Goal: Transaction & Acquisition: Purchase product/service

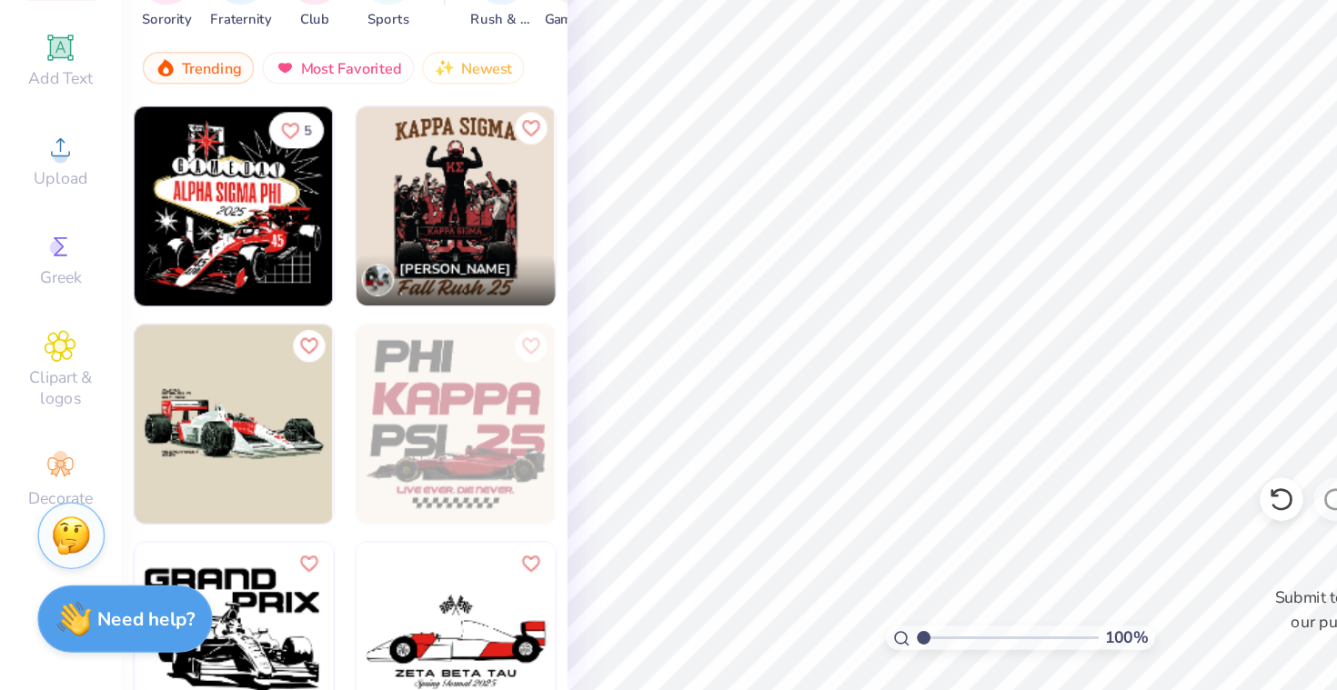
scroll to position [28, 0]
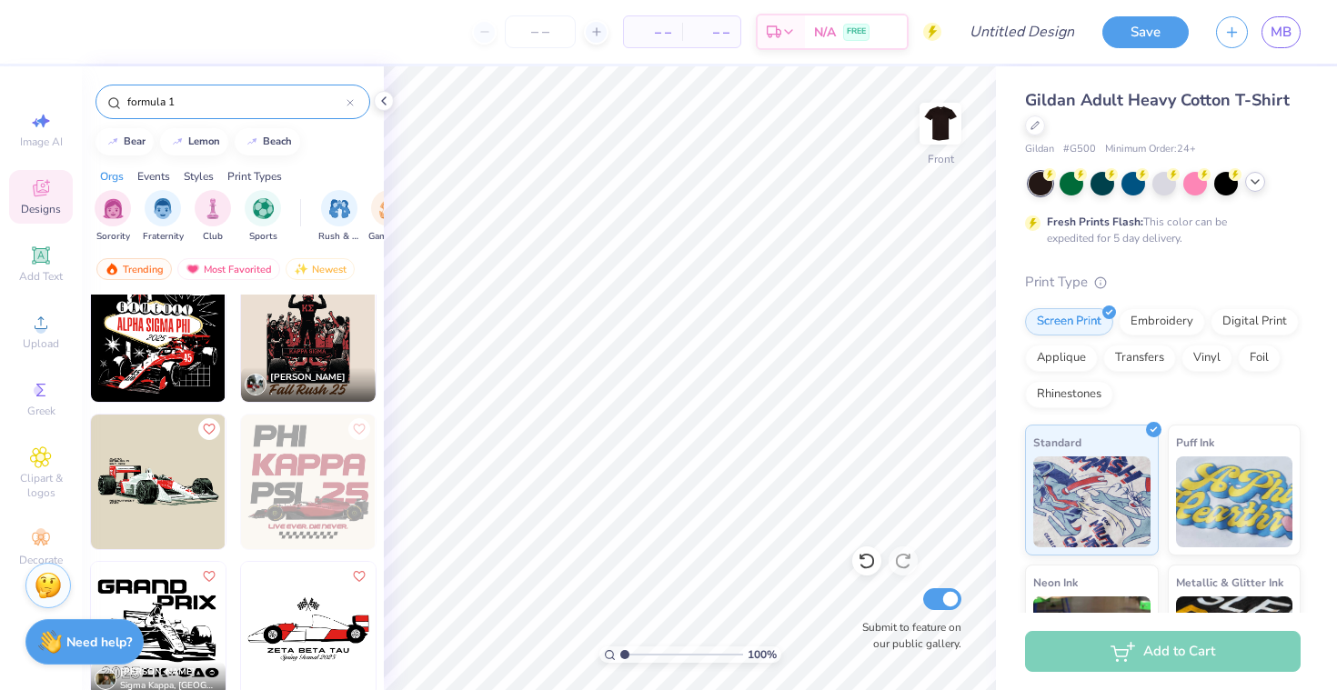
click at [1251, 185] on icon at bounding box center [1254, 182] width 15 height 15
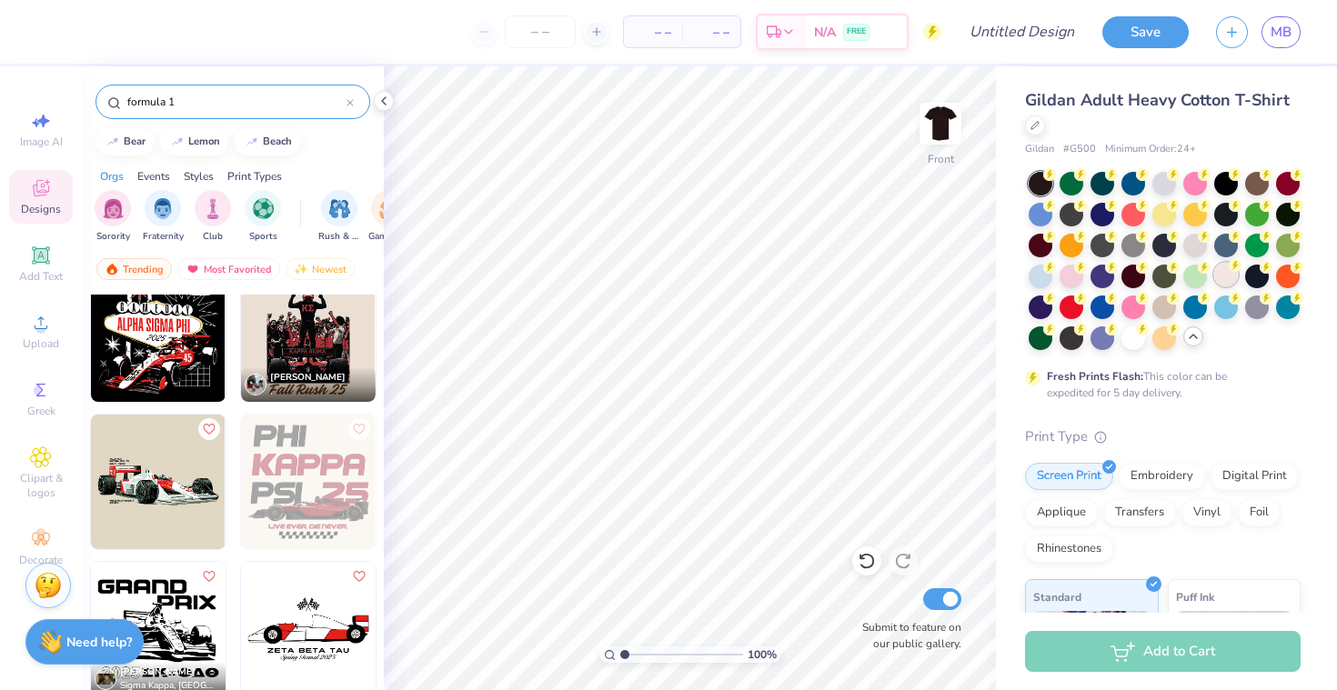
click at [1236, 282] on div at bounding box center [1226, 275] width 24 height 24
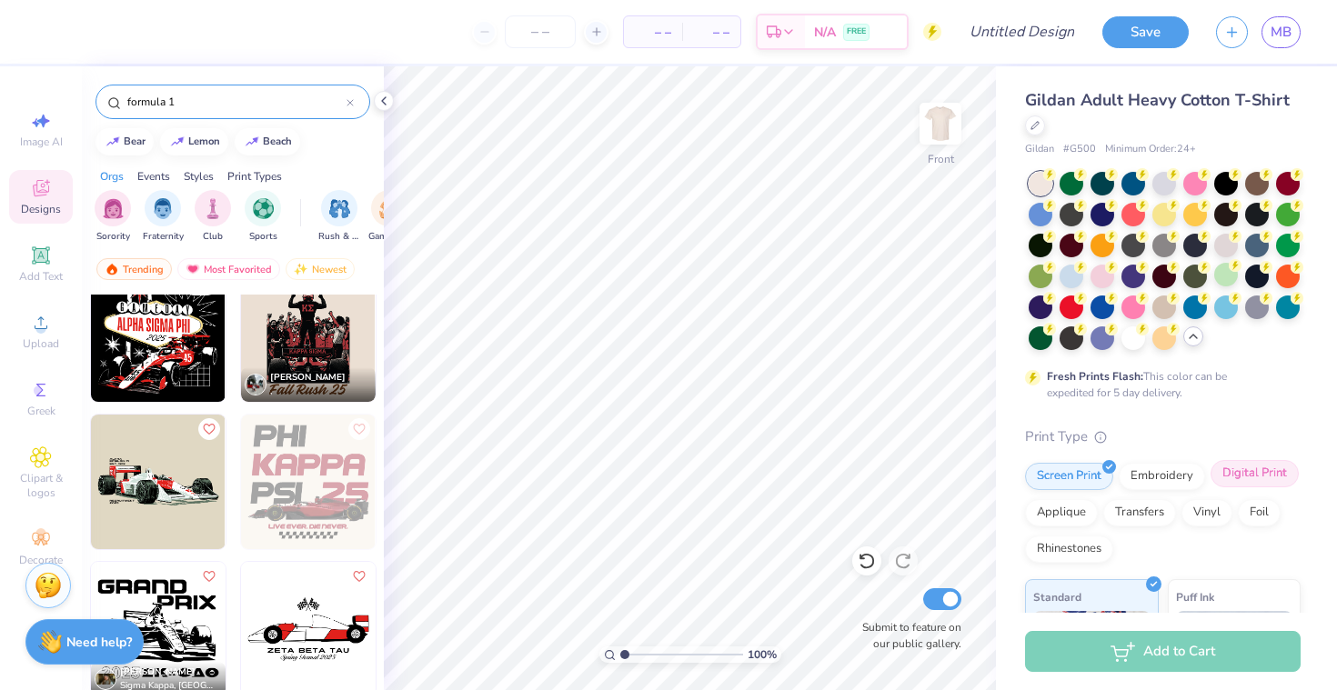
click at [1253, 485] on div "Digital Print" at bounding box center [1254, 473] width 88 height 27
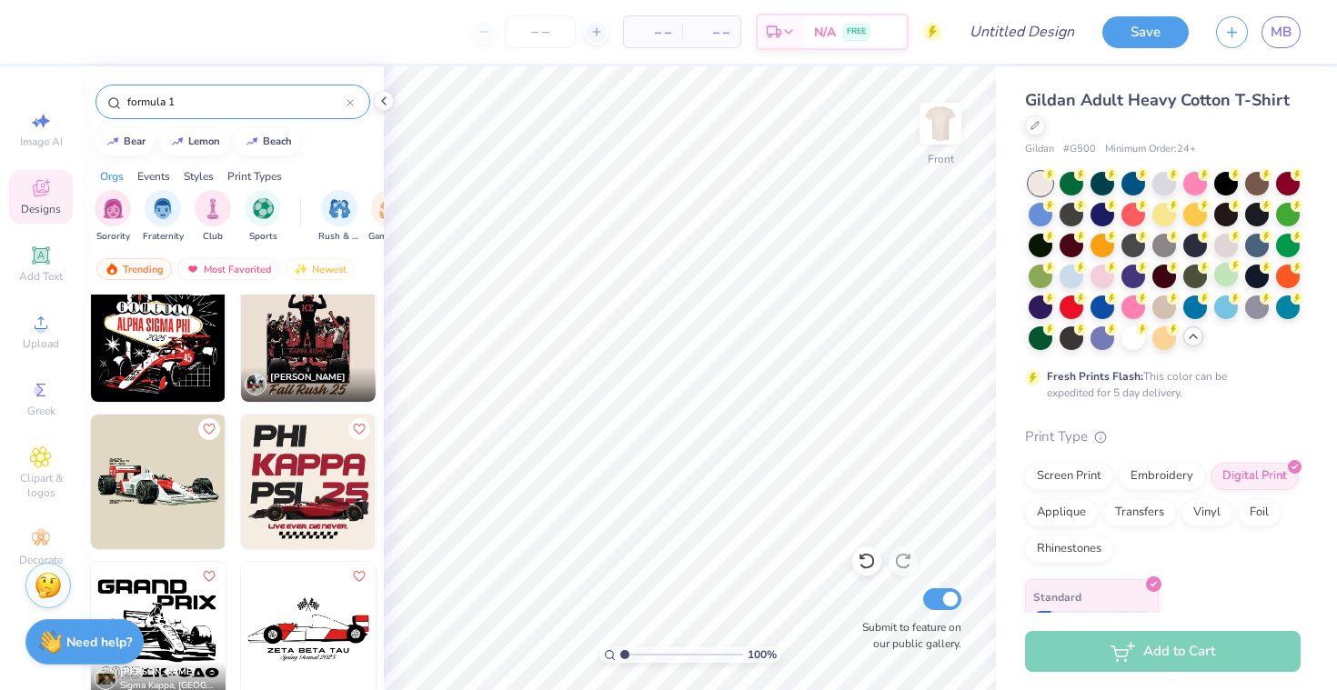
click at [314, 473] on img at bounding box center [308, 482] width 135 height 135
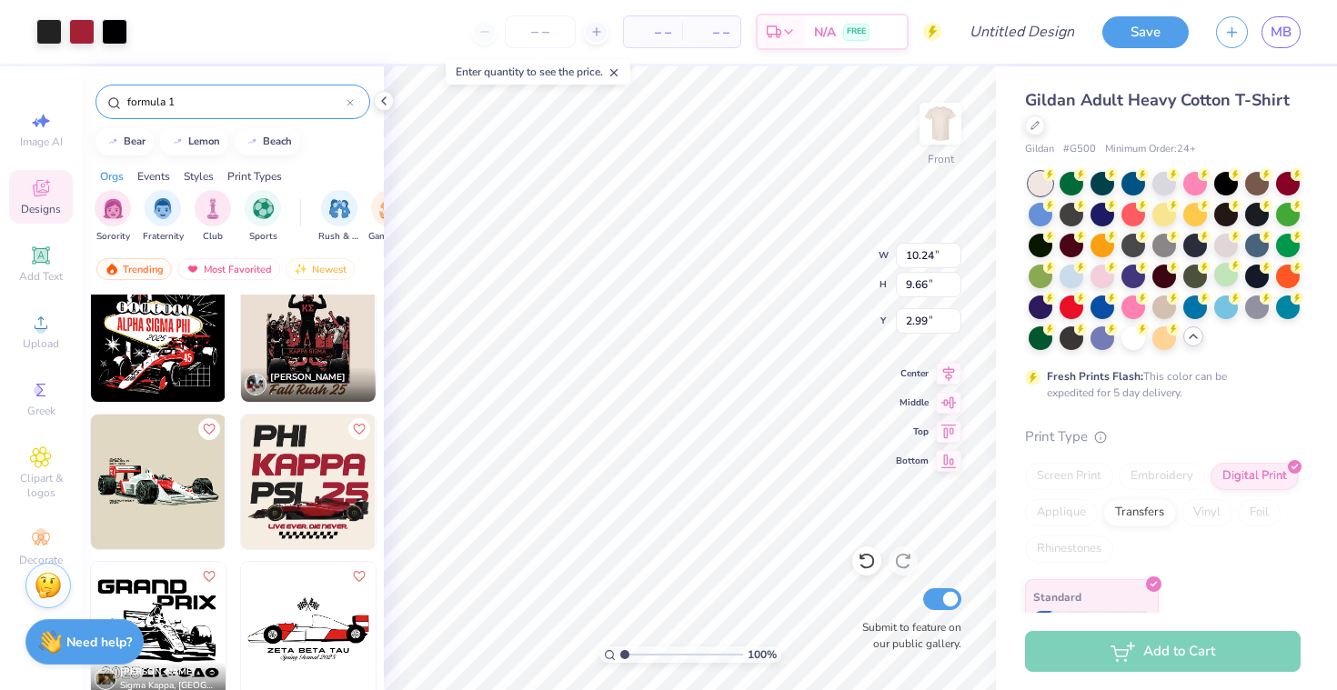
type input "11.10"
type input "10.47"
type input "5.42"
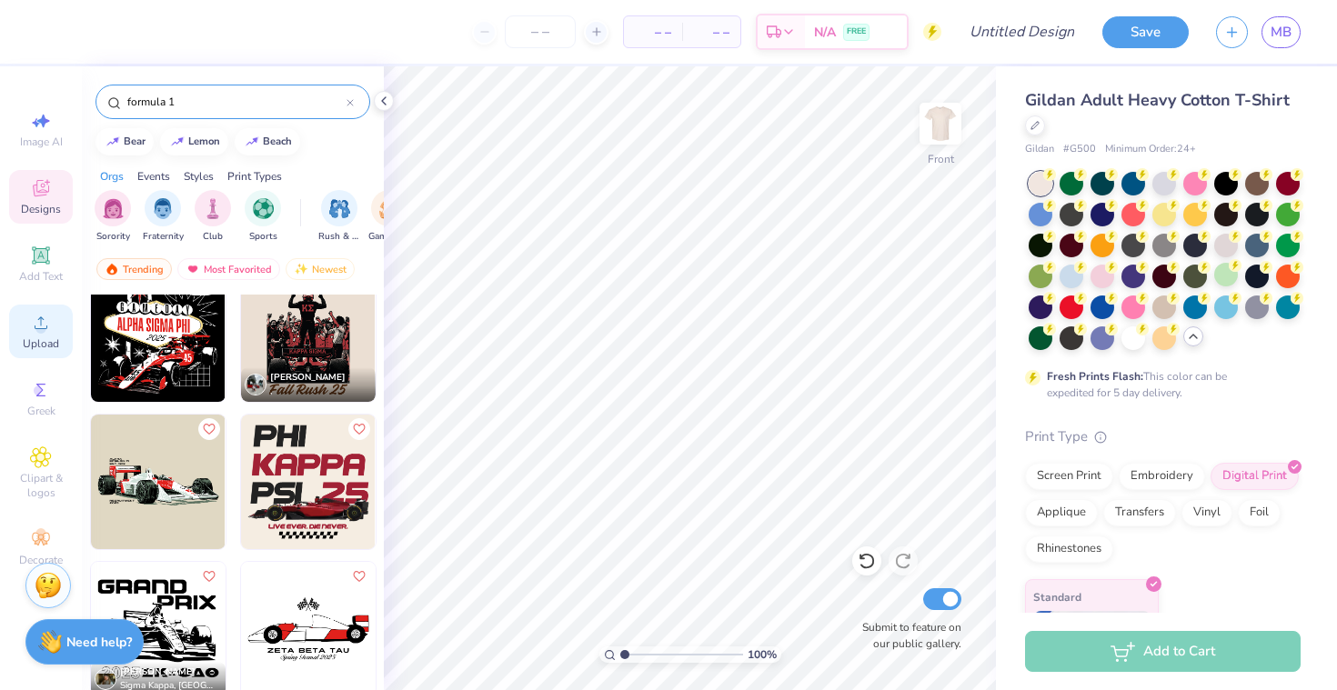
click at [40, 310] on div "Upload" at bounding box center [41, 332] width 64 height 54
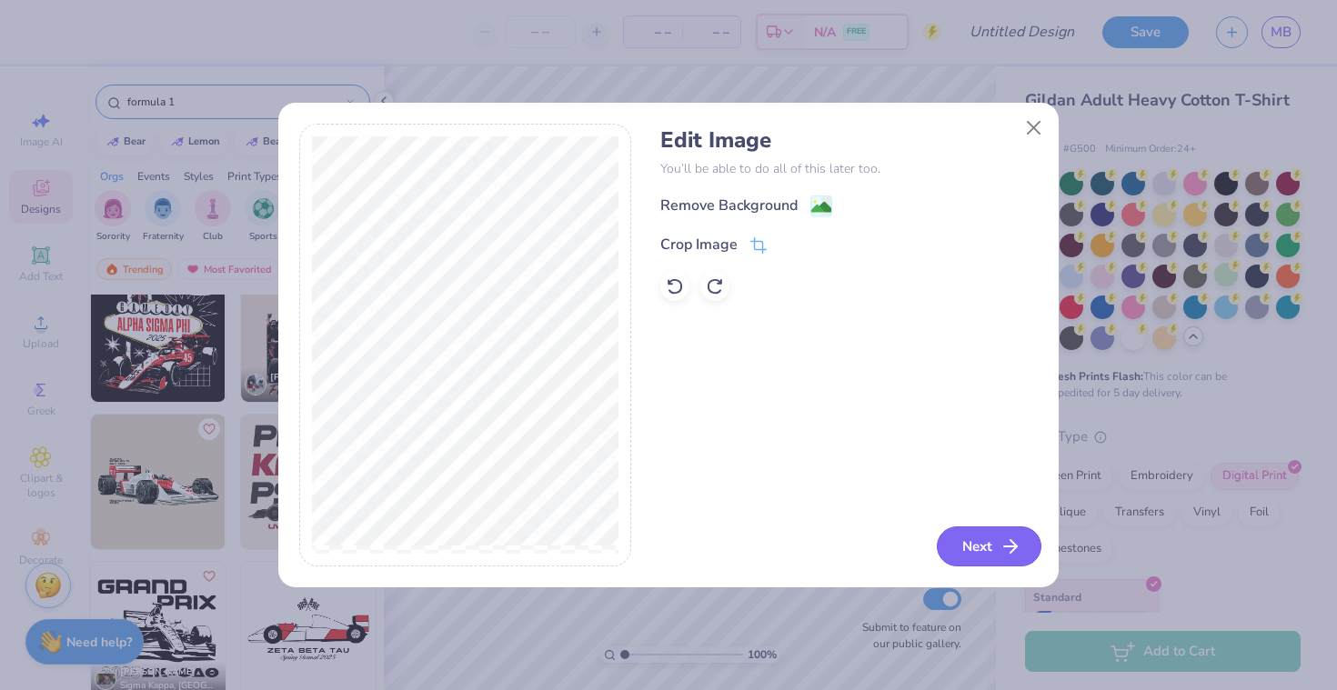
click at [997, 551] on button "Next" at bounding box center [988, 546] width 105 height 40
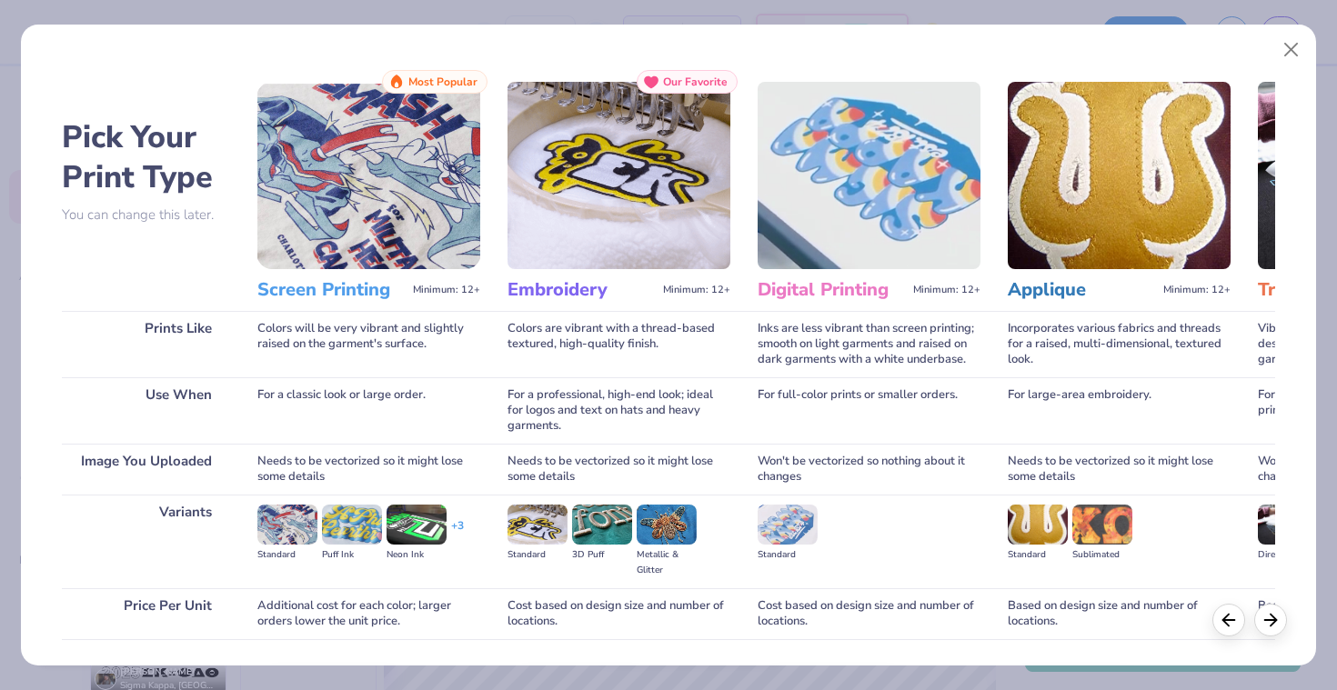
scroll to position [125, 0]
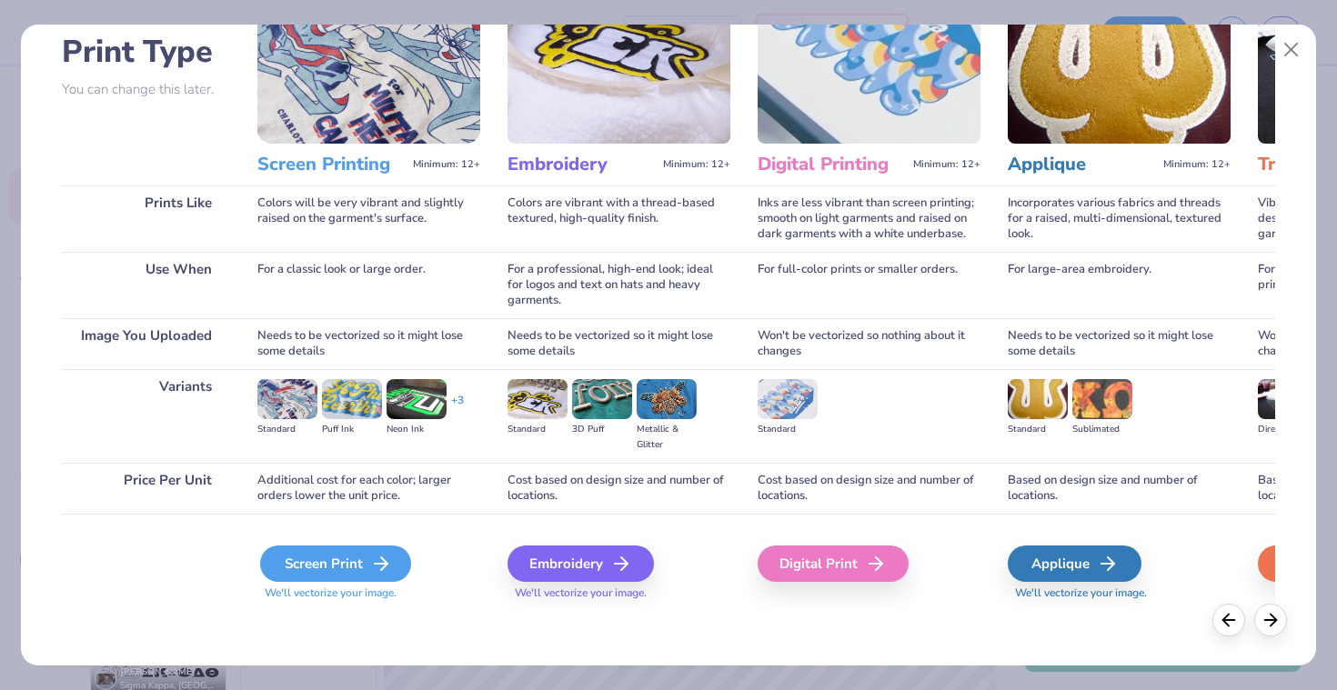
click at [346, 569] on div "Screen Print" at bounding box center [335, 564] width 151 height 36
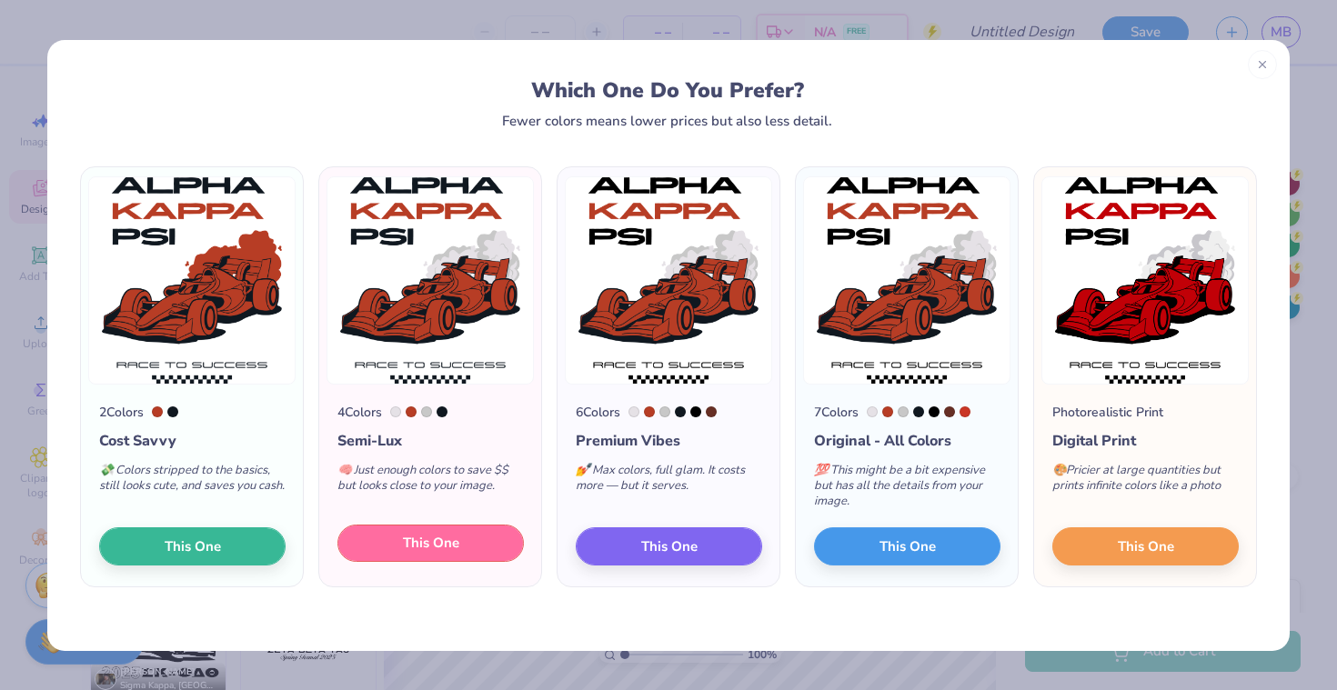
click at [456, 546] on span "This One" at bounding box center [431, 543] width 56 height 21
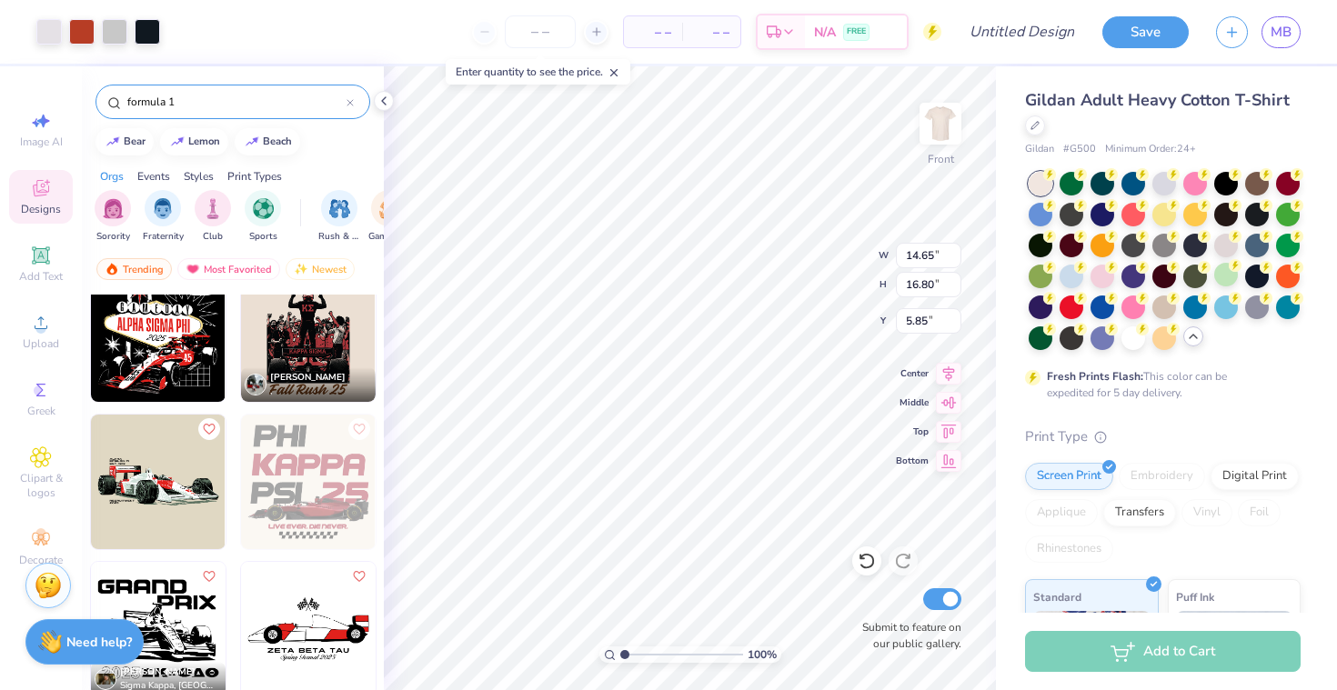
type input "3.00"
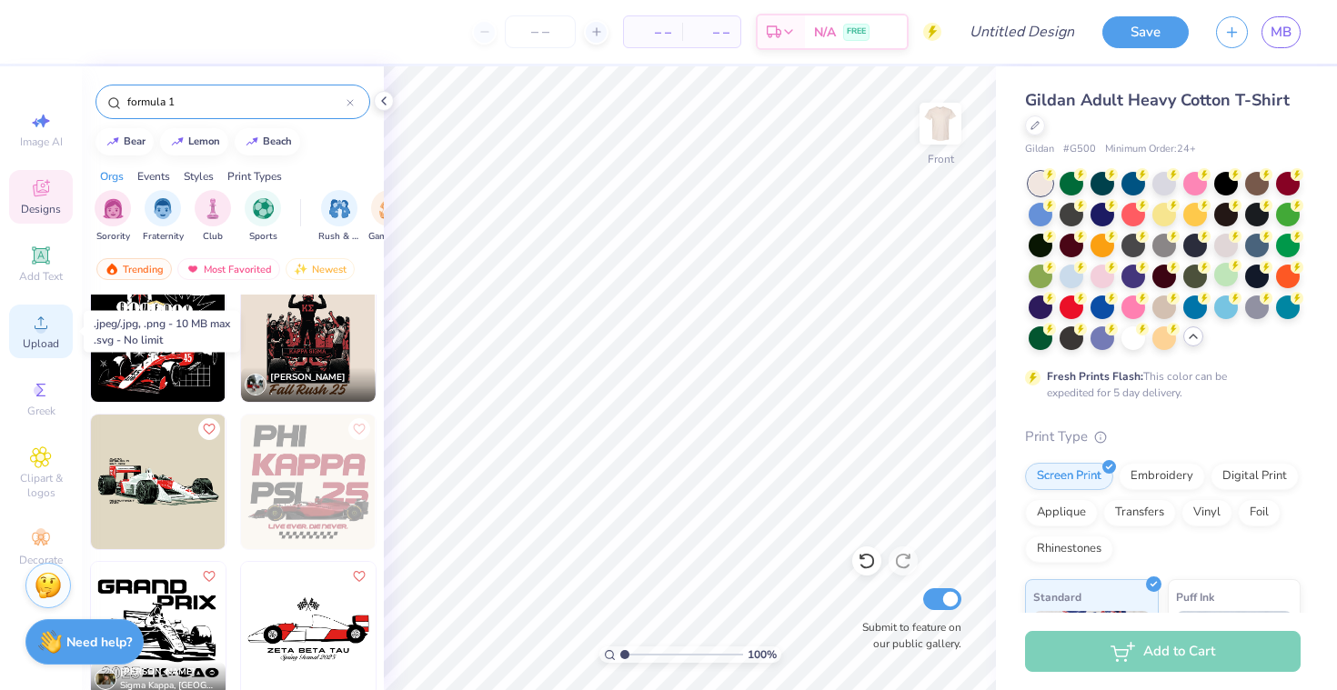
click at [41, 337] on span "Upload" at bounding box center [41, 343] width 36 height 15
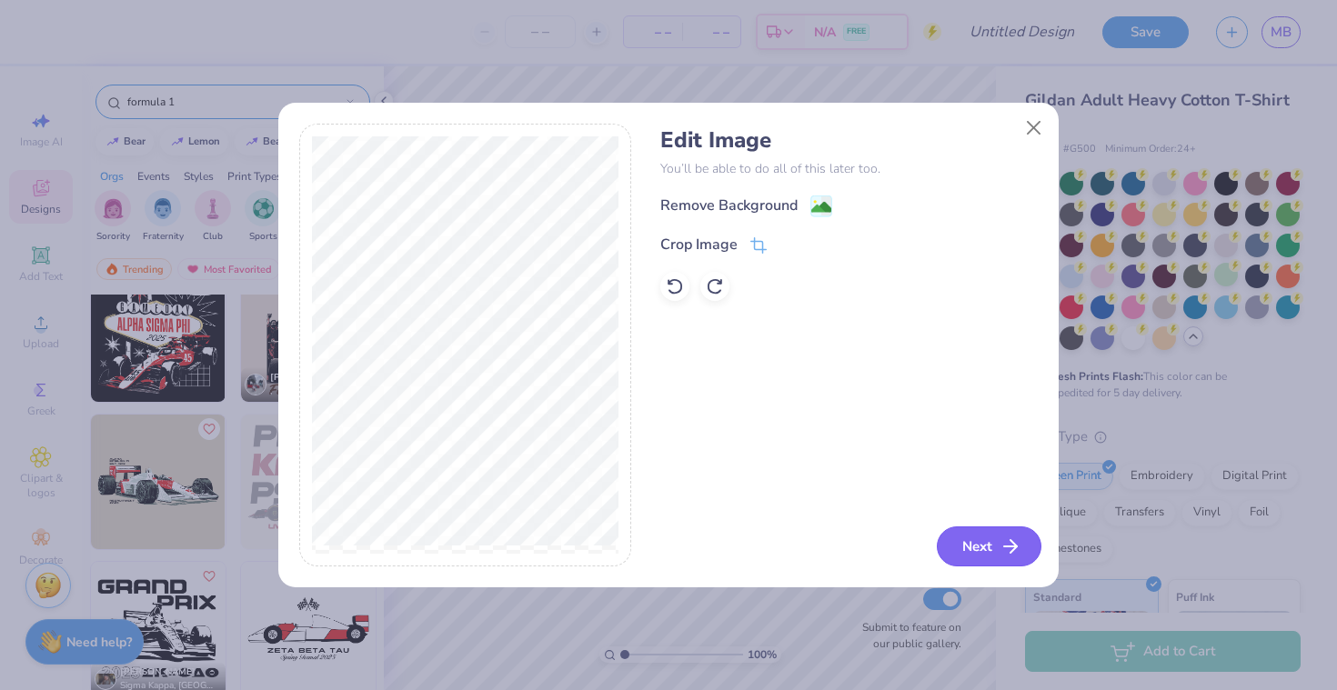
click at [983, 548] on button "Next" at bounding box center [988, 546] width 105 height 40
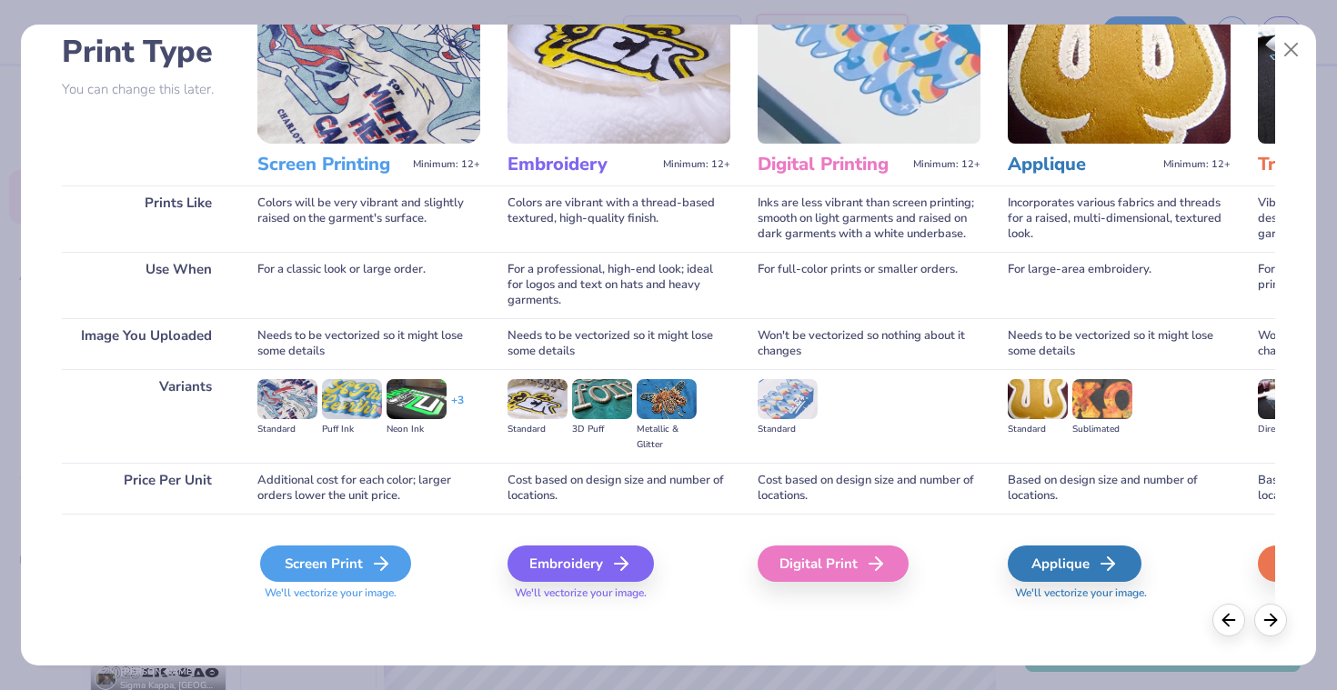
click at [358, 569] on div "Screen Print" at bounding box center [335, 564] width 151 height 36
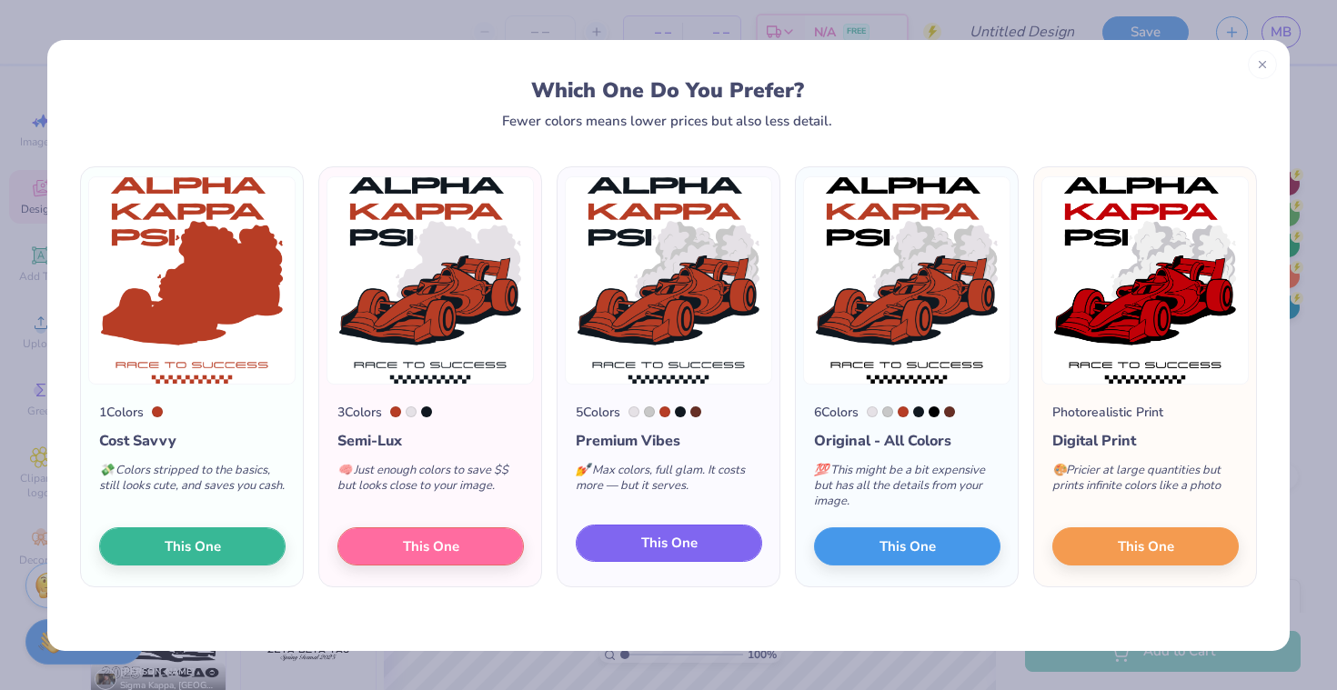
click at [648, 545] on span "This One" at bounding box center [669, 543] width 56 height 21
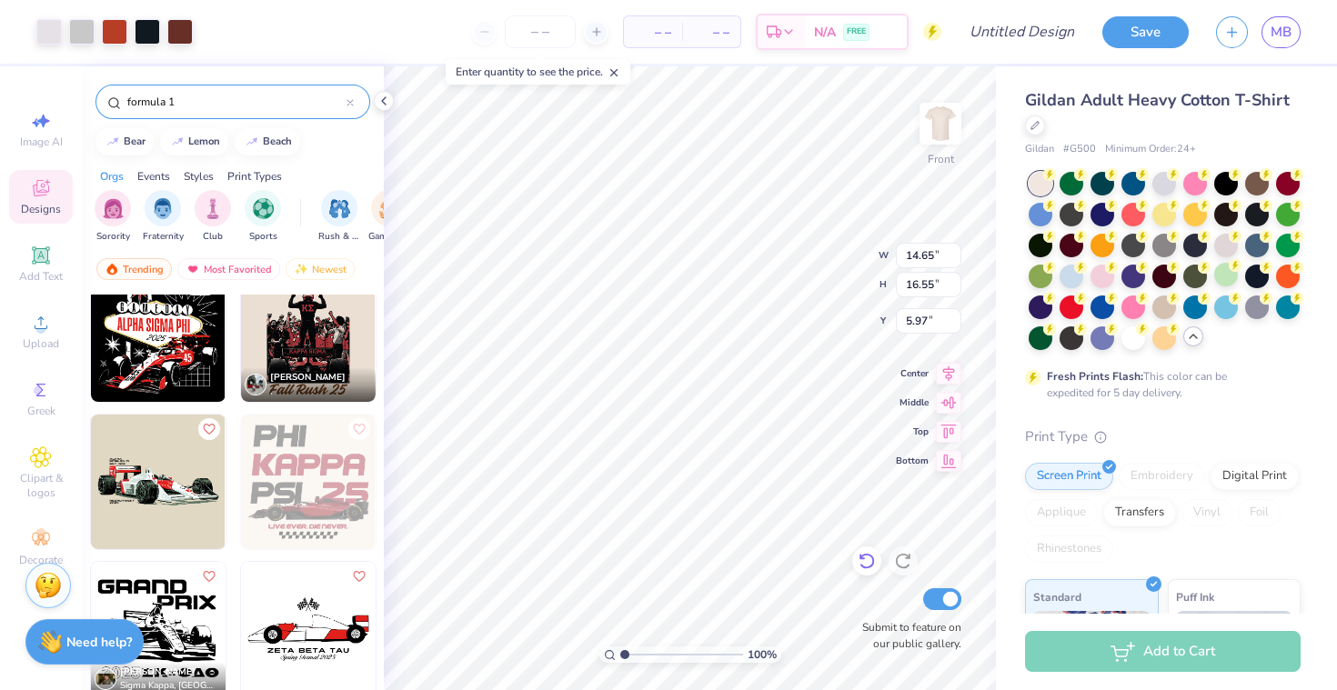
type input "14.10"
type input "15.93"
type input "5.98"
type input "3.00"
click at [1097, 185] on div at bounding box center [1102, 182] width 24 height 24
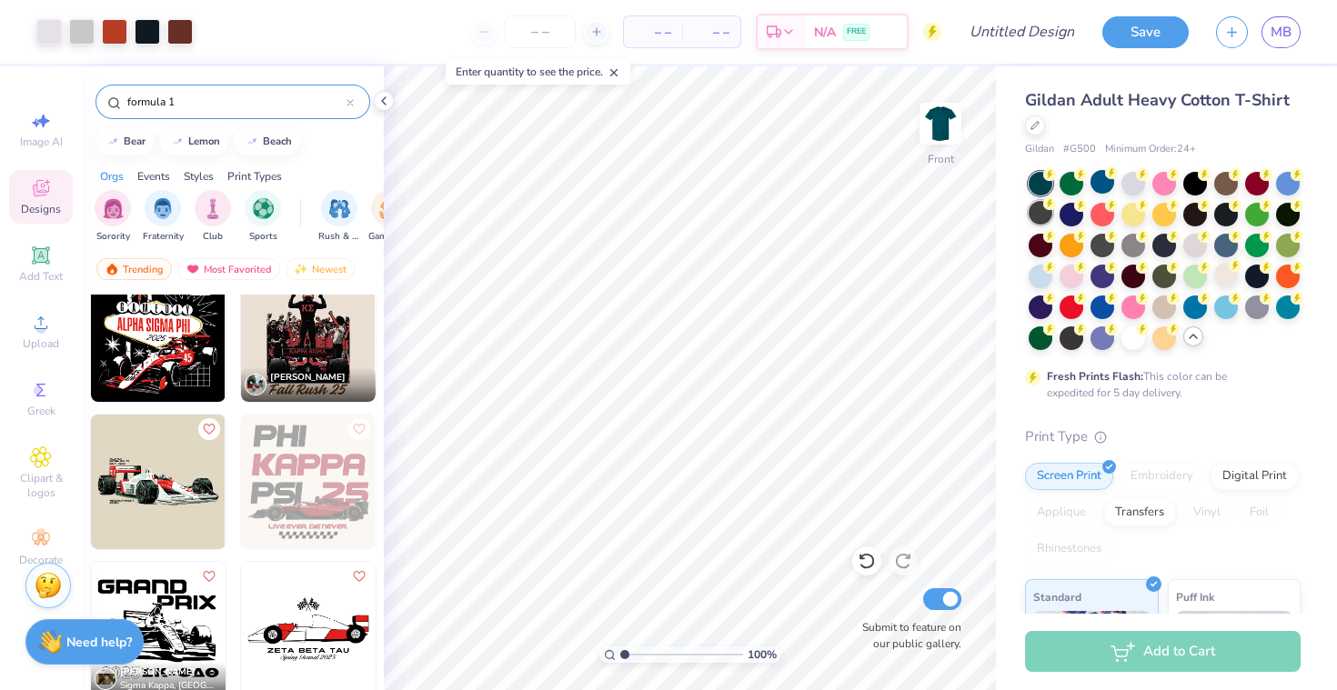
click at [1042, 223] on div at bounding box center [1040, 213] width 24 height 24
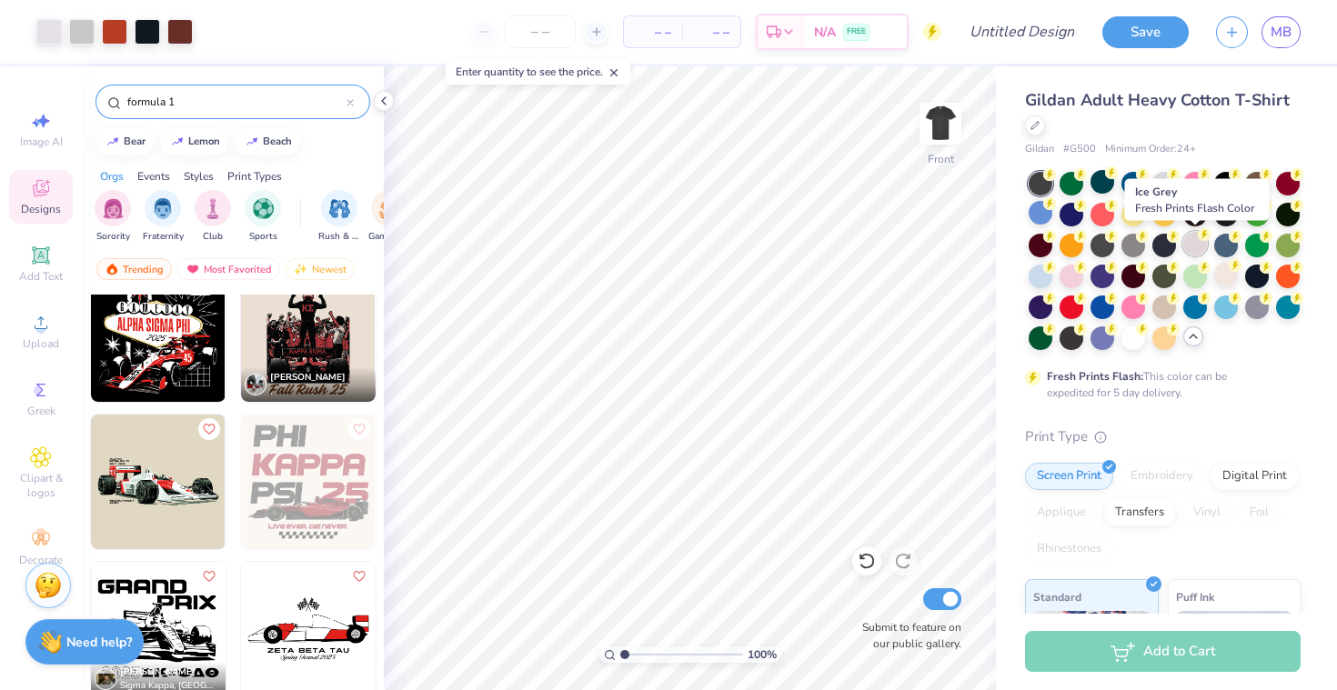
click at [1188, 245] on div at bounding box center [1195, 244] width 24 height 24
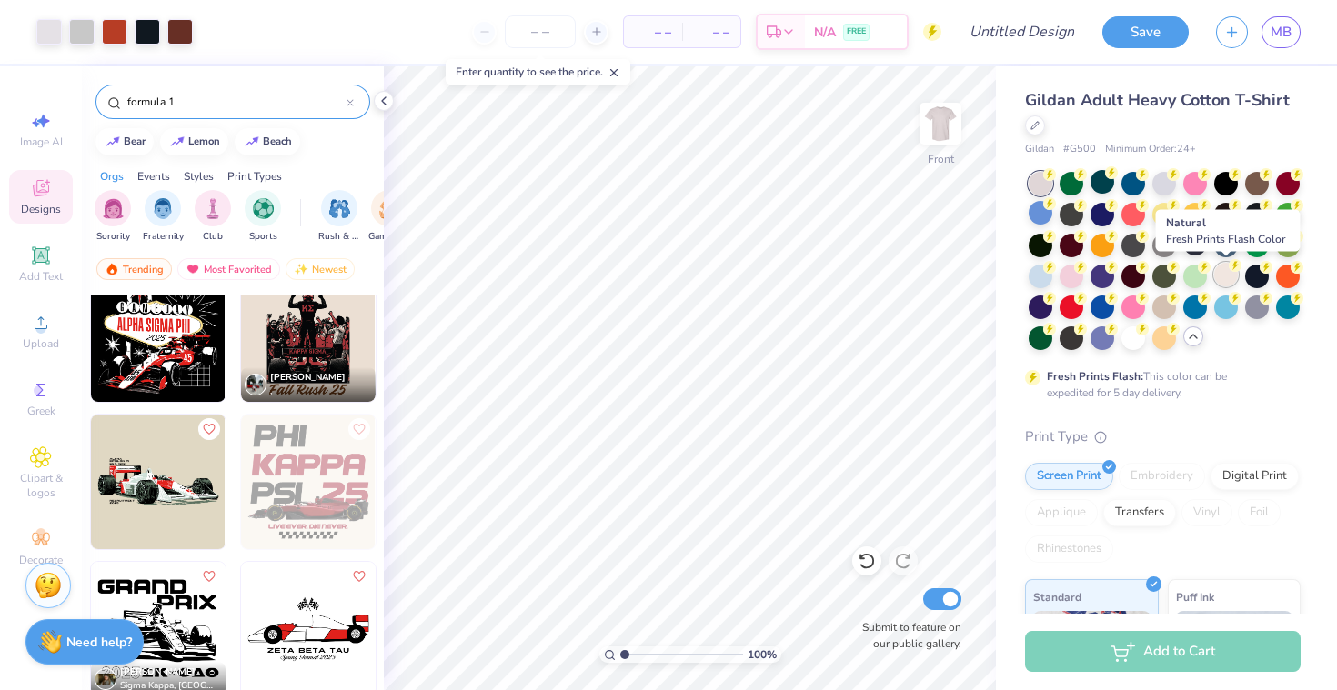
click at [1222, 272] on div at bounding box center [1226, 275] width 24 height 24
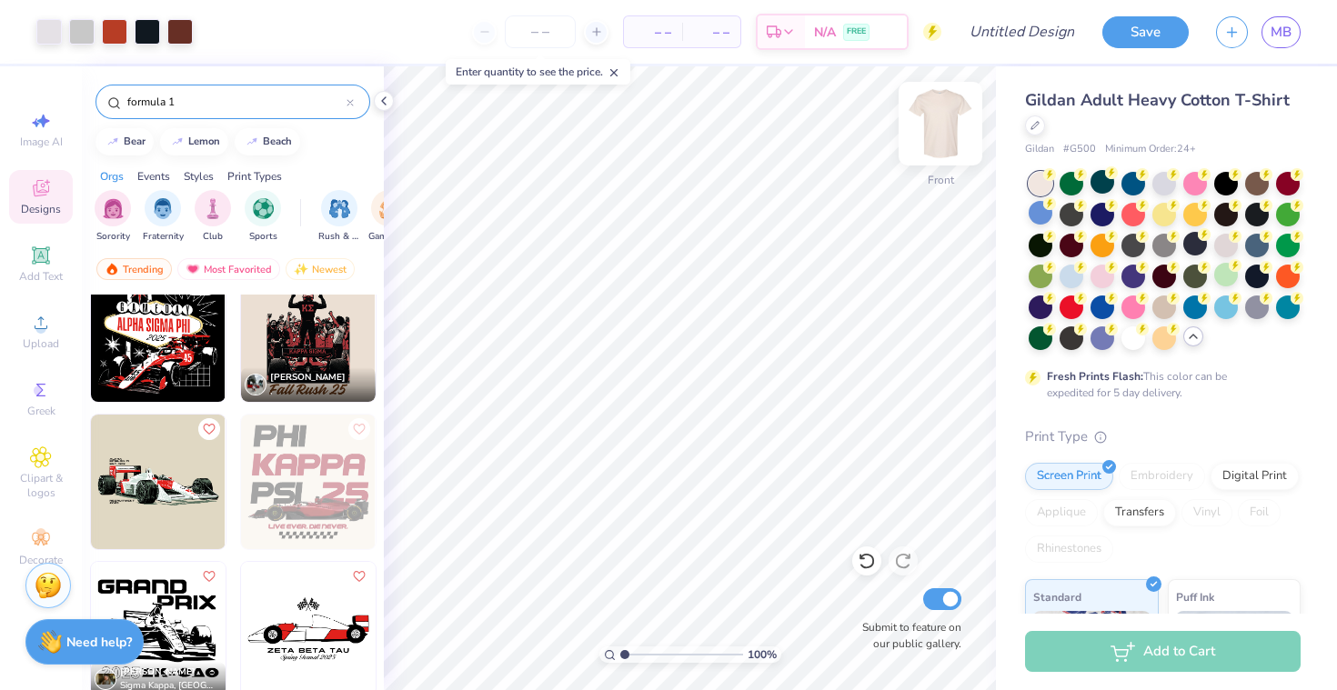
click at [928, 118] on img at bounding box center [940, 123] width 73 height 73
click at [929, 129] on img at bounding box center [940, 123] width 73 height 73
click at [1164, 305] on div at bounding box center [1164, 306] width 24 height 24
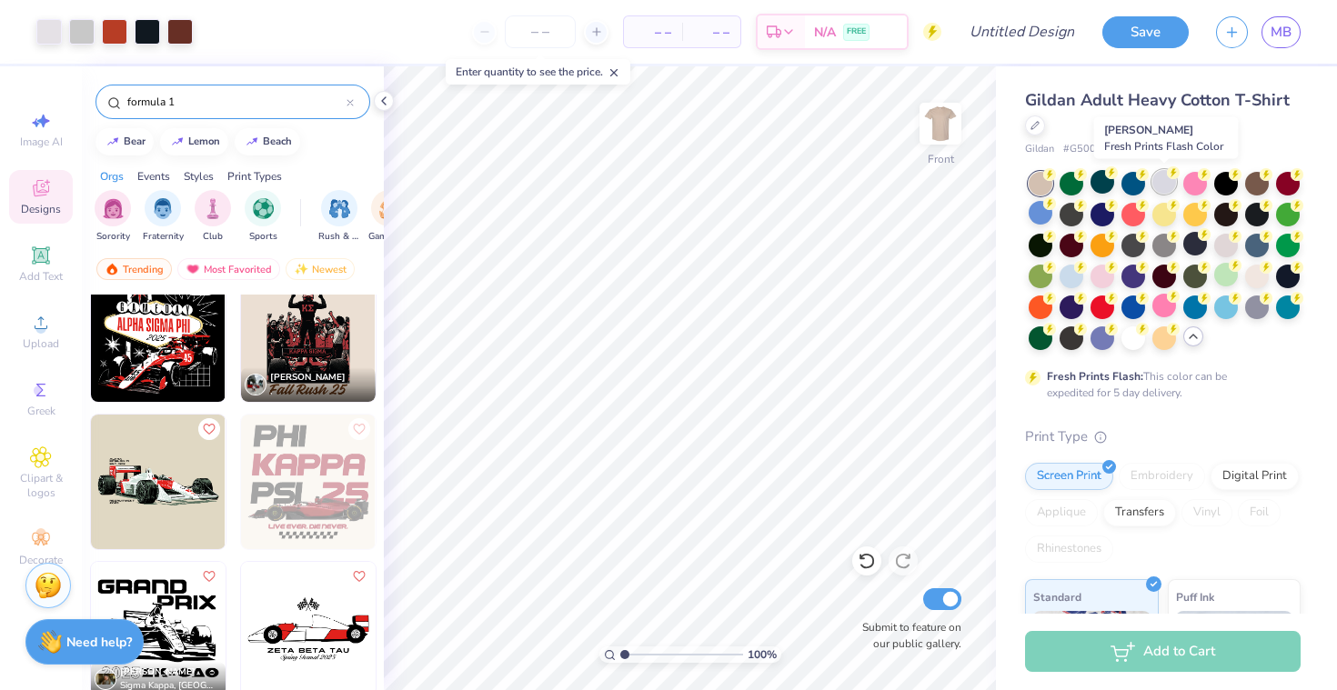
click at [1159, 184] on div at bounding box center [1164, 182] width 24 height 24
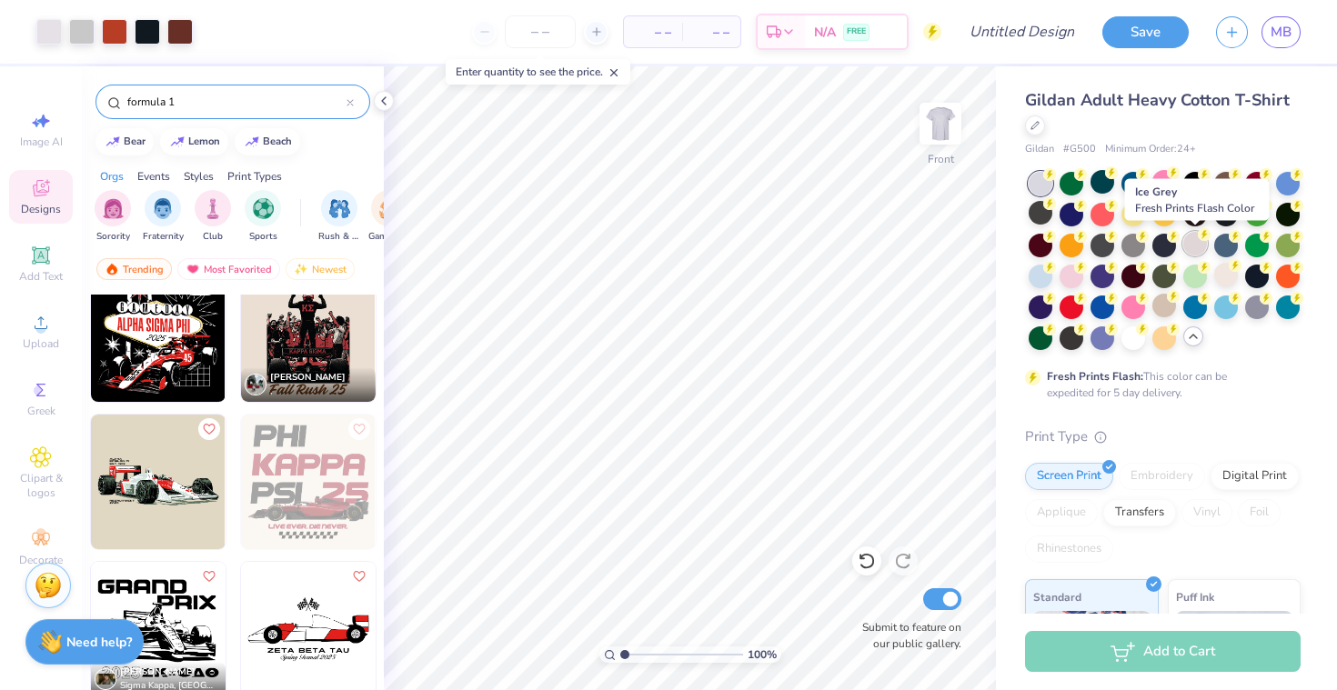
click at [1191, 247] on div at bounding box center [1195, 244] width 24 height 24
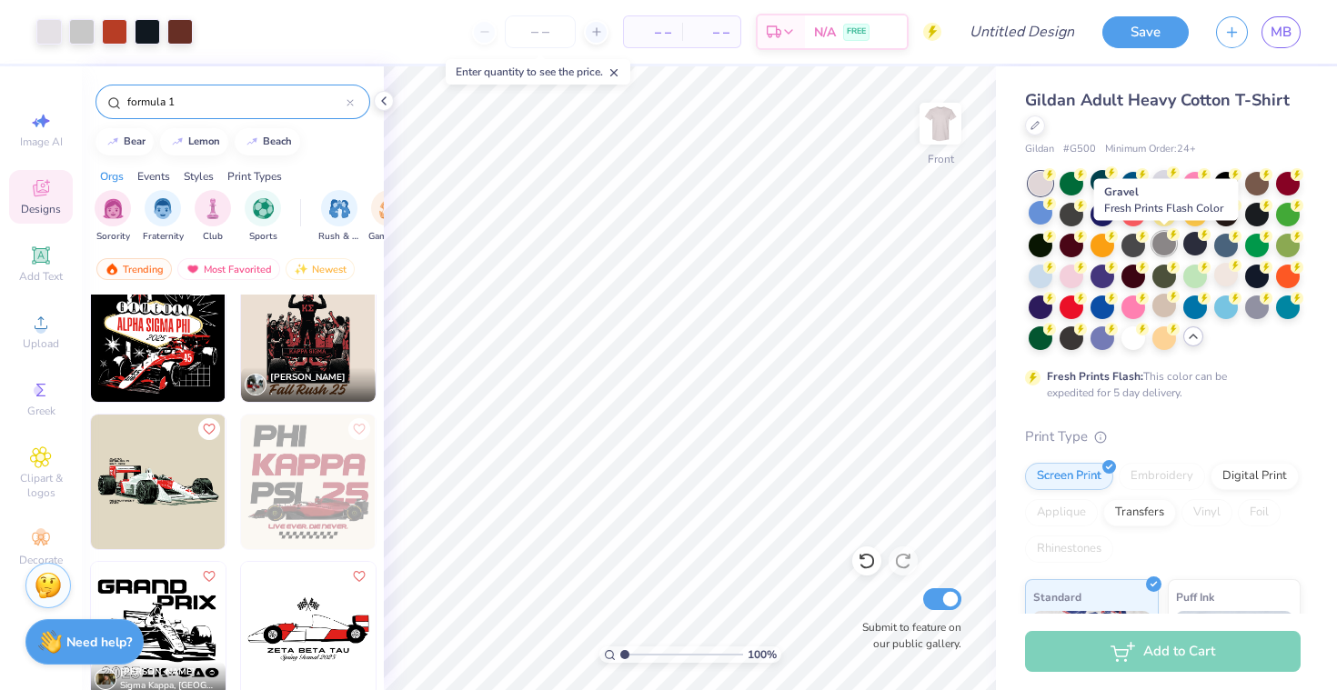
click at [1170, 246] on div at bounding box center [1164, 244] width 24 height 24
click at [1125, 242] on div at bounding box center [1133, 244] width 24 height 24
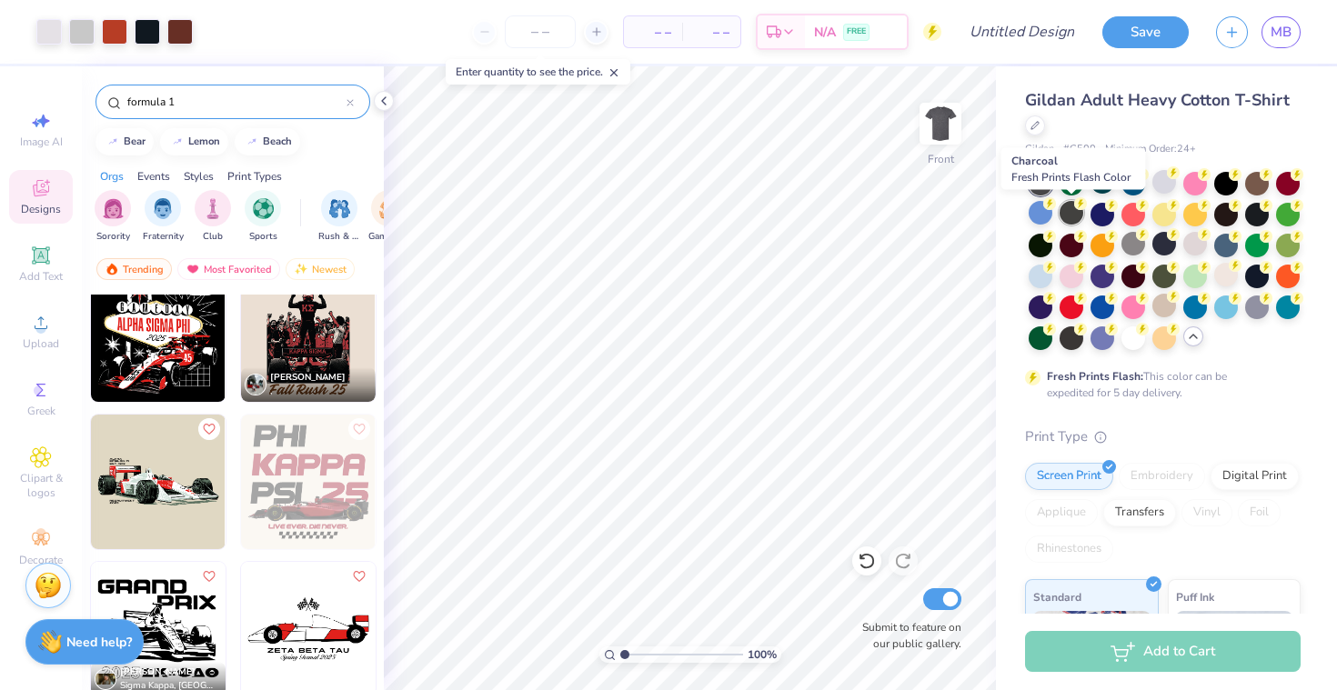
click at [1072, 211] on div at bounding box center [1071, 213] width 24 height 24
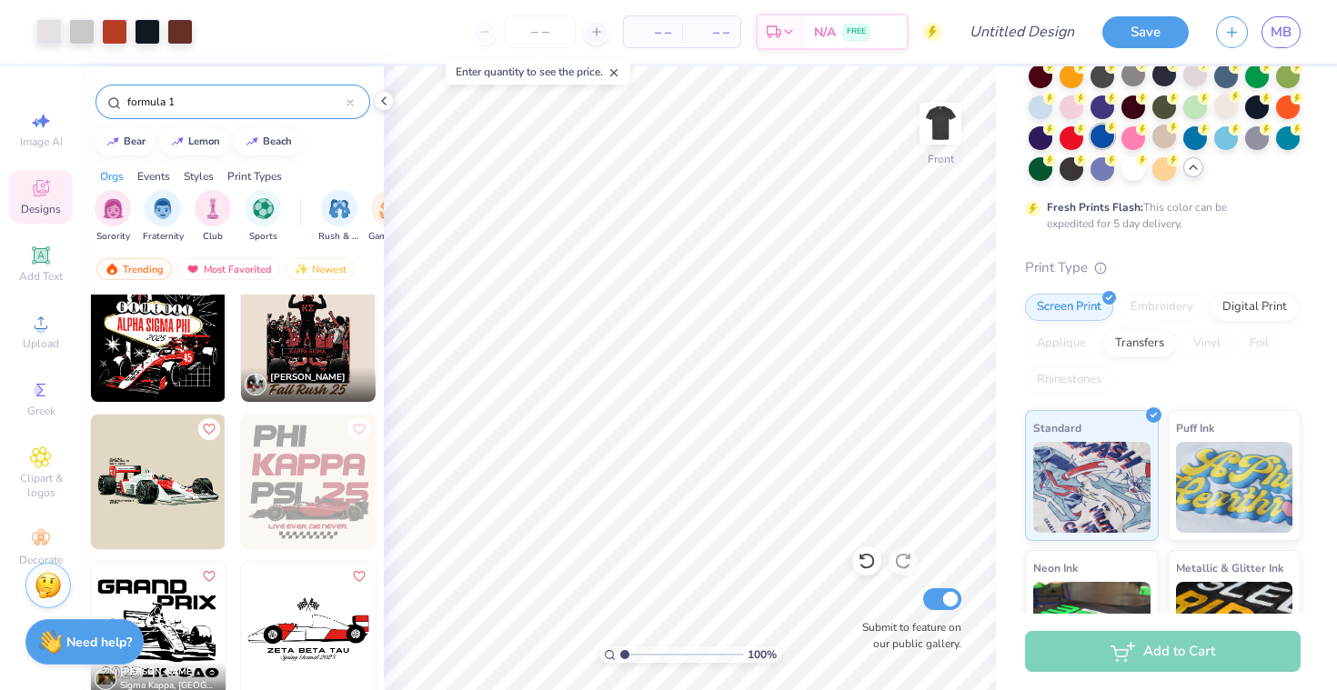
scroll to position [0, 0]
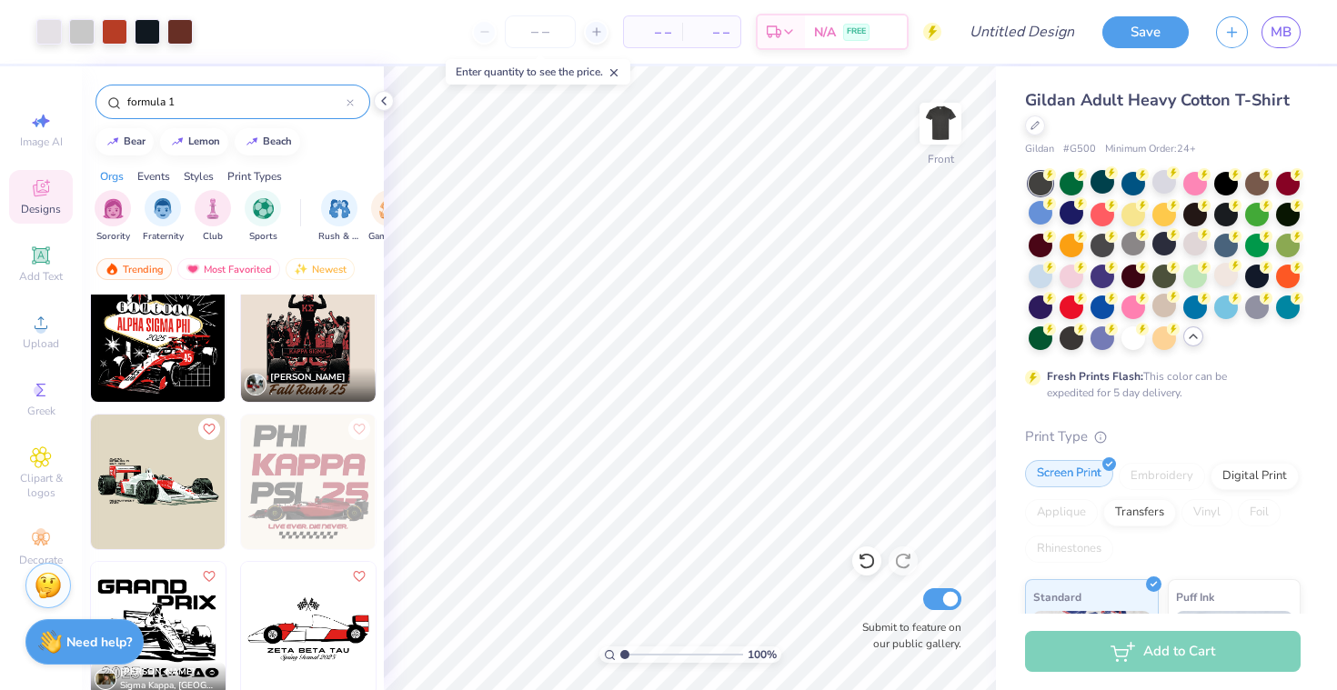
click at [1093, 476] on div "Screen Print" at bounding box center [1069, 473] width 88 height 27
click at [1193, 247] on div at bounding box center [1195, 244] width 24 height 24
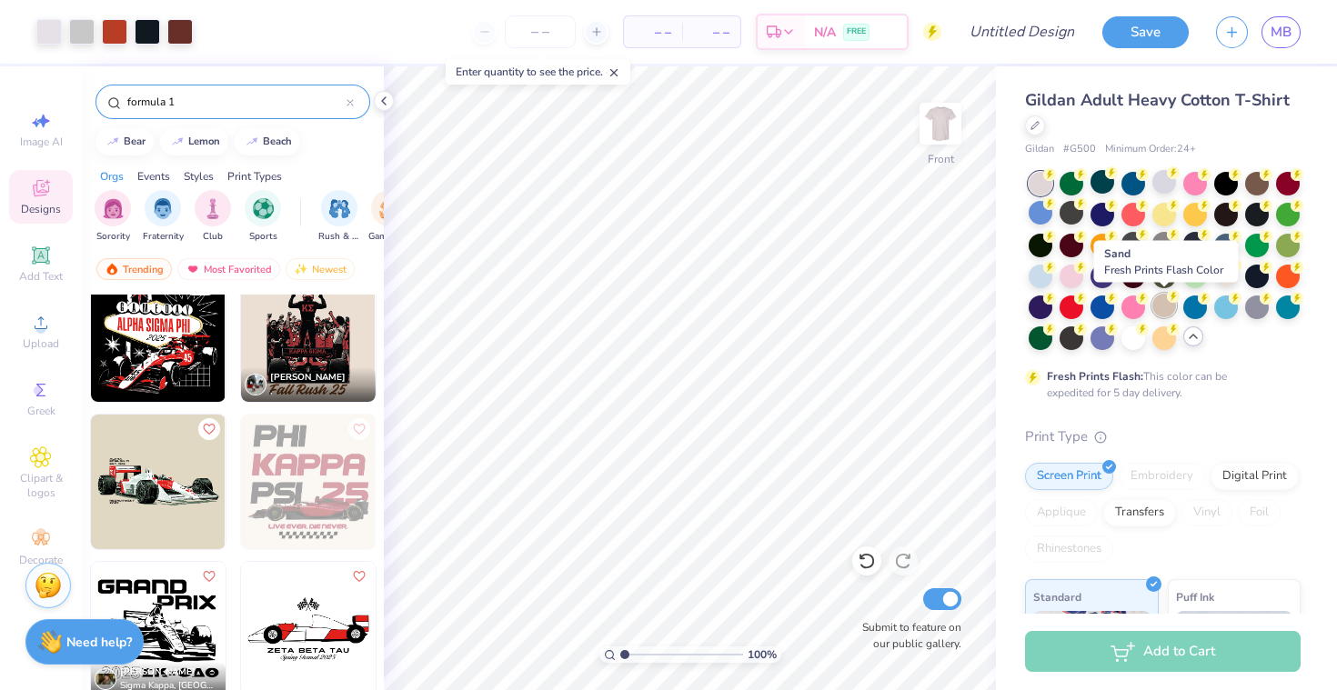
click at [1161, 310] on div at bounding box center [1164, 306] width 24 height 24
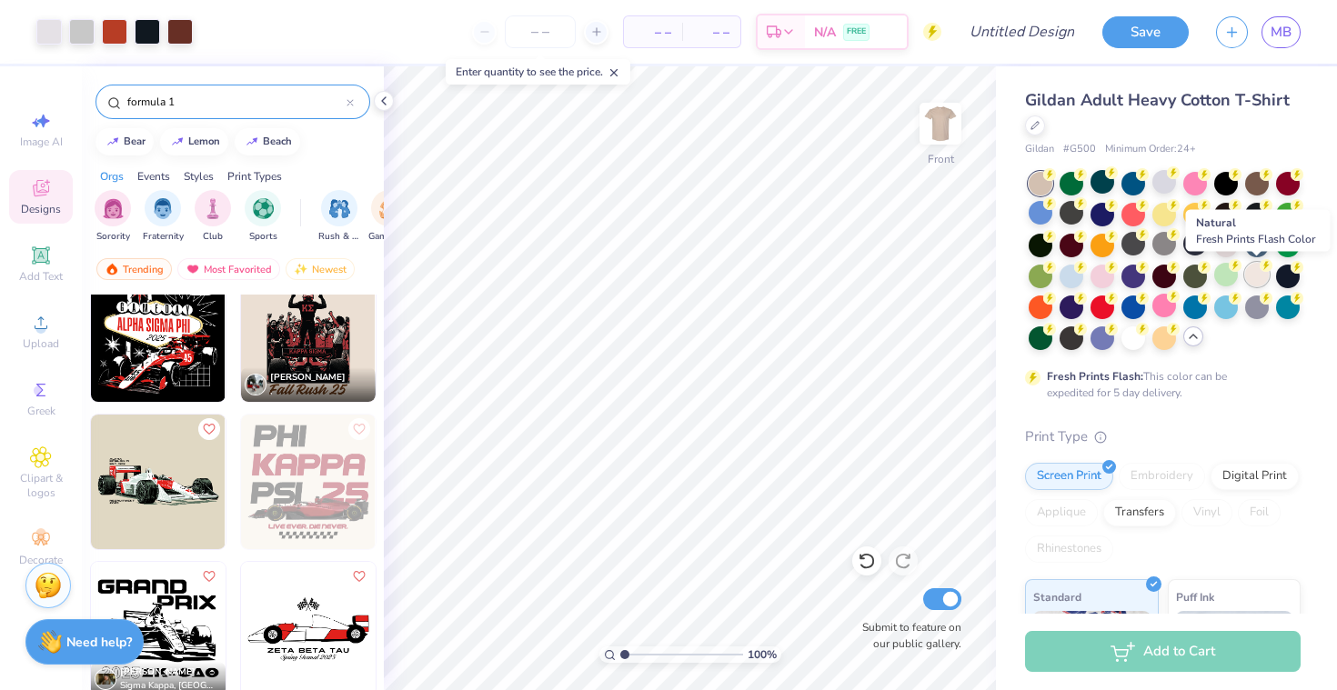
click at [1257, 278] on div at bounding box center [1257, 275] width 24 height 24
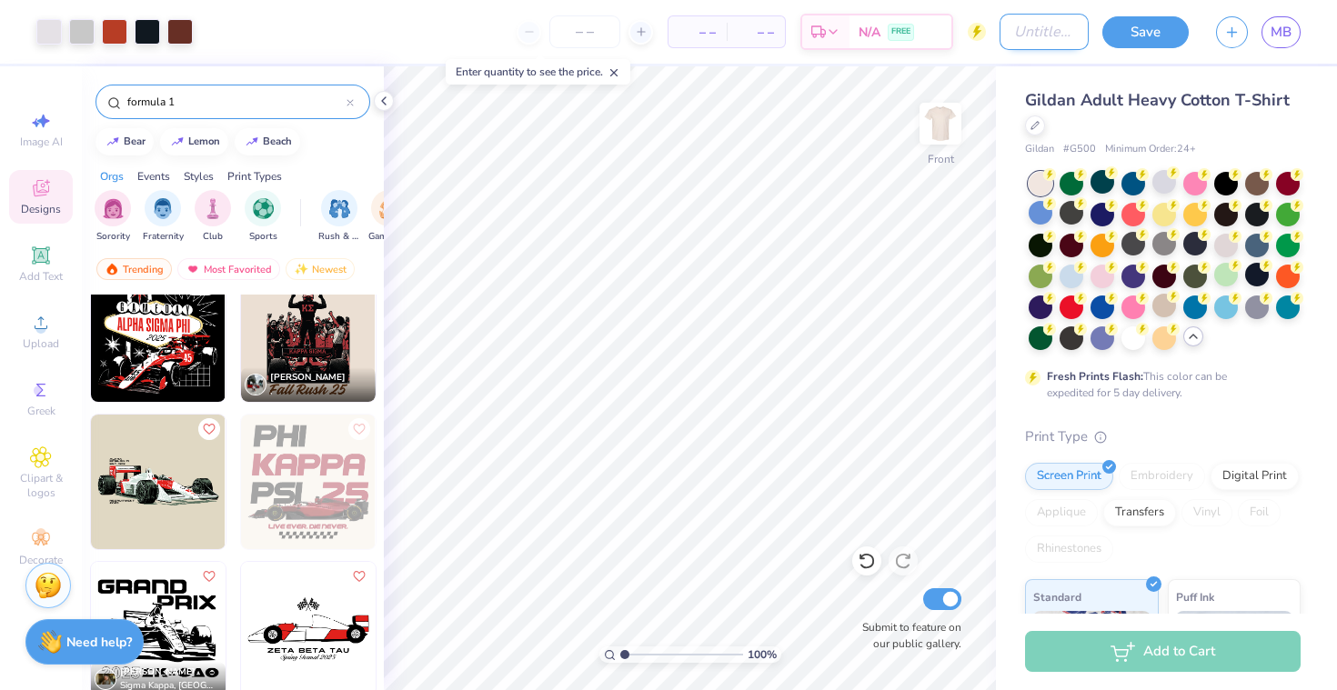
click at [999, 33] on input "Design Title" at bounding box center [1043, 32] width 89 height 36
type input "F1 Natural Background"
click at [1147, 27] on button "Save" at bounding box center [1145, 30] width 86 height 32
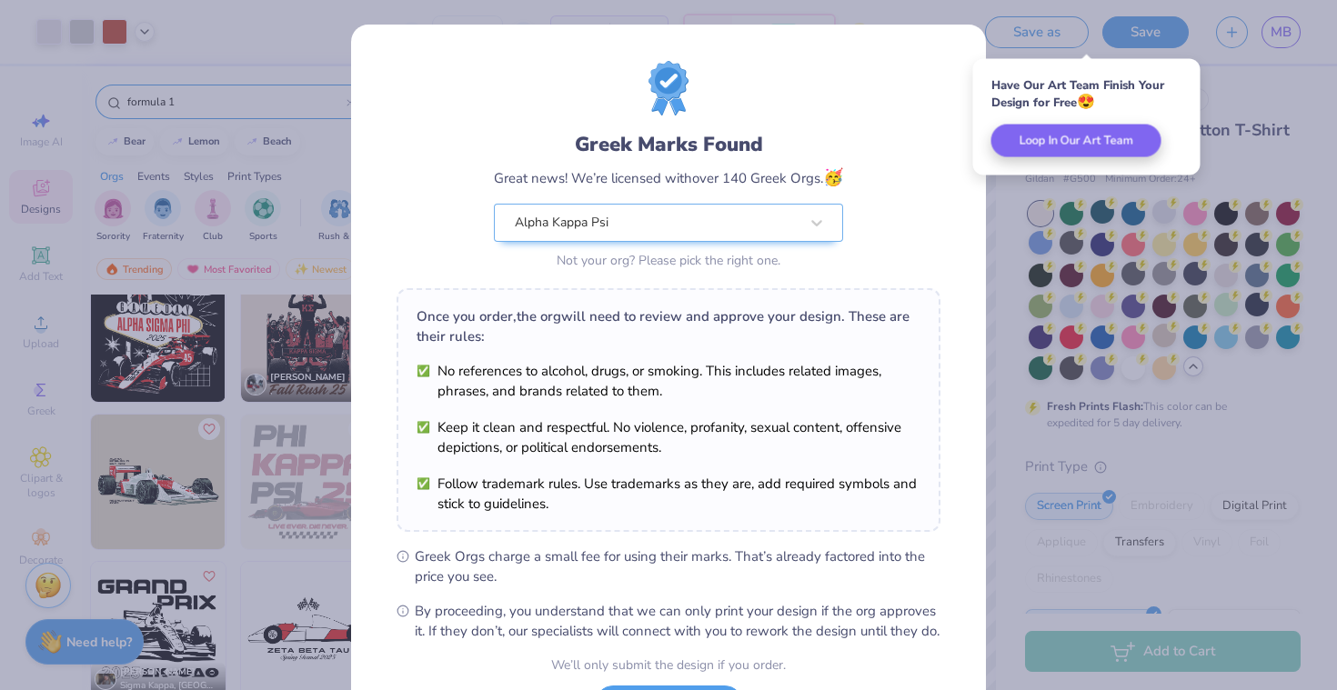
click at [1021, 235] on div "Greek Marks Found Great news! We’re licensed with over 140 Greek Orgs. 🥳 Alpha …" at bounding box center [668, 345] width 1337 height 690
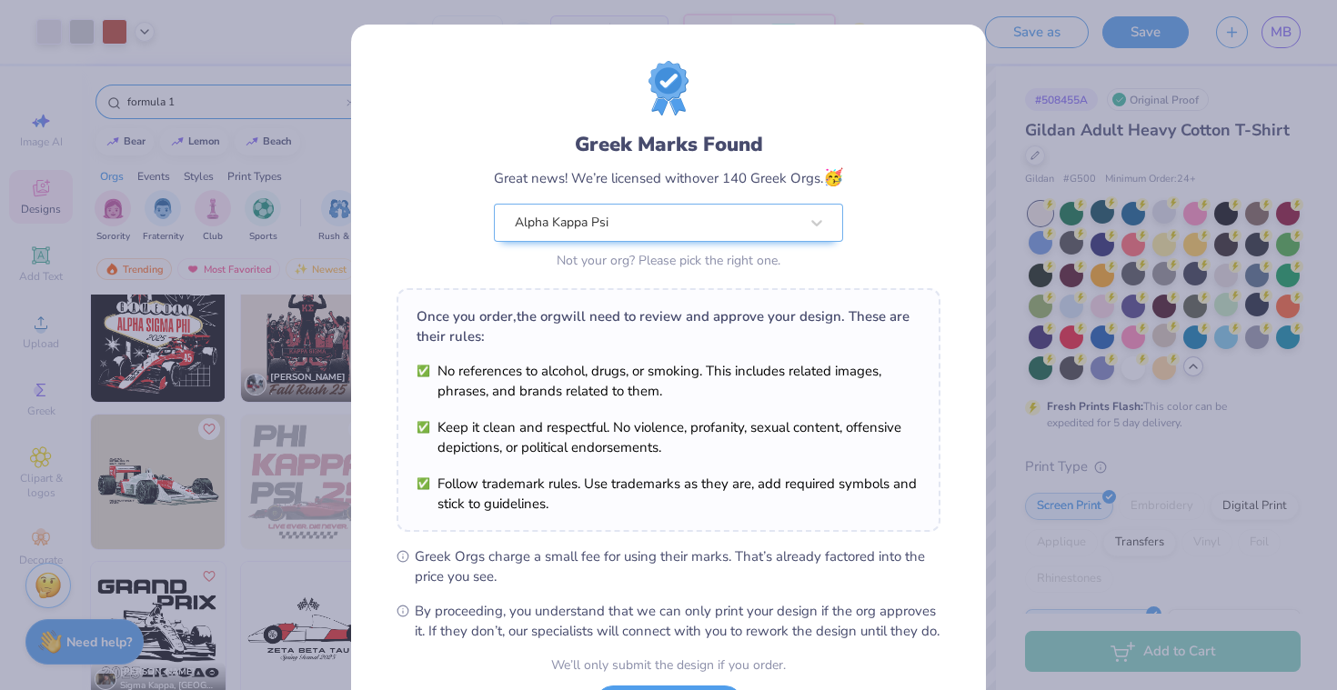
scroll to position [161, 0]
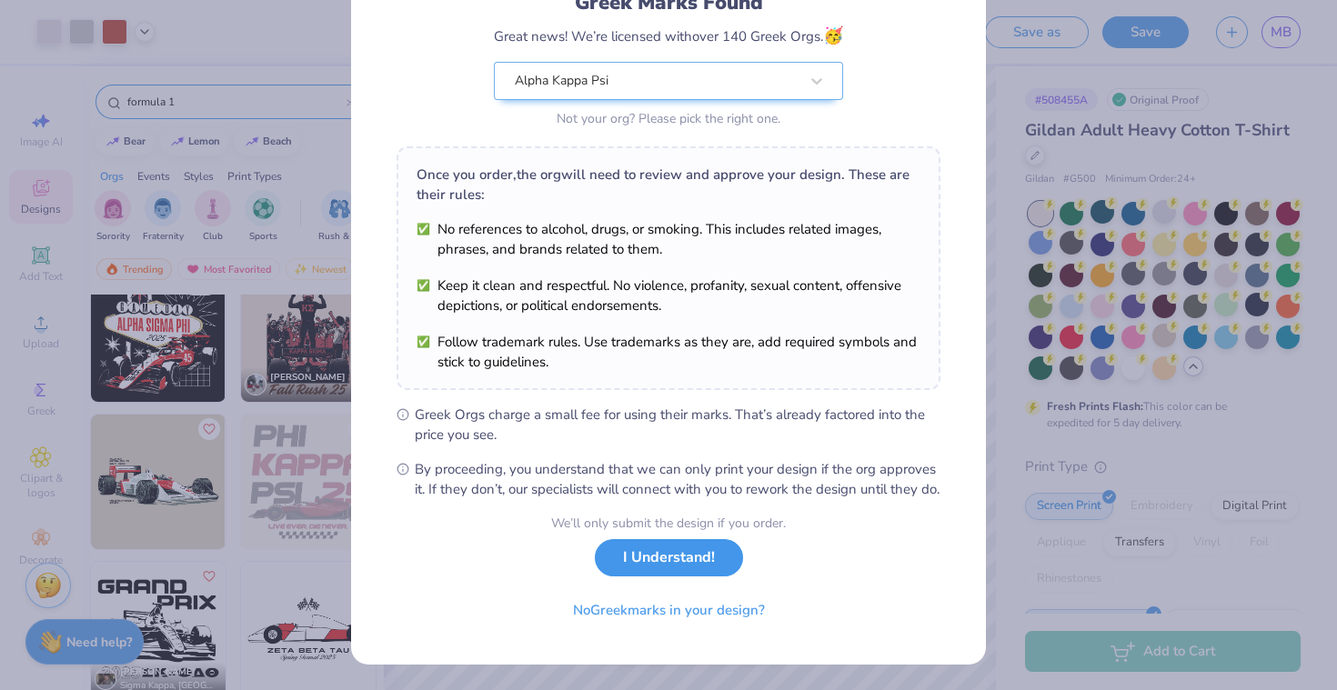
click at [645, 566] on button "I Understand!" at bounding box center [669, 557] width 148 height 37
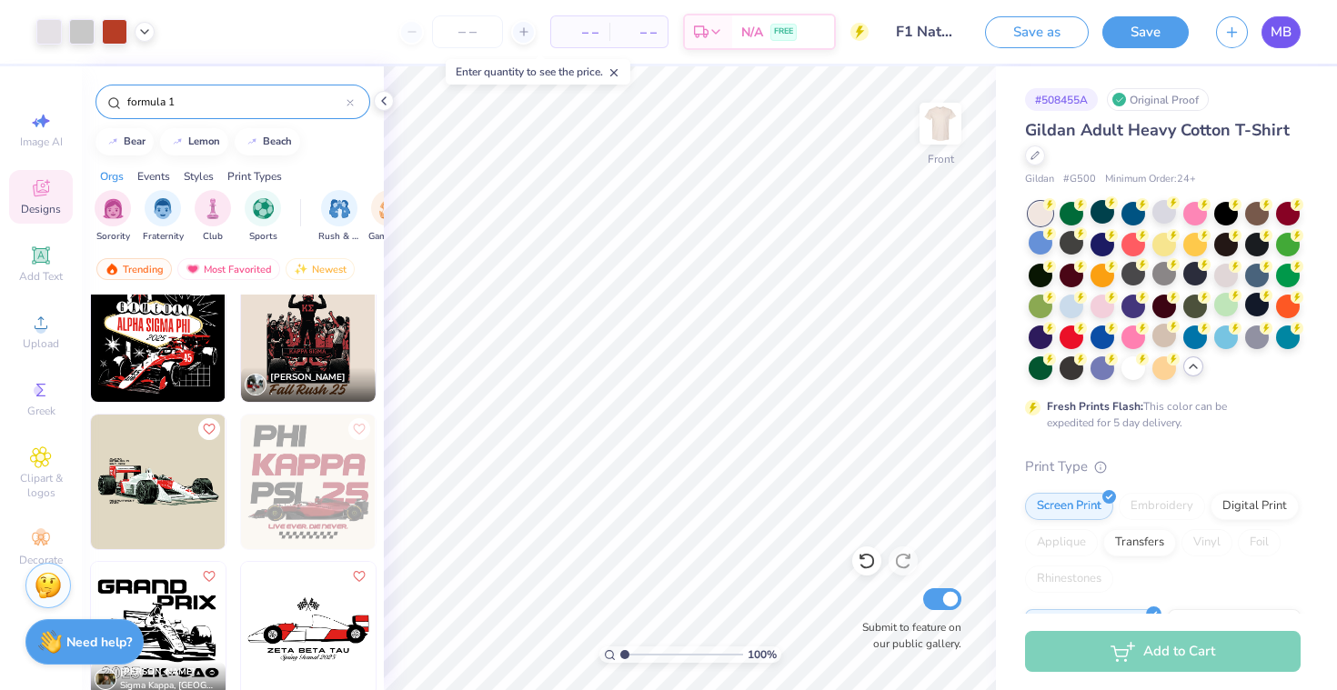
click at [1273, 38] on span "MB" at bounding box center [1280, 32] width 21 height 21
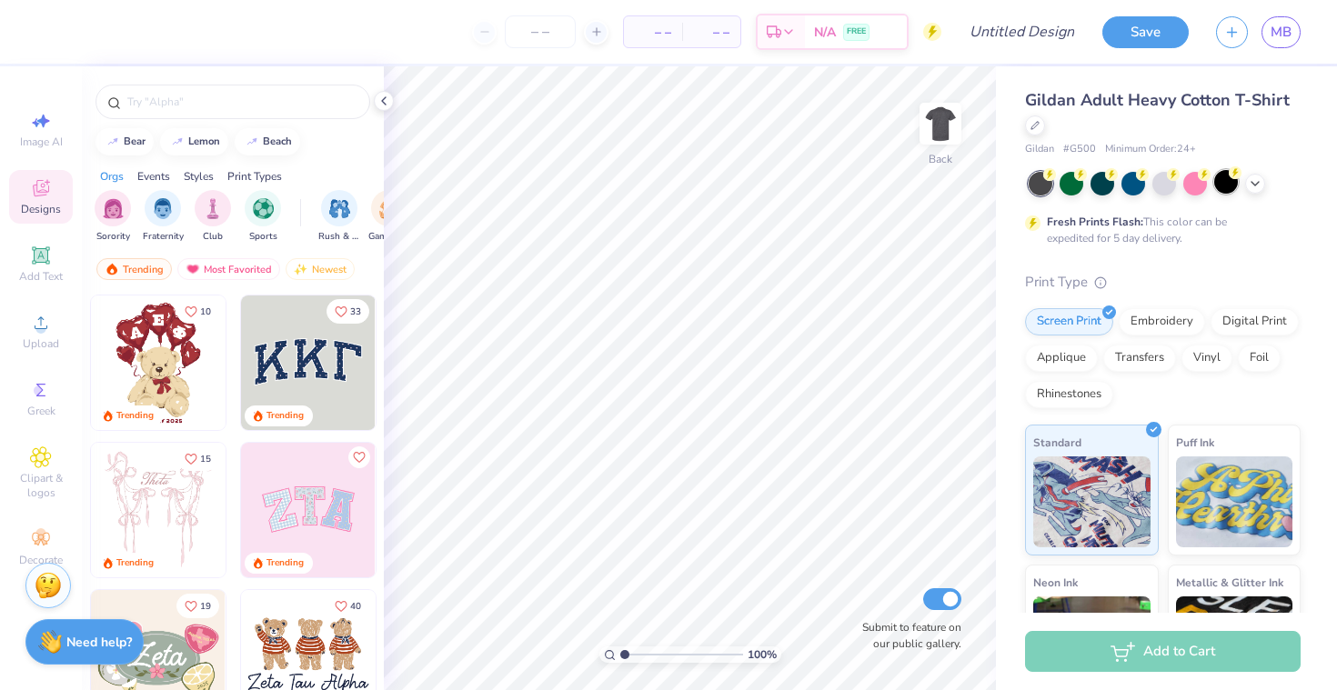
click at [1235, 185] on div at bounding box center [1226, 182] width 24 height 24
click at [1241, 185] on div at bounding box center [1164, 184] width 272 height 24
click at [1255, 184] on icon at bounding box center [1254, 182] width 15 height 15
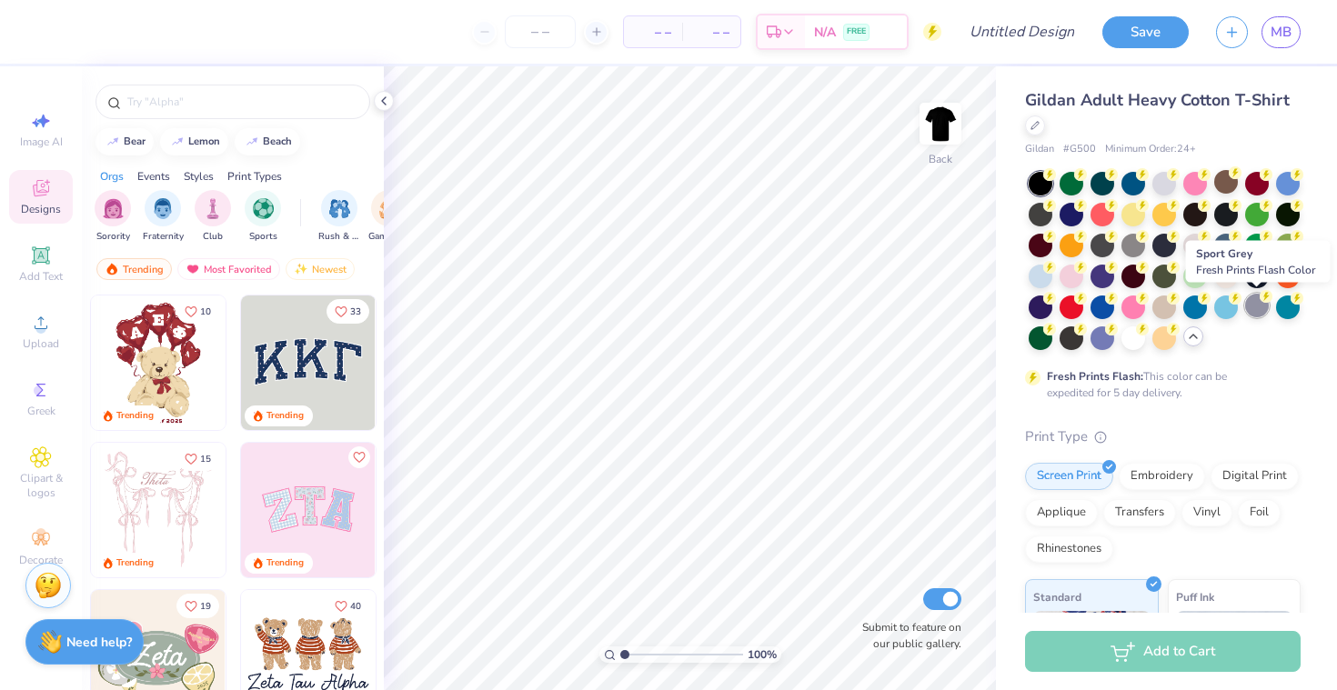
click at [1257, 316] on div at bounding box center [1257, 306] width 24 height 24
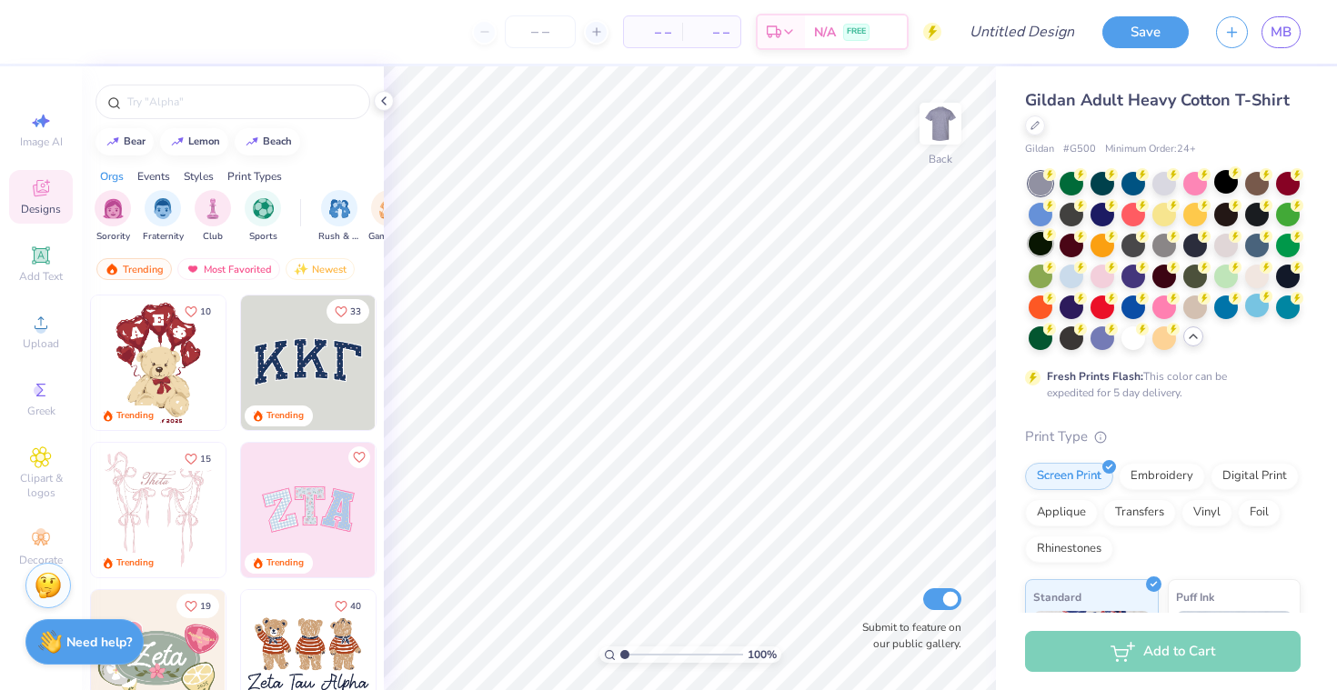
click at [1043, 247] on div at bounding box center [1040, 244] width 24 height 24
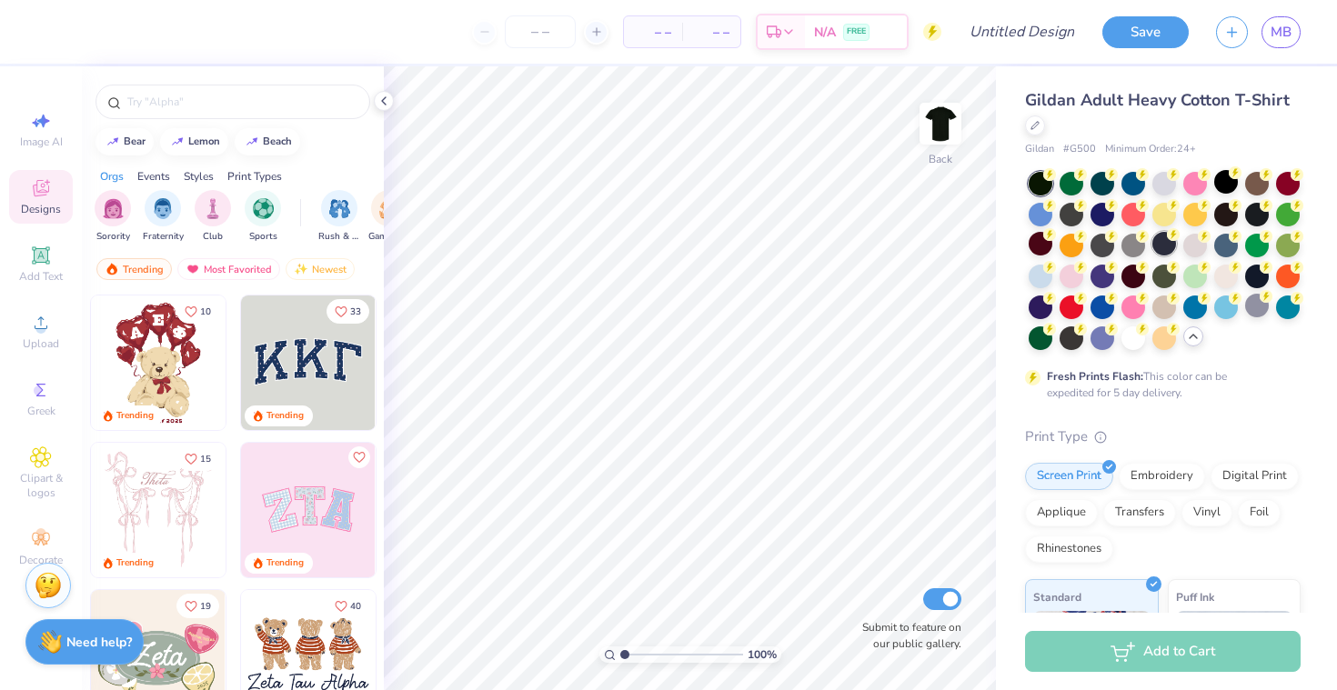
click at [1160, 255] on div at bounding box center [1164, 244] width 24 height 24
click at [1223, 183] on div at bounding box center [1226, 182] width 24 height 24
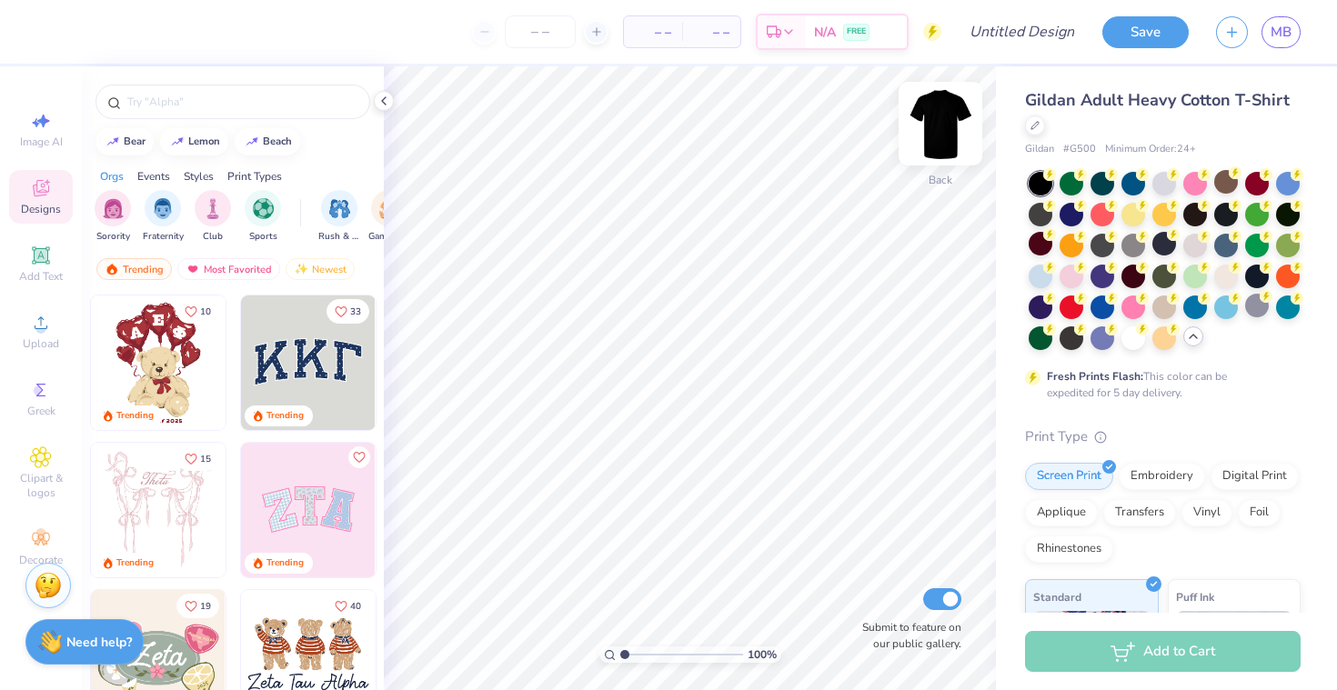
click at [921, 119] on img at bounding box center [940, 123] width 73 height 73
click at [42, 346] on span "Upload" at bounding box center [41, 343] width 36 height 15
click at [34, 348] on span "Upload" at bounding box center [41, 343] width 36 height 15
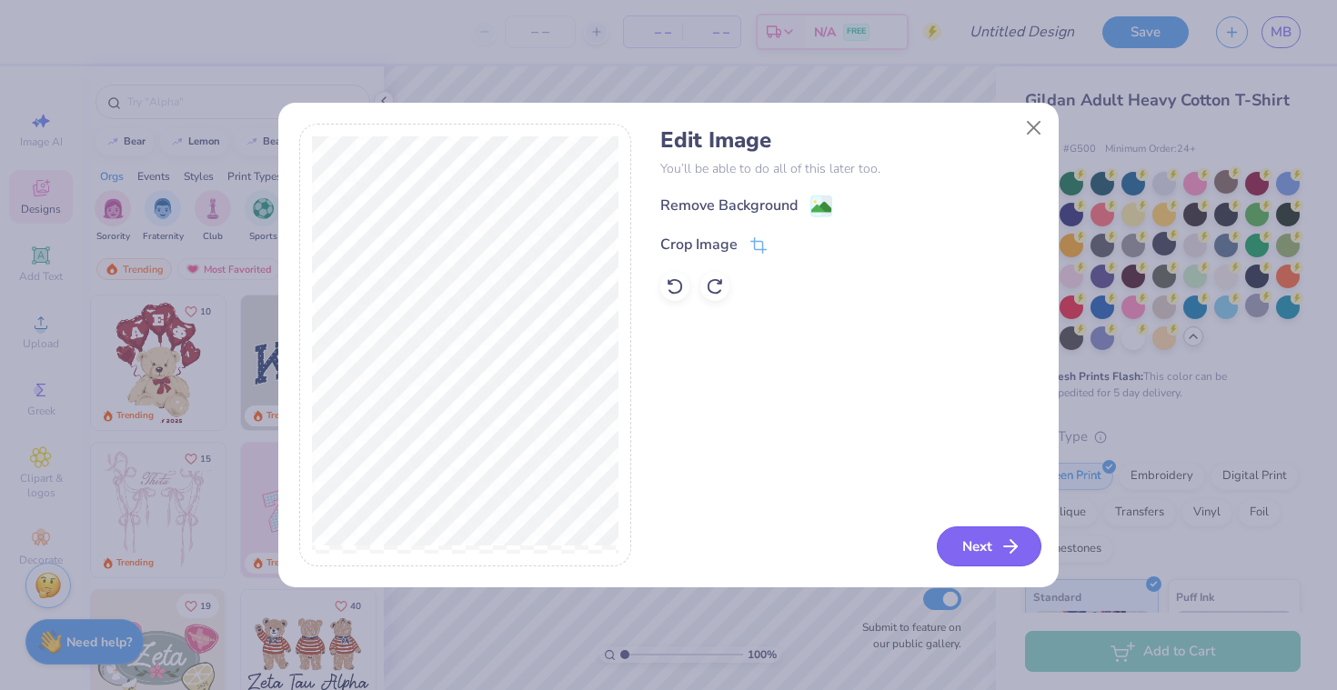
click at [992, 550] on button "Next" at bounding box center [988, 546] width 105 height 40
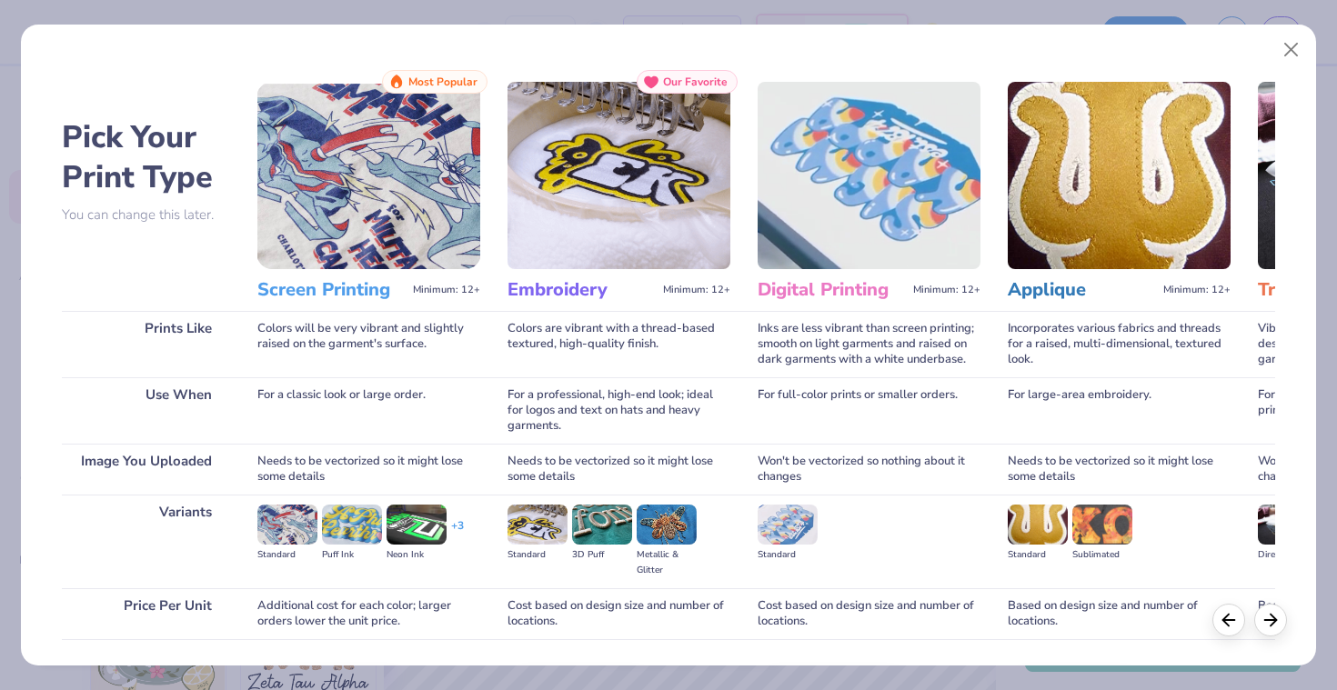
scroll to position [125, 0]
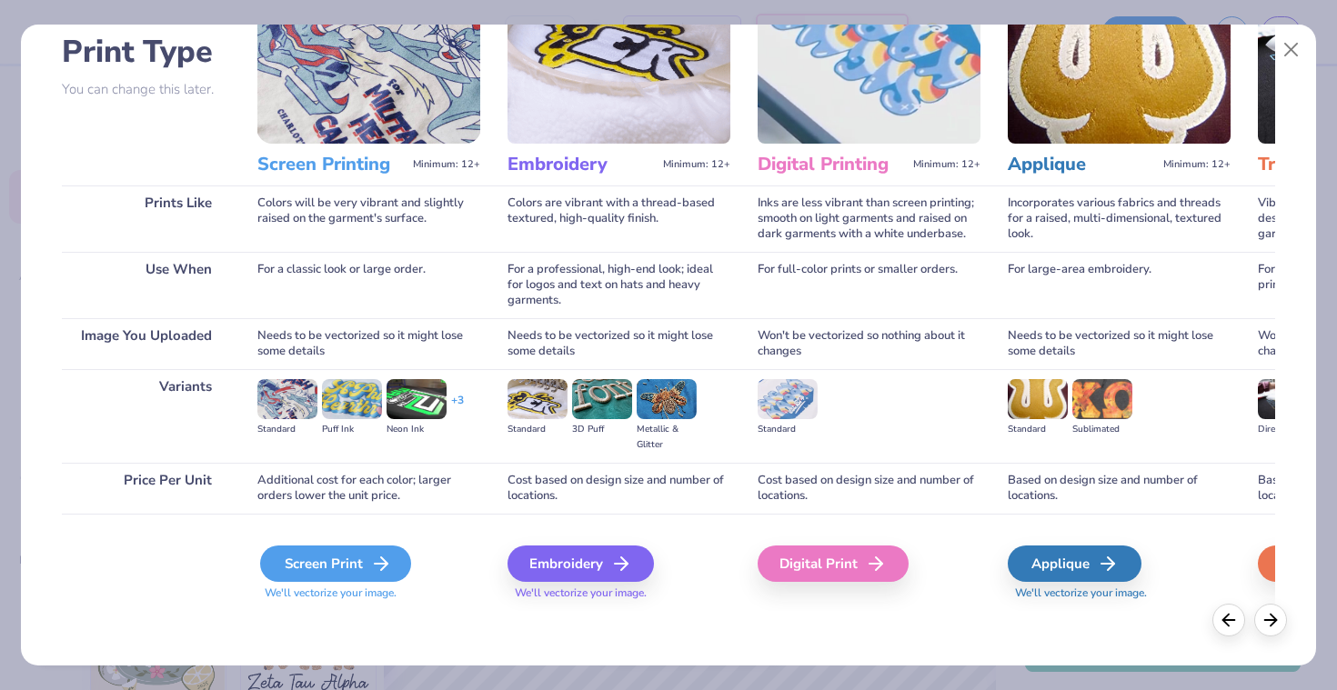
click at [341, 572] on div "Screen Print" at bounding box center [335, 564] width 151 height 36
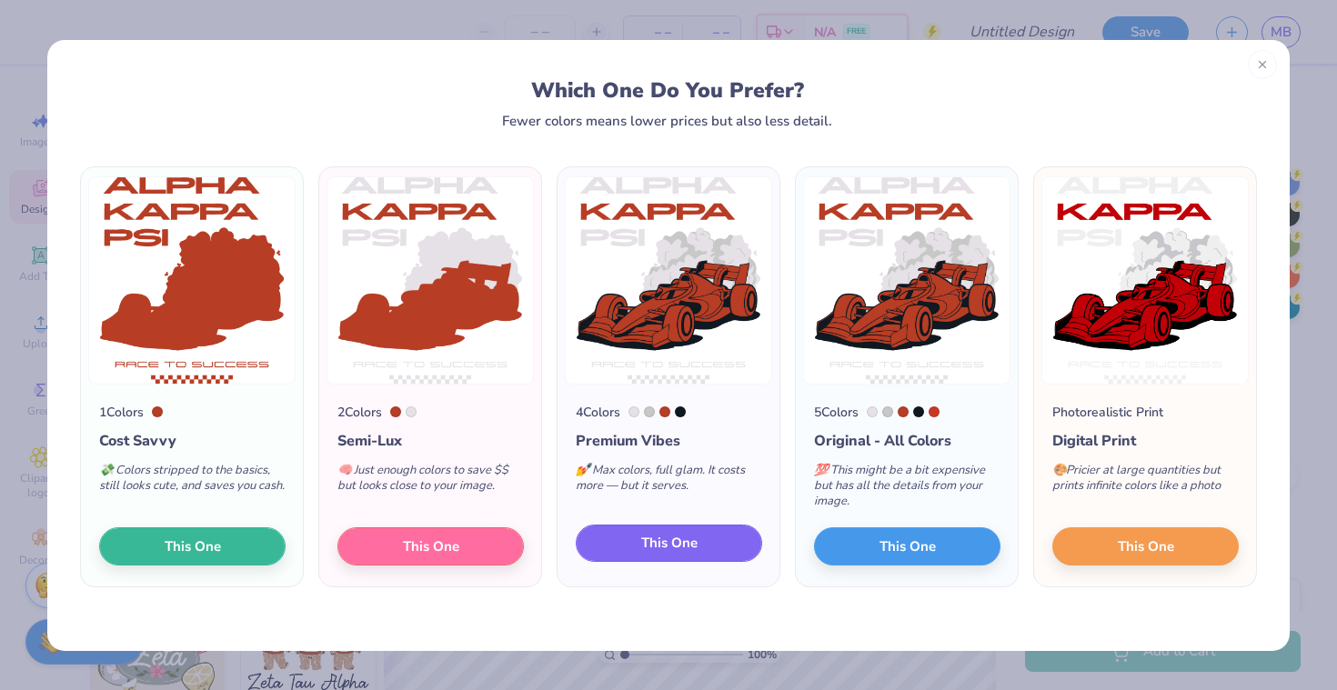
click at [666, 544] on span "This One" at bounding box center [669, 543] width 56 height 21
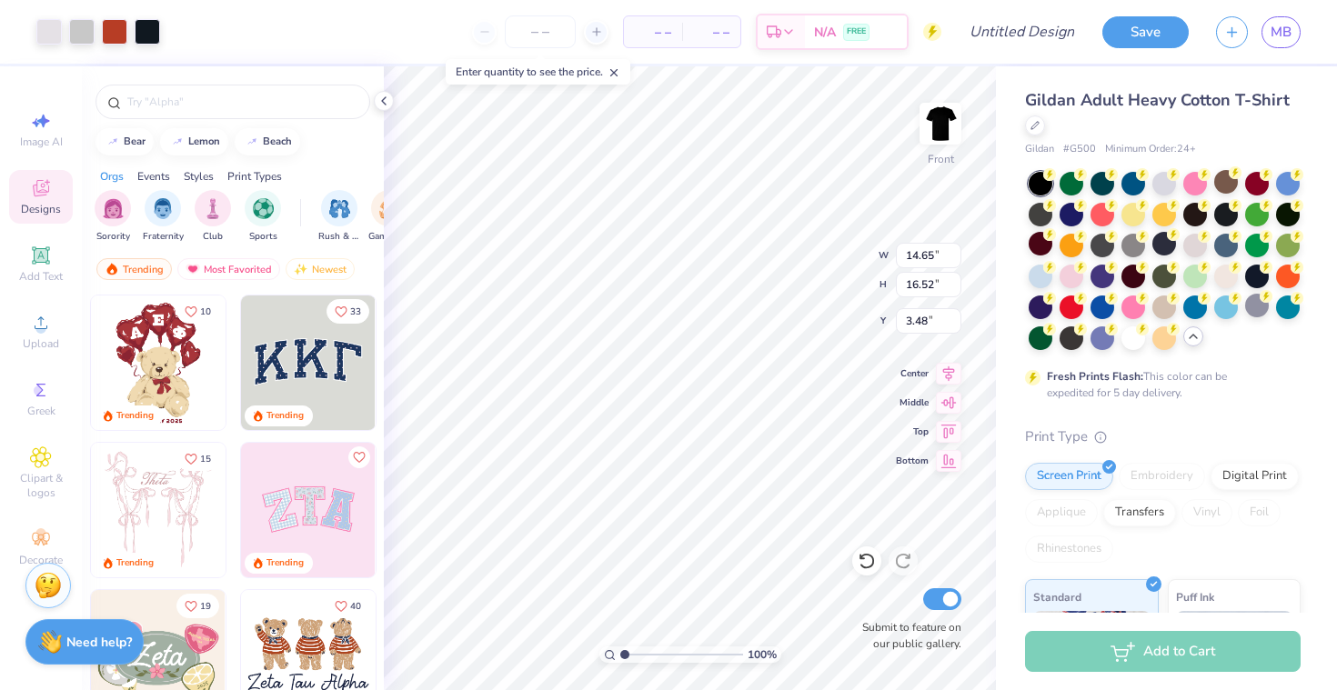
type input "3.48"
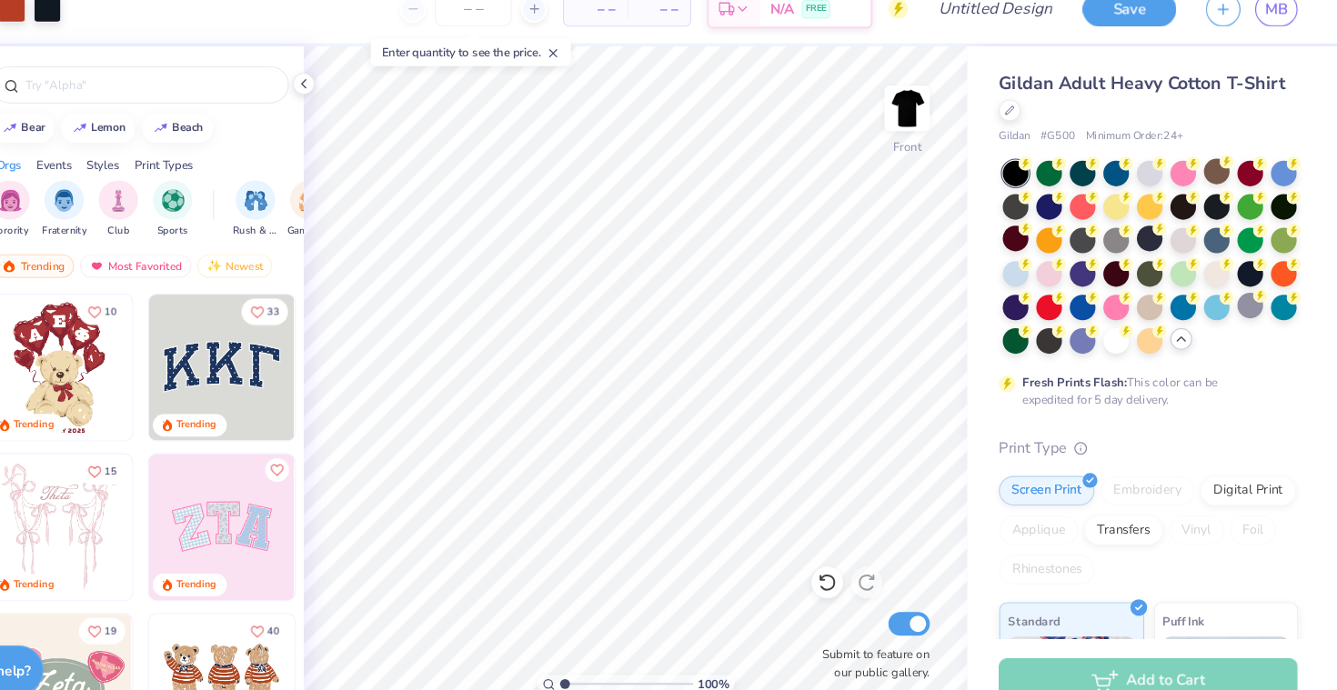
scroll to position [0, 0]
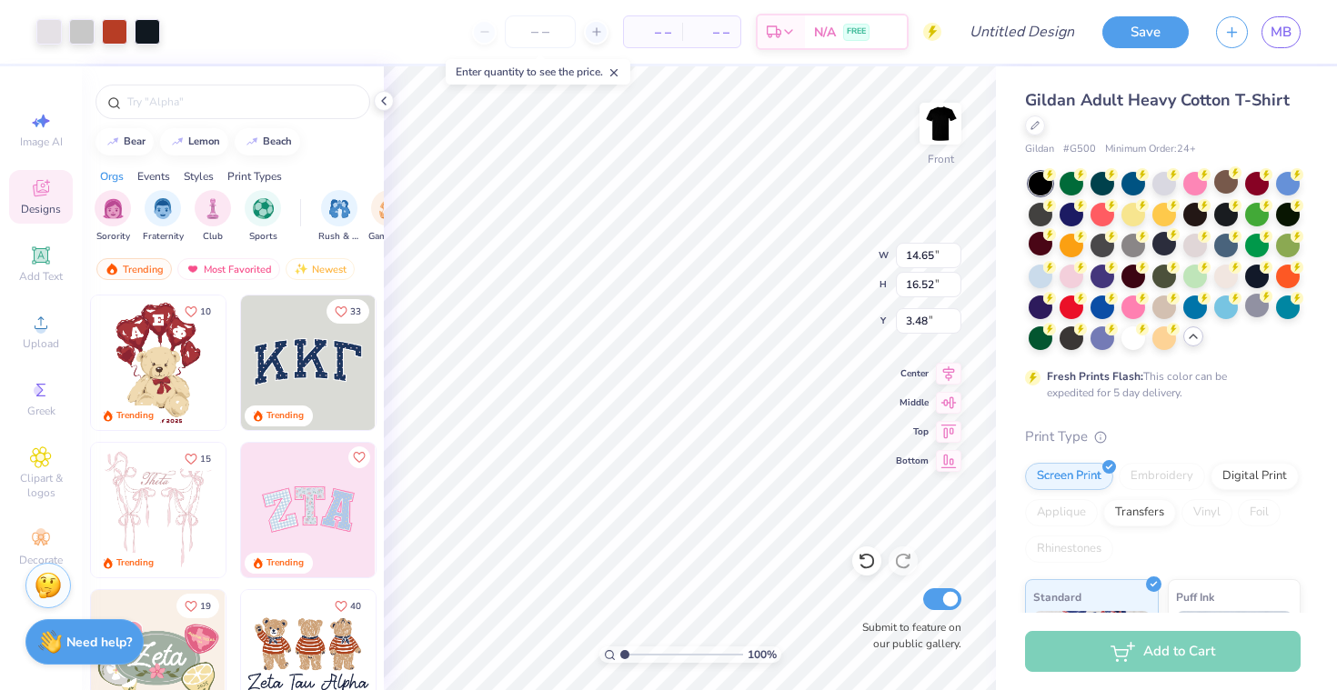
type input "3.49"
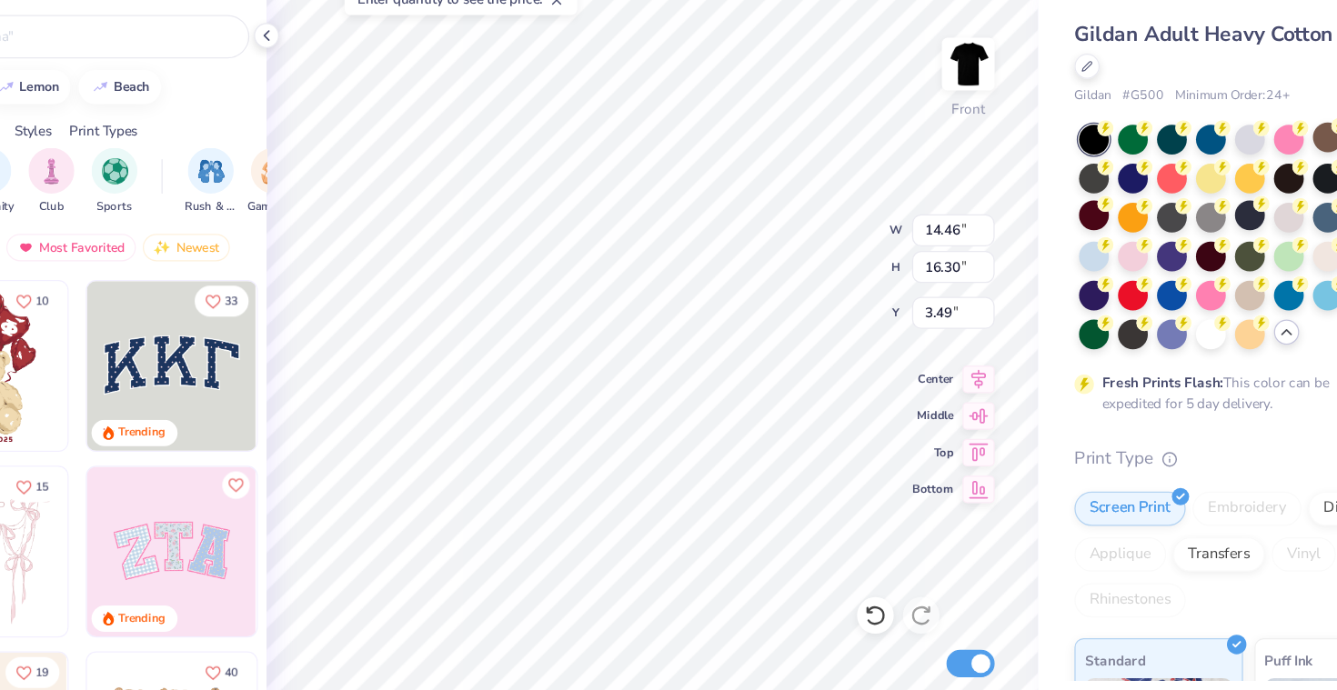
type input "14.46"
type input "16.30"
type input "3.52"
type input "3.54"
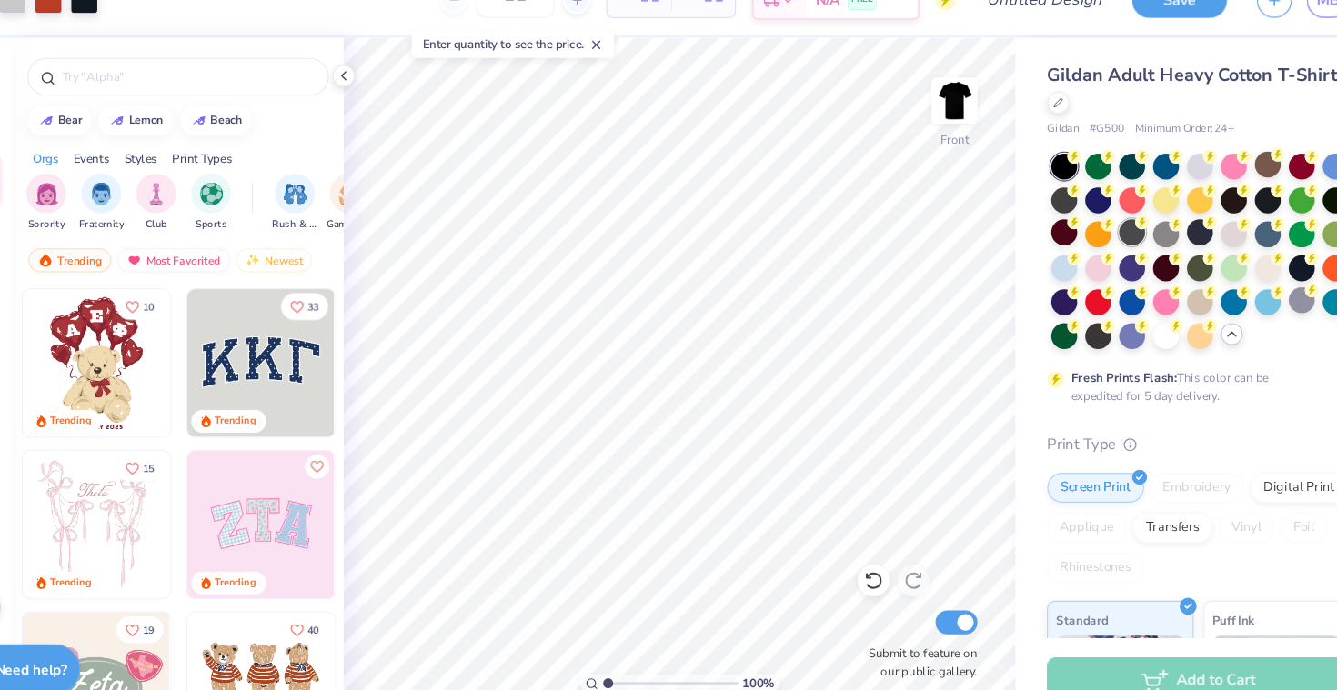
click at [1109, 252] on div at bounding box center [1102, 244] width 24 height 24
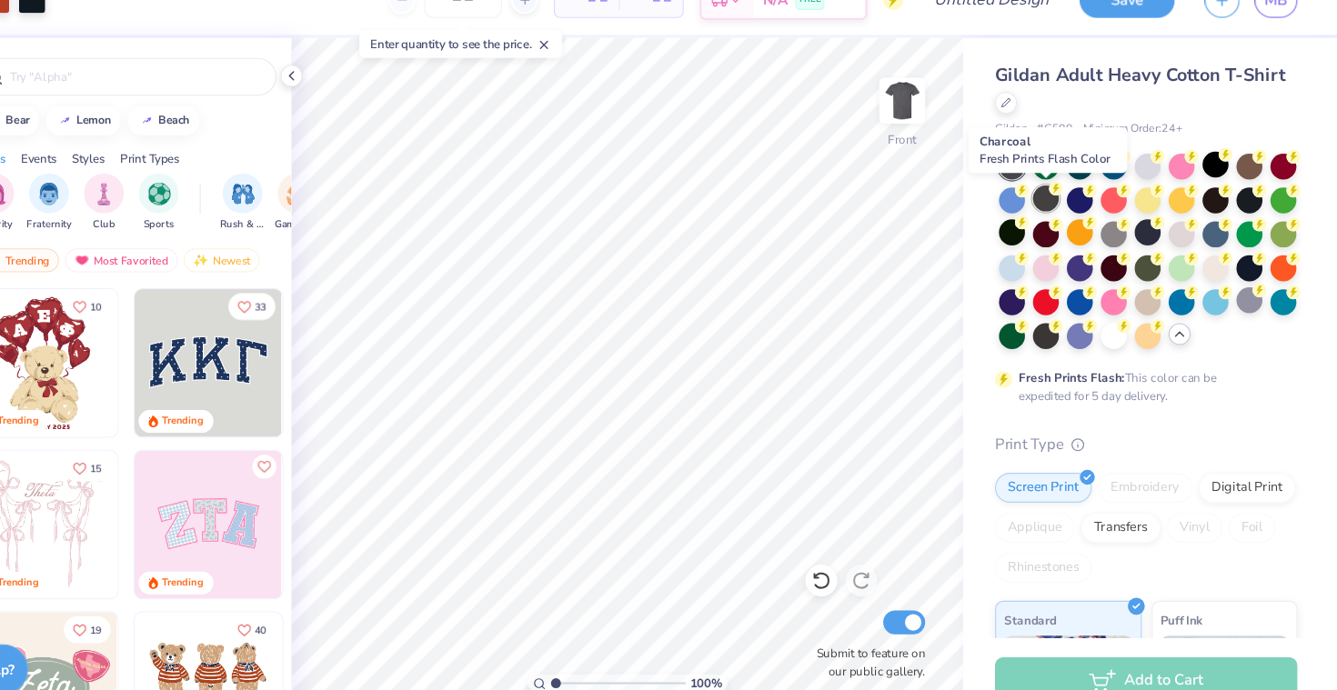
click at [1070, 212] on div at bounding box center [1071, 213] width 24 height 24
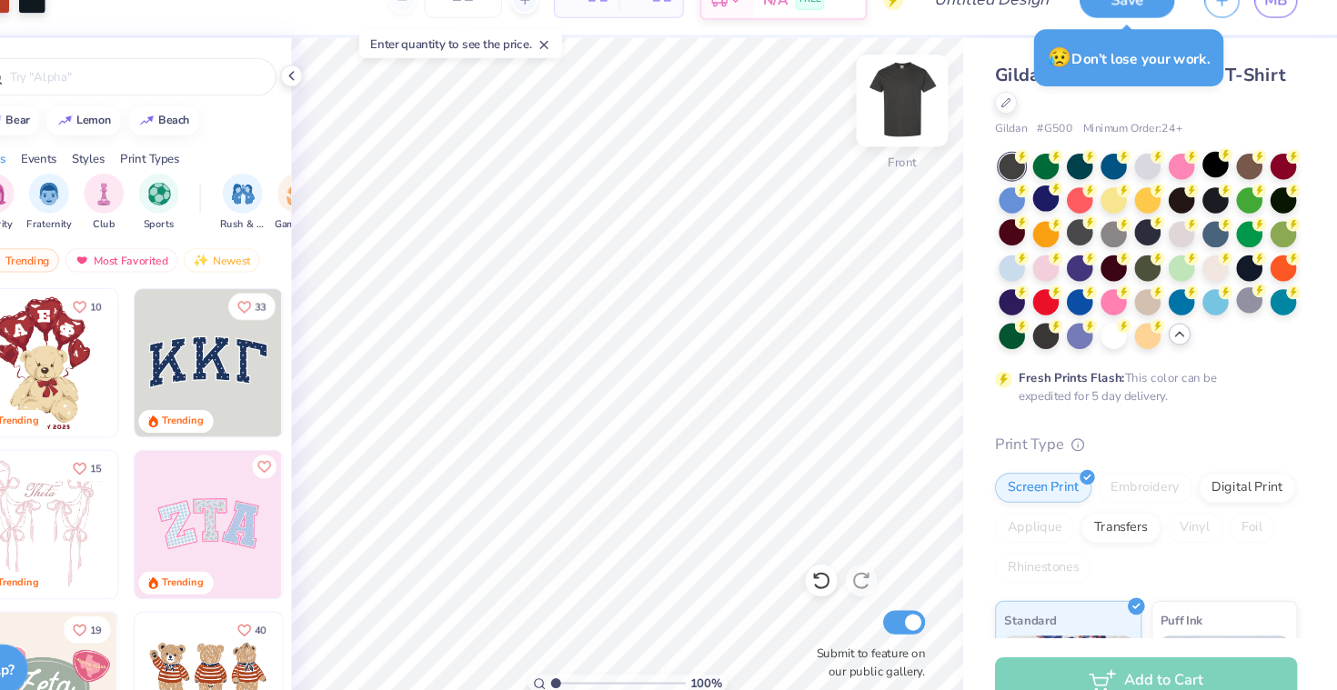
click at [942, 117] on img at bounding box center [940, 123] width 73 height 73
click at [941, 116] on img at bounding box center [940, 123] width 73 height 73
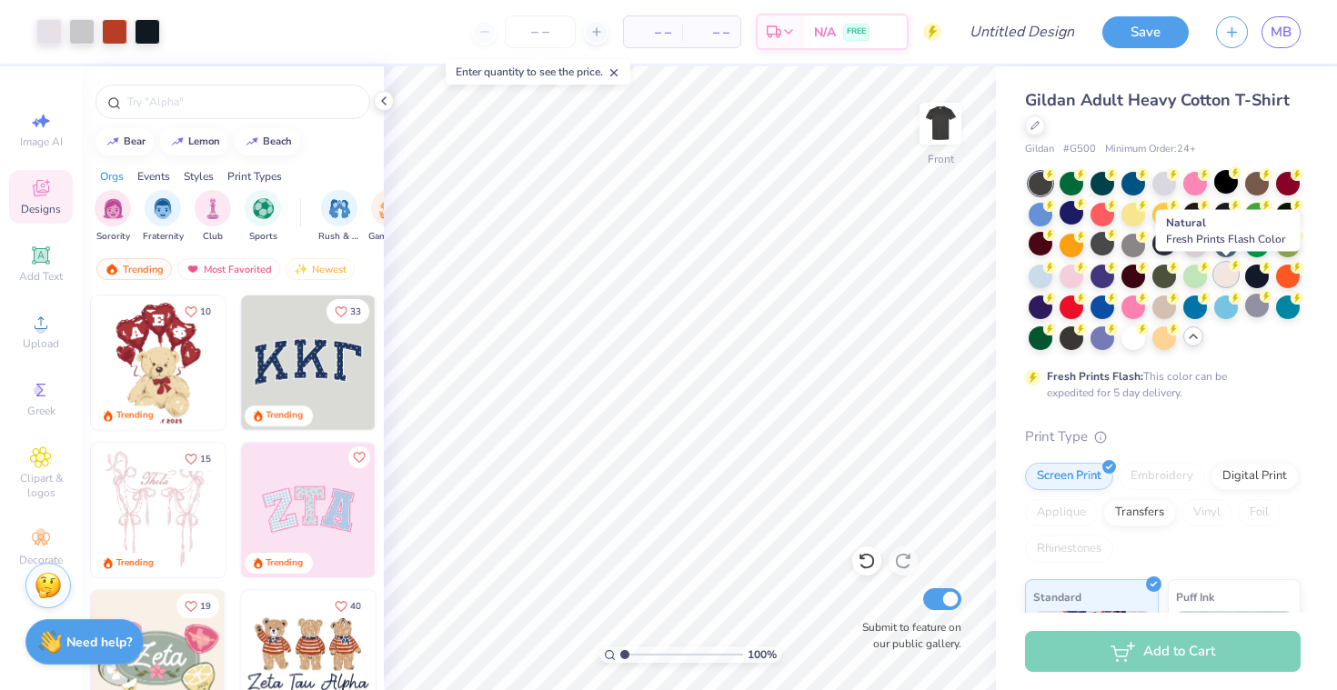
click at [1226, 278] on div at bounding box center [1226, 275] width 24 height 24
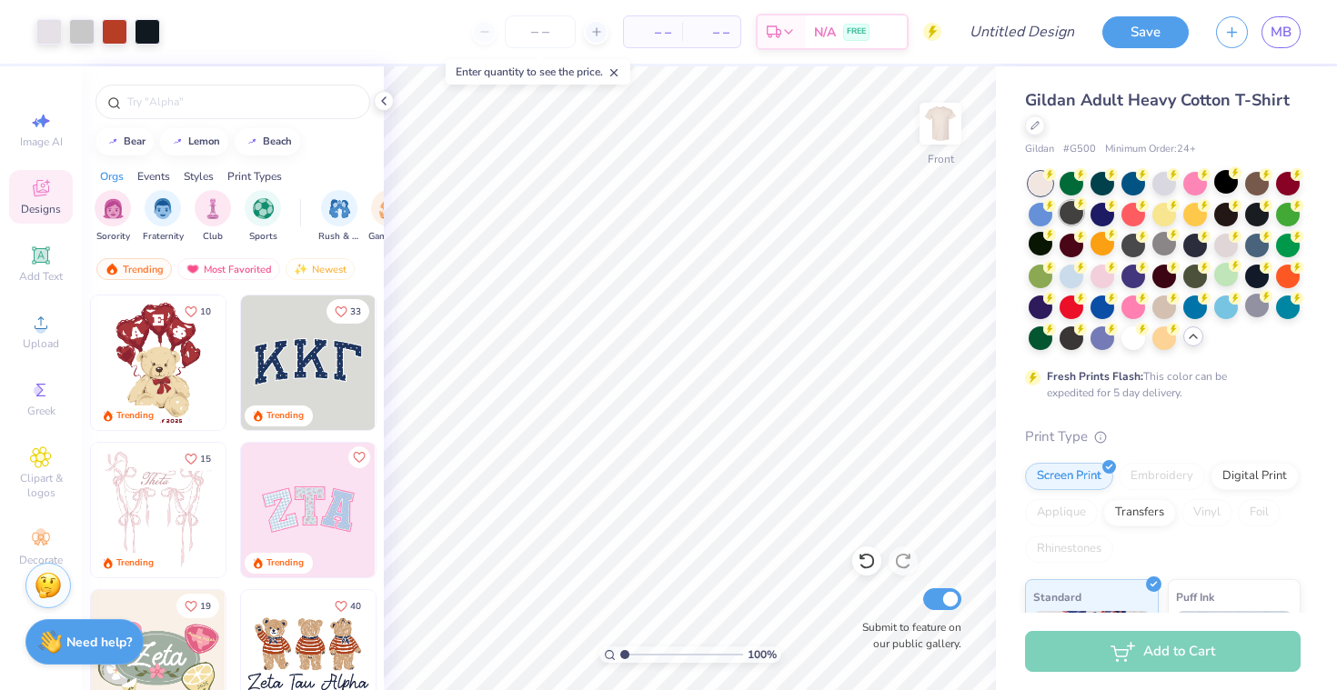
click at [1073, 206] on div at bounding box center [1071, 213] width 24 height 24
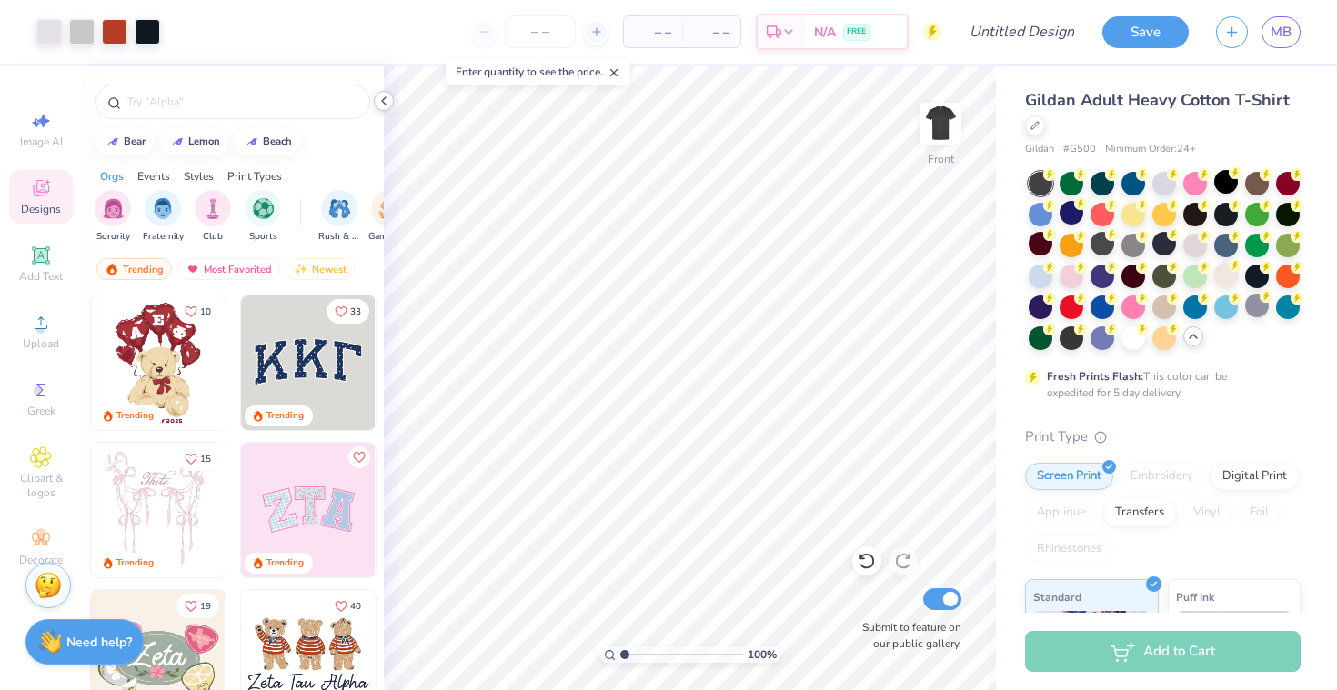
click at [376, 102] on icon at bounding box center [383, 101] width 15 height 15
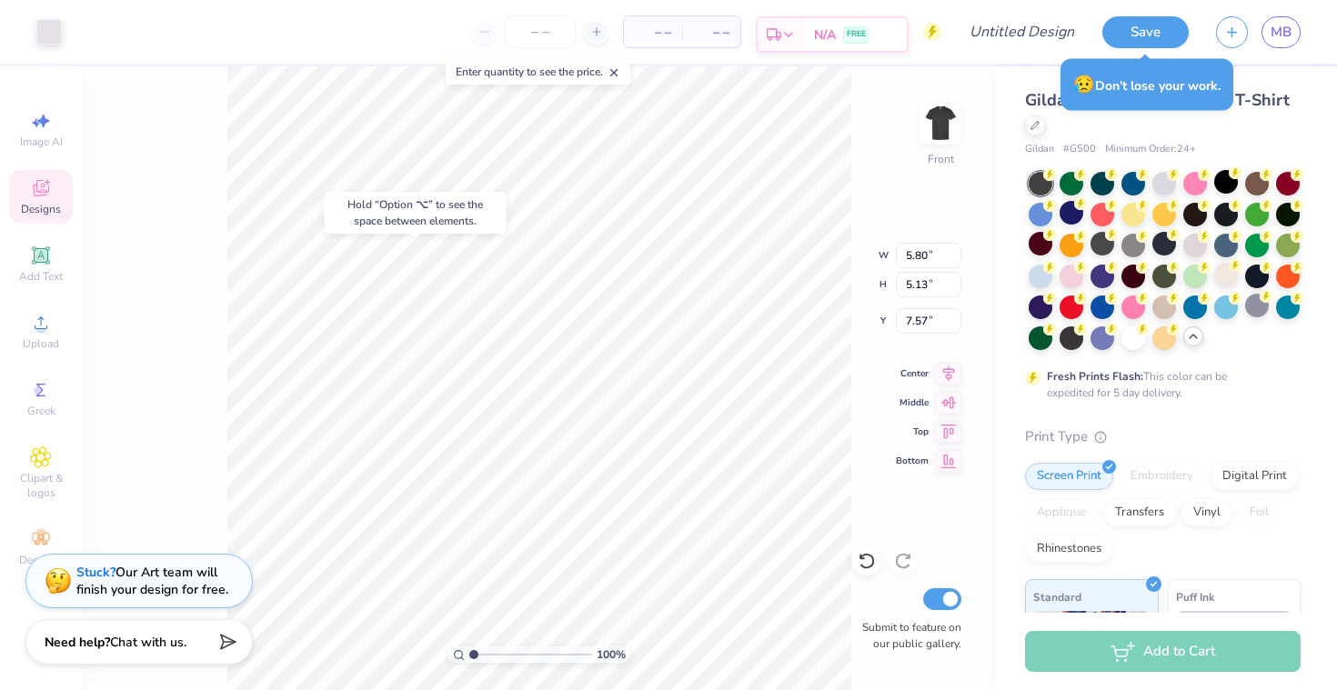
type input "14.43"
type input "7.10"
type input "10.12"
type input "0.54"
type input "0.90"
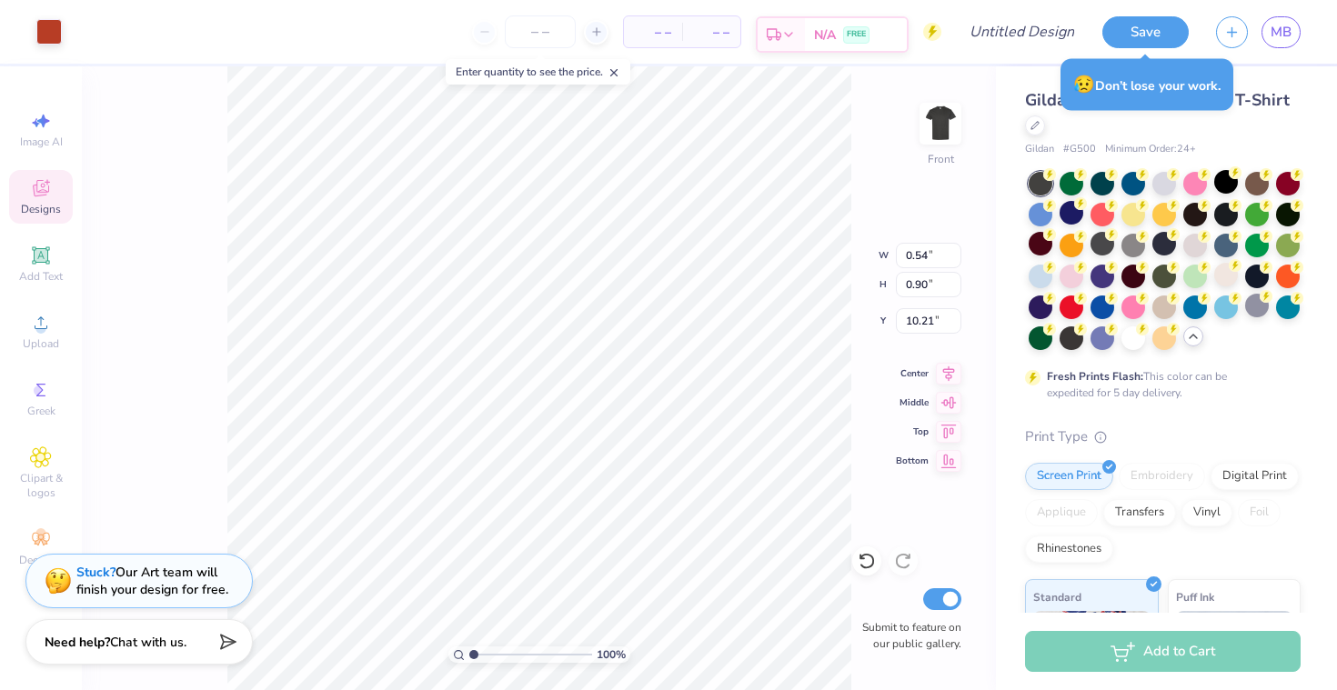
type input "10.36"
type input "2.25"
type input "1.30"
type input "3.56"
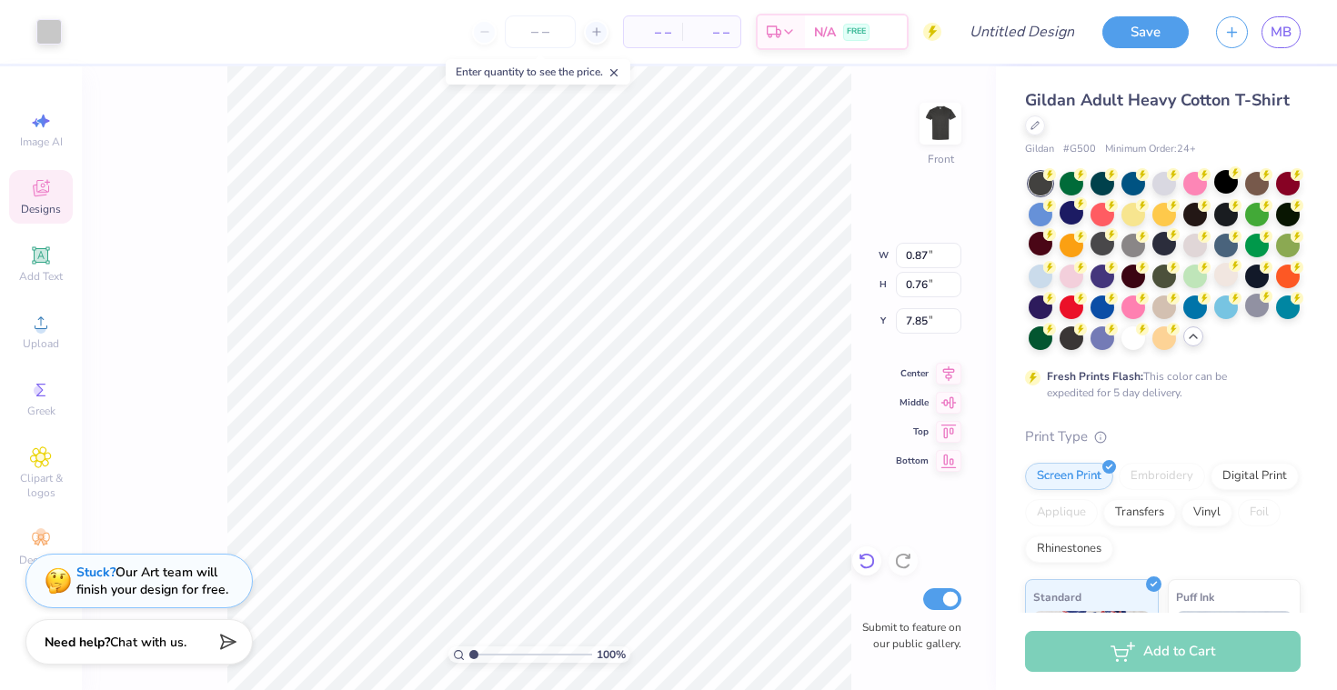
click at [868, 564] on icon at bounding box center [866, 561] width 18 height 18
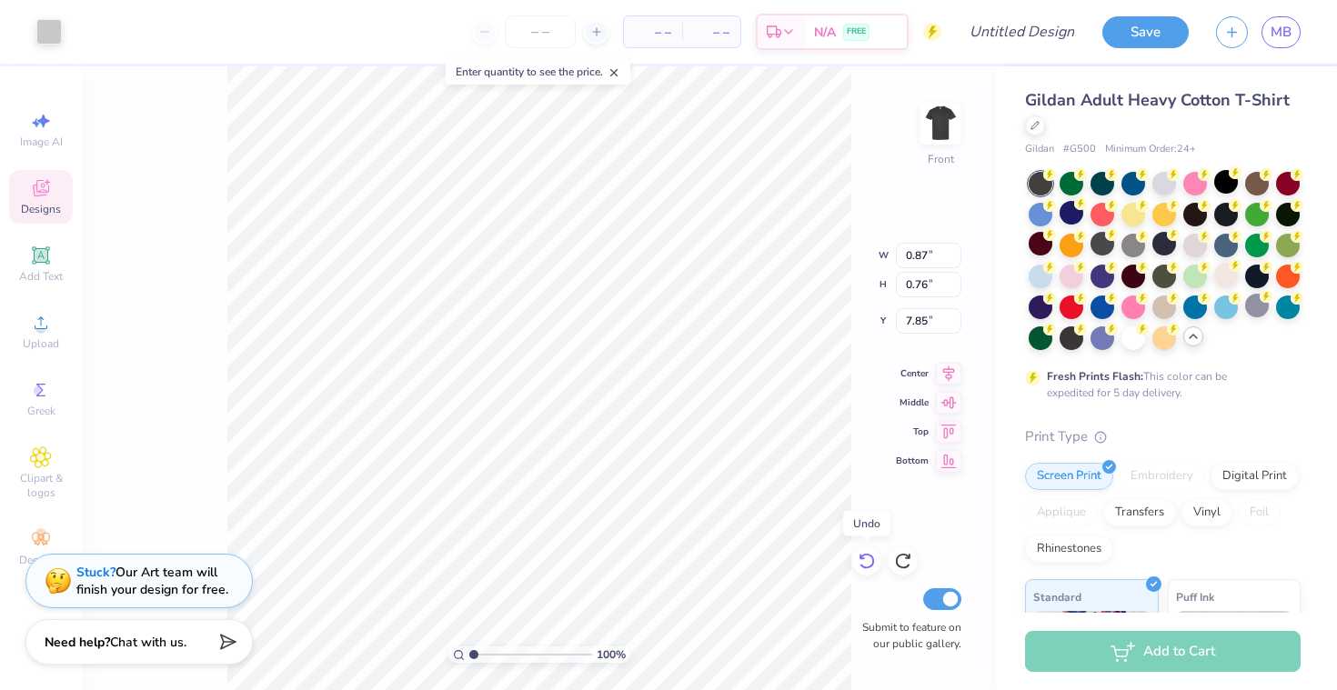
click at [868, 564] on icon at bounding box center [866, 561] width 18 height 18
type input "12.95"
type input "14.60"
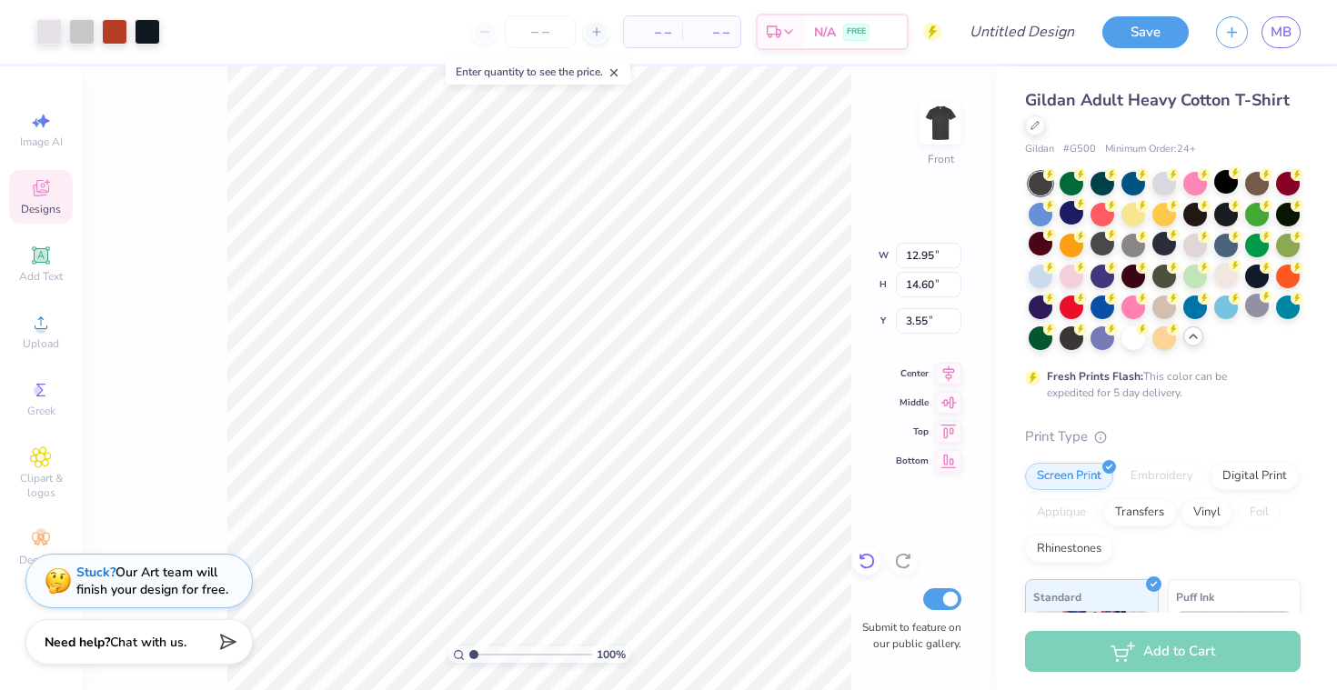
type input "3.68"
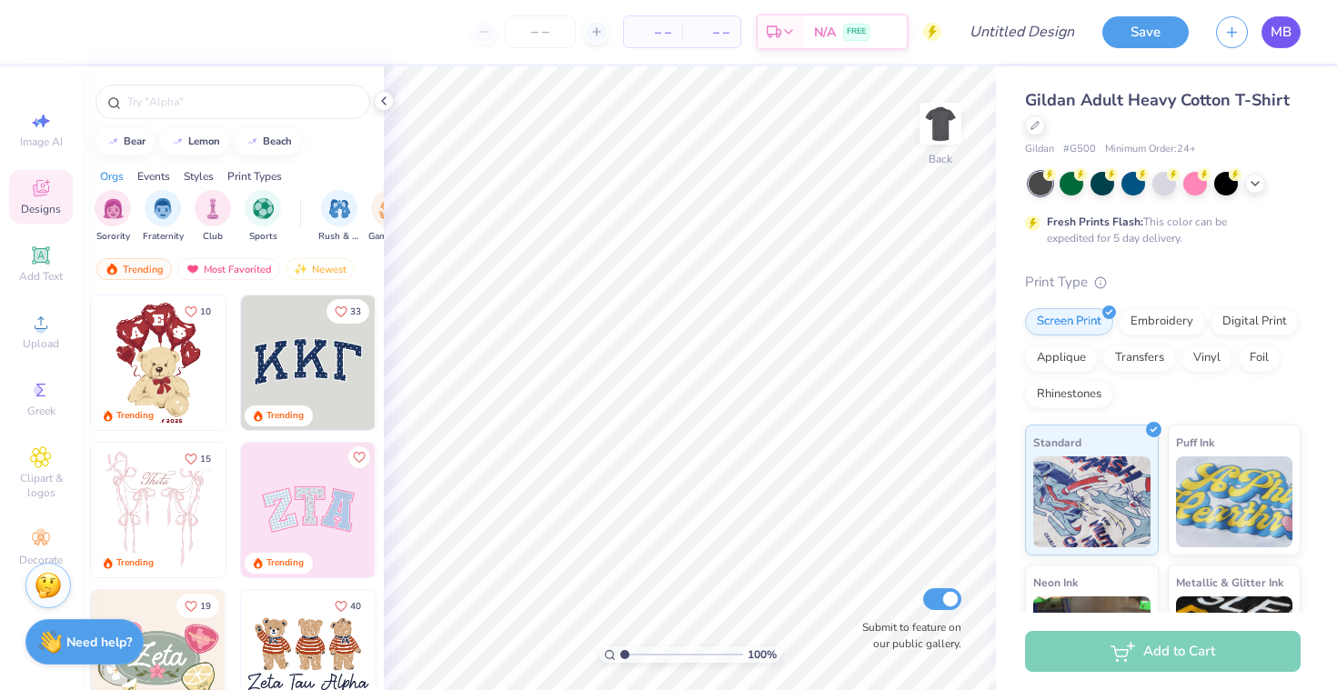
click at [1287, 26] on span "MB" at bounding box center [1280, 32] width 21 height 21
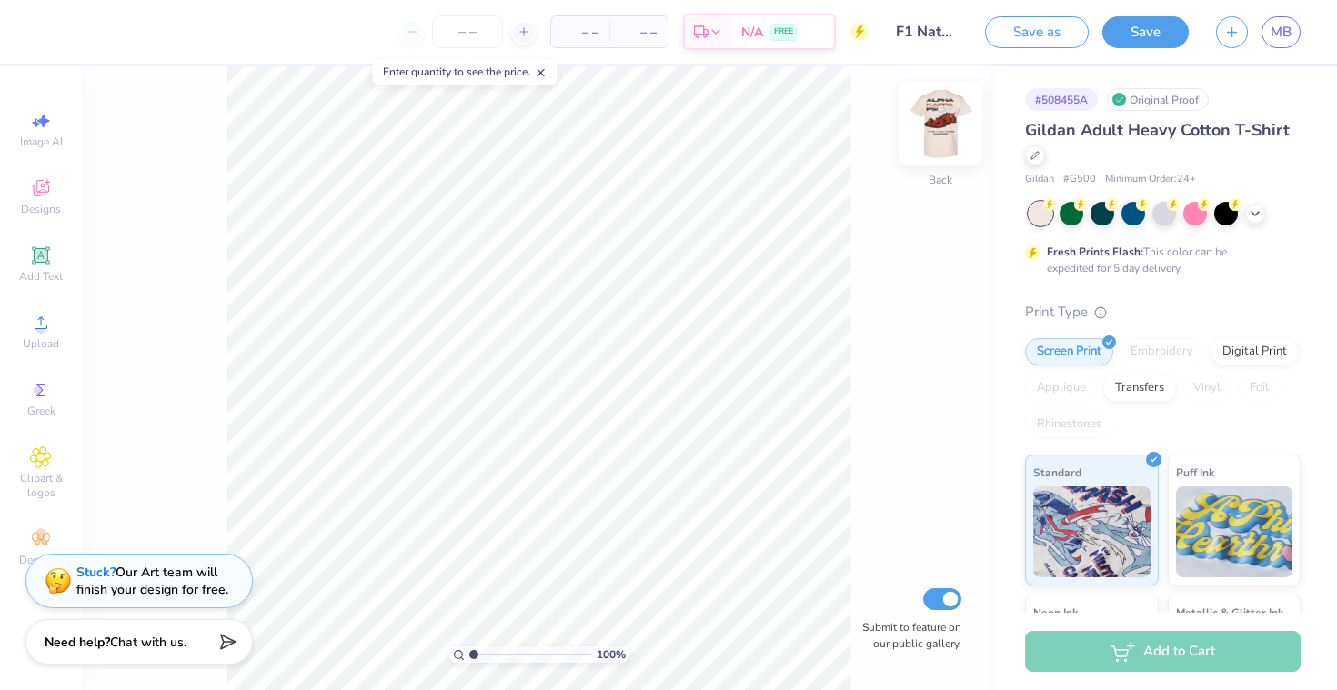
click at [941, 117] on img at bounding box center [940, 123] width 73 height 73
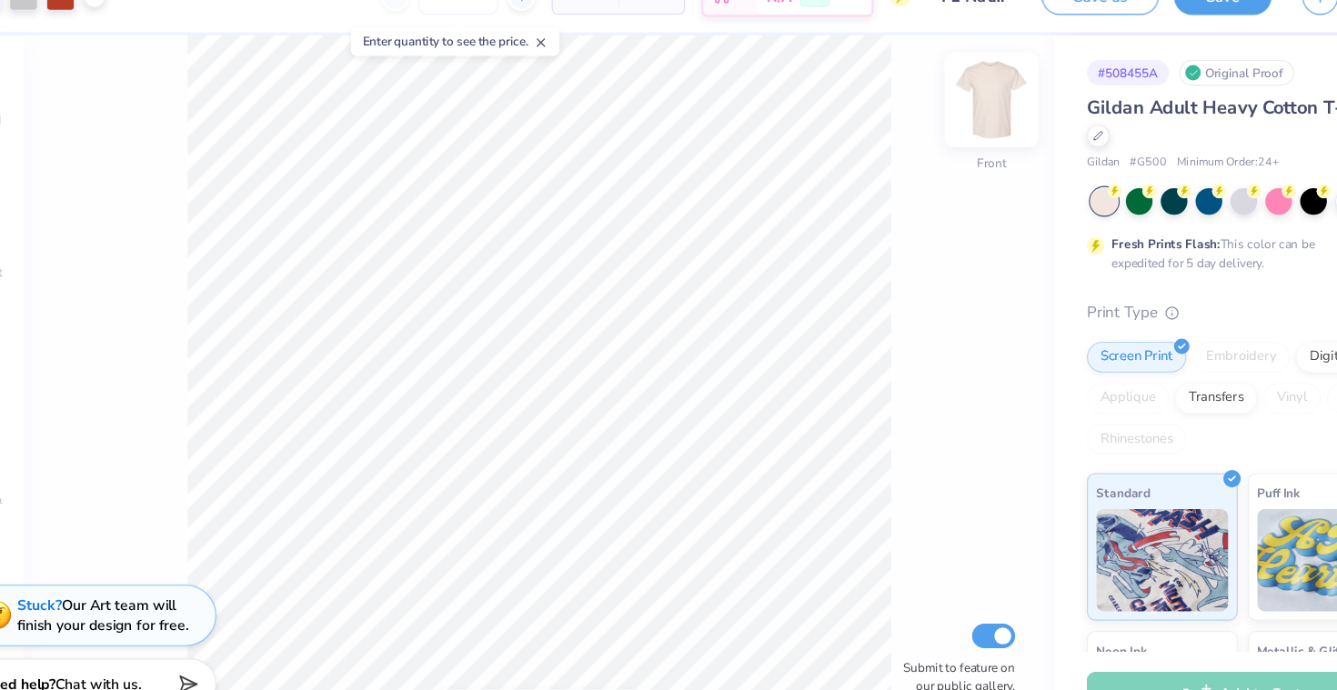
click at [927, 118] on img at bounding box center [940, 123] width 73 height 73
click at [927, 118] on img at bounding box center [940, 123] width 36 height 36
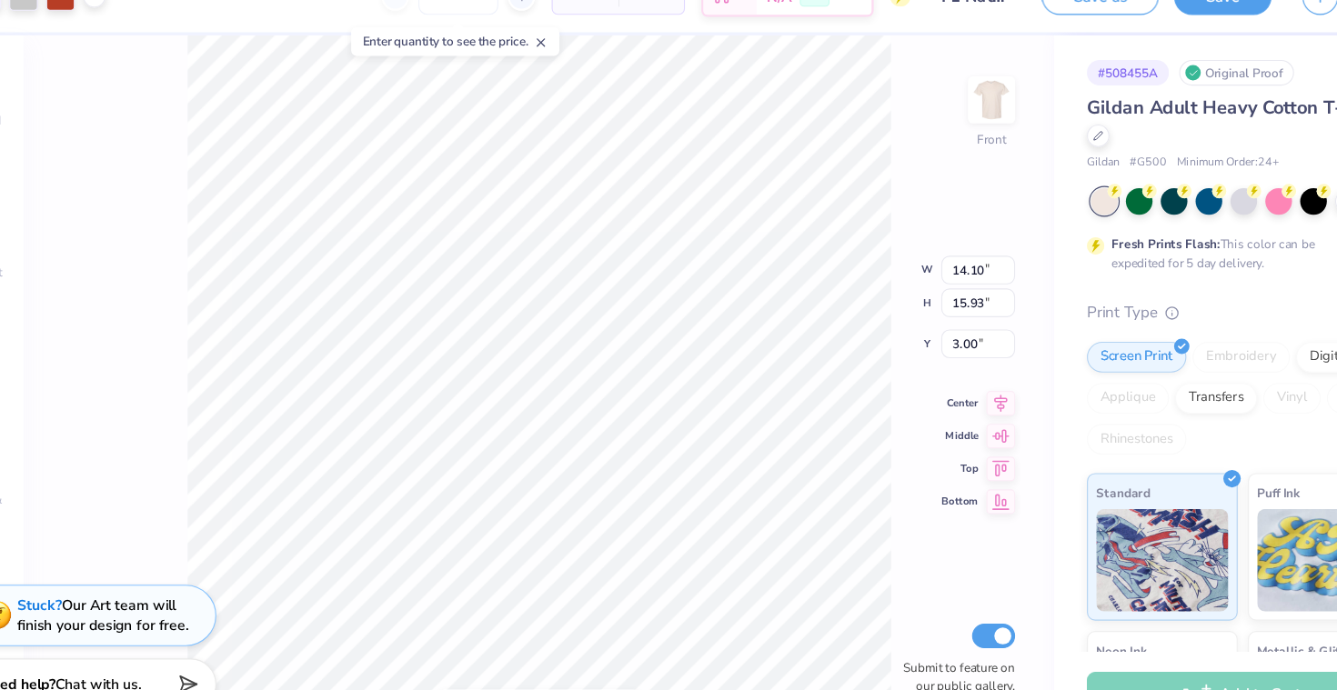
type input "3.30"
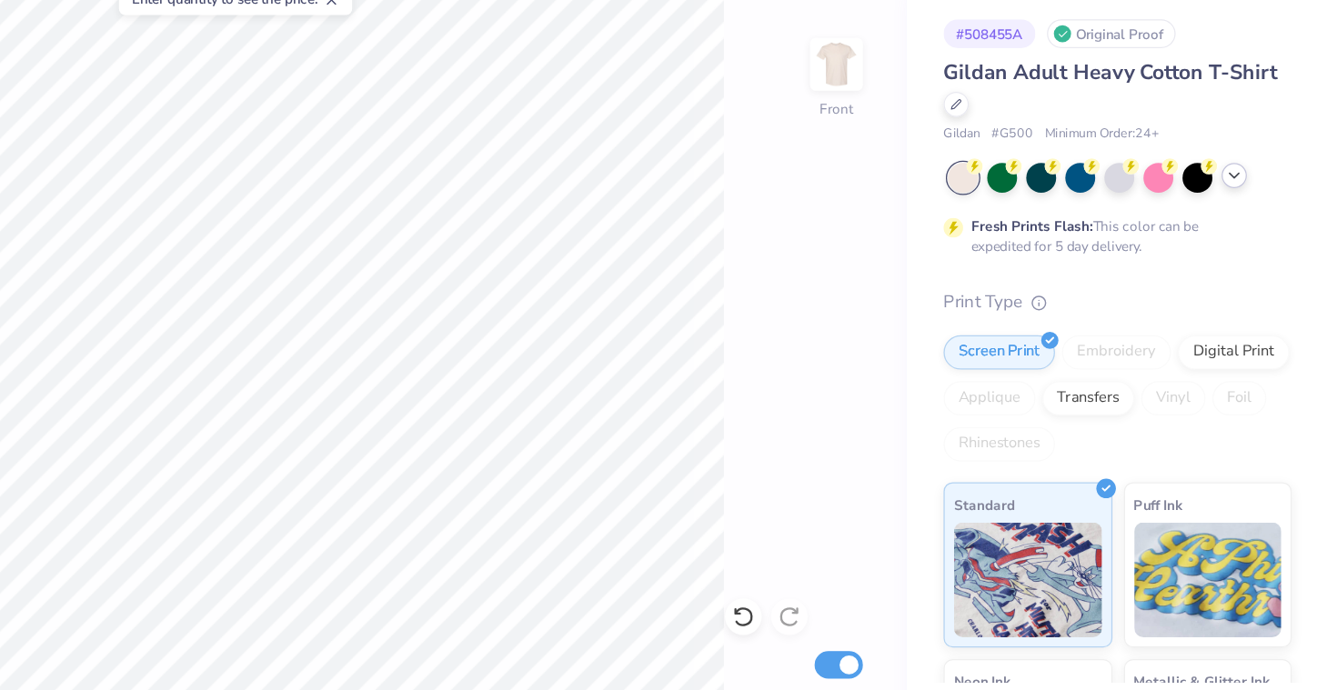
click at [1249, 208] on icon at bounding box center [1254, 212] width 15 height 15
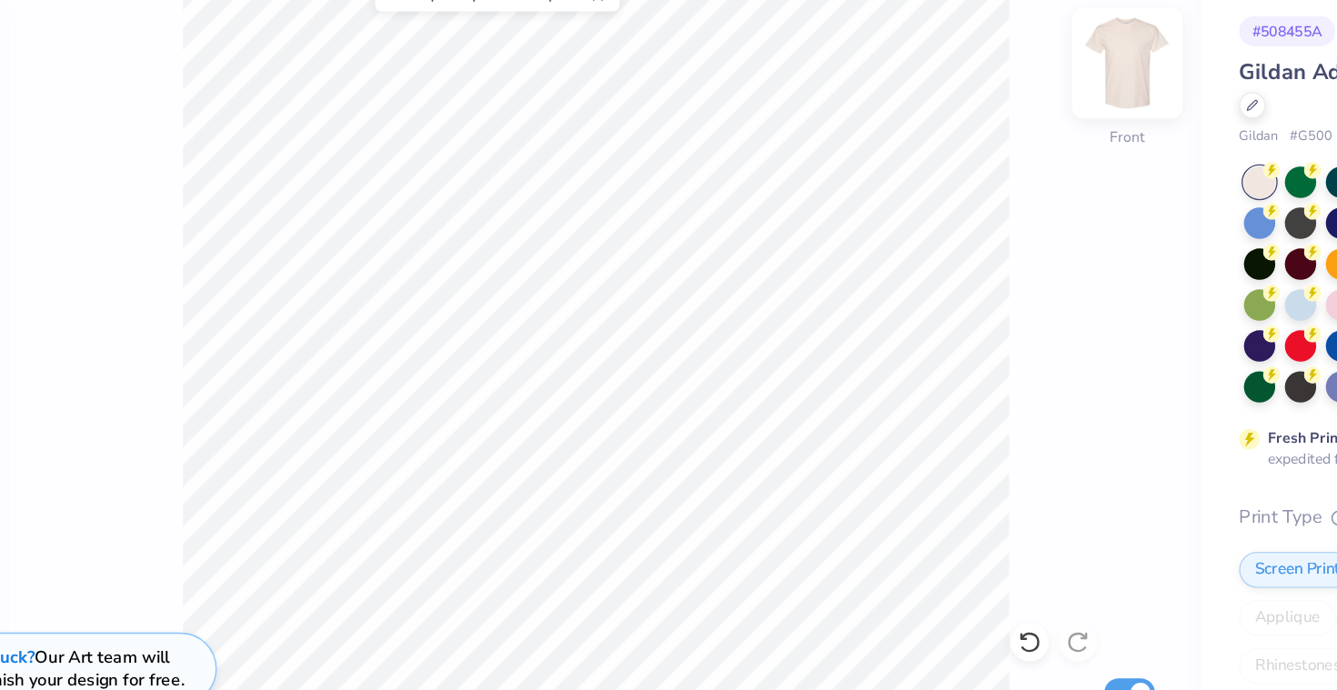
click at [941, 132] on img at bounding box center [940, 123] width 73 height 73
click at [945, 140] on img at bounding box center [940, 123] width 73 height 73
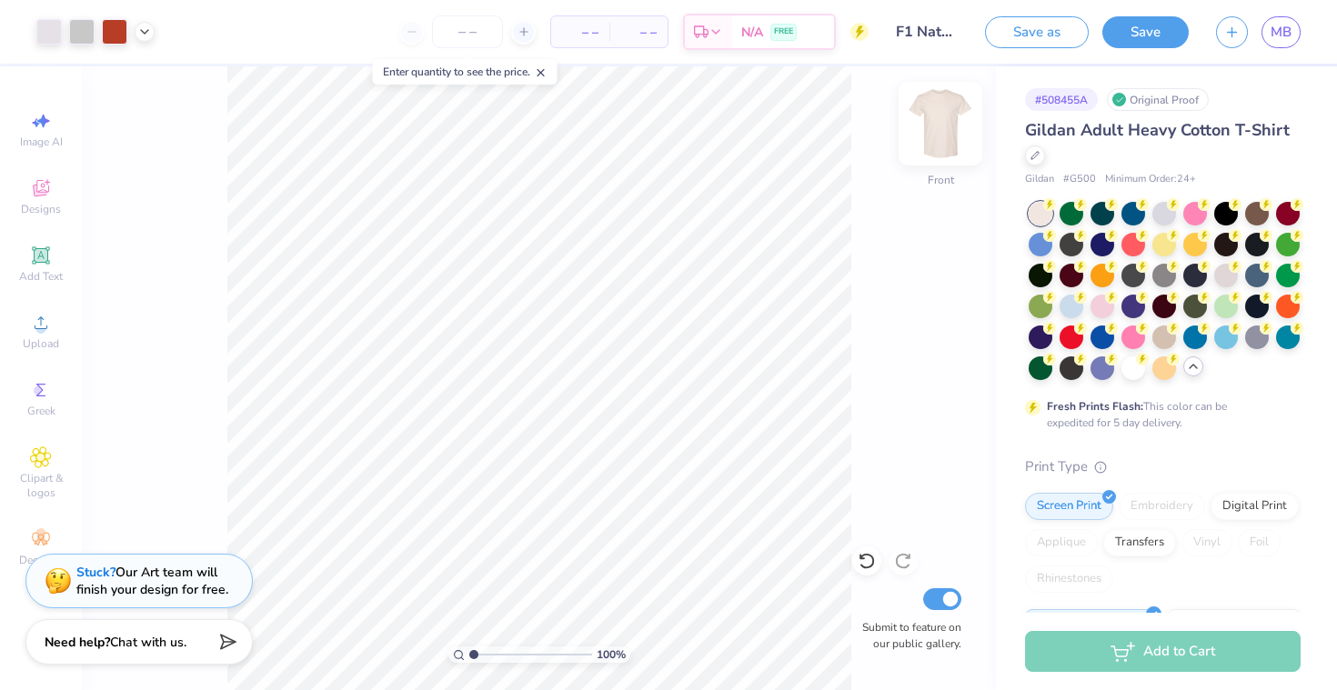
click at [940, 125] on img at bounding box center [940, 123] width 73 height 73
click at [940, 142] on img at bounding box center [940, 123] width 73 height 73
click at [939, 143] on img at bounding box center [940, 123] width 73 height 73
click at [939, 142] on img at bounding box center [940, 123] width 36 height 36
click at [1097, 279] on div at bounding box center [1102, 274] width 24 height 24
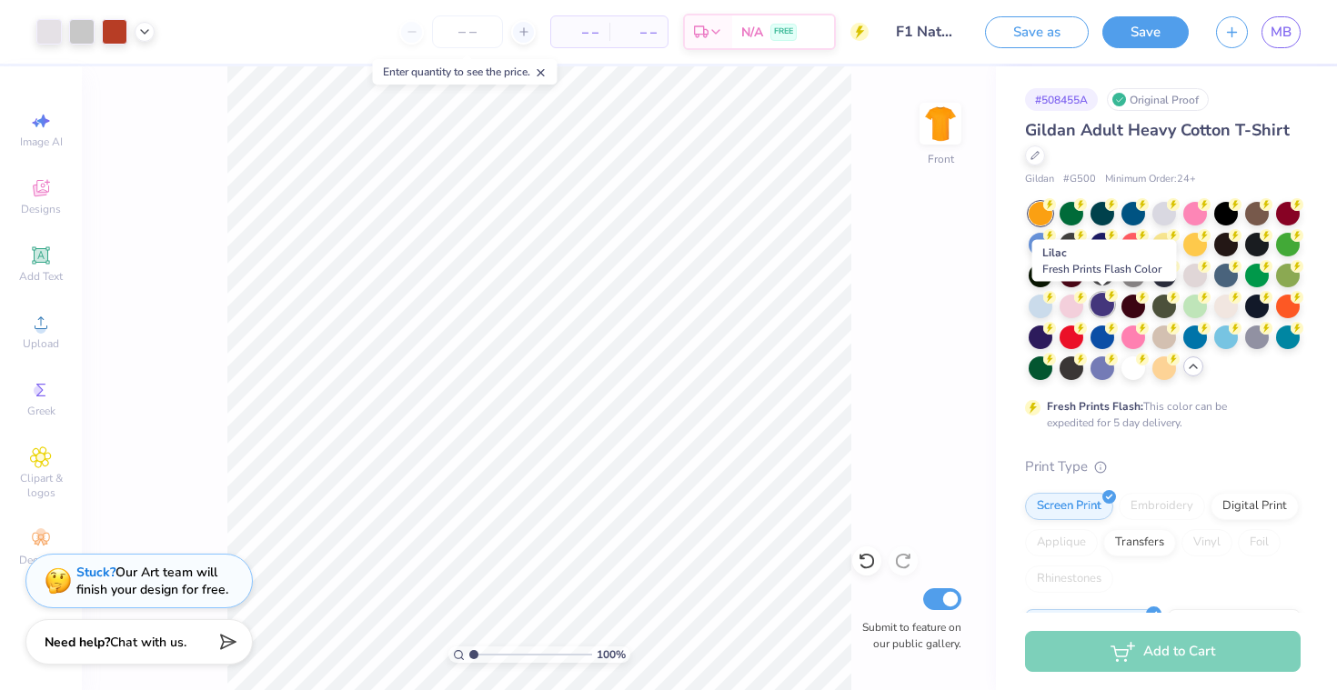
click at [1099, 304] on div at bounding box center [1102, 305] width 24 height 24
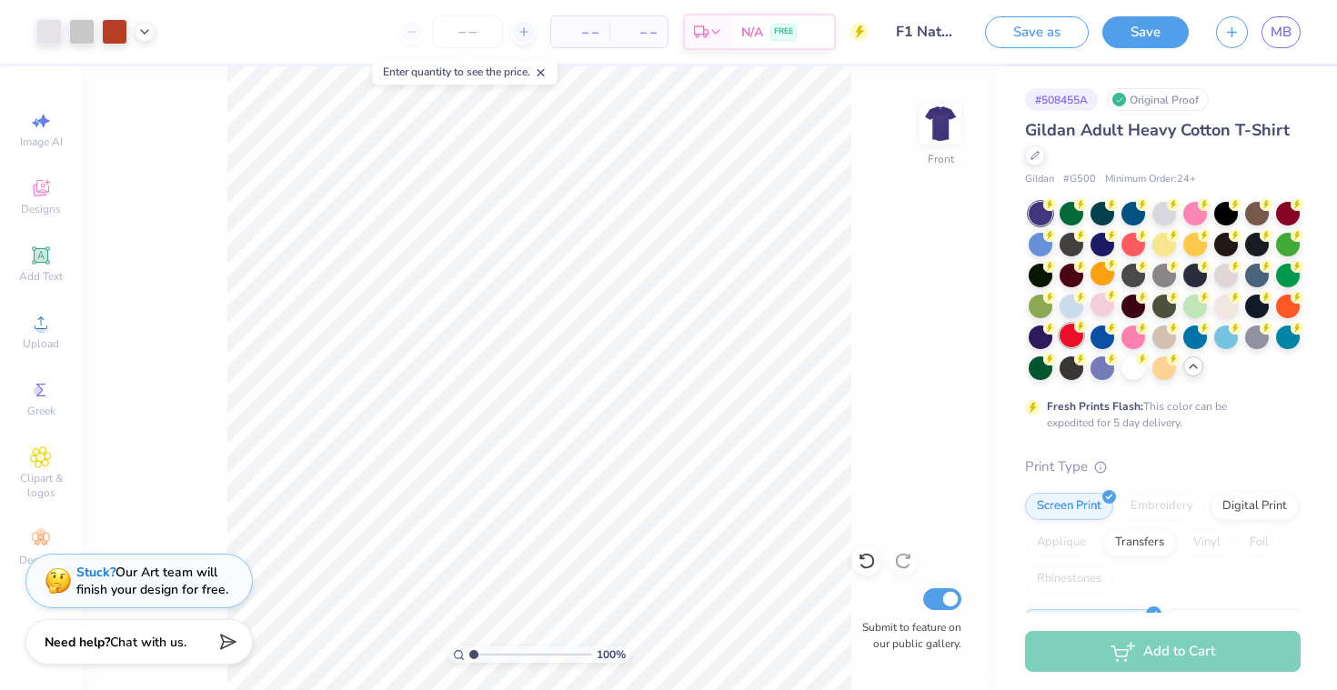
click at [1073, 333] on div at bounding box center [1071, 336] width 24 height 24
click at [1221, 302] on div at bounding box center [1226, 305] width 24 height 24
click at [1160, 272] on div at bounding box center [1164, 274] width 24 height 24
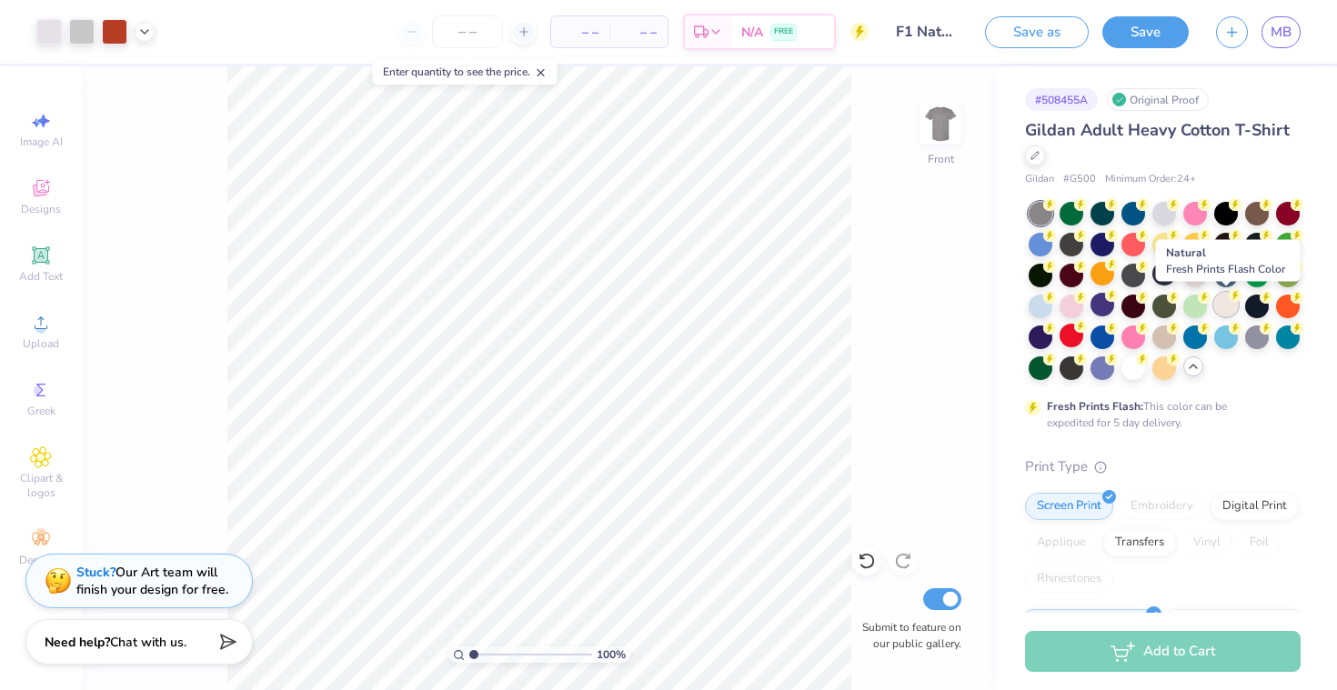
click at [1225, 311] on div at bounding box center [1226, 305] width 24 height 24
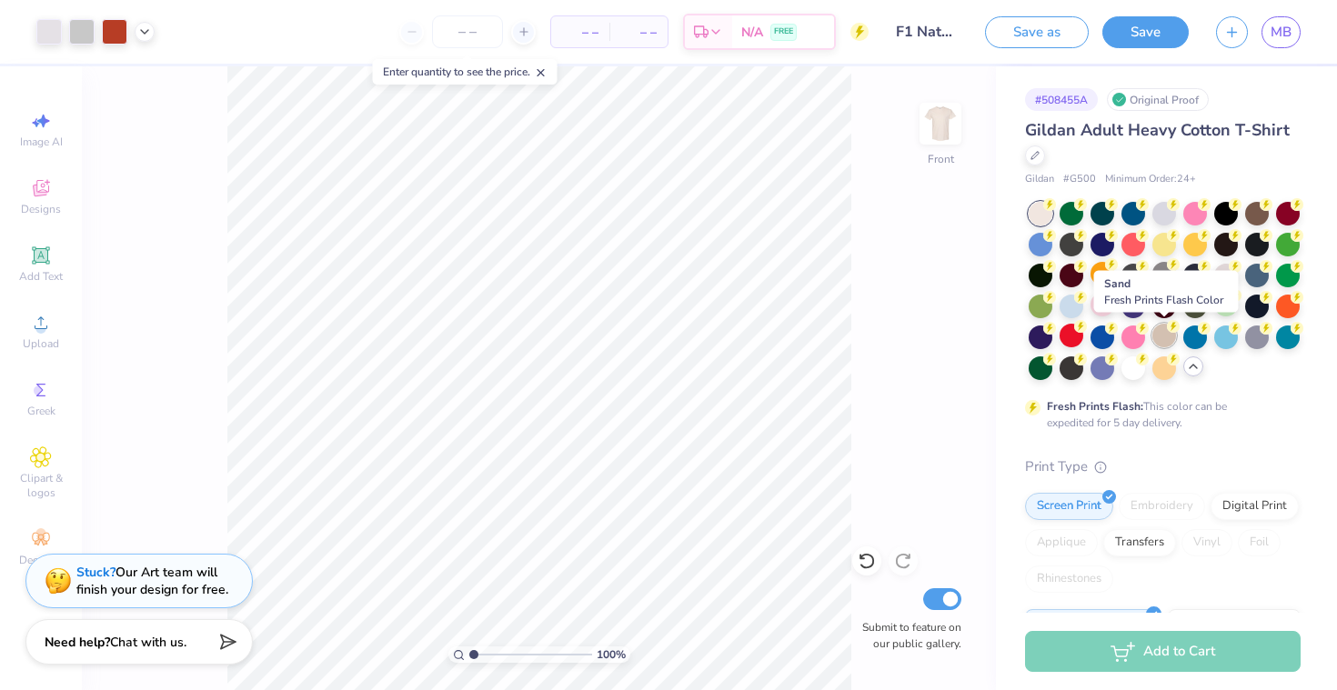
click at [1168, 336] on div at bounding box center [1164, 336] width 24 height 24
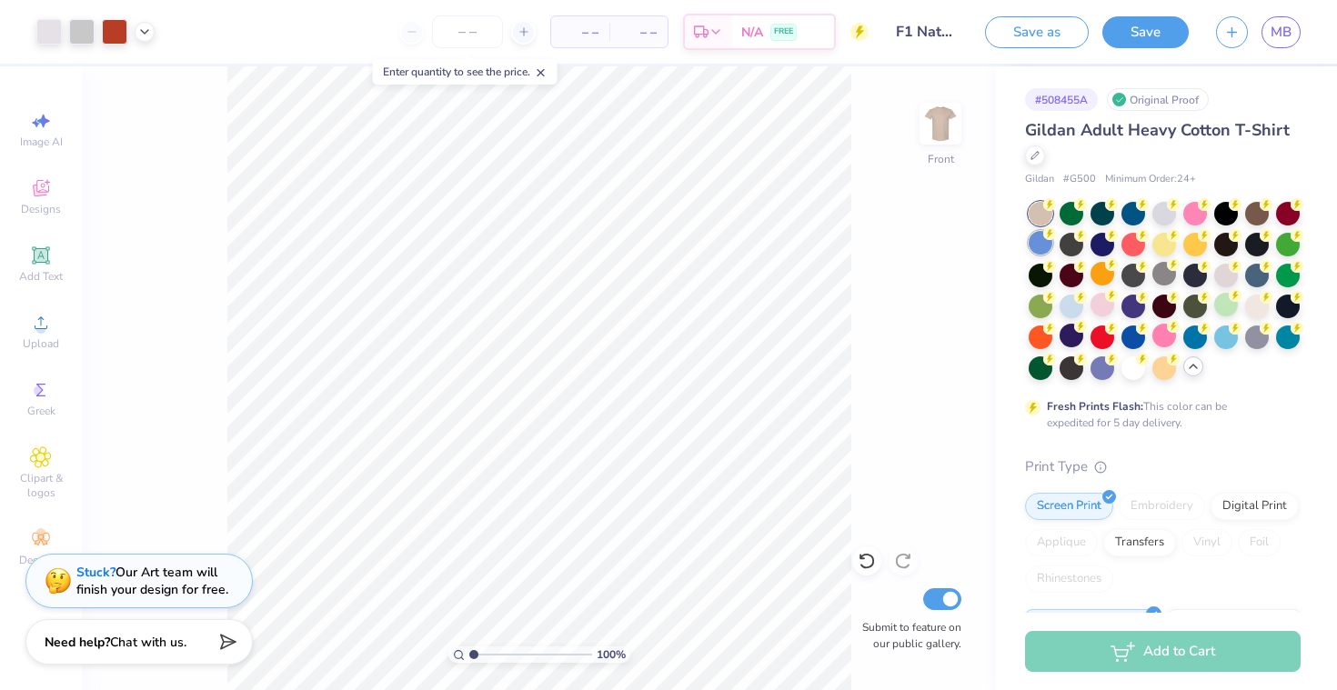
click at [1032, 245] on div at bounding box center [1040, 243] width 24 height 24
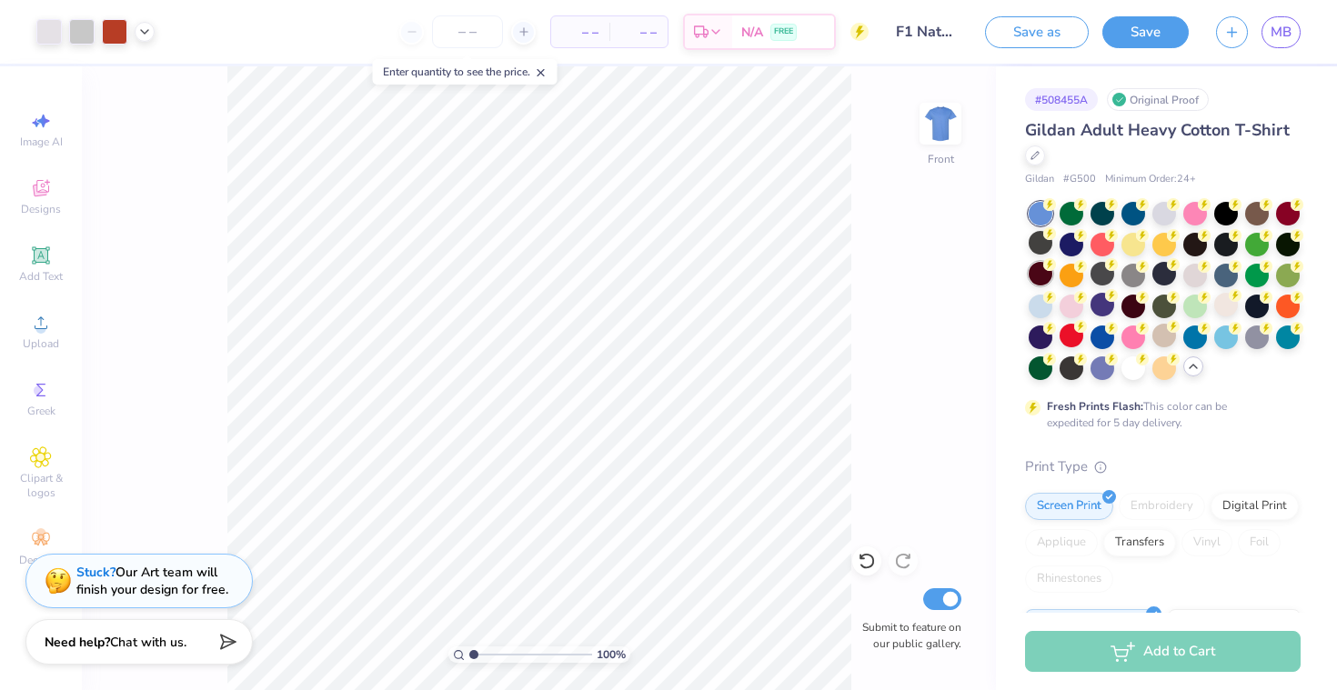
click at [1037, 271] on div at bounding box center [1040, 274] width 24 height 24
click at [1073, 246] on div at bounding box center [1071, 243] width 24 height 24
click at [1105, 248] on div at bounding box center [1102, 243] width 24 height 24
click at [1080, 253] on div at bounding box center [1071, 243] width 24 height 24
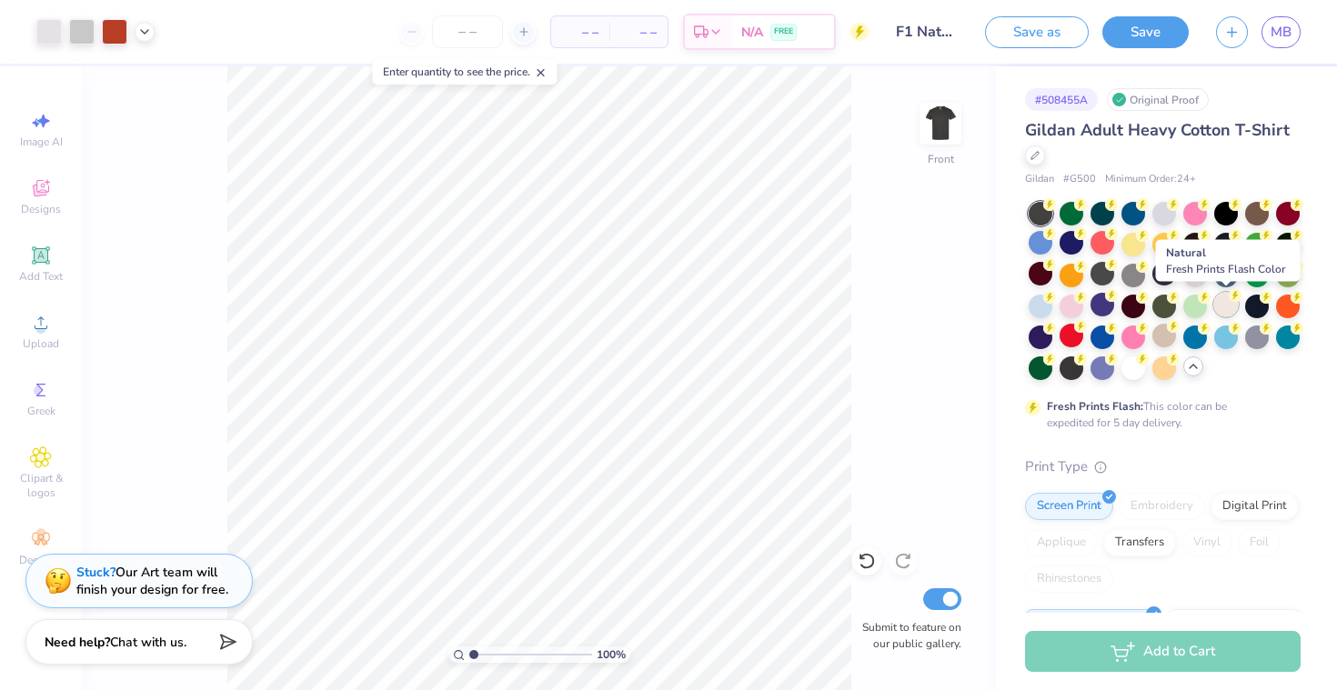
click at [1226, 305] on div at bounding box center [1226, 305] width 24 height 24
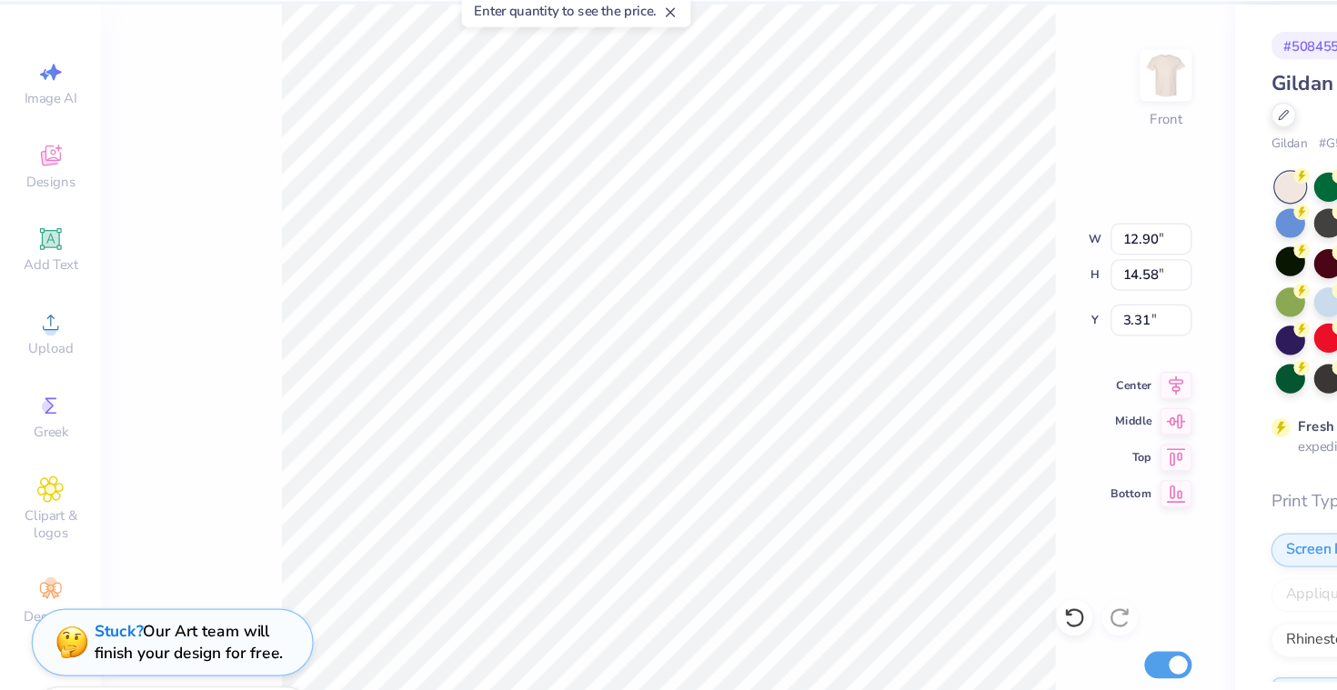
type input "12.90"
type input "14.58"
type input "3.49"
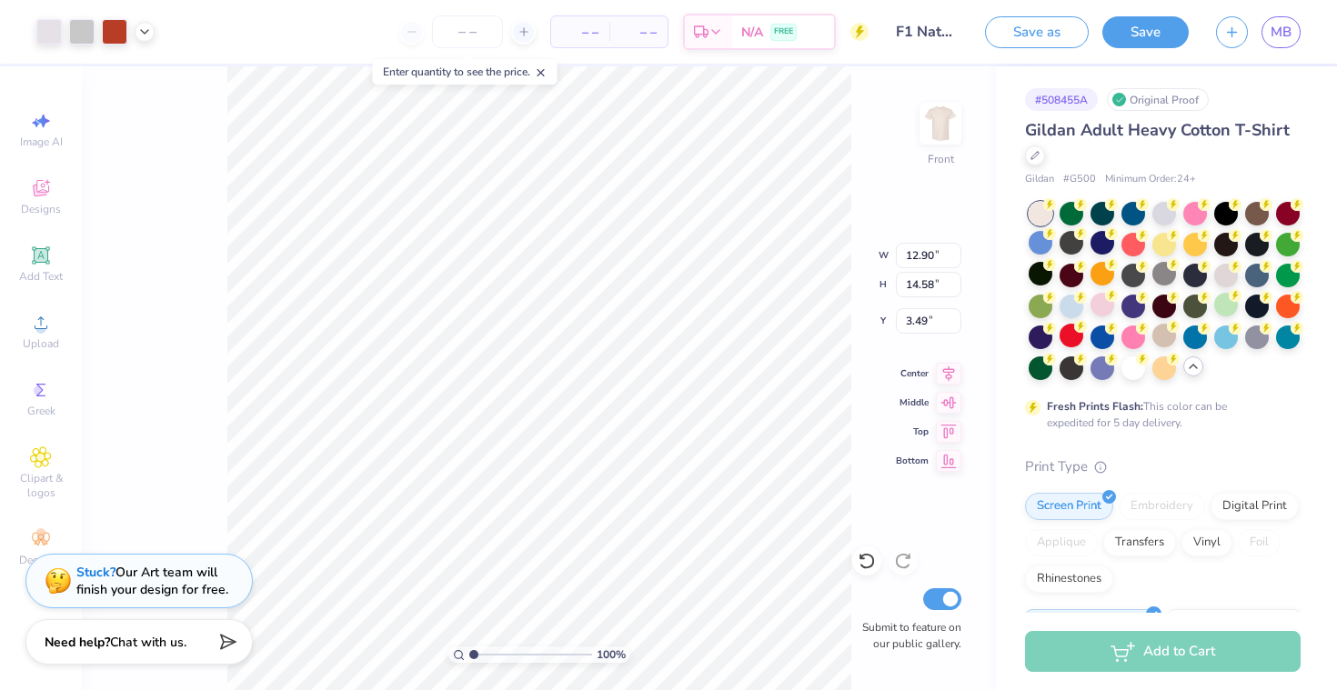
type input "12.58"
type input "14.22"
type input "3.00"
type input "3.31"
click at [940, 121] on img at bounding box center [940, 123] width 73 height 73
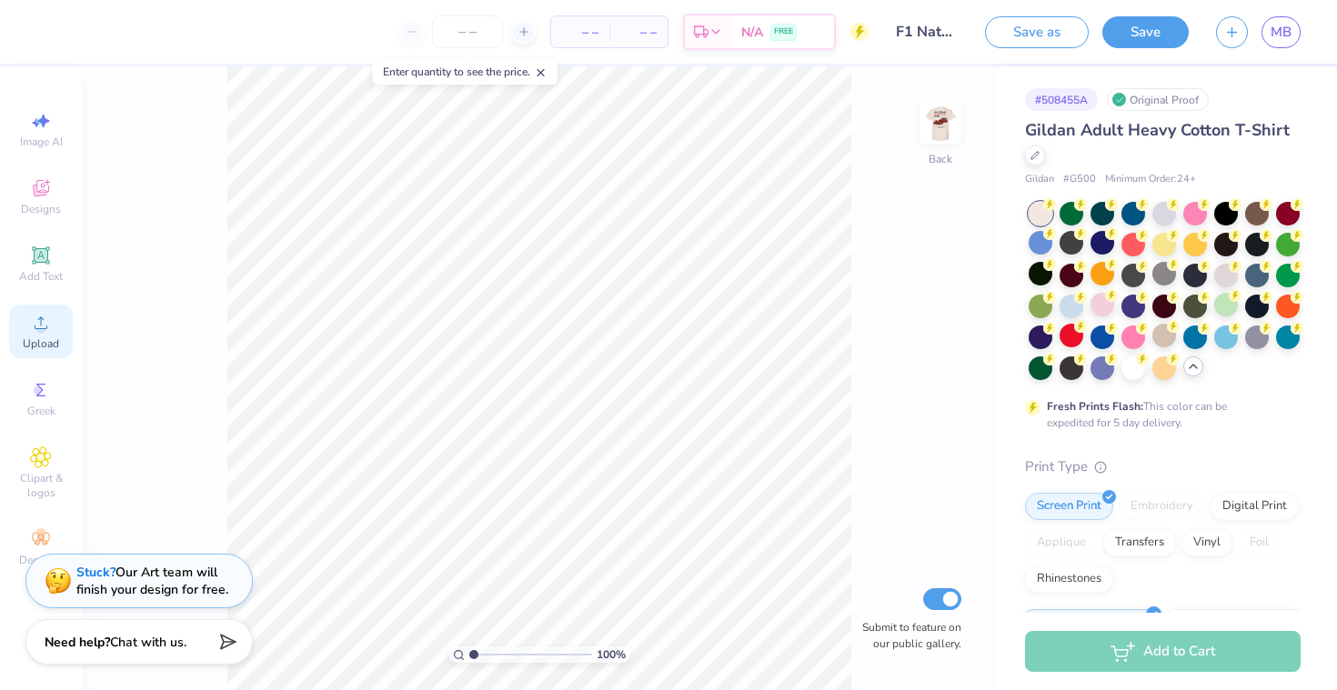
click at [44, 339] on span "Upload" at bounding box center [41, 343] width 36 height 15
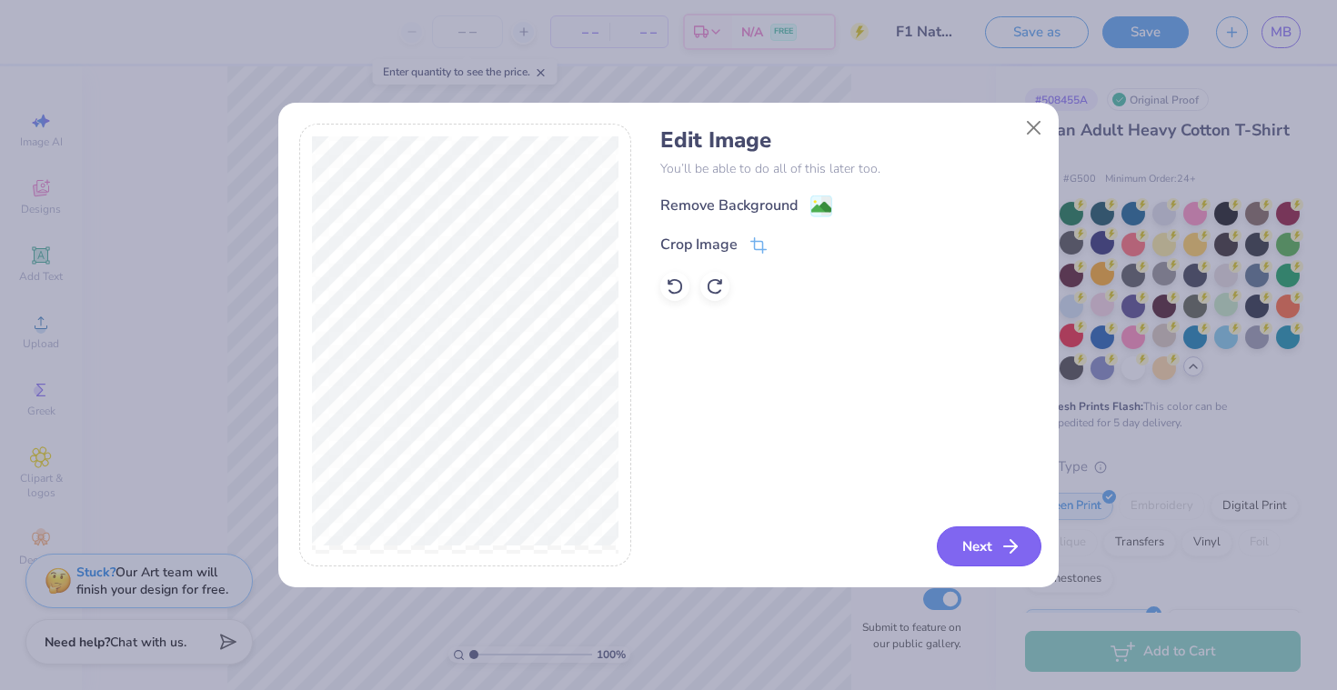
click at [973, 548] on button "Next" at bounding box center [988, 546] width 105 height 40
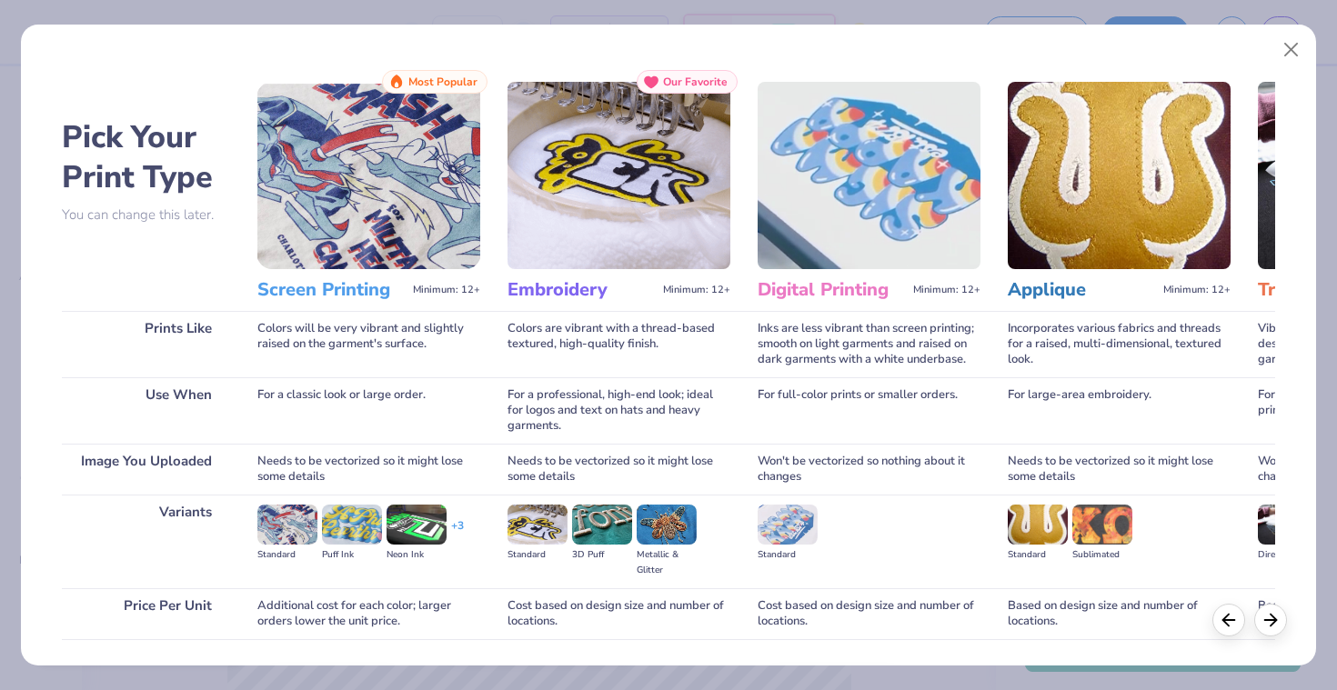
scroll to position [125, 0]
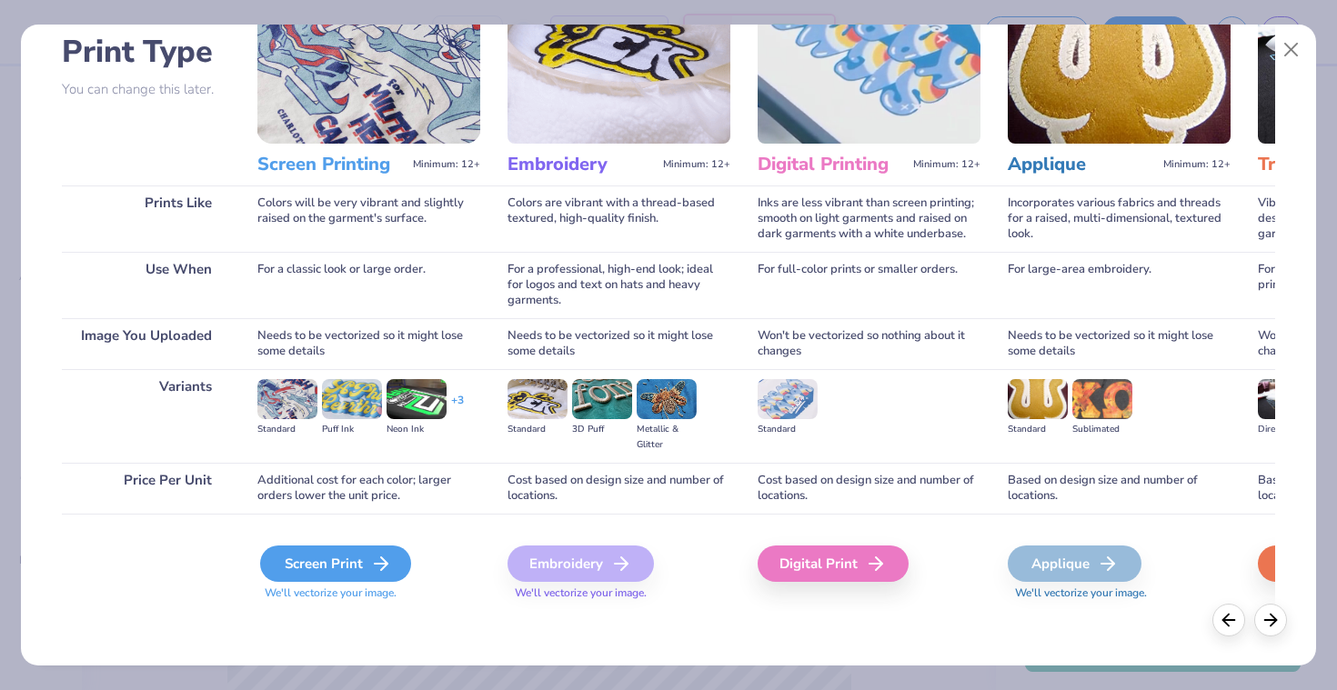
click at [325, 573] on div "Screen Print" at bounding box center [335, 564] width 151 height 36
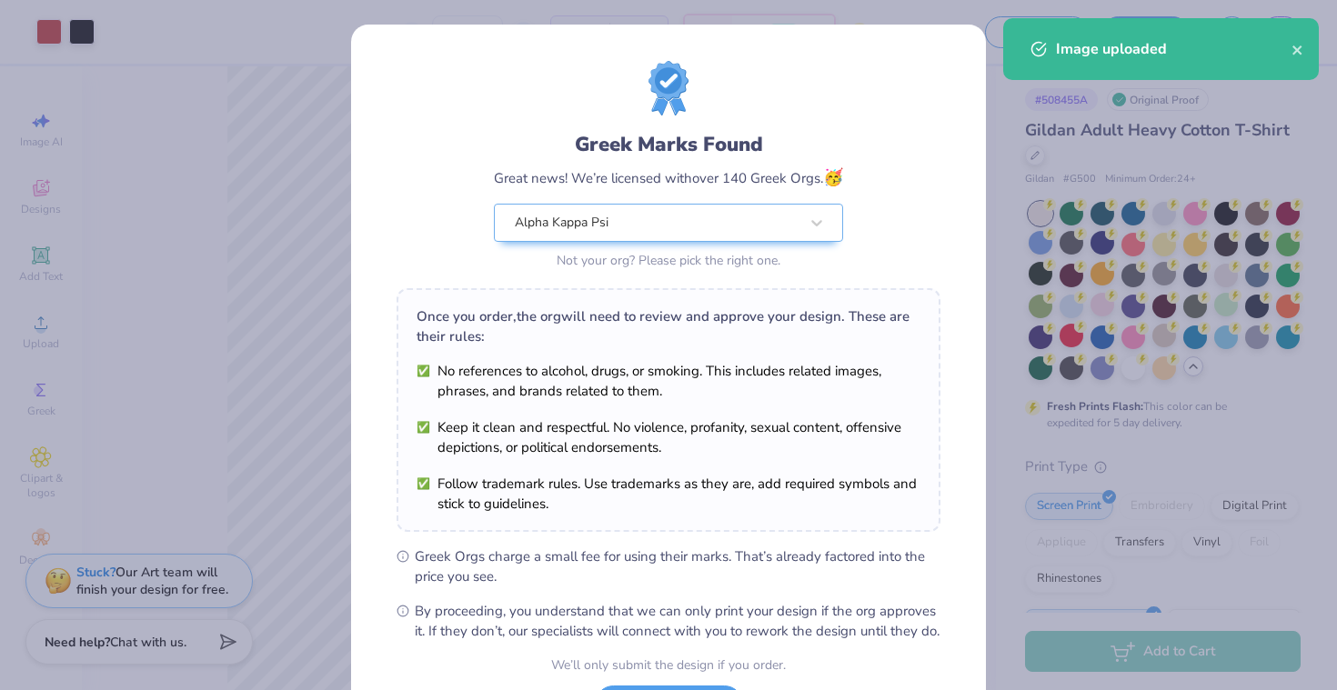
click at [278, 300] on div "Greek Marks Found Great news! We’re licensed with over 140 Greek Orgs. 🥳 Alpha …" at bounding box center [668, 345] width 1337 height 690
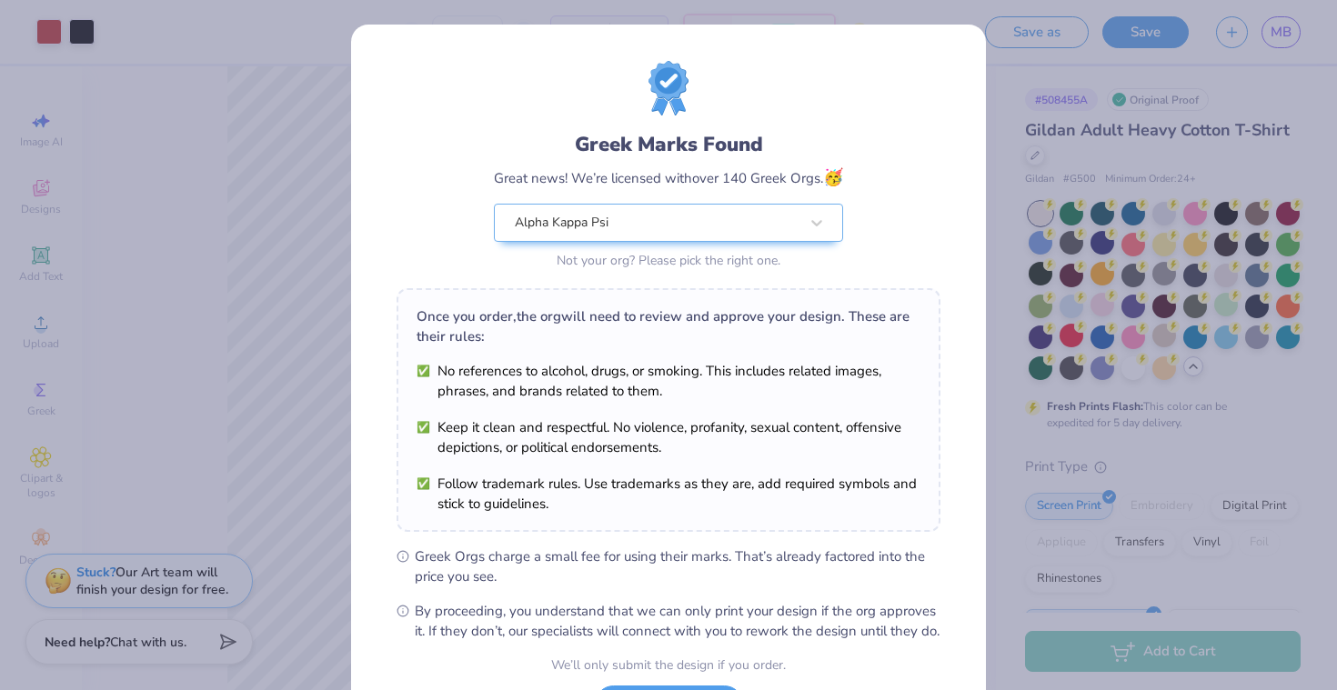
scroll to position [161, 0]
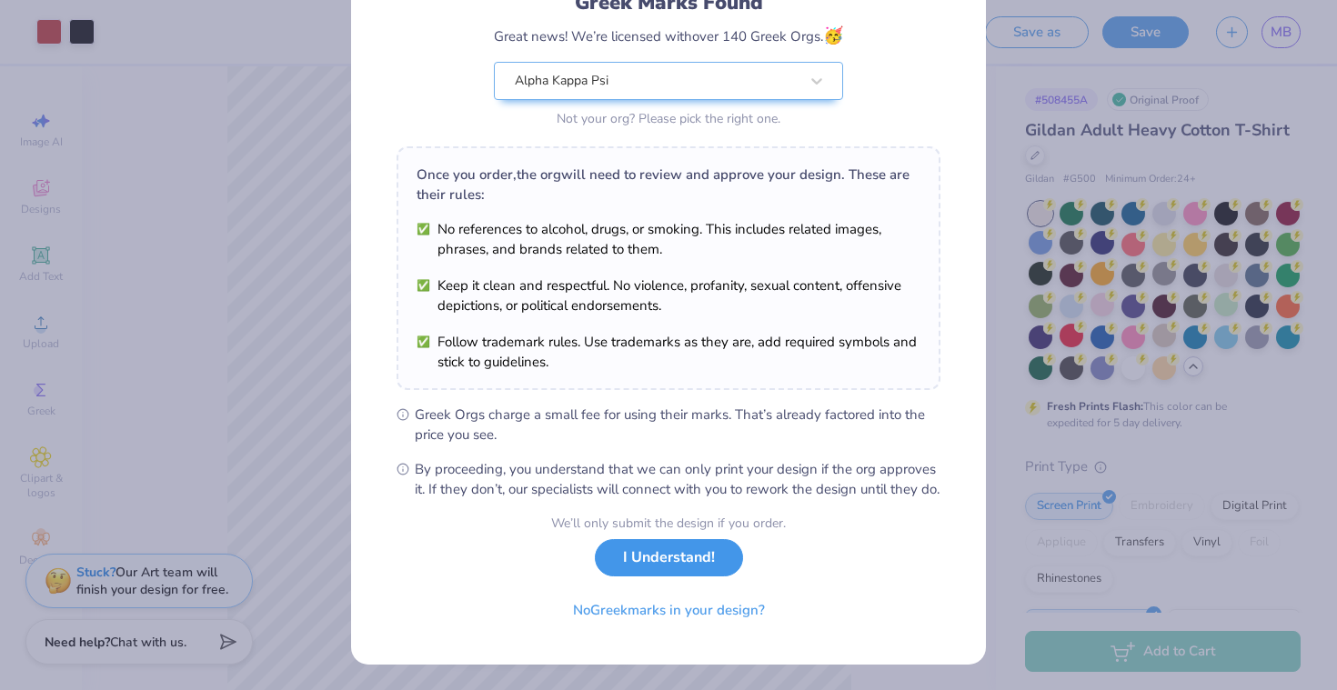
click at [675, 565] on button "I Understand!" at bounding box center [669, 557] width 148 height 37
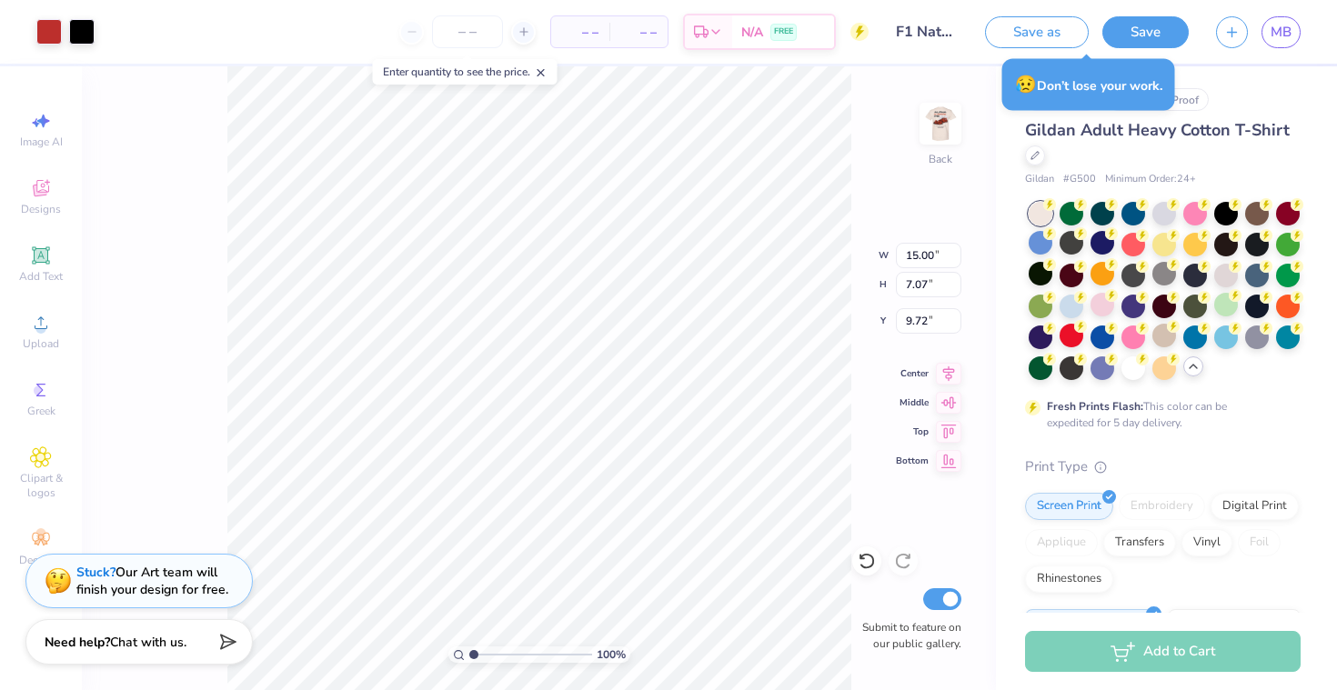
type input "4.86"
type input "2.29"
type input "3.00"
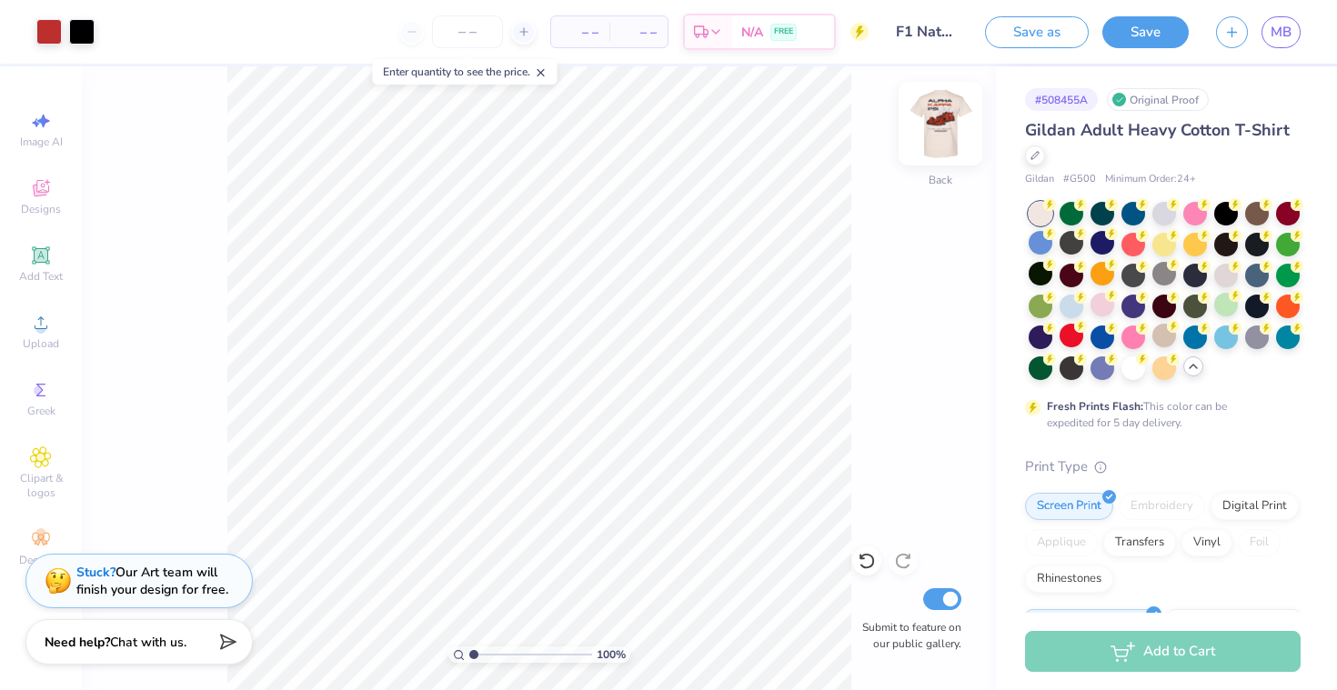
click at [947, 125] on img at bounding box center [940, 123] width 73 height 73
click at [947, 125] on img at bounding box center [940, 123] width 36 height 36
click at [926, 84] on div "100 % Back Submit to feature on our public gallery." at bounding box center [539, 378] width 914 height 624
click at [918, 108] on div "100 % Back Submit to feature on our public gallery." at bounding box center [539, 378] width 914 height 624
click at [933, 124] on img at bounding box center [940, 123] width 73 height 73
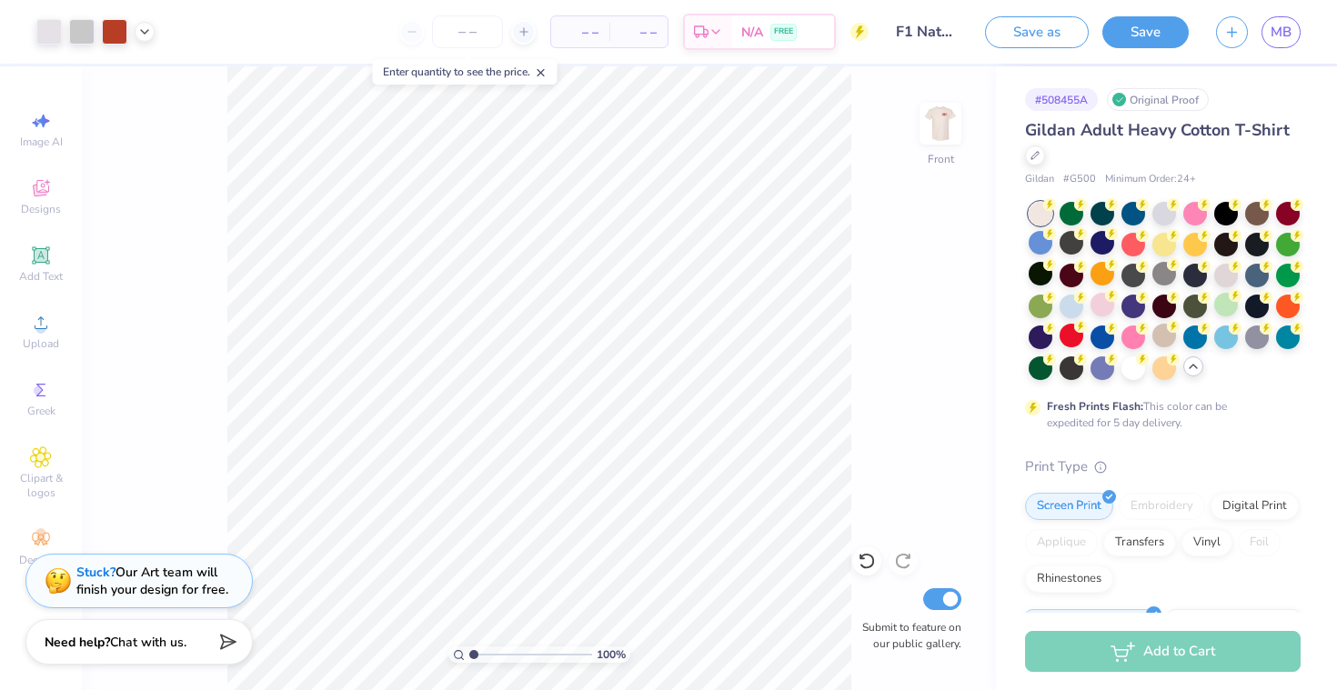
click at [933, 124] on img at bounding box center [940, 123] width 36 height 36
click at [934, 138] on img at bounding box center [940, 123] width 73 height 73
click at [934, 139] on img at bounding box center [940, 123] width 73 height 73
click at [953, 121] on img at bounding box center [940, 123] width 73 height 73
click at [954, 123] on img at bounding box center [940, 123] width 73 height 73
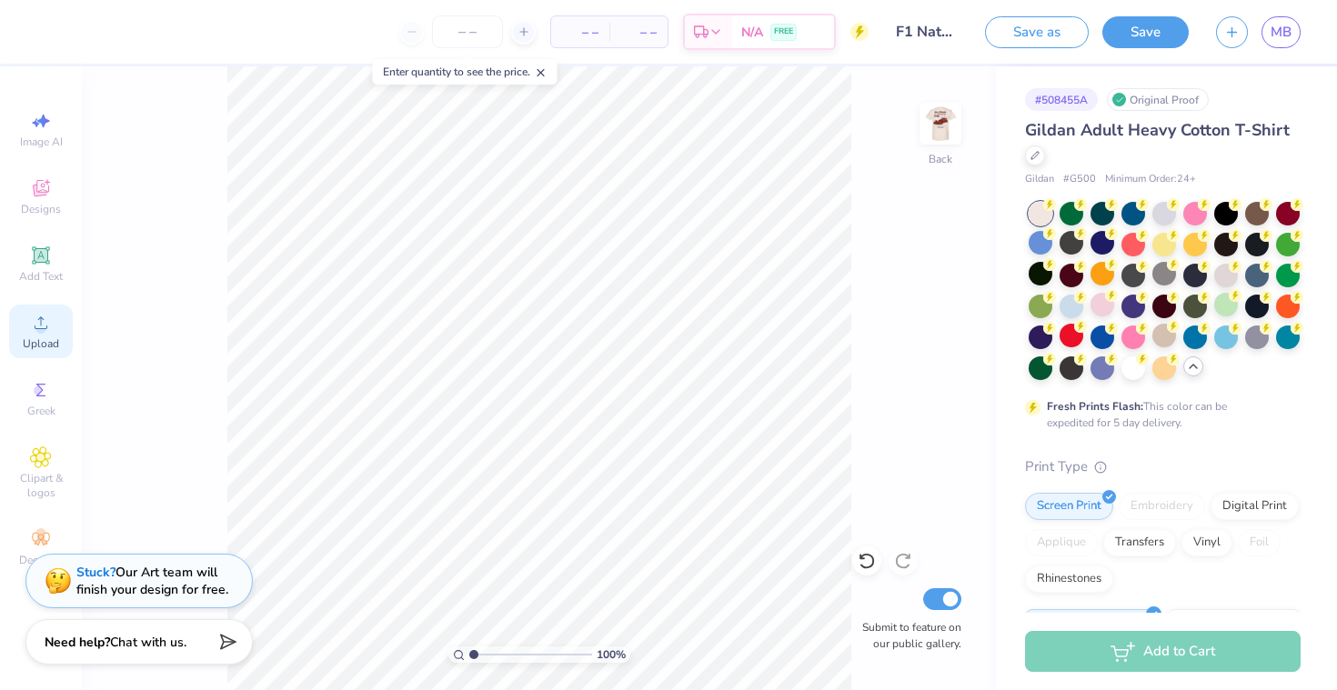
click at [31, 337] on span "Upload" at bounding box center [41, 343] width 36 height 15
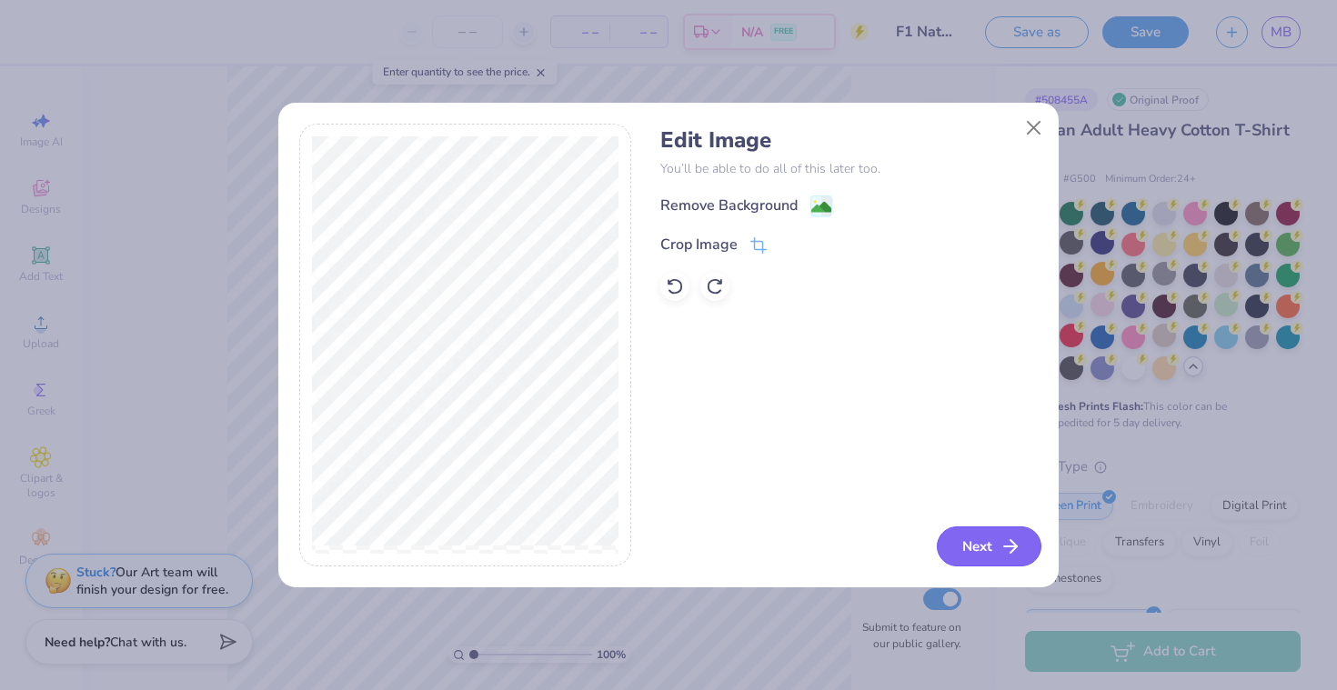
click at [999, 549] on icon "button" at bounding box center [1010, 547] width 22 height 22
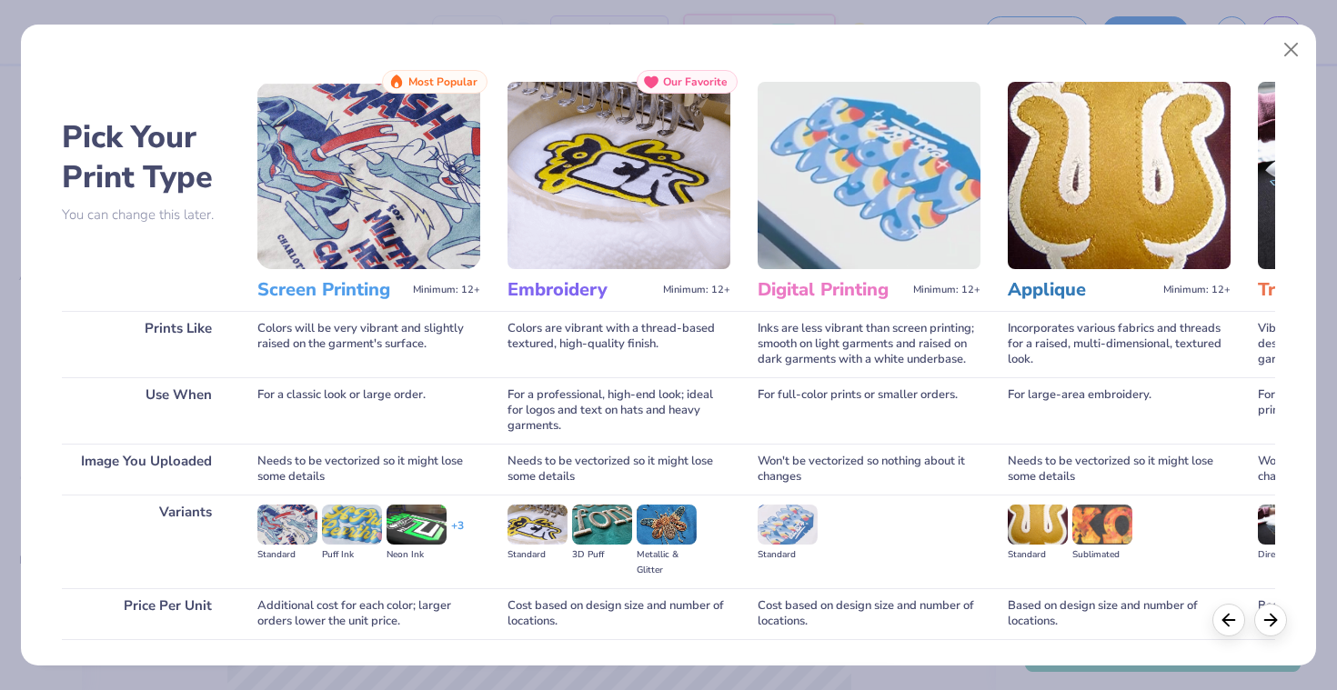
scroll to position [125, 0]
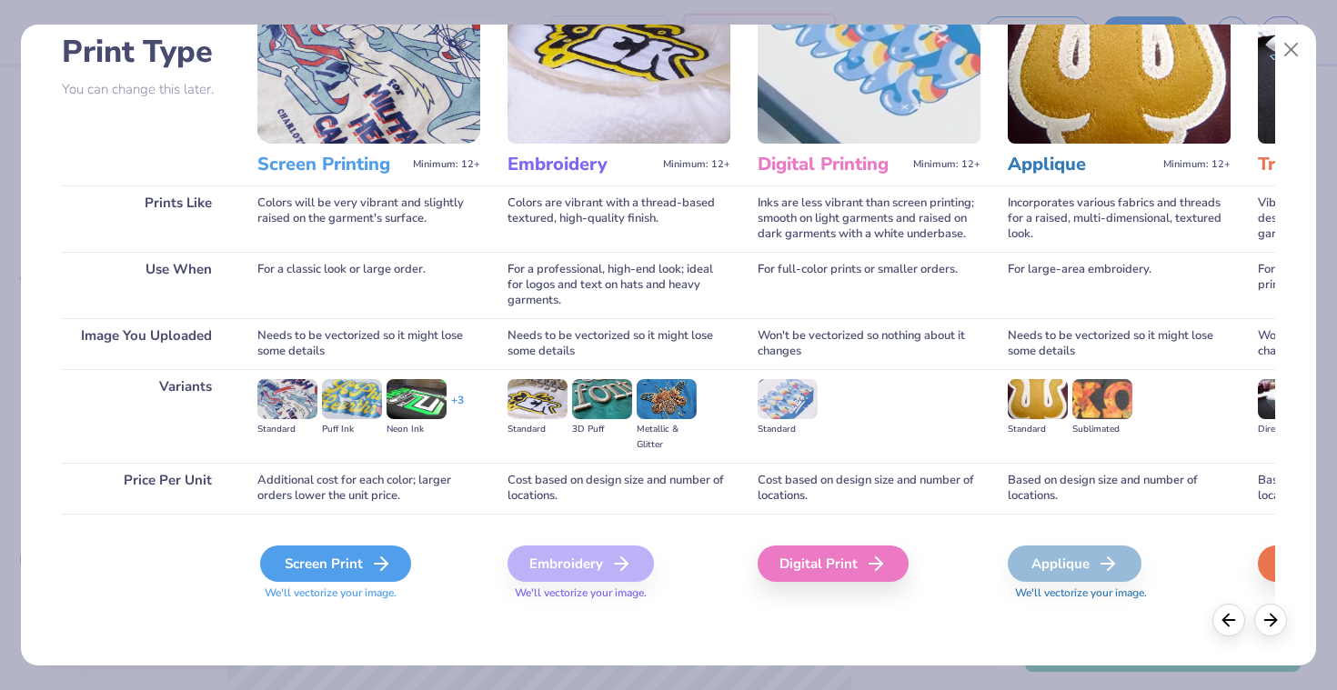
click at [371, 568] on icon at bounding box center [381, 564] width 22 height 22
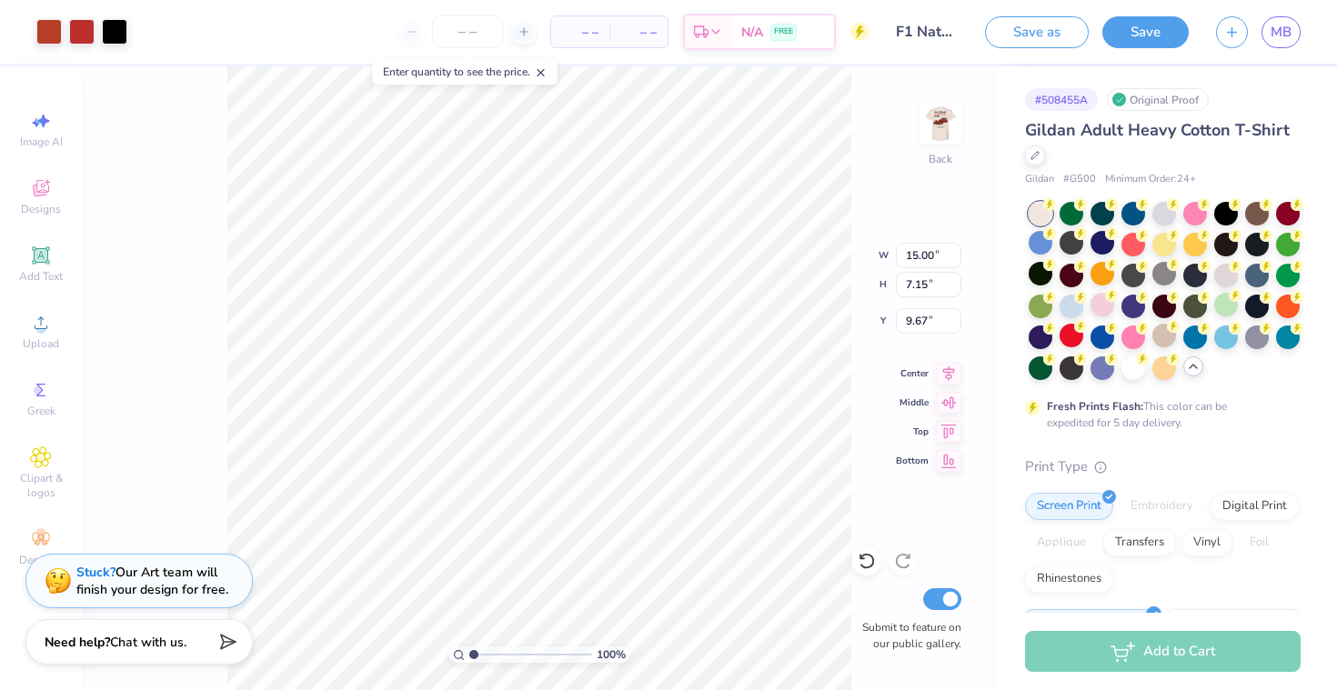
type input "8.07"
type input "3.85"
type input "12.98"
type input "3.00"
type input "6.34"
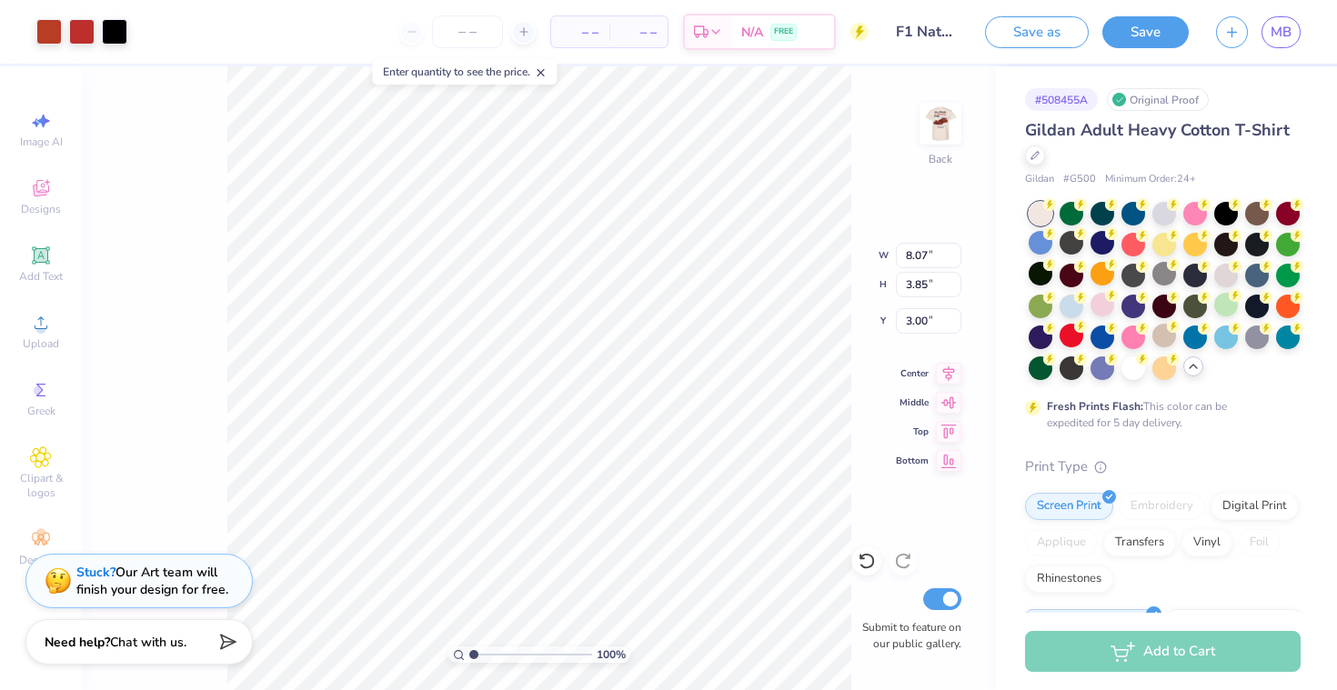
type input "3.02"
type input "5.33"
type input "2.54"
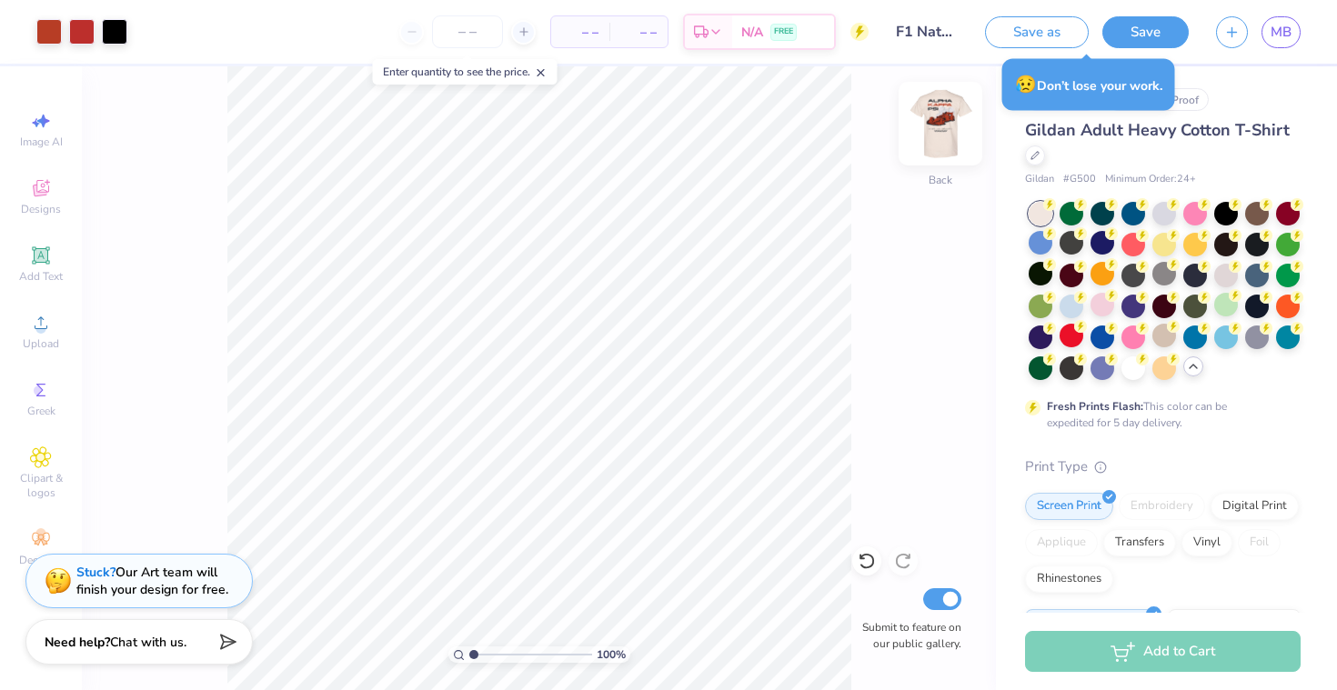
click at [926, 135] on img at bounding box center [940, 123] width 73 height 73
click at [926, 135] on img at bounding box center [940, 123] width 36 height 36
click at [926, 138] on img at bounding box center [940, 123] width 73 height 73
click at [927, 137] on img at bounding box center [940, 123] width 73 height 73
click at [927, 137] on img at bounding box center [940, 123] width 36 height 36
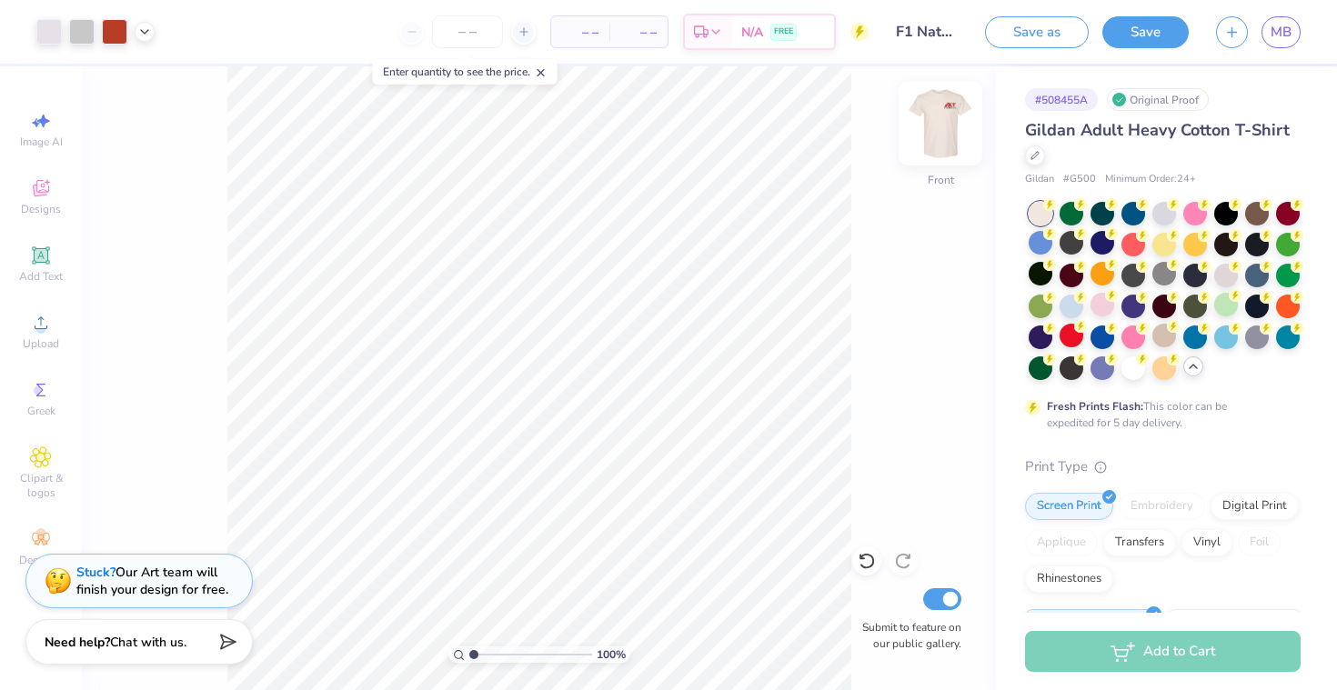
click at [932, 116] on img at bounding box center [940, 123] width 73 height 73
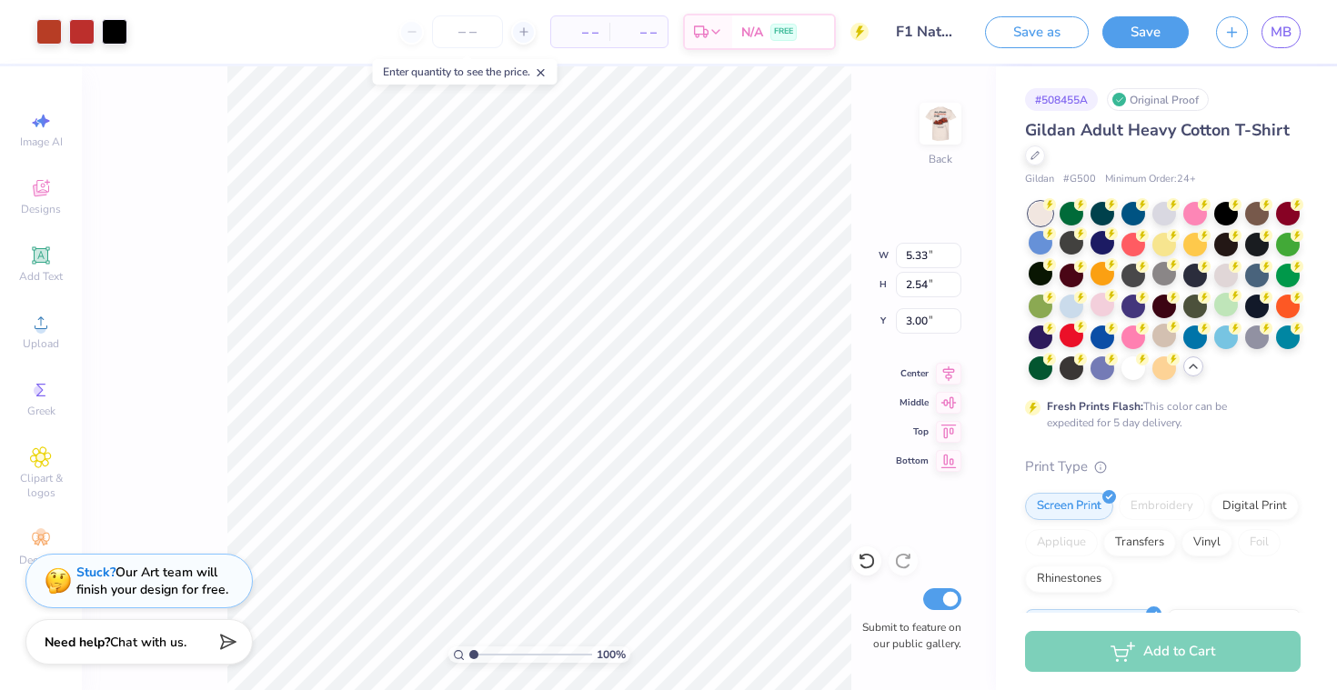
type input "4.73"
type input "2.26"
click at [952, 126] on img at bounding box center [940, 123] width 73 height 73
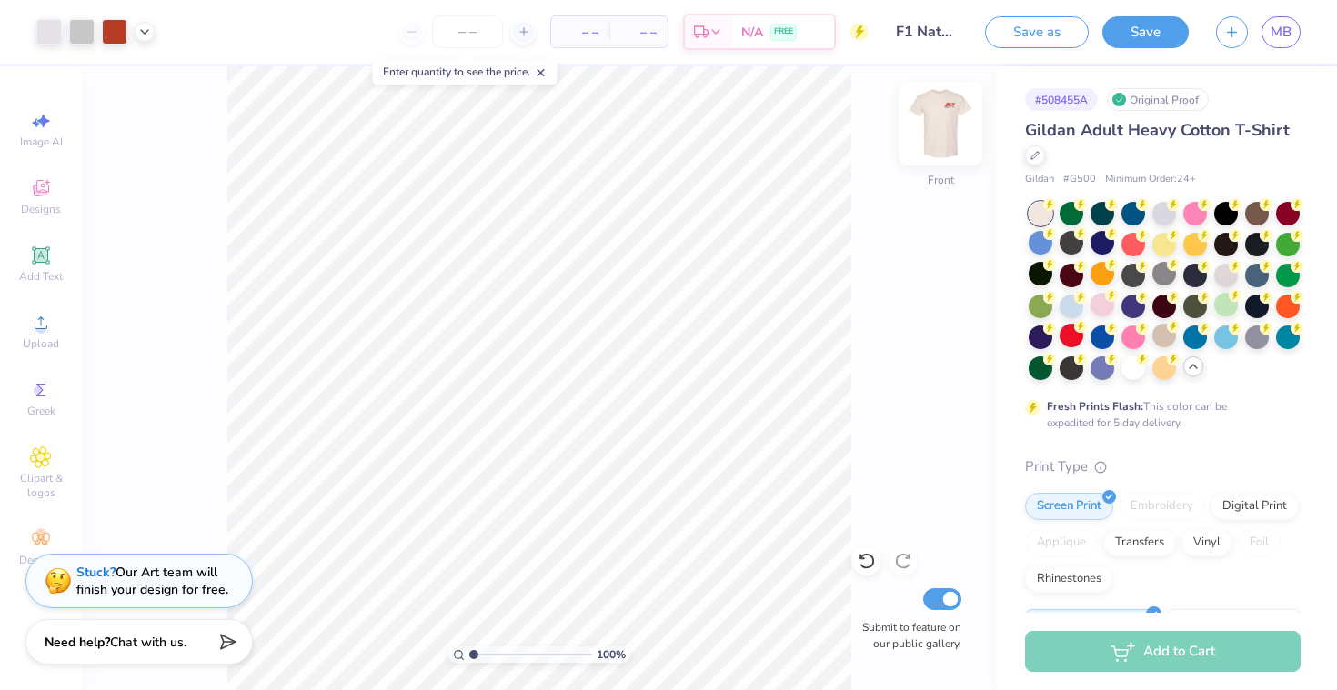
click at [931, 143] on img at bounding box center [940, 123] width 73 height 73
click at [935, 126] on img at bounding box center [940, 123] width 73 height 73
click at [935, 126] on img at bounding box center [940, 123] width 36 height 36
click at [940, 110] on img at bounding box center [940, 123] width 73 height 73
click at [940, 110] on img at bounding box center [940, 123] width 36 height 36
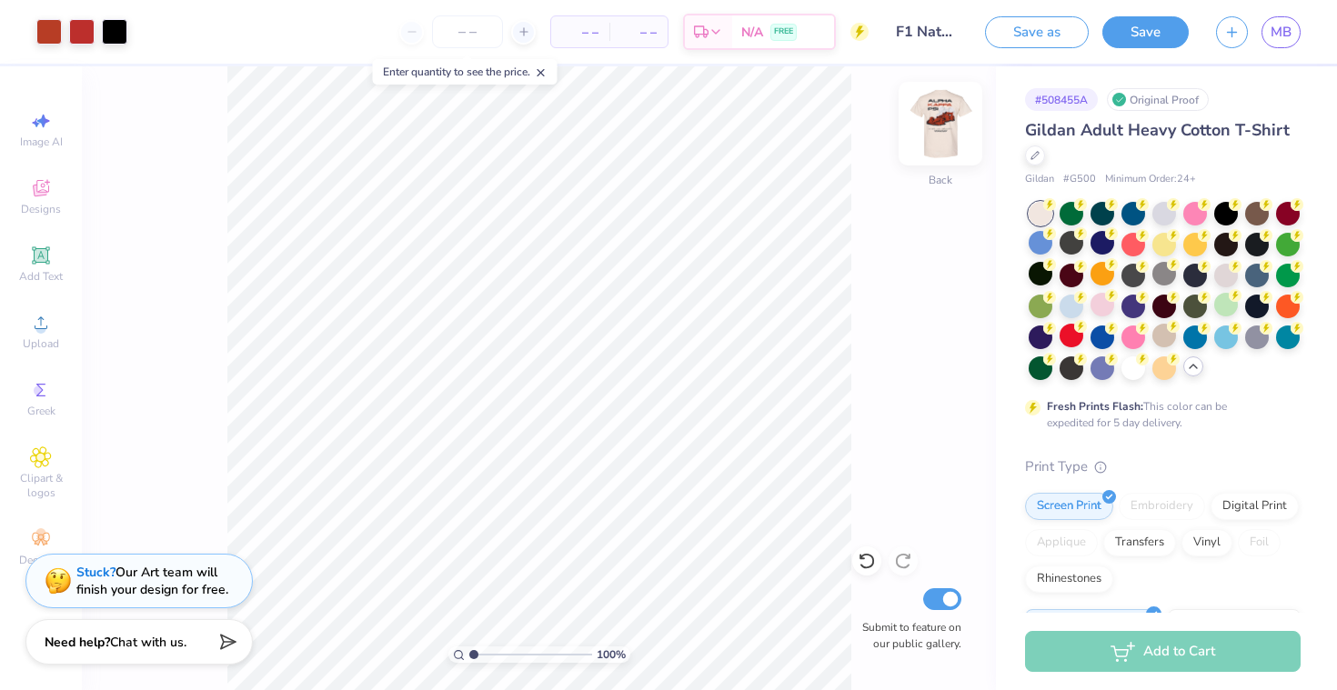
click at [940, 111] on img at bounding box center [940, 123] width 73 height 73
click at [940, 111] on img at bounding box center [940, 123] width 36 height 36
click at [946, 131] on img at bounding box center [940, 123] width 73 height 73
click at [946, 131] on img at bounding box center [940, 123] width 36 height 36
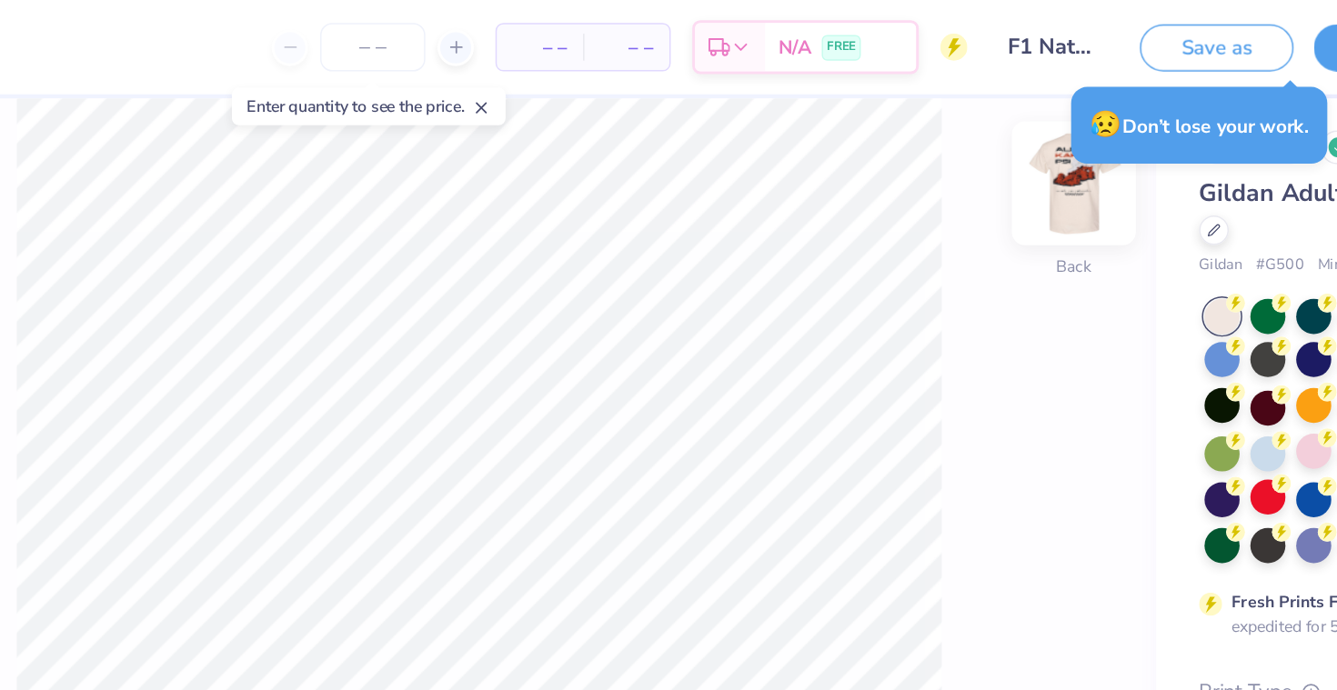
click at [946, 124] on img at bounding box center [940, 123] width 73 height 73
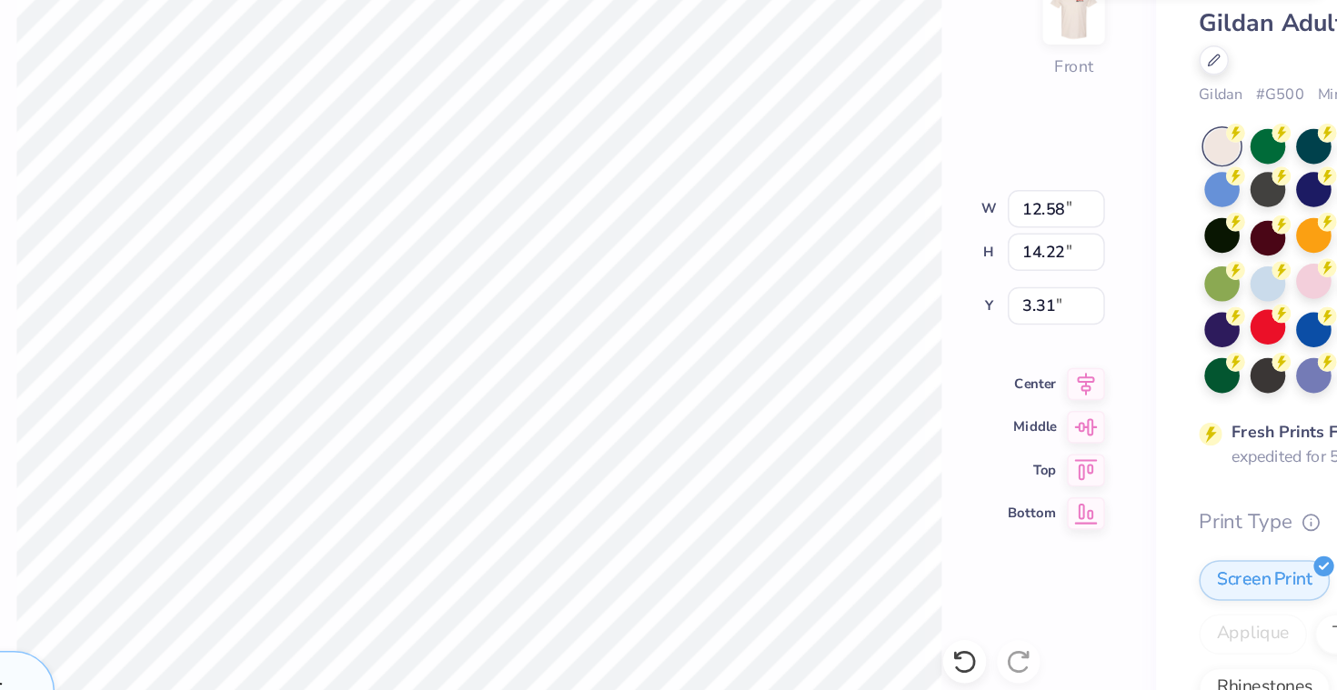
type input "3.29"
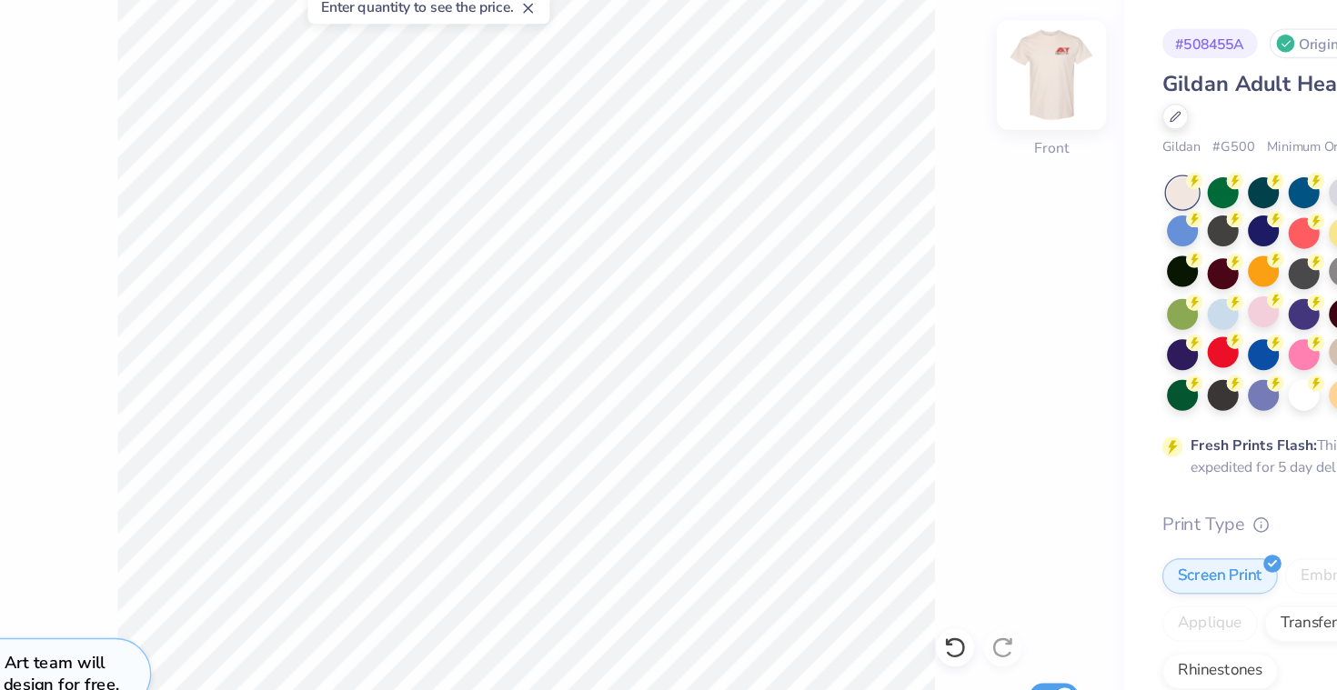
click at [940, 114] on img at bounding box center [940, 123] width 73 height 73
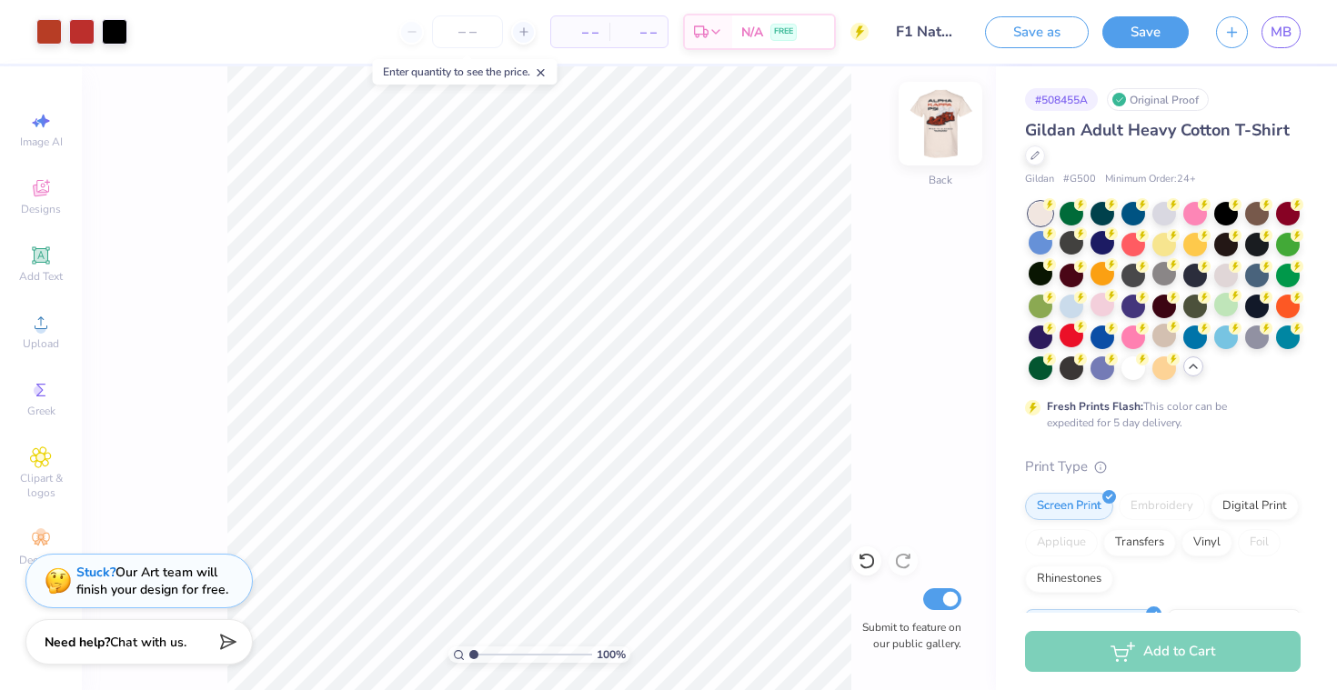
click at [950, 127] on img at bounding box center [940, 123] width 73 height 73
click at [951, 129] on img at bounding box center [940, 123] width 73 height 73
click at [951, 130] on img at bounding box center [940, 123] width 73 height 73
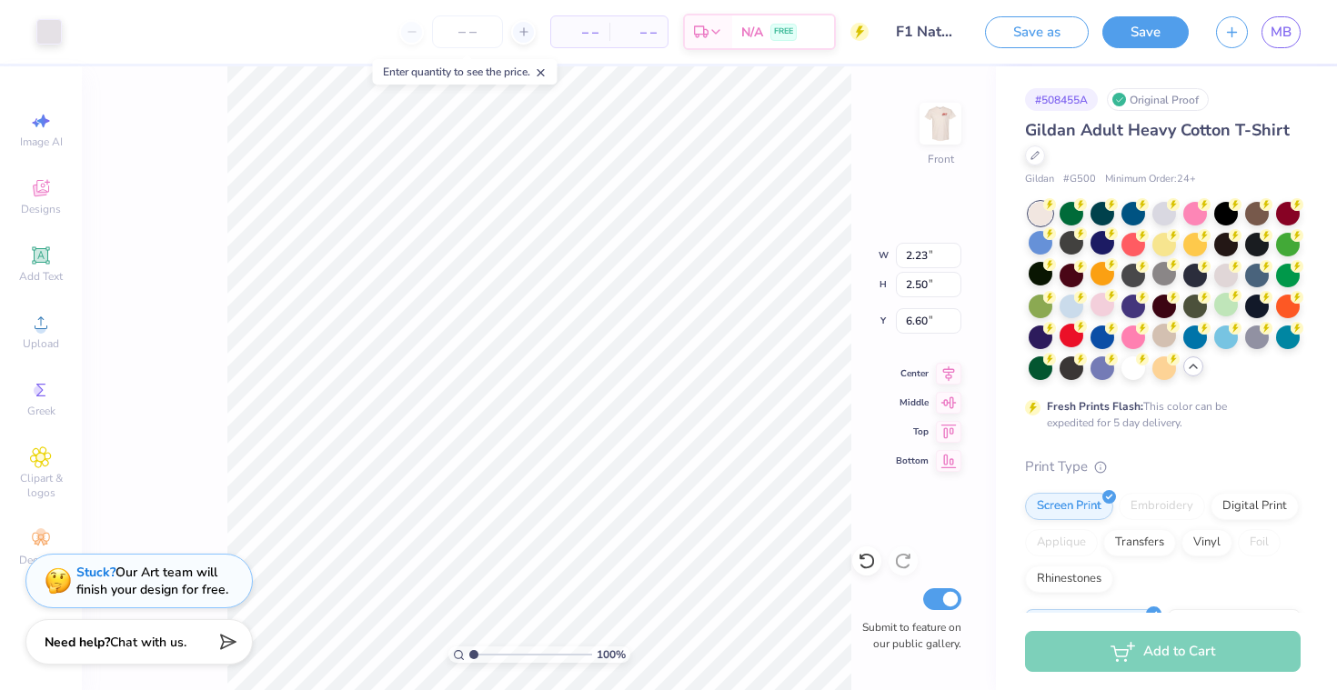
type input "6.64"
click at [861, 556] on icon at bounding box center [865, 562] width 15 height 16
click at [864, 564] on icon at bounding box center [866, 561] width 18 height 18
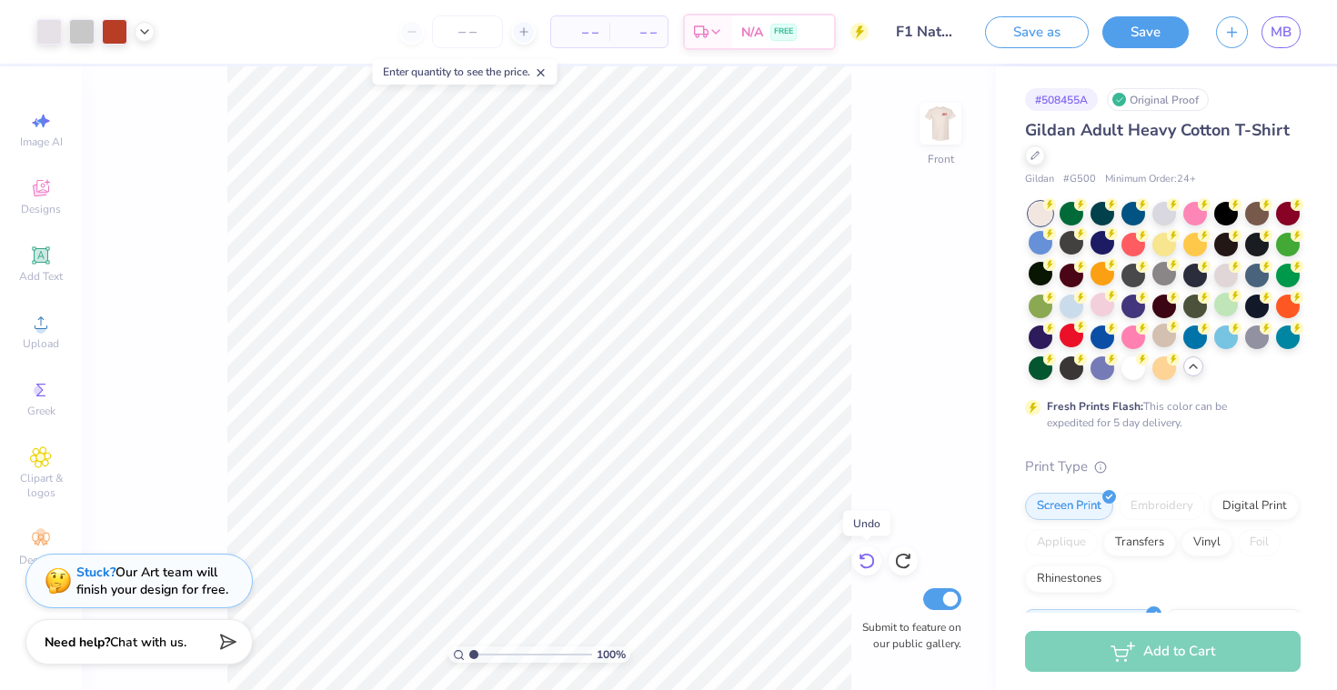
click at [864, 564] on icon at bounding box center [866, 561] width 18 height 18
click at [42, 312] on icon at bounding box center [41, 323] width 22 height 22
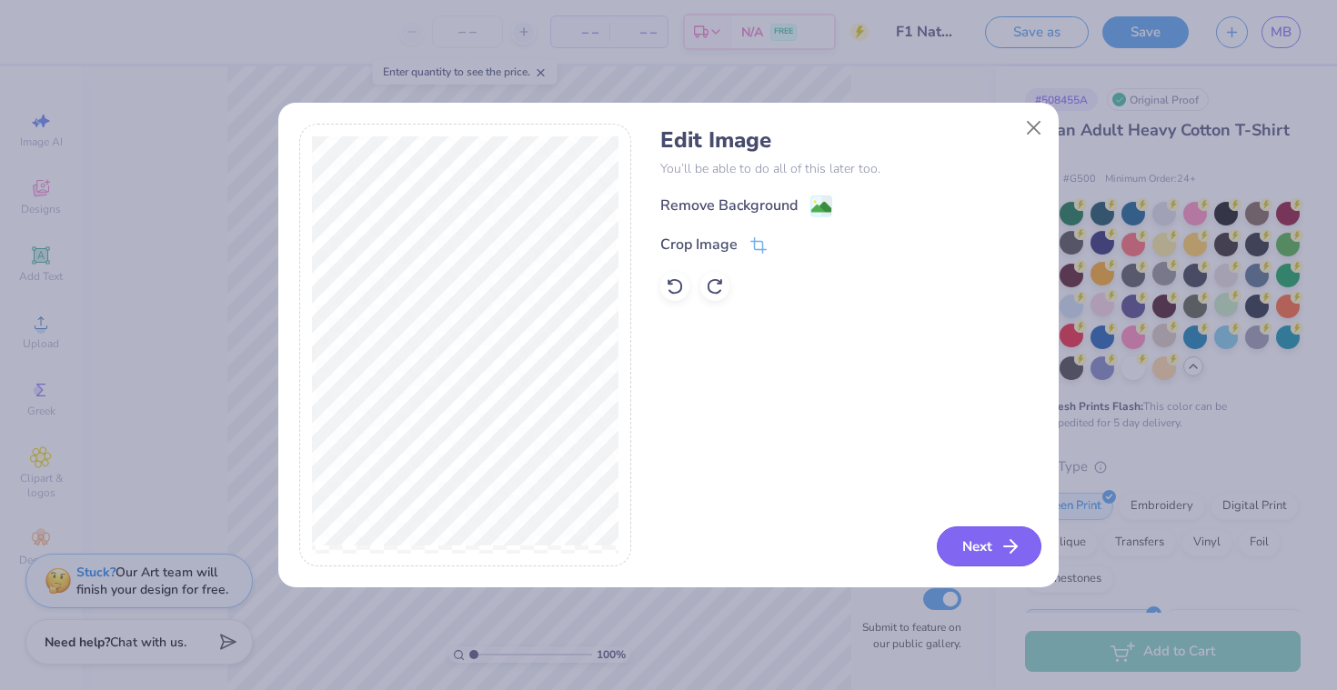
click at [999, 564] on button "Next" at bounding box center [988, 546] width 105 height 40
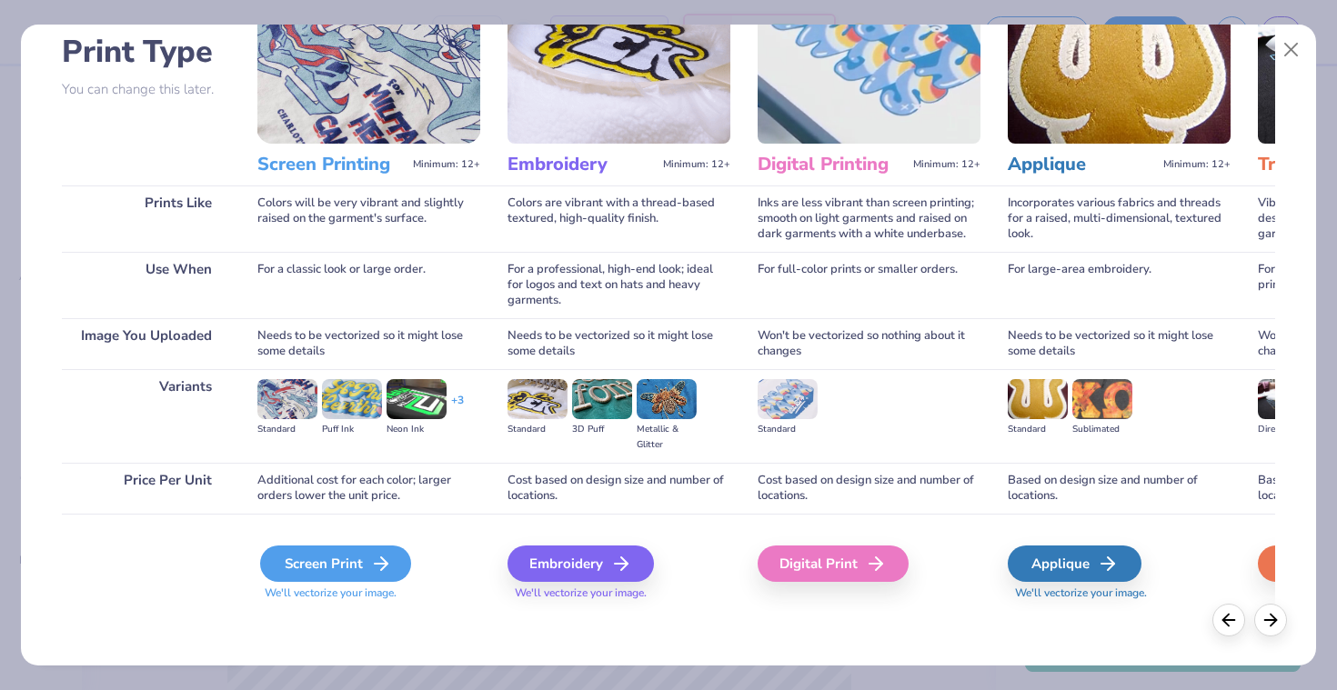
click at [376, 558] on icon at bounding box center [381, 564] width 22 height 22
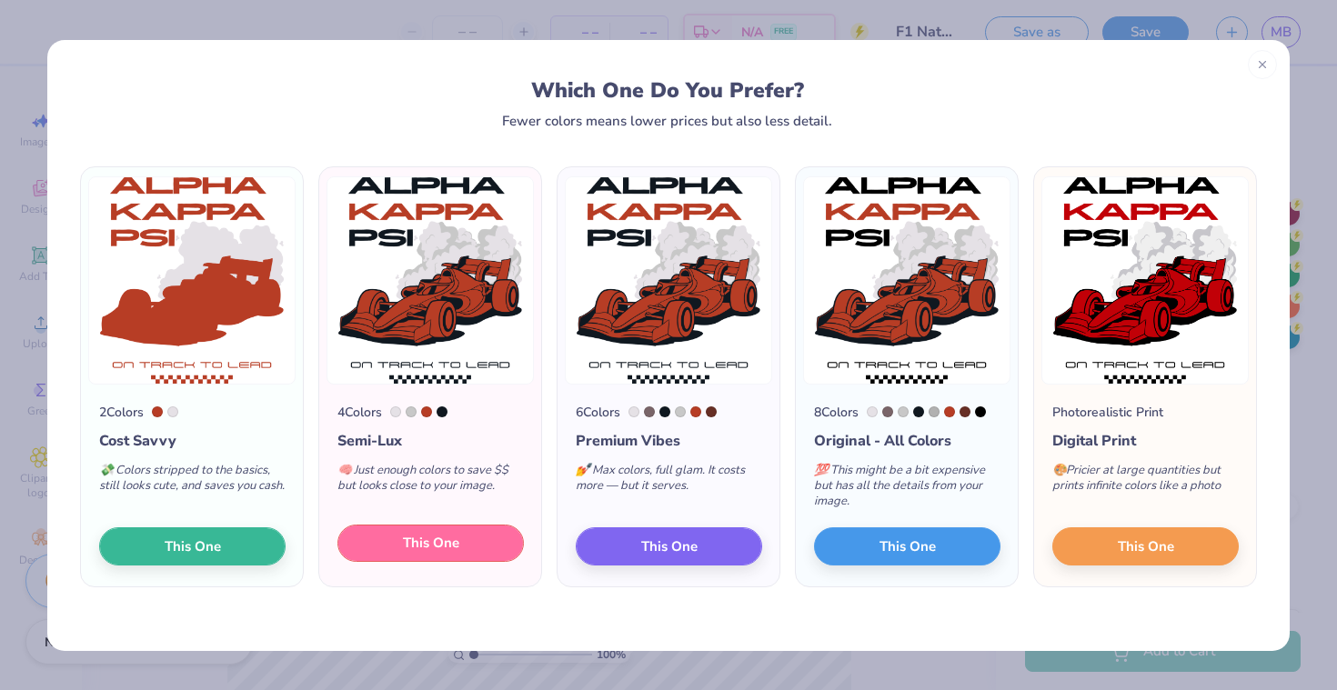
click at [426, 546] on span "This One" at bounding box center [431, 543] width 56 height 21
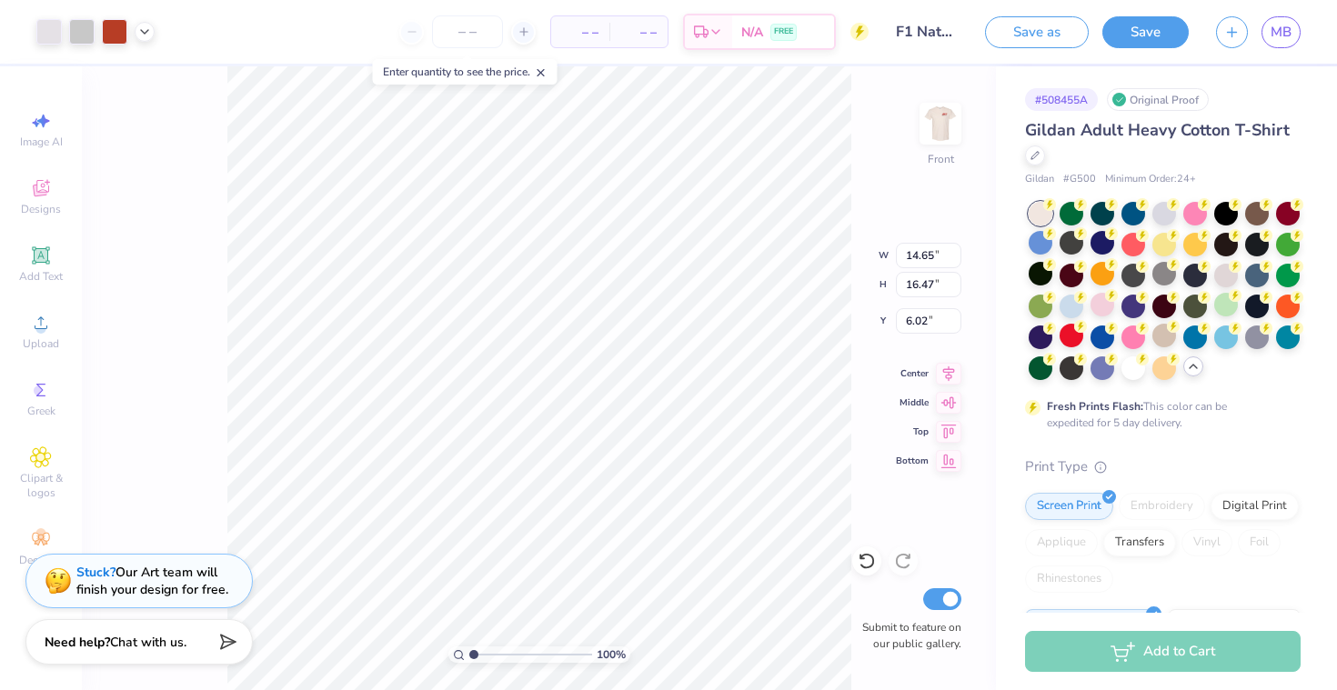
type input "12.97"
type input "14.58"
type input "3.43"
click at [936, 117] on img at bounding box center [940, 123] width 73 height 73
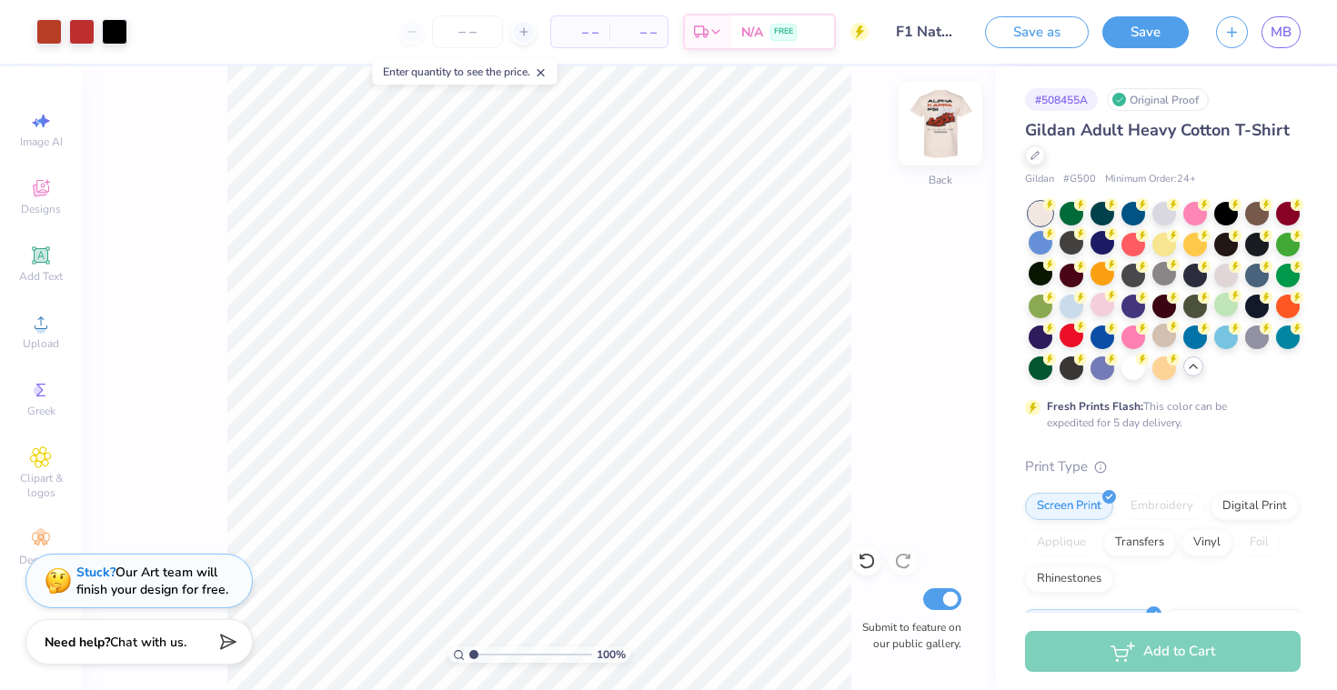
click at [941, 113] on img at bounding box center [940, 123] width 73 height 73
click at [942, 125] on img at bounding box center [940, 123] width 73 height 73
click at [942, 125] on img at bounding box center [940, 123] width 36 height 36
click at [937, 135] on img at bounding box center [940, 123] width 73 height 73
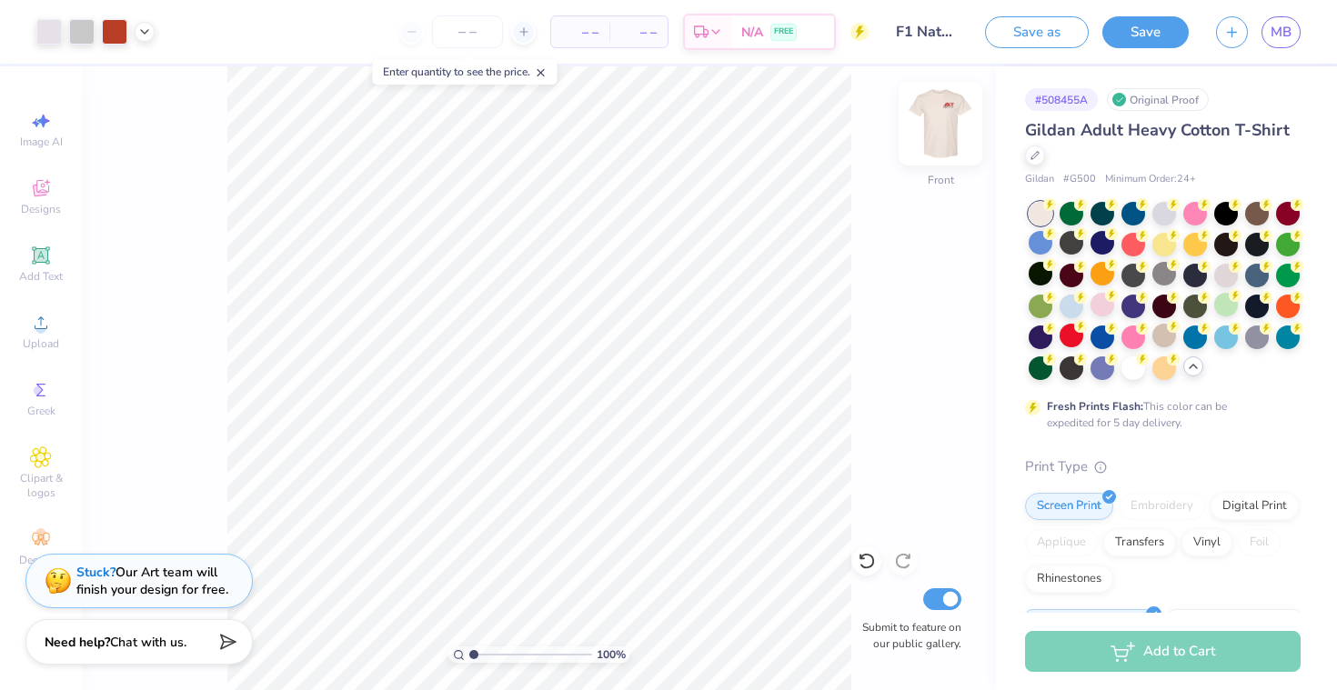
click at [929, 133] on img at bounding box center [940, 123] width 73 height 73
click at [929, 133] on img at bounding box center [940, 123] width 36 height 36
click at [1117, 30] on button "Save" at bounding box center [1145, 30] width 86 height 32
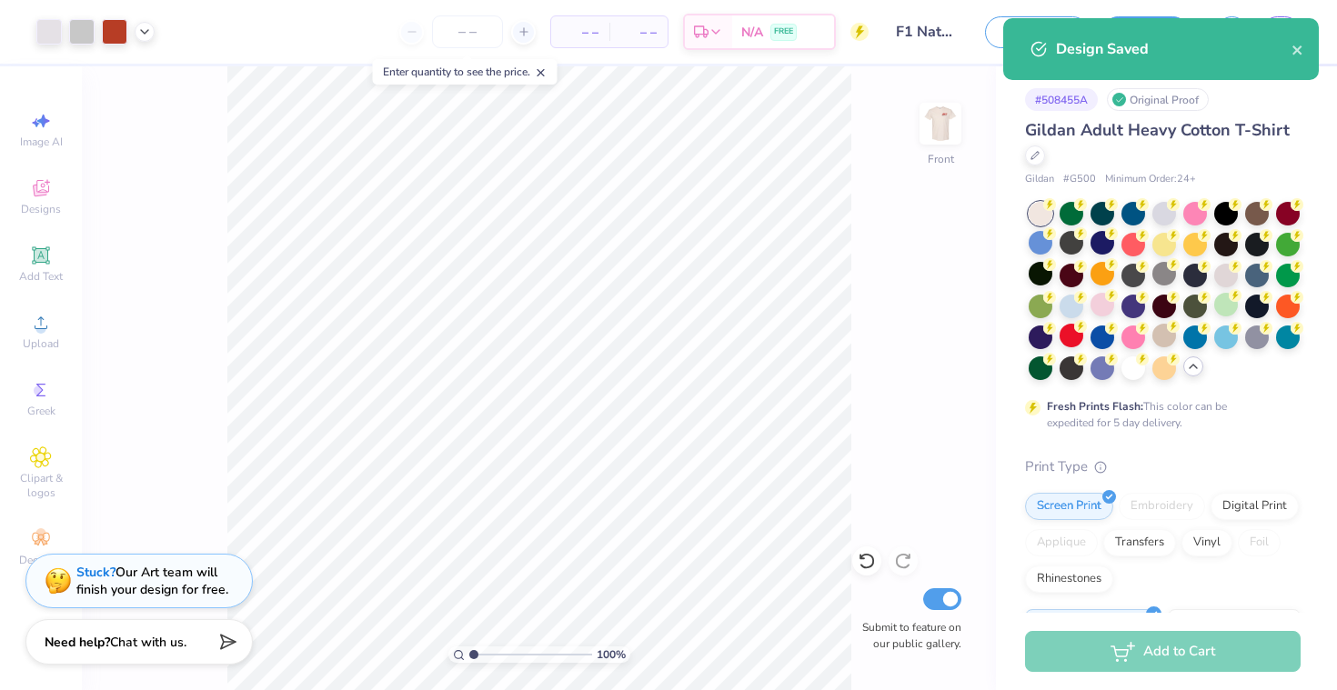
click at [907, 333] on div "100 % Front Submit to feature on our public gallery." at bounding box center [539, 378] width 914 height 624
click at [933, 30] on input "F1 Natural Background" at bounding box center [926, 32] width 89 height 36
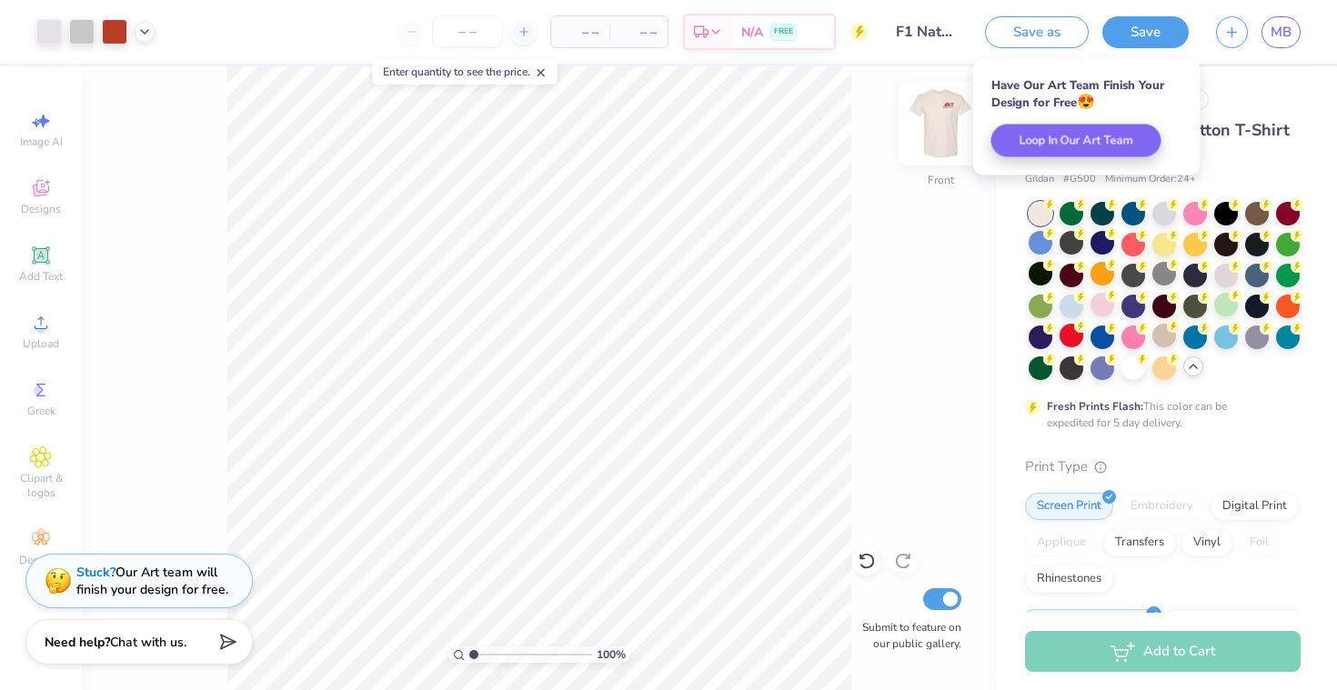
click at [924, 144] on img at bounding box center [940, 123] width 73 height 73
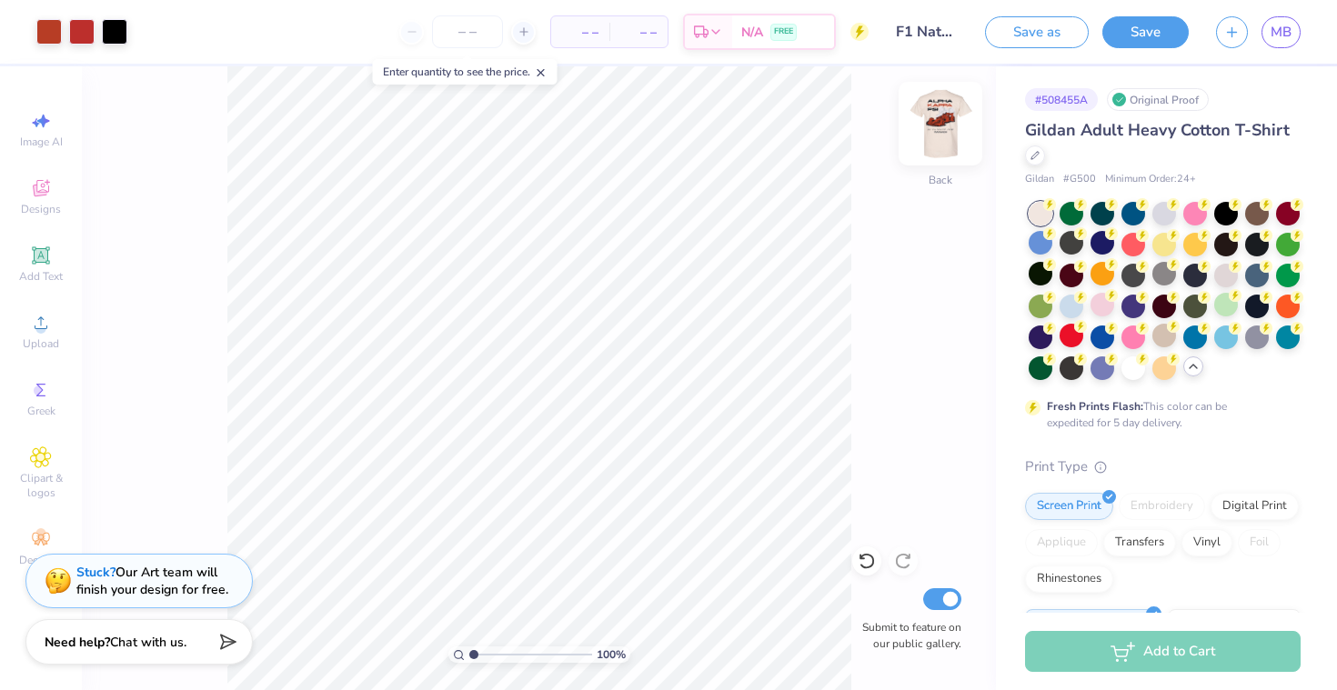
click at [931, 145] on img at bounding box center [940, 123] width 73 height 73
click at [932, 145] on img at bounding box center [940, 123] width 73 height 73
click at [937, 127] on img at bounding box center [940, 123] width 73 height 73
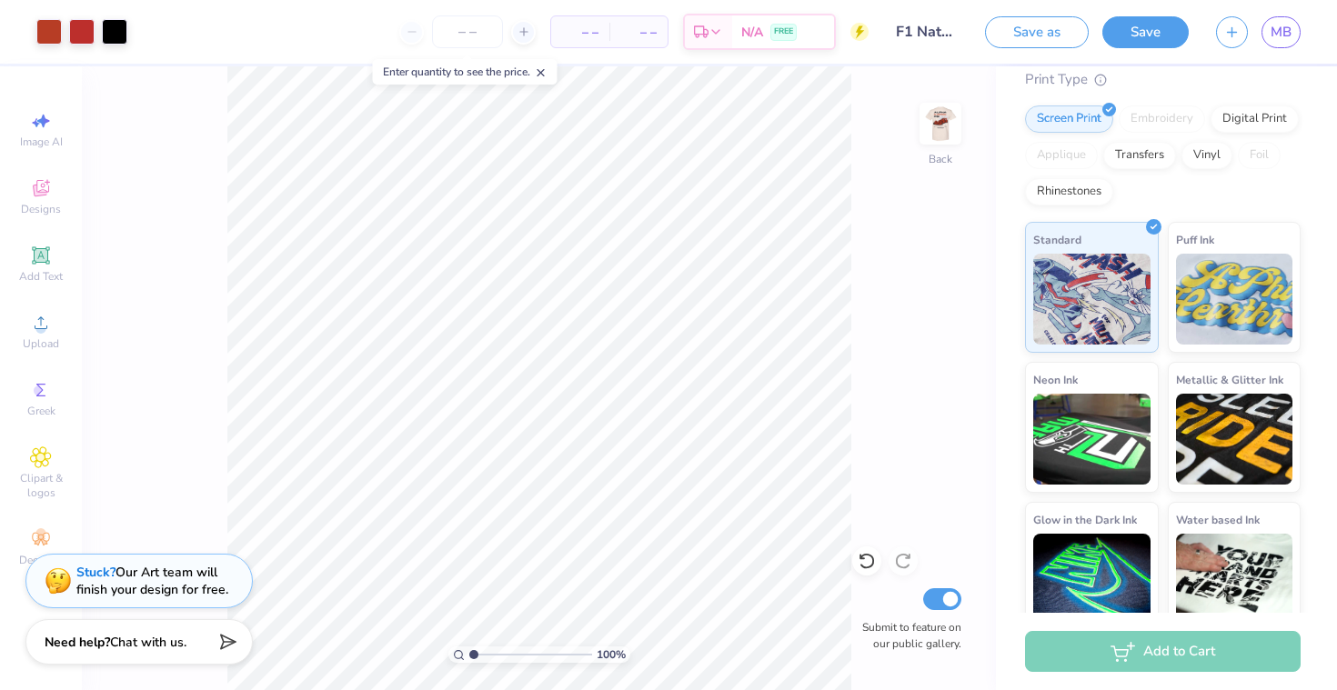
scroll to position [407, 0]
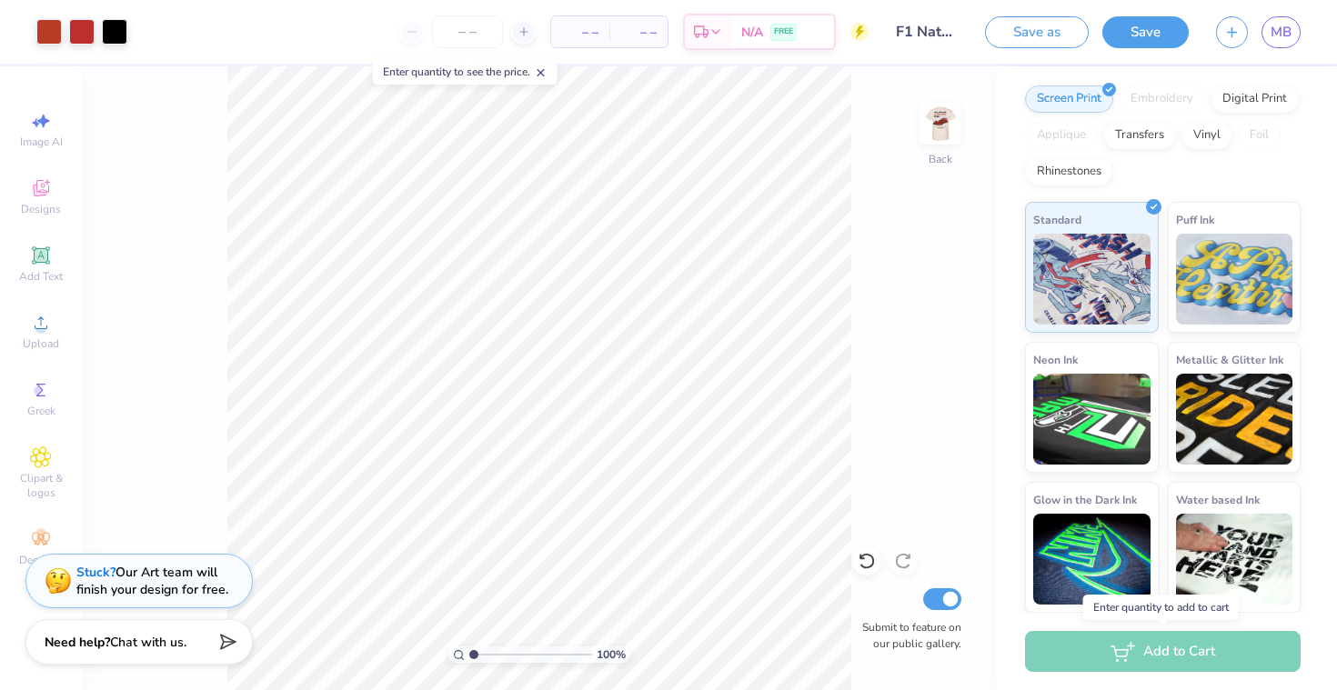
click at [1147, 651] on div "Add to Cart" at bounding box center [1162, 651] width 275 height 41
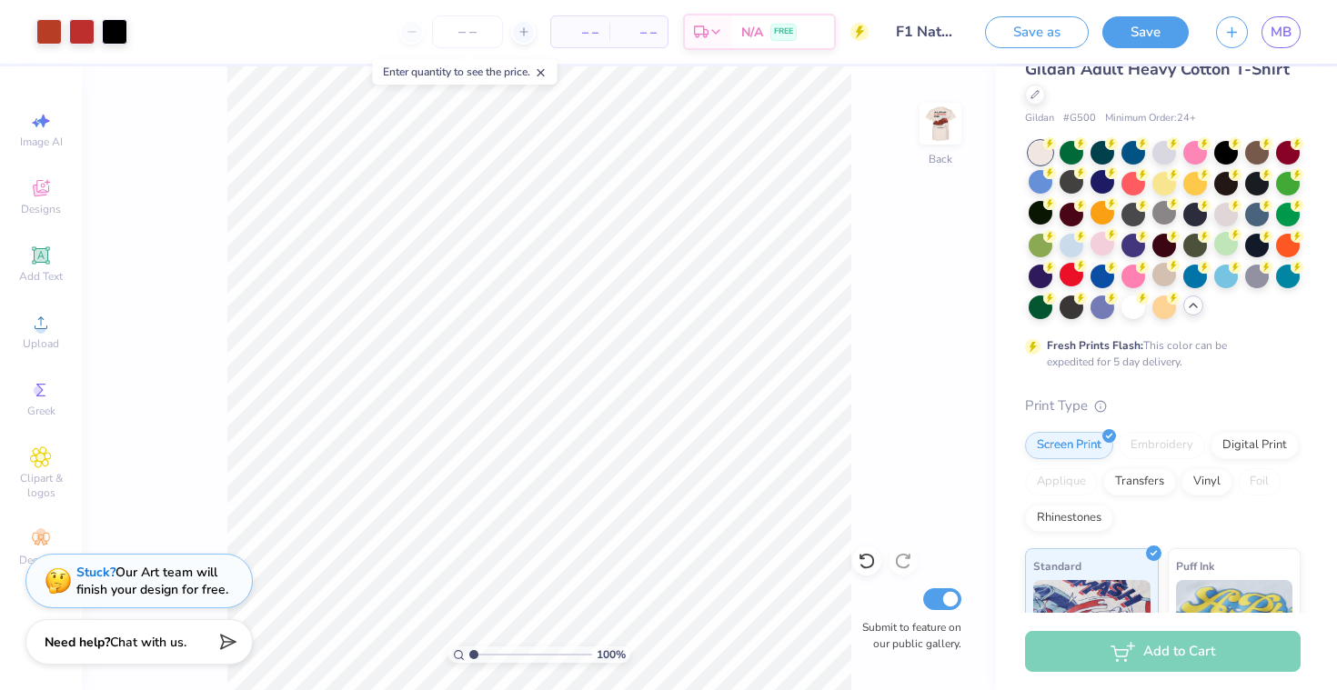
scroll to position [0, 0]
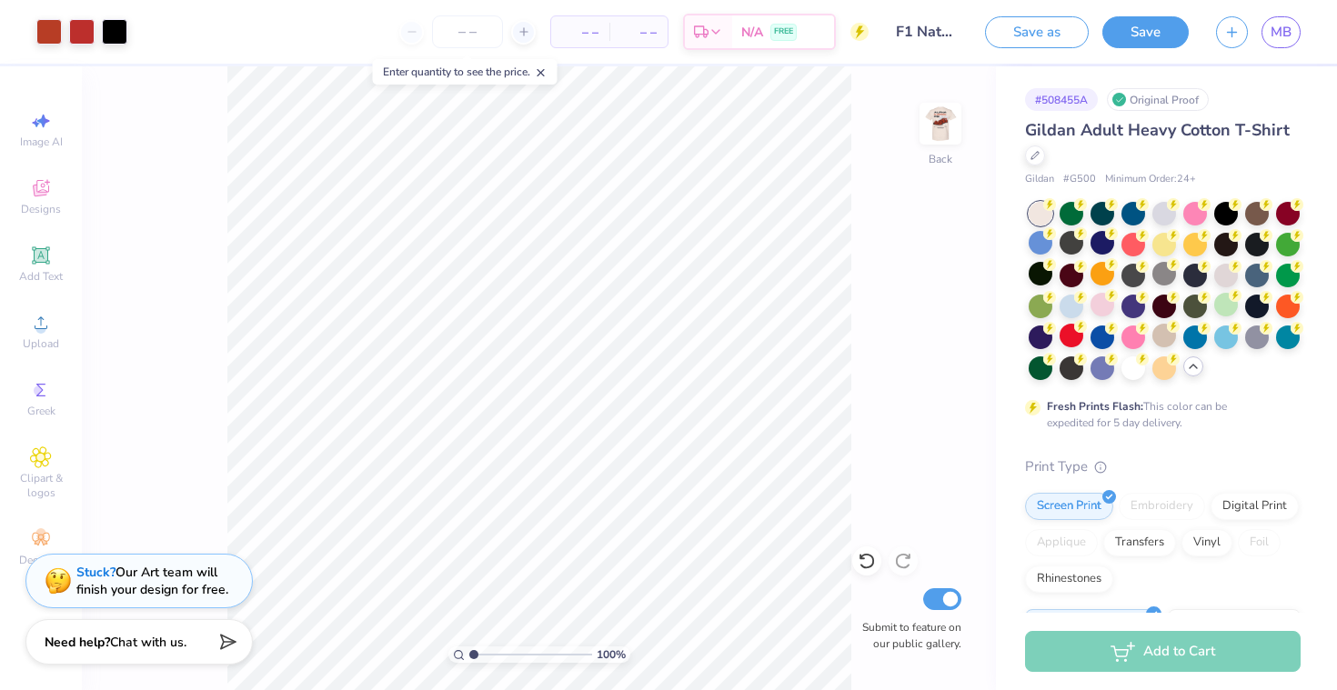
click at [1146, 644] on div "Add to Cart" at bounding box center [1162, 651] width 275 height 41
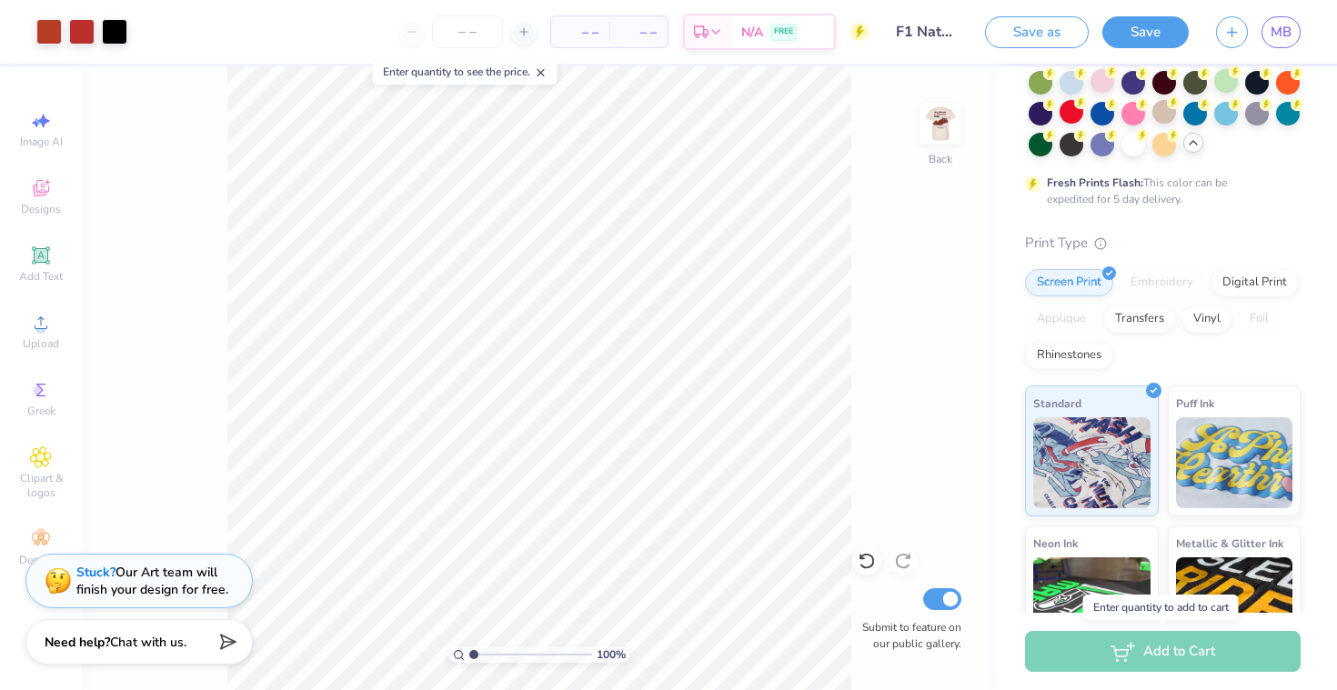
scroll to position [407, 0]
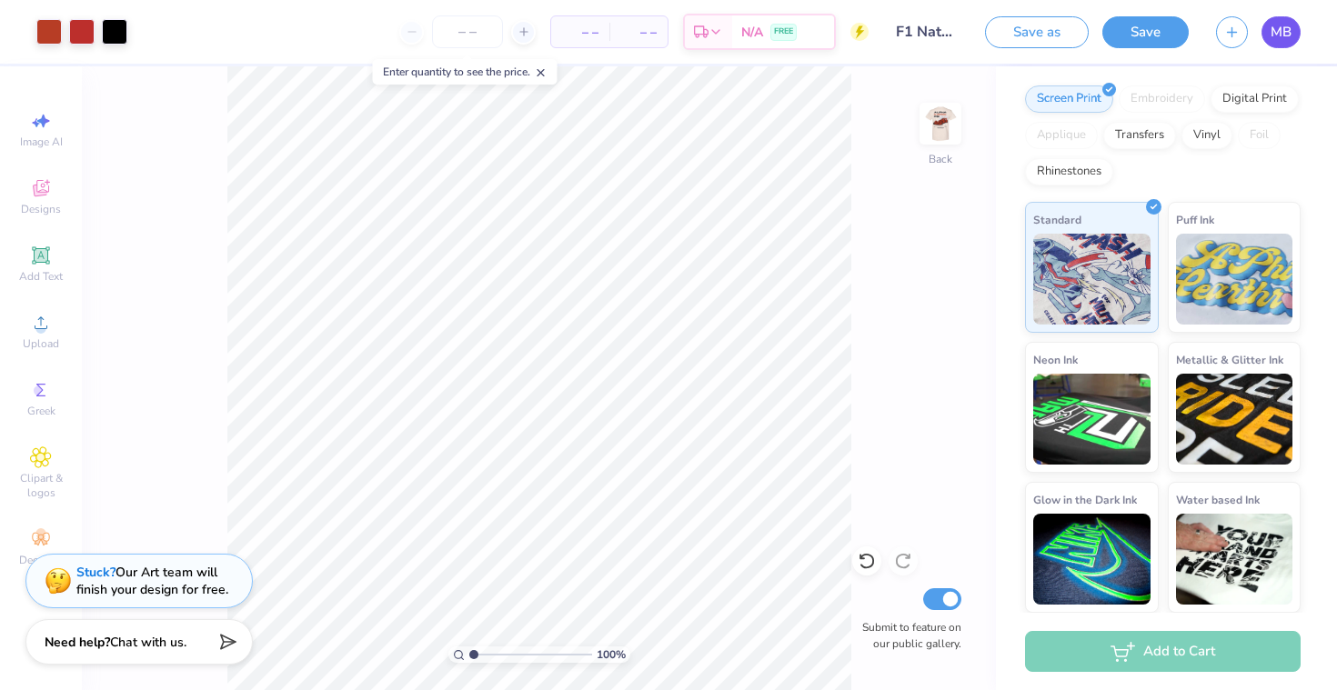
click at [1265, 33] on link "MB" at bounding box center [1280, 32] width 39 height 32
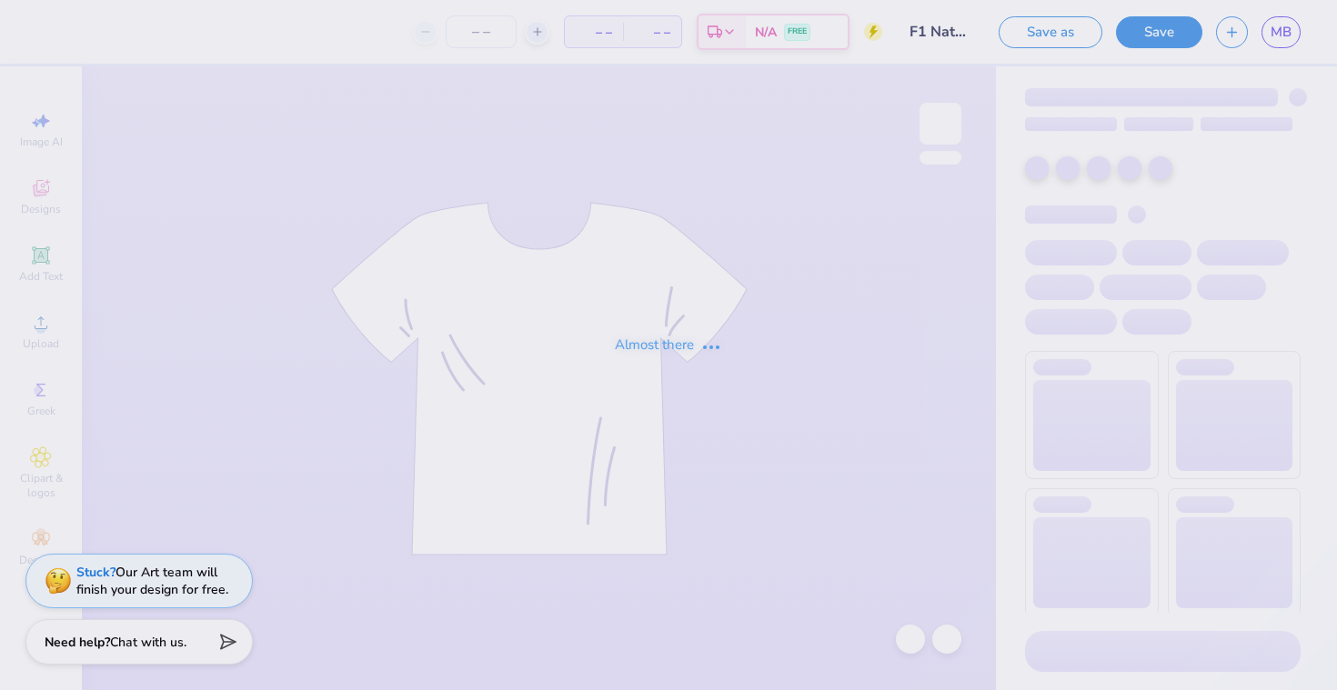
type input "80"
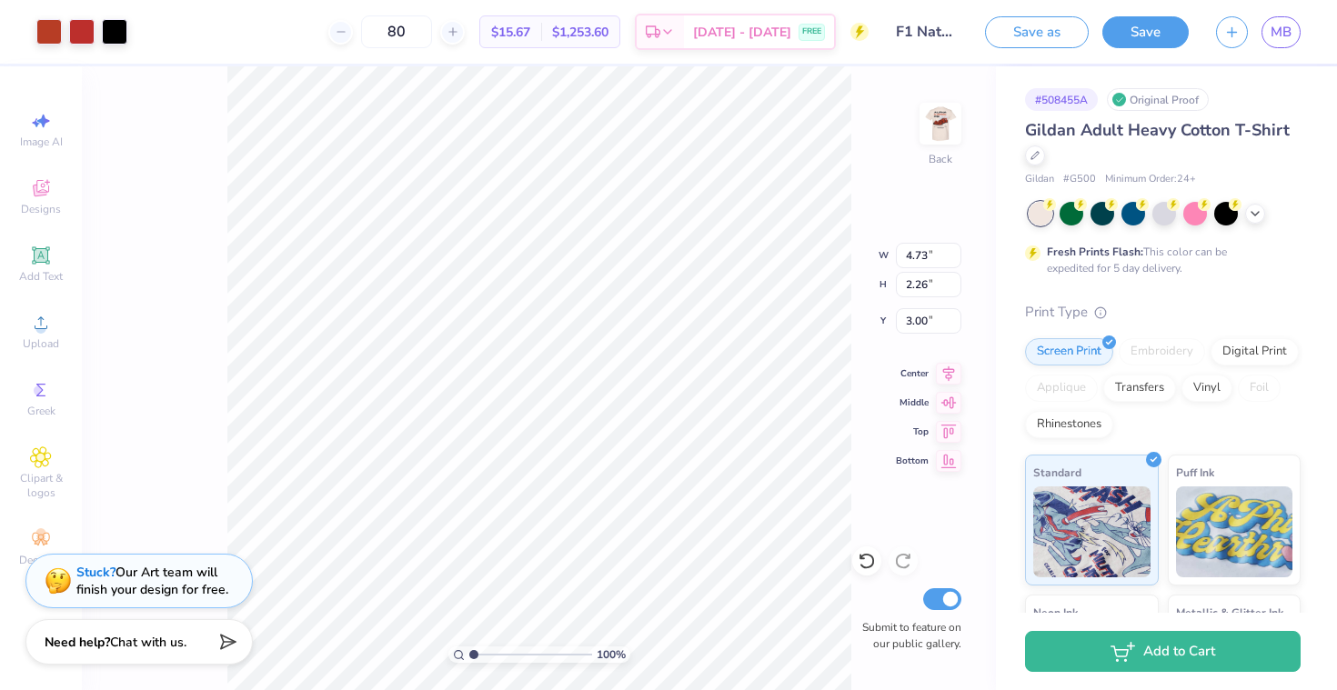
type input "4.16"
type input "1.98"
click at [950, 100] on img at bounding box center [940, 123] width 73 height 73
type input "3.45"
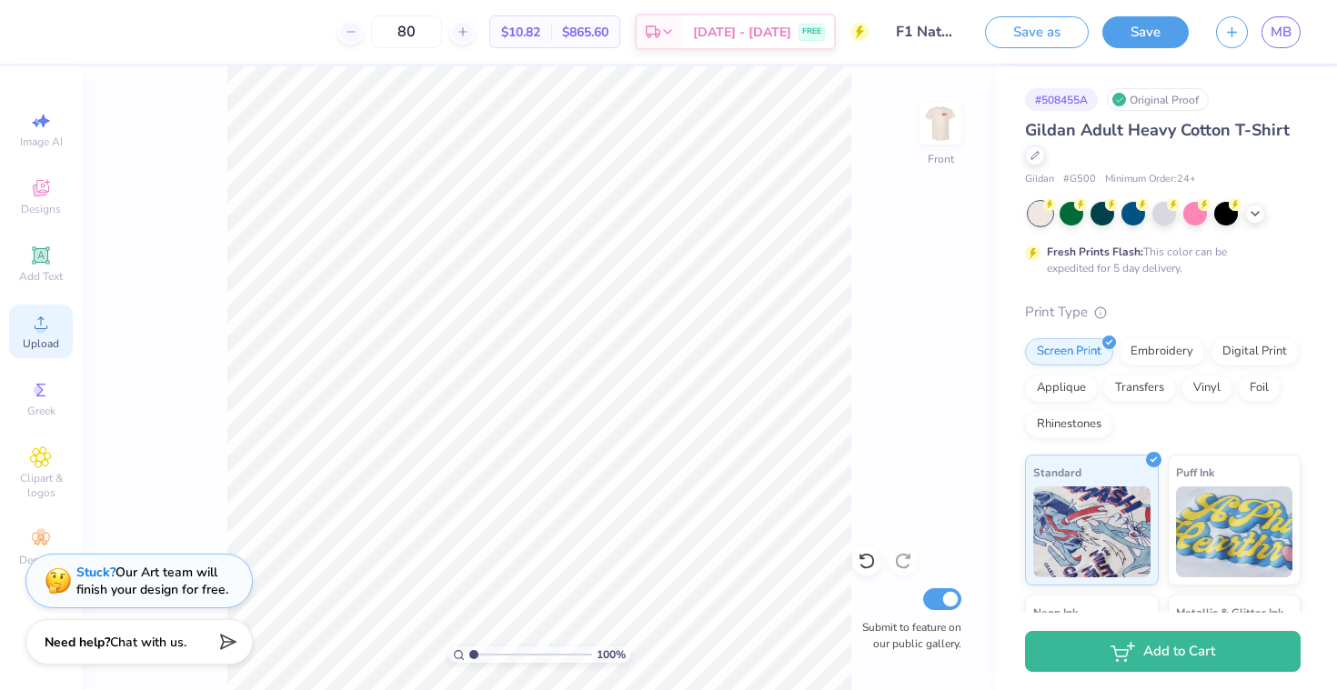
click at [28, 332] on div "Upload" at bounding box center [41, 332] width 64 height 54
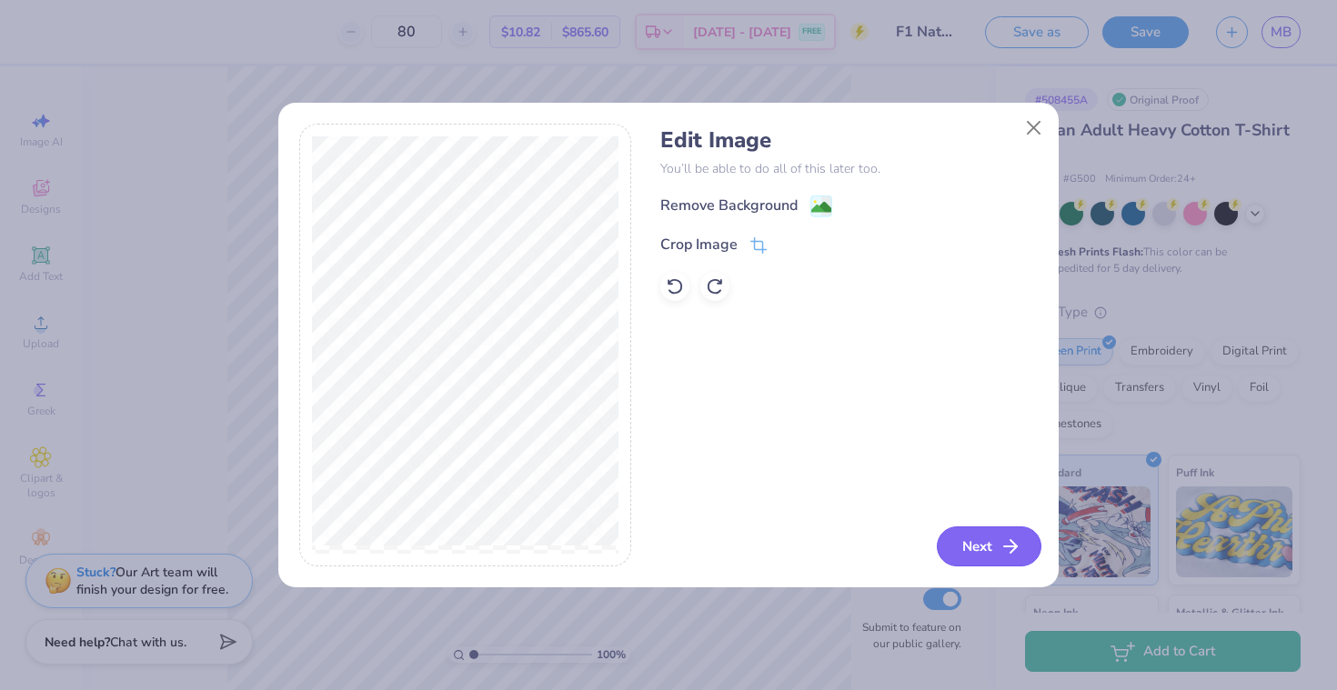
click at [981, 546] on button "Next" at bounding box center [988, 546] width 105 height 40
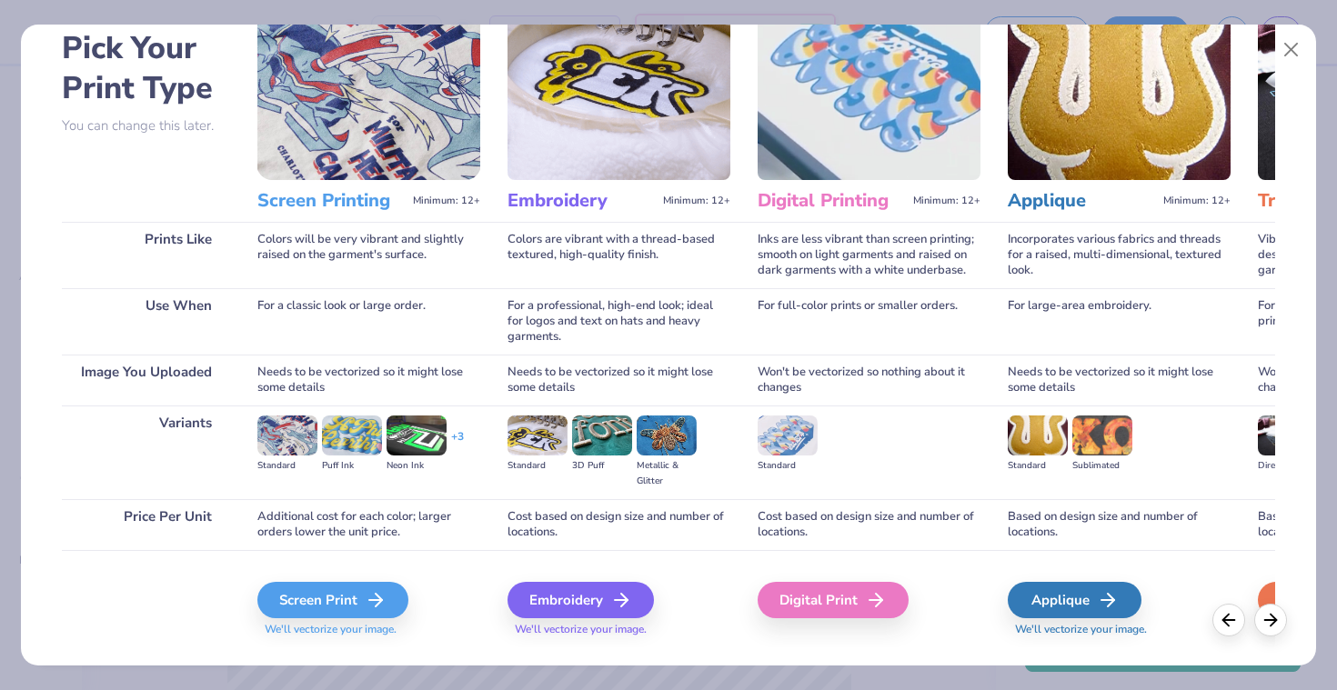
scroll to position [105, 0]
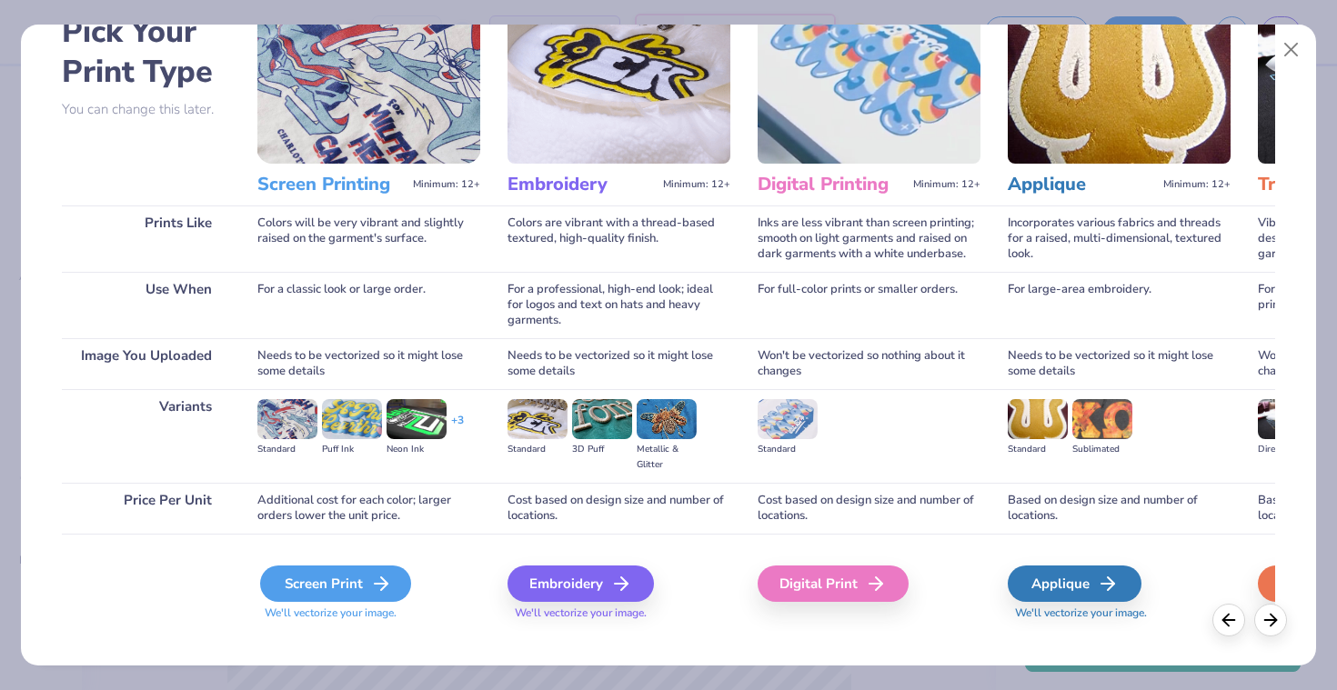
click at [370, 582] on icon at bounding box center [381, 584] width 22 height 22
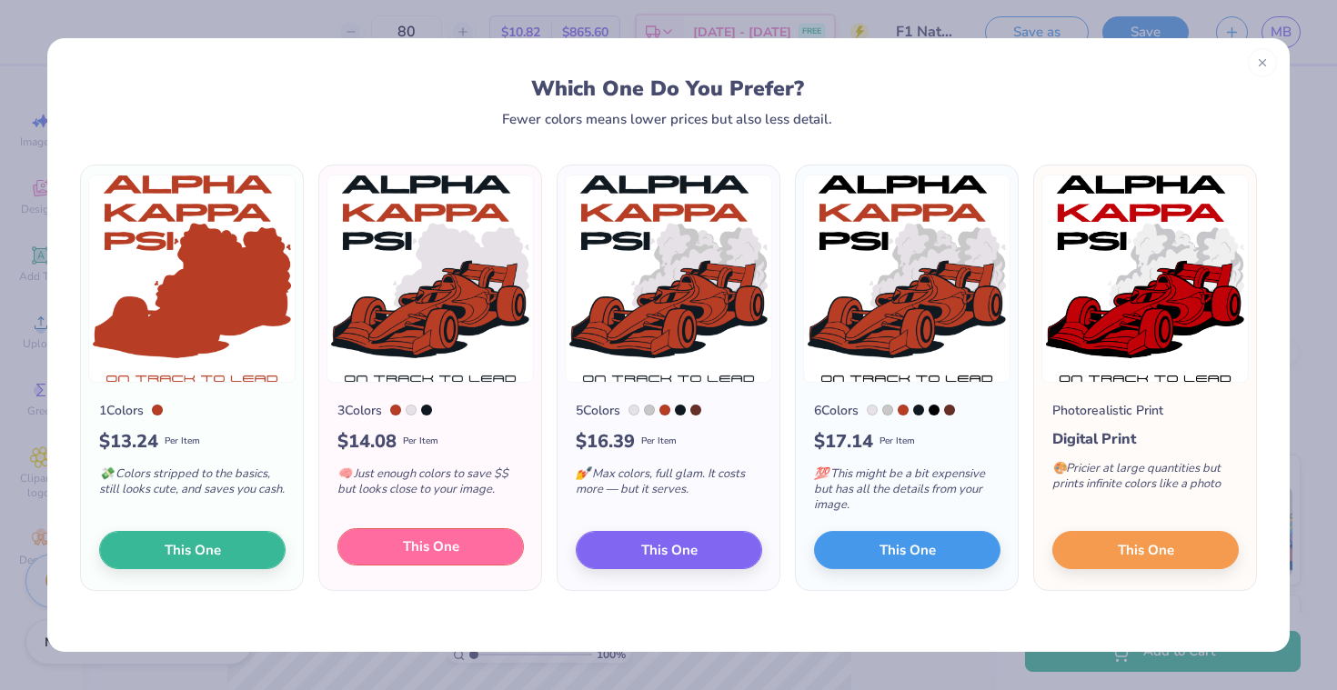
click at [456, 545] on span "This One" at bounding box center [431, 546] width 56 height 21
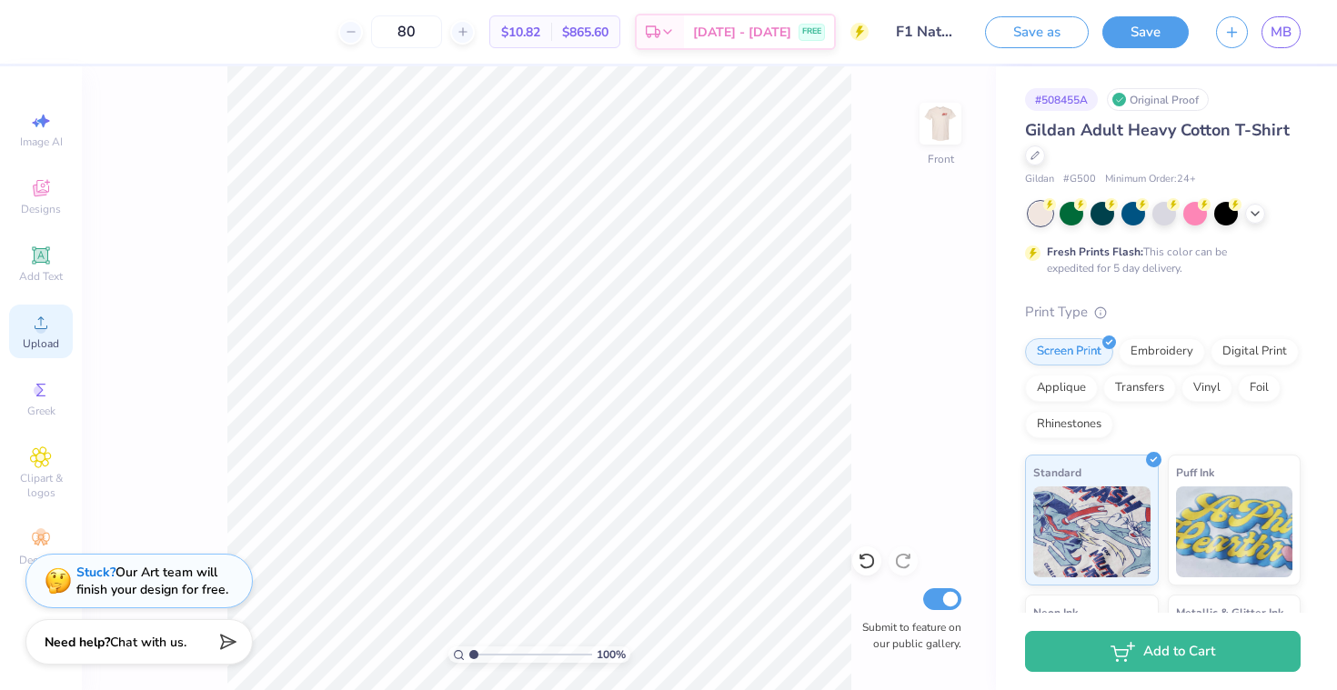
click at [29, 337] on span "Upload" at bounding box center [41, 343] width 36 height 15
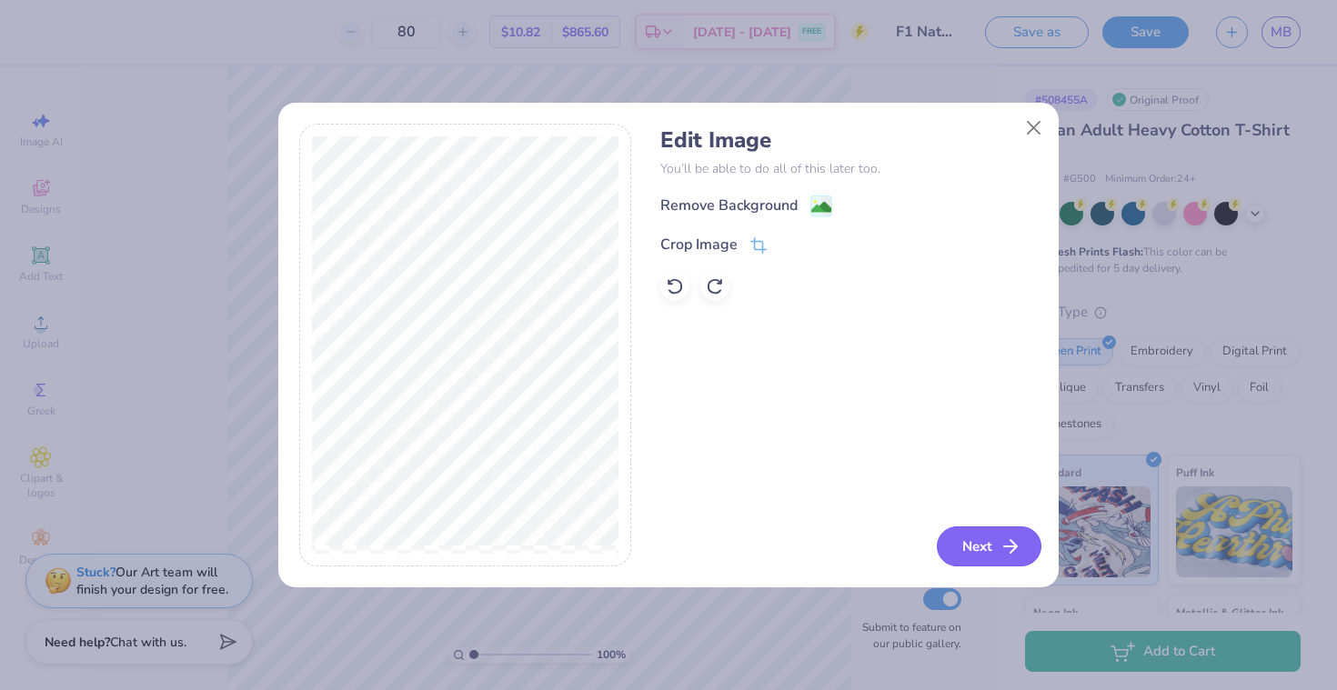
click at [978, 556] on button "Next" at bounding box center [988, 546] width 105 height 40
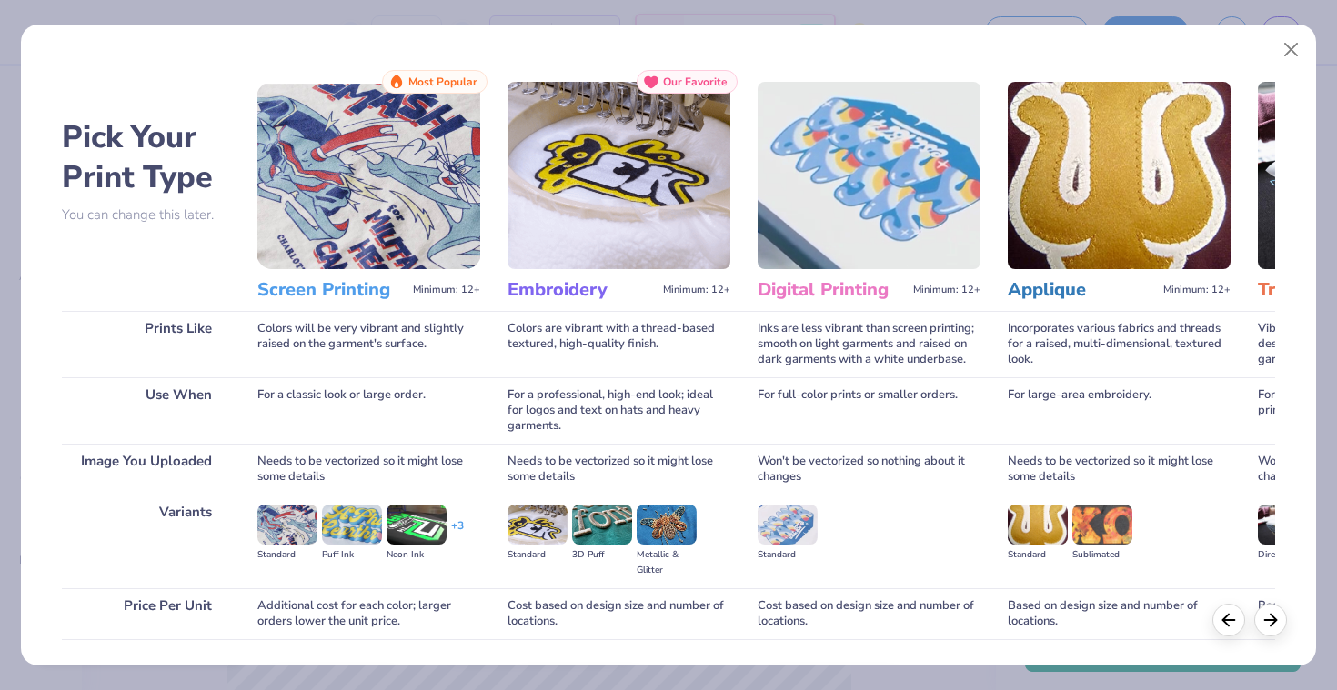
scroll to position [125, 0]
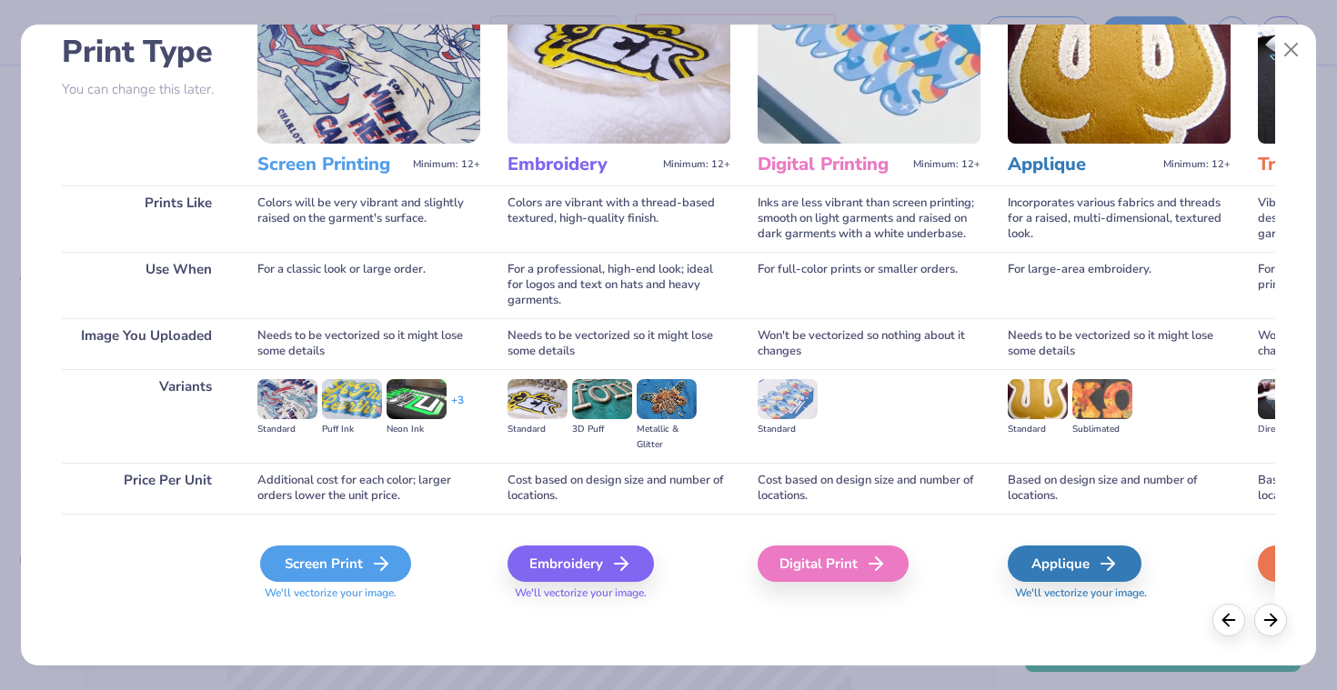
click at [346, 576] on div "Screen Print" at bounding box center [335, 564] width 151 height 36
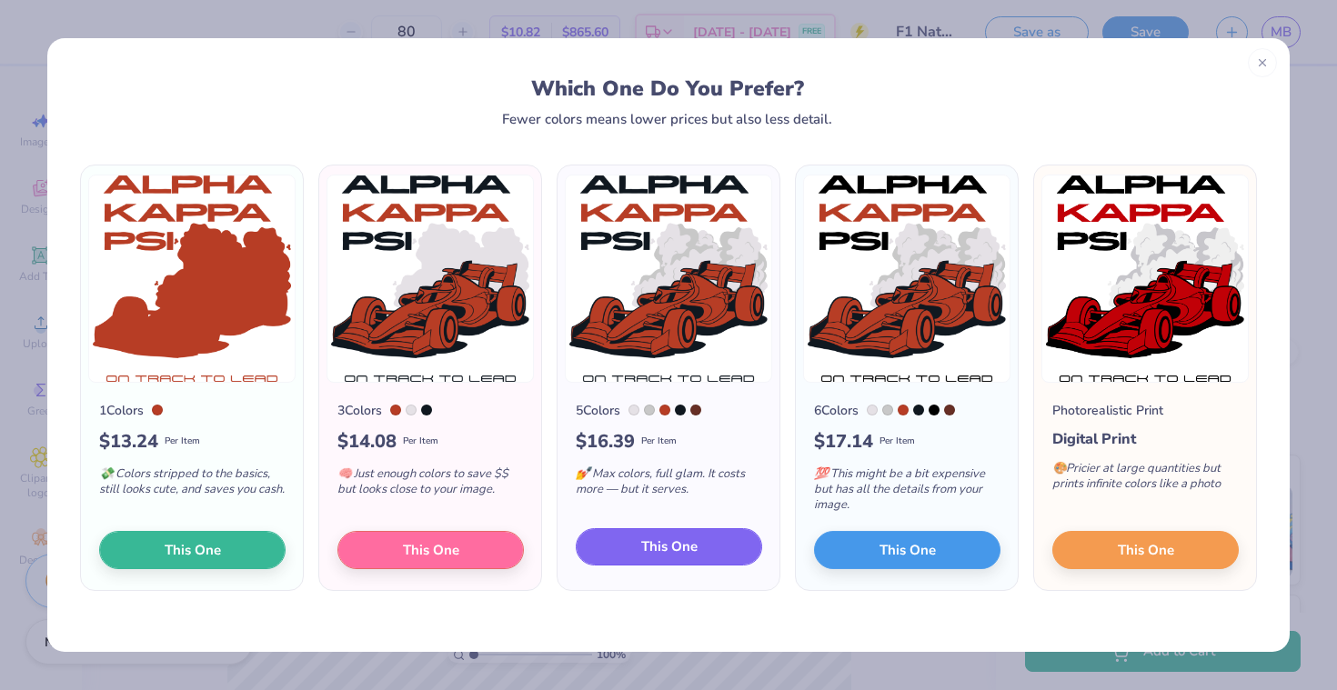
click at [697, 550] on button "This One" at bounding box center [669, 547] width 186 height 38
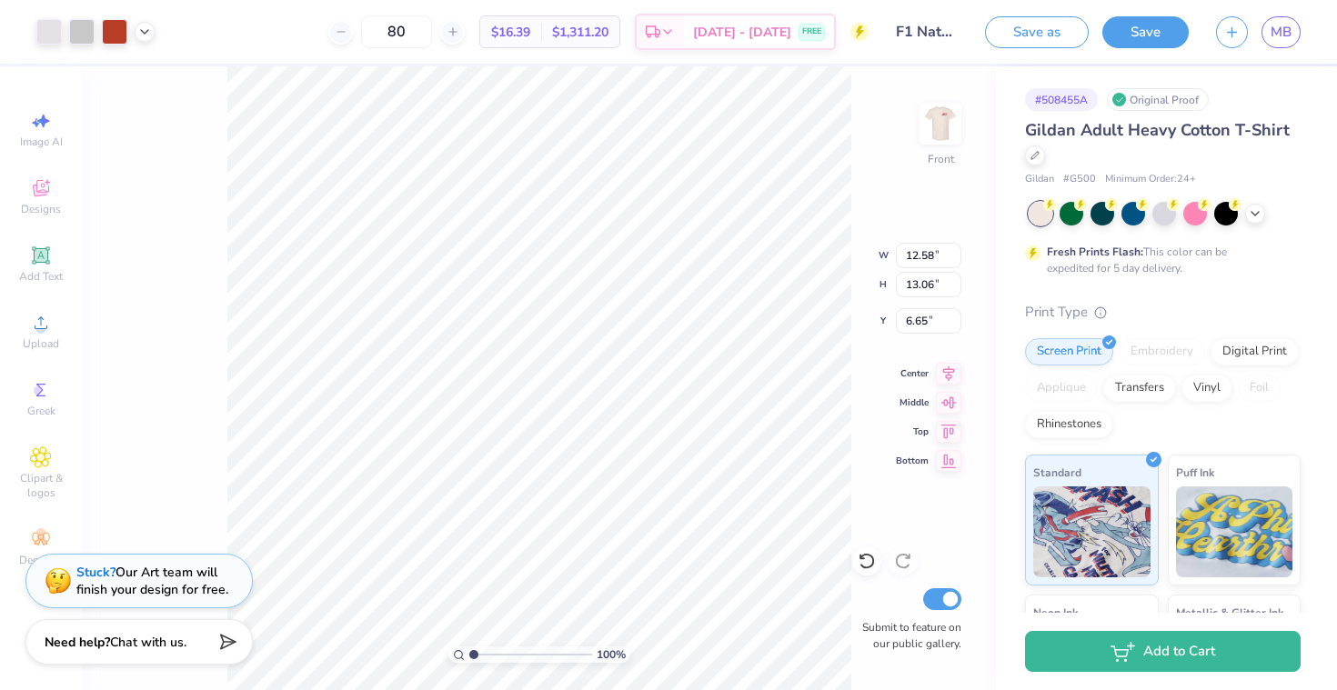
type input "12.58"
type input "13.06"
type input "4.29"
click at [874, 564] on icon at bounding box center [866, 561] width 18 height 18
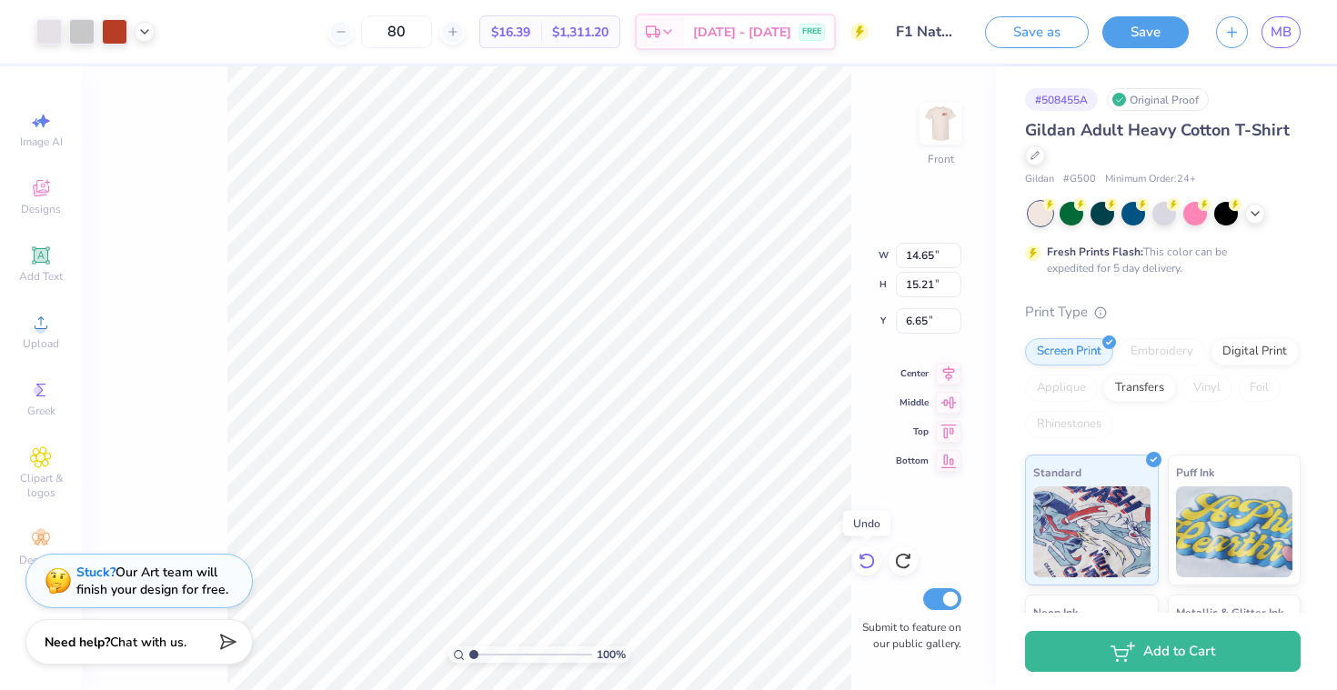
click at [874, 564] on icon at bounding box center [866, 561] width 18 height 18
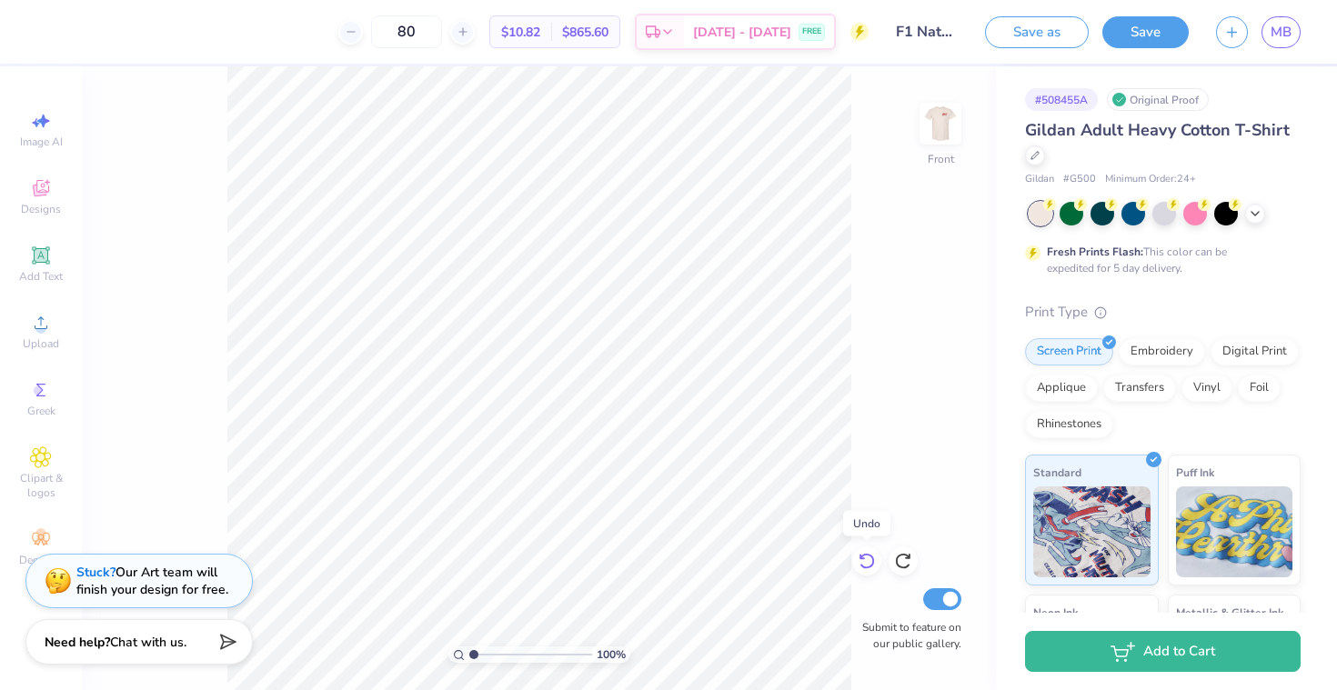
click at [874, 564] on icon at bounding box center [866, 561] width 18 height 18
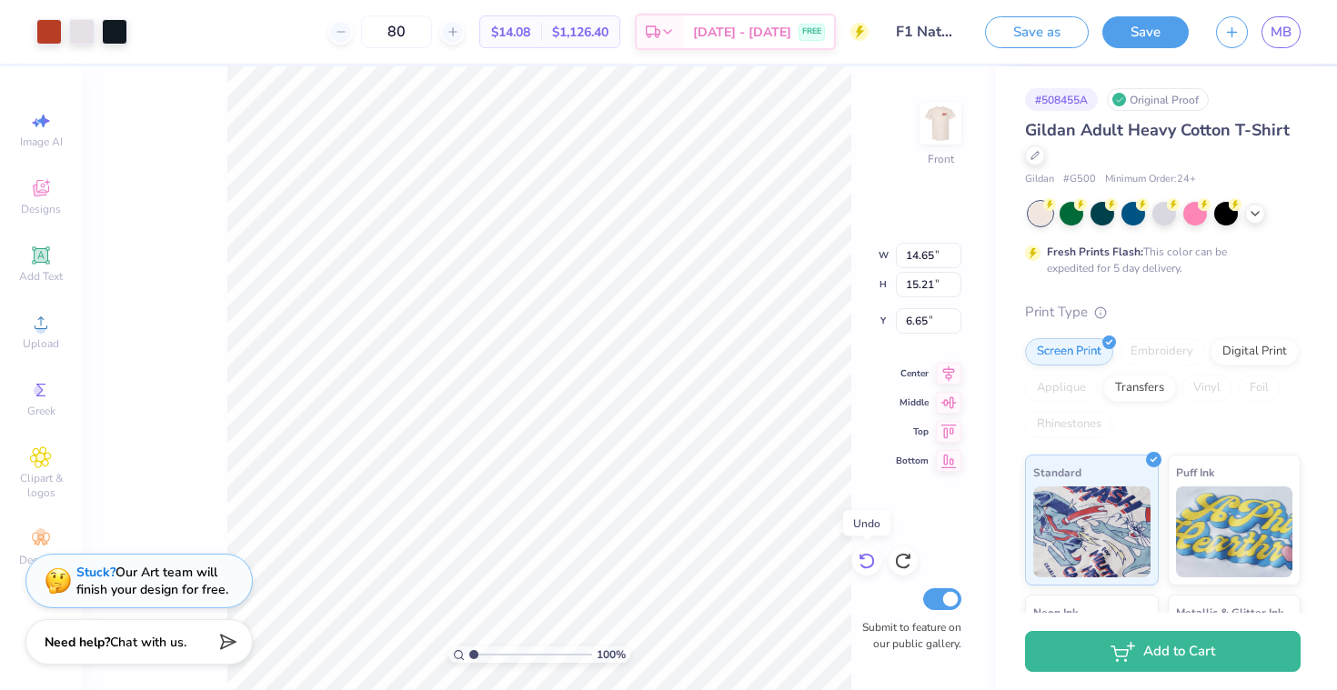
click at [874, 564] on icon at bounding box center [866, 561] width 18 height 18
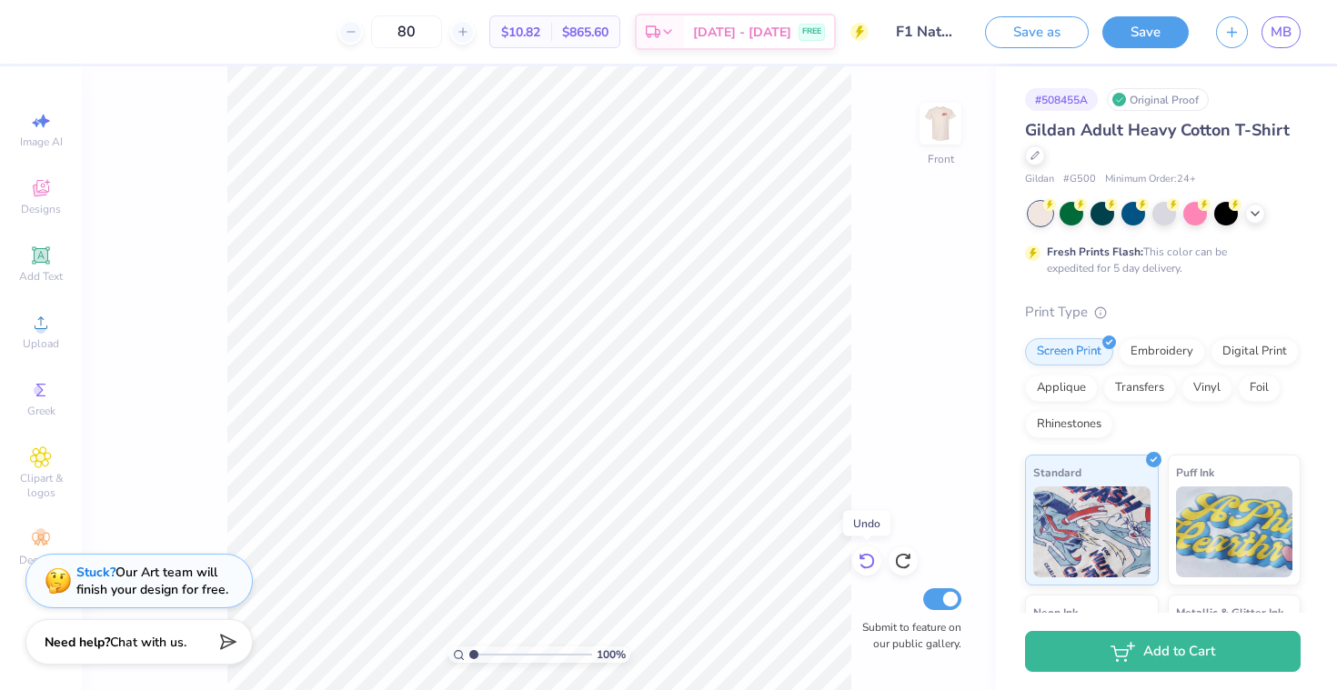
click at [874, 564] on icon at bounding box center [866, 561] width 18 height 18
click at [911, 565] on icon at bounding box center [903, 561] width 18 height 18
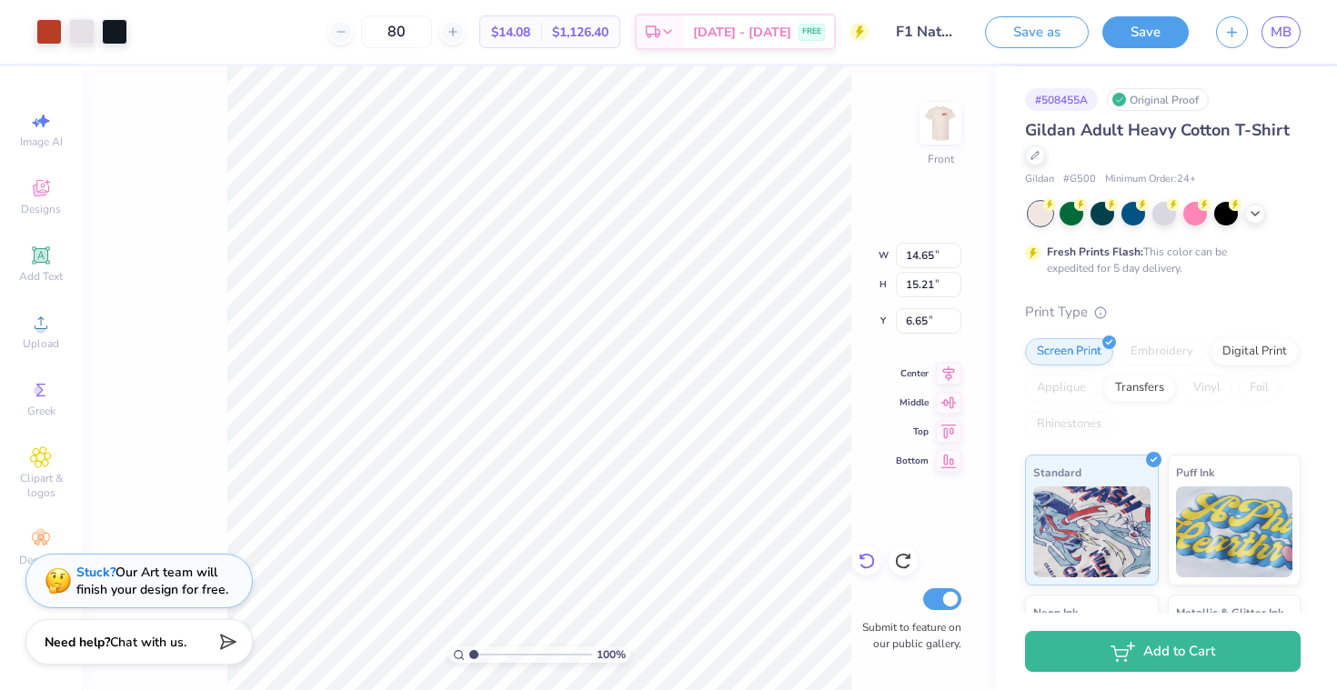
click at [865, 561] on icon at bounding box center [866, 561] width 18 height 18
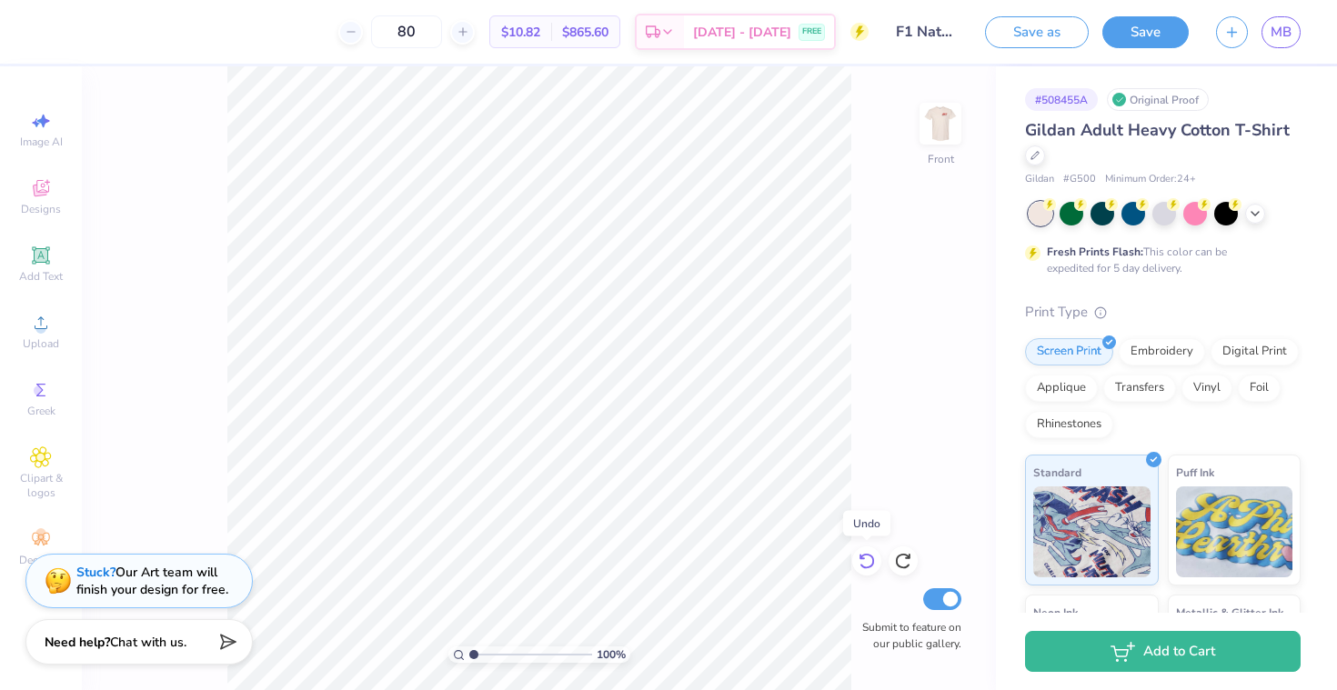
click at [865, 561] on icon at bounding box center [866, 561] width 18 height 18
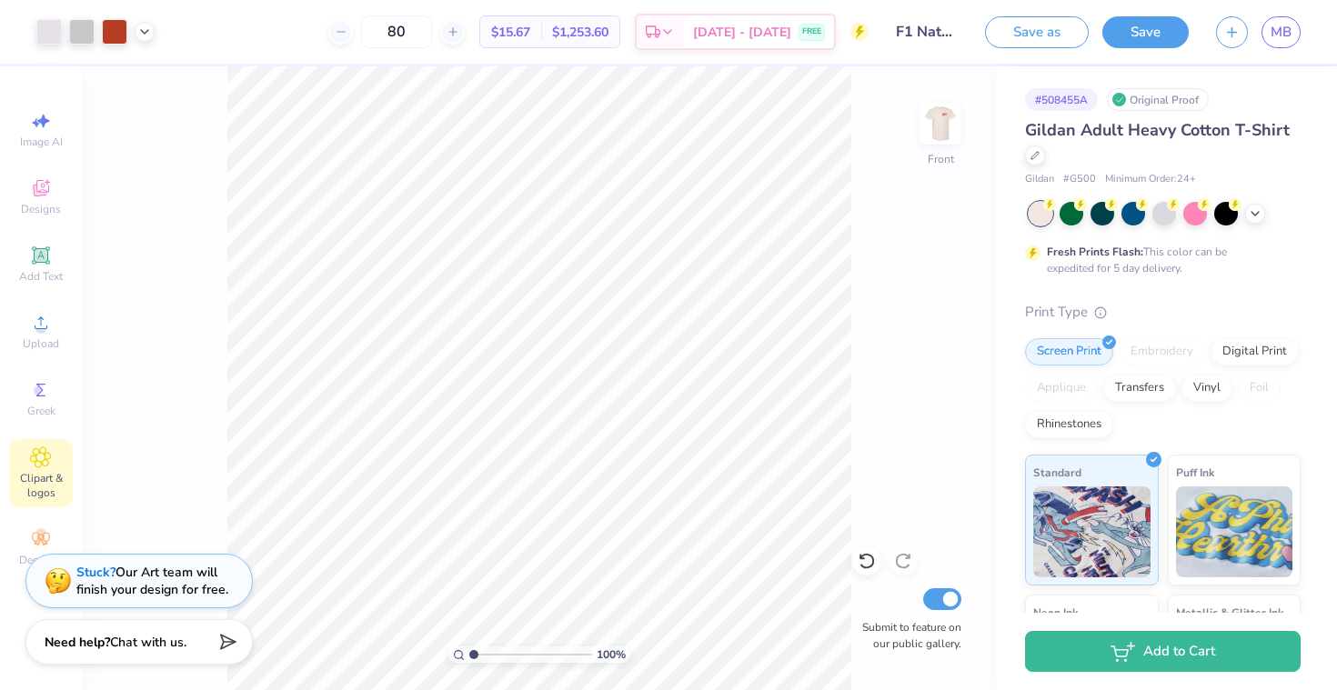
click at [50, 489] on span "Clipart & logos" at bounding box center [41, 485] width 64 height 29
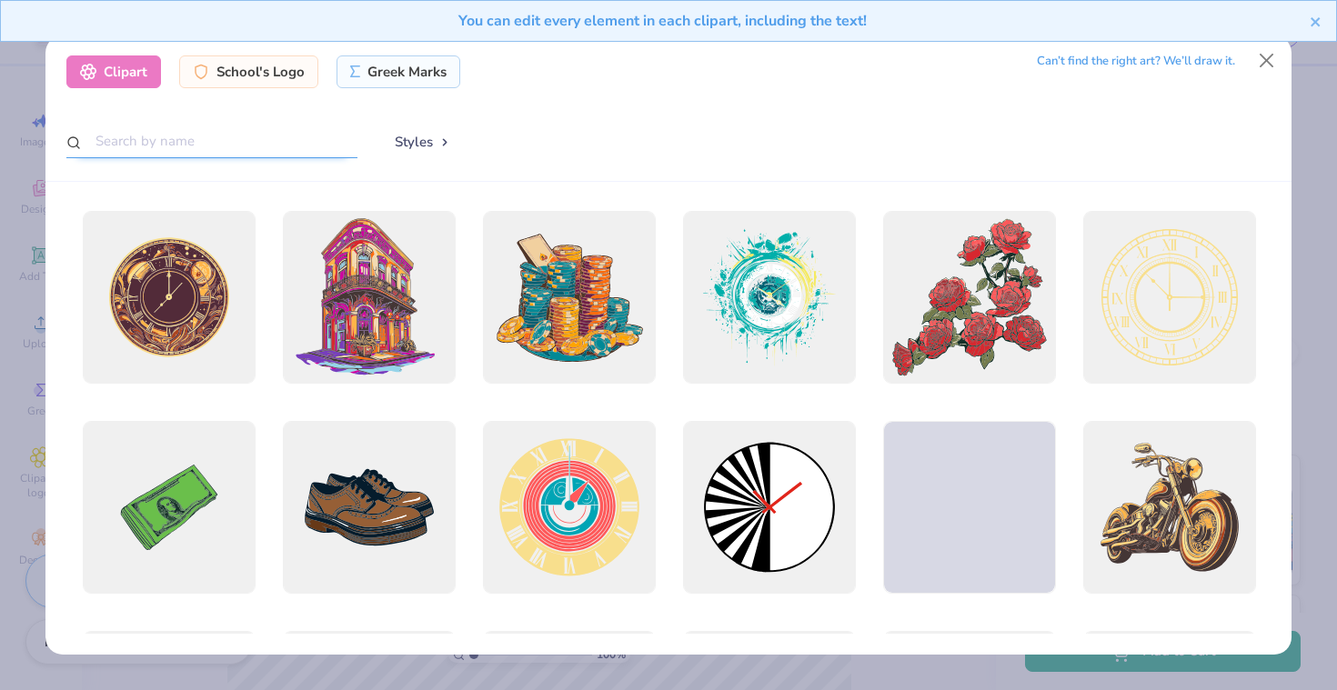
click at [218, 137] on input "text" at bounding box center [211, 142] width 291 height 34
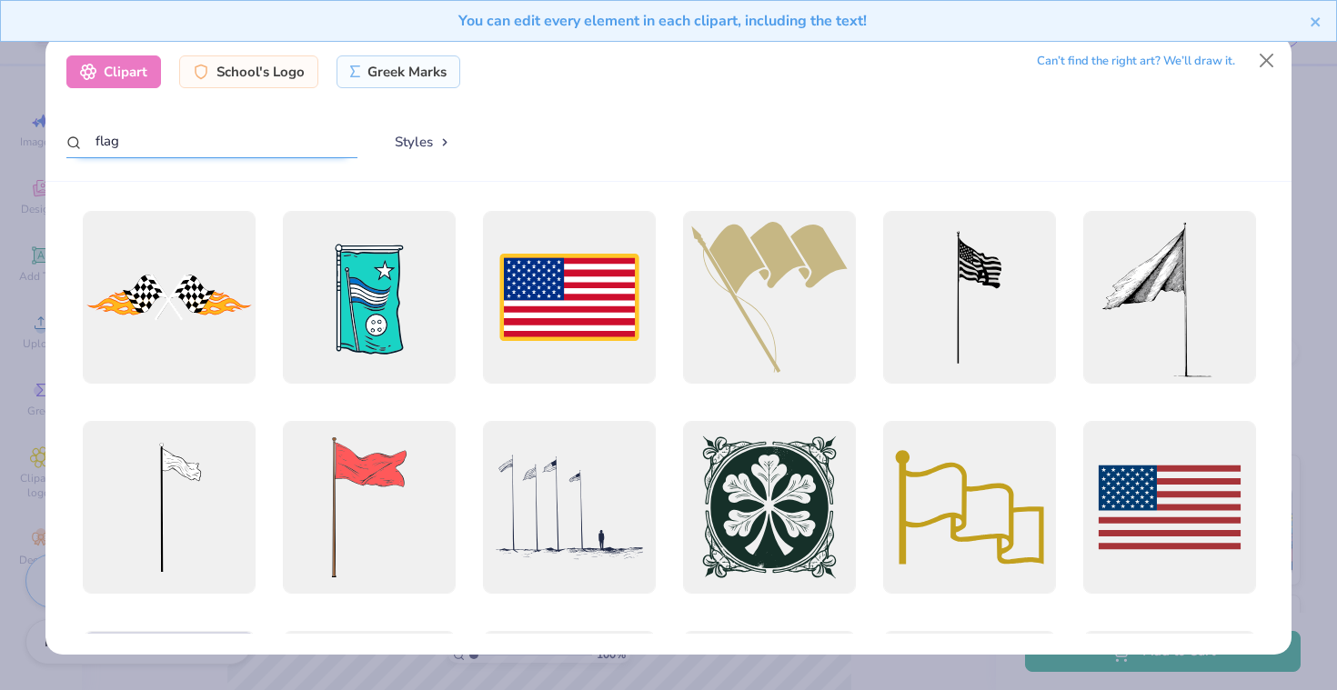
click at [226, 144] on input "flag" at bounding box center [211, 142] width 291 height 34
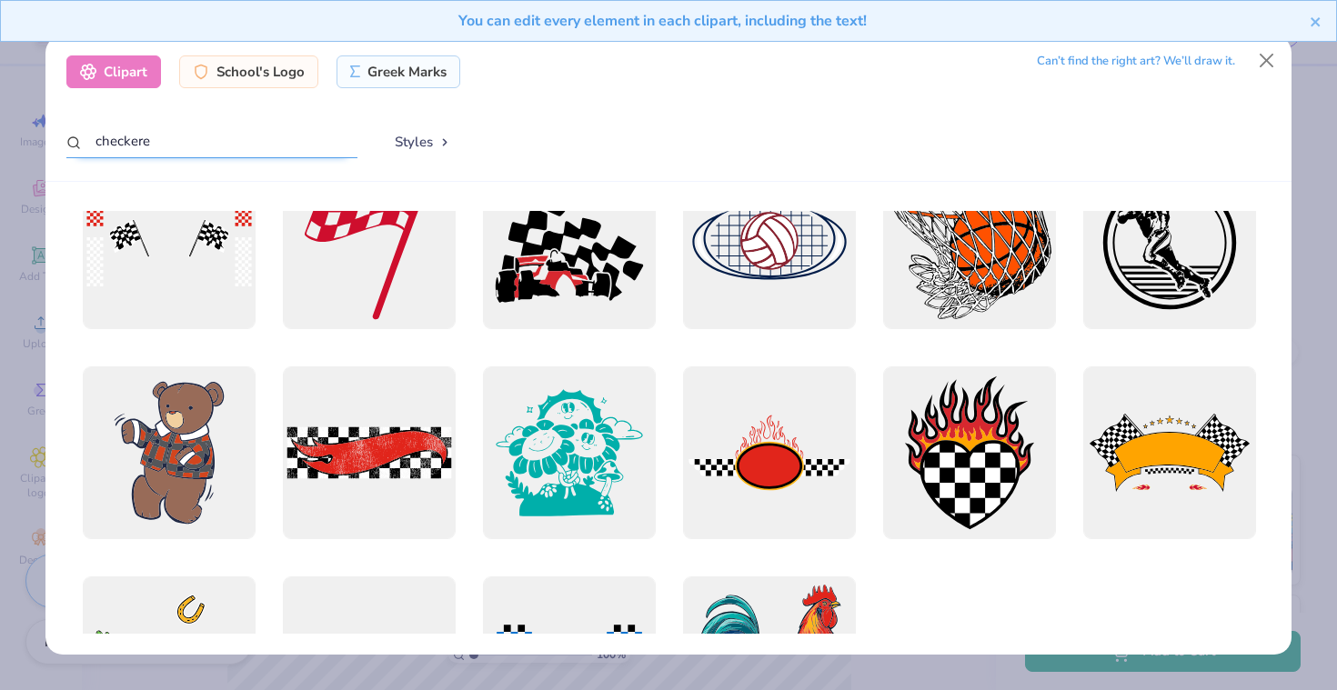
scroll to position [565, 0]
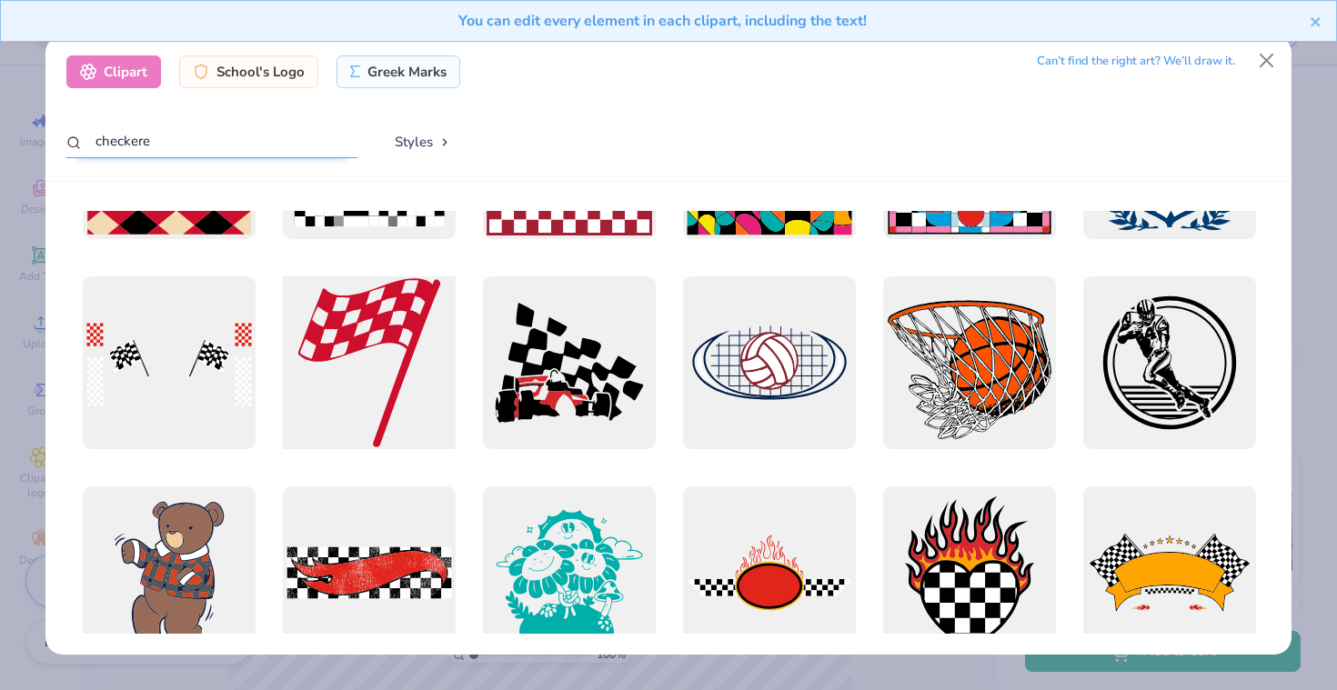
type input "checkere"
click at [386, 332] on div at bounding box center [369, 363] width 190 height 190
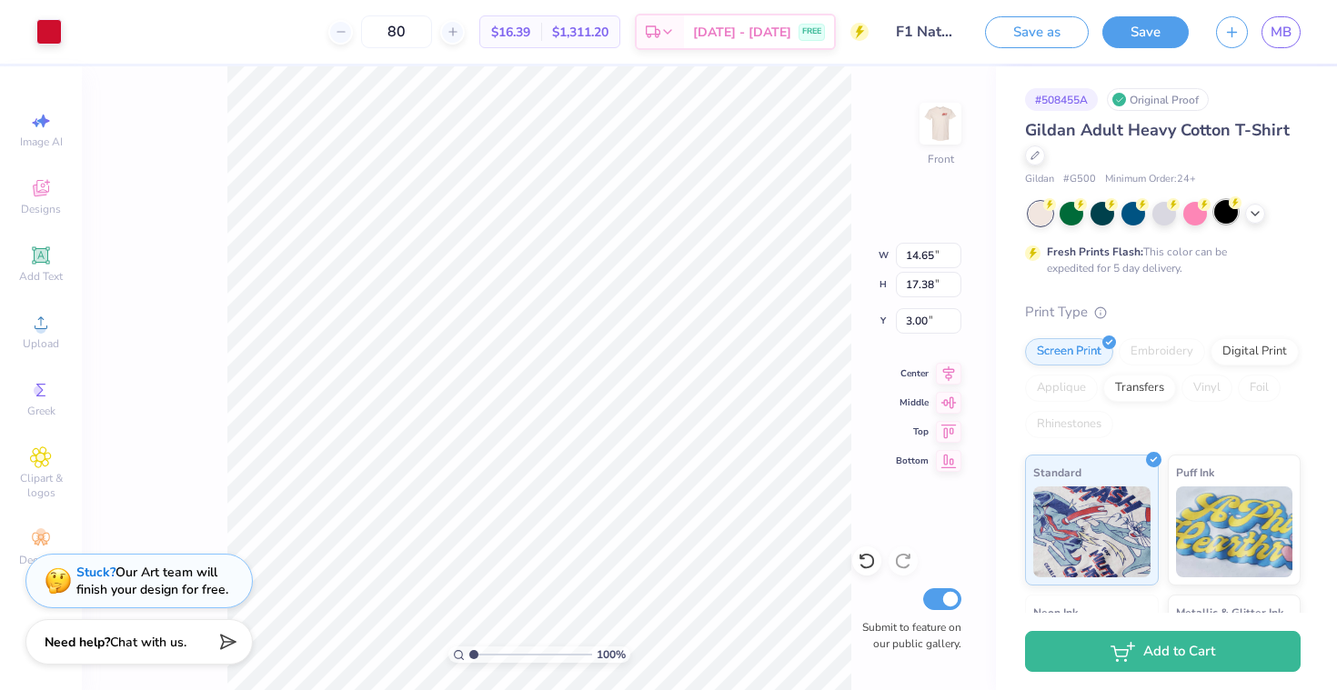
click at [1219, 223] on div at bounding box center [1226, 212] width 24 height 24
click at [863, 556] on icon at bounding box center [865, 562] width 15 height 16
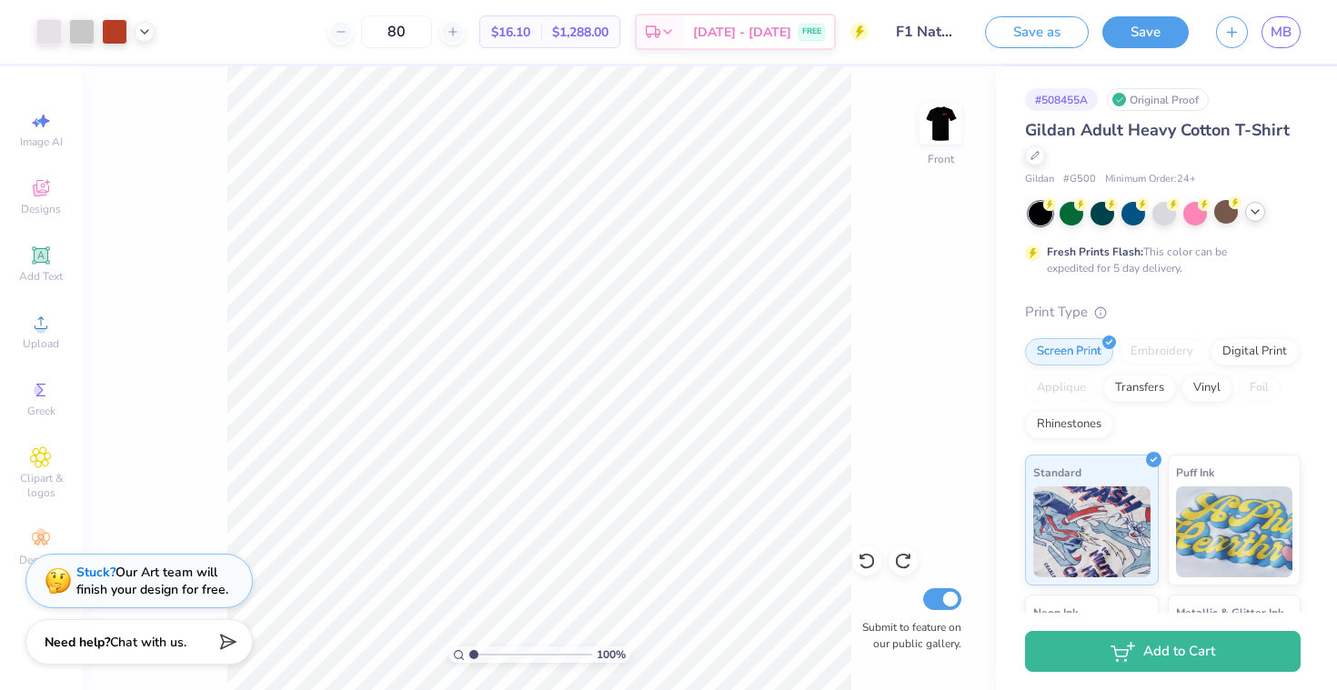
click at [1258, 217] on icon at bounding box center [1254, 212] width 15 height 15
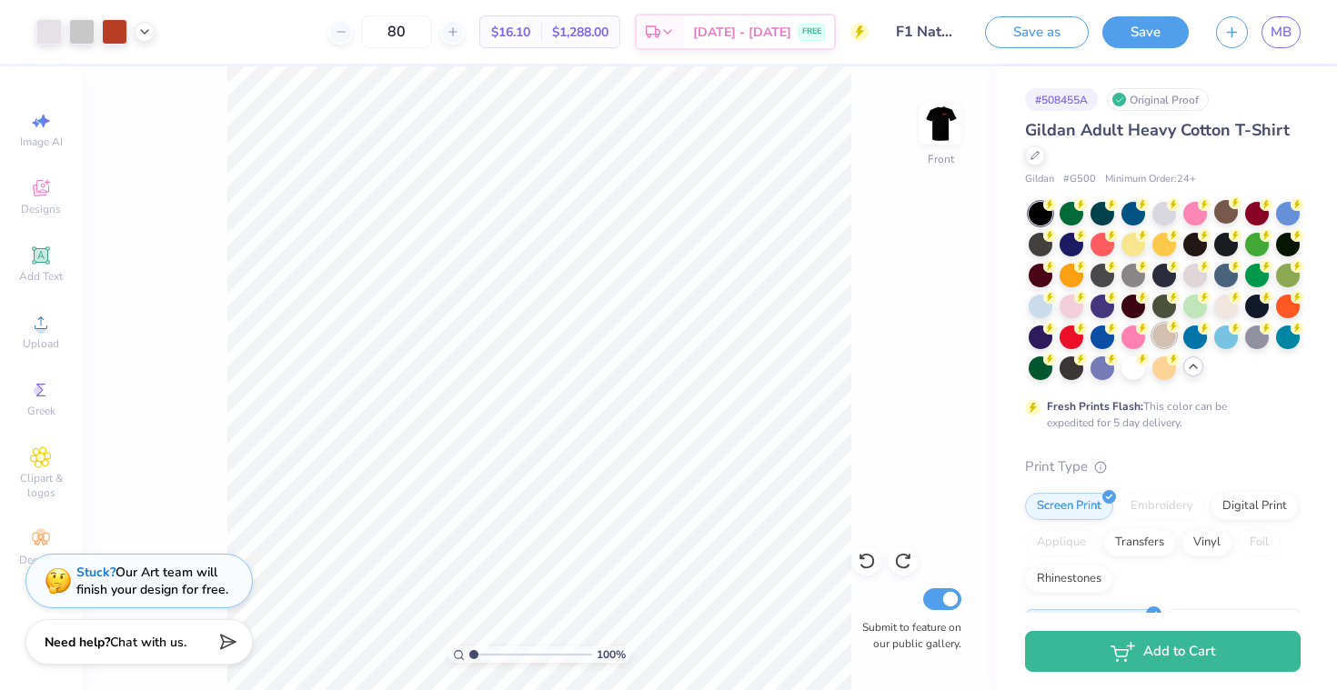
click at [1166, 332] on div at bounding box center [1164, 336] width 24 height 24
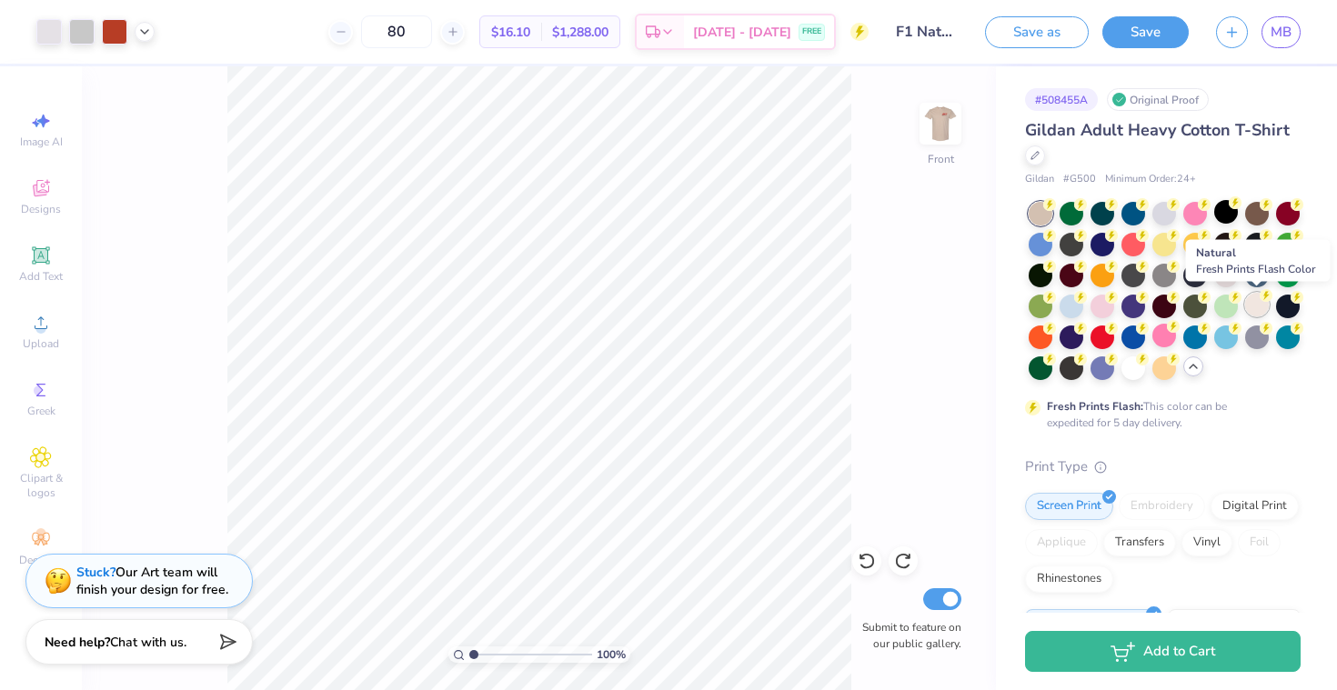
click at [1255, 305] on div at bounding box center [1257, 305] width 24 height 24
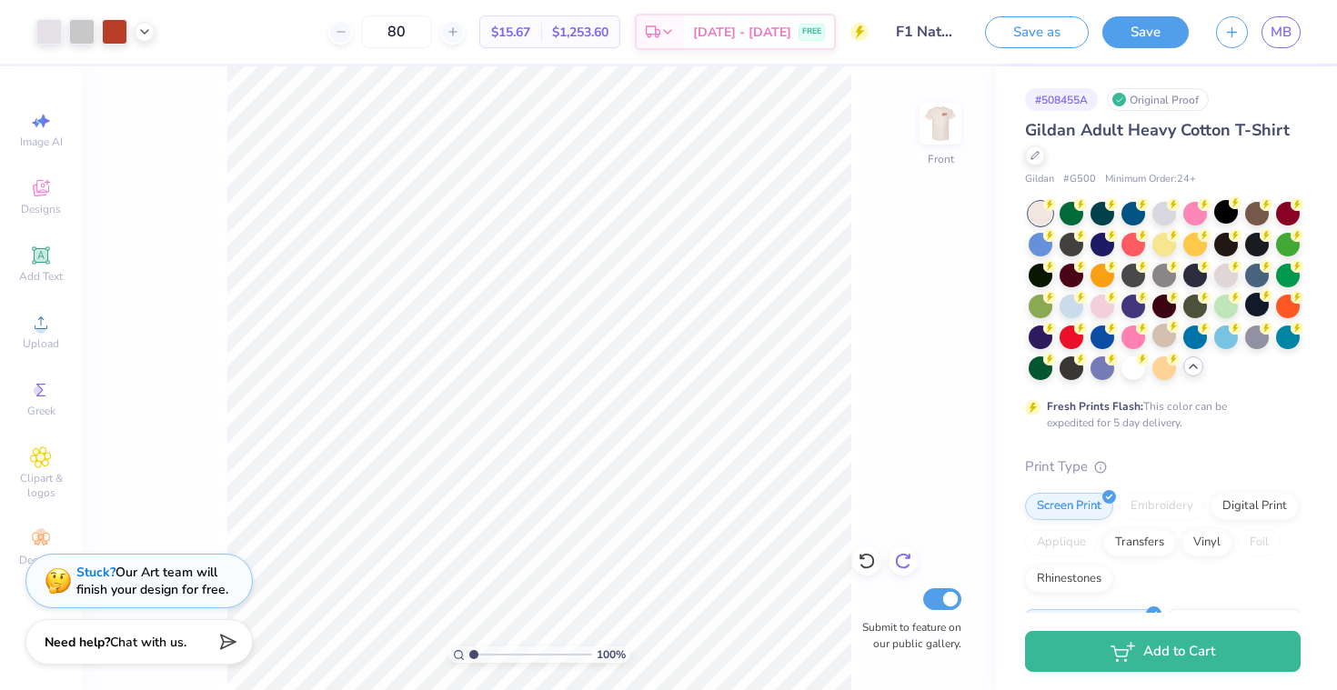
click at [906, 555] on icon at bounding box center [902, 562] width 15 height 16
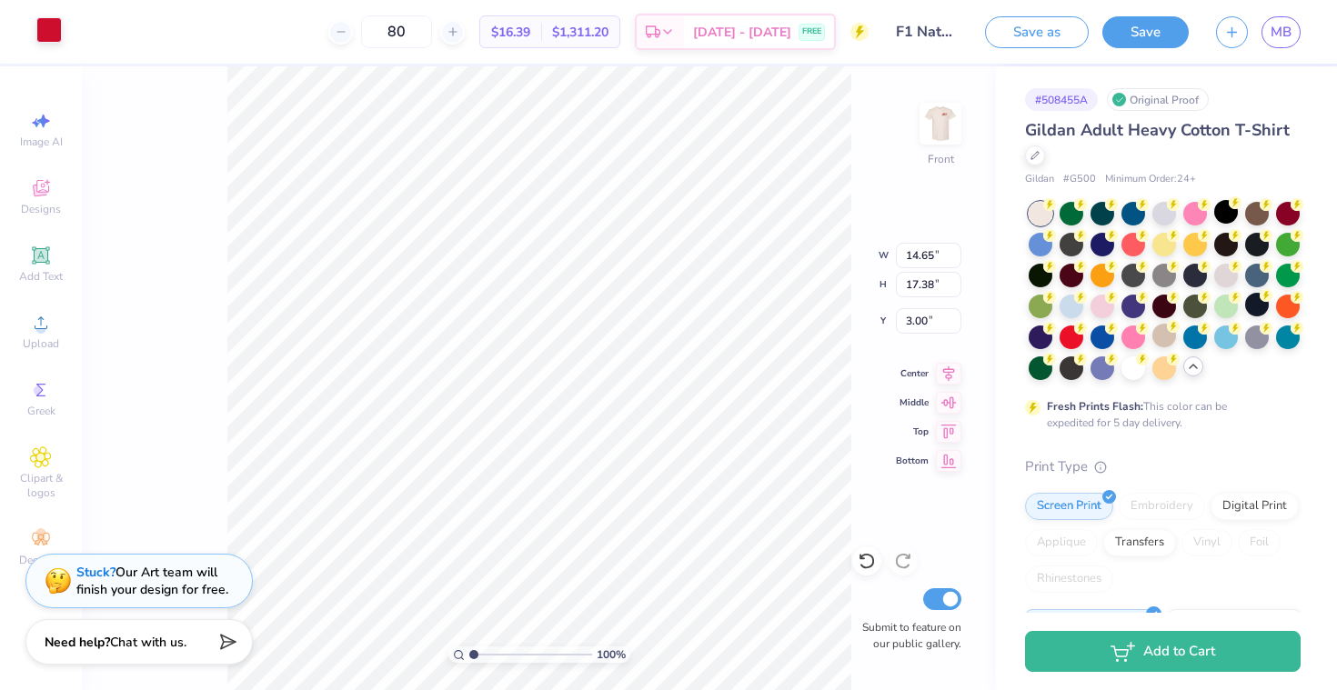
click at [41, 43] on div at bounding box center [48, 29] width 25 height 25
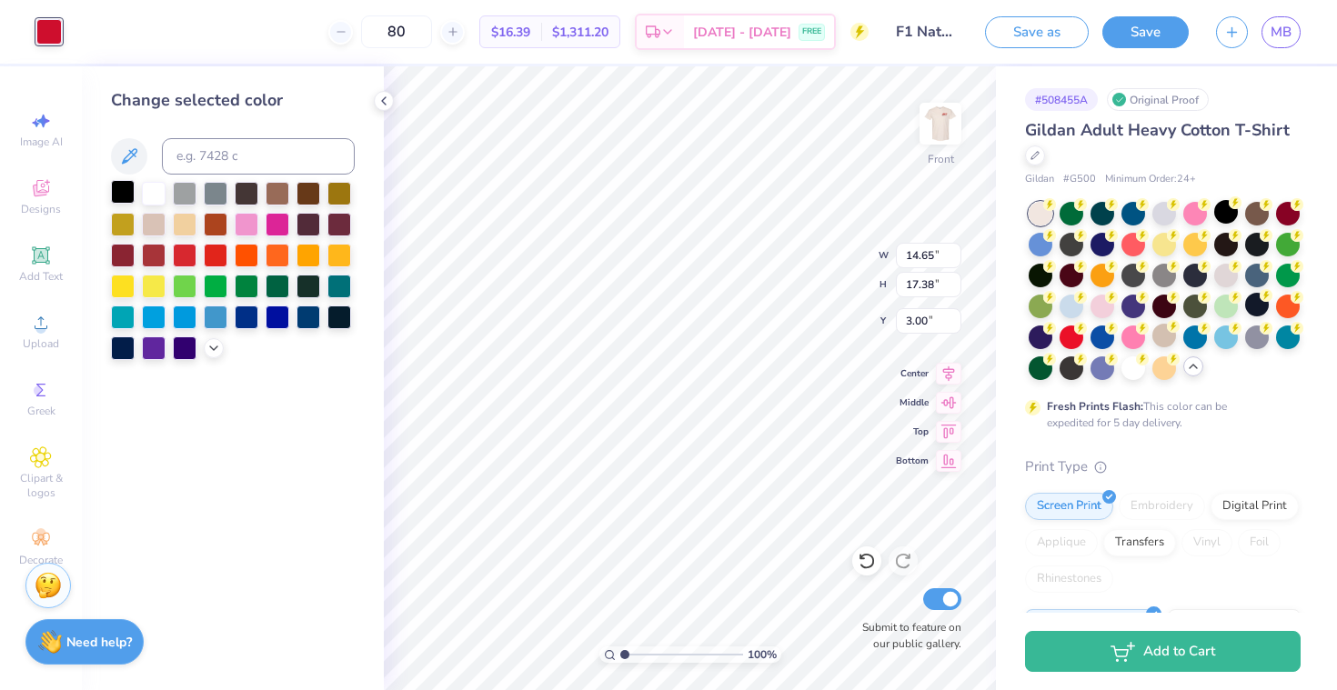
click at [119, 189] on div at bounding box center [123, 192] width 24 height 24
type input "2.40"
type input "2.84"
type input "17.54"
type input "1.46"
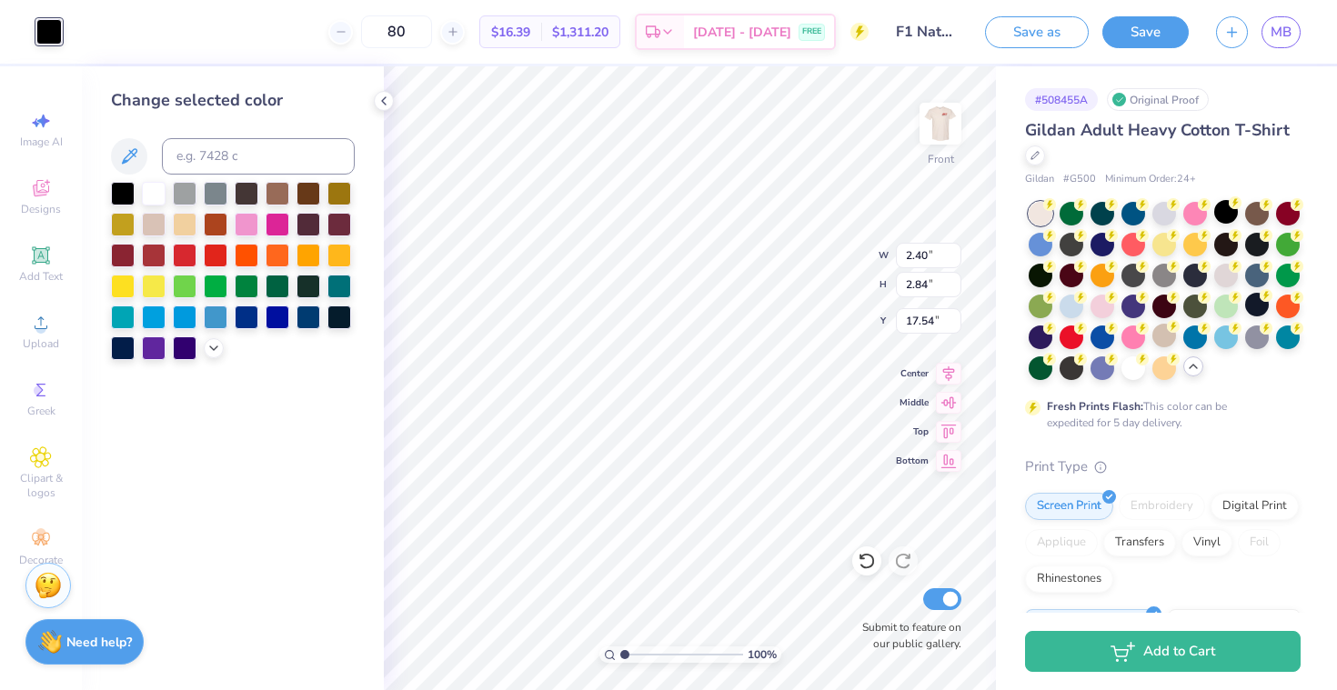
type input "1.73"
type input "15.64"
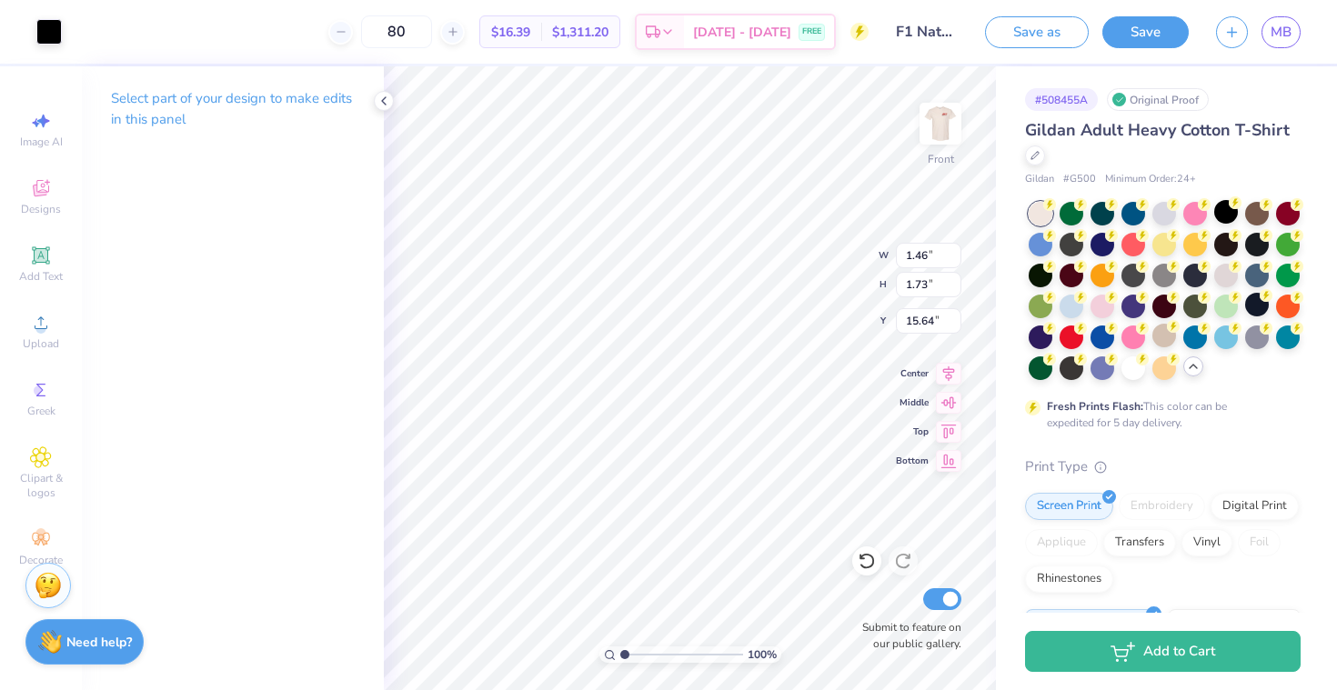
type input "15.84"
click at [871, 560] on icon at bounding box center [866, 561] width 18 height 18
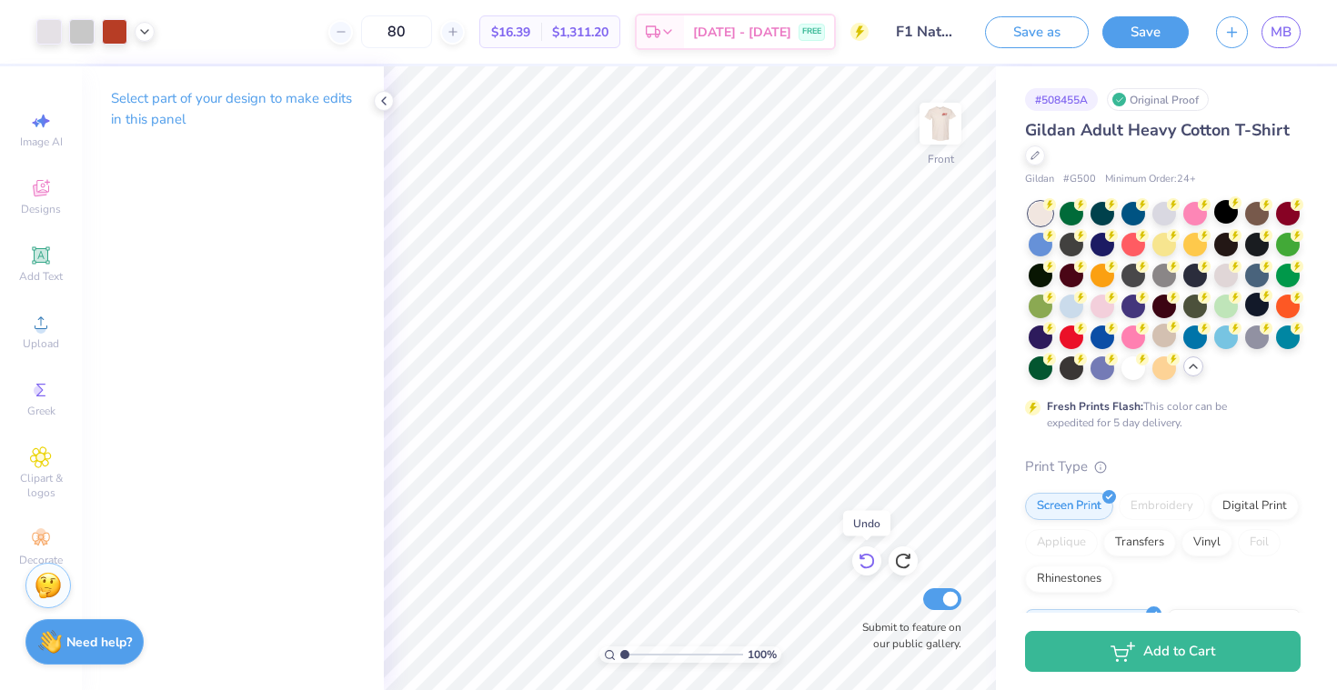
click at [871, 560] on icon at bounding box center [866, 561] width 18 height 18
click at [870, 560] on icon at bounding box center [866, 561] width 18 height 18
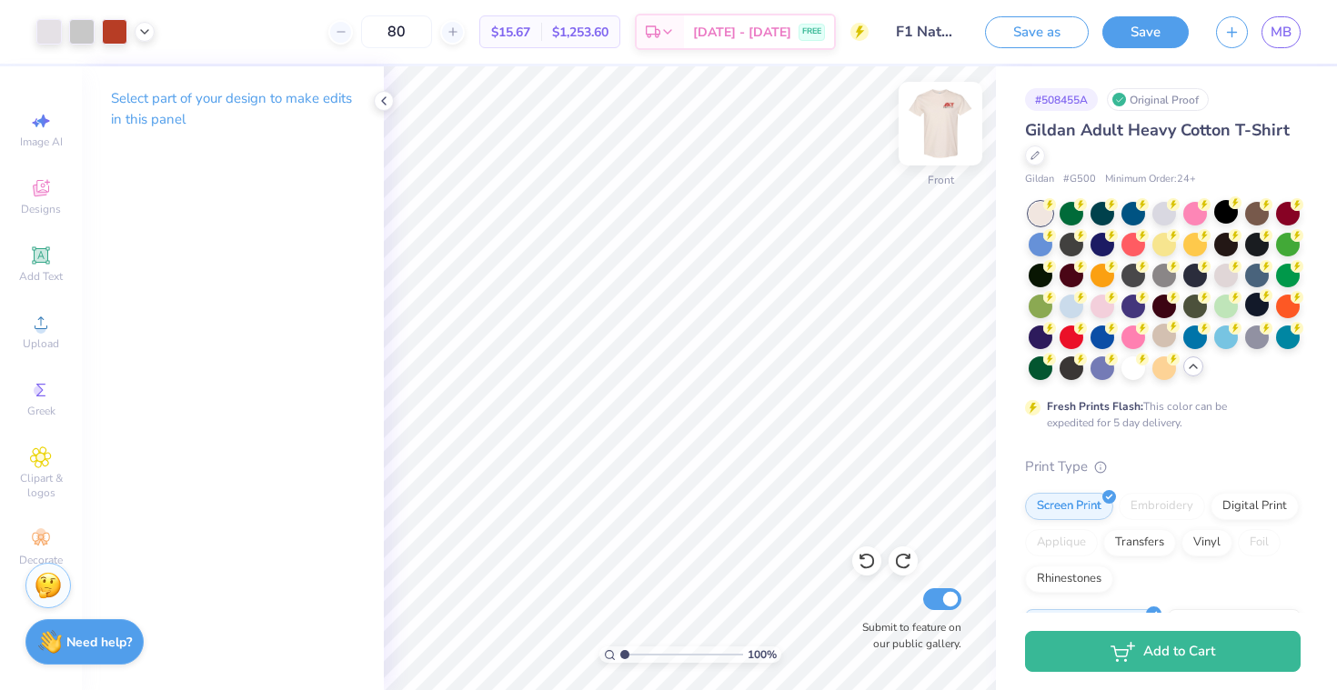
click at [943, 115] on img at bounding box center [940, 123] width 73 height 73
click at [944, 129] on img at bounding box center [940, 123] width 73 height 73
click at [944, 129] on img at bounding box center [940, 123] width 36 height 36
click at [945, 129] on img at bounding box center [940, 123] width 73 height 73
click at [945, 129] on img at bounding box center [940, 123] width 36 height 36
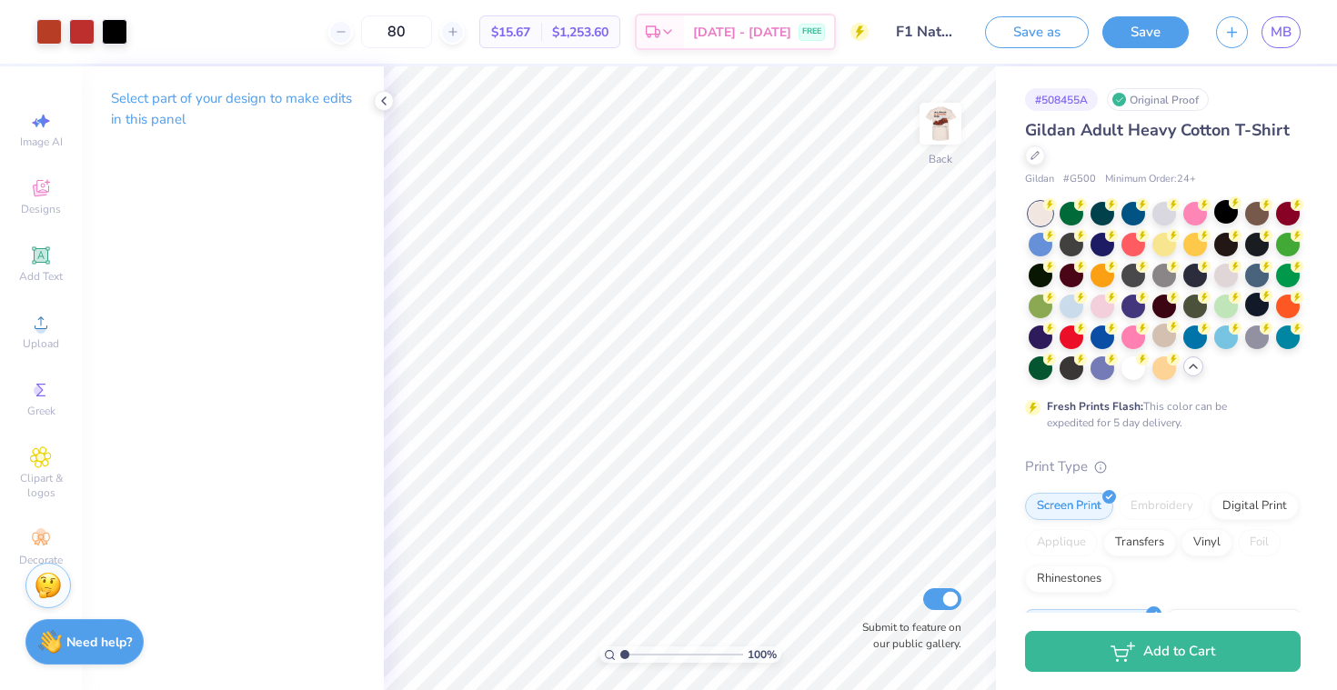
click at [945, 129] on img at bounding box center [940, 123] width 36 height 36
click at [933, 127] on img at bounding box center [940, 123] width 73 height 73
click at [944, 133] on img at bounding box center [940, 123] width 73 height 73
click at [944, 134] on img at bounding box center [940, 123] width 73 height 73
click at [945, 126] on img at bounding box center [940, 123] width 73 height 73
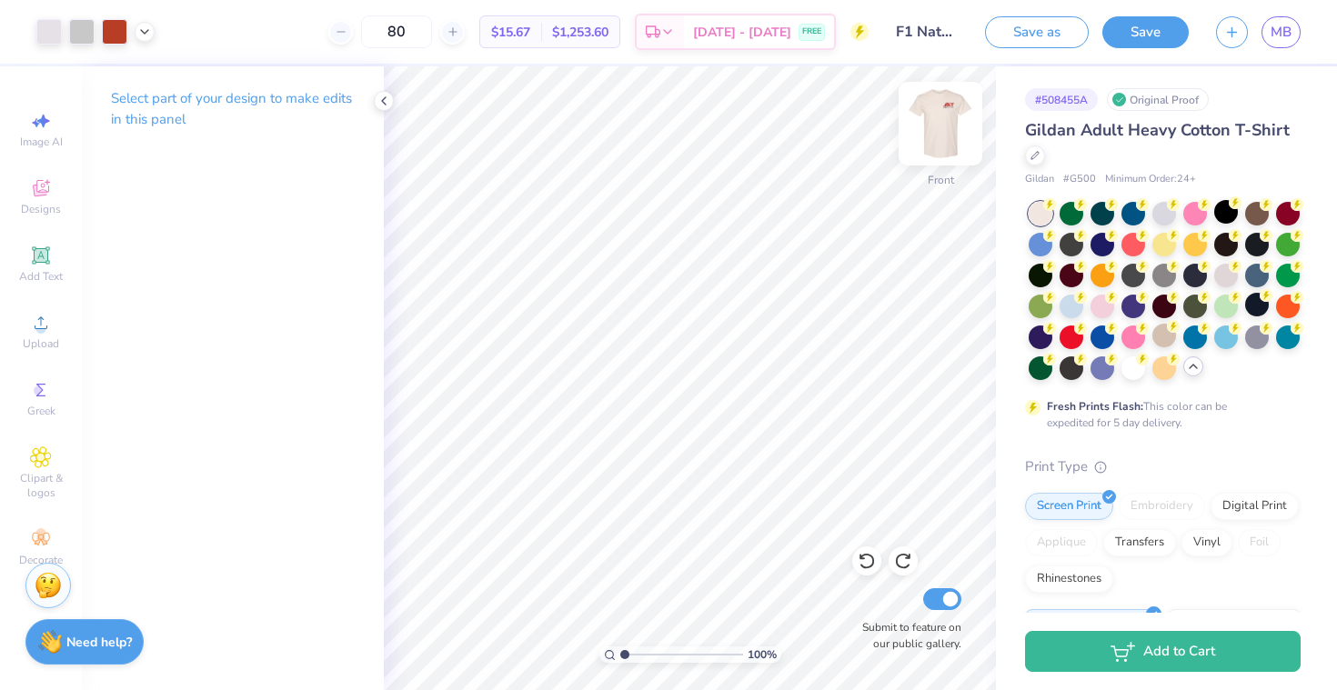
click at [946, 128] on img at bounding box center [940, 123] width 73 height 73
click at [945, 128] on img at bounding box center [940, 123] width 73 height 73
click at [945, 128] on img at bounding box center [940, 123] width 36 height 36
click at [945, 129] on img at bounding box center [940, 123] width 73 height 73
click at [945, 130] on img at bounding box center [940, 123] width 73 height 73
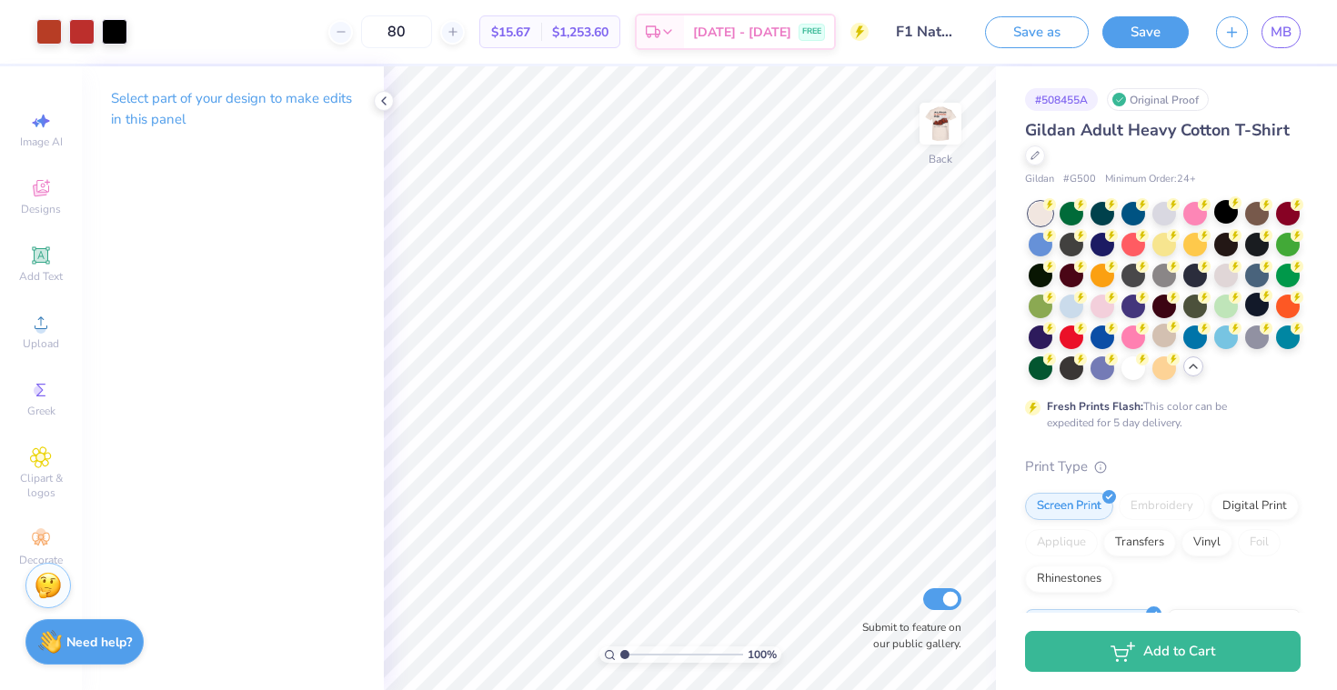
click at [945, 130] on img at bounding box center [940, 123] width 36 height 36
click at [945, 129] on img at bounding box center [940, 123] width 73 height 73
click at [952, 142] on img at bounding box center [940, 123] width 73 height 73
click at [952, 142] on img at bounding box center [940, 123] width 36 height 36
click at [938, 135] on img at bounding box center [940, 123] width 73 height 73
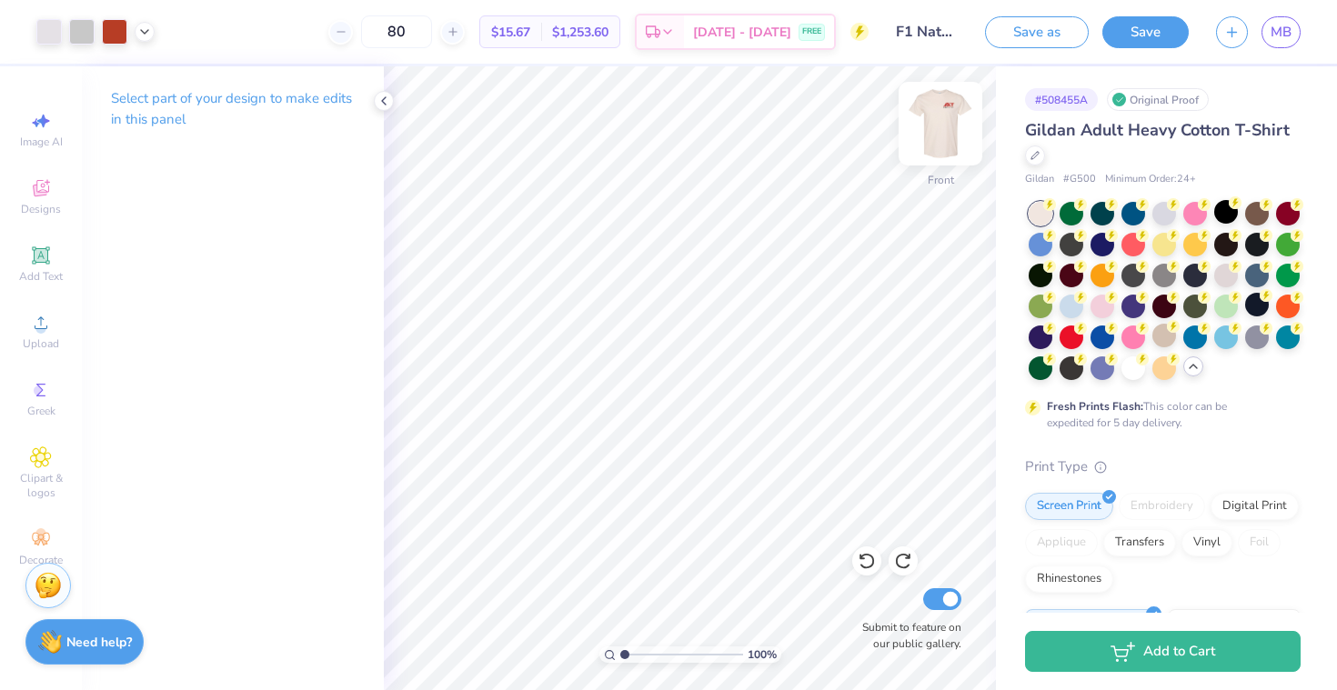
click at [931, 133] on img at bounding box center [940, 123] width 73 height 73
click at [33, 213] on span "Designs" at bounding box center [41, 209] width 40 height 15
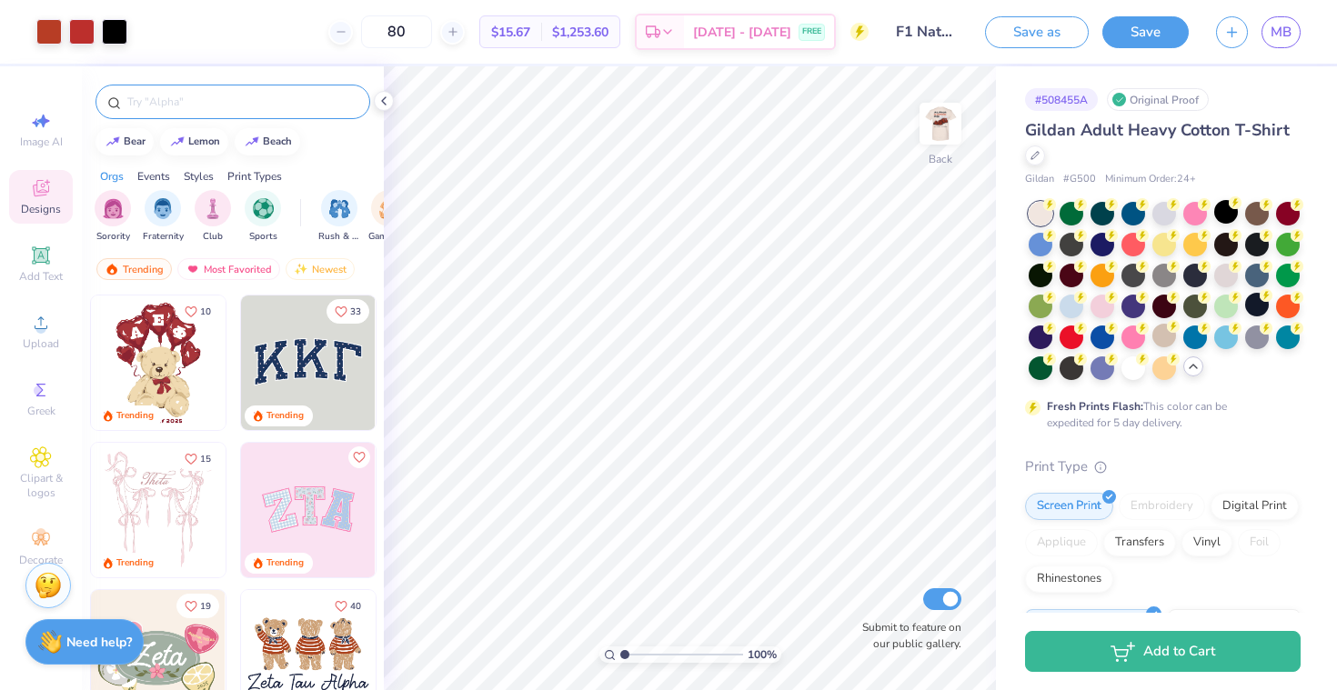
click at [131, 103] on input "text" at bounding box center [241, 102] width 233 height 18
type input "alpha kappa psi"
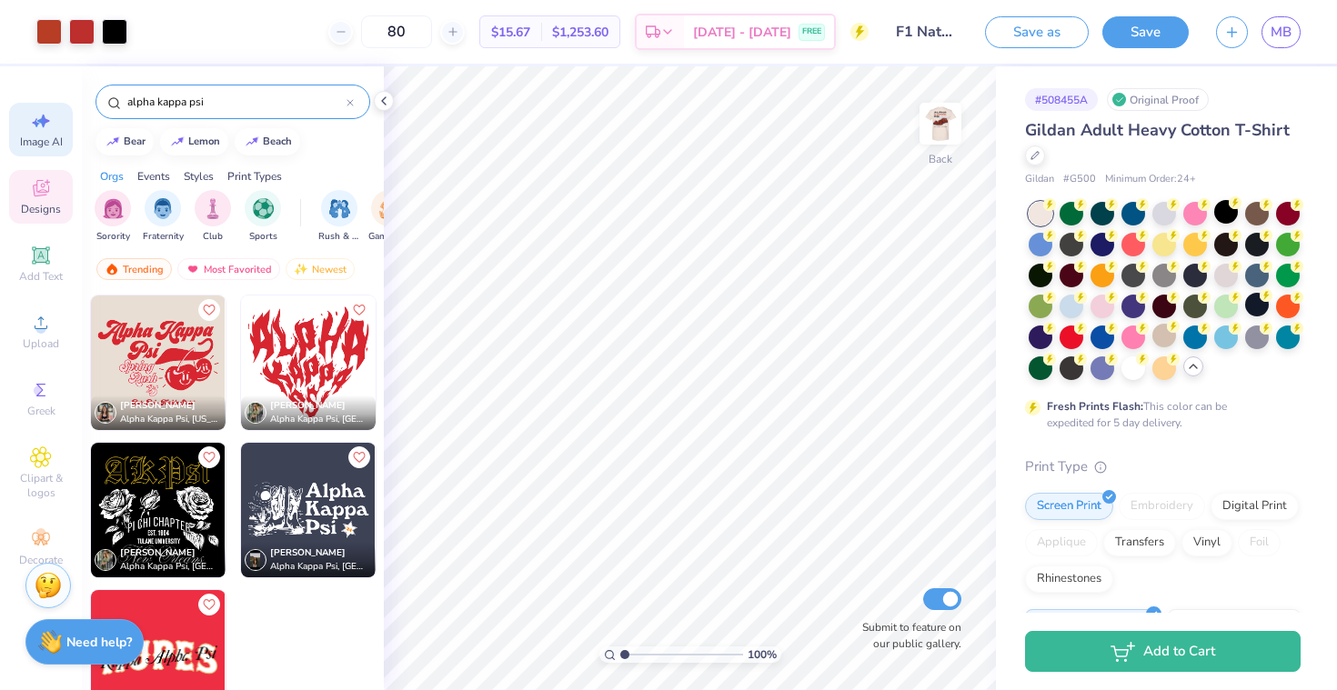
click at [39, 124] on icon at bounding box center [41, 121] width 22 height 22
select select "4"
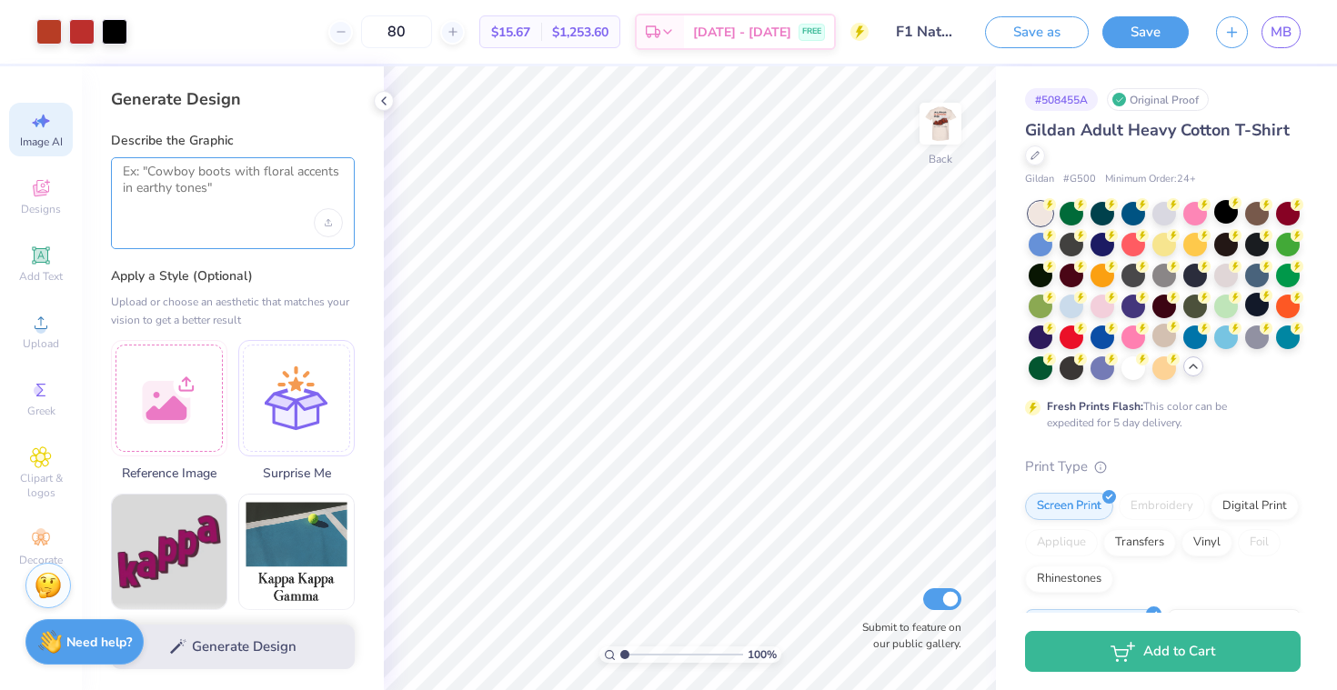
click at [199, 186] on textarea at bounding box center [233, 186] width 220 height 45
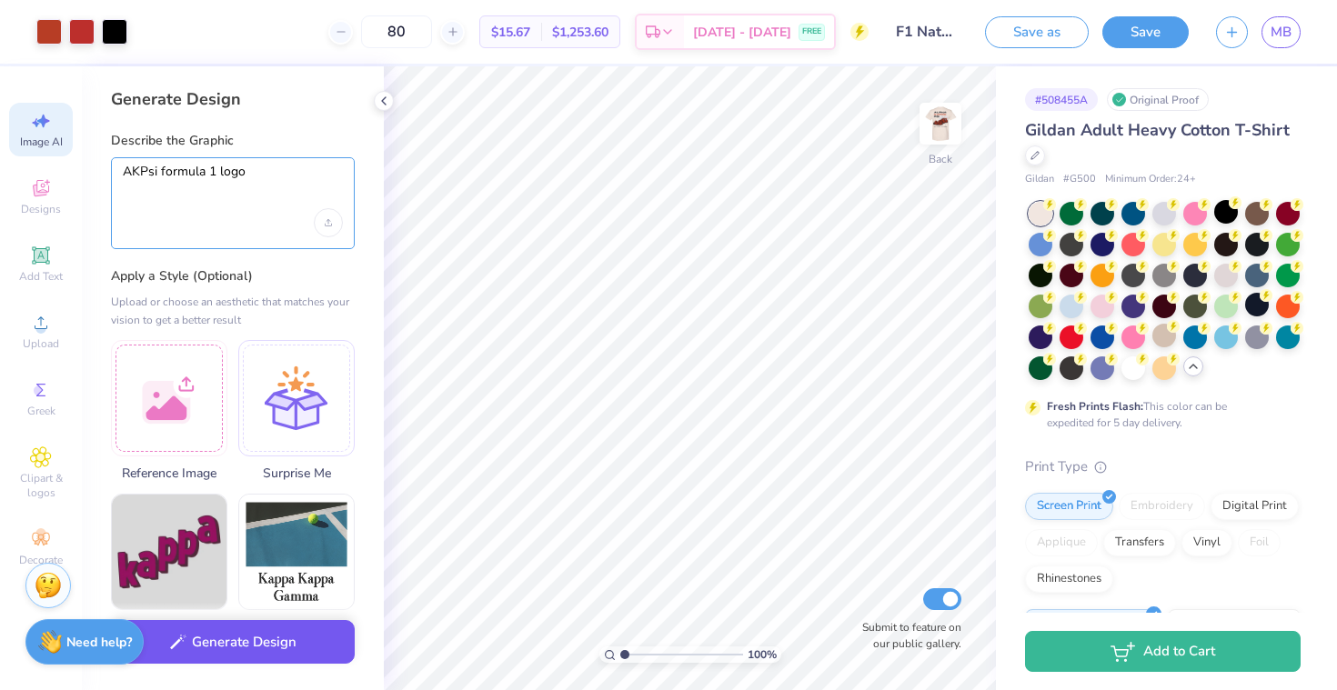
type textarea "AKPsi formula 1 logo"
click at [227, 647] on button "Generate Design" at bounding box center [233, 642] width 244 height 45
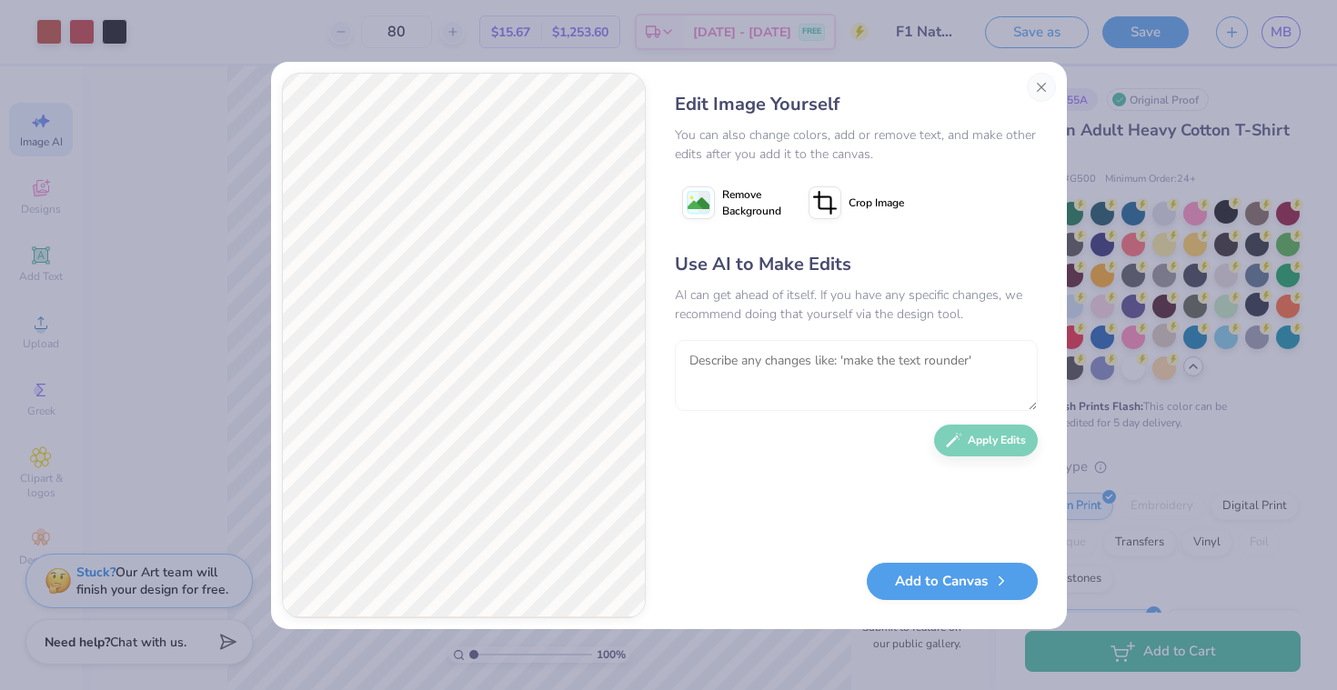
click at [810, 363] on textarea at bounding box center [856, 375] width 363 height 71
type textarea "make the text rounder, like the f1 logo"
click at [1020, 431] on button "Apply Edits" at bounding box center [986, 436] width 104 height 32
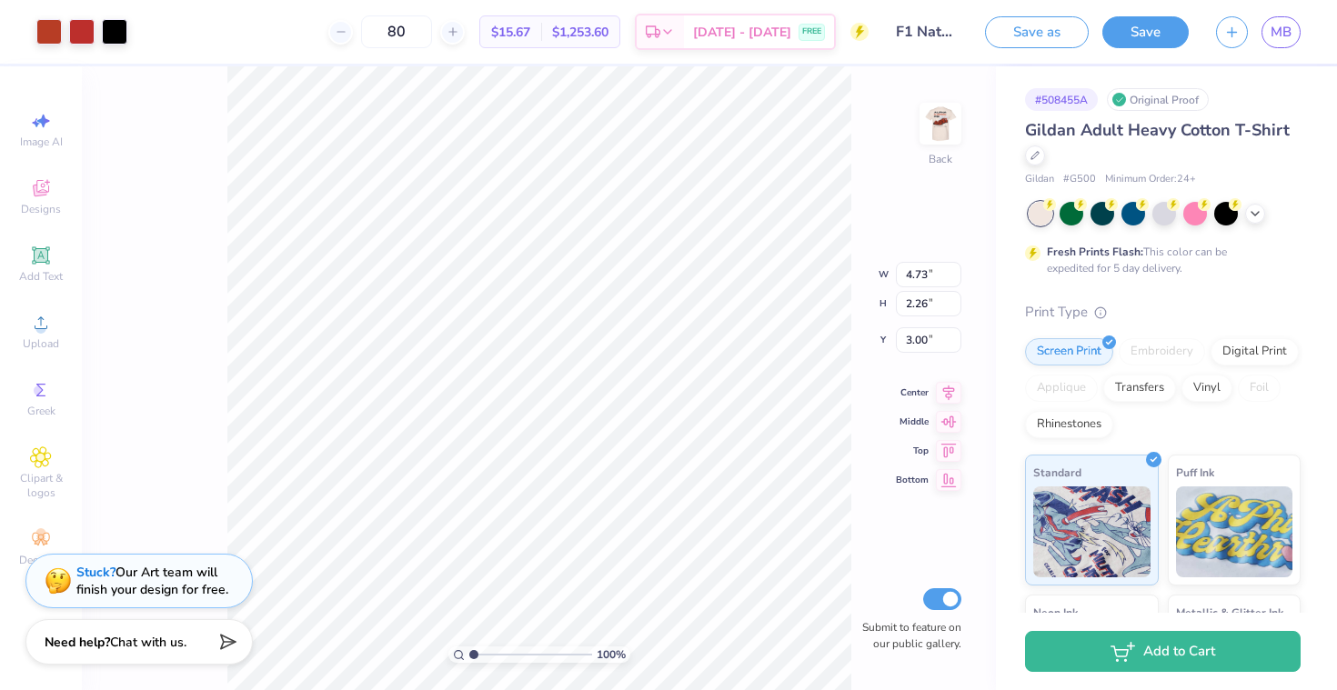
type input "3.97"
type input "1.89"
type input "3.37"
type input "3.00"
click at [922, 111] on img at bounding box center [940, 123] width 73 height 73
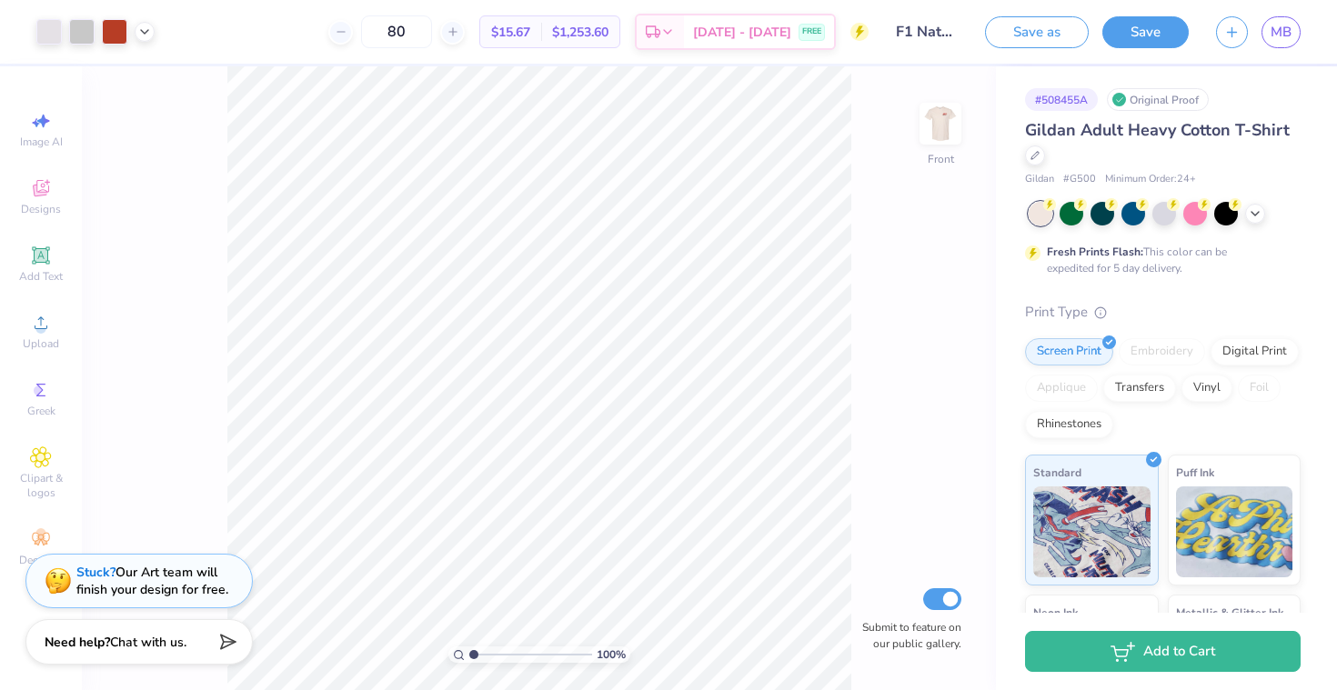
click at [922, 111] on img at bounding box center [940, 123] width 36 height 36
click at [923, 112] on img at bounding box center [940, 123] width 73 height 73
click at [936, 125] on img at bounding box center [940, 123] width 73 height 73
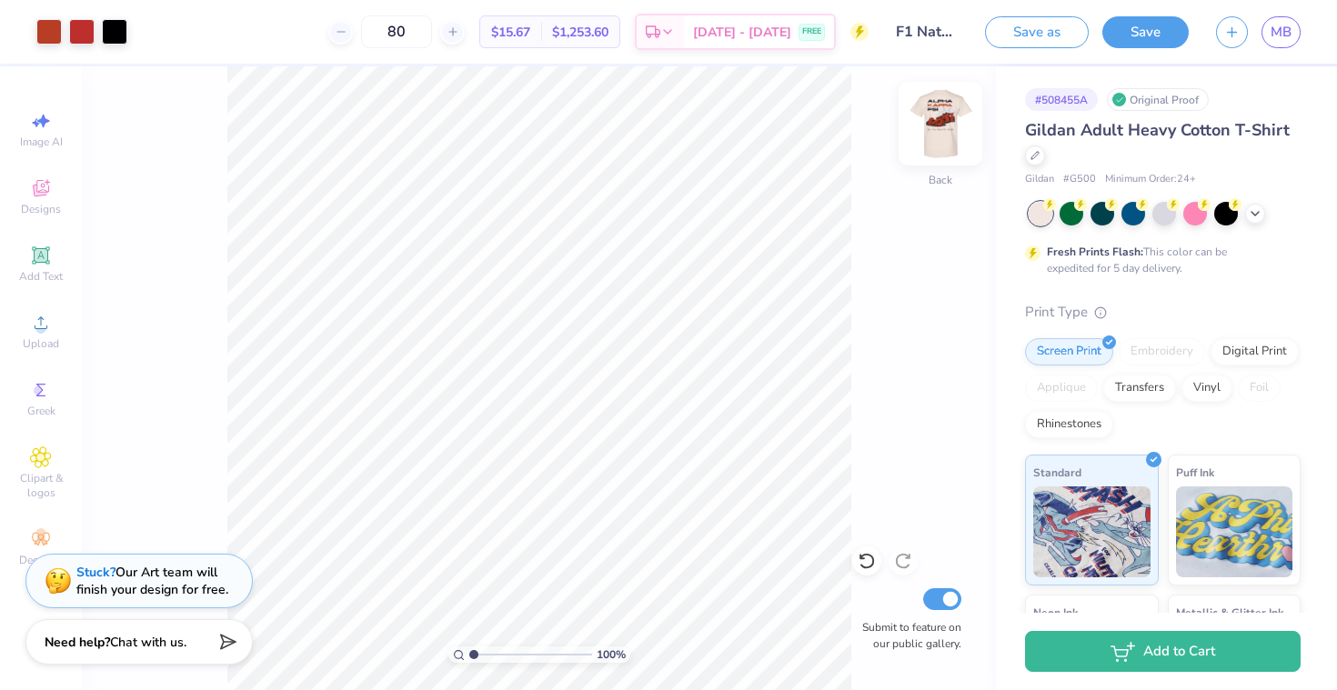
click at [936, 125] on img at bounding box center [940, 123] width 73 height 73
click at [936, 125] on img at bounding box center [940, 123] width 36 height 36
click at [940, 133] on img at bounding box center [940, 123] width 73 height 73
click at [944, 130] on img at bounding box center [940, 123] width 73 height 73
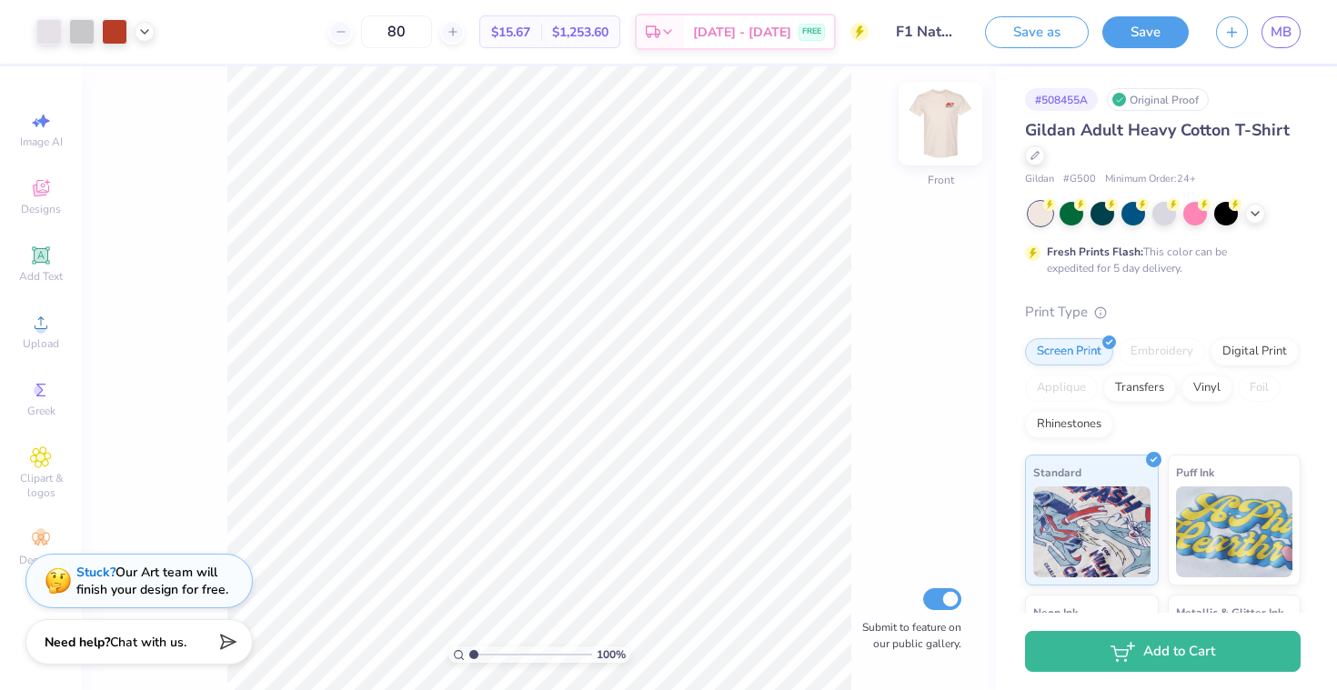
click at [944, 132] on img at bounding box center [940, 123] width 73 height 73
click at [944, 132] on img at bounding box center [940, 123] width 36 height 36
click at [944, 132] on img at bounding box center [940, 123] width 73 height 73
click at [944, 132] on img at bounding box center [940, 123] width 36 height 36
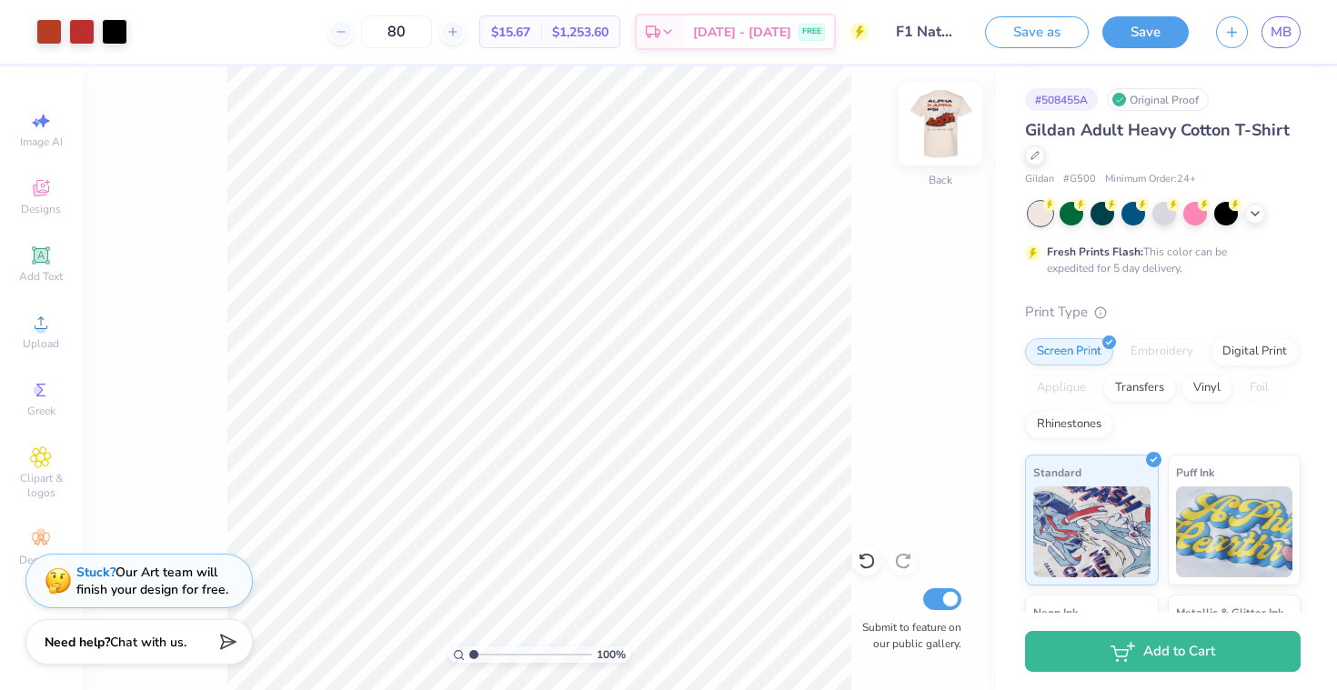
click at [949, 122] on img at bounding box center [940, 123] width 73 height 73
click at [941, 115] on img at bounding box center [940, 123] width 73 height 73
click at [941, 115] on img at bounding box center [940, 123] width 36 height 36
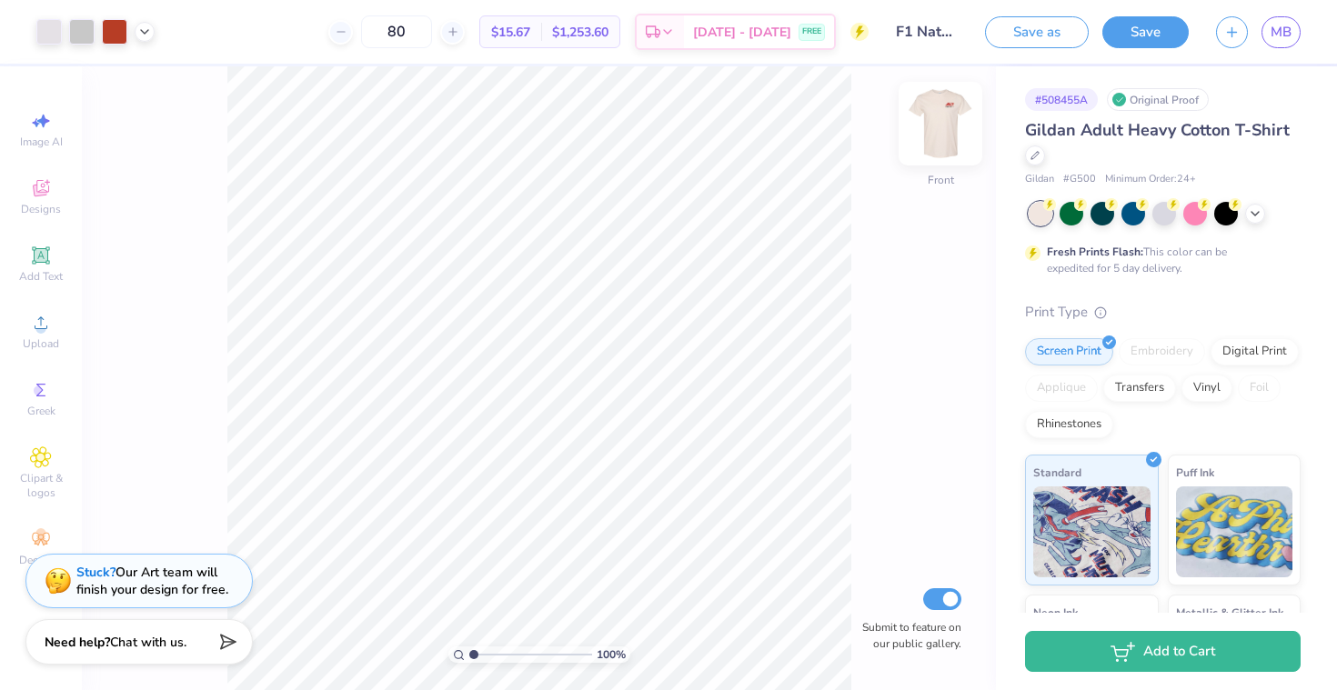
click at [940, 117] on img at bounding box center [940, 123] width 73 height 73
click at [940, 117] on img at bounding box center [940, 123] width 36 height 36
click at [936, 125] on img at bounding box center [940, 123] width 73 height 73
click at [940, 111] on img at bounding box center [940, 123] width 73 height 73
type input "3.50"
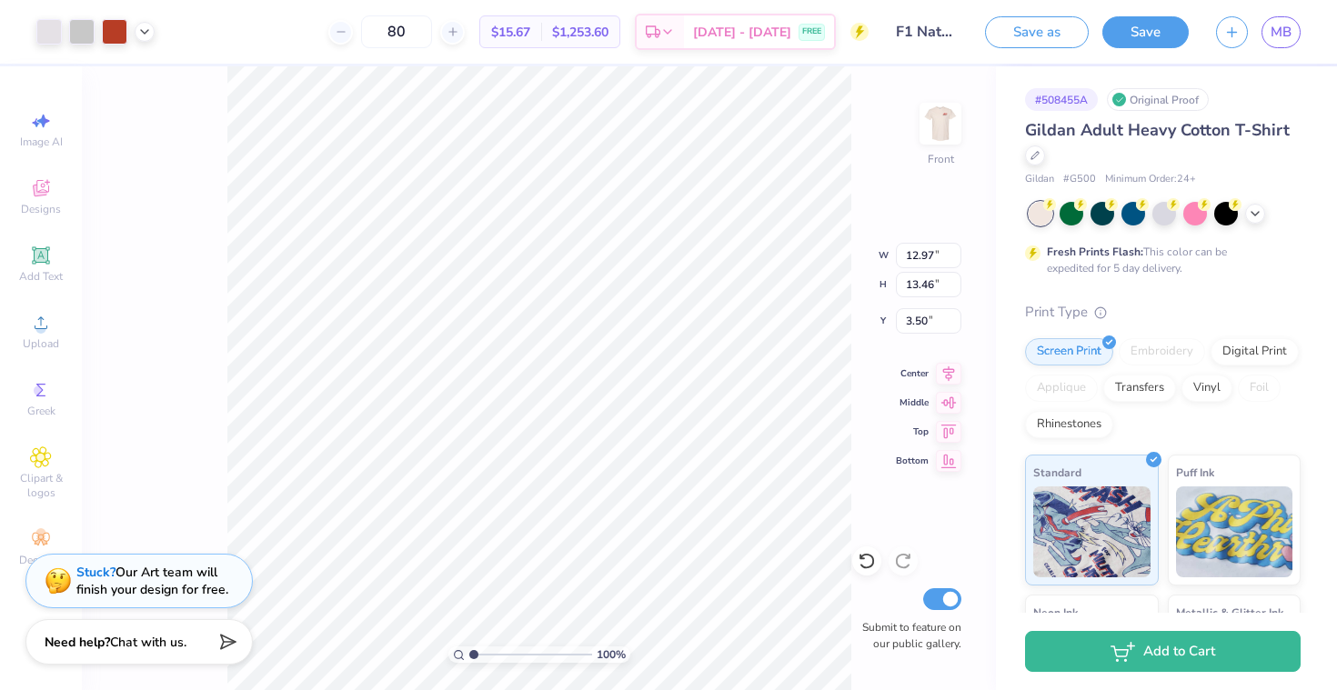
type input "3.41"
click at [940, 121] on img at bounding box center [940, 123] width 73 height 73
click at [940, 121] on img at bounding box center [940, 123] width 36 height 36
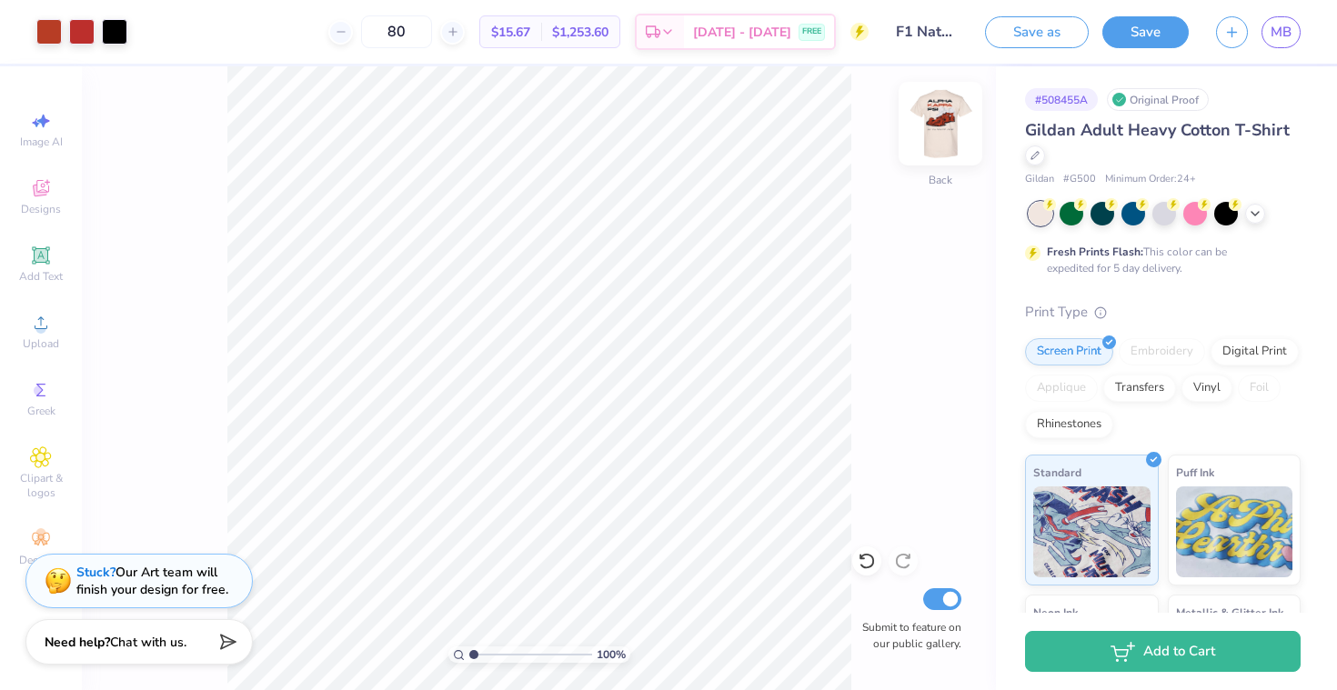
click at [940, 120] on img at bounding box center [940, 123] width 73 height 73
click at [952, 121] on img at bounding box center [940, 123] width 73 height 73
click at [952, 121] on img at bounding box center [940, 123] width 36 height 36
click at [952, 121] on img at bounding box center [940, 123] width 73 height 73
click at [952, 123] on img at bounding box center [940, 123] width 73 height 73
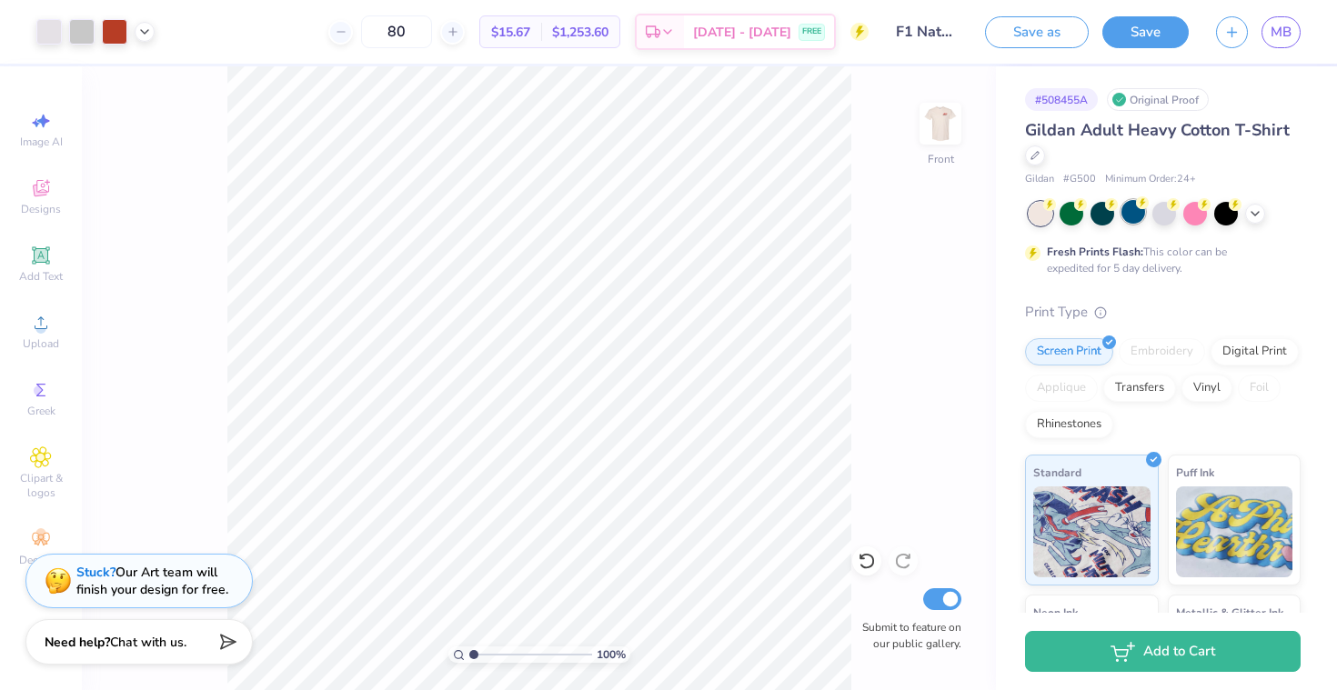
click at [1141, 216] on div at bounding box center [1133, 212] width 24 height 24
click at [955, 130] on img at bounding box center [940, 123] width 73 height 73
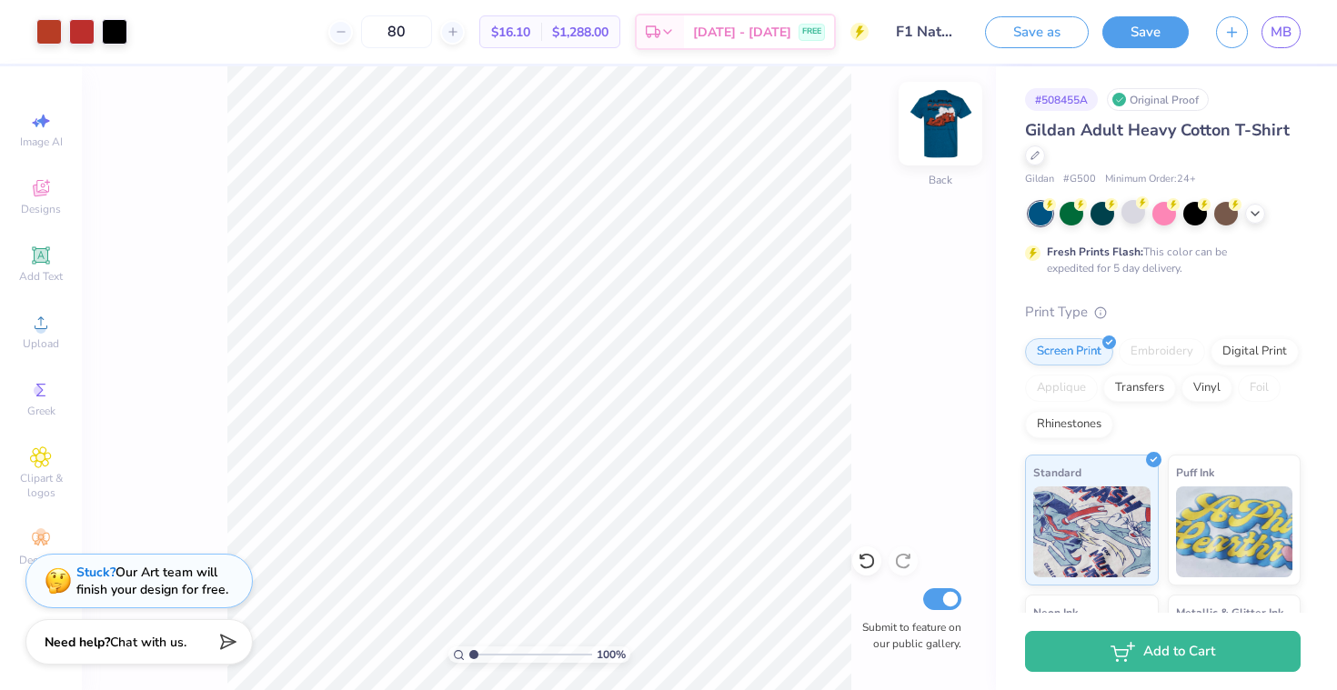
click at [931, 127] on img at bounding box center [940, 123] width 73 height 73
click at [1261, 209] on icon at bounding box center [1254, 212] width 15 height 15
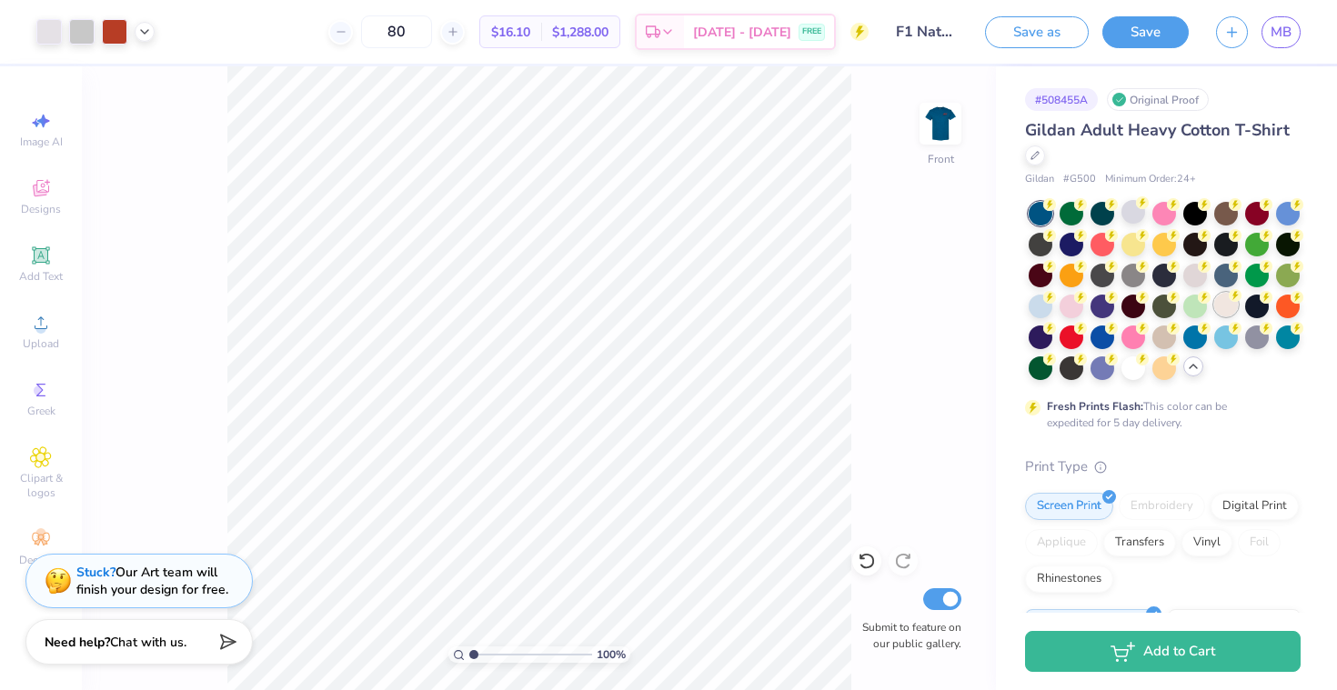
click at [1216, 305] on div at bounding box center [1226, 305] width 24 height 24
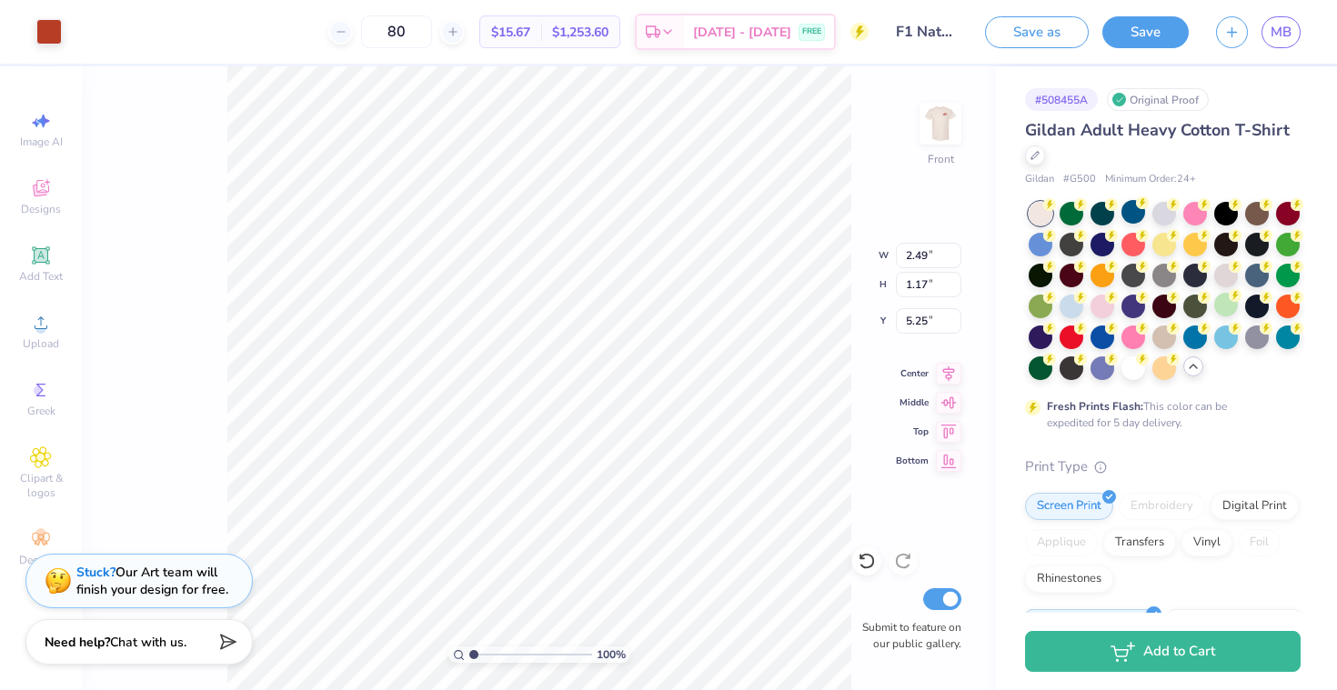
click at [25, 19] on div "Art colors" at bounding box center [31, 32] width 62 height 64
click at [44, 28] on div at bounding box center [48, 29] width 25 height 25
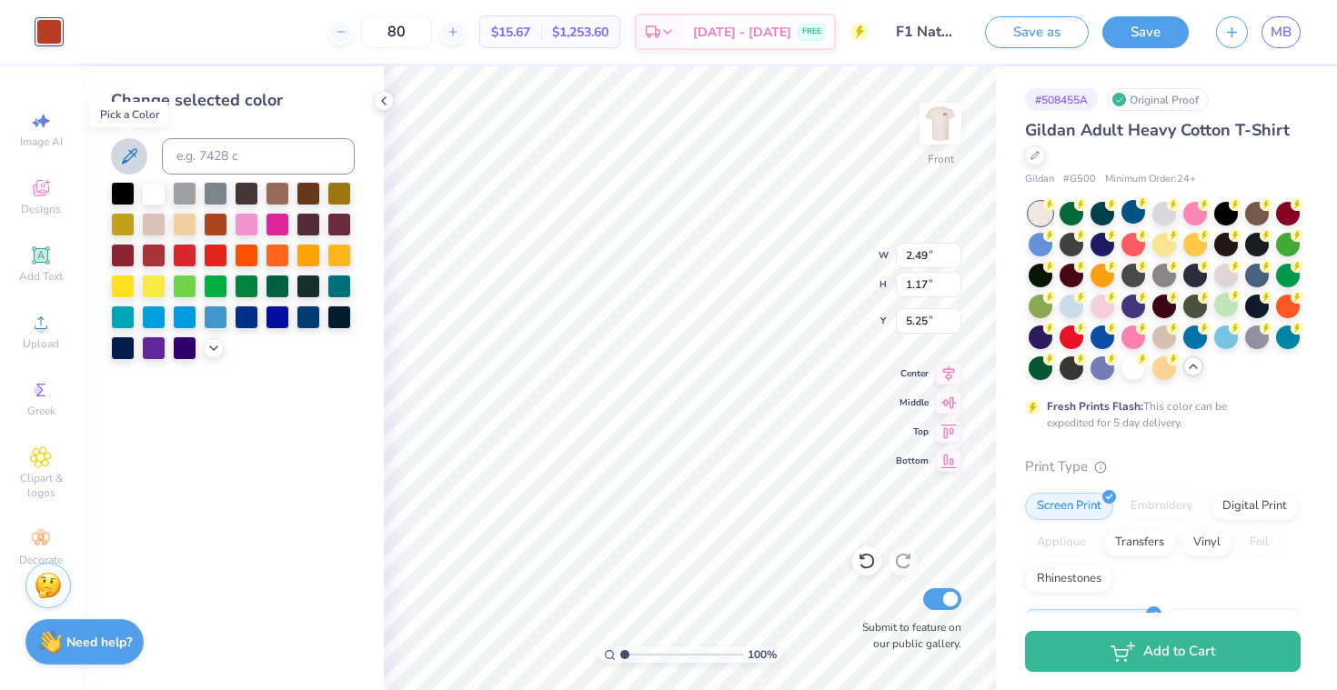
click at [130, 153] on icon at bounding box center [129, 155] width 15 height 15
click at [944, 123] on img at bounding box center [940, 123] width 73 height 73
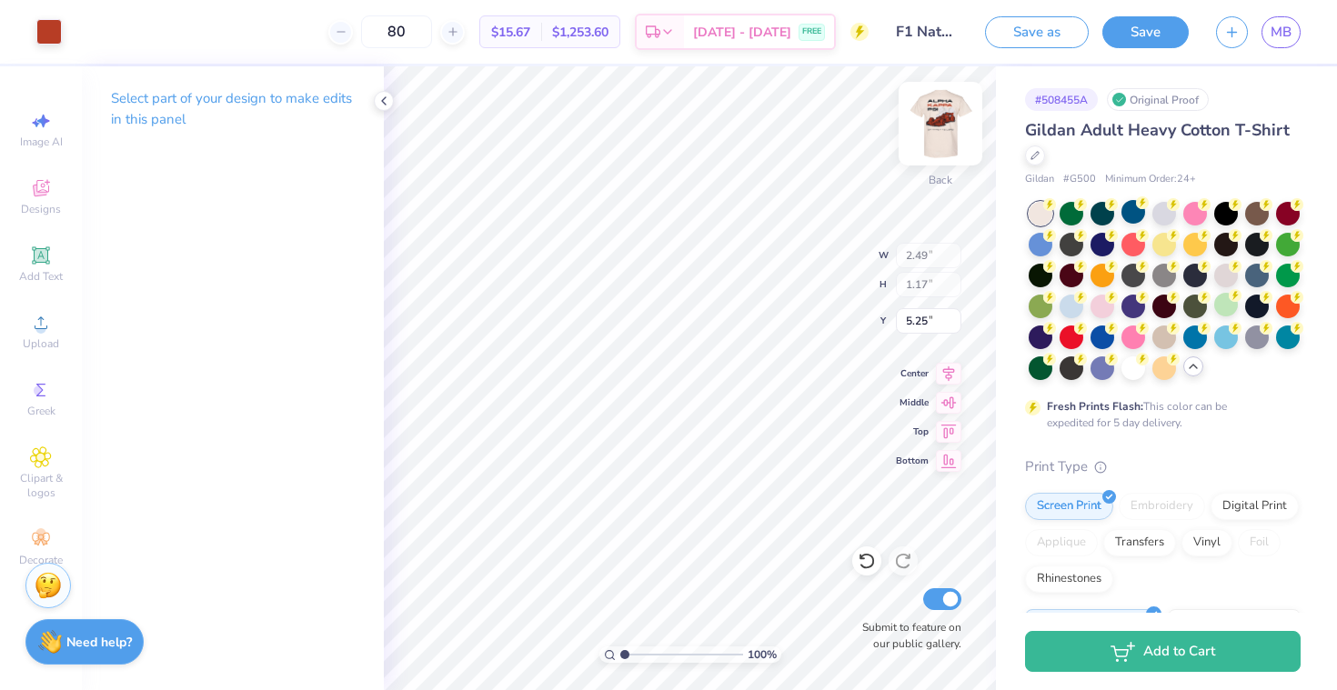
click at [939, 119] on img at bounding box center [940, 123] width 73 height 73
click at [36, 30] on div at bounding box center [48, 29] width 25 height 25
type input "5.26"
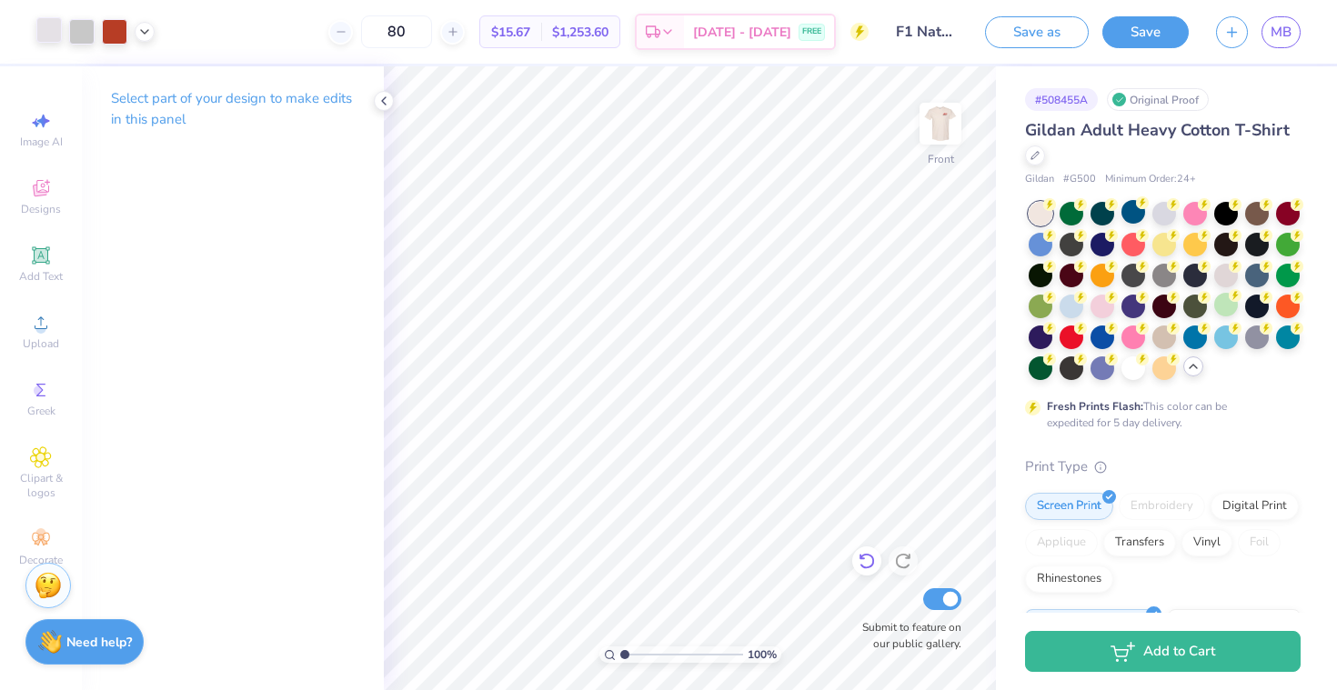
click at [868, 566] on icon at bounding box center [866, 561] width 18 height 18
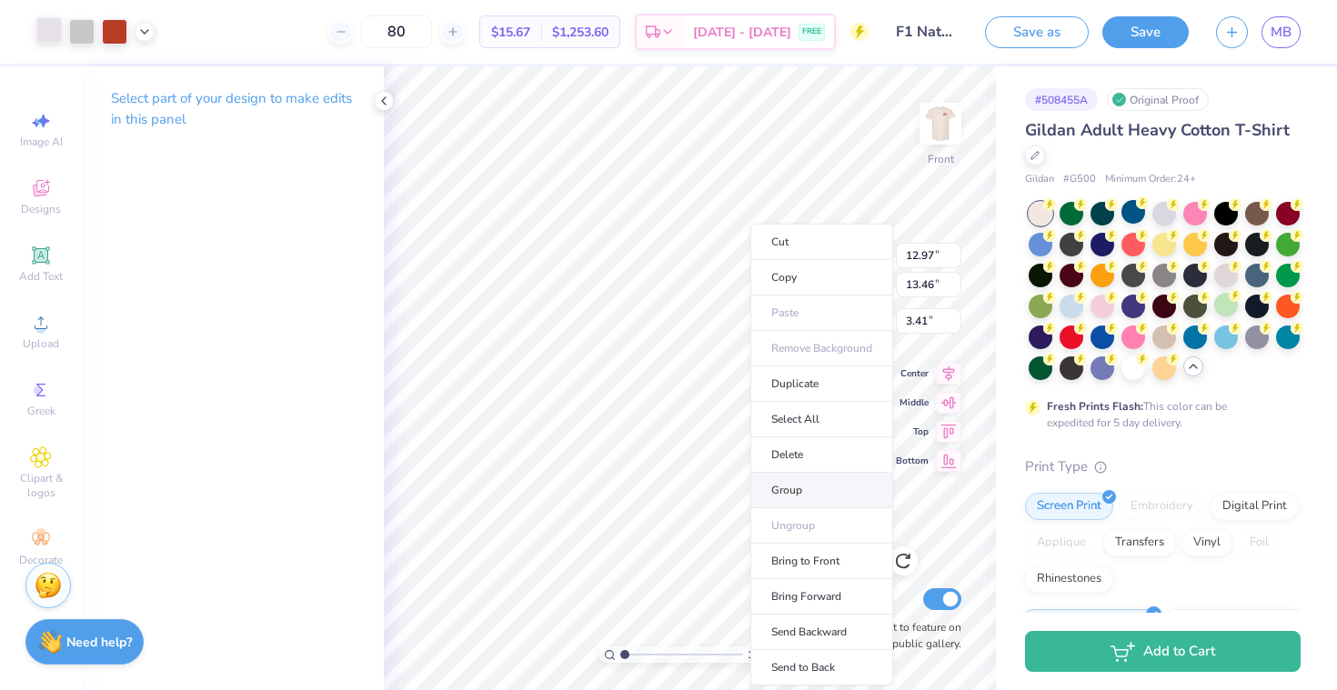
click at [796, 484] on li "Group" at bounding box center [821, 490] width 143 height 35
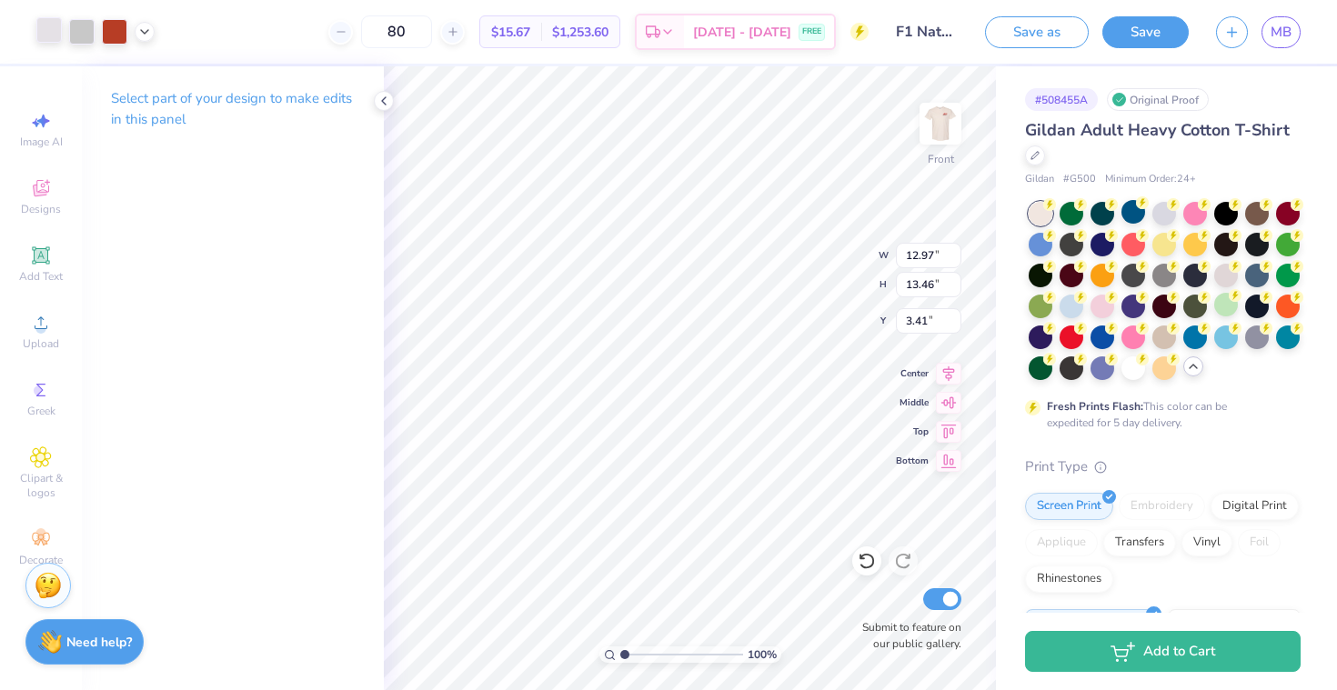
type input "2.49"
type input "1.17"
type input "5.25"
click at [53, 31] on div at bounding box center [48, 29] width 25 height 25
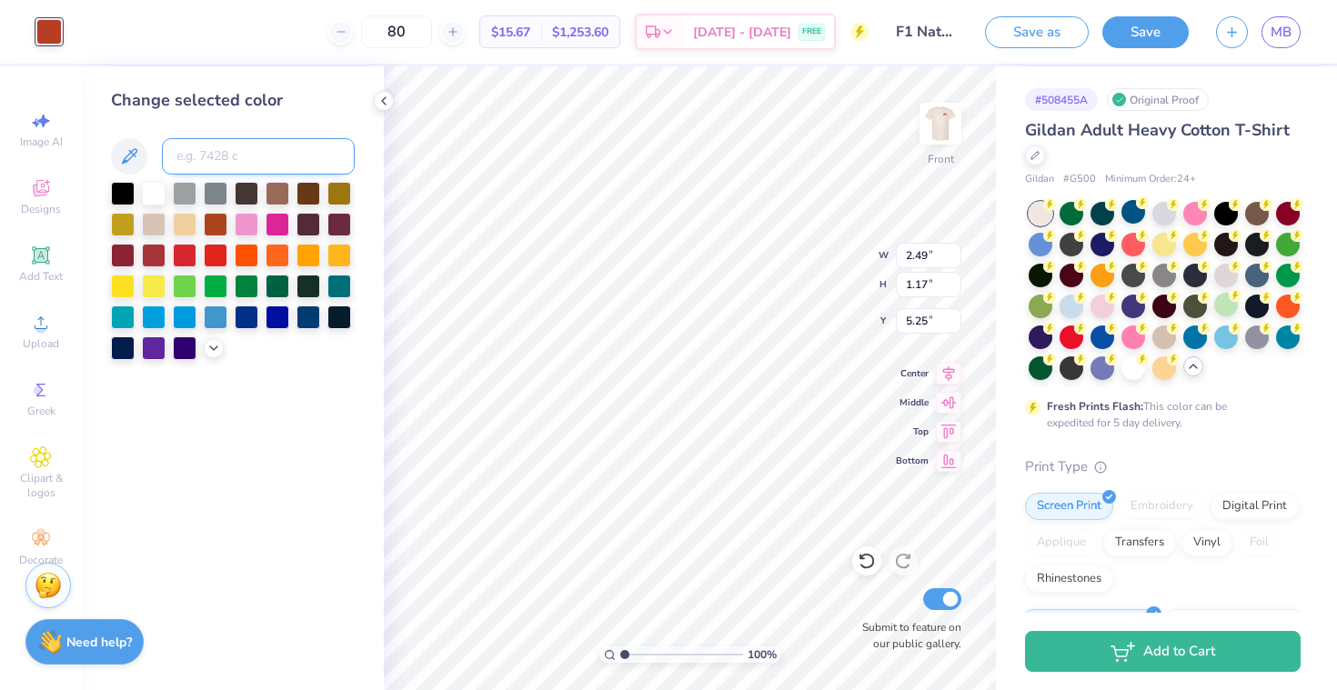
click at [215, 161] on input at bounding box center [258, 156] width 193 height 36
click at [918, 122] on div at bounding box center [940, 124] width 84 height 84
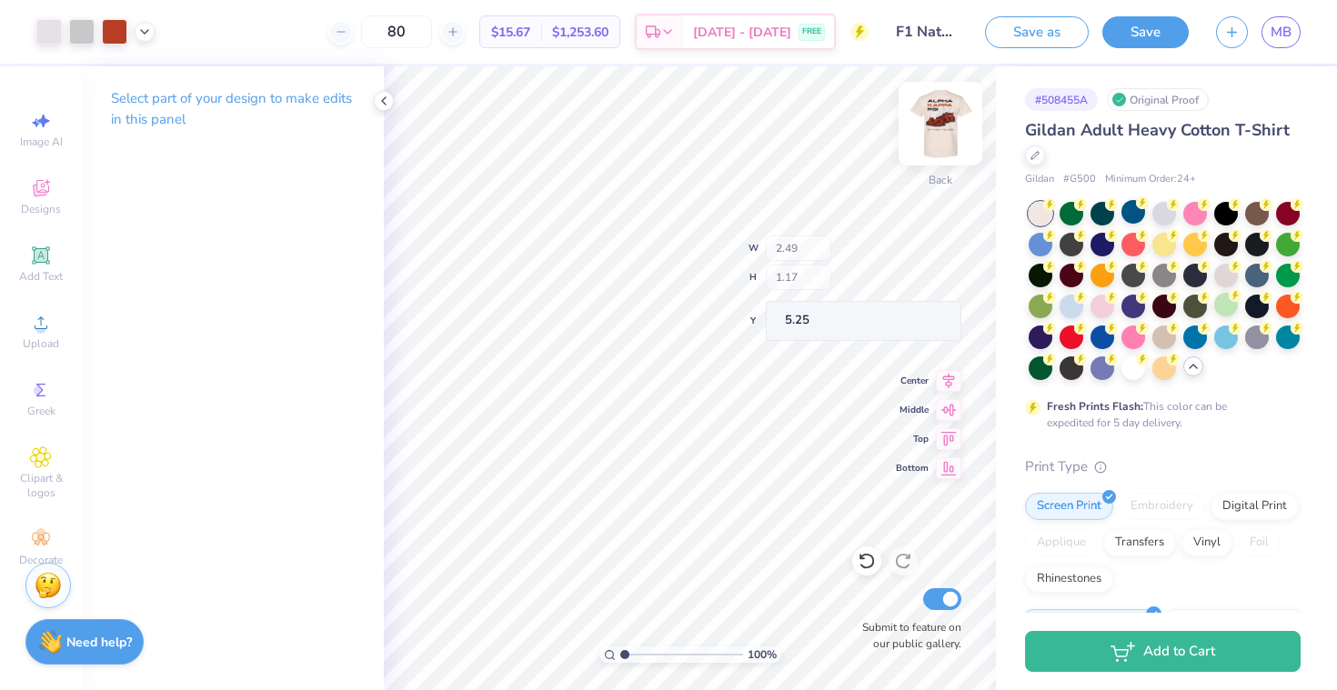
click at [930, 124] on img at bounding box center [940, 123] width 73 height 73
click at [940, 115] on img at bounding box center [940, 123] width 73 height 73
click at [862, 560] on icon at bounding box center [866, 561] width 18 height 18
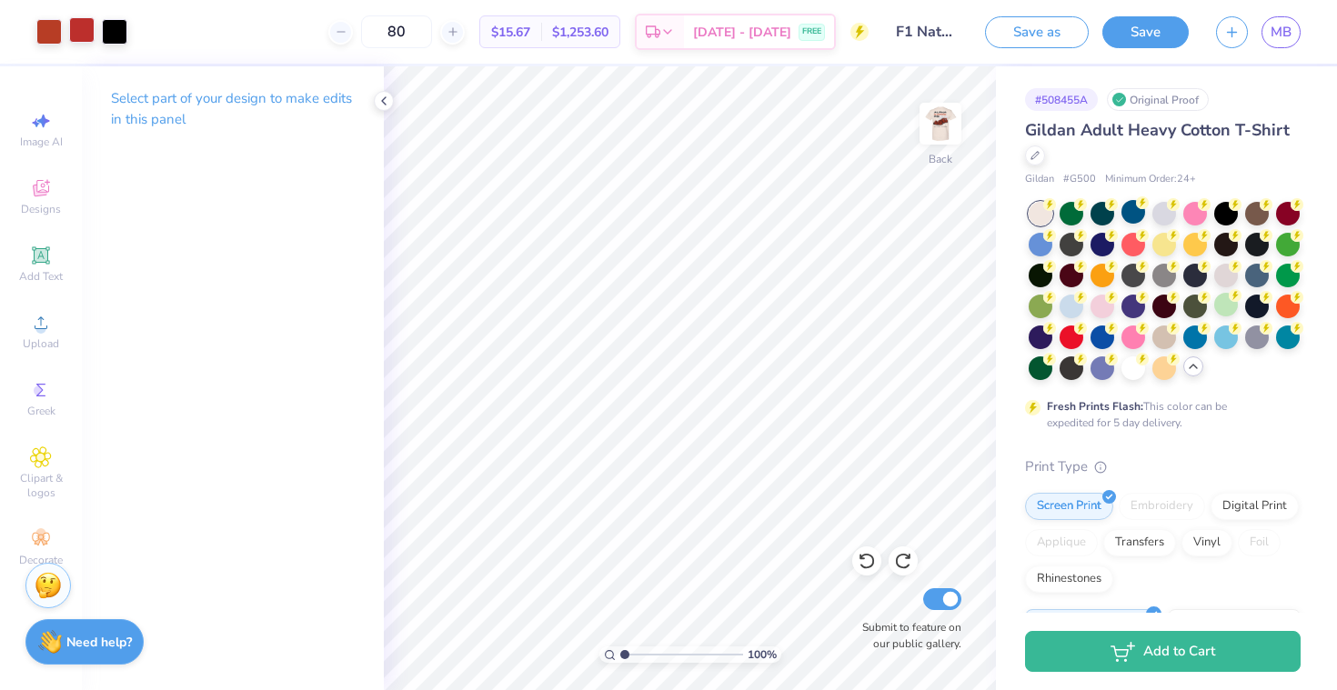
click at [90, 33] on div at bounding box center [81, 29] width 25 height 25
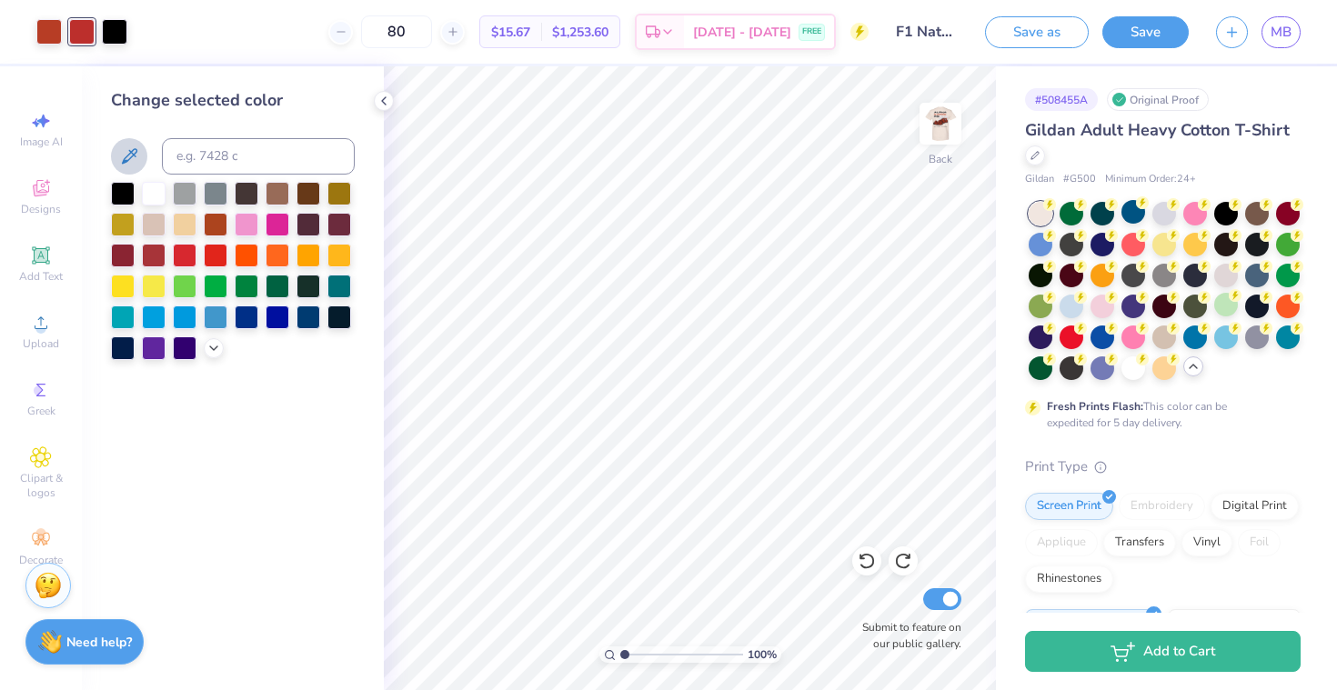
click at [129, 145] on button at bounding box center [129, 156] width 36 height 36
click at [133, 150] on icon at bounding box center [129, 155] width 15 height 15
click at [126, 156] on icon at bounding box center [129, 155] width 15 height 15
click at [83, 33] on div at bounding box center [81, 31] width 25 height 25
click at [236, 161] on input at bounding box center [258, 156] width 193 height 36
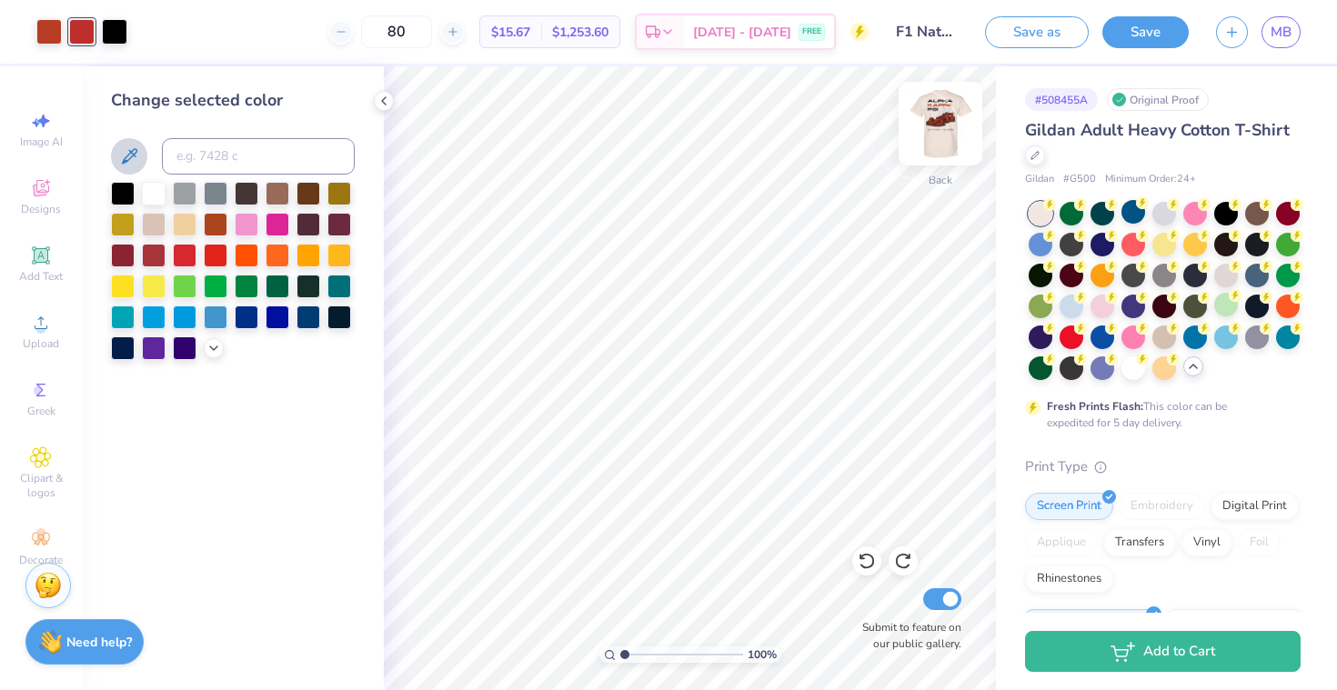
click at [936, 127] on img at bounding box center [940, 123] width 73 height 73
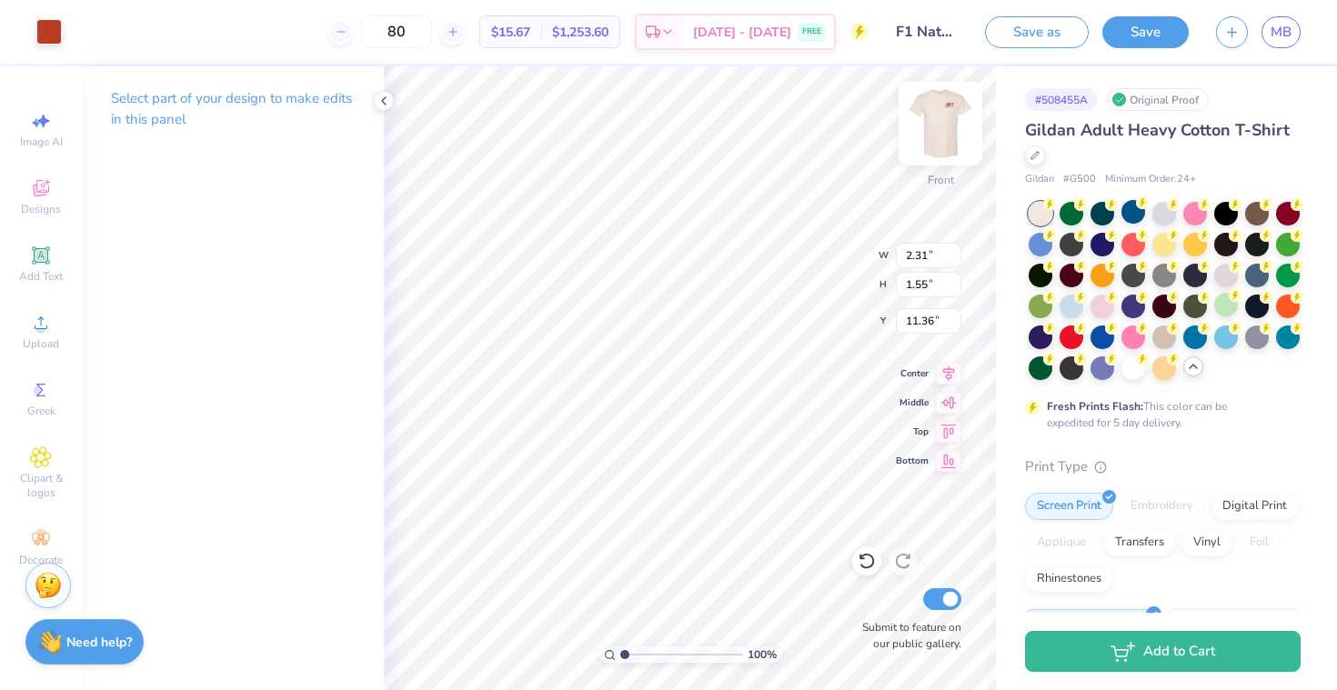
click at [934, 129] on img at bounding box center [940, 123] width 73 height 73
click at [937, 128] on img at bounding box center [940, 123] width 73 height 73
click at [47, 28] on div at bounding box center [48, 29] width 25 height 25
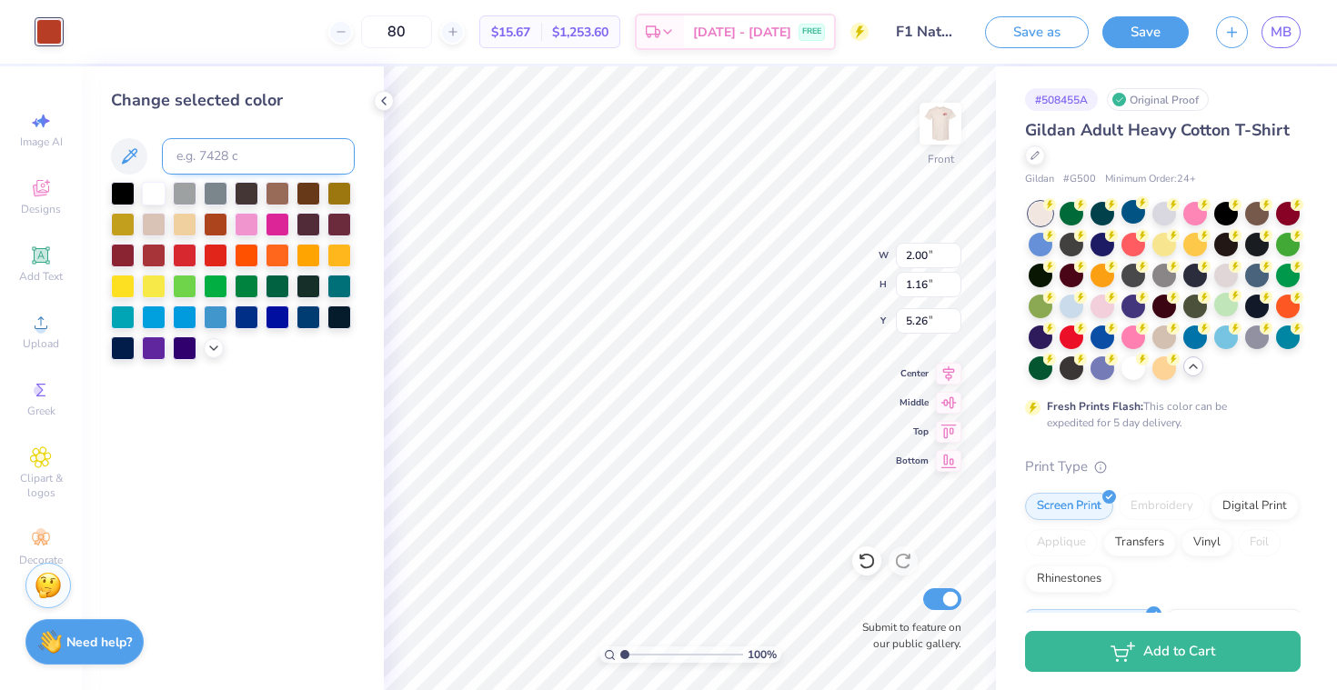
click at [245, 148] on input at bounding box center [258, 156] width 193 height 36
type input "7620"
type input "2.49"
type input "1.17"
type input "5.25"
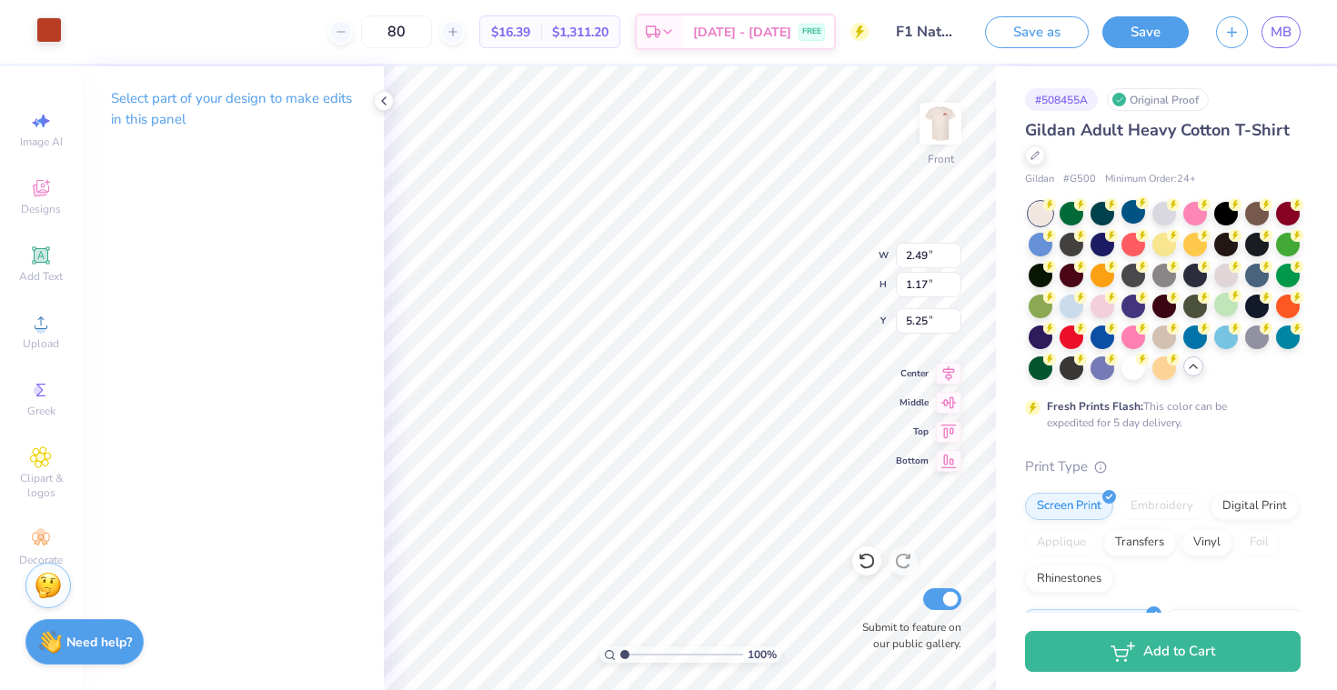
click at [52, 29] on div at bounding box center [48, 29] width 25 height 25
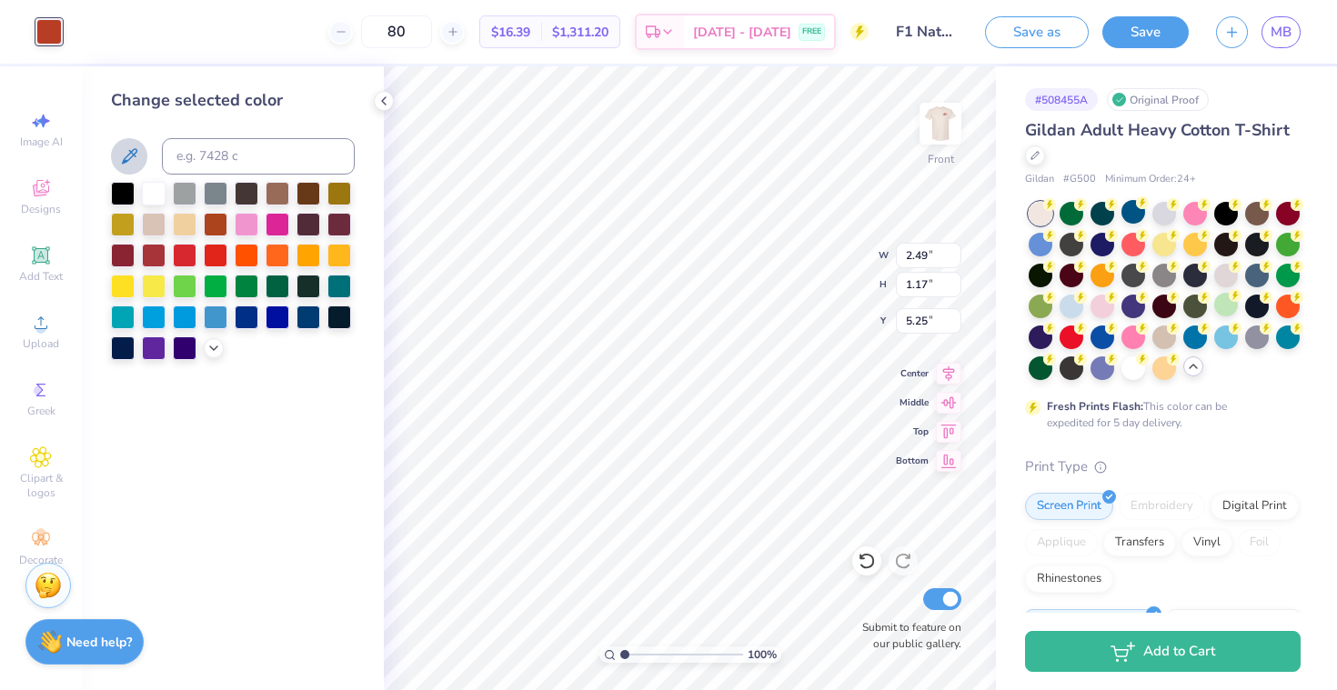
click at [130, 147] on icon at bounding box center [129, 156] width 22 height 22
type input "2.00"
type input "1.16"
type input "5.26"
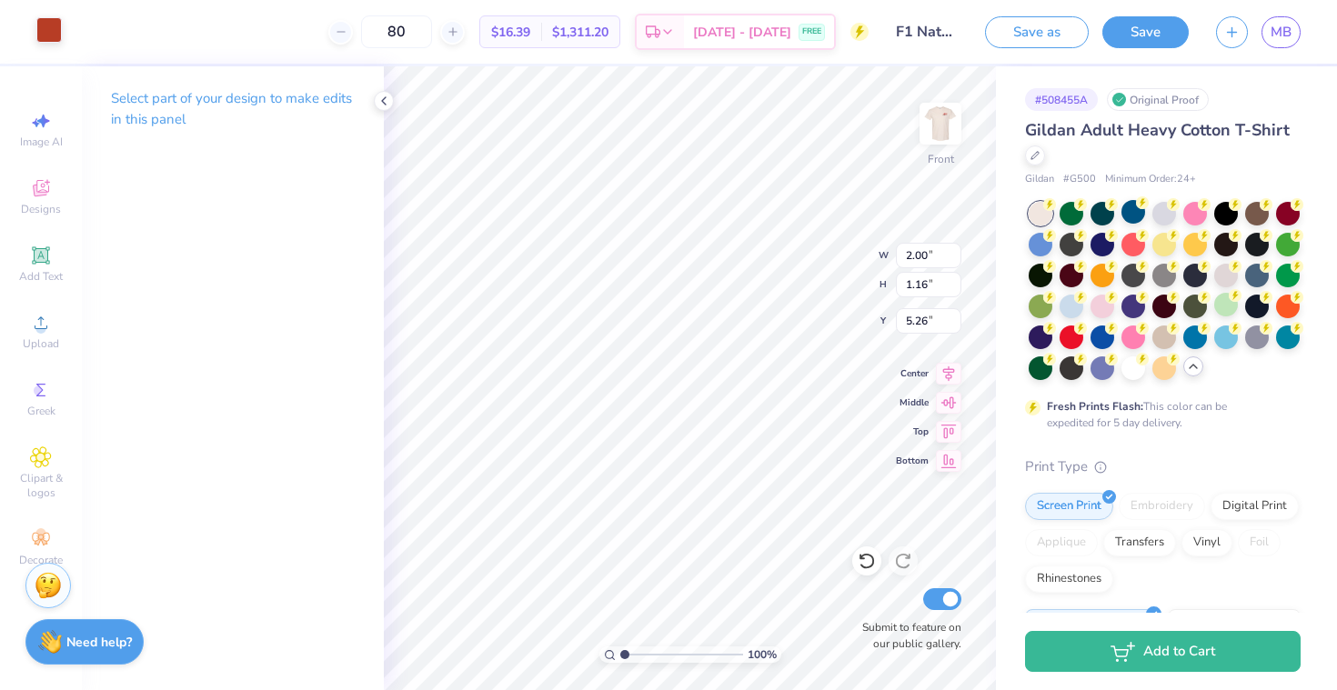
click at [60, 31] on div at bounding box center [48, 29] width 25 height 25
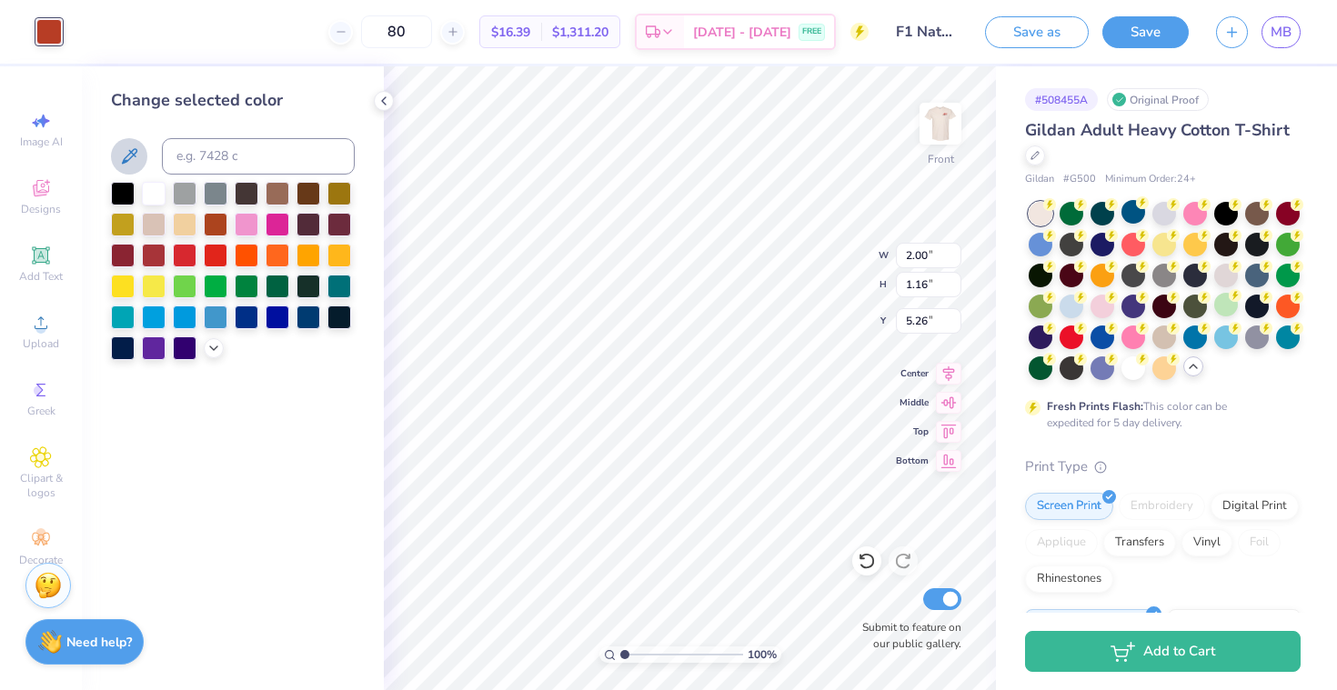
click at [128, 161] on icon at bounding box center [129, 156] width 22 height 22
type input "4.66"
type input "1.17"
type input "5.25"
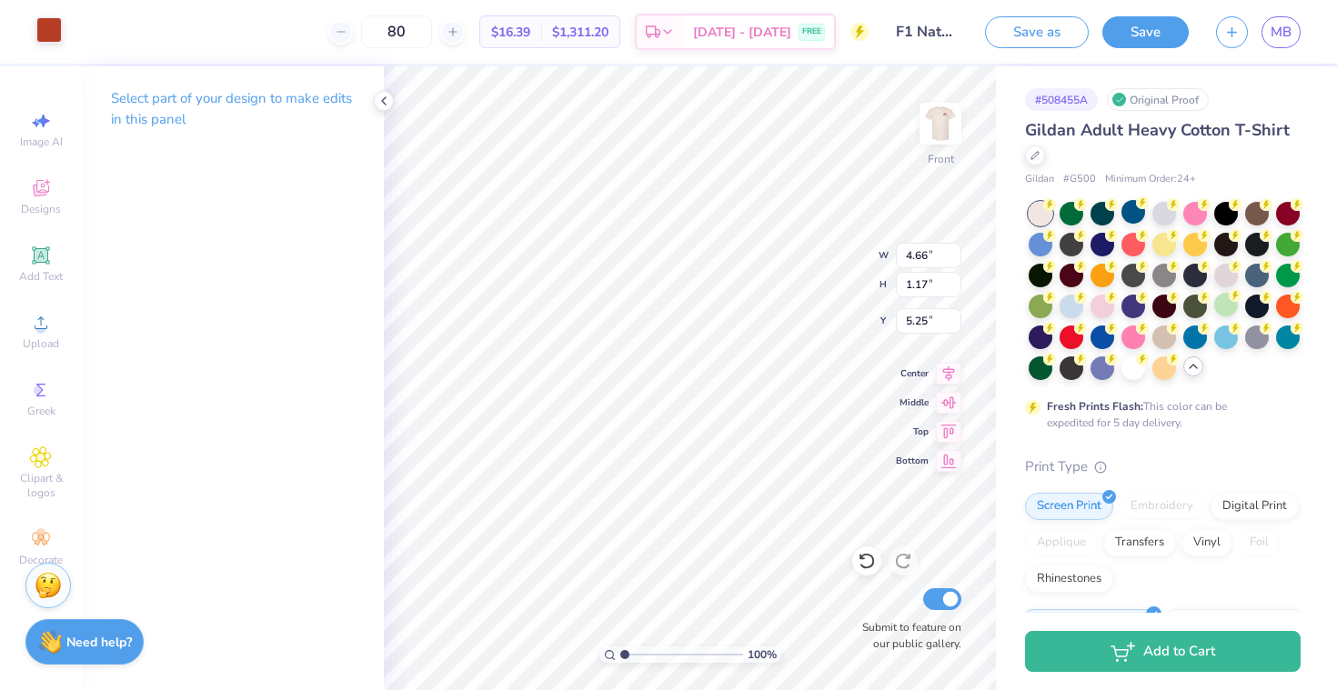
click at [45, 33] on div at bounding box center [48, 29] width 25 height 25
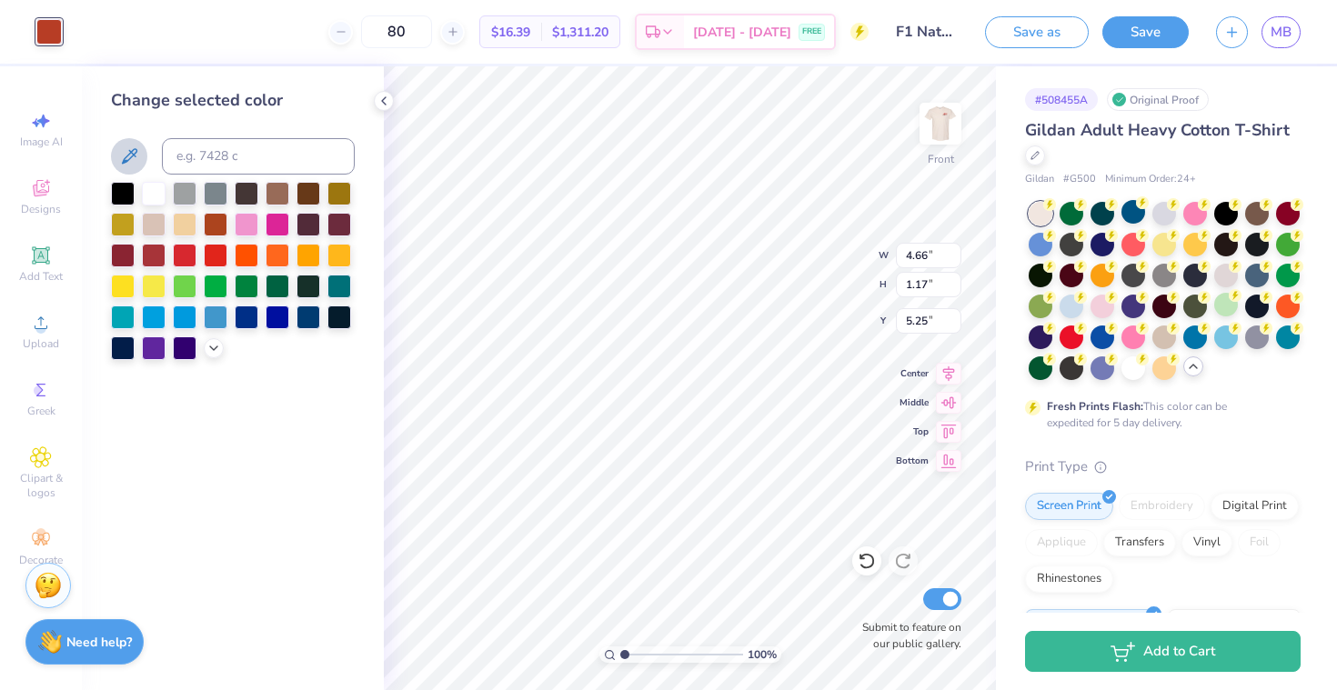
click at [130, 149] on icon at bounding box center [129, 156] width 22 height 22
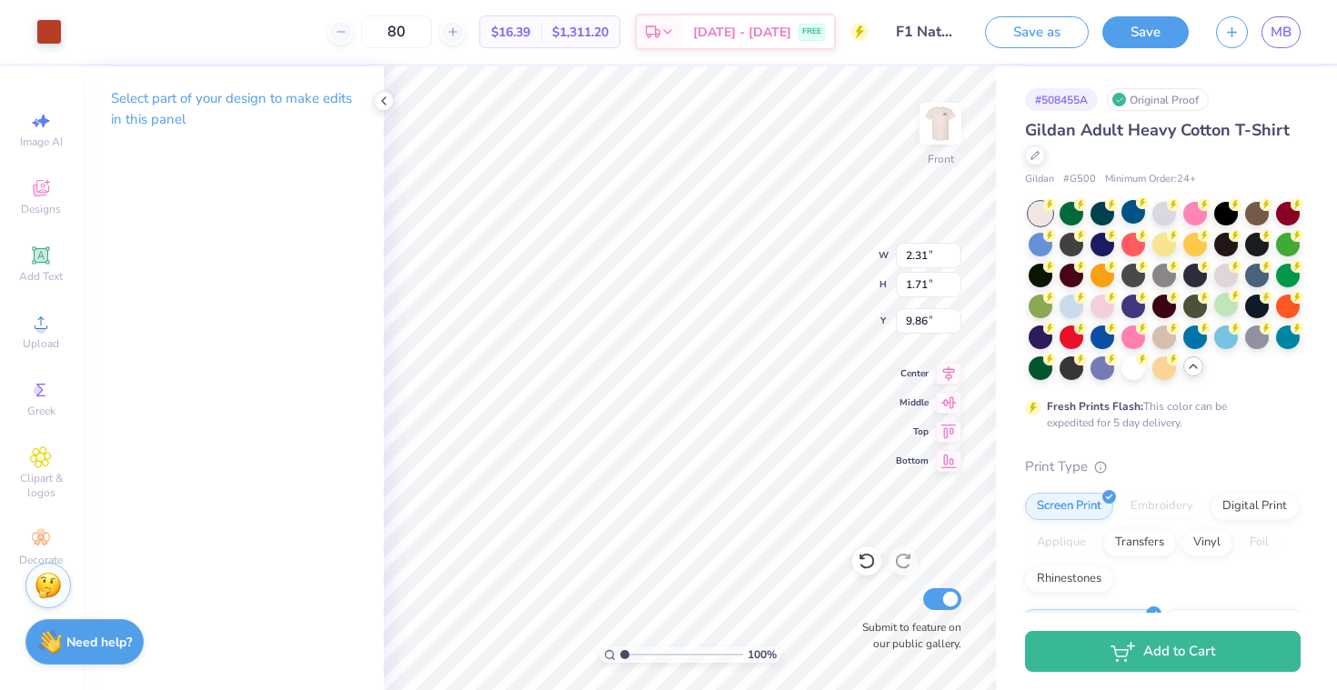
type input "0.33"
type input "1.12"
type input "11.27"
type input "1.35"
type input "2.23"
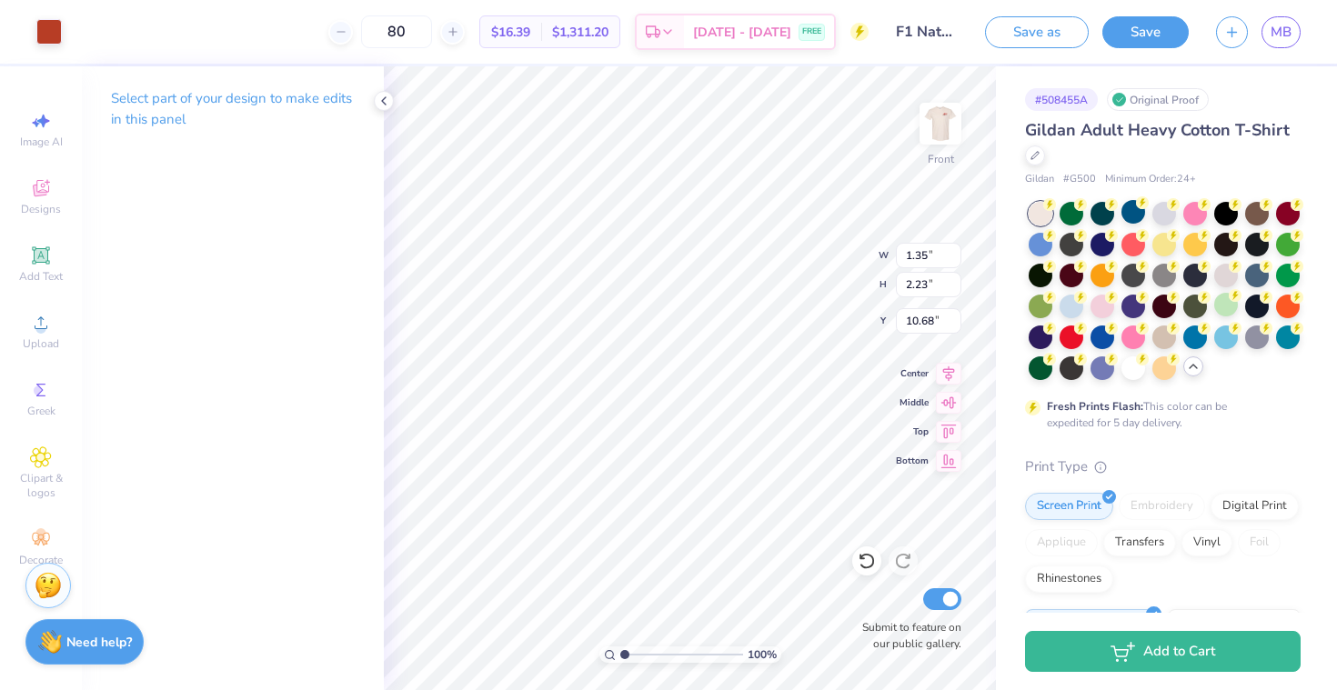
type input "10.54"
type input "1.63"
type input "1.61"
type input "11.38"
click at [45, 26] on div at bounding box center [48, 29] width 25 height 25
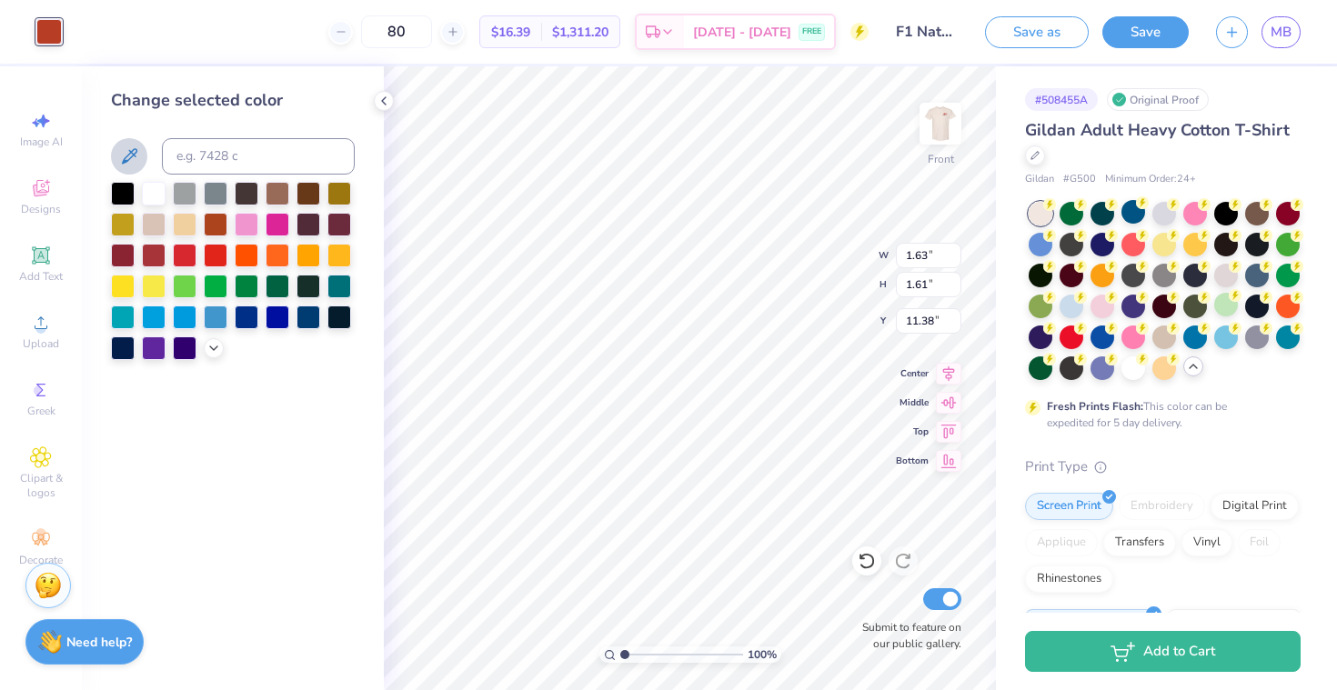
click at [136, 146] on icon at bounding box center [129, 156] width 22 height 22
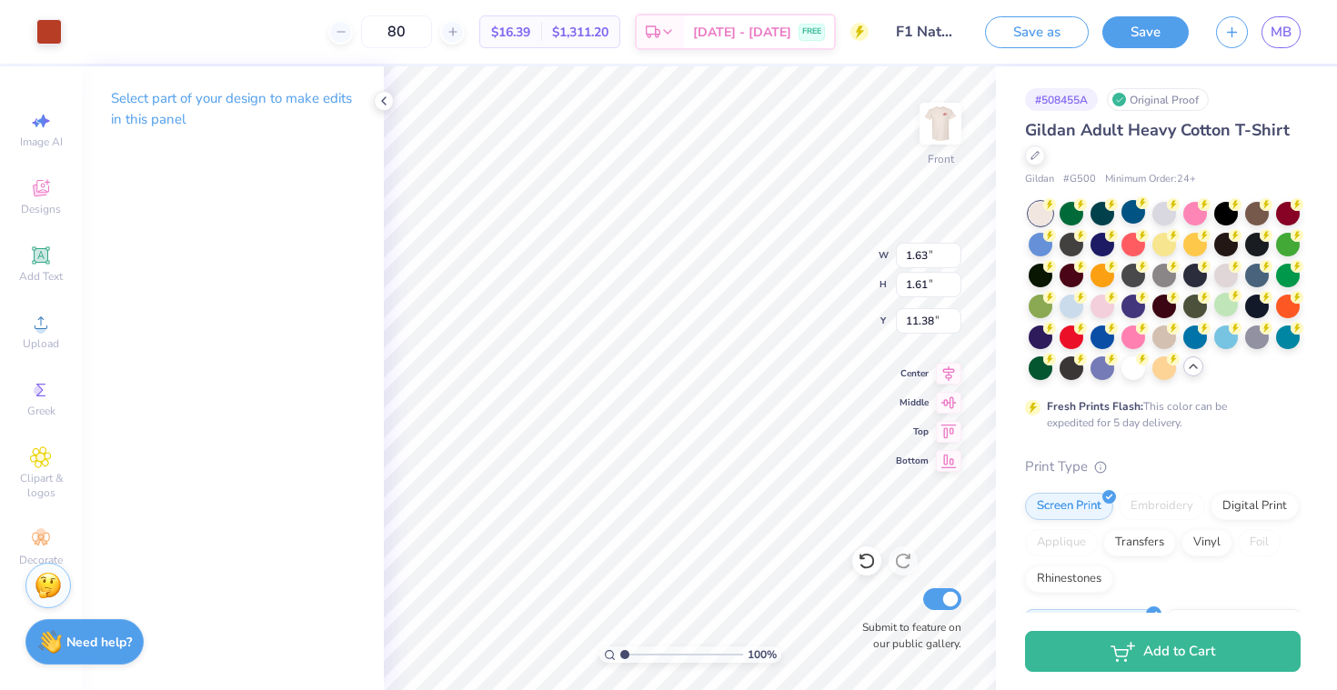
type input "1.31"
type input "1.62"
type input "11.53"
click at [52, 19] on div at bounding box center [48, 29] width 25 height 25
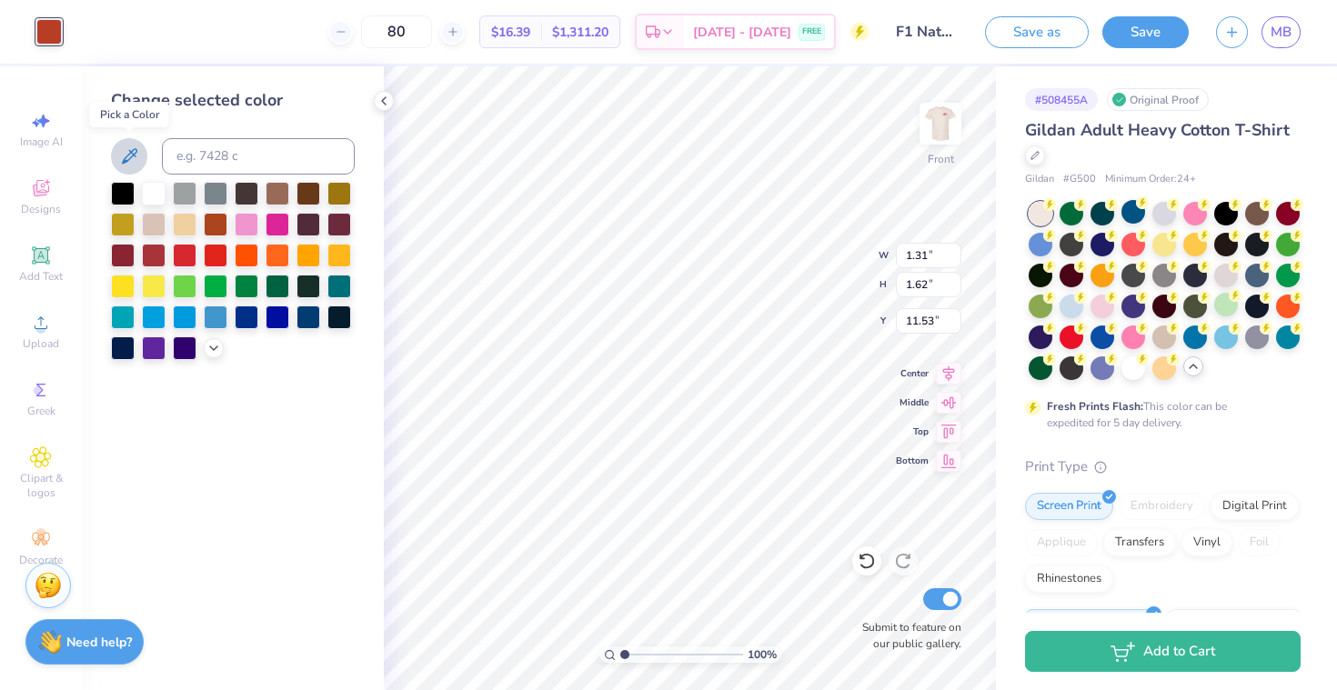
click at [125, 145] on icon at bounding box center [129, 156] width 22 height 22
type input "5.65"
type input "3.26"
type input "10.72"
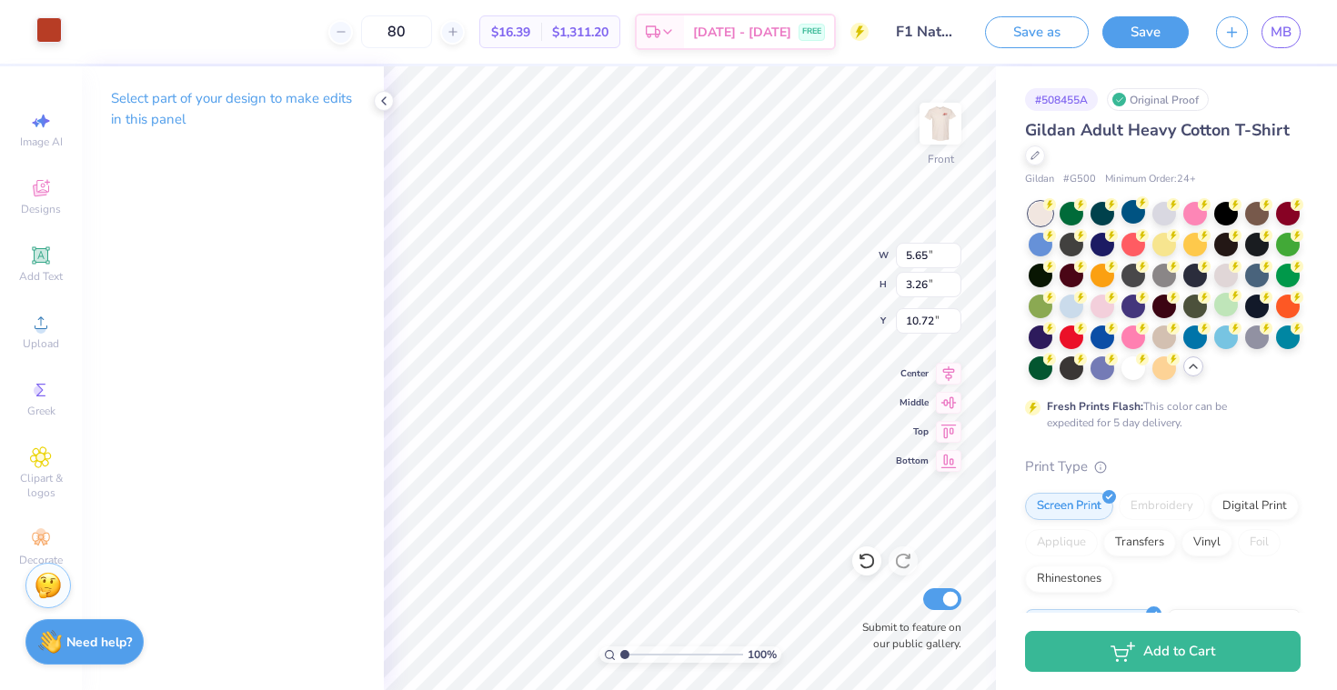
click at [42, 25] on div at bounding box center [48, 29] width 25 height 25
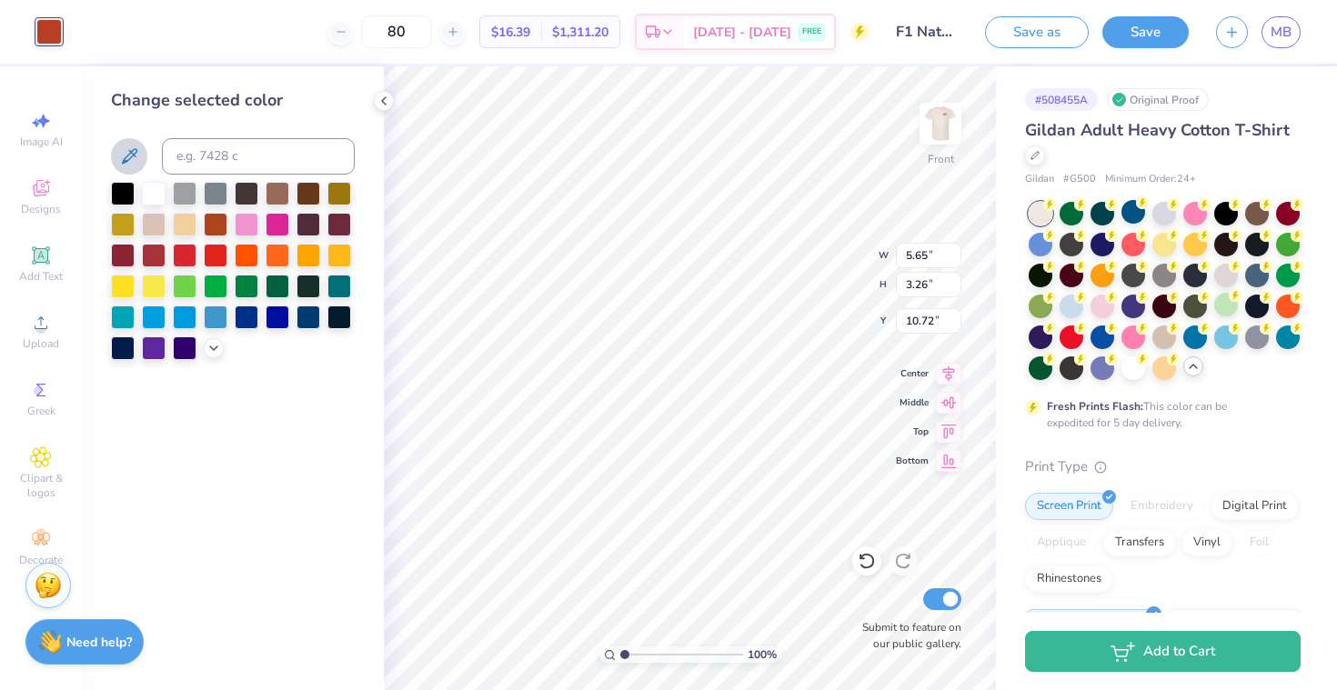
click at [125, 155] on icon at bounding box center [129, 156] width 22 height 22
type input "1.57"
type input "2.57"
type input "12.13"
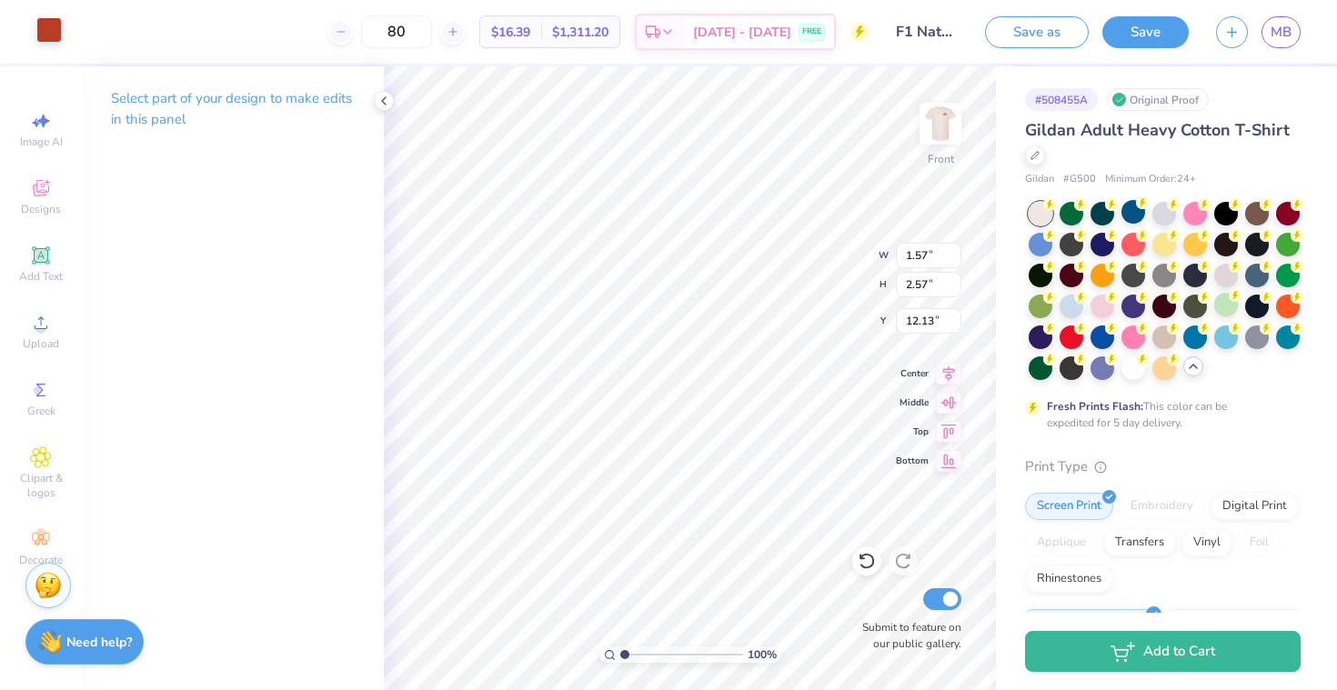
click at [47, 17] on div at bounding box center [48, 29] width 25 height 25
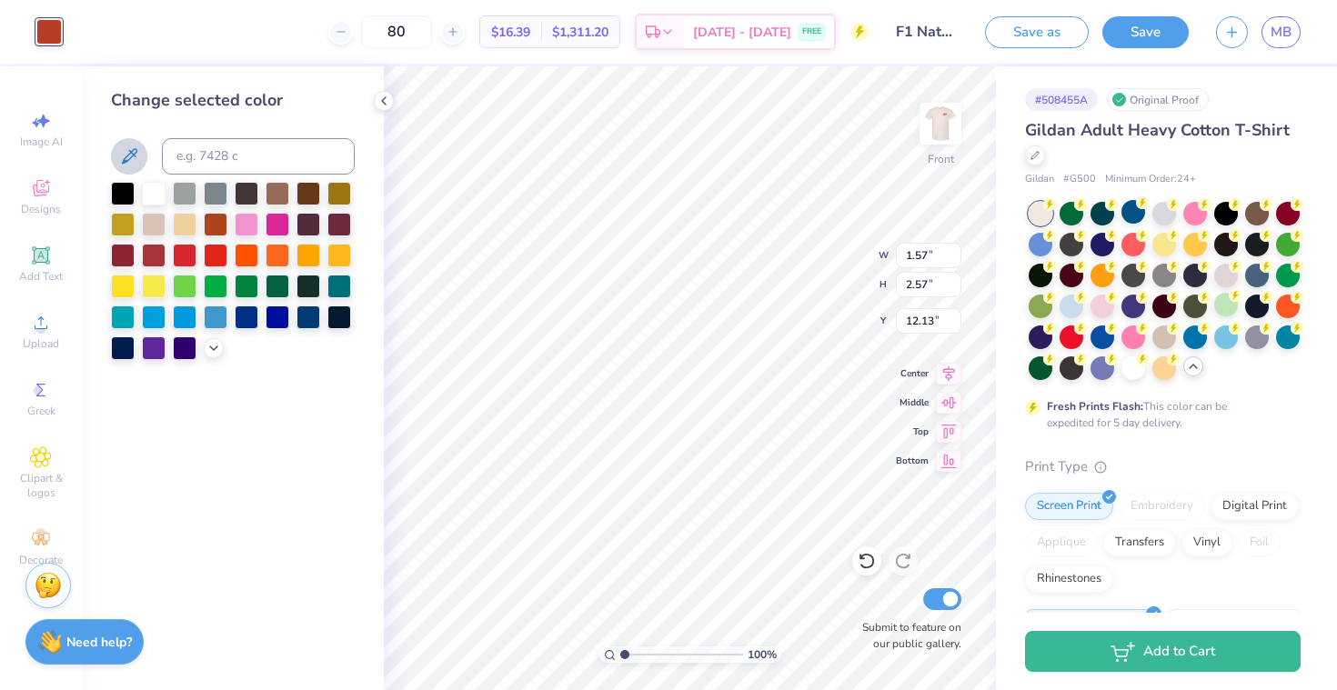
click at [128, 144] on button at bounding box center [129, 156] width 36 height 36
type input "2.14"
type input "0.37"
type input "13.95"
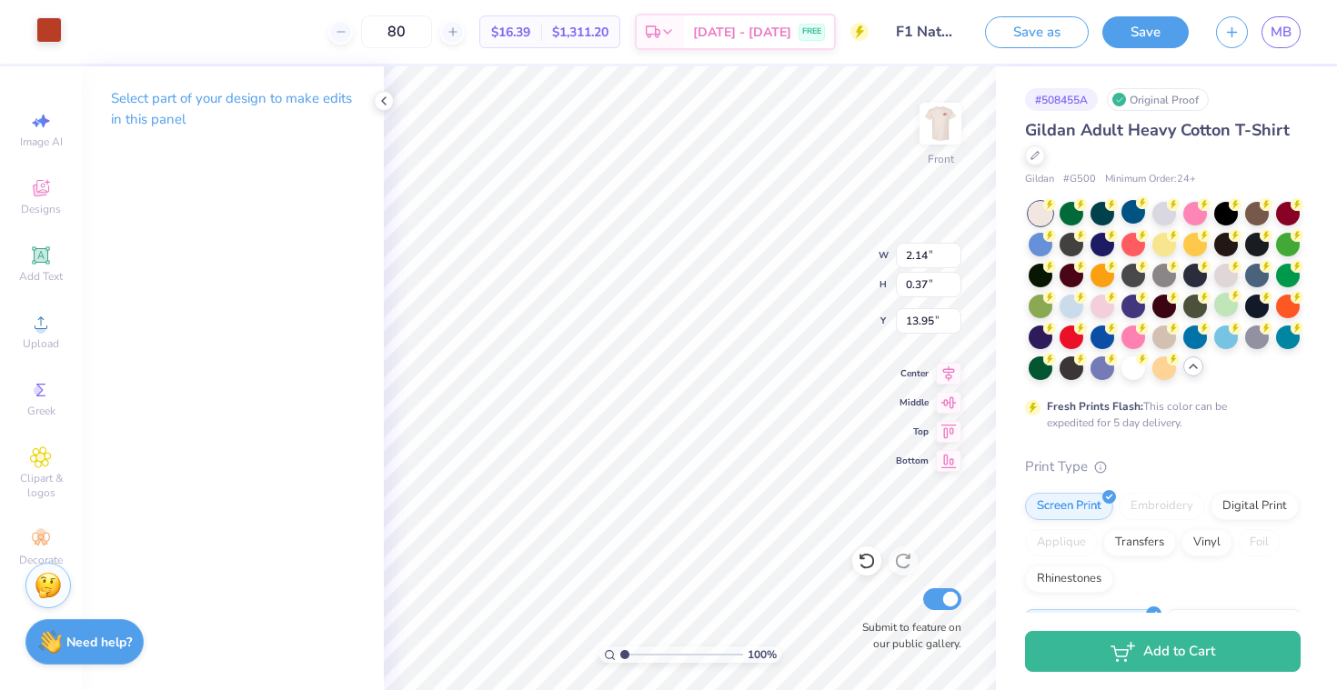
click at [46, 35] on div at bounding box center [48, 29] width 25 height 25
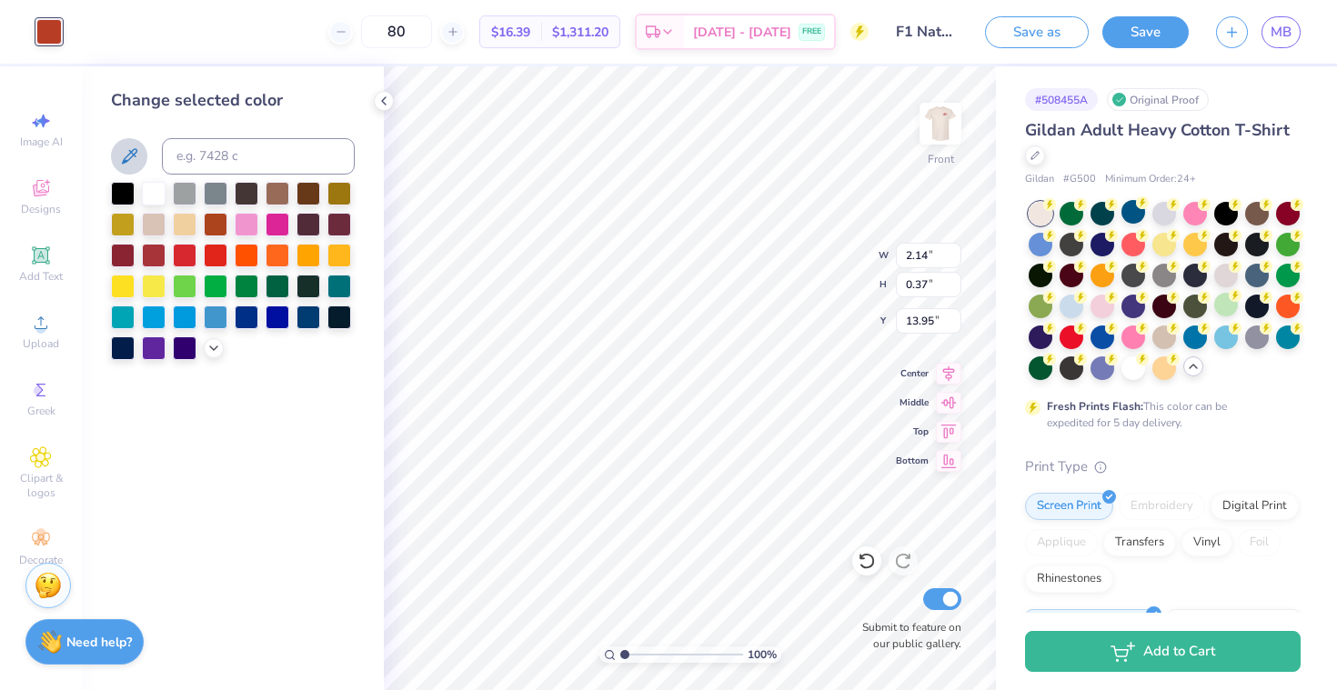
click at [135, 152] on icon at bounding box center [129, 156] width 22 height 22
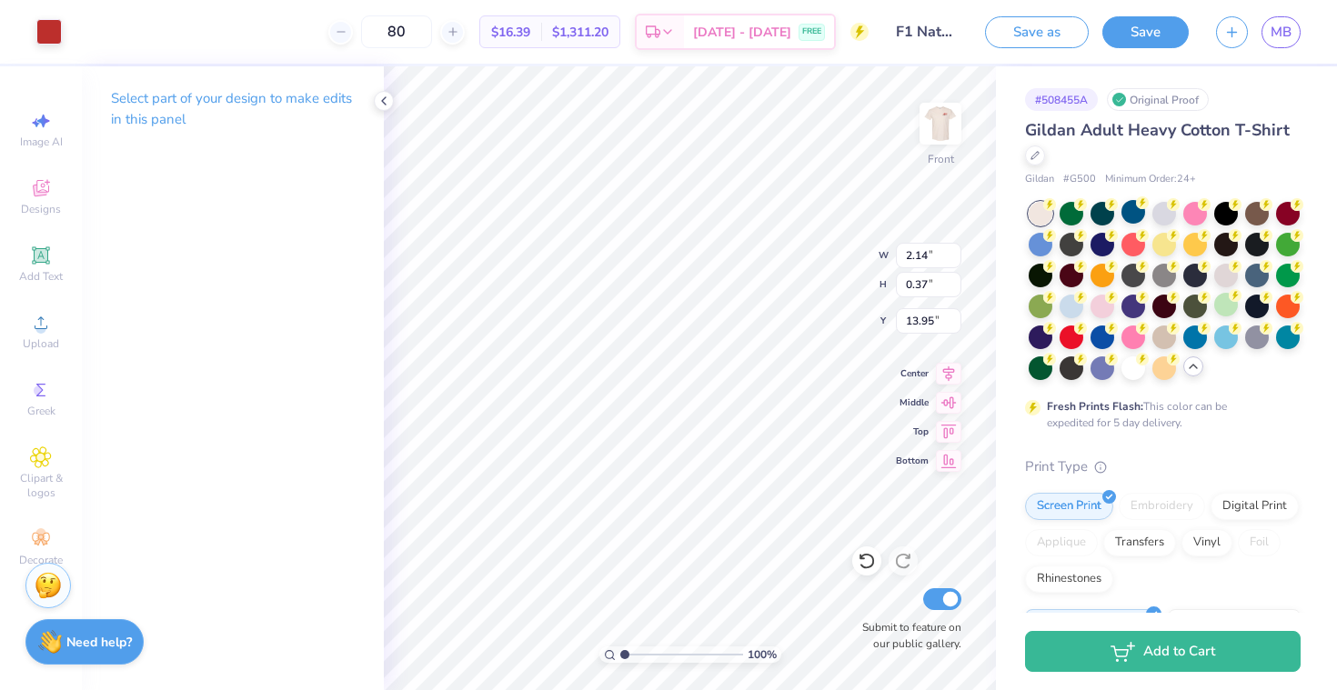
type input "1.57"
type input "2.57"
type input "12.13"
type input "2.23"
type input "0.56"
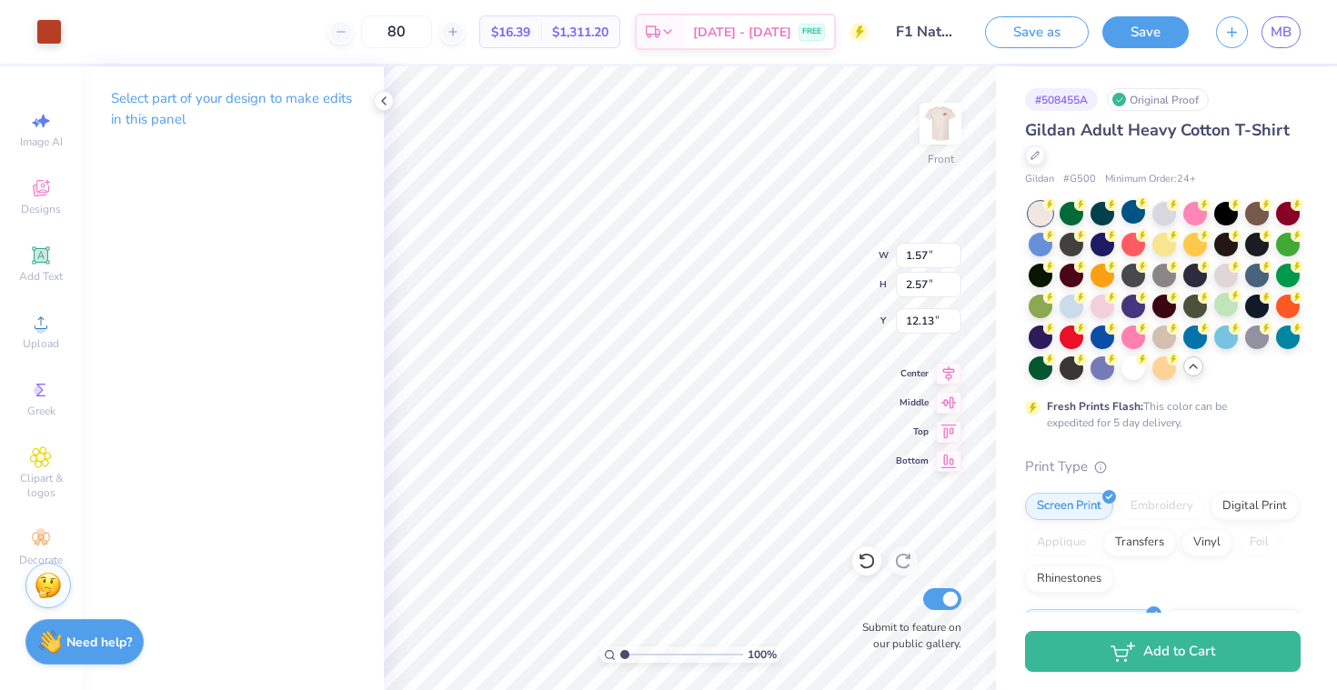
type input "13.48"
click at [53, 30] on div at bounding box center [48, 29] width 25 height 25
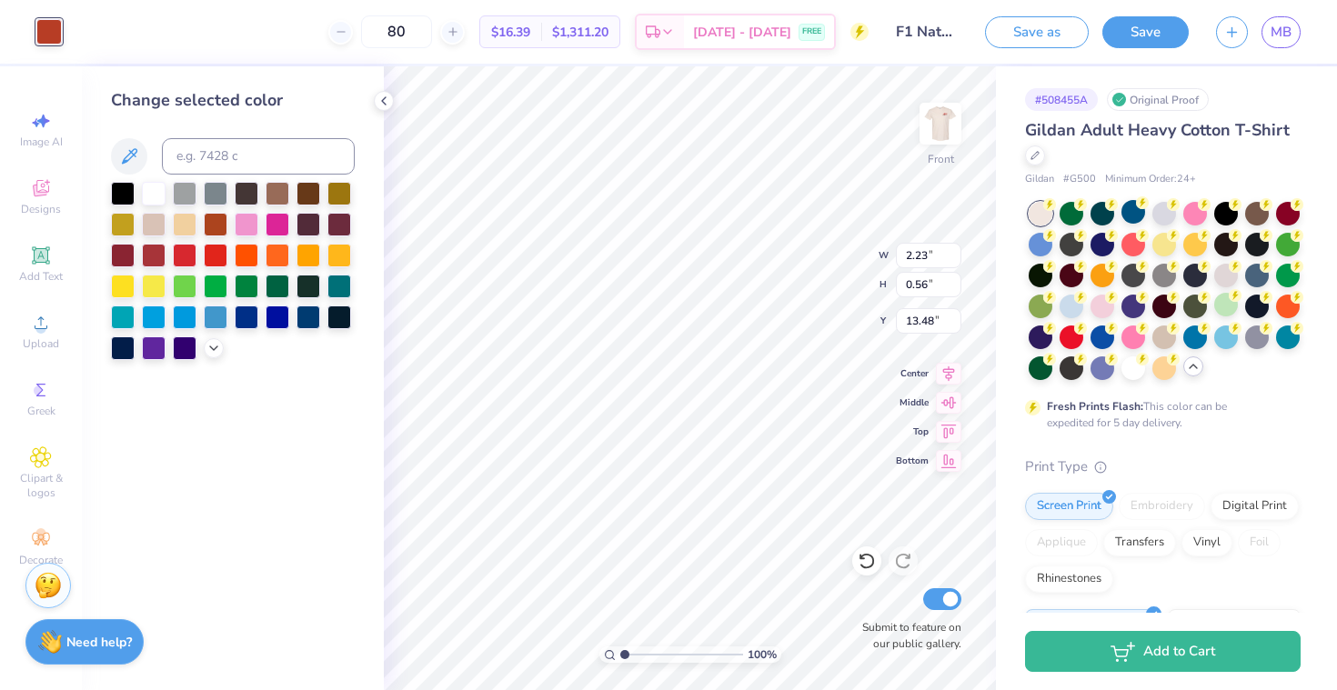
click at [123, 129] on div "Change selected color" at bounding box center [233, 224] width 244 height 272
click at [213, 343] on icon at bounding box center [213, 346] width 15 height 15
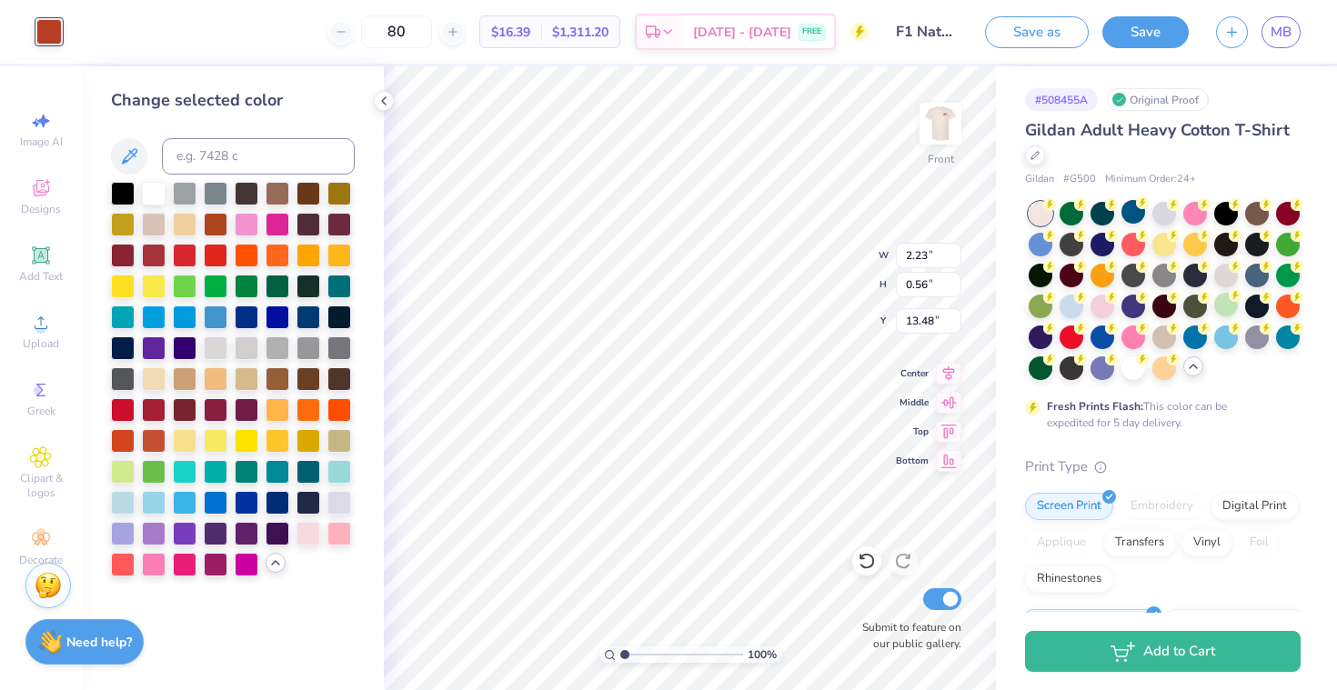
drag, startPoint x: 129, startPoint y: 152, endPoint x: 144, endPoint y: 143, distance: 17.2
click at [129, 152] on icon at bounding box center [129, 156] width 22 height 22
type input "1.68"
type input "0.78"
type input "12.96"
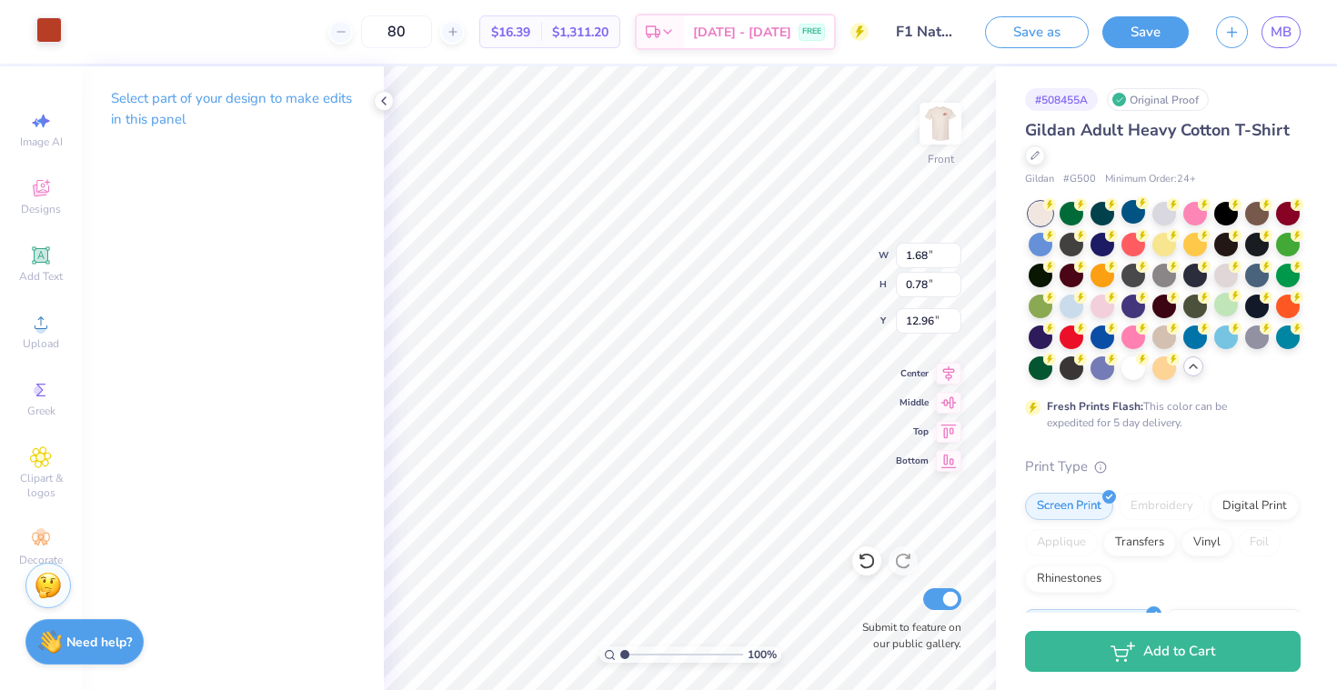
click at [49, 35] on div at bounding box center [48, 29] width 25 height 25
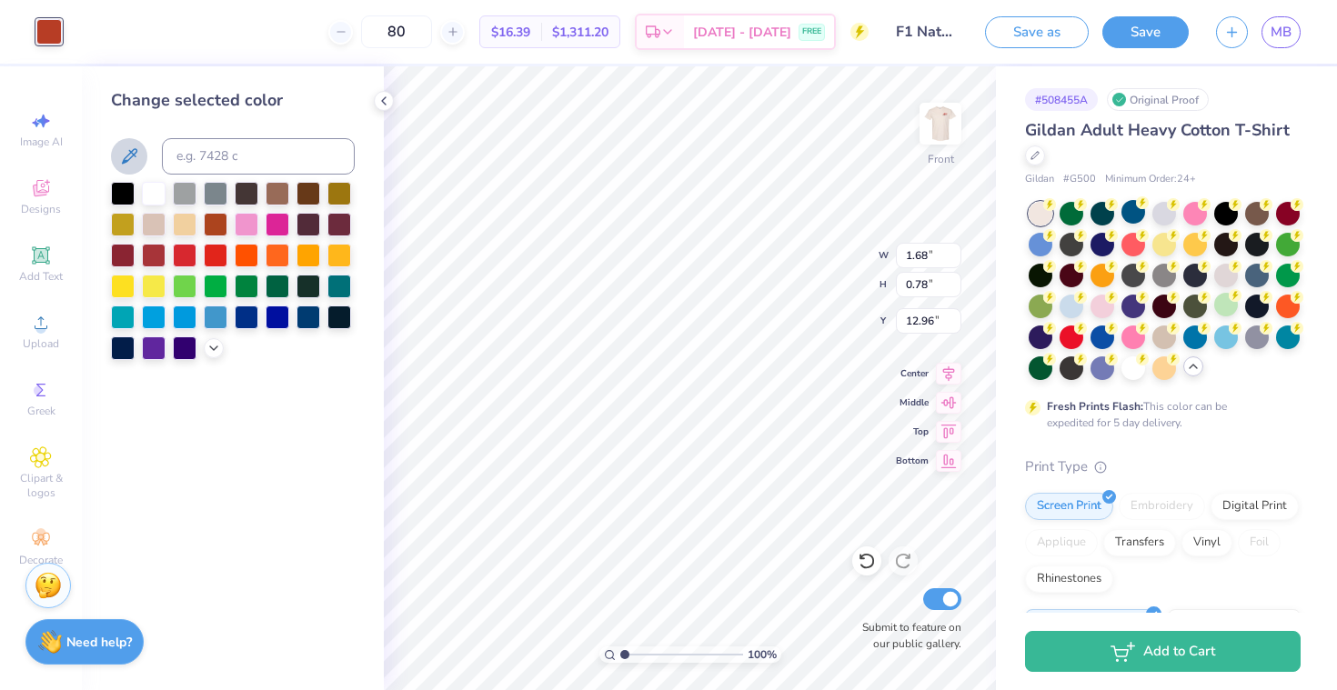
click at [122, 157] on icon at bounding box center [129, 156] width 22 height 22
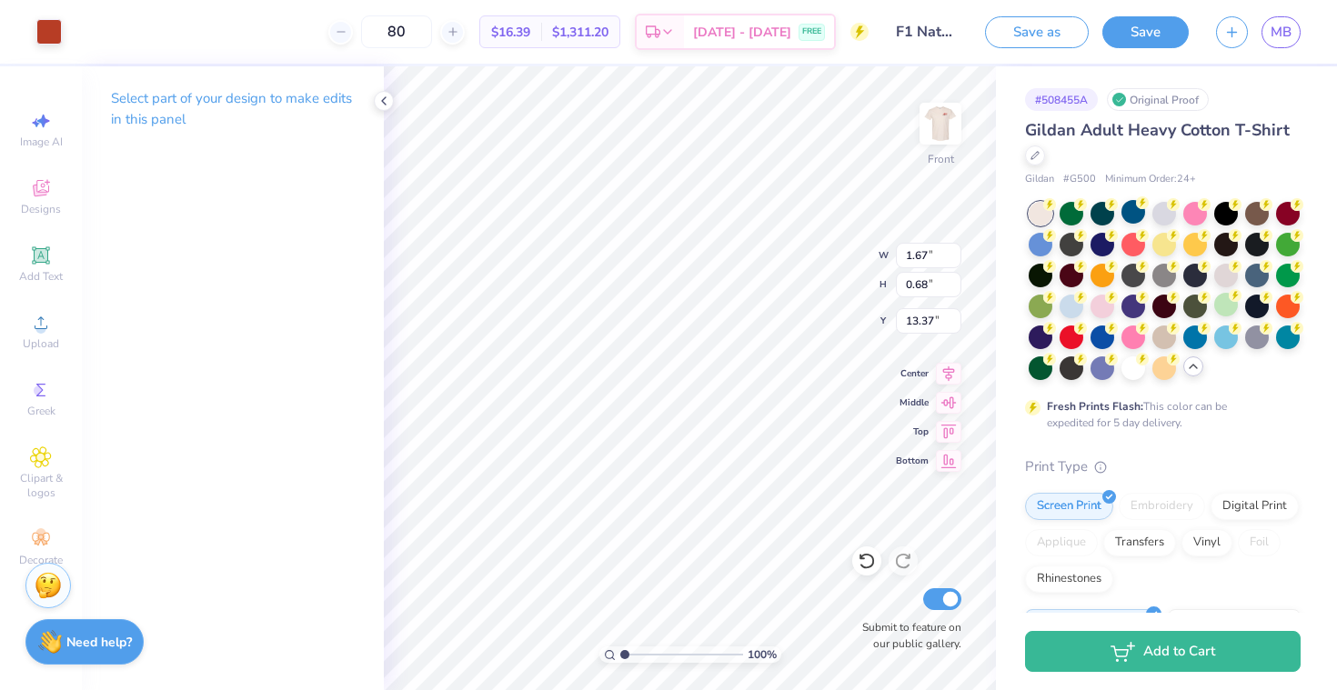
type input "13.57"
click at [49, 39] on div at bounding box center [48, 29] width 25 height 25
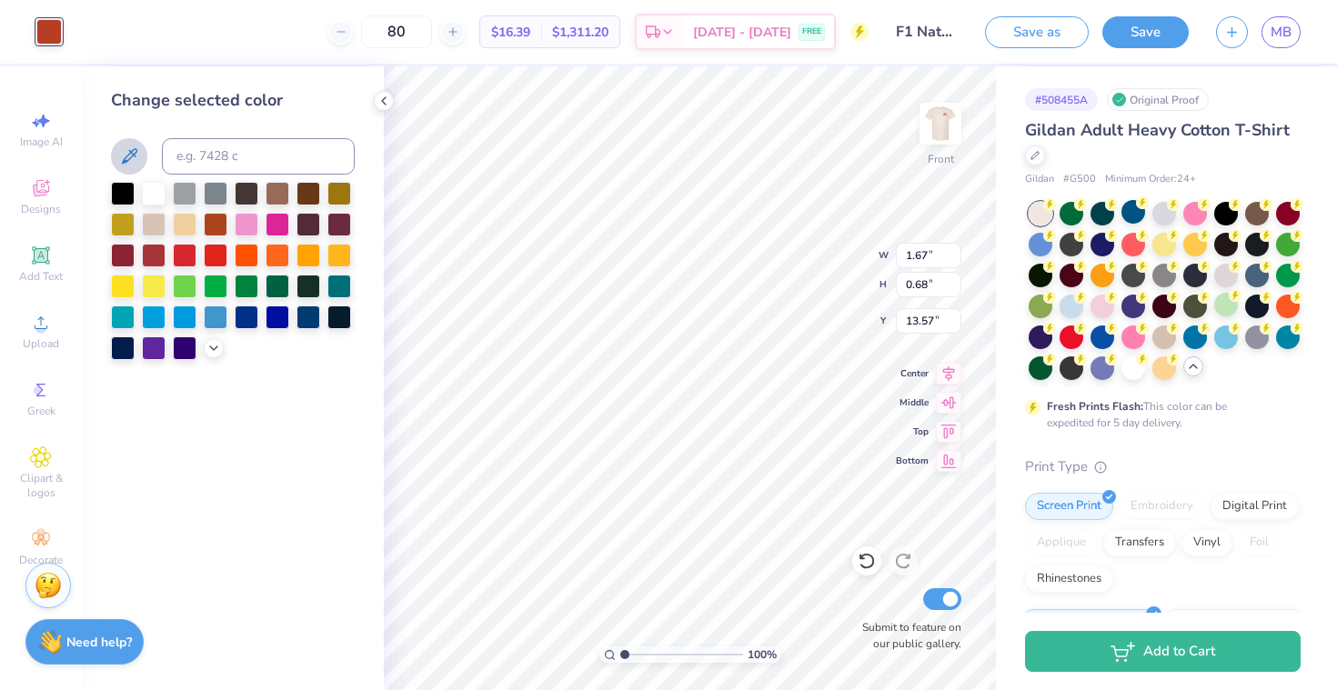
click at [128, 159] on icon at bounding box center [129, 155] width 15 height 15
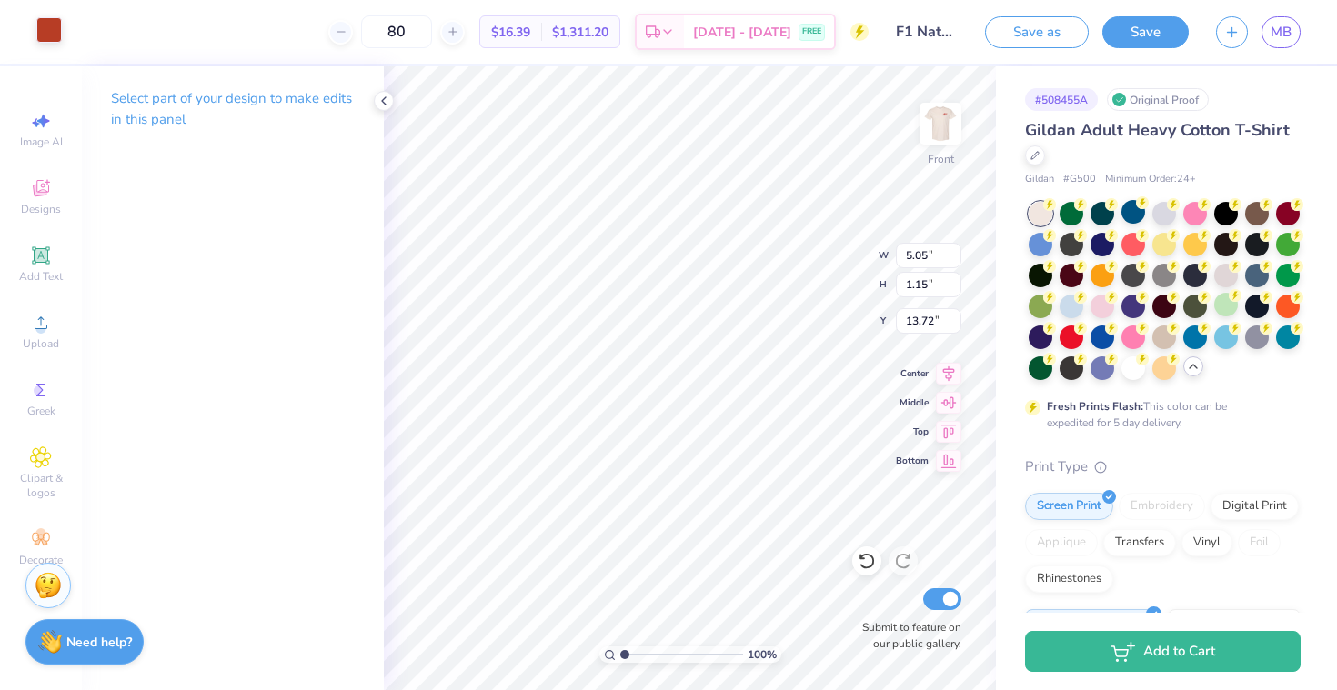
click at [56, 32] on div at bounding box center [48, 29] width 25 height 25
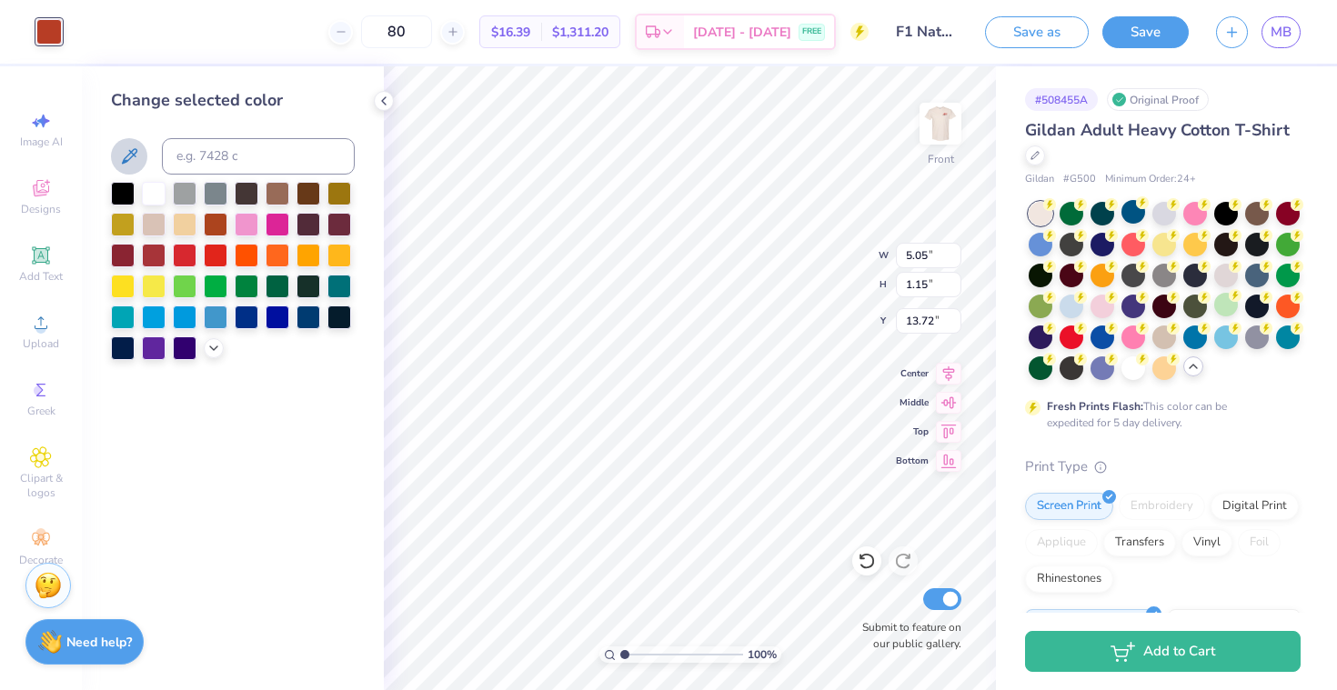
click at [131, 159] on icon at bounding box center [129, 156] width 22 height 22
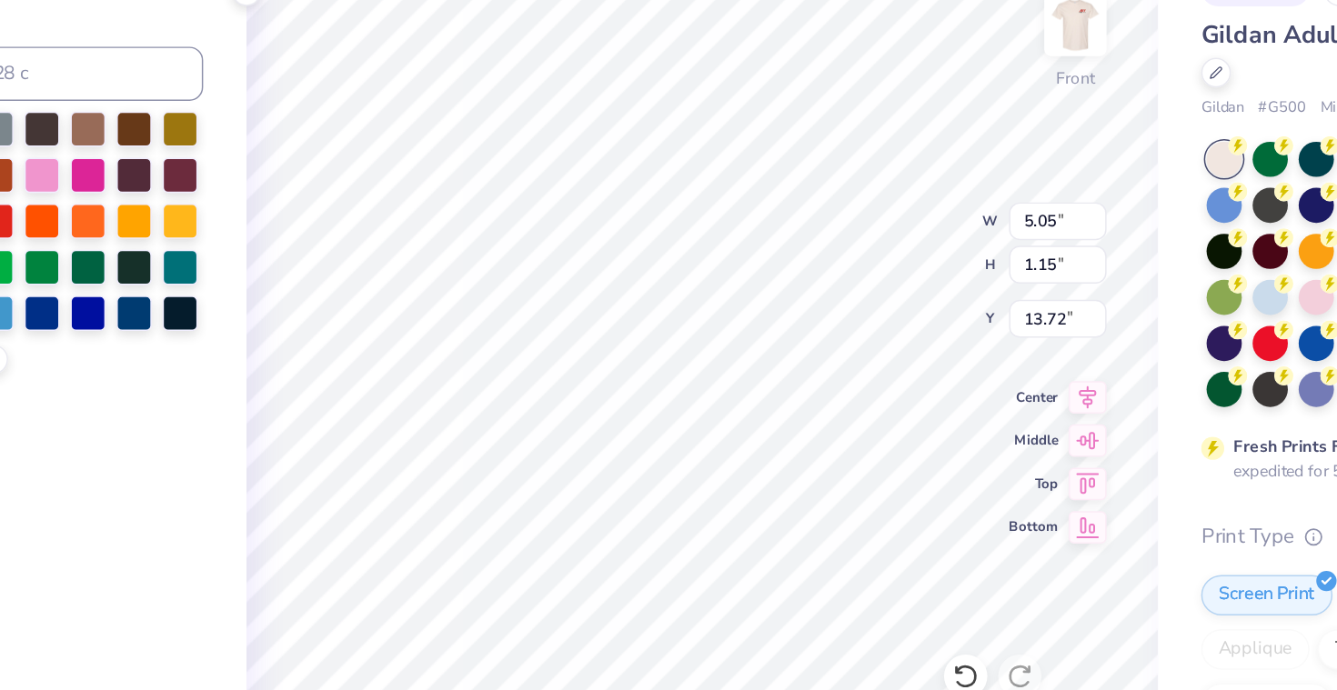
type input "1.17"
type input "1.49"
type input "13.50"
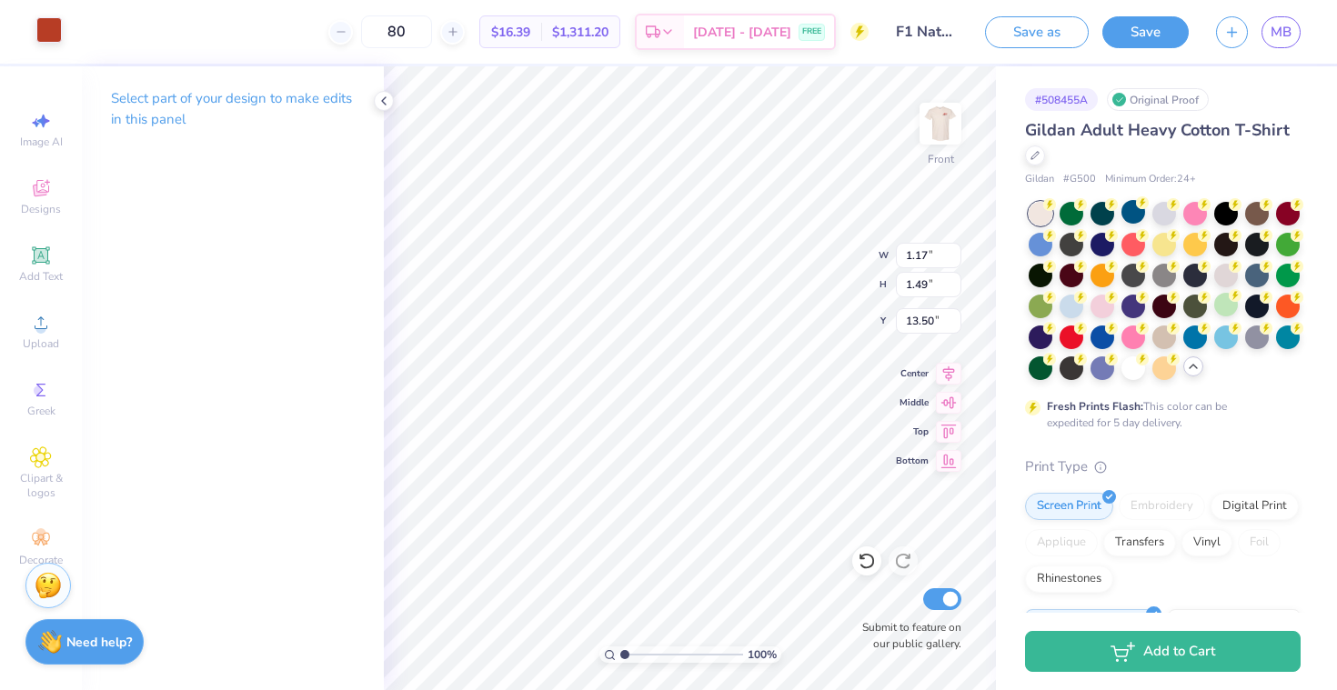
click at [38, 45] on div "Art colors" at bounding box center [31, 32] width 62 height 64
click at [50, 39] on div at bounding box center [48, 29] width 25 height 25
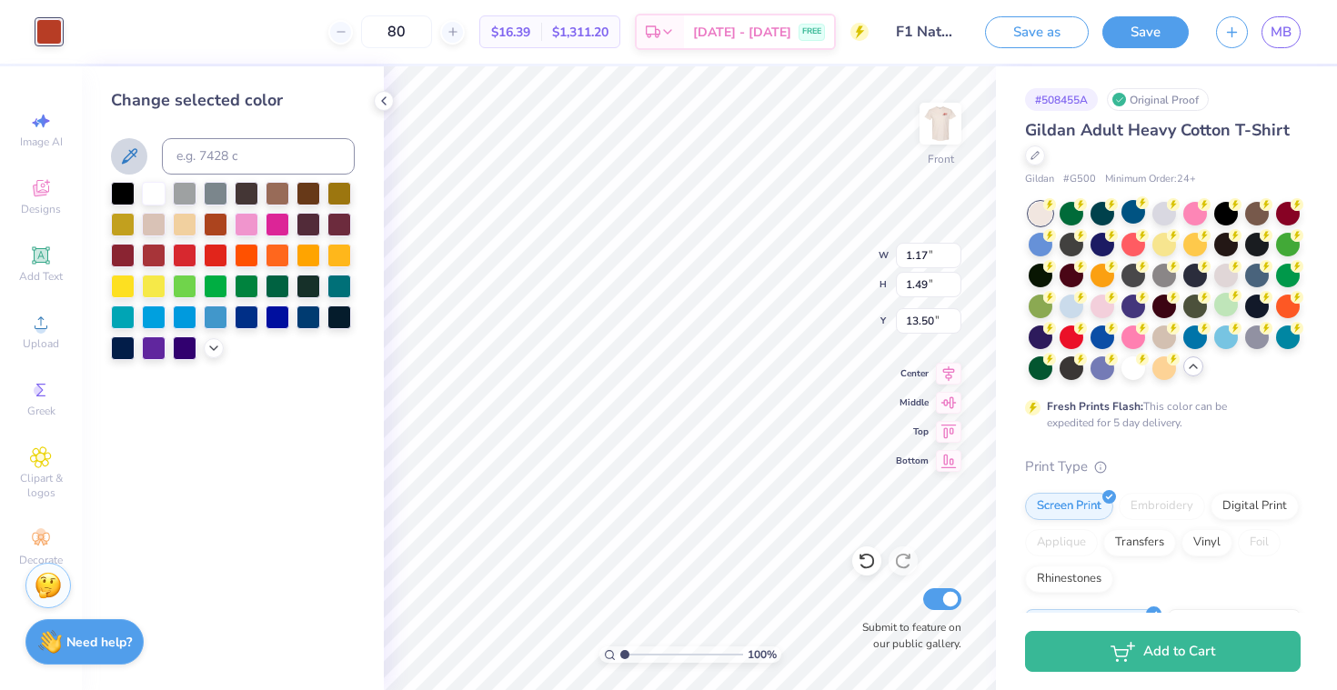
click at [126, 160] on icon at bounding box center [129, 155] width 15 height 15
type input "3.47"
type input "1.52"
type input "12.65"
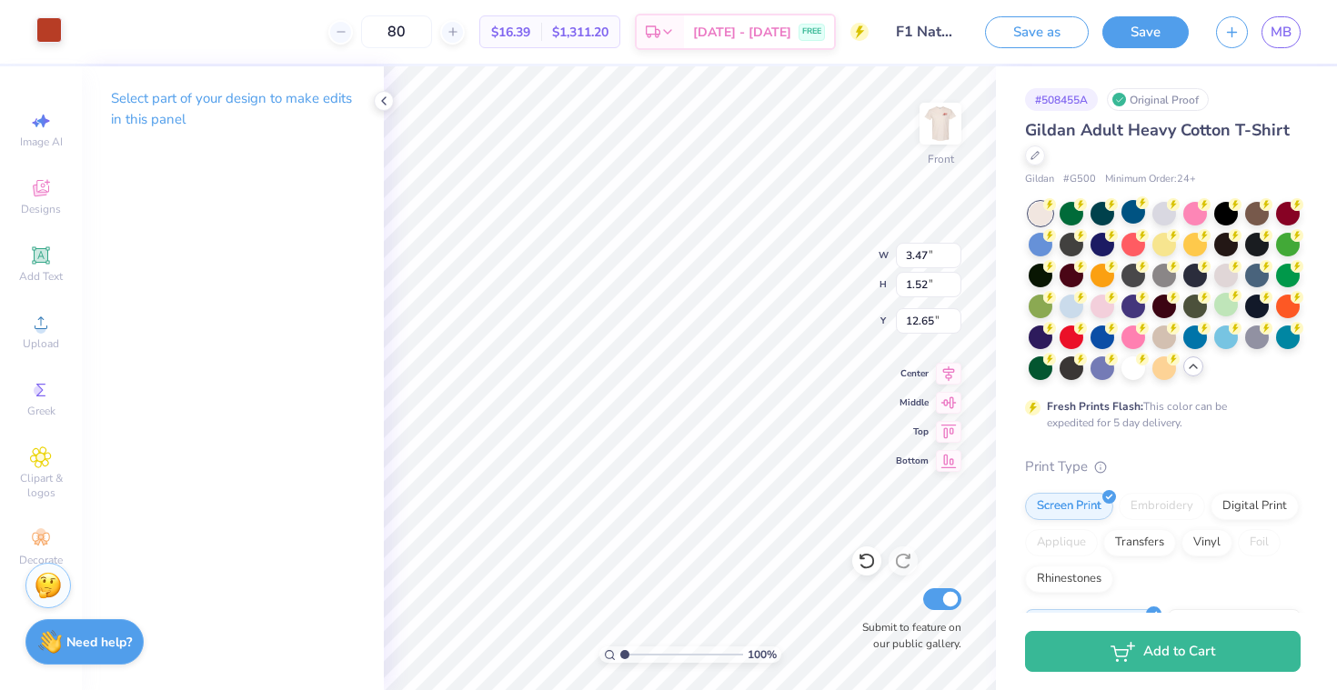
click at [38, 22] on div at bounding box center [48, 29] width 25 height 25
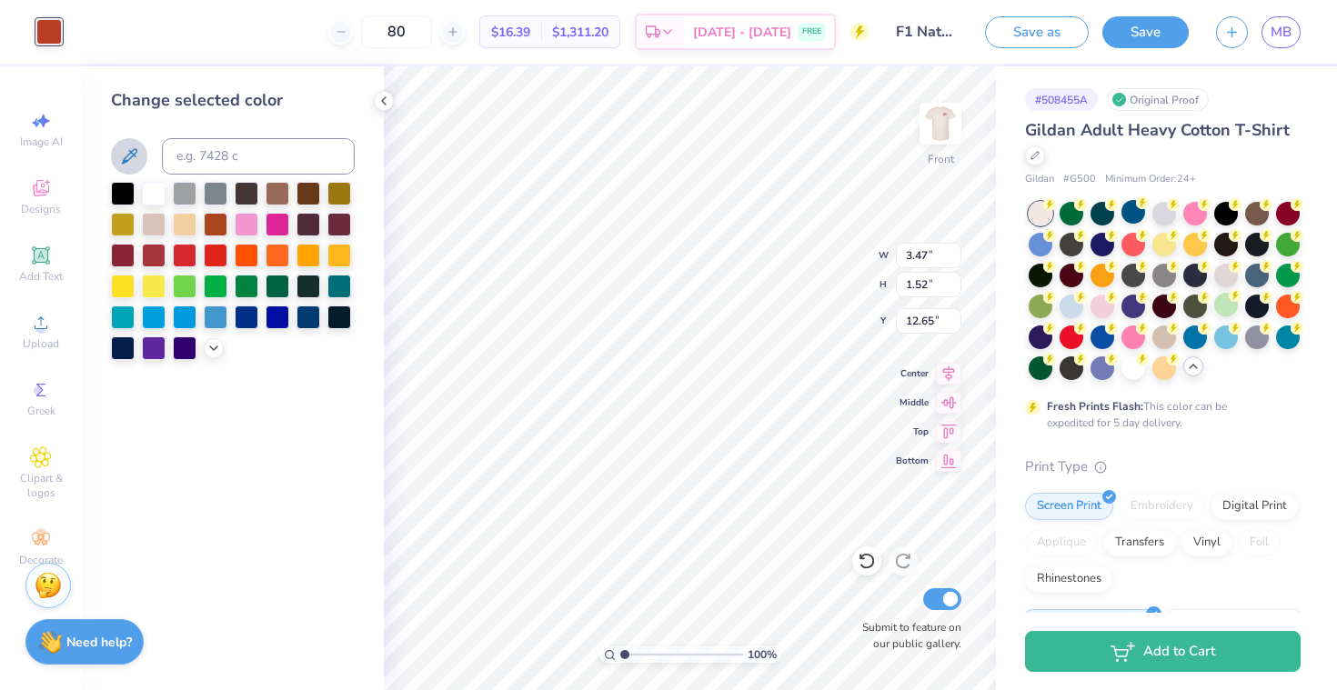
click at [143, 149] on button at bounding box center [129, 156] width 36 height 36
type input "2.31"
type input "1.55"
type input "11.36"
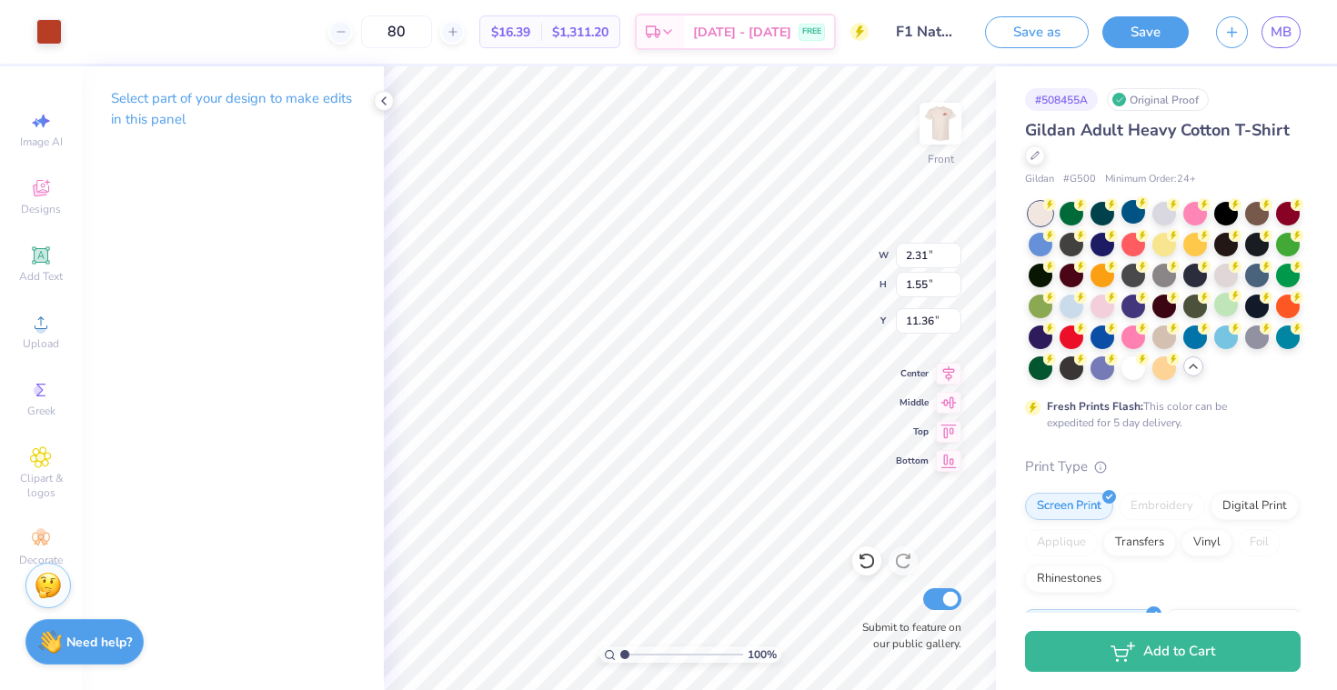
click at [29, 23] on div "Art colors" at bounding box center [31, 32] width 62 height 64
click at [48, 30] on div at bounding box center [48, 29] width 25 height 25
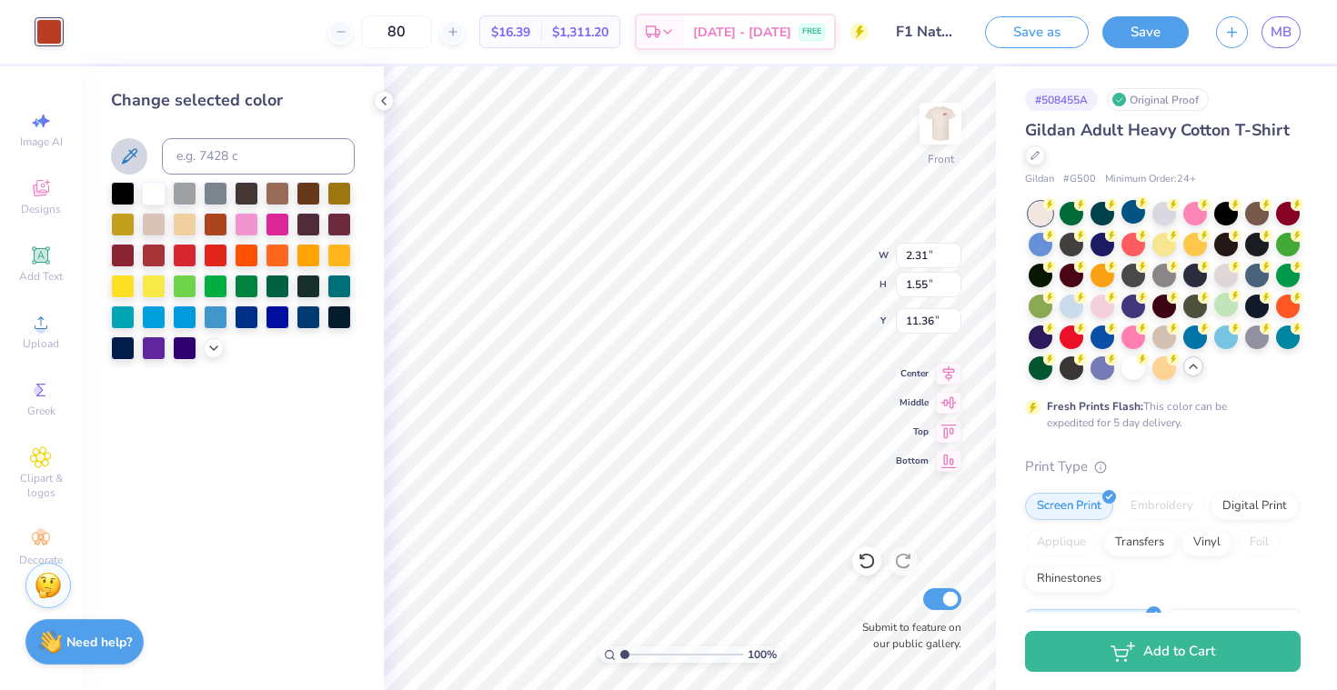
click at [124, 148] on icon at bounding box center [129, 156] width 22 height 22
type input "1.35"
type input "2.23"
type input "10.54"
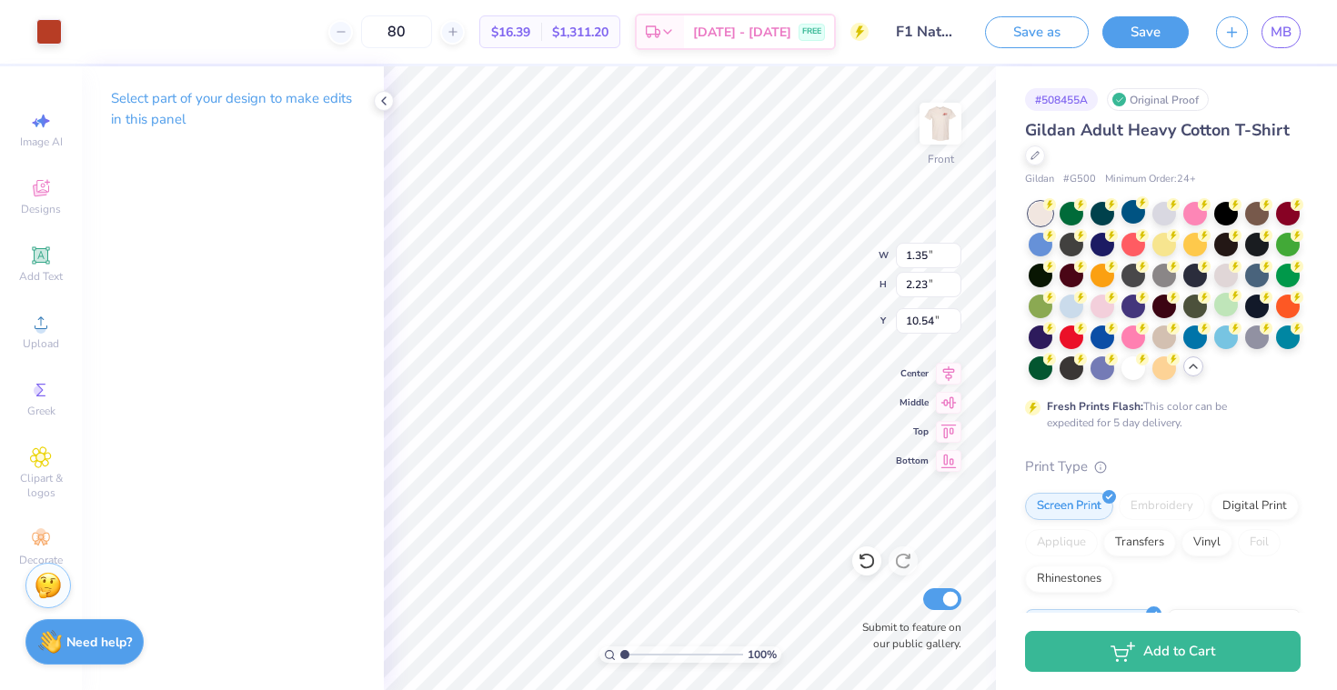
click at [29, 26] on div "Art colors" at bounding box center [31, 32] width 62 height 64
click at [54, 34] on div at bounding box center [48, 29] width 25 height 25
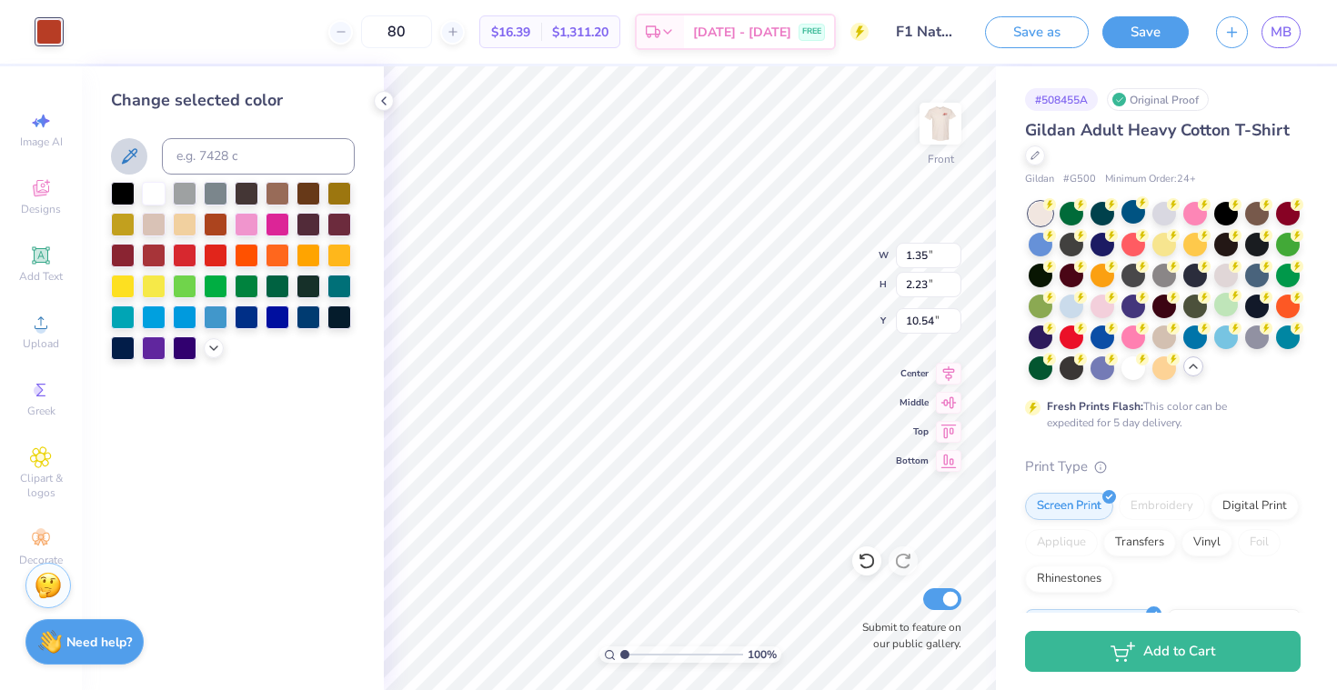
click at [133, 154] on icon at bounding box center [129, 155] width 15 height 15
type input "2.52"
type input "0.62"
type input "9.17"
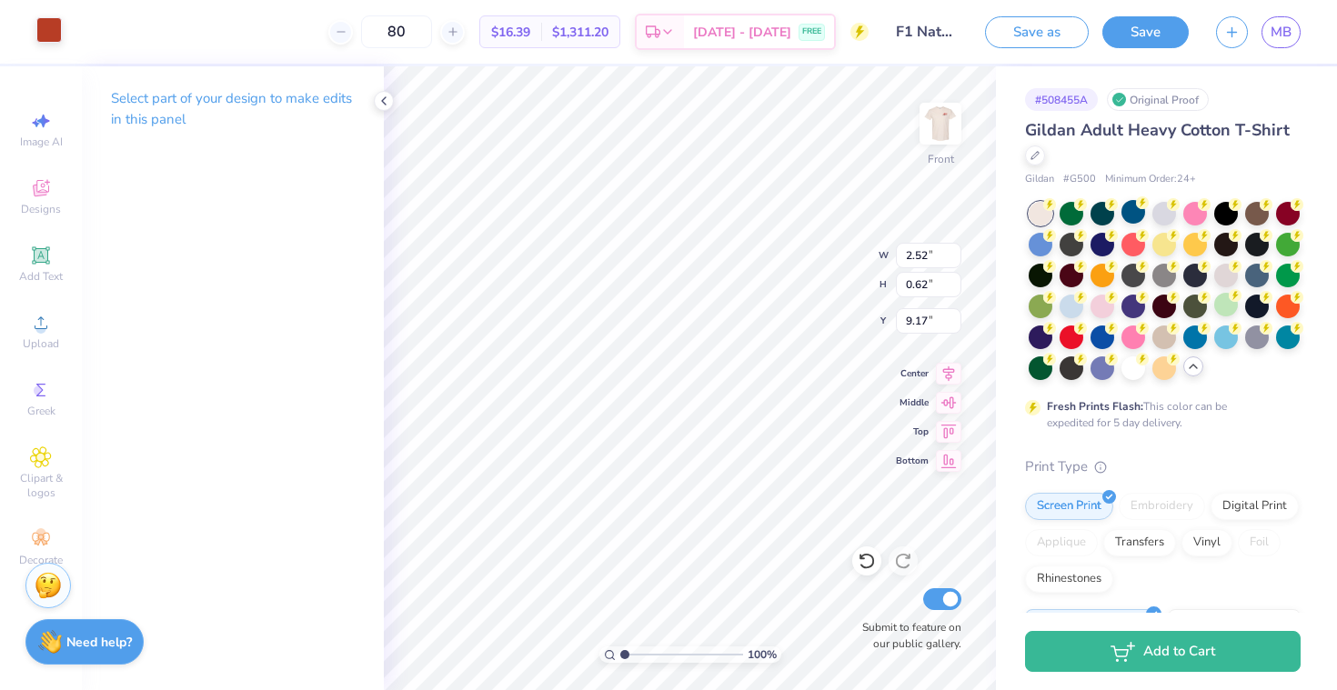
click at [46, 33] on div at bounding box center [48, 29] width 25 height 25
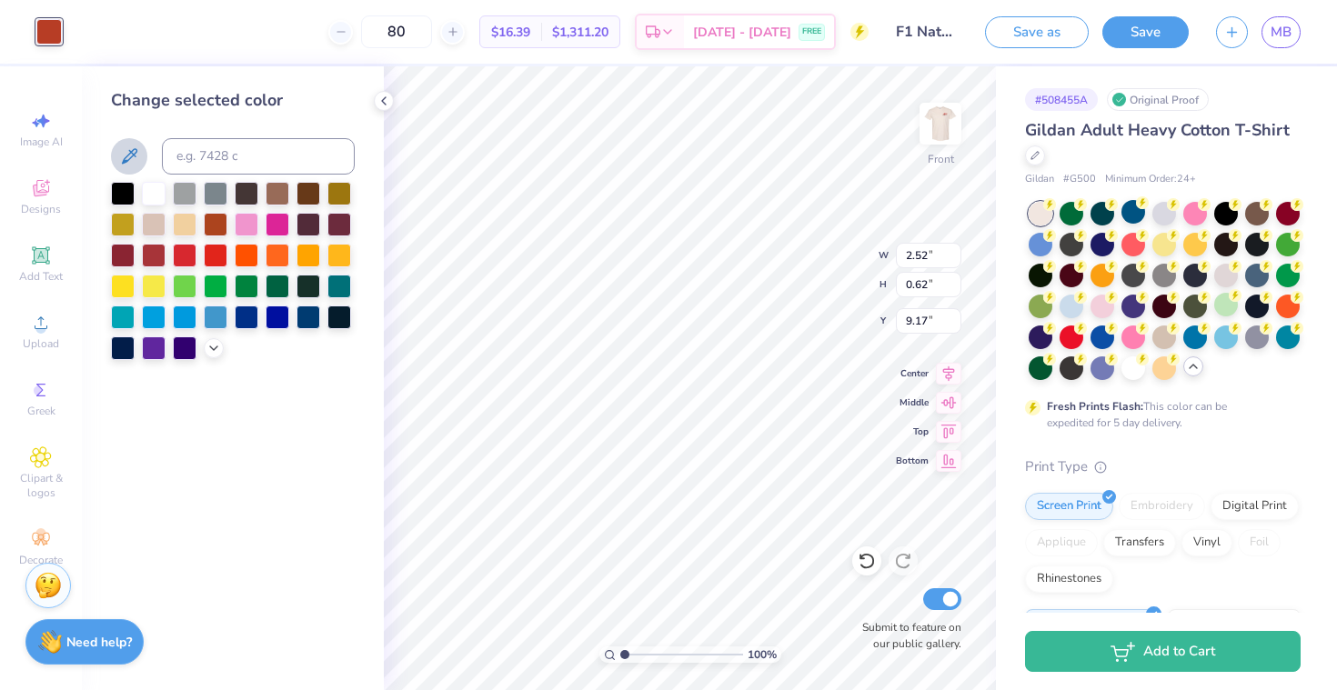
click at [125, 161] on icon at bounding box center [129, 155] width 15 height 15
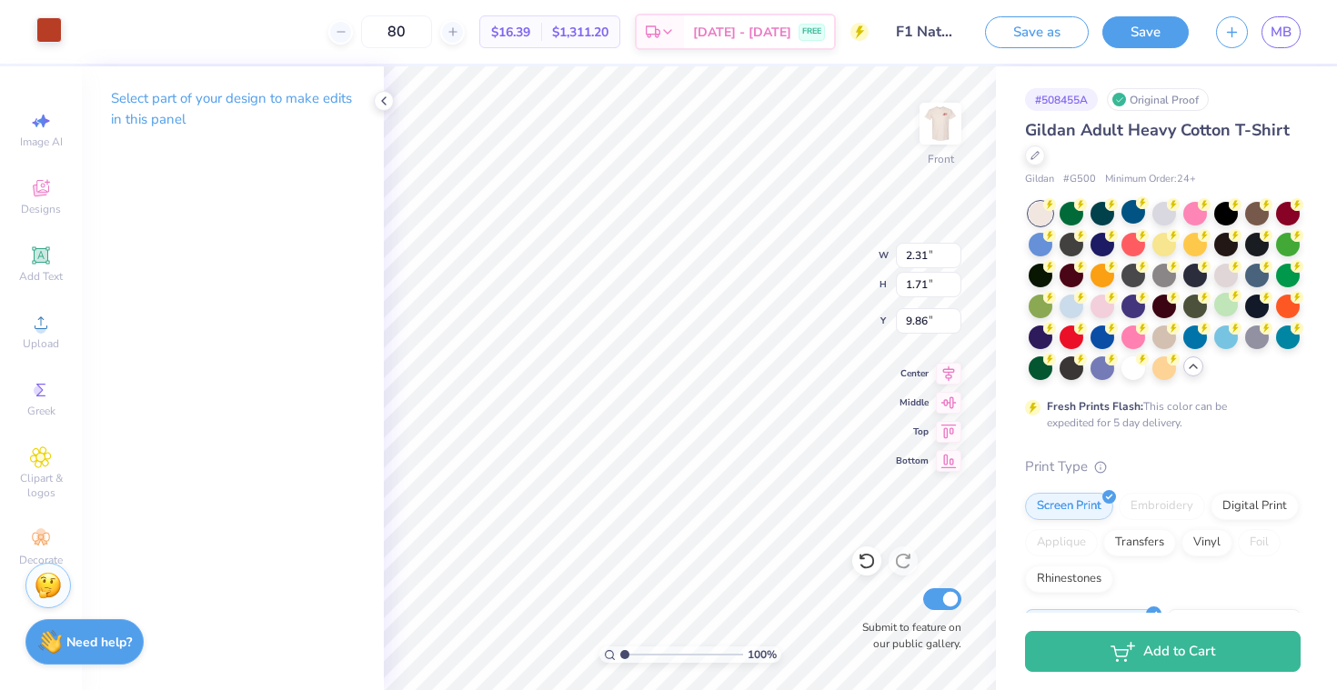
click at [54, 33] on div at bounding box center [48, 29] width 25 height 25
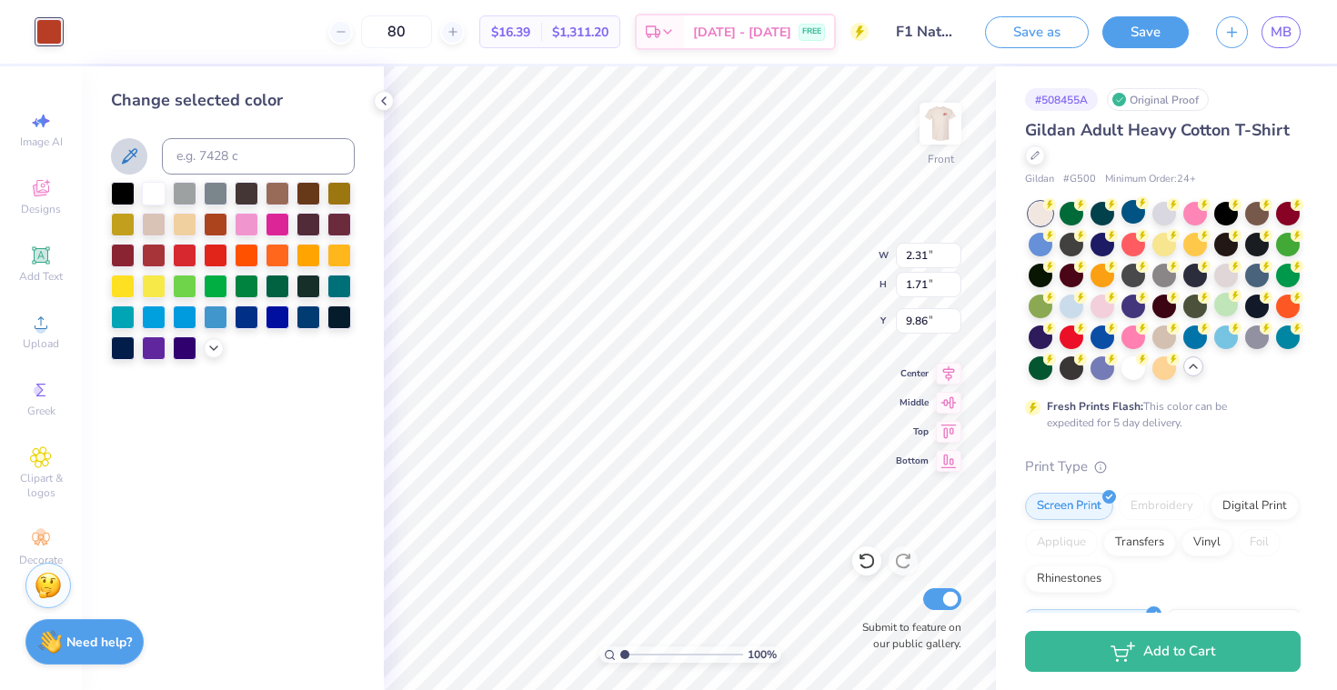
click at [128, 160] on icon at bounding box center [129, 155] width 15 height 15
type input "5.65"
type input "3.26"
type input "10.72"
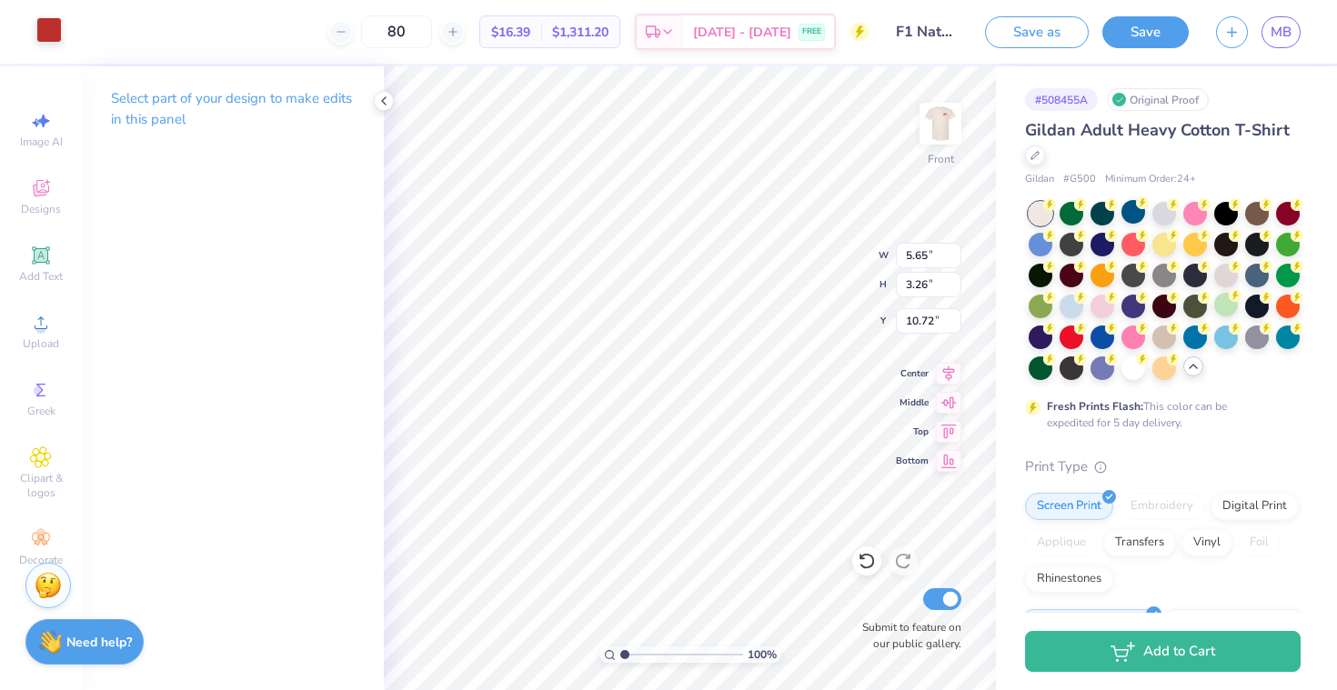
click at [44, 22] on div at bounding box center [48, 29] width 25 height 25
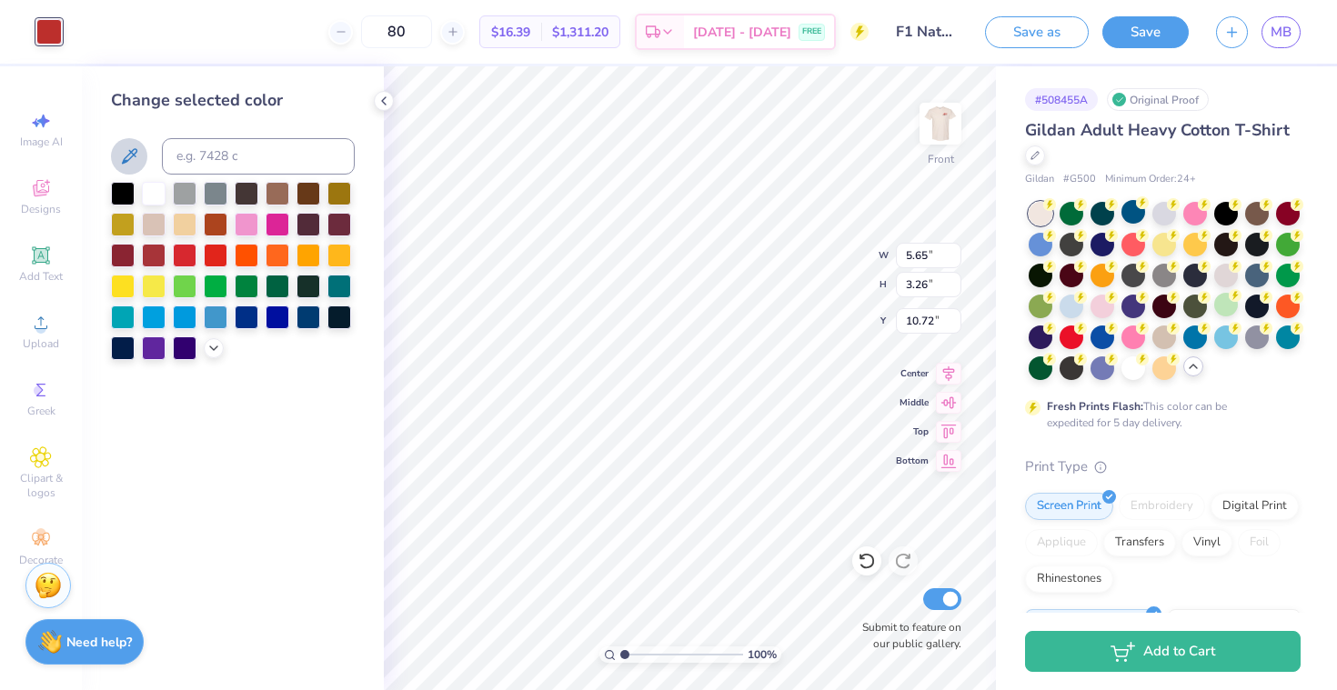
click at [132, 150] on icon at bounding box center [129, 156] width 22 height 22
type input "2.42"
type input "3.08"
type input "9.87"
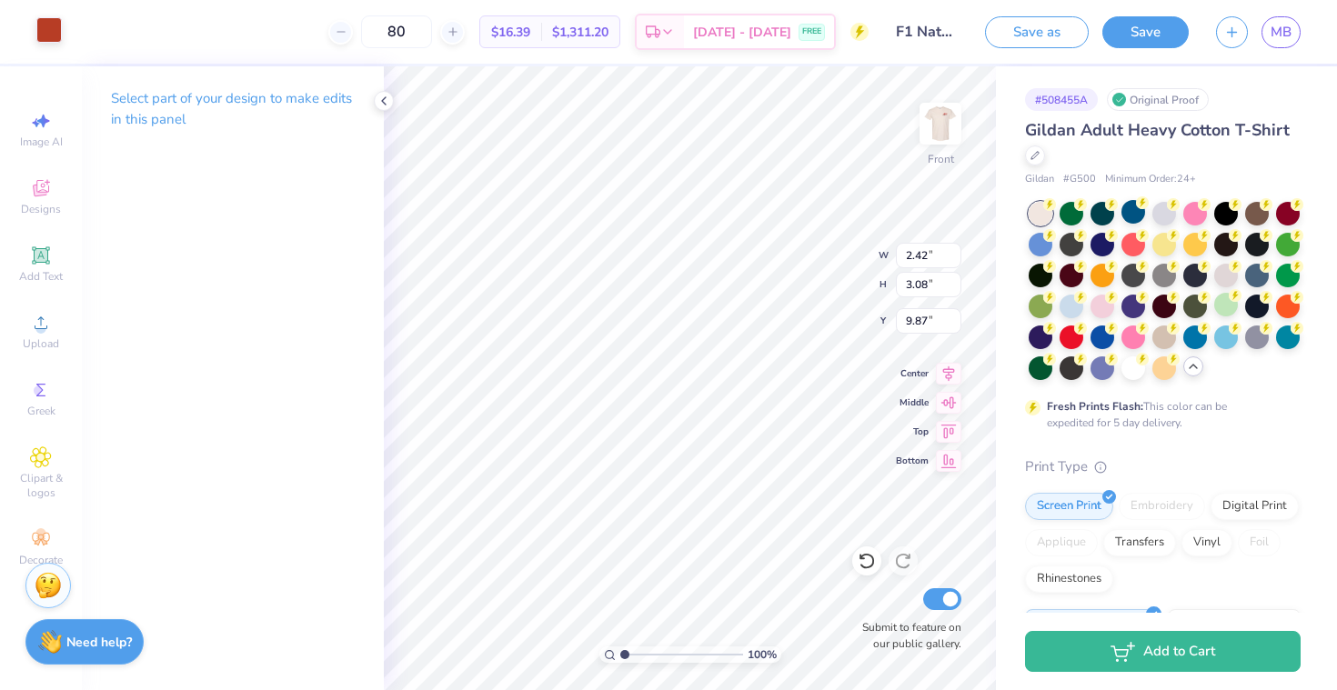
click at [48, 28] on div at bounding box center [48, 29] width 25 height 25
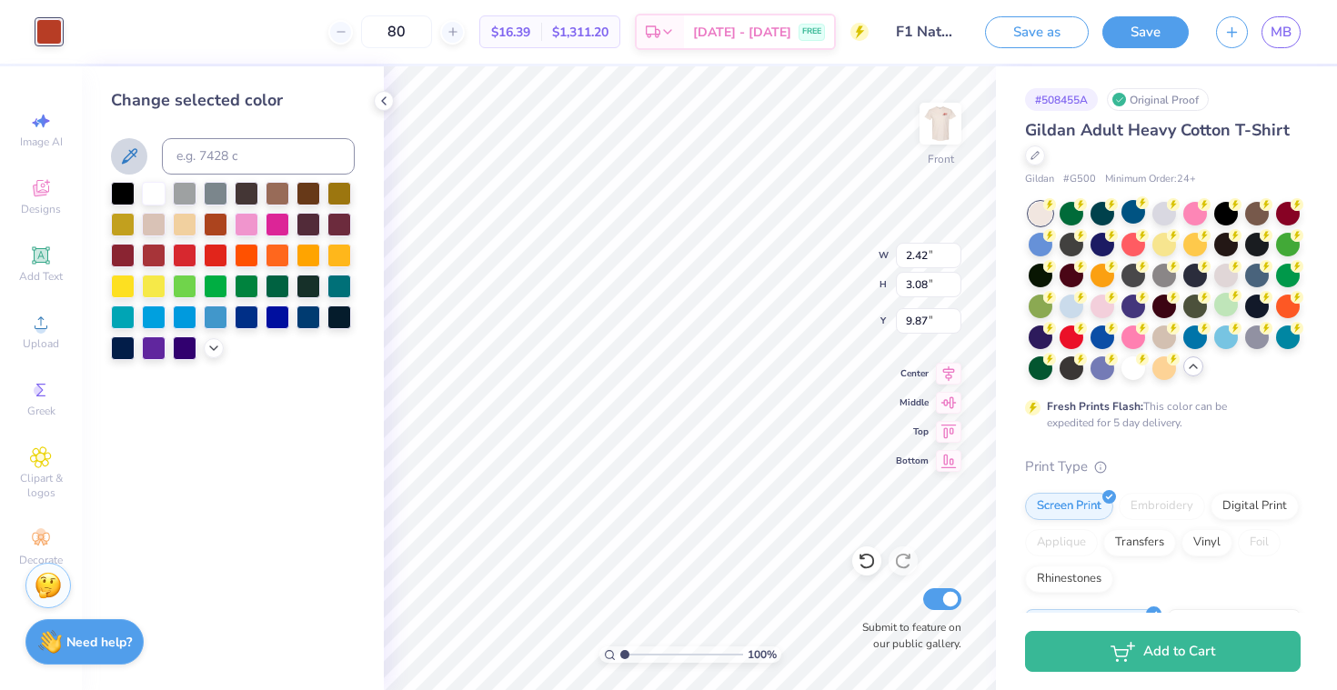
click at [130, 148] on icon at bounding box center [129, 156] width 22 height 22
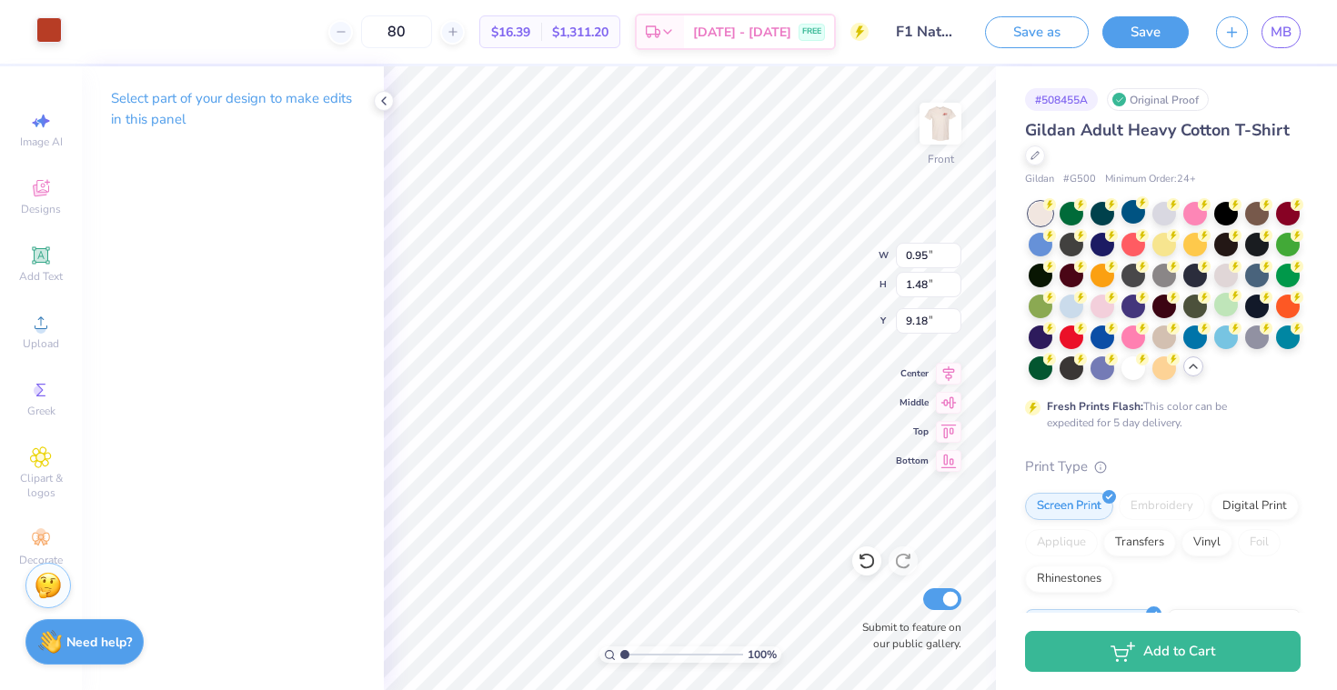
click at [45, 31] on div at bounding box center [48, 29] width 25 height 25
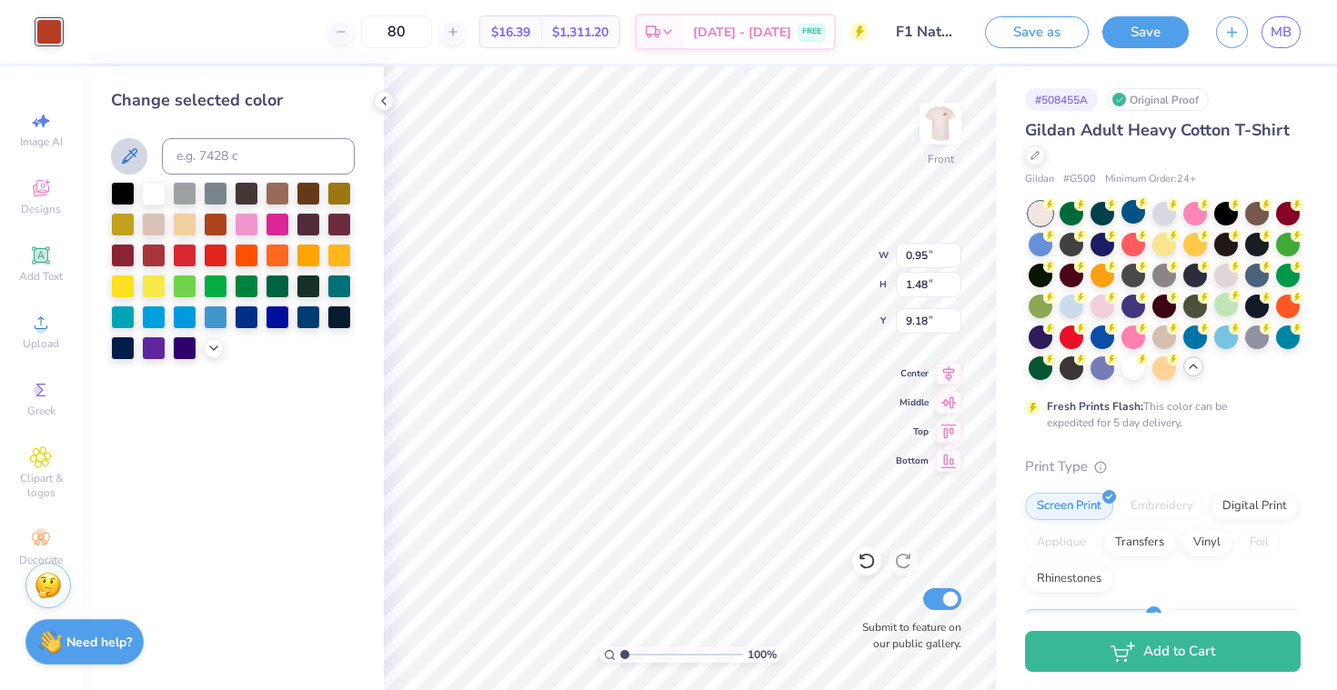
click at [125, 153] on icon at bounding box center [129, 156] width 22 height 22
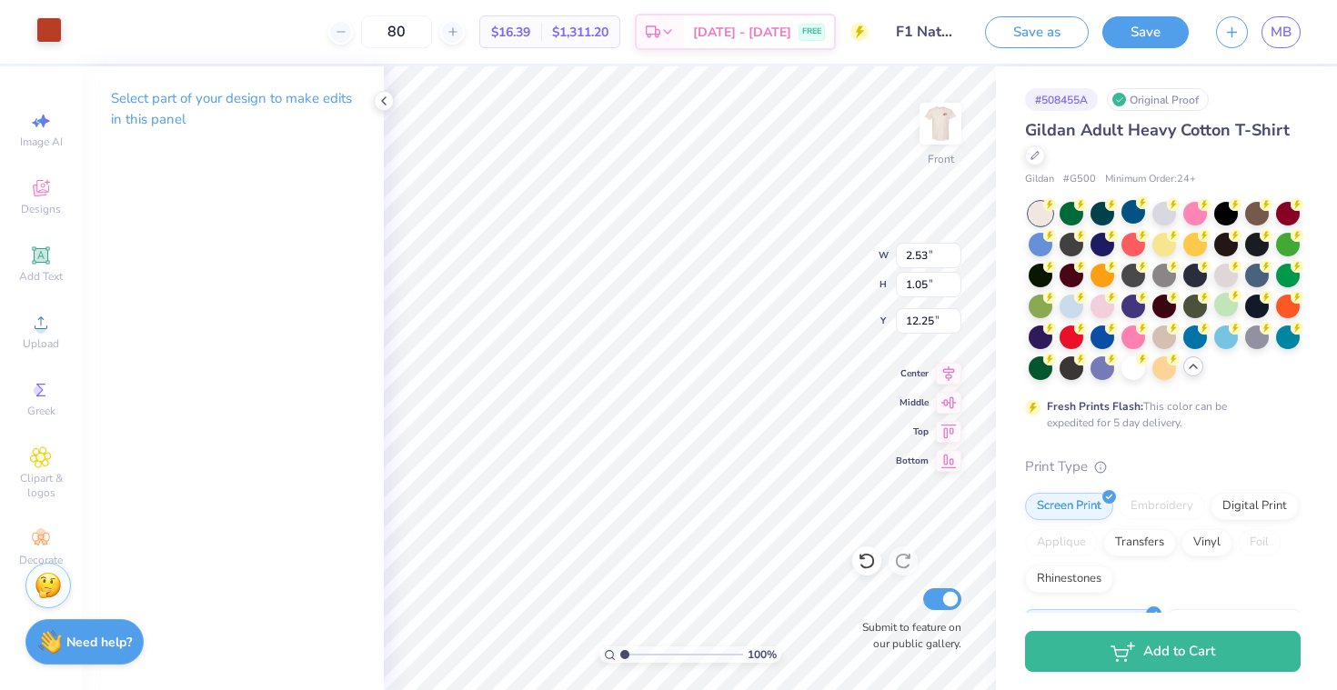
click at [47, 34] on div at bounding box center [48, 29] width 25 height 25
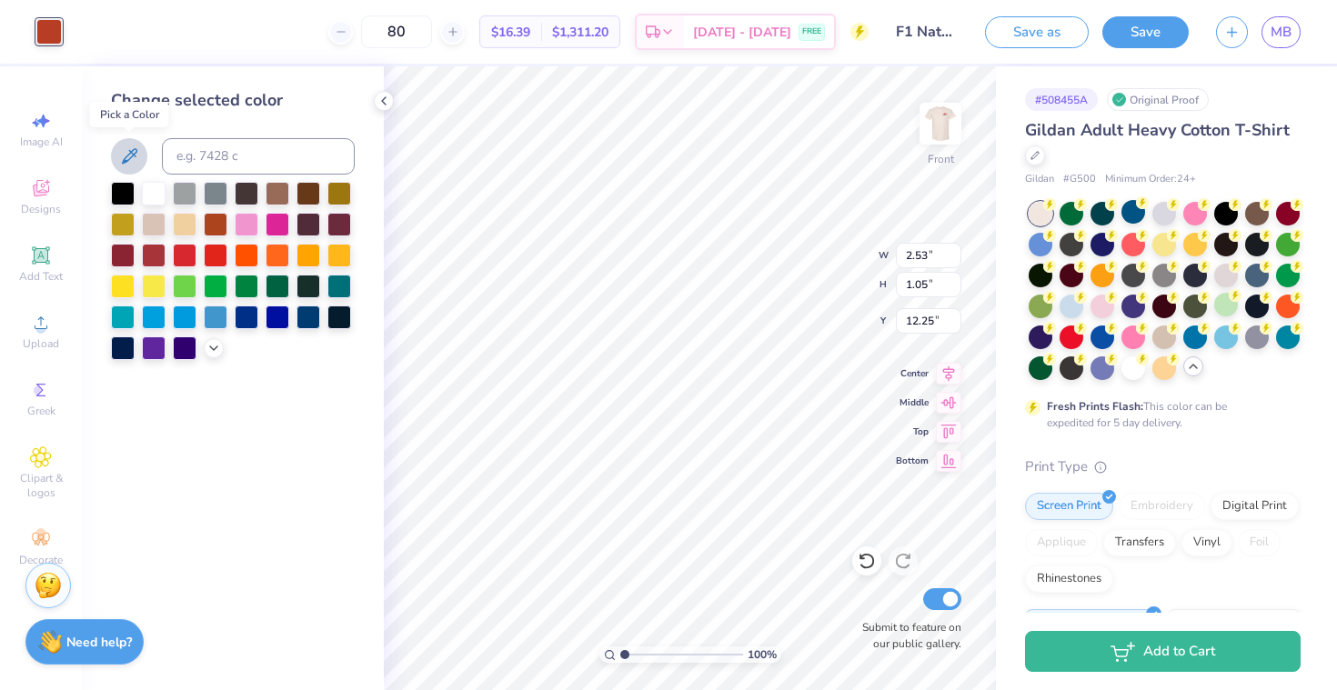
click at [125, 149] on icon at bounding box center [129, 156] width 22 height 22
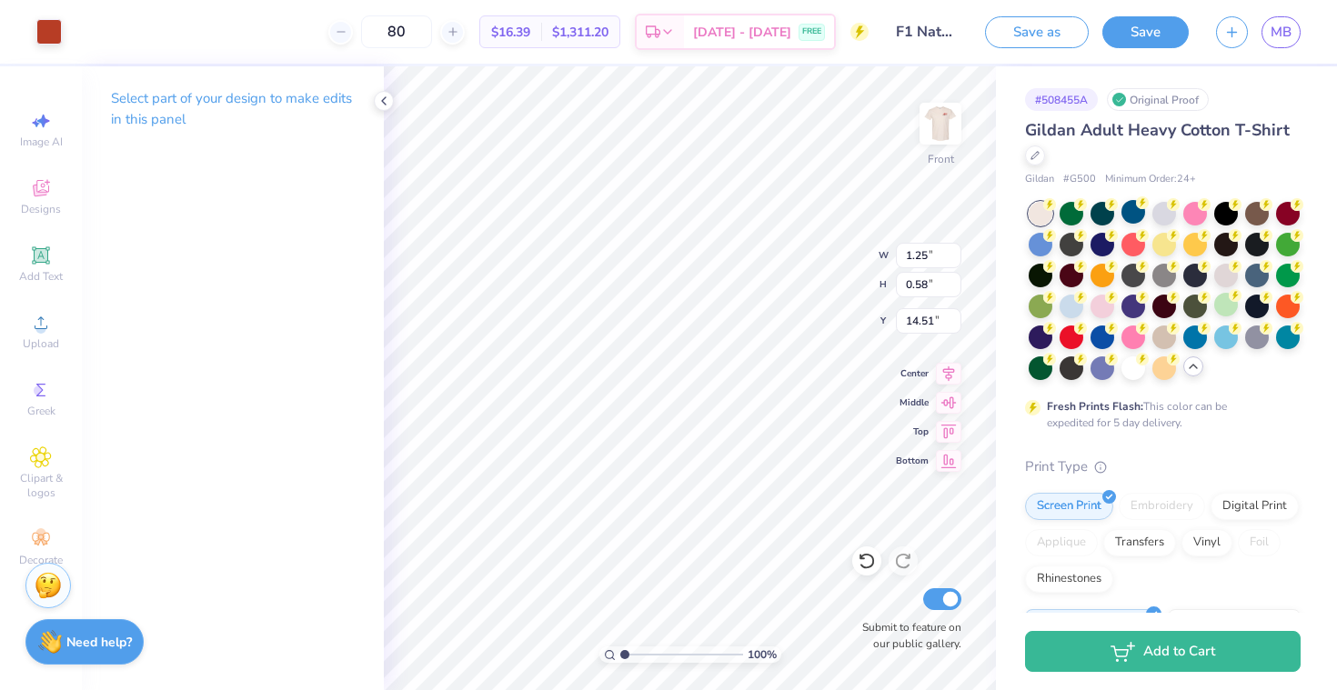
click at [32, 25] on div "Art colors" at bounding box center [31, 32] width 62 height 64
click at [51, 28] on div at bounding box center [48, 29] width 25 height 25
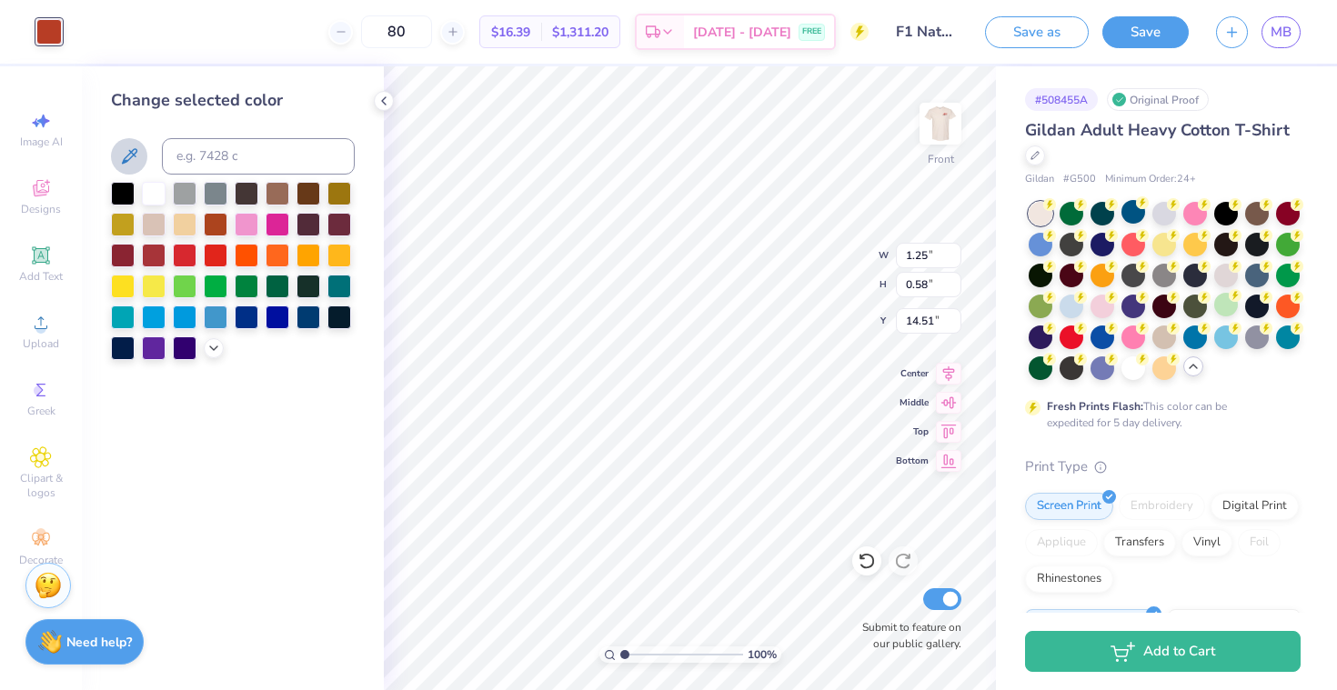
click at [126, 144] on button at bounding box center [129, 156] width 36 height 36
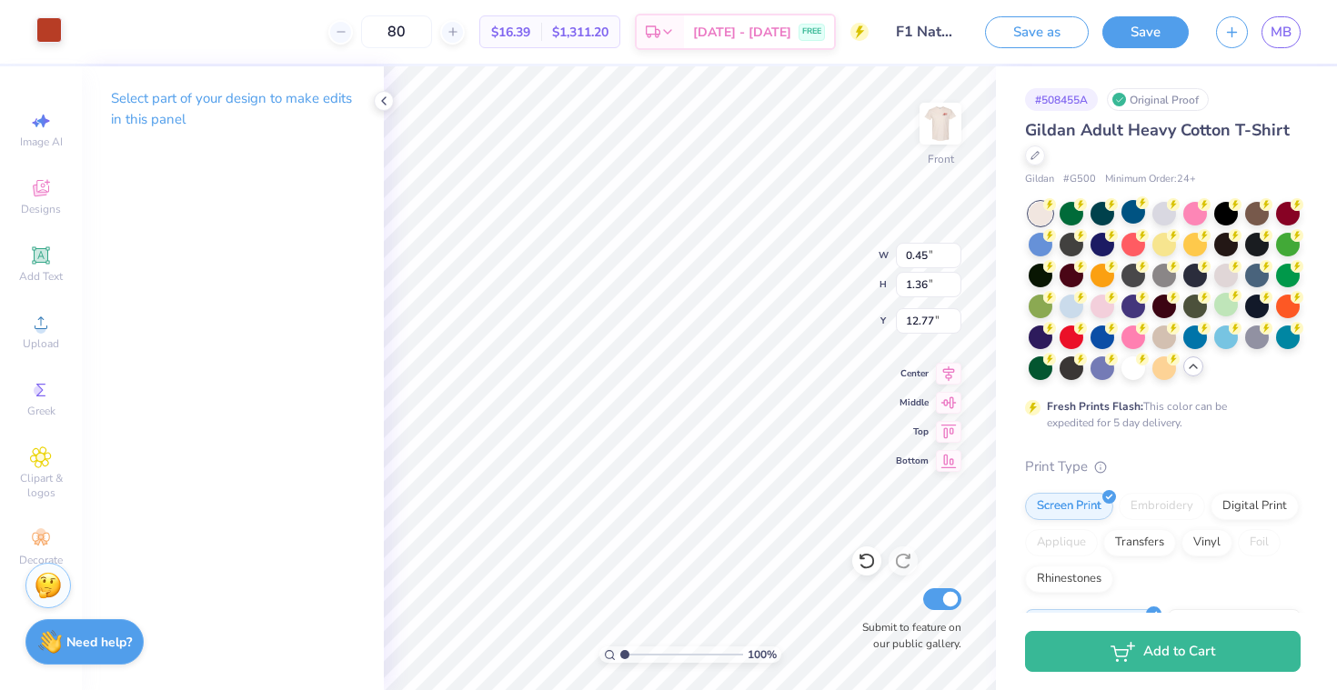
click at [45, 32] on div at bounding box center [48, 29] width 25 height 25
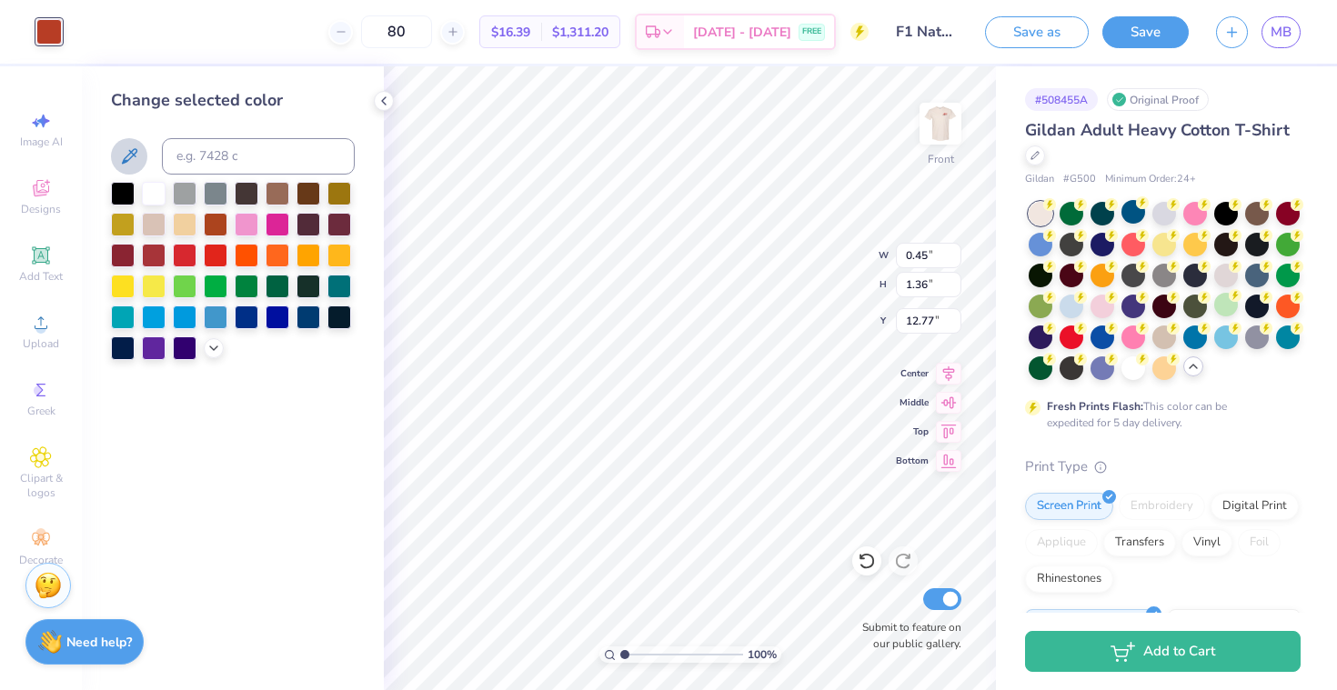
click at [131, 151] on icon at bounding box center [129, 155] width 15 height 15
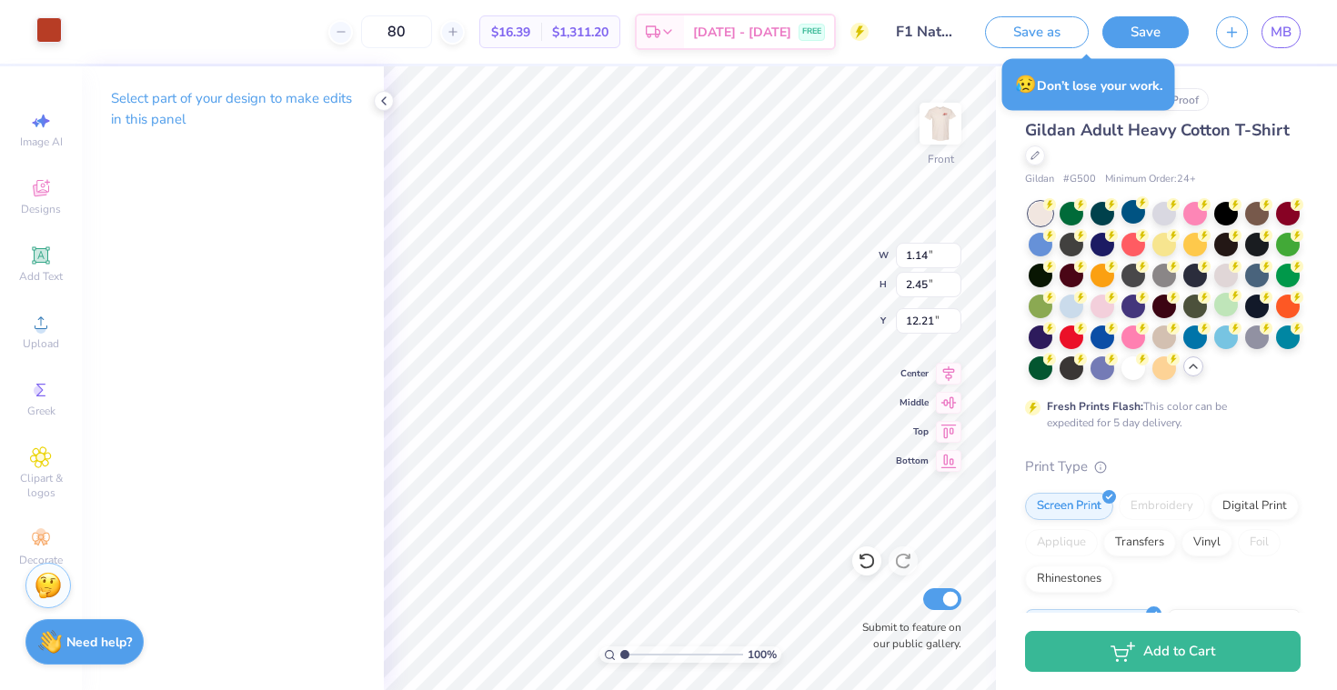
click at [49, 37] on div at bounding box center [48, 29] width 25 height 25
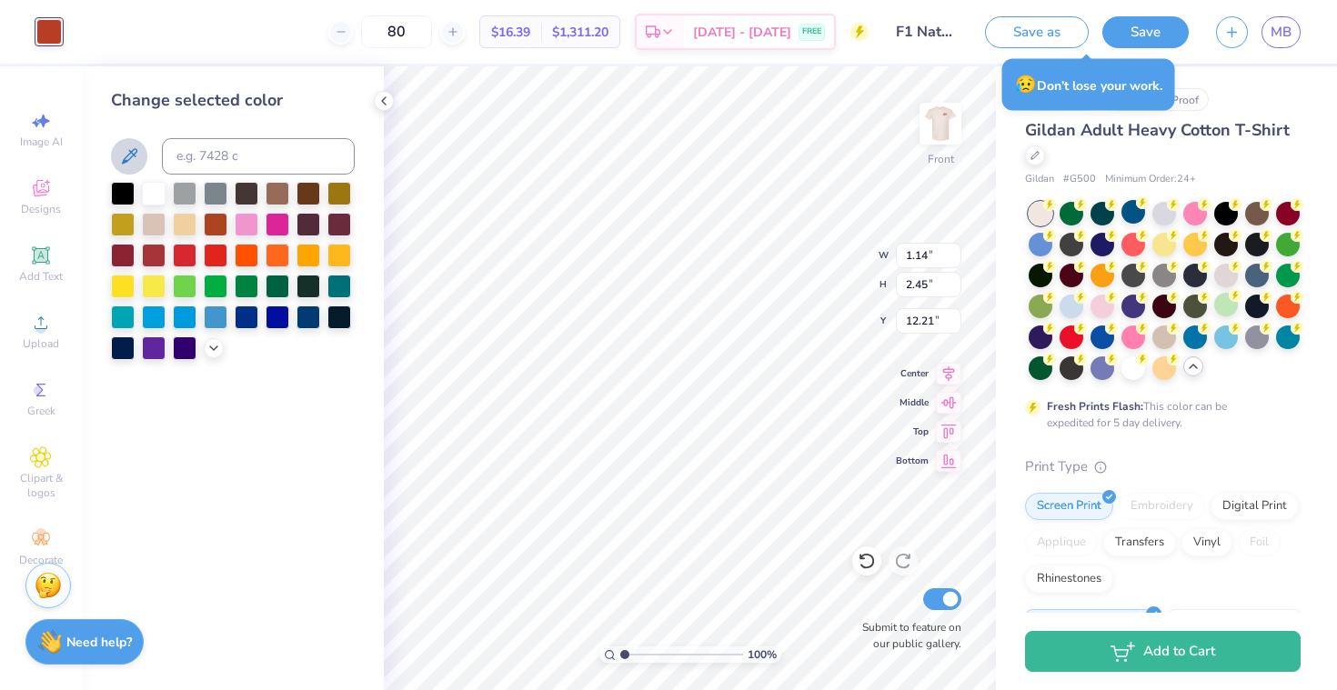
click at [124, 163] on icon at bounding box center [129, 155] width 15 height 15
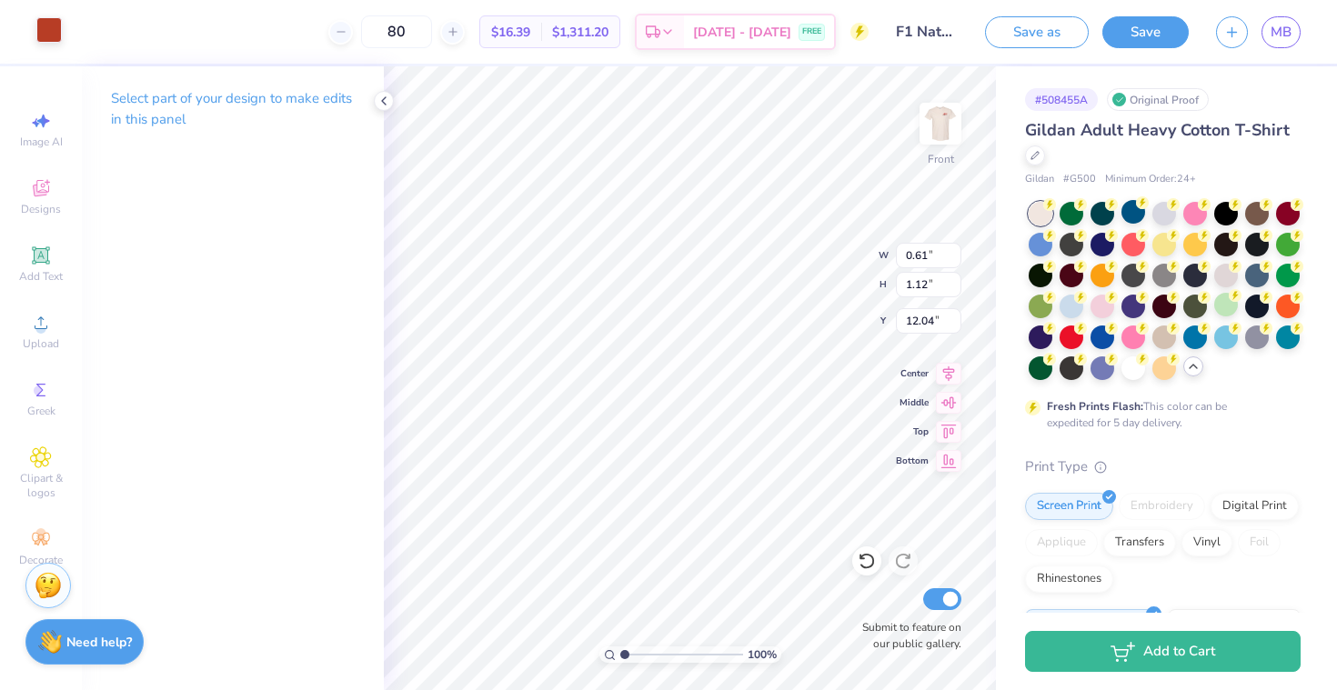
click at [49, 18] on div at bounding box center [48, 29] width 25 height 25
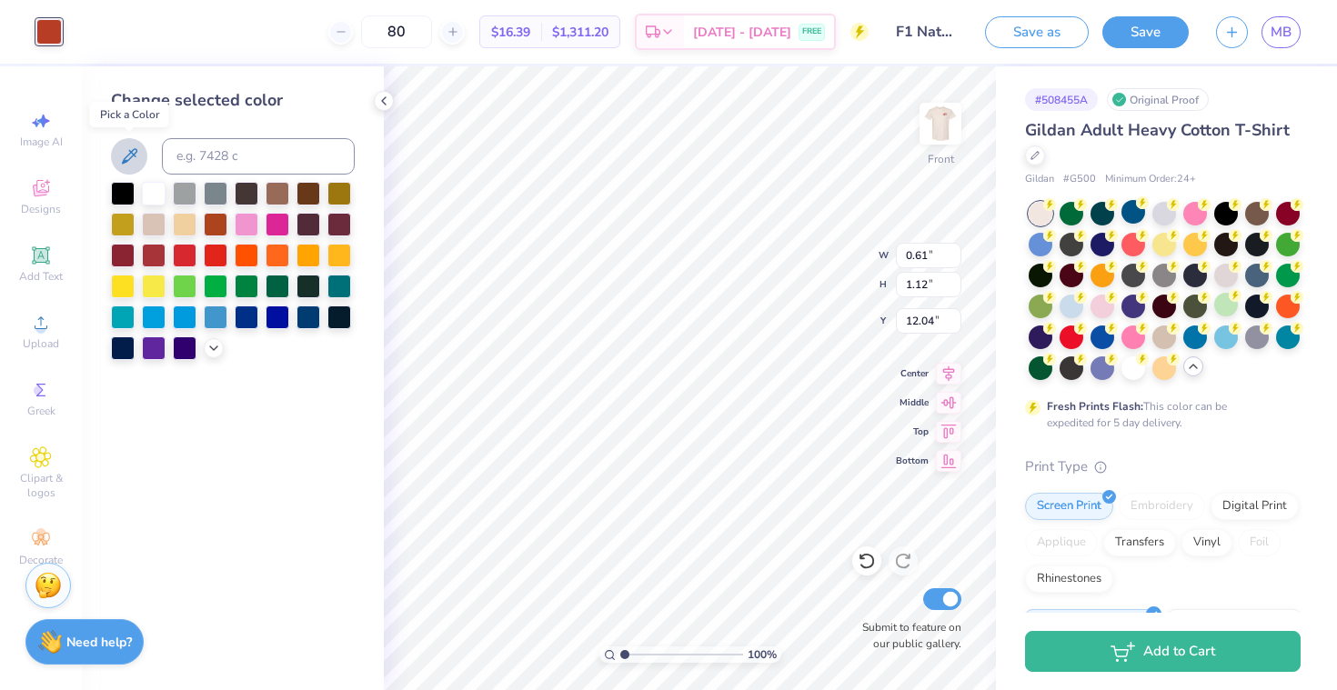
click at [132, 157] on icon at bounding box center [129, 156] width 22 height 22
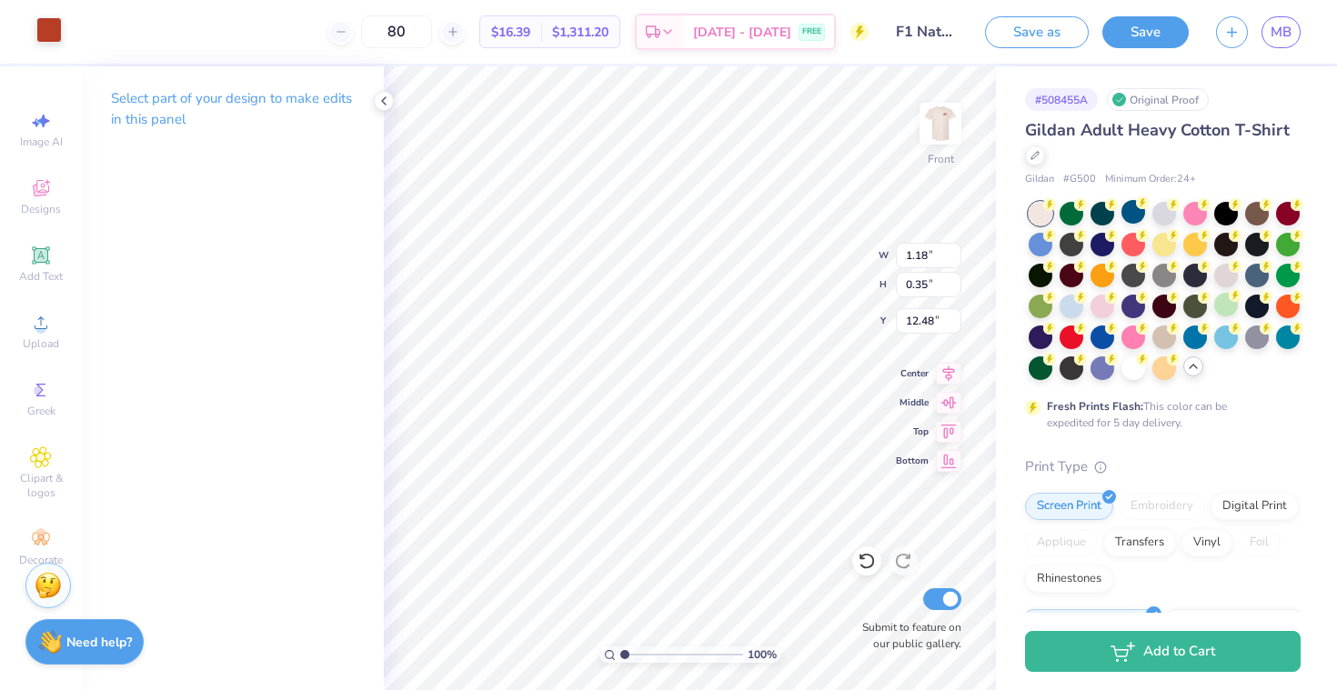
click at [49, 25] on div at bounding box center [48, 29] width 25 height 25
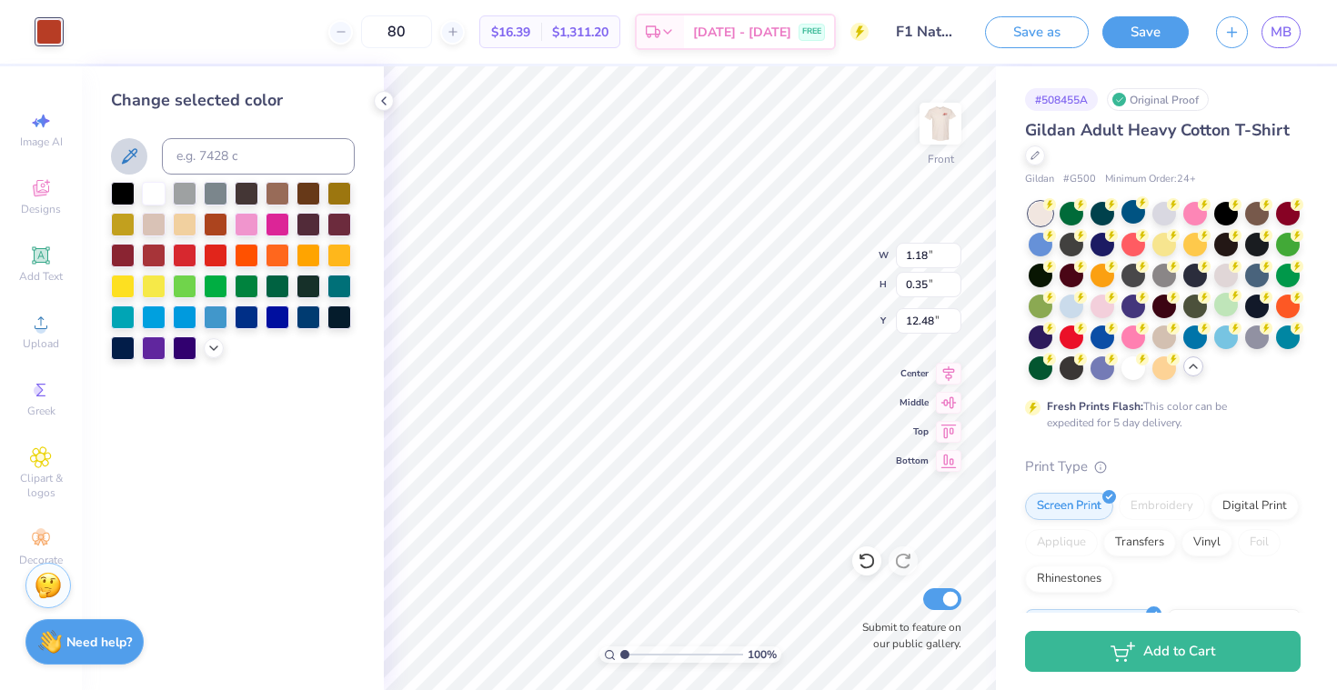
click at [135, 162] on icon at bounding box center [129, 156] width 22 height 22
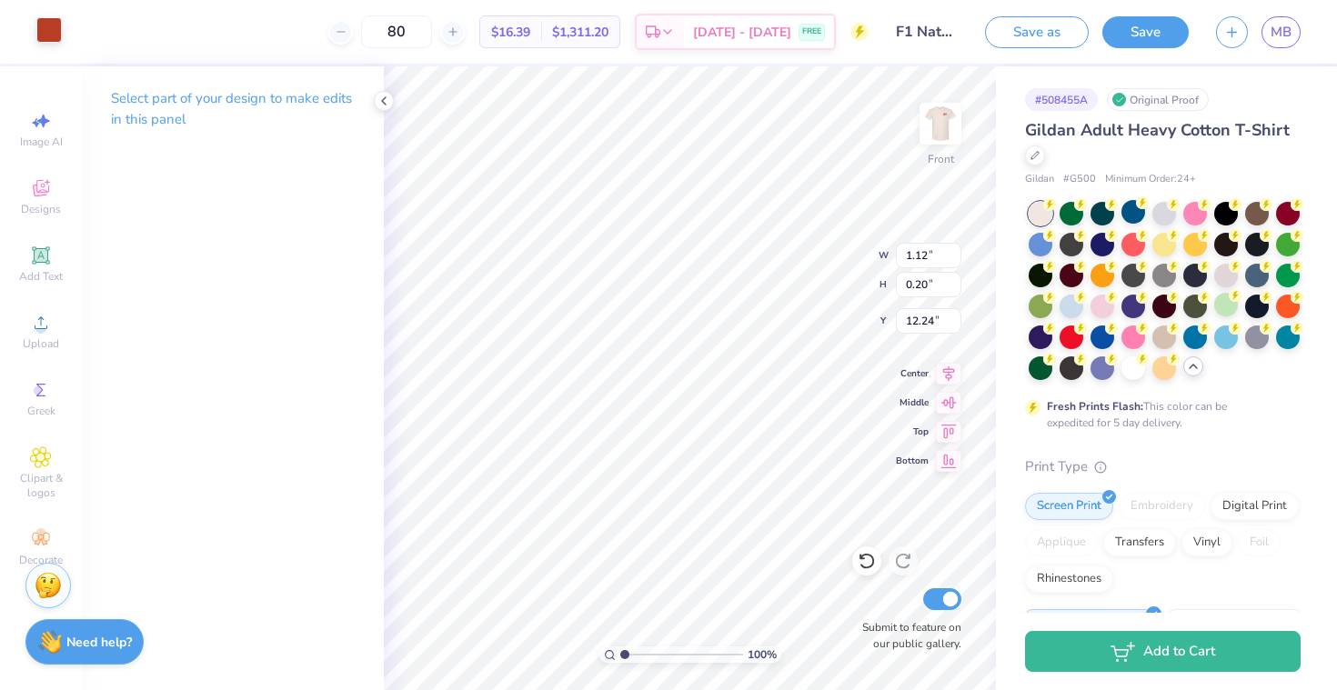
click at [49, 35] on div at bounding box center [48, 29] width 25 height 25
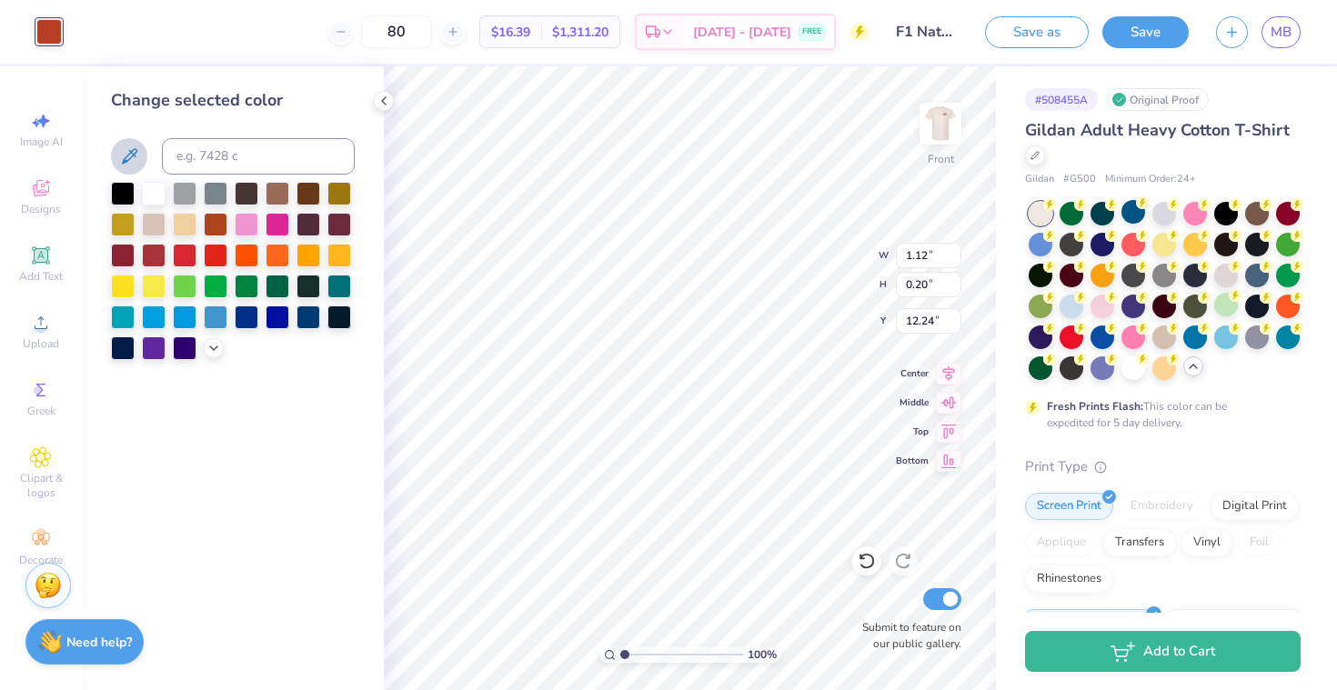
click at [127, 151] on icon at bounding box center [129, 156] width 22 height 22
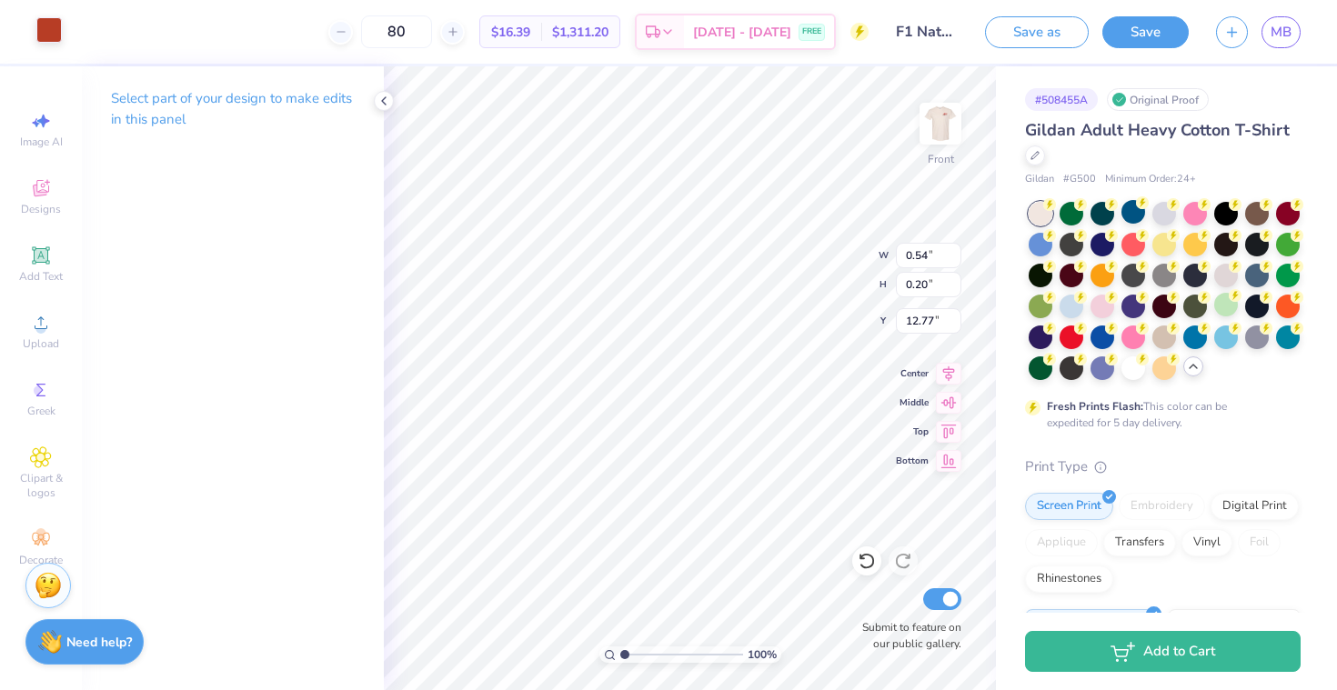
click at [55, 31] on div at bounding box center [48, 29] width 25 height 25
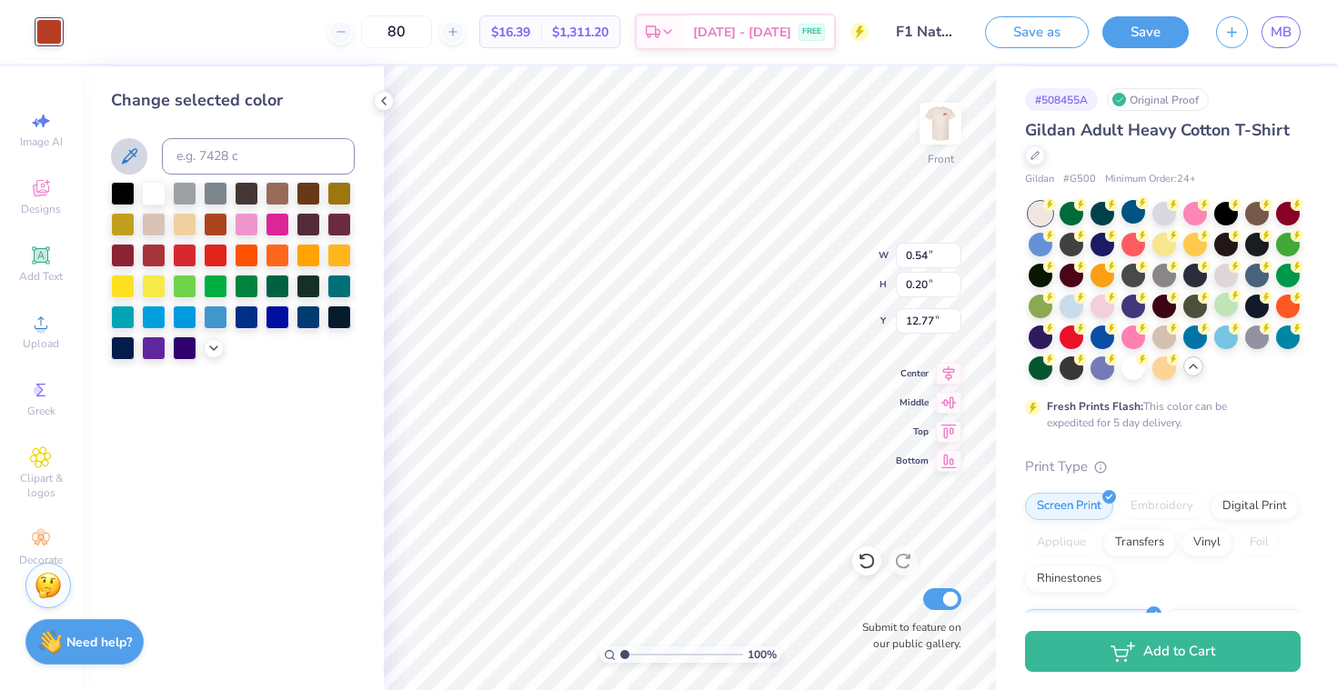
click at [134, 146] on icon at bounding box center [129, 156] width 22 height 22
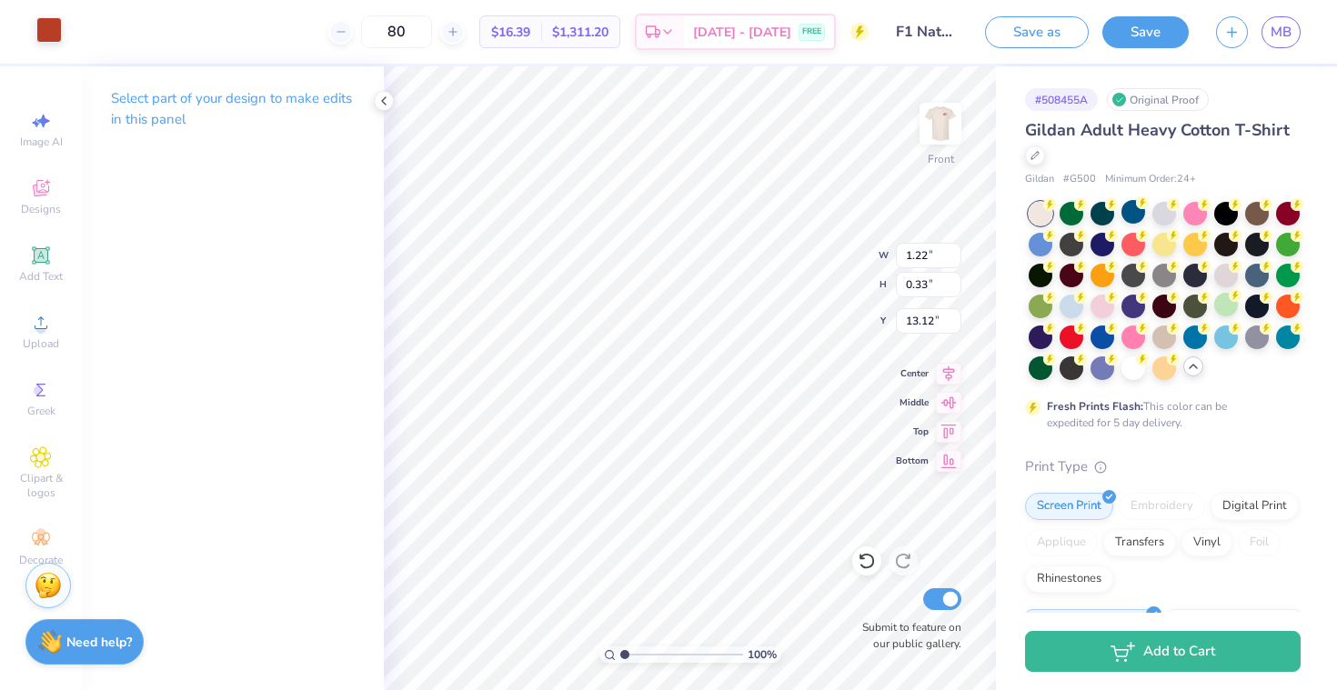
click at [56, 27] on div at bounding box center [48, 29] width 25 height 25
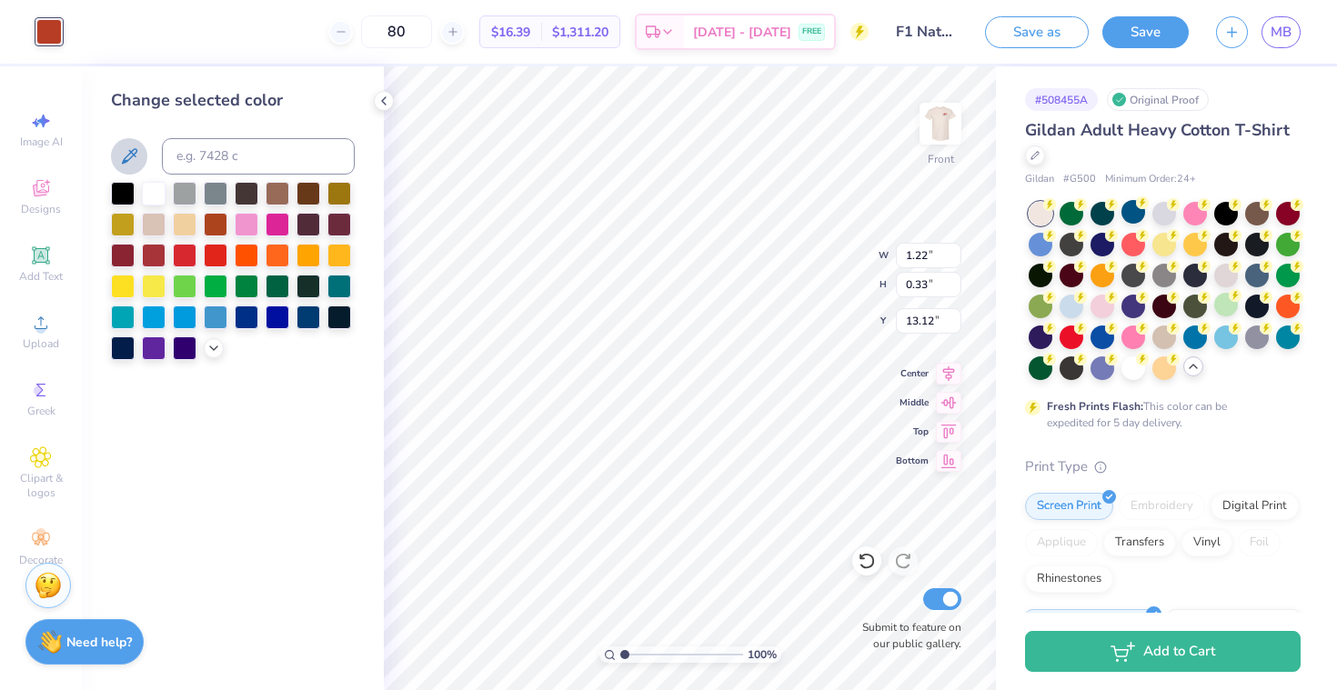
click at [131, 154] on icon at bounding box center [129, 156] width 22 height 22
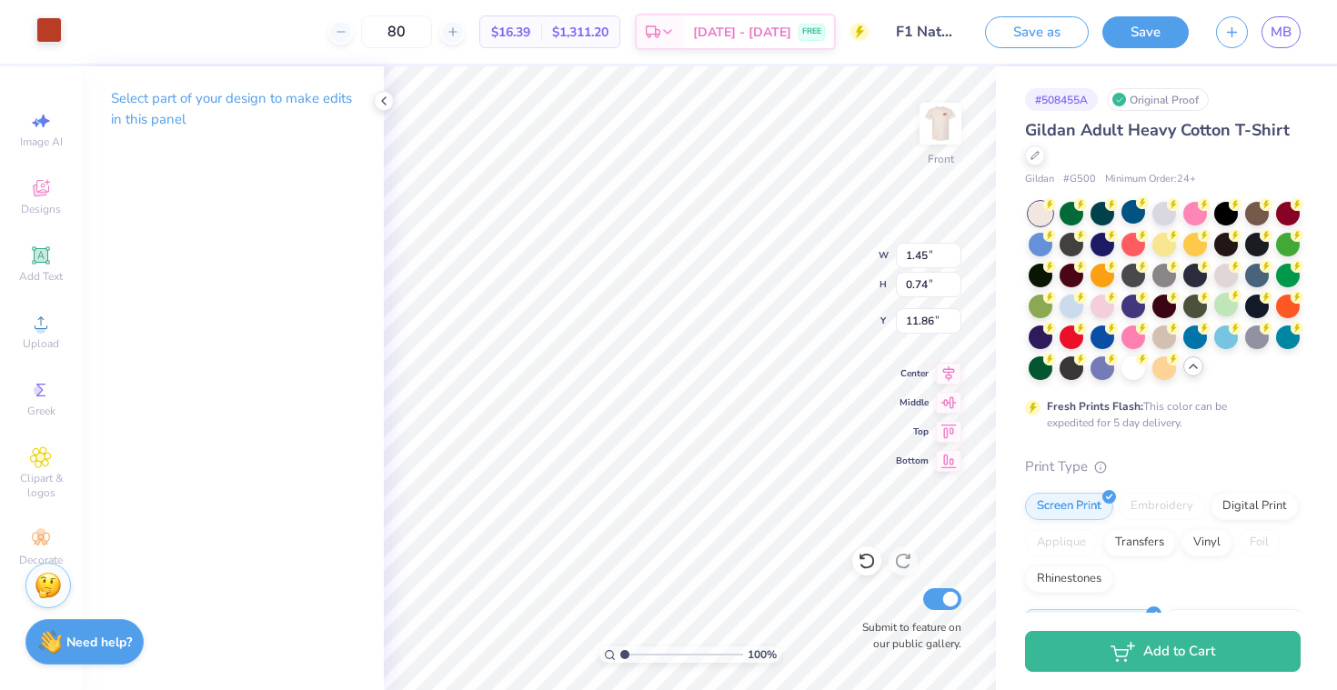
click at [36, 34] on div at bounding box center [48, 29] width 25 height 25
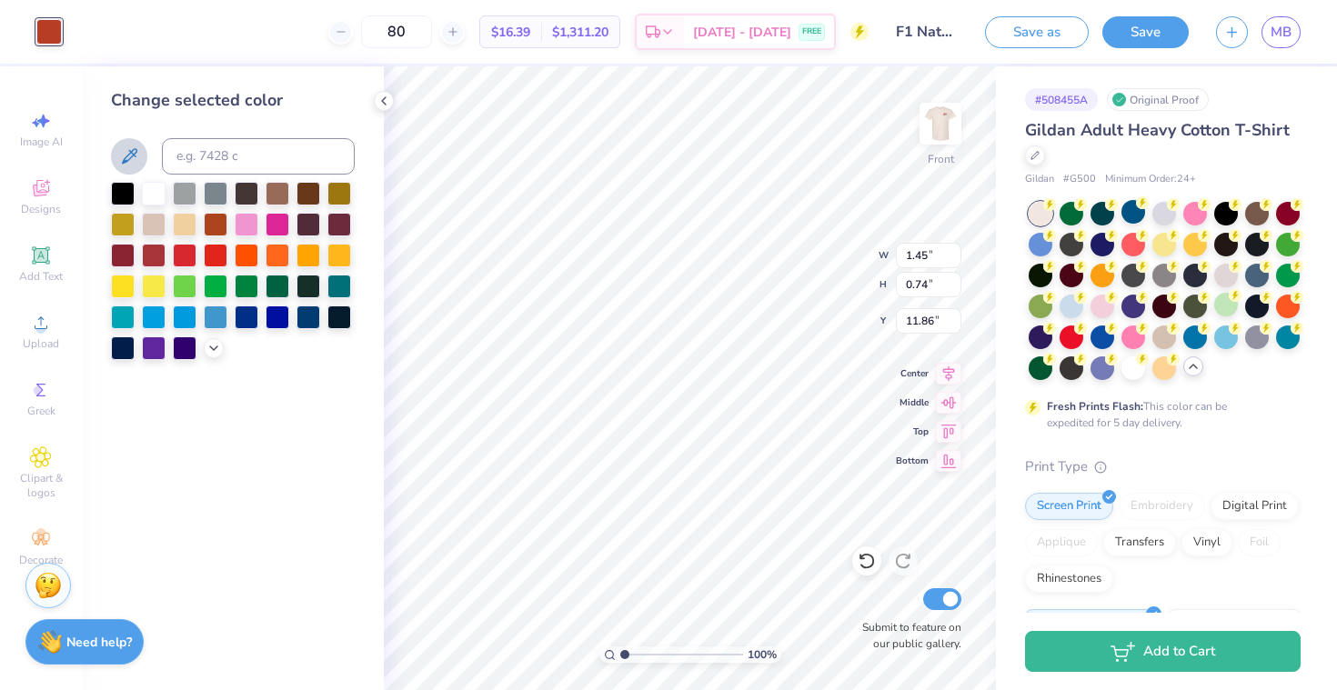
click at [129, 158] on icon at bounding box center [129, 155] width 15 height 15
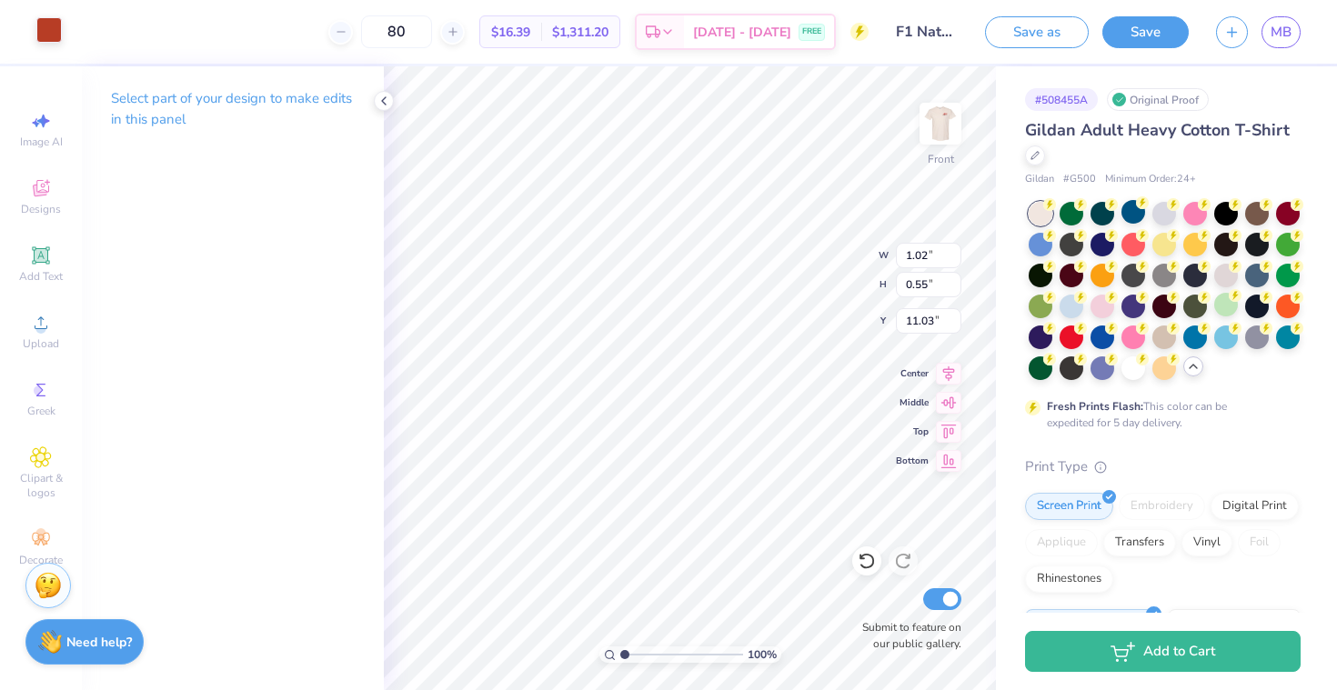
click at [41, 22] on div at bounding box center [48, 29] width 25 height 25
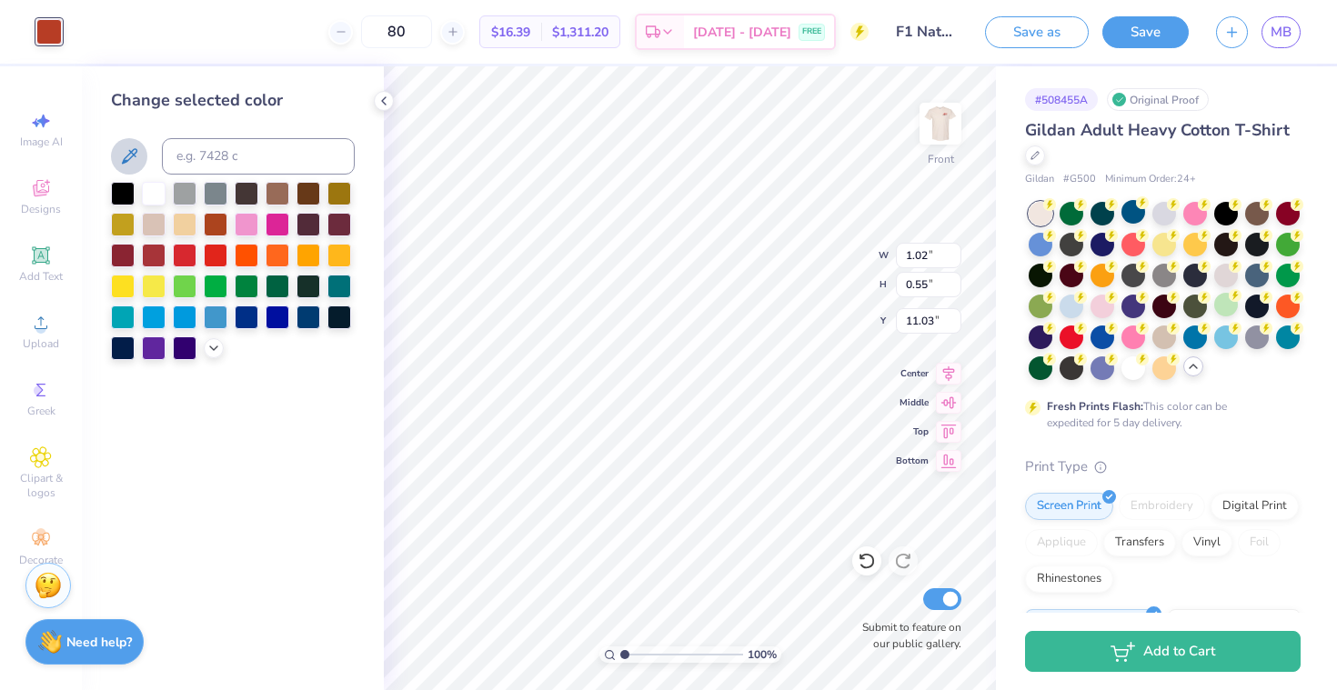
click at [125, 154] on icon at bounding box center [129, 156] width 22 height 22
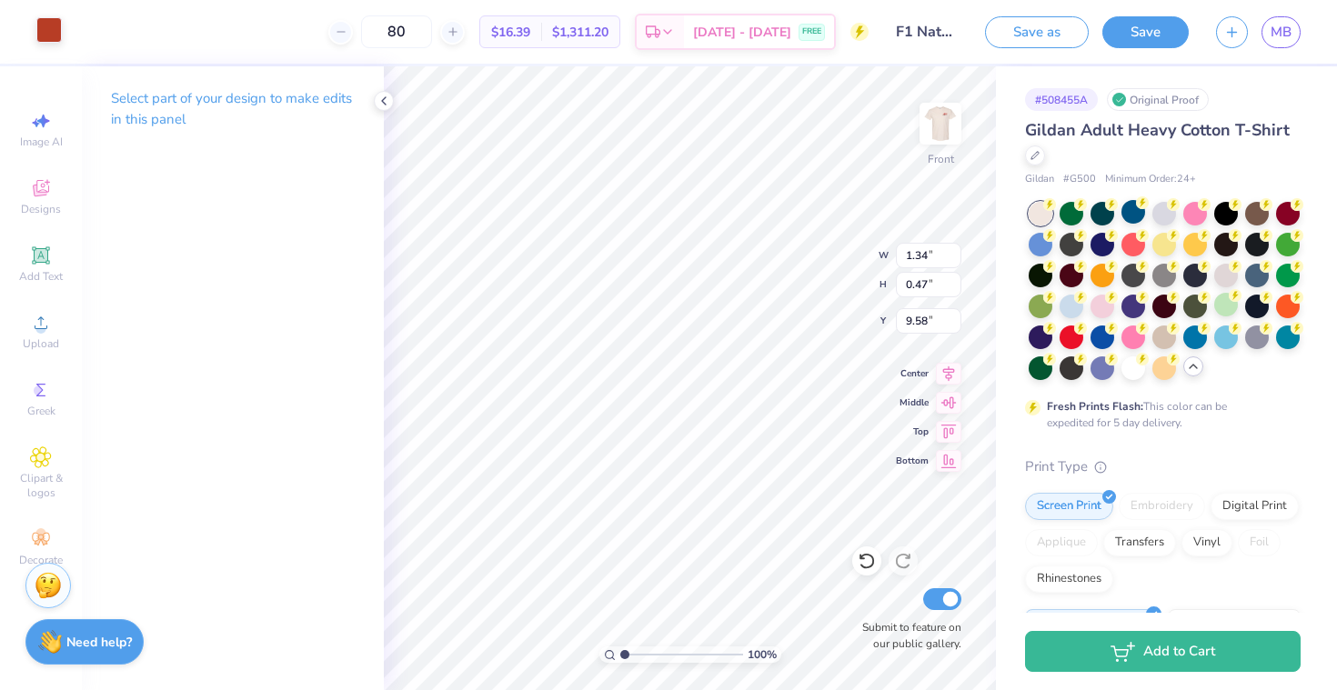
click at [36, 26] on div at bounding box center [48, 29] width 25 height 25
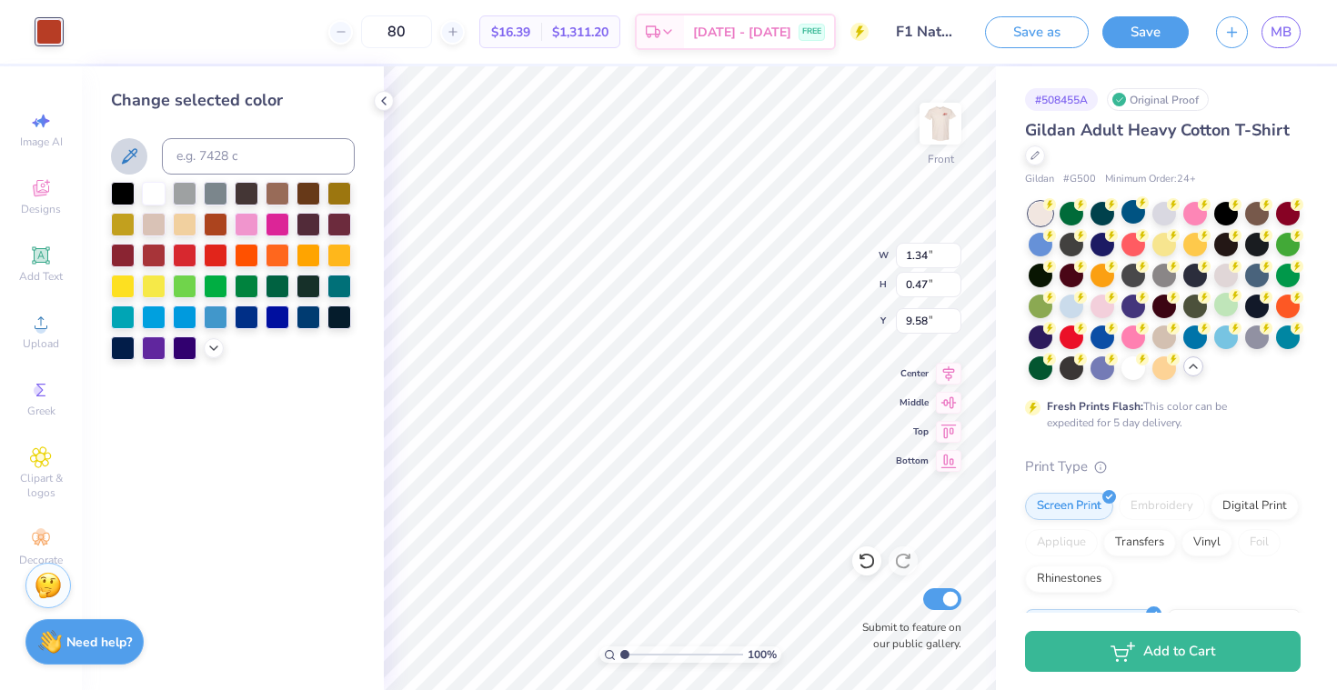
click at [135, 164] on icon at bounding box center [129, 156] width 22 height 22
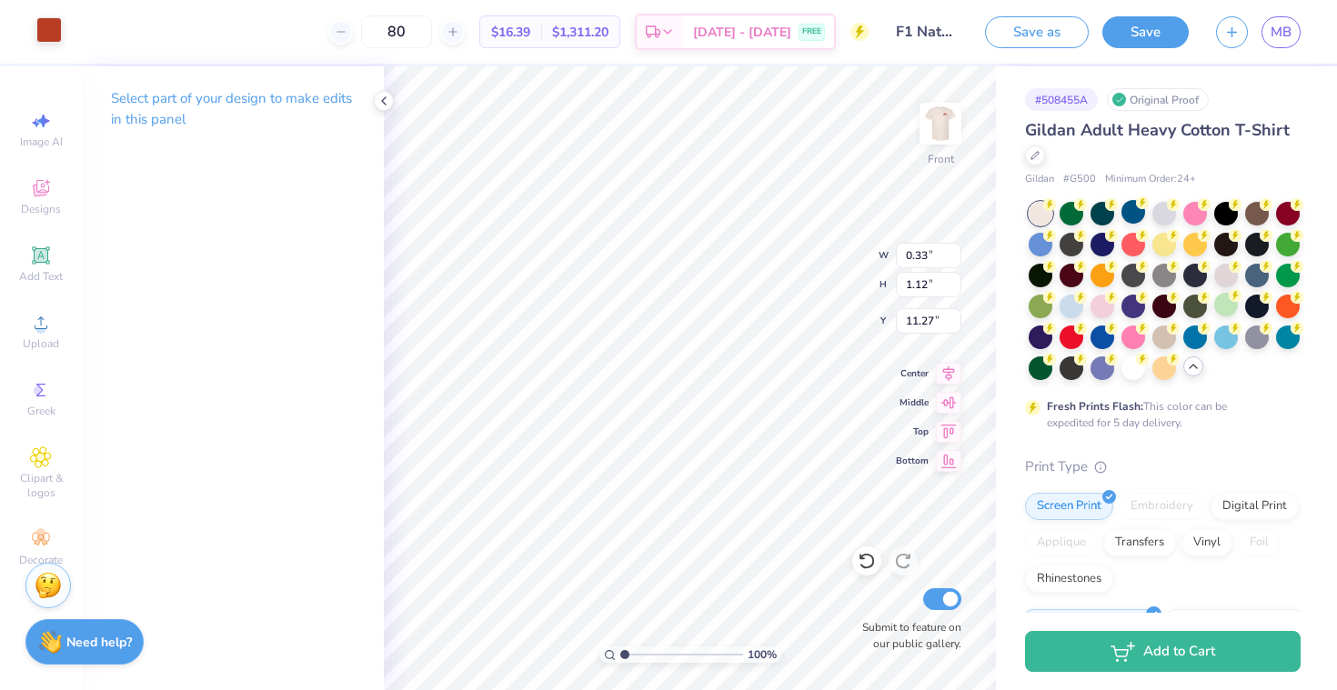
click at [53, 32] on div at bounding box center [48, 29] width 25 height 25
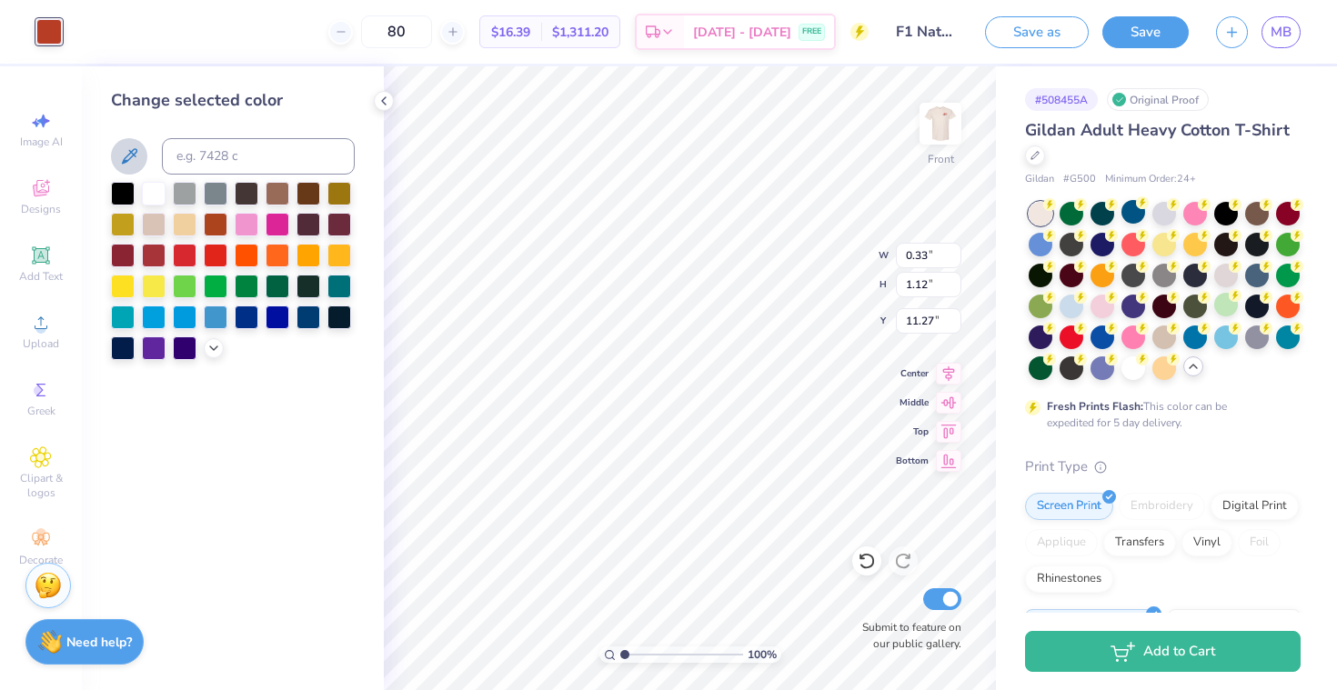
click at [135, 152] on icon at bounding box center [129, 155] width 15 height 15
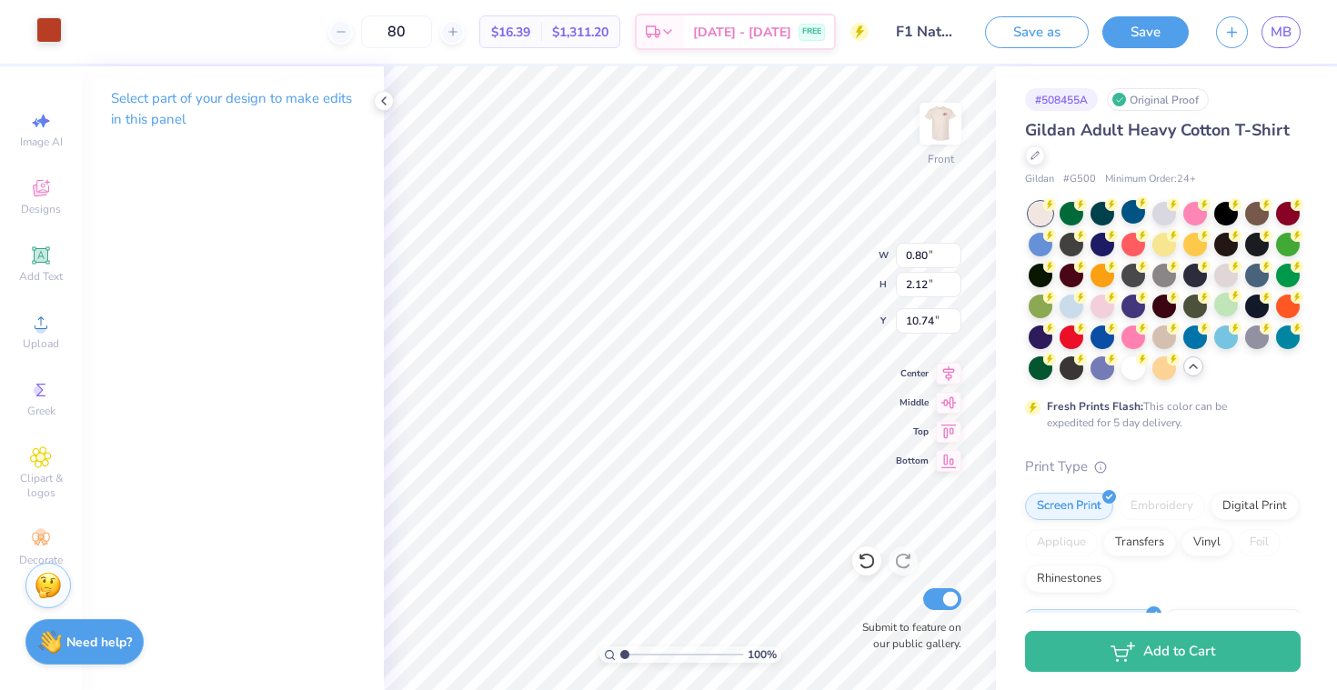
click at [45, 36] on div at bounding box center [48, 29] width 25 height 25
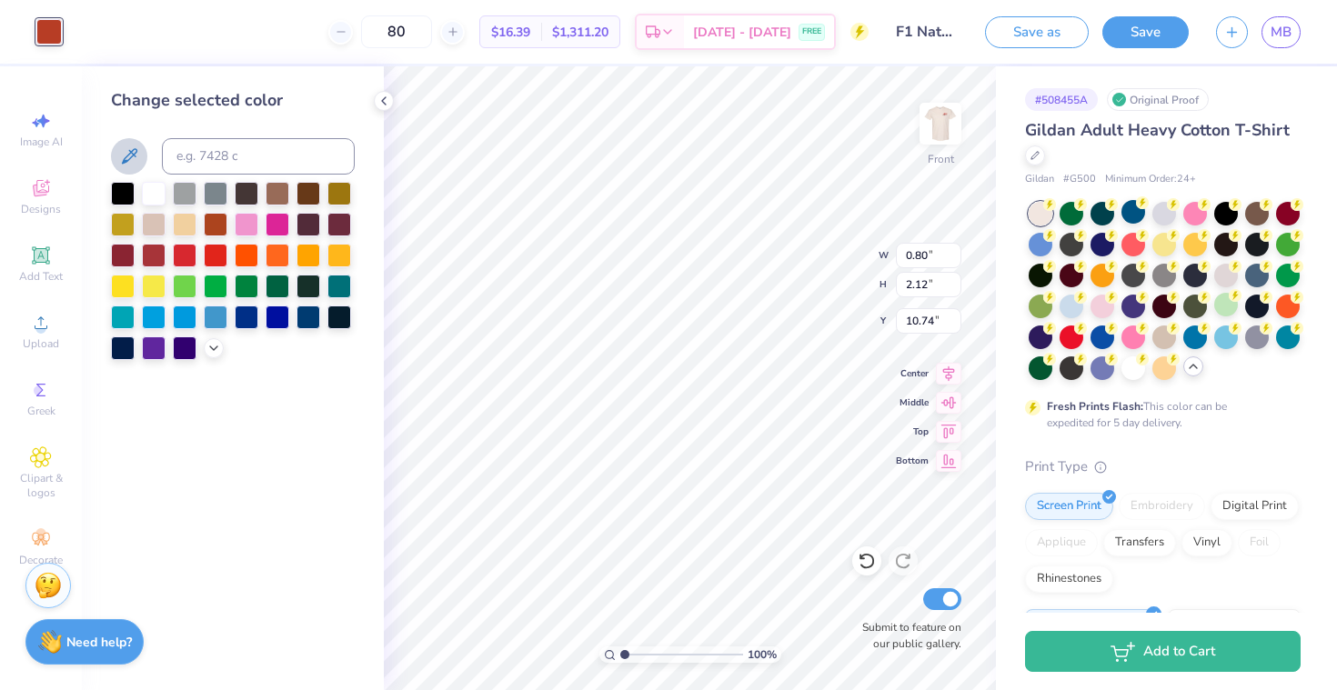
click at [135, 160] on icon at bounding box center [129, 156] width 22 height 22
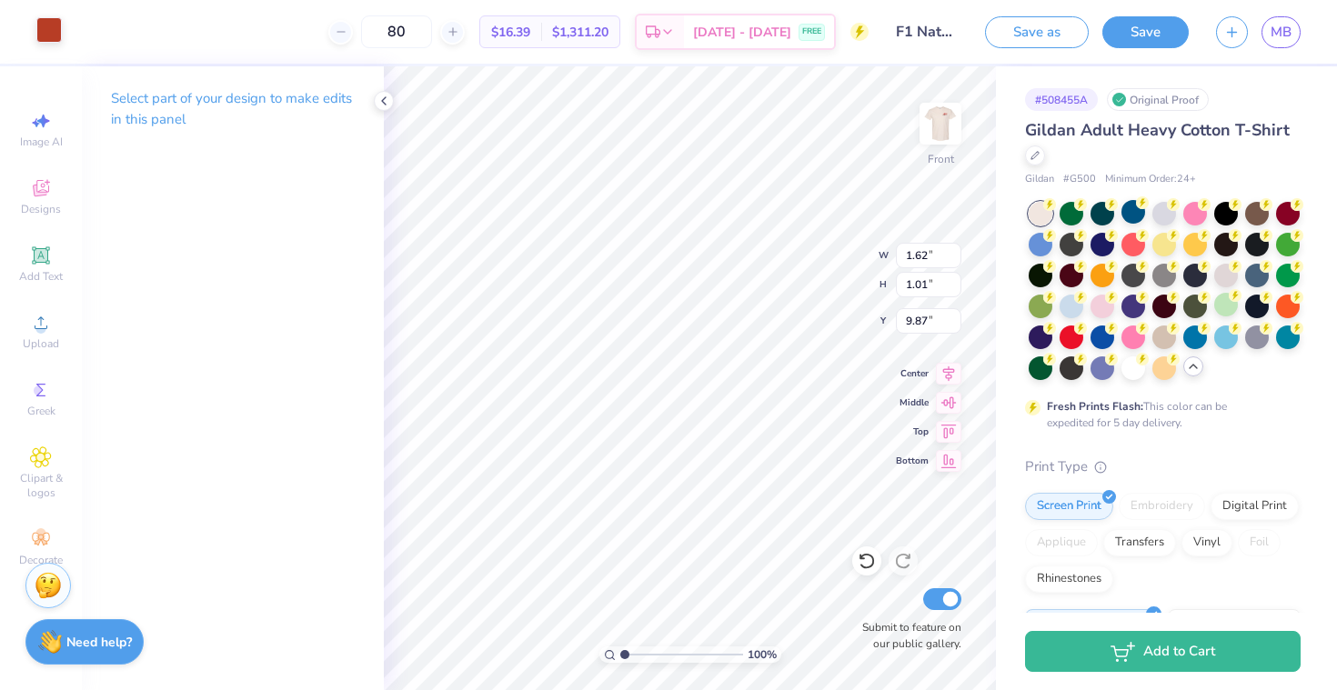
click at [45, 19] on div at bounding box center [48, 29] width 25 height 25
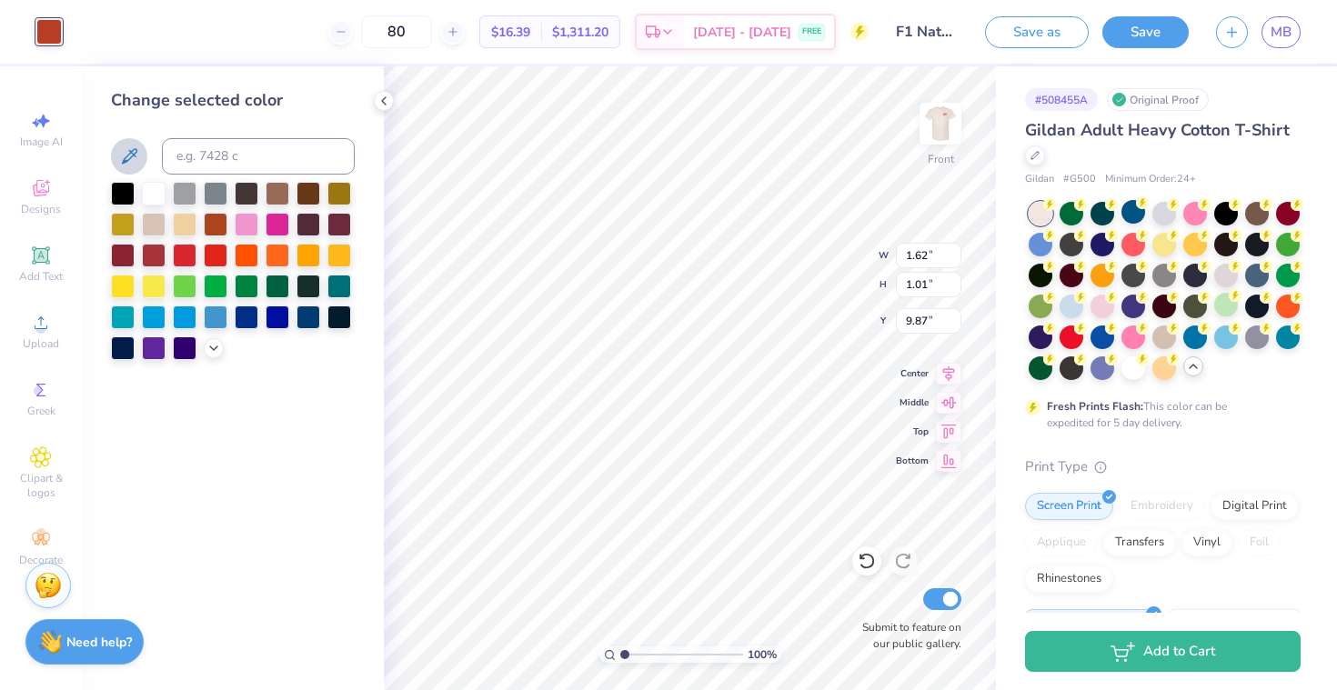
click at [135, 166] on icon at bounding box center [129, 156] width 22 height 22
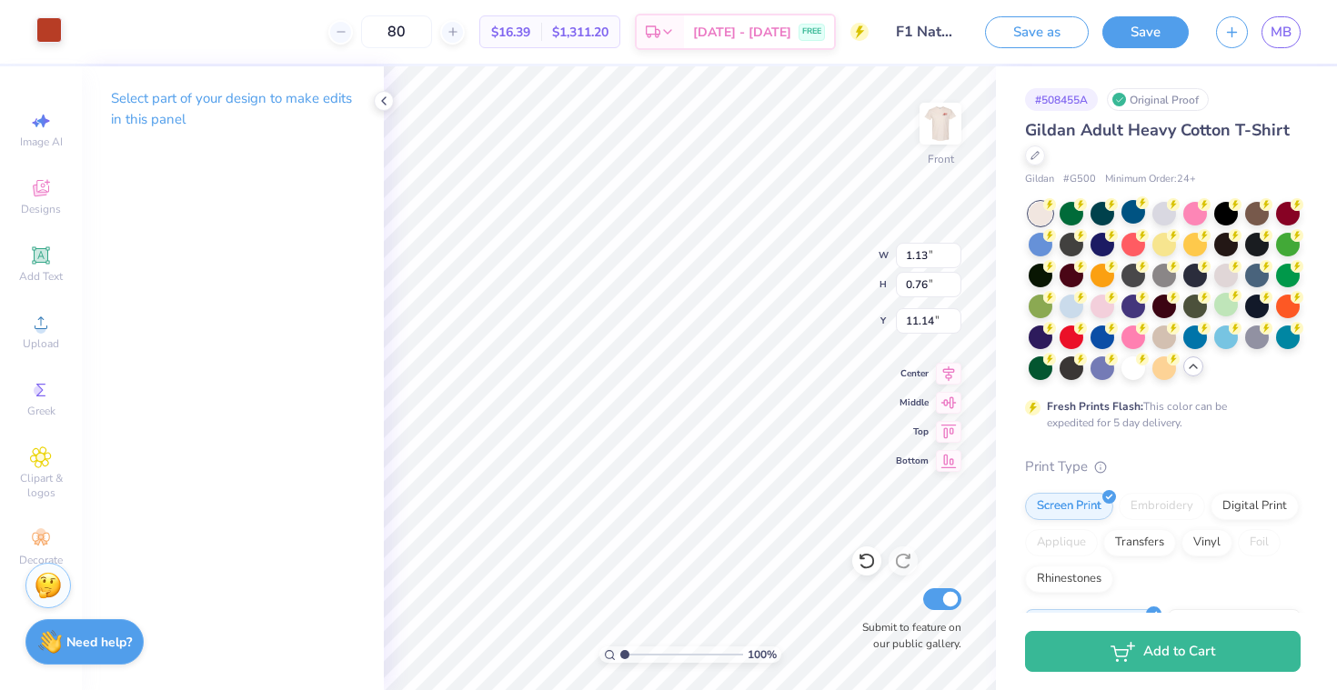
click at [55, 35] on div at bounding box center [48, 29] width 25 height 25
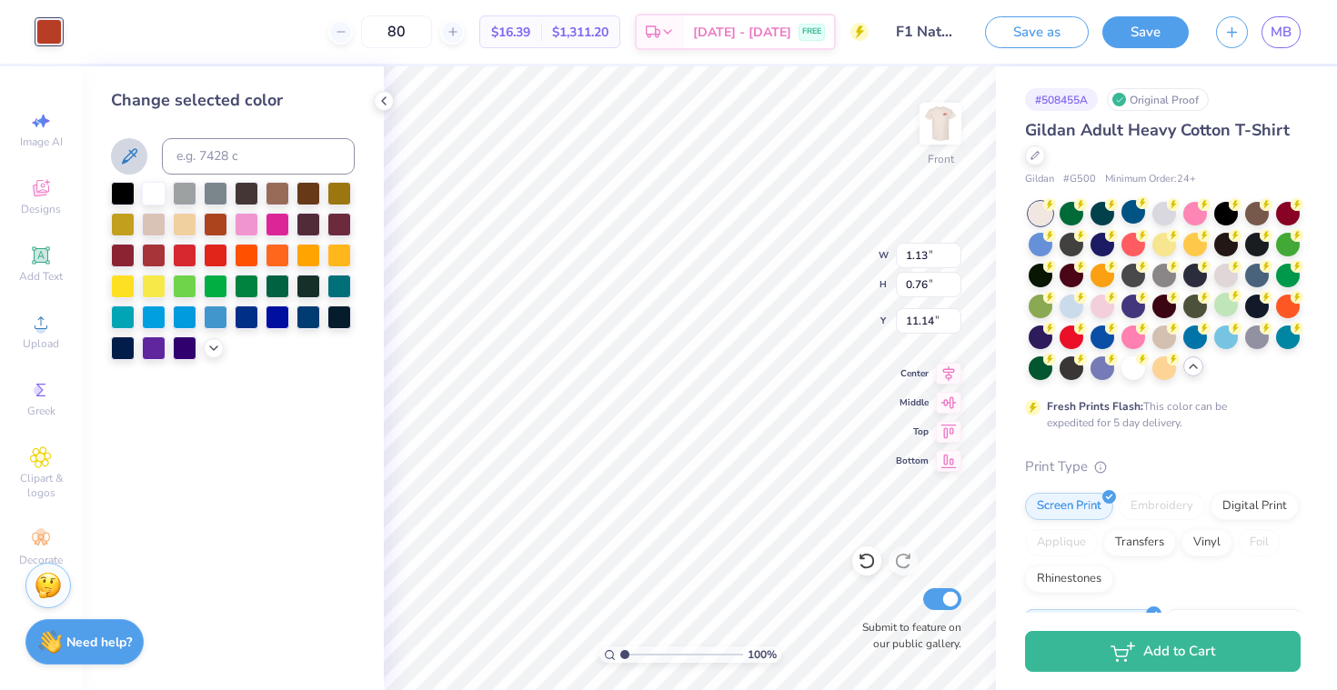
click at [132, 150] on icon at bounding box center [129, 156] width 22 height 22
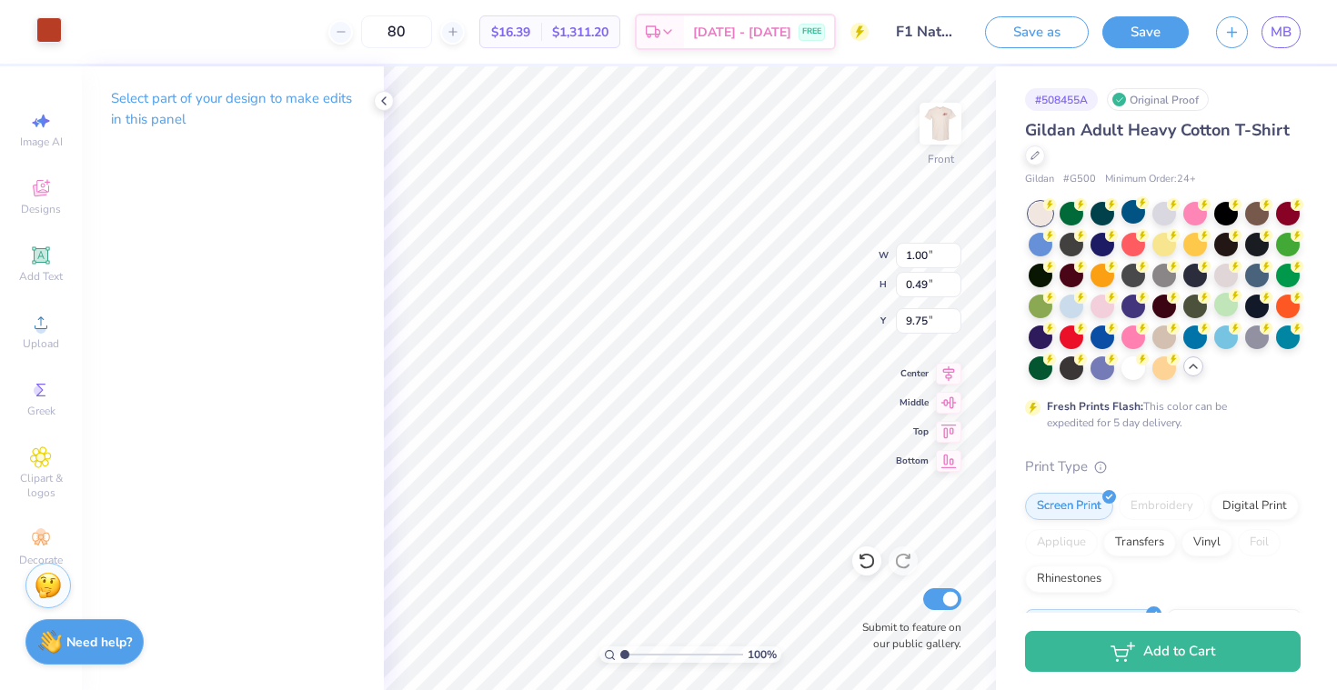
click at [49, 30] on div at bounding box center [48, 29] width 25 height 25
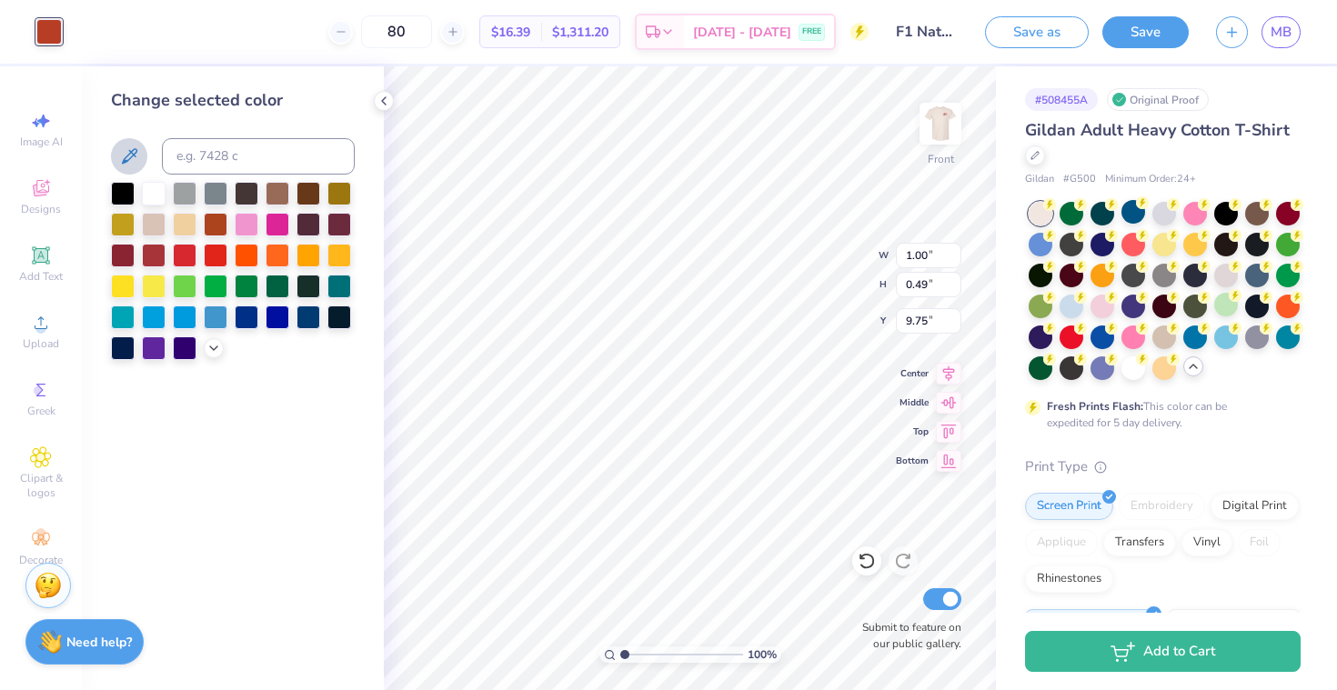
click at [130, 149] on icon at bounding box center [129, 156] width 22 height 22
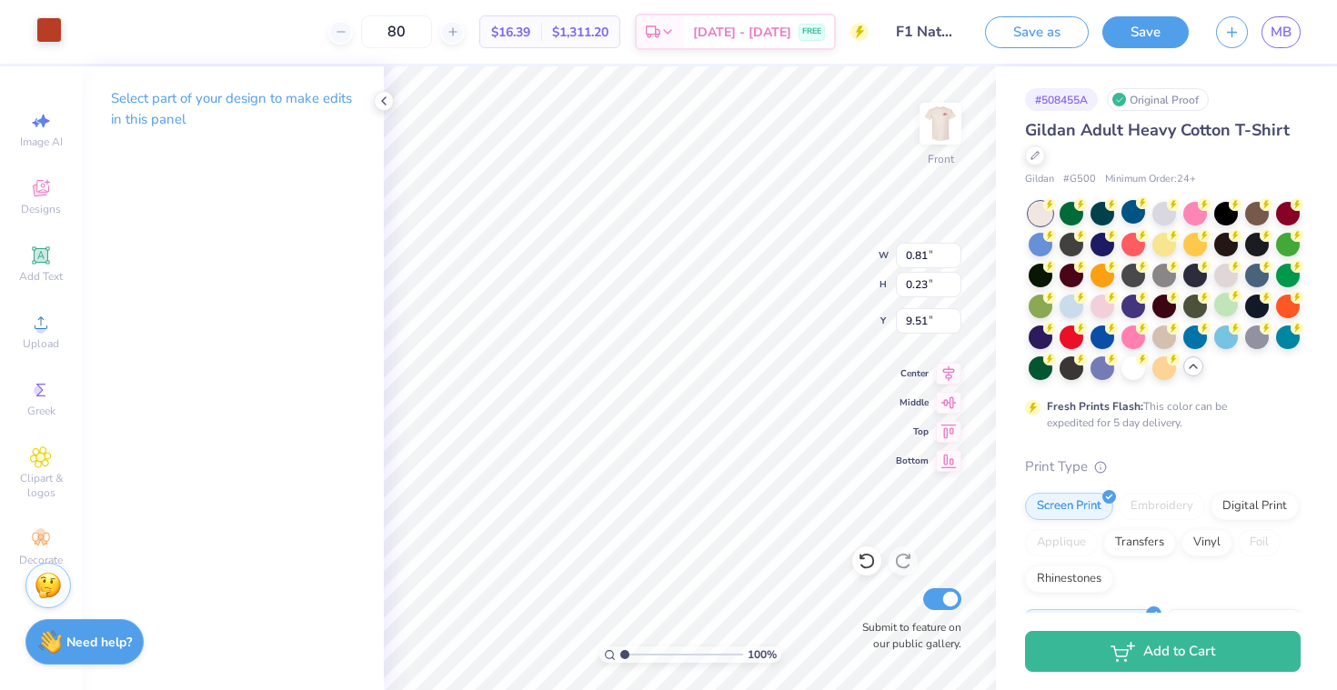
click at [54, 37] on div at bounding box center [48, 29] width 25 height 25
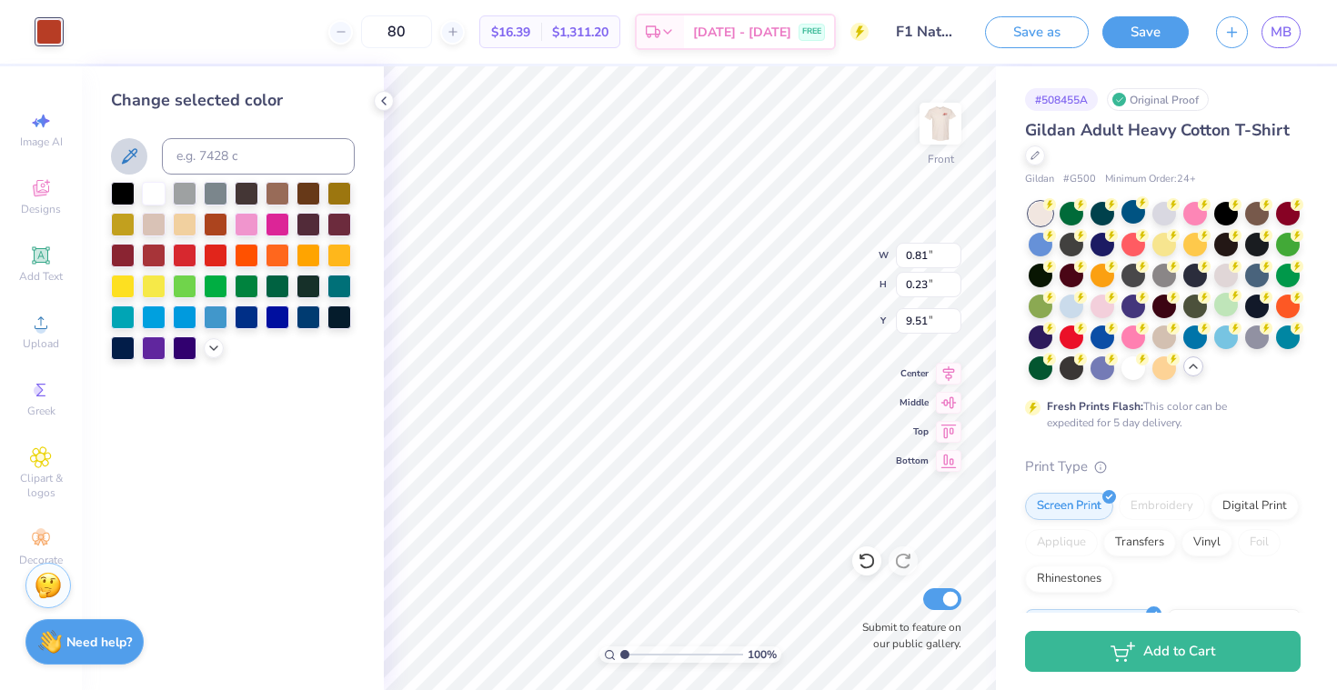
click at [130, 149] on icon at bounding box center [129, 156] width 22 height 22
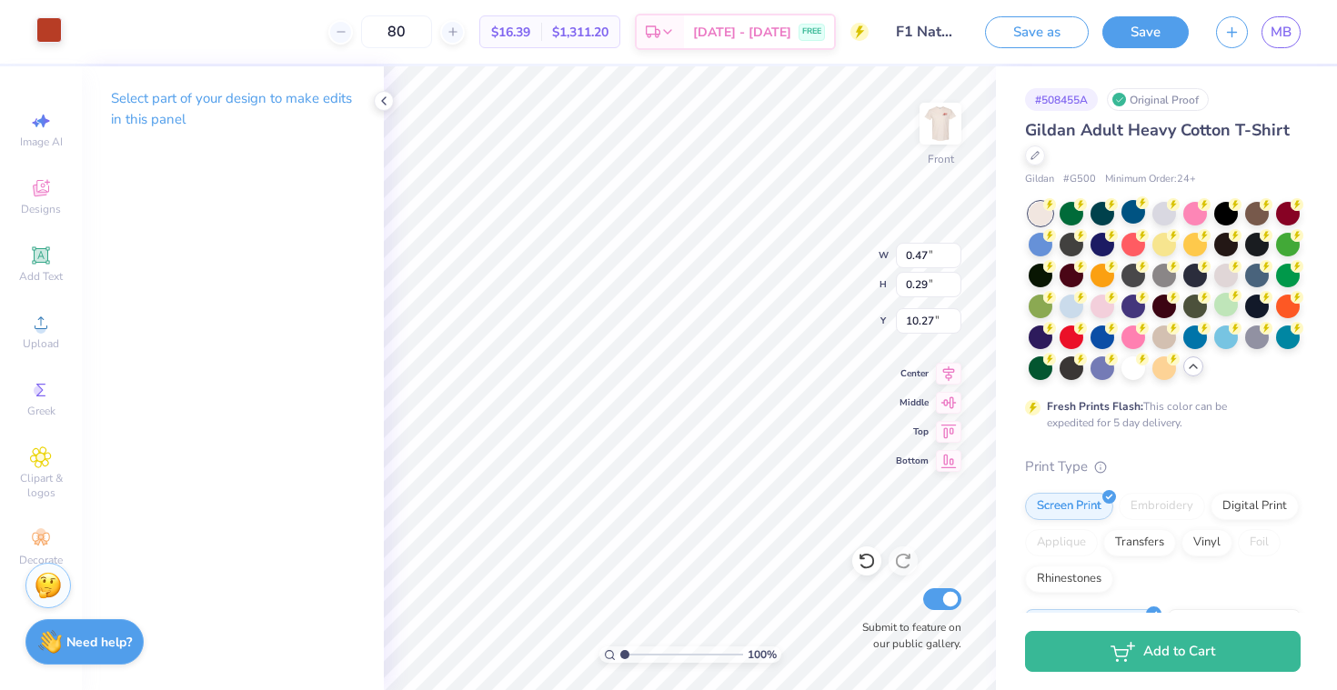
click at [49, 41] on div at bounding box center [48, 29] width 25 height 25
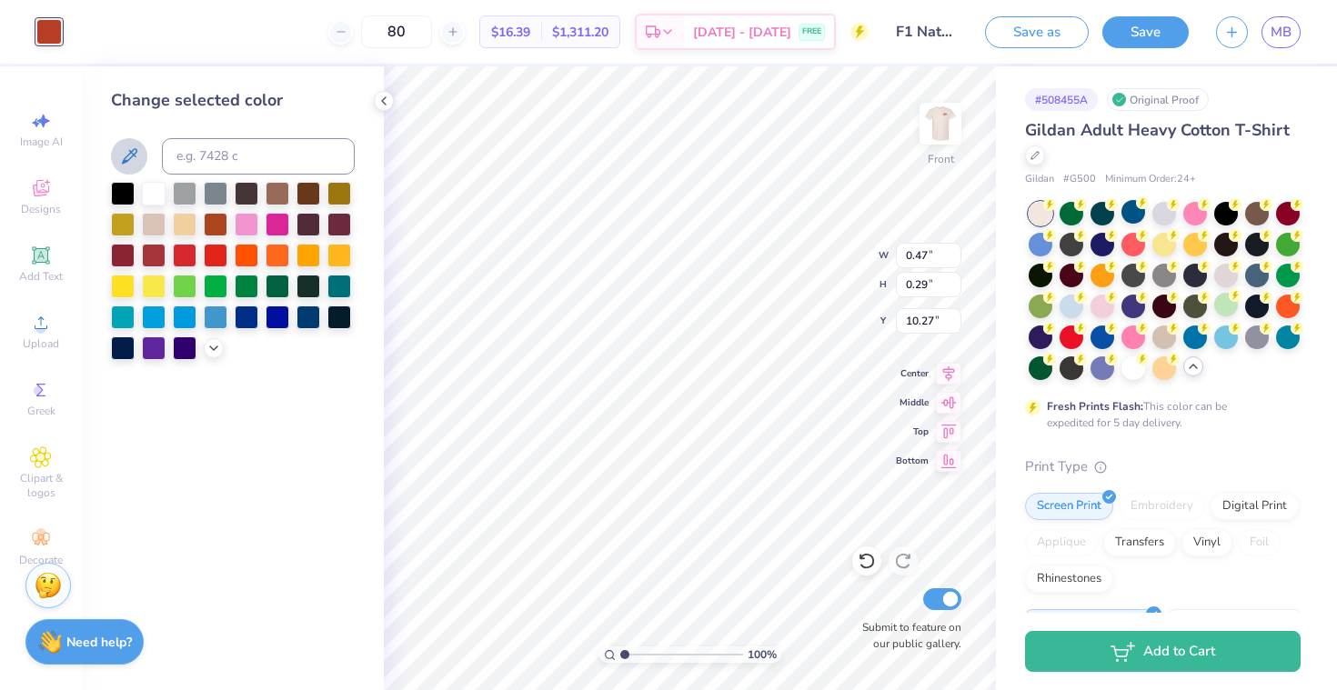
click at [127, 155] on icon at bounding box center [129, 156] width 22 height 22
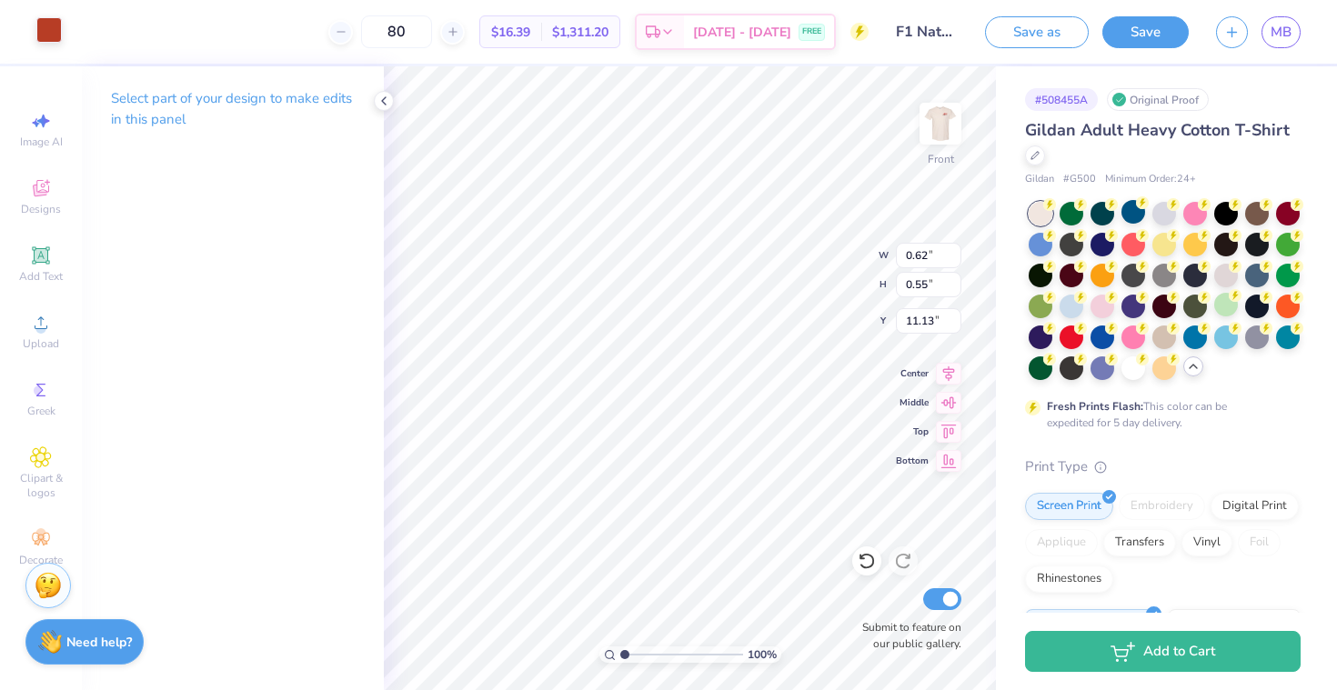
click at [53, 37] on div at bounding box center [48, 29] width 25 height 25
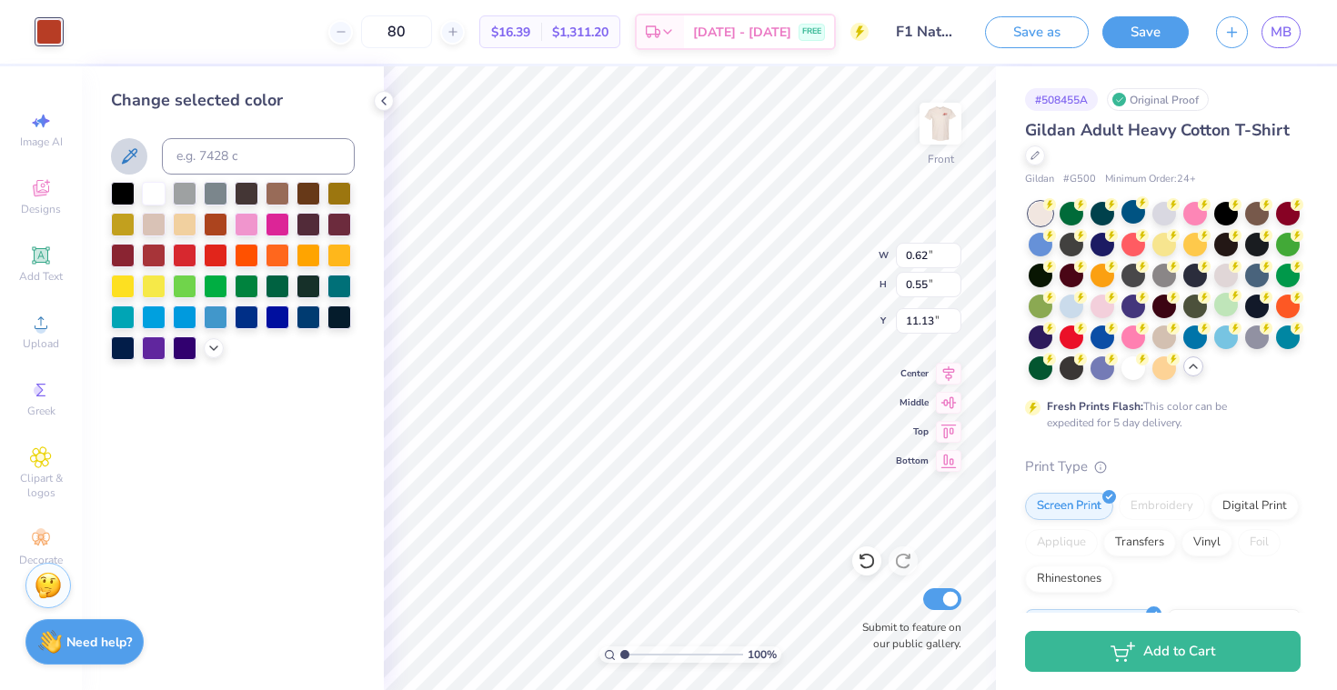
click at [125, 157] on icon at bounding box center [129, 155] width 15 height 15
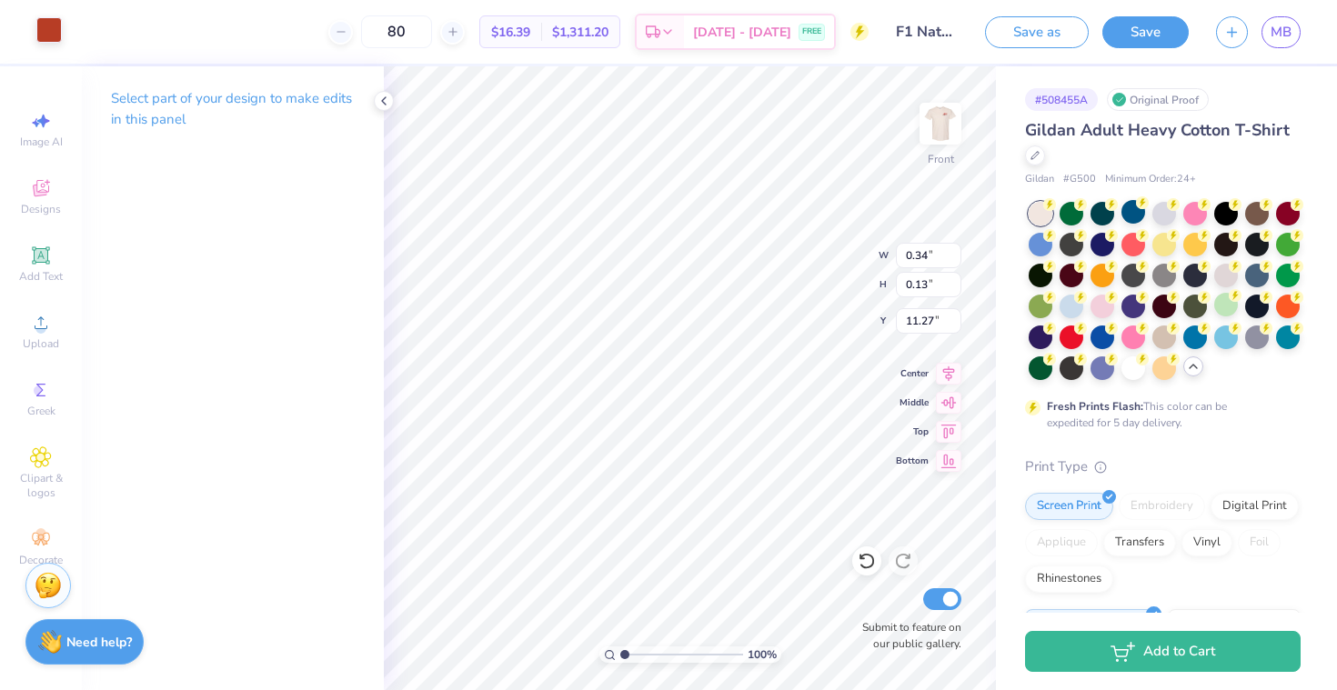
click at [46, 40] on div at bounding box center [48, 29] width 25 height 25
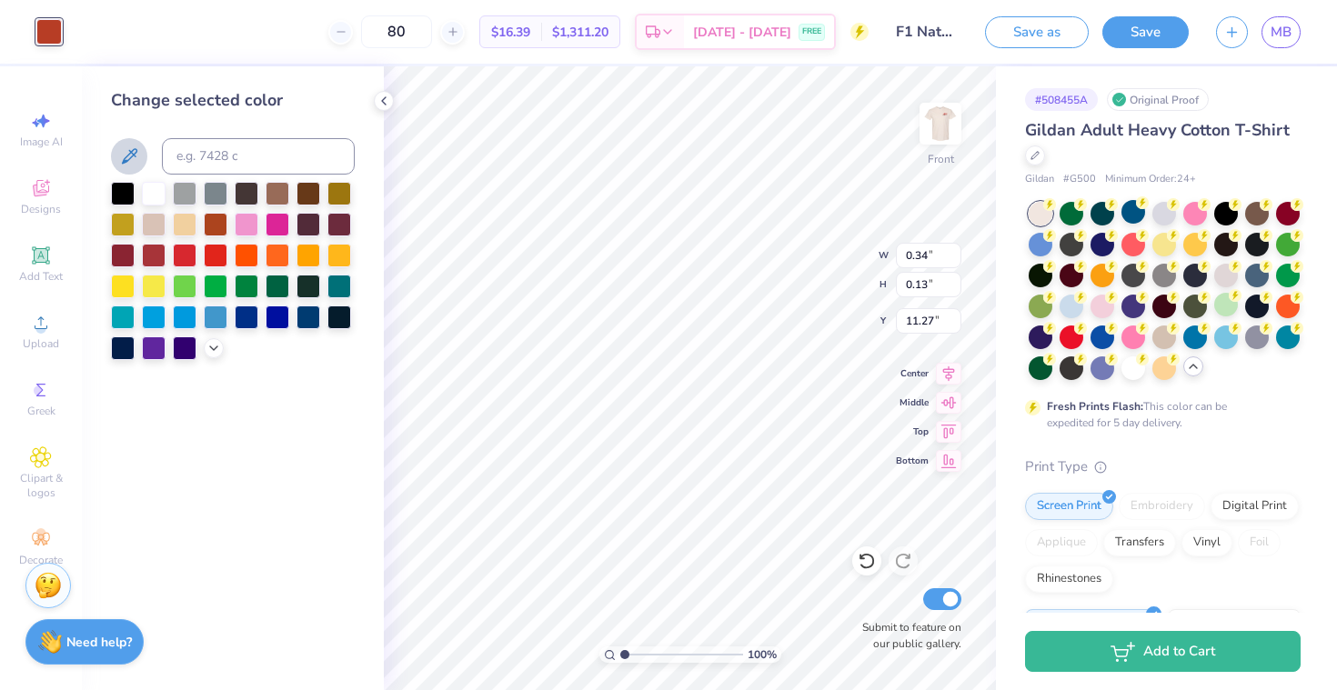
click at [132, 151] on icon at bounding box center [129, 155] width 15 height 15
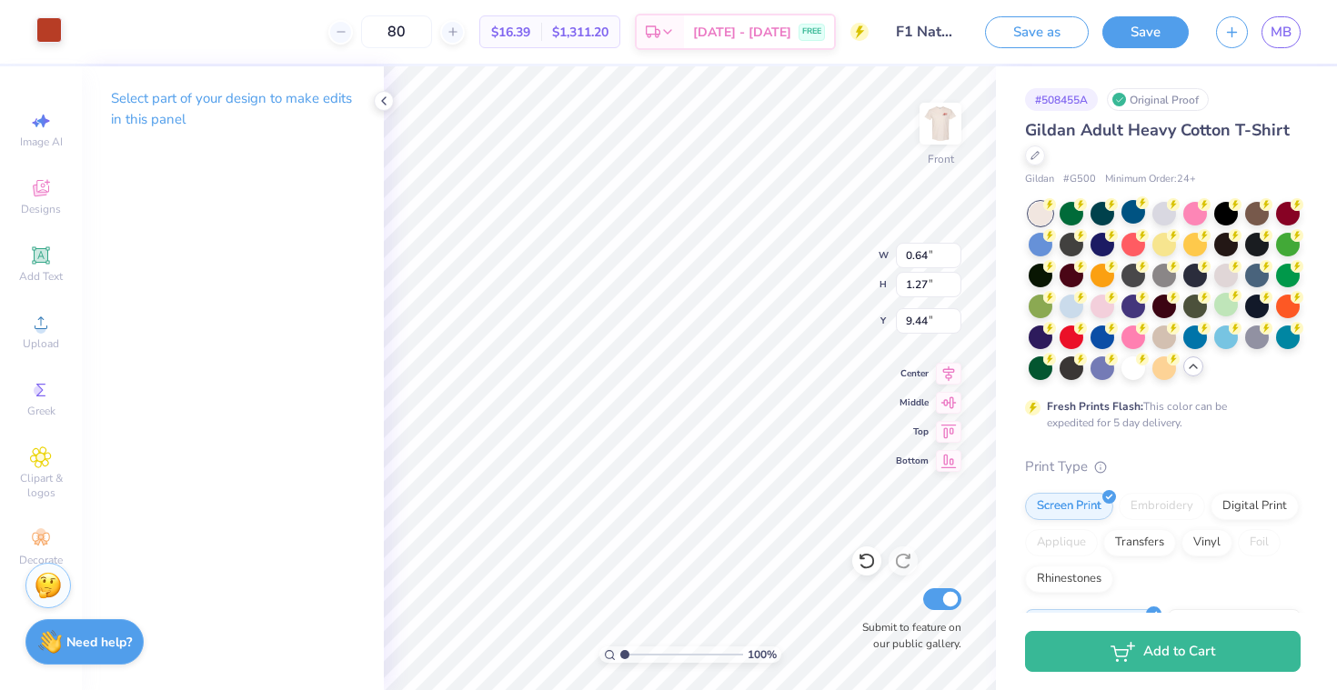
click at [52, 32] on div at bounding box center [48, 29] width 25 height 25
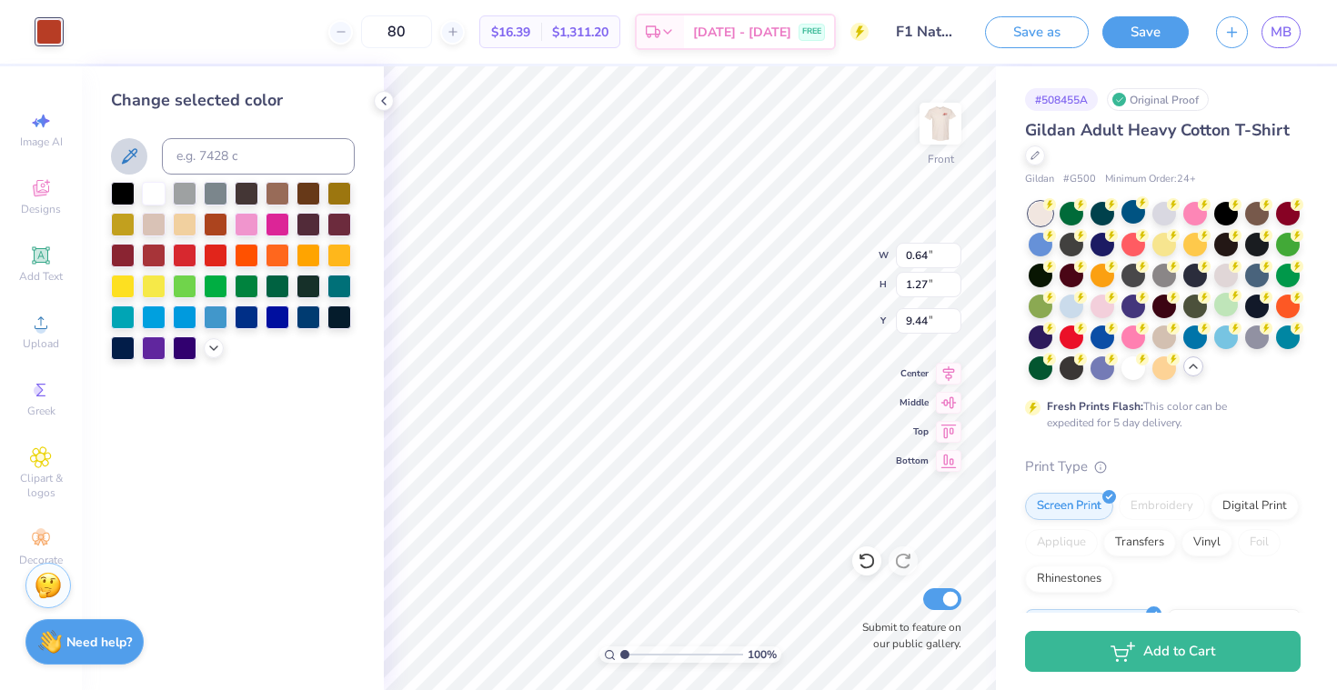
click at [135, 144] on button at bounding box center [129, 156] width 36 height 36
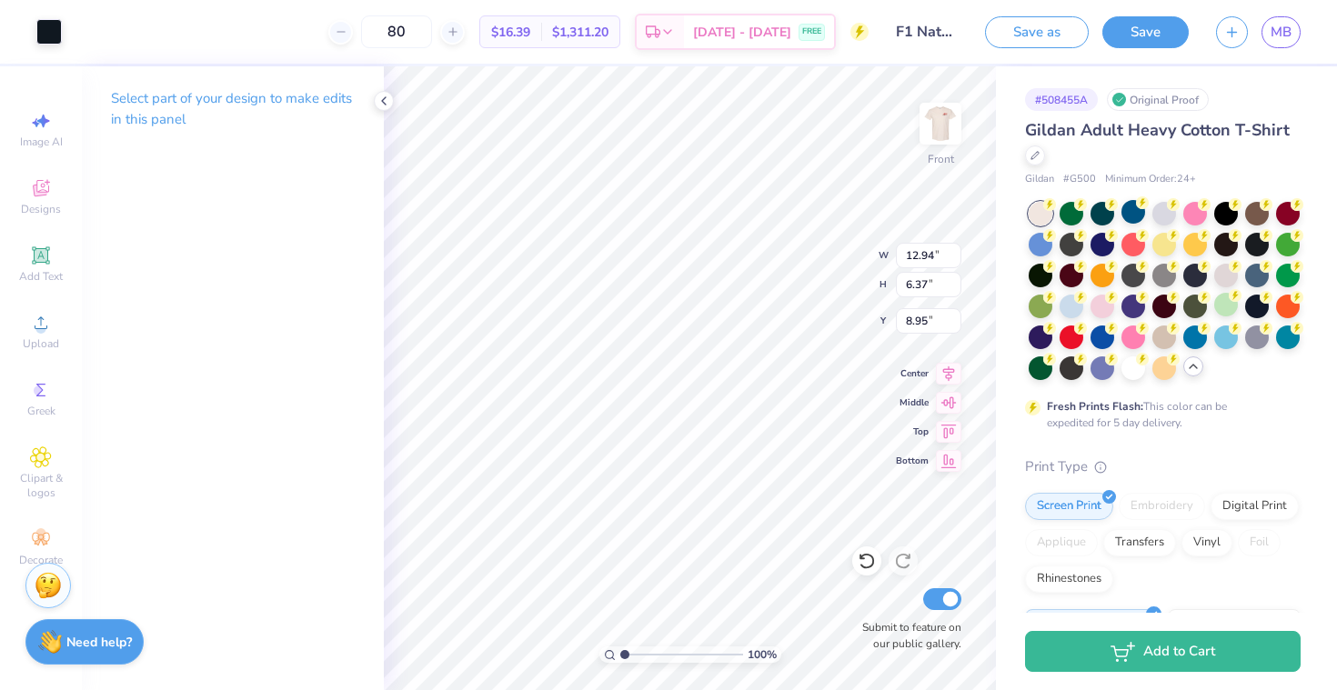
type input "0.64"
type input "1.27"
type input "9.44"
click at [369, 402] on div "Select part of your design to make edits in this panel" at bounding box center [233, 378] width 302 height 624
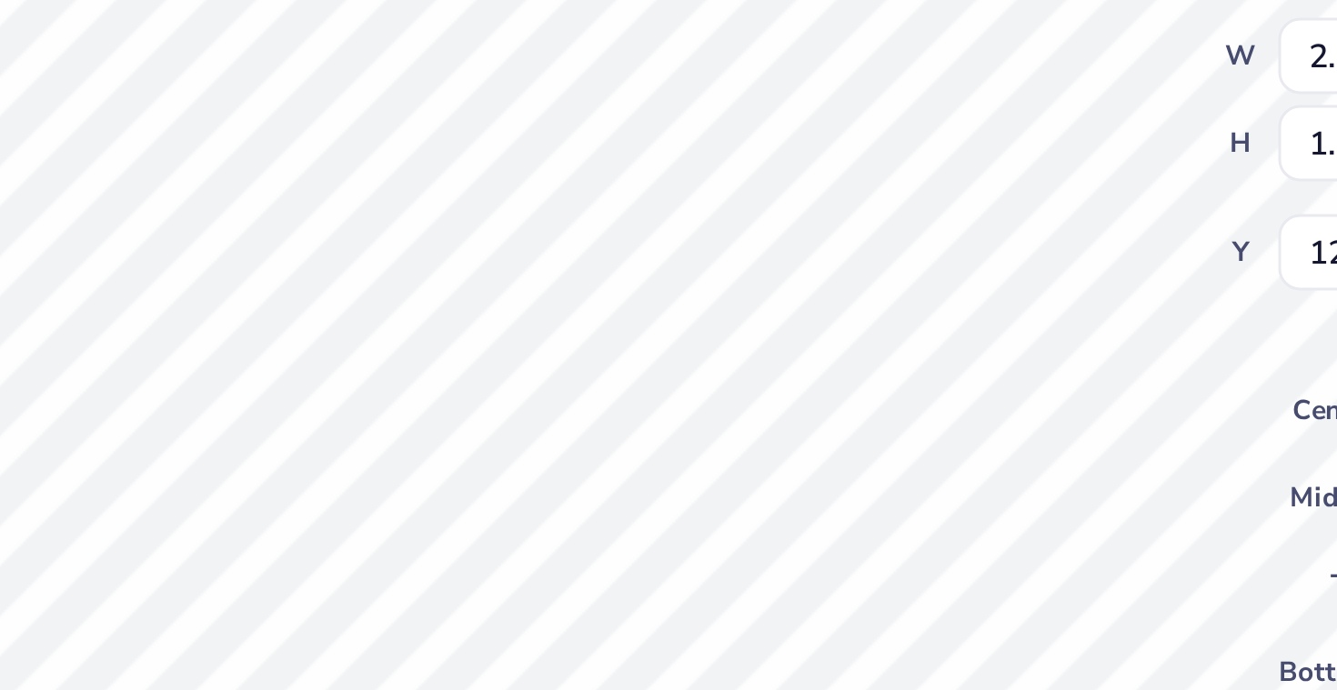
type input "1.79"
type input "1.28"
type input "11.79"
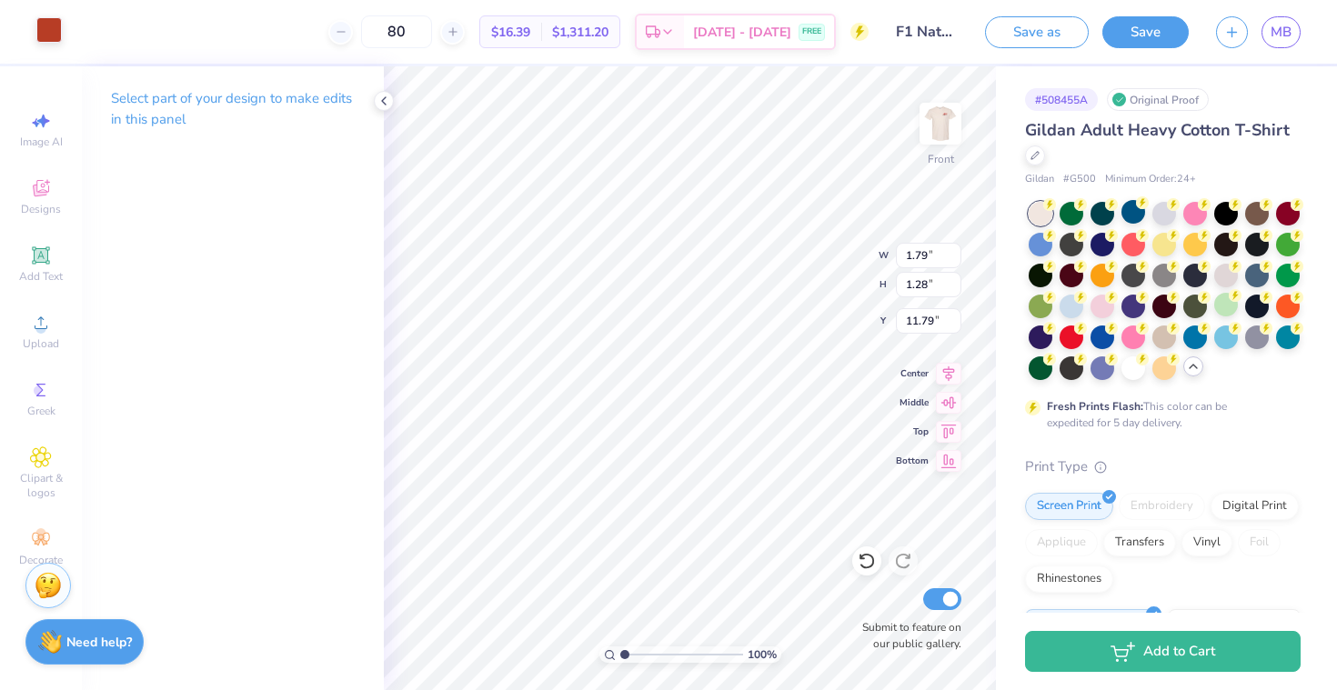
click at [45, 30] on div at bounding box center [48, 29] width 25 height 25
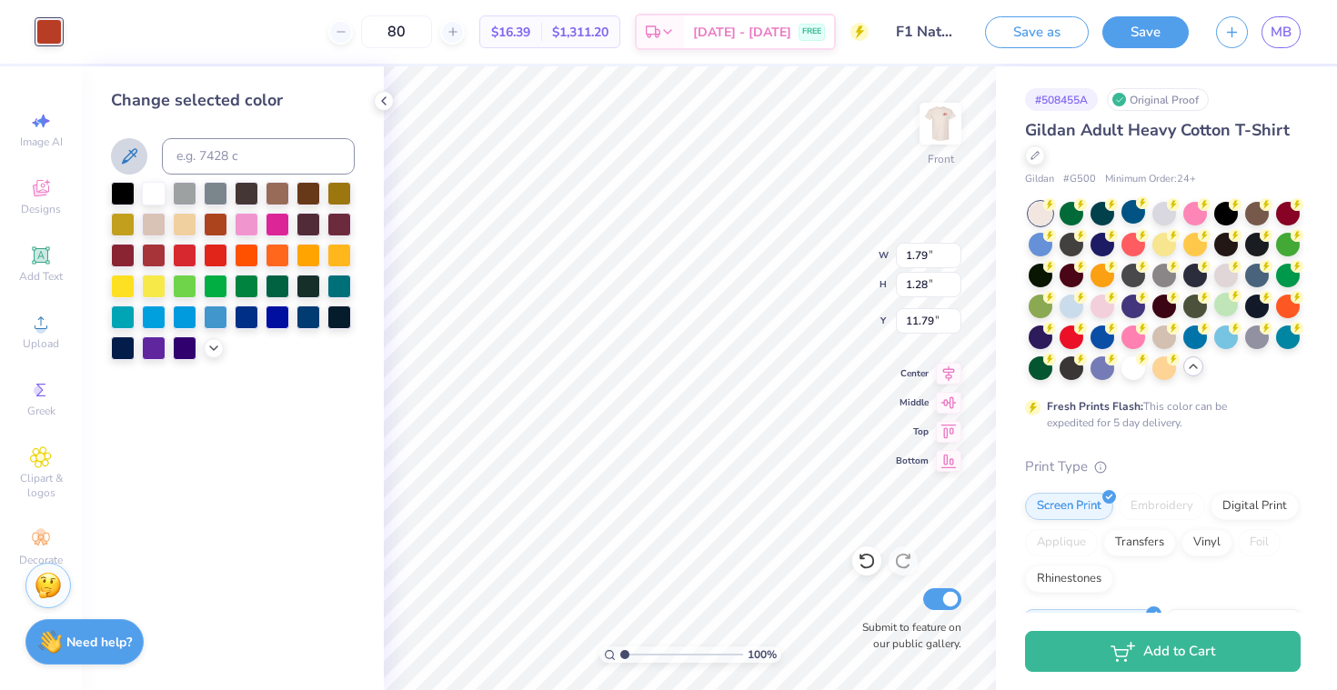
click at [127, 152] on icon at bounding box center [129, 156] width 22 height 22
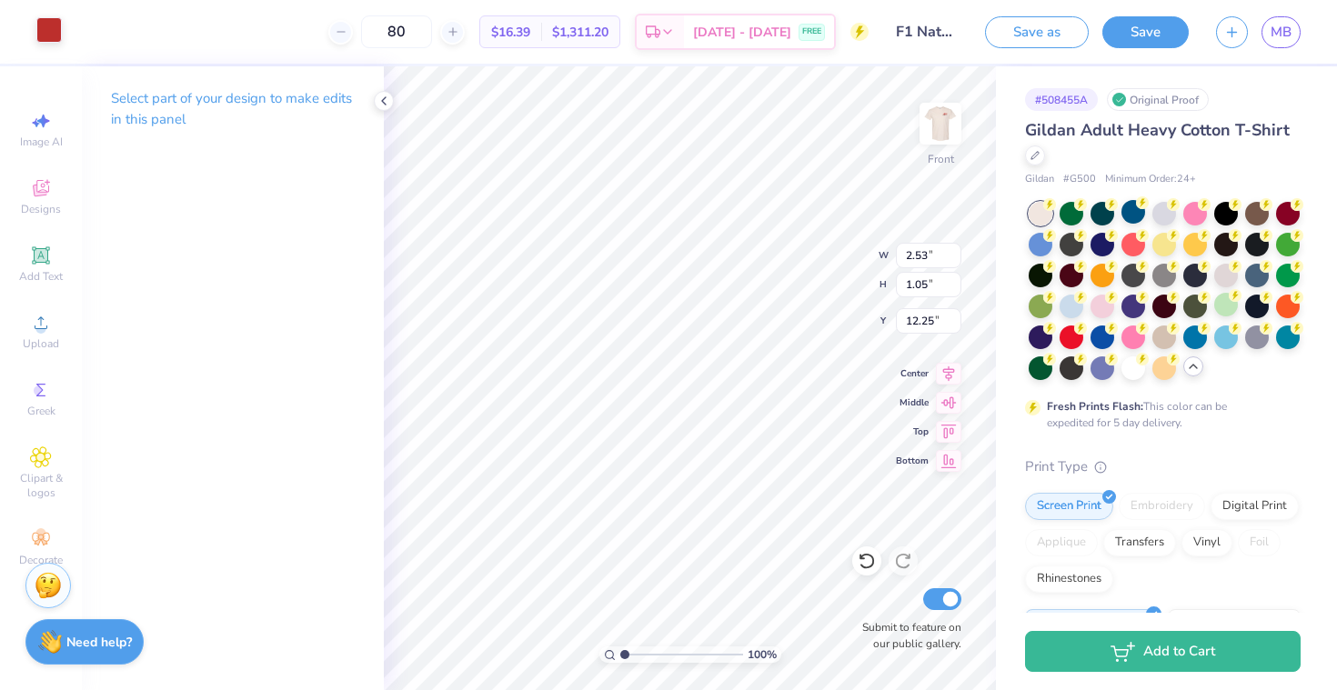
click at [55, 35] on div at bounding box center [48, 29] width 25 height 25
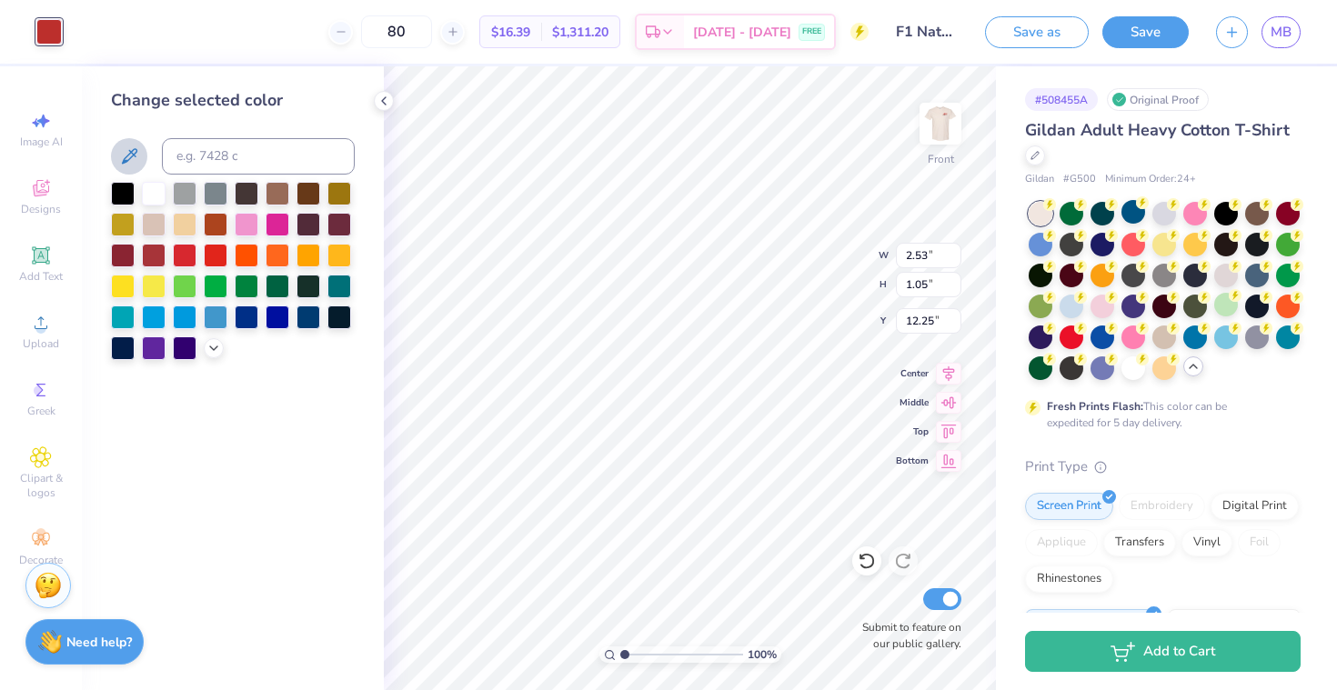
click at [130, 140] on button at bounding box center [129, 156] width 36 height 36
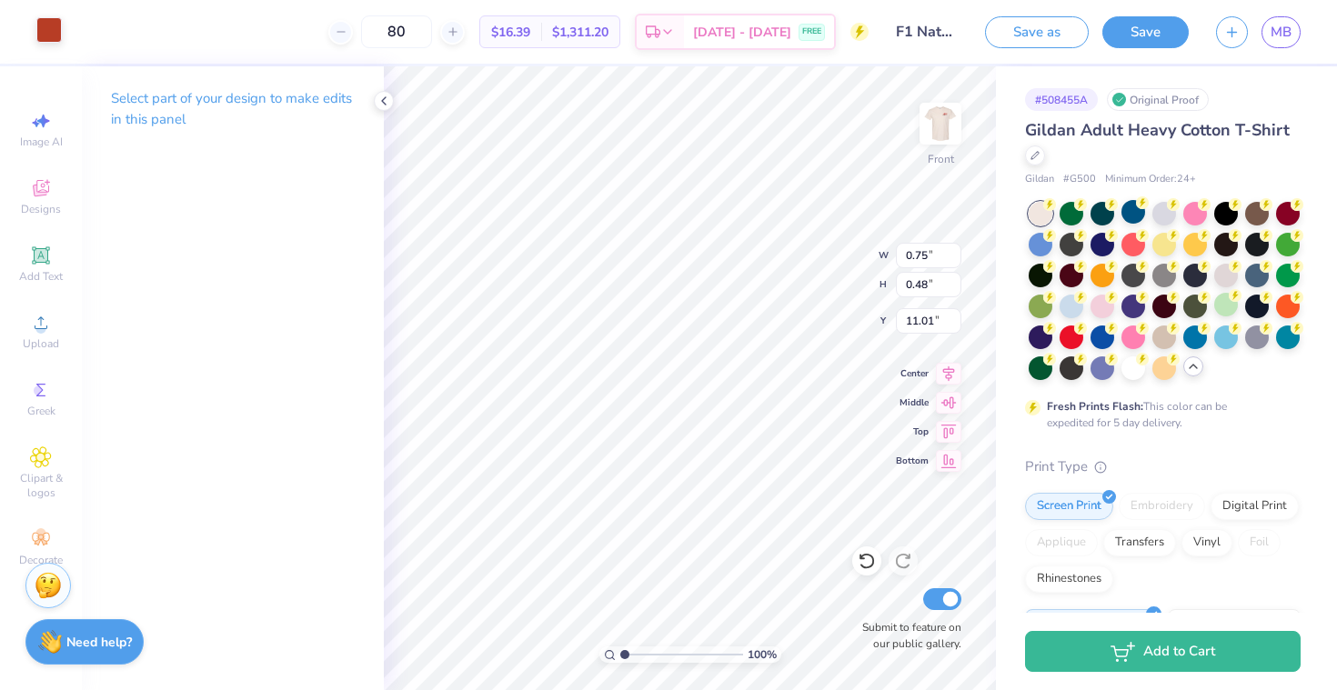
click at [52, 34] on div at bounding box center [48, 29] width 25 height 25
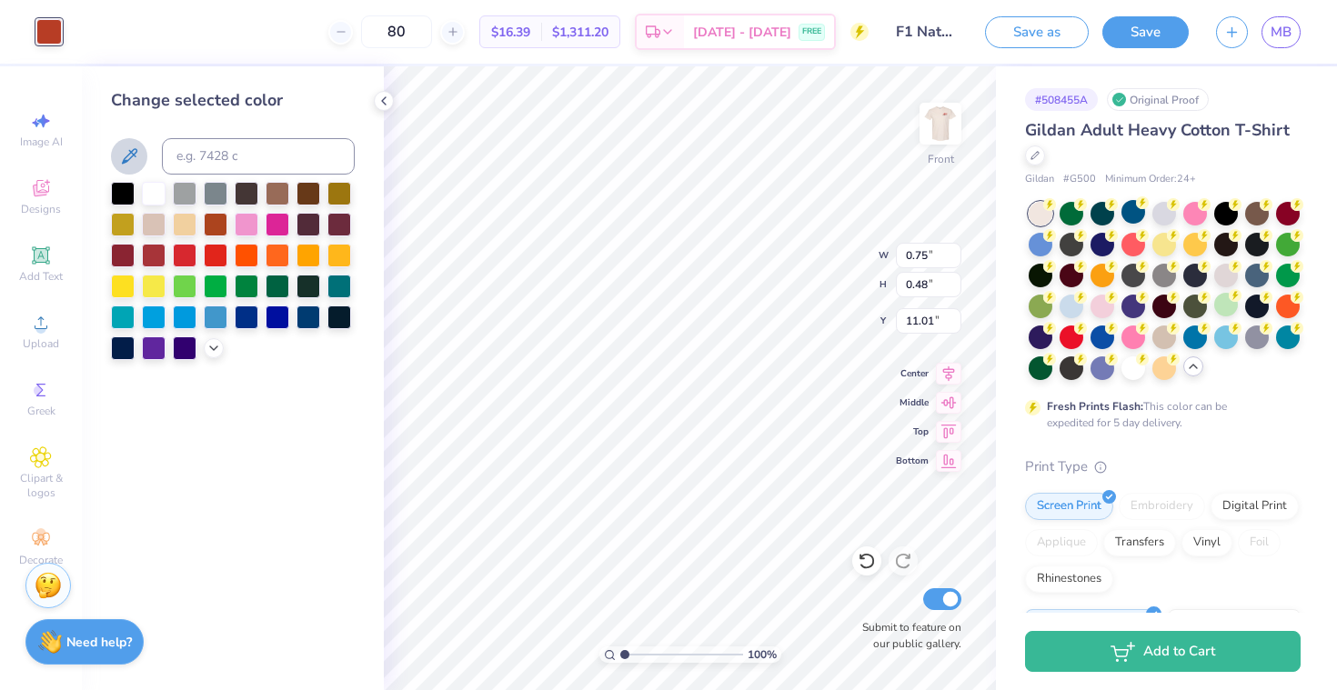
click at [133, 152] on icon at bounding box center [129, 156] width 22 height 22
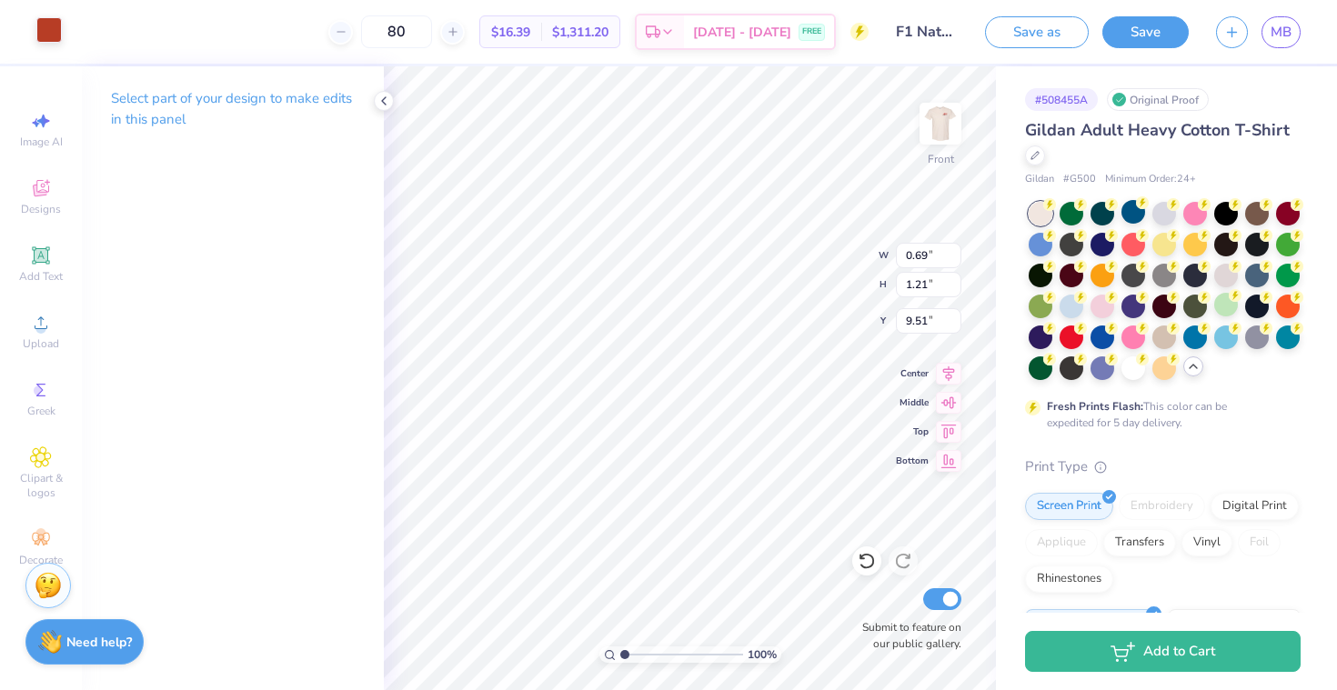
click at [42, 37] on div at bounding box center [48, 29] width 25 height 25
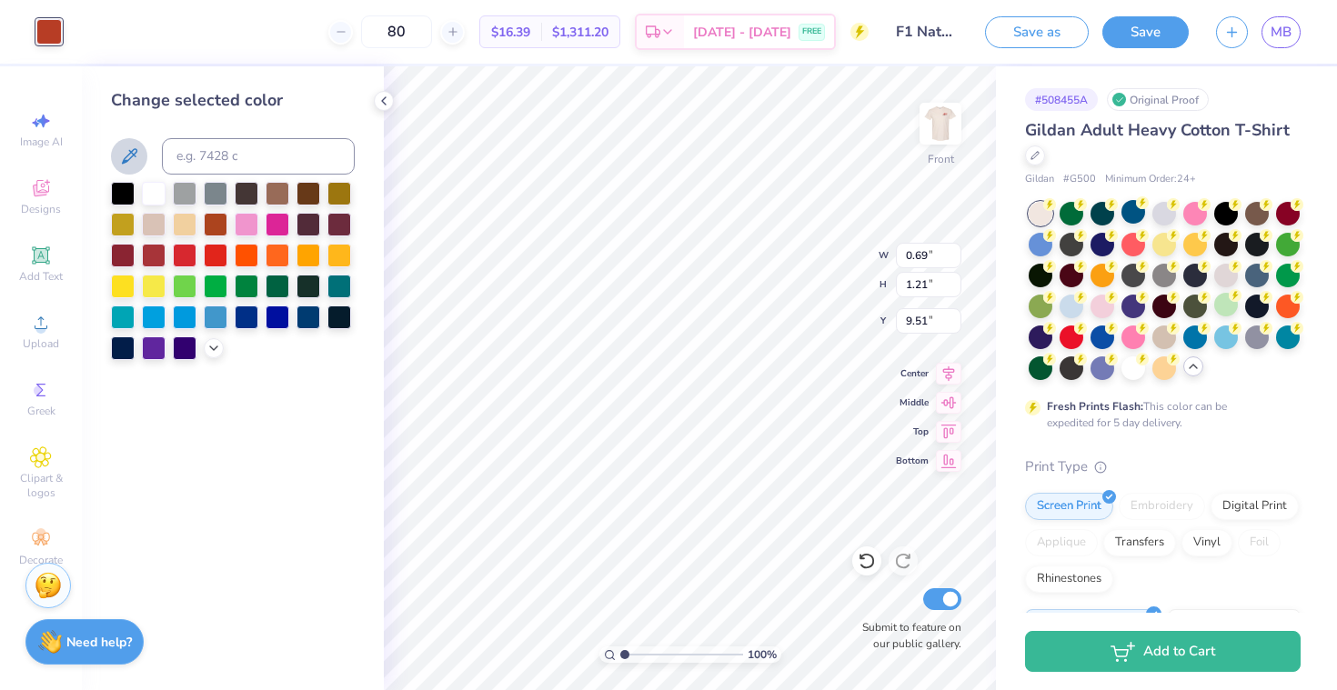
click at [122, 154] on icon at bounding box center [129, 156] width 22 height 22
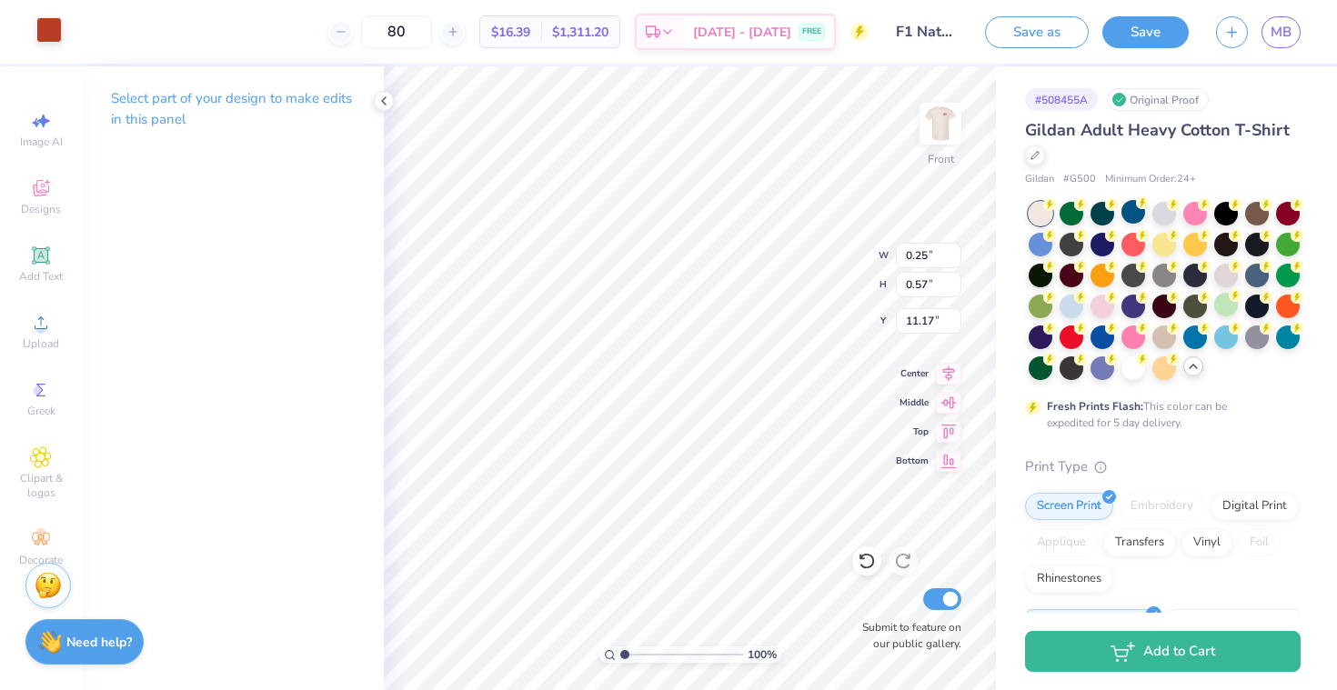
click at [59, 32] on div at bounding box center [48, 29] width 25 height 25
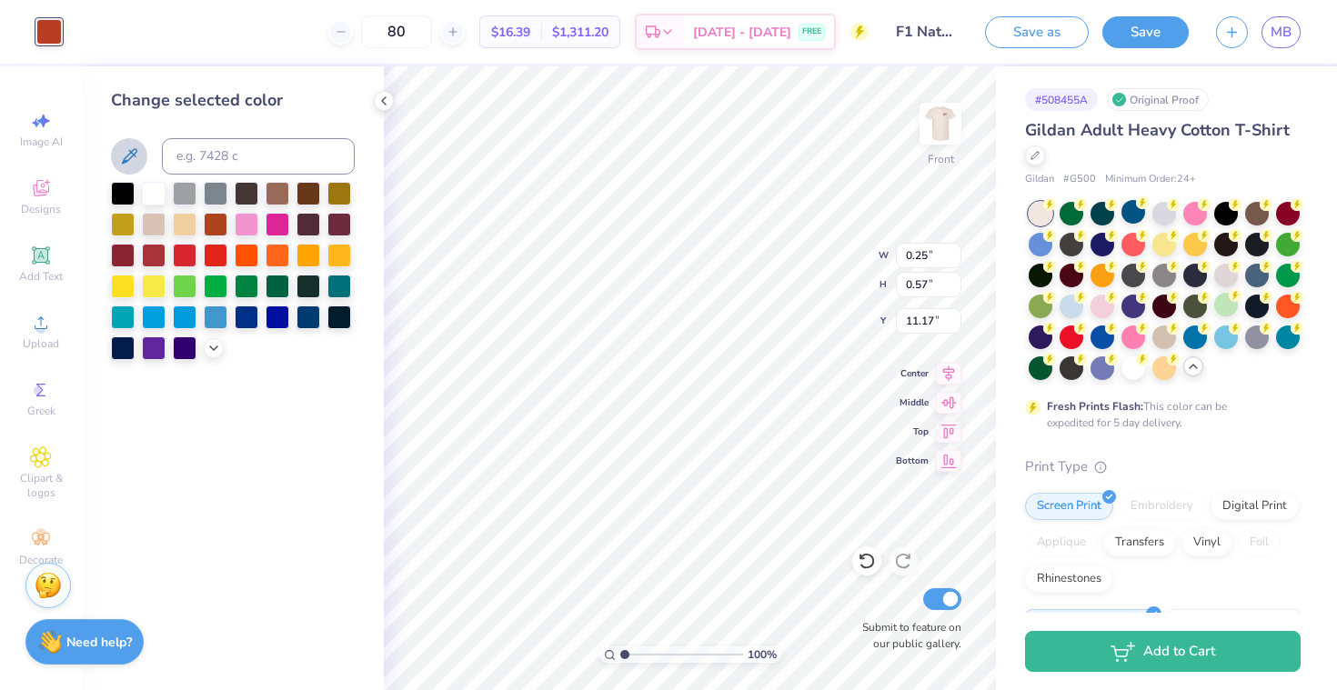
click at [126, 146] on icon at bounding box center [129, 156] width 22 height 22
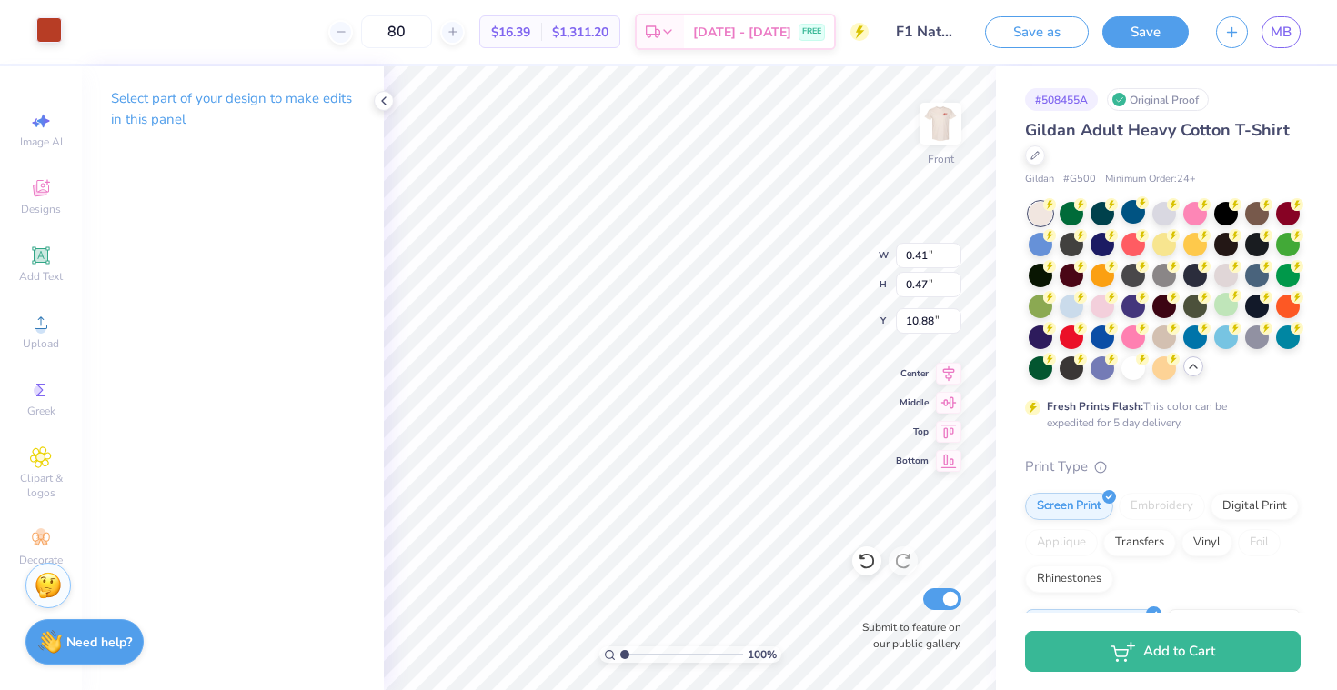
click at [55, 29] on div at bounding box center [48, 29] width 25 height 25
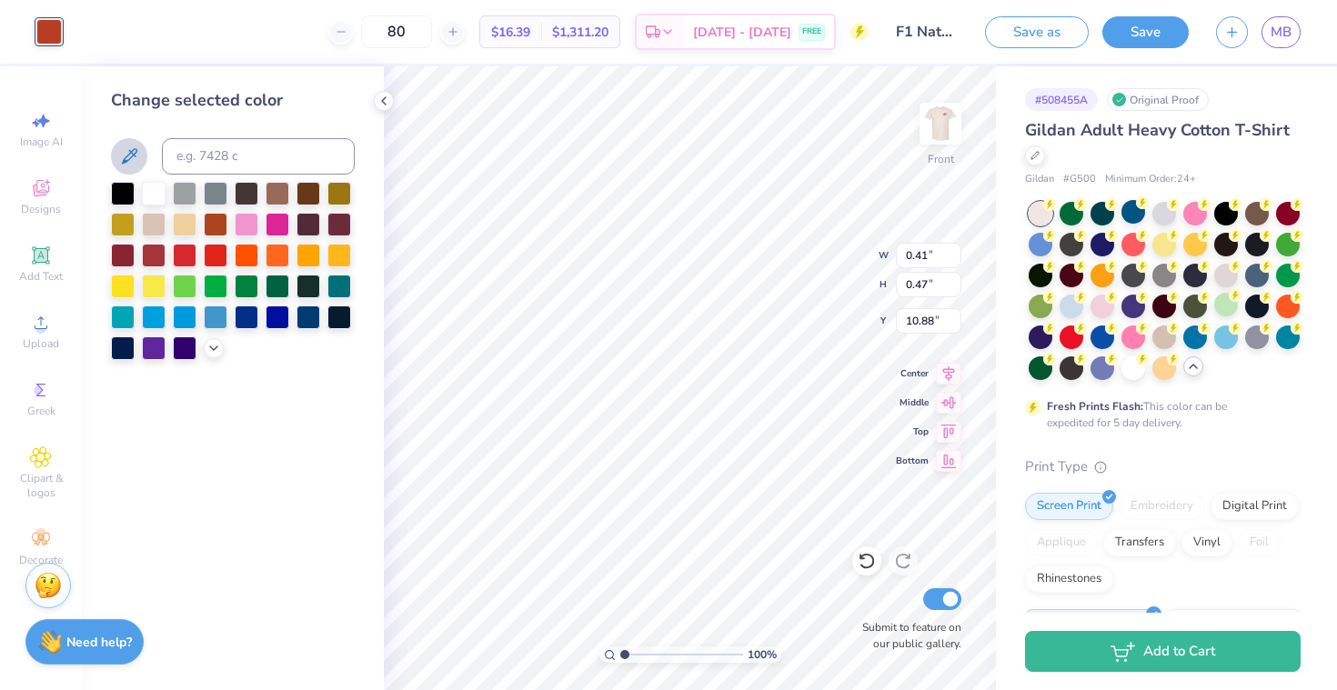
click at [131, 142] on button at bounding box center [129, 156] width 36 height 36
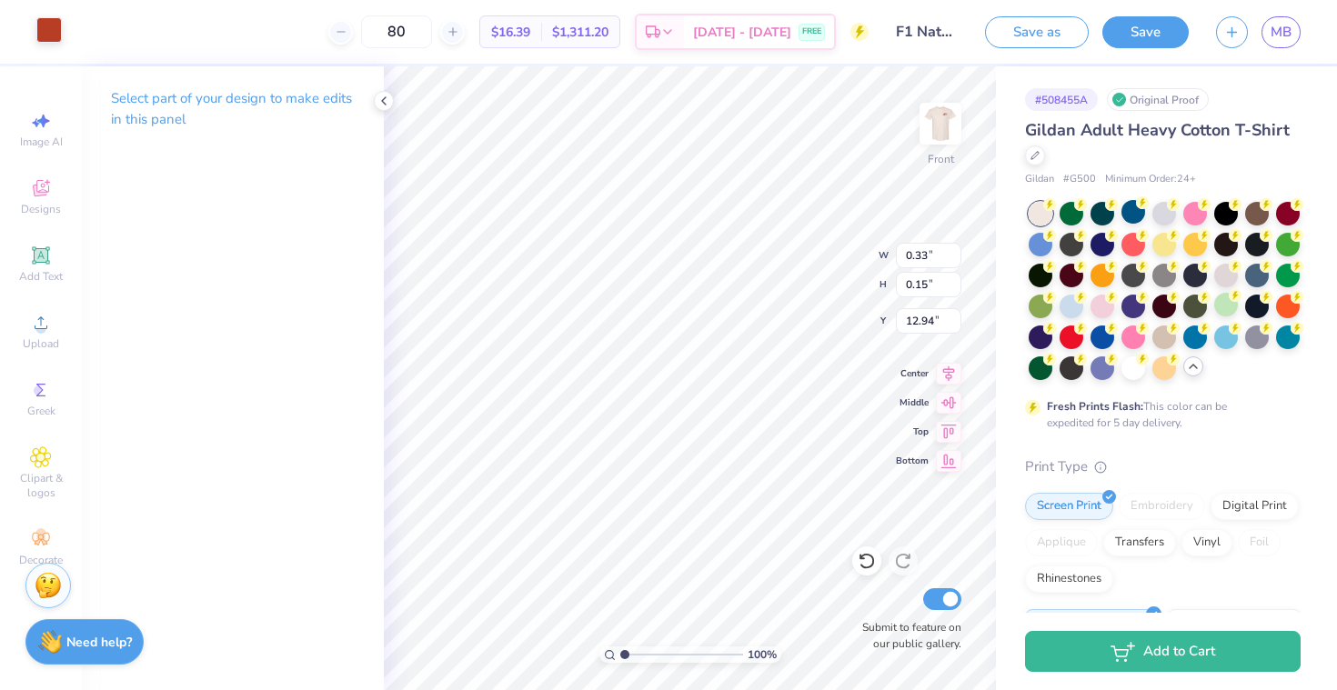
click at [49, 30] on div at bounding box center [48, 29] width 25 height 25
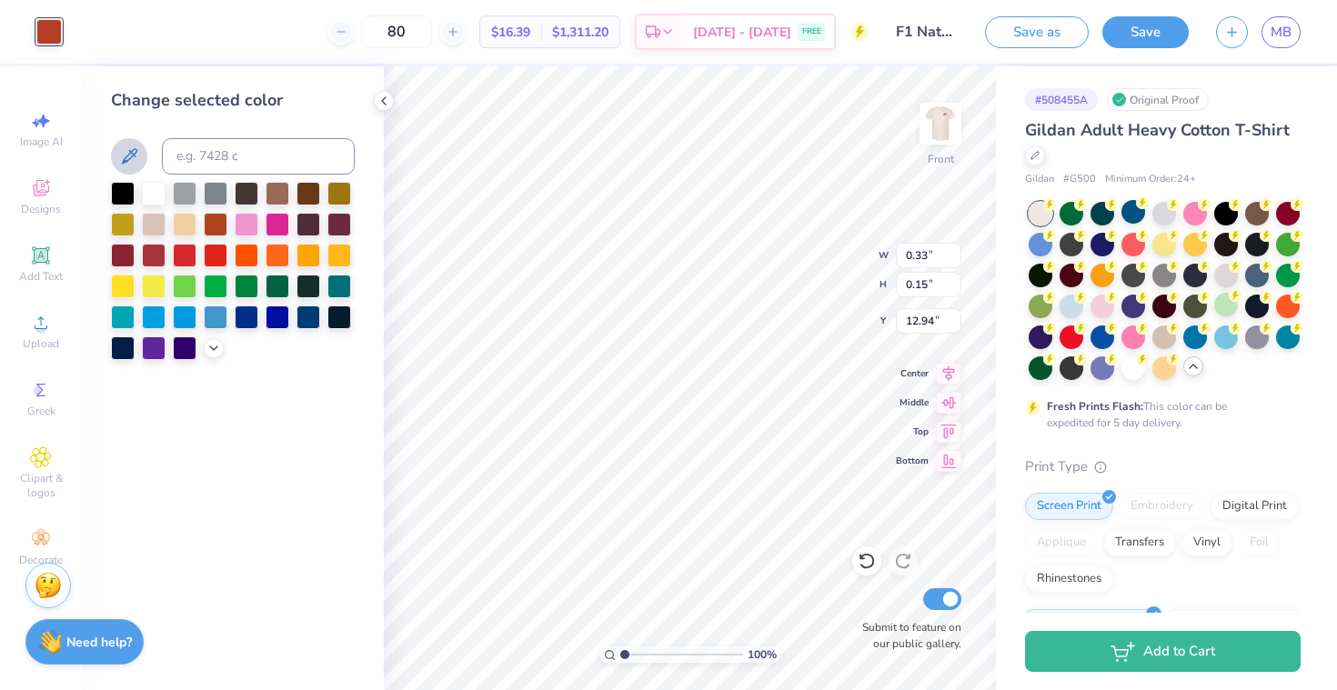
click at [134, 153] on icon at bounding box center [129, 156] width 22 height 22
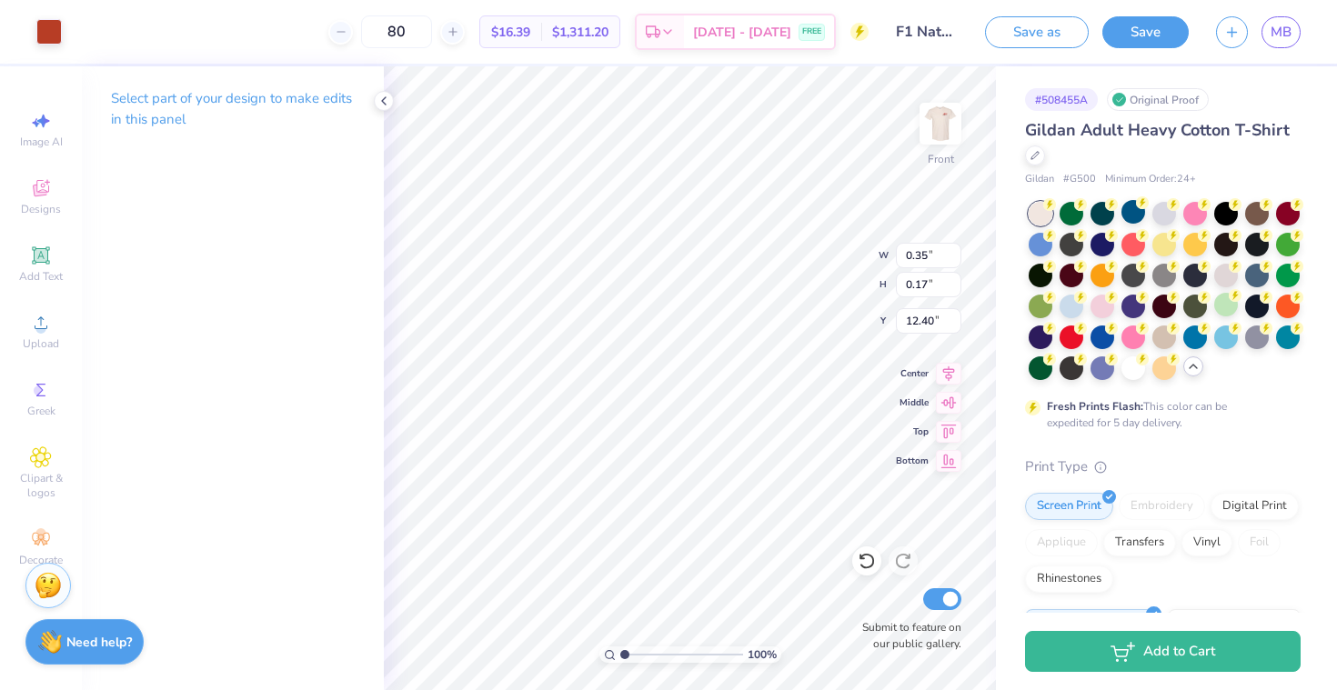
click at [48, 12] on div "Art colors" at bounding box center [31, 32] width 62 height 64
click at [48, 37] on div at bounding box center [48, 29] width 25 height 25
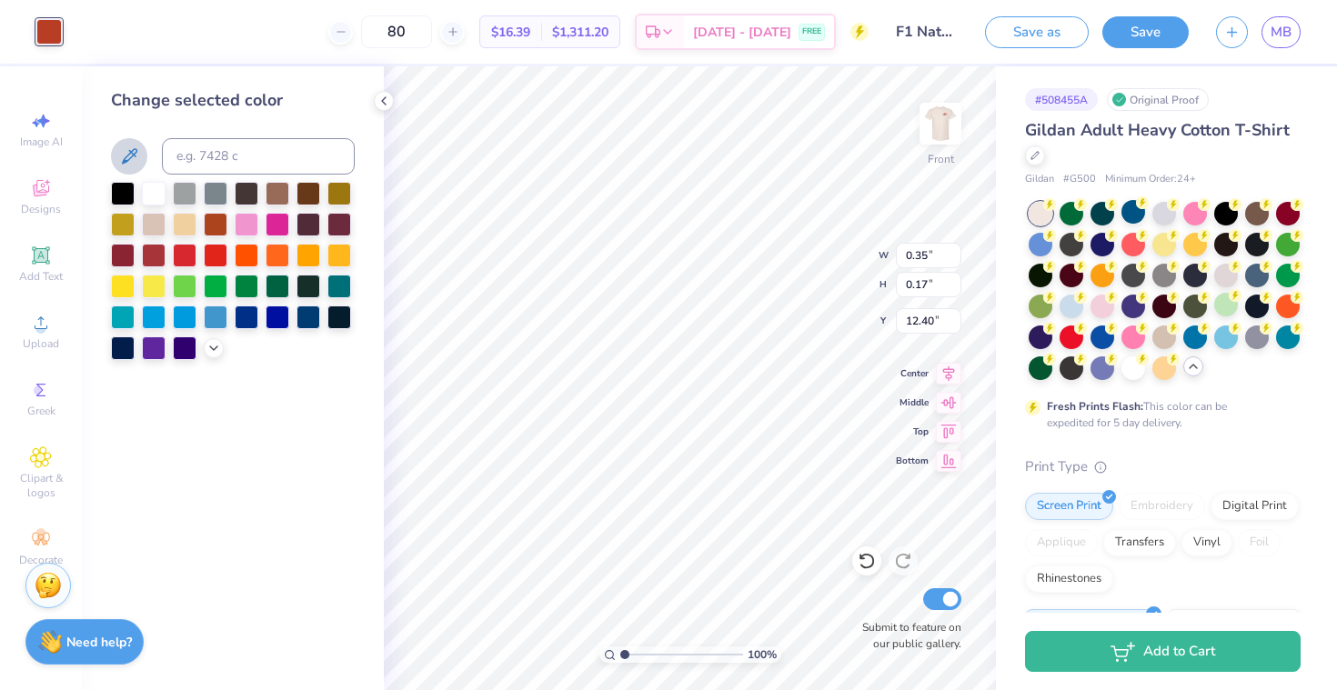
click at [134, 148] on icon at bounding box center [129, 156] width 22 height 22
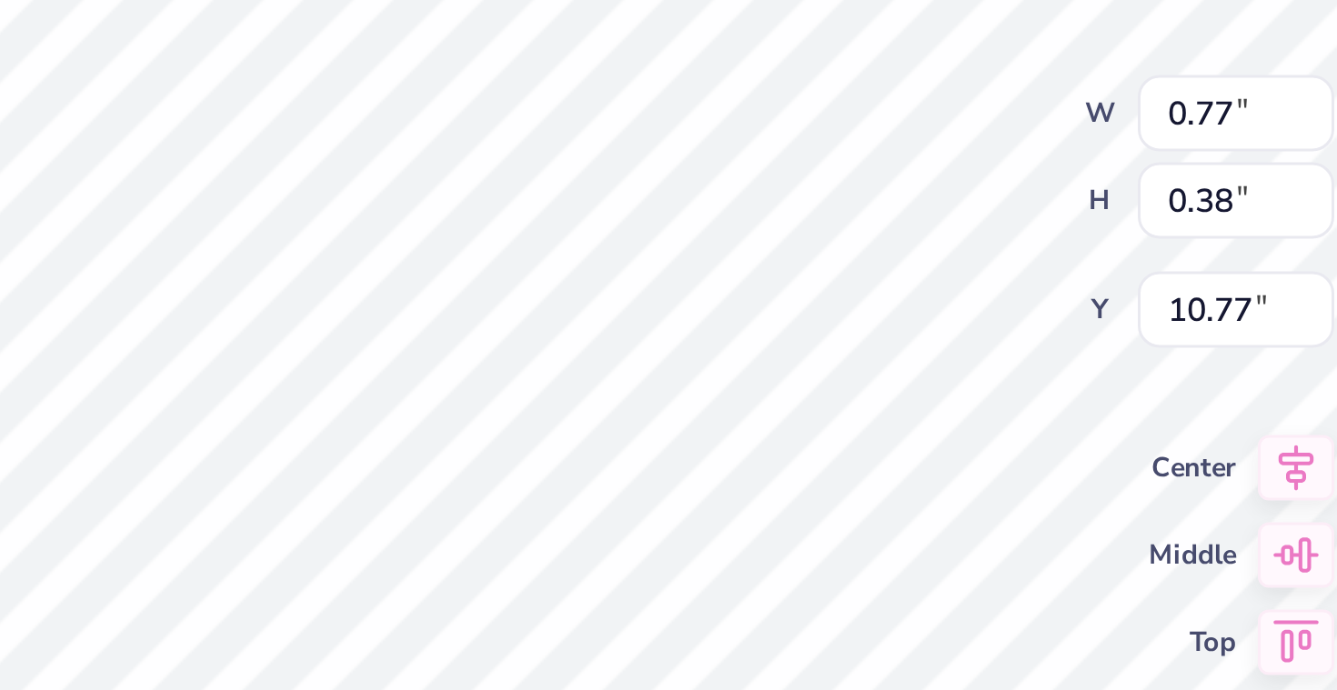
type input "10.88"
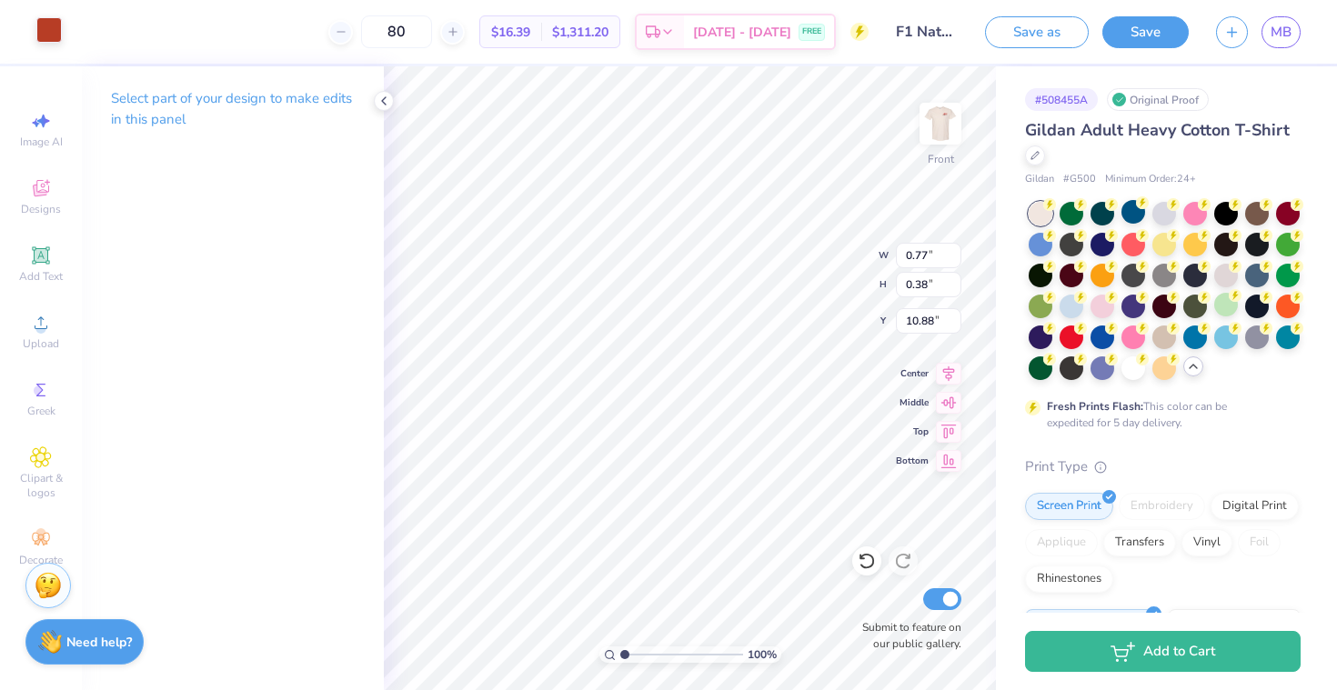
click at [50, 35] on div at bounding box center [48, 29] width 25 height 25
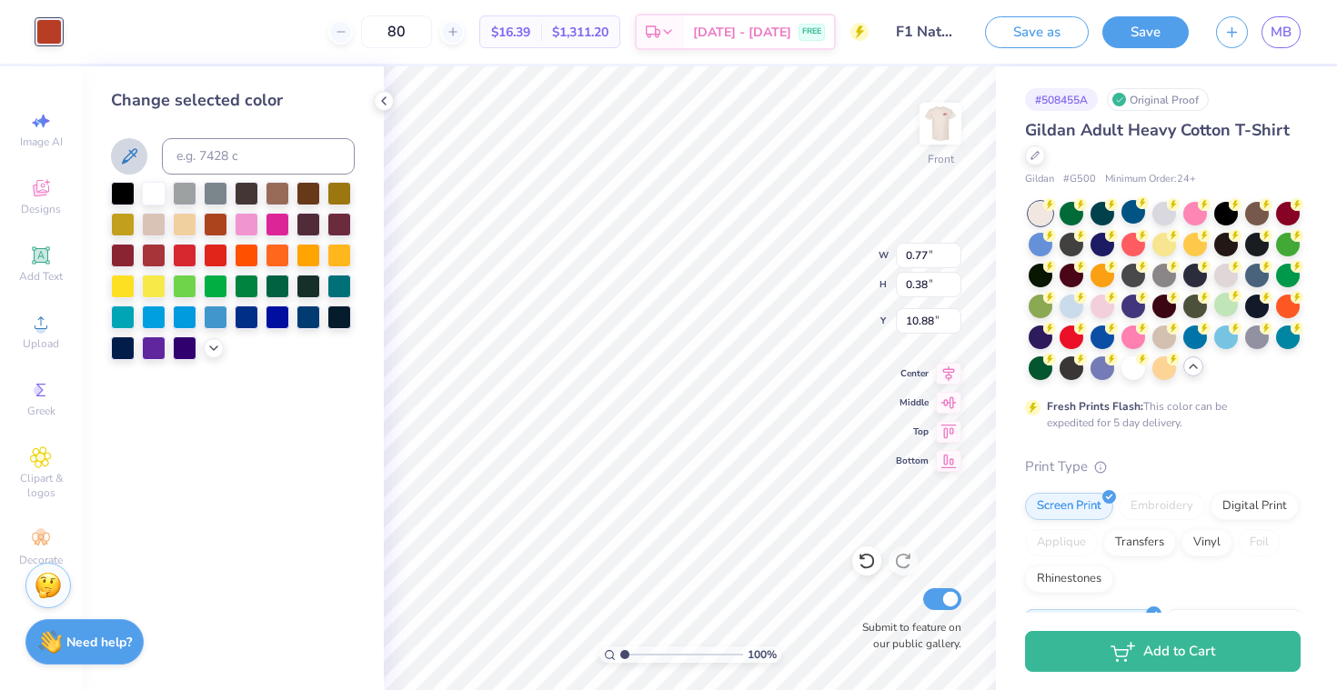
click at [120, 145] on button at bounding box center [129, 156] width 36 height 36
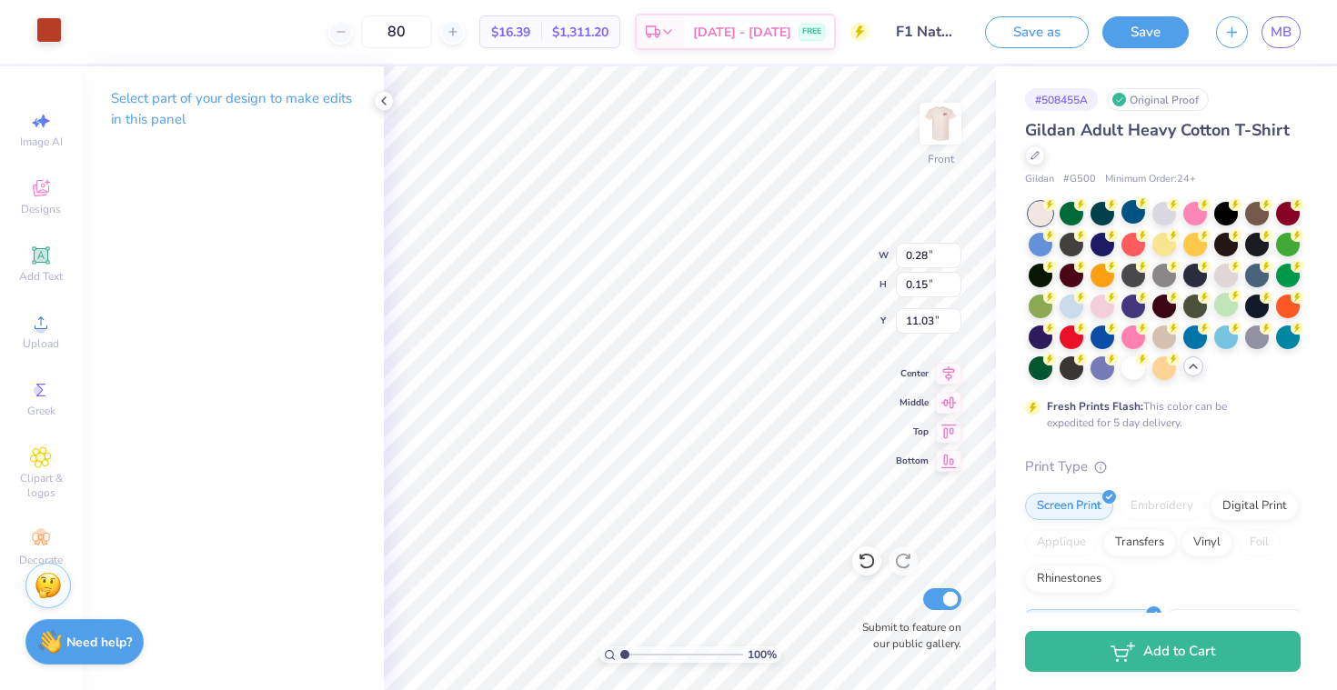
click at [54, 35] on div at bounding box center [48, 29] width 25 height 25
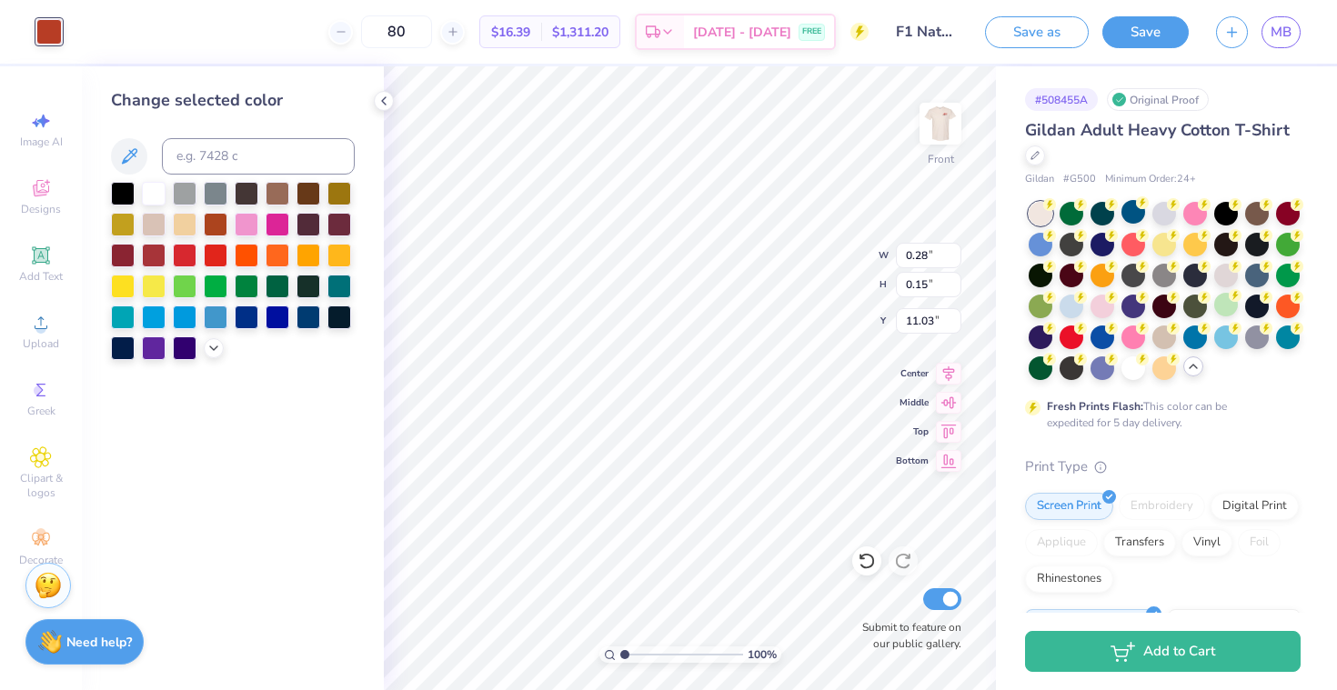
click at [125, 134] on div "Change selected color" at bounding box center [233, 224] width 244 height 272
click at [134, 147] on icon at bounding box center [129, 156] width 22 height 22
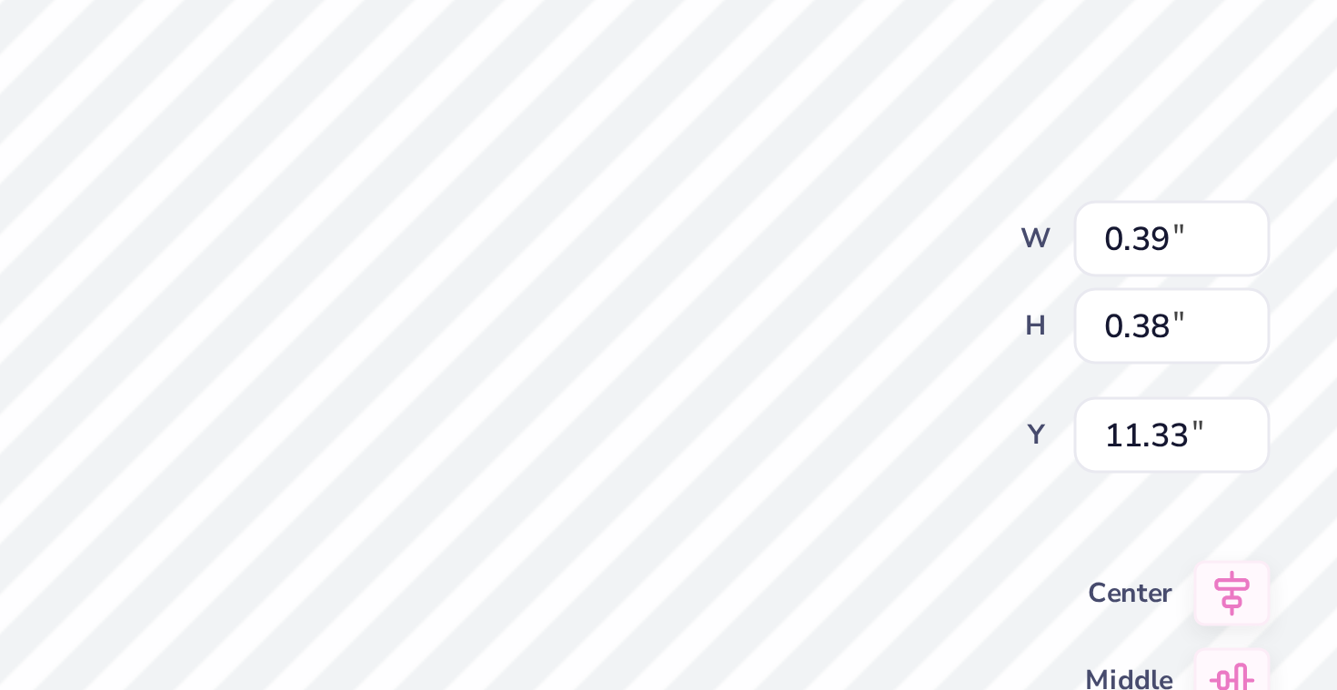
type input "11.27"
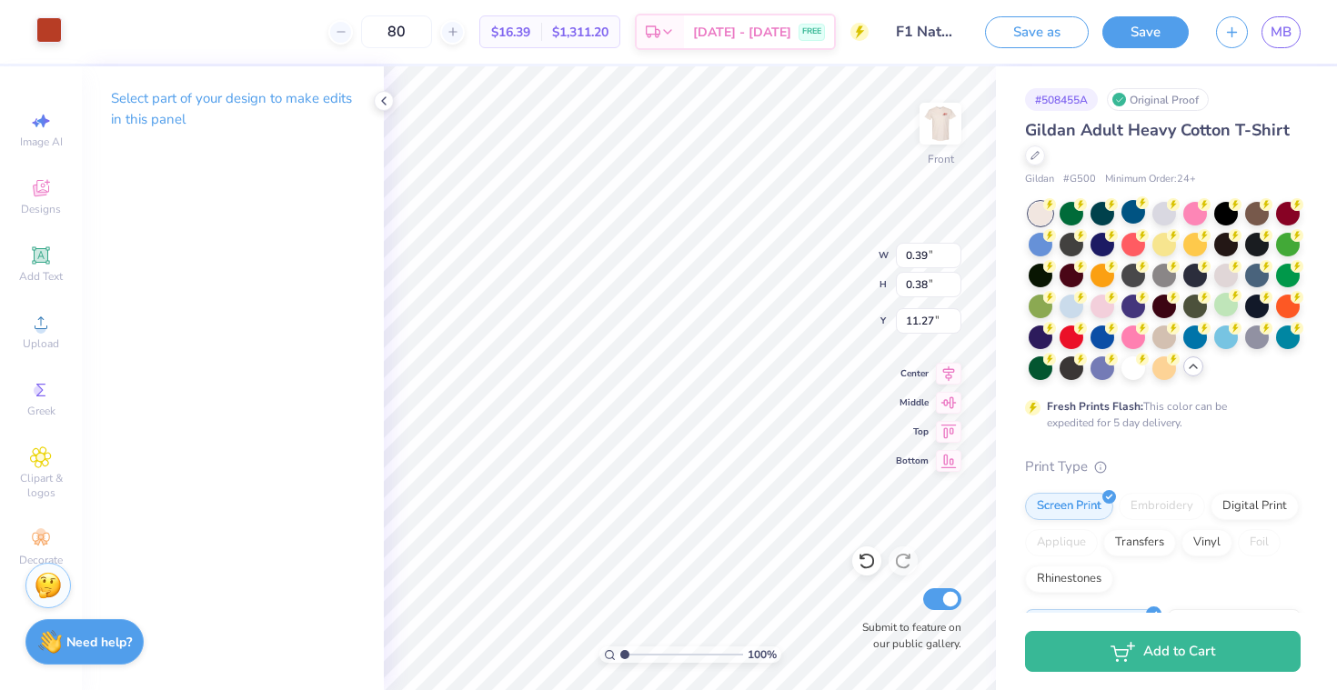
click at [41, 35] on div at bounding box center [48, 29] width 25 height 25
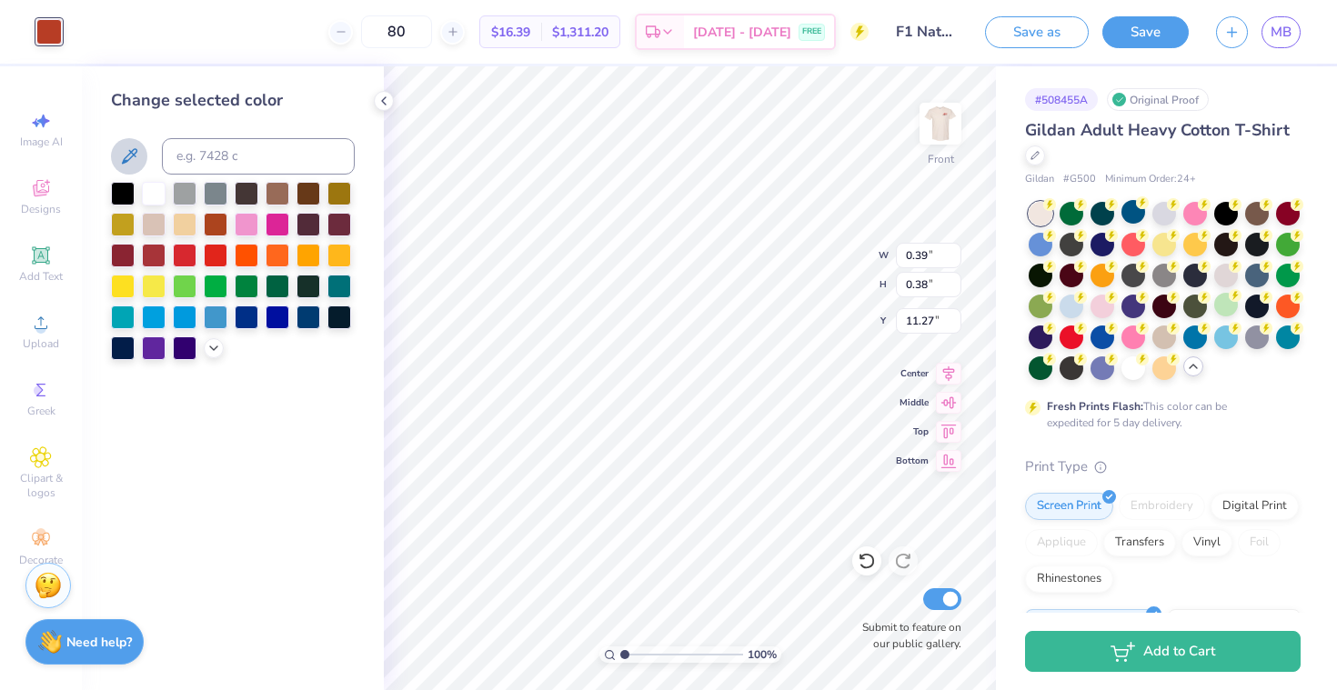
click at [130, 156] on icon at bounding box center [129, 155] width 15 height 15
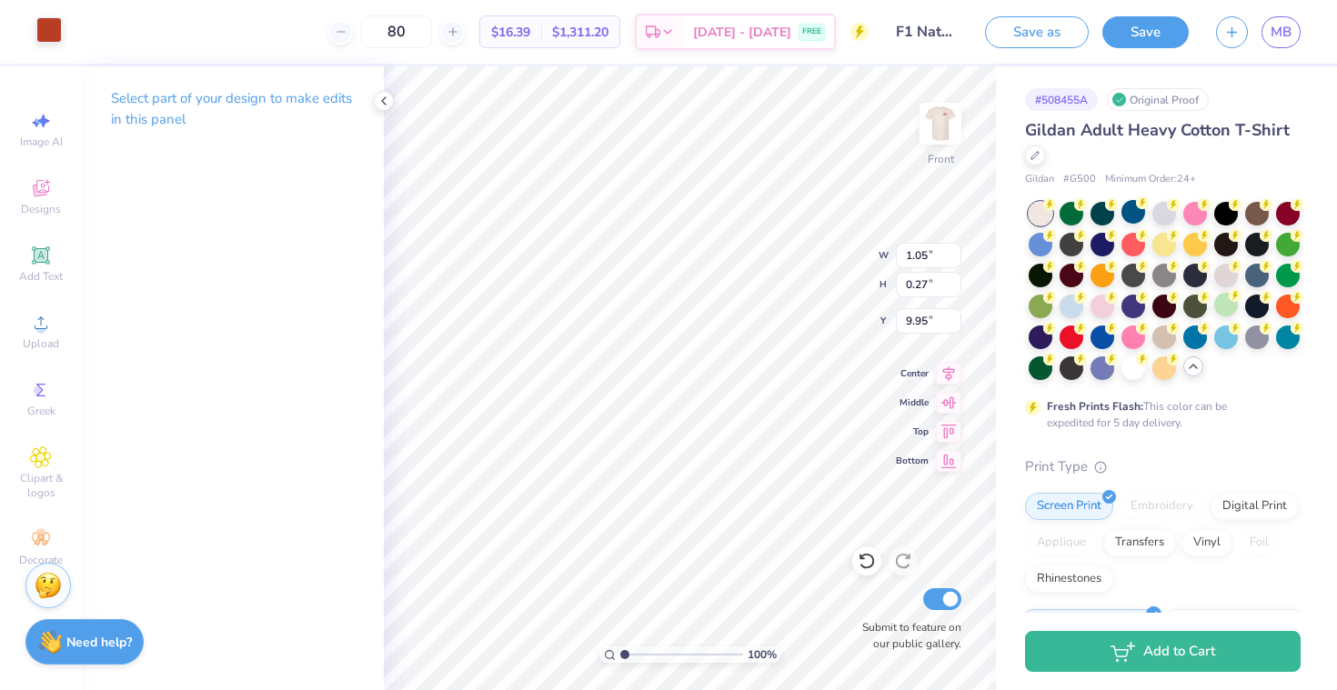
click at [45, 30] on div at bounding box center [48, 29] width 25 height 25
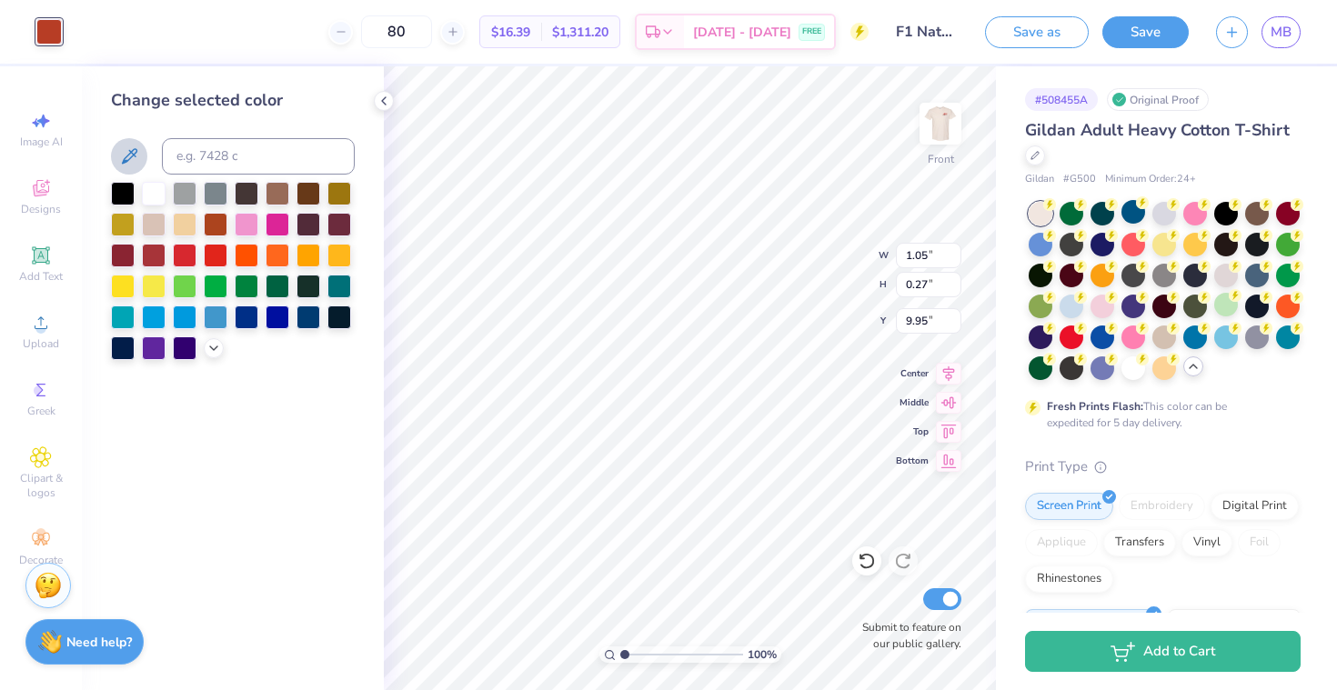
click at [126, 157] on icon at bounding box center [129, 156] width 22 height 22
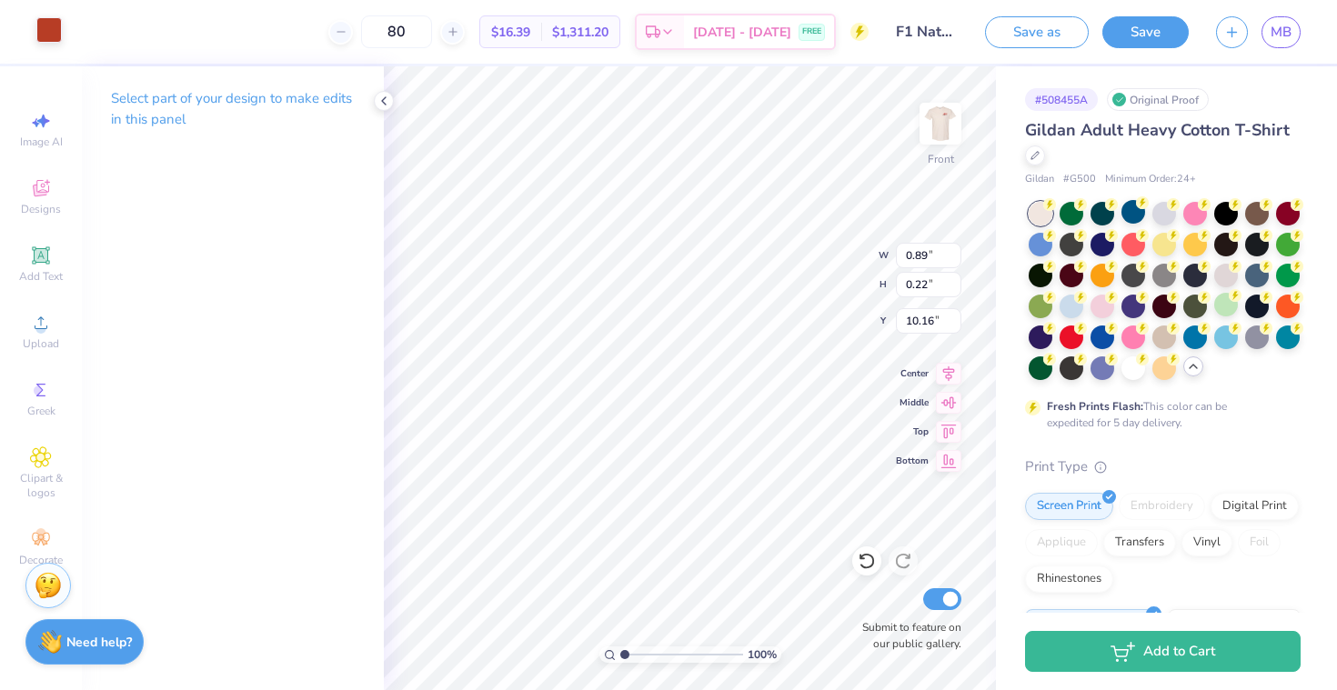
click at [44, 19] on div at bounding box center [48, 29] width 25 height 25
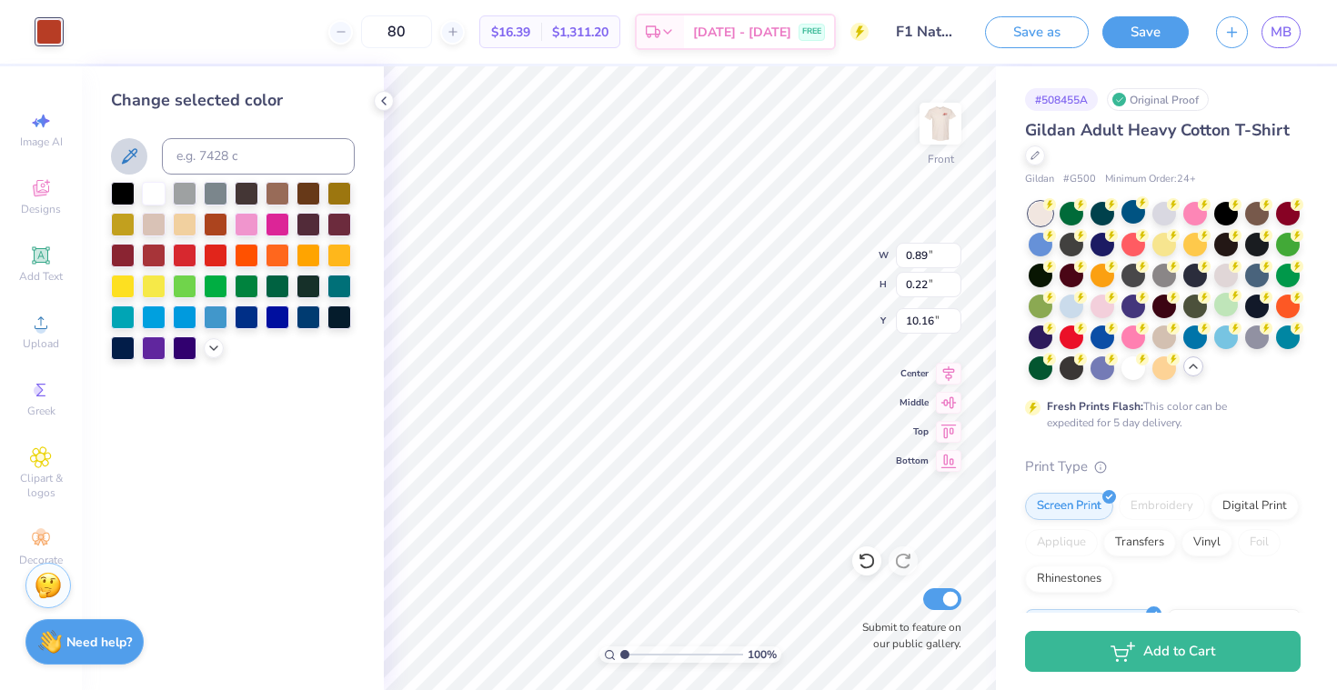
click at [133, 157] on icon at bounding box center [129, 156] width 22 height 22
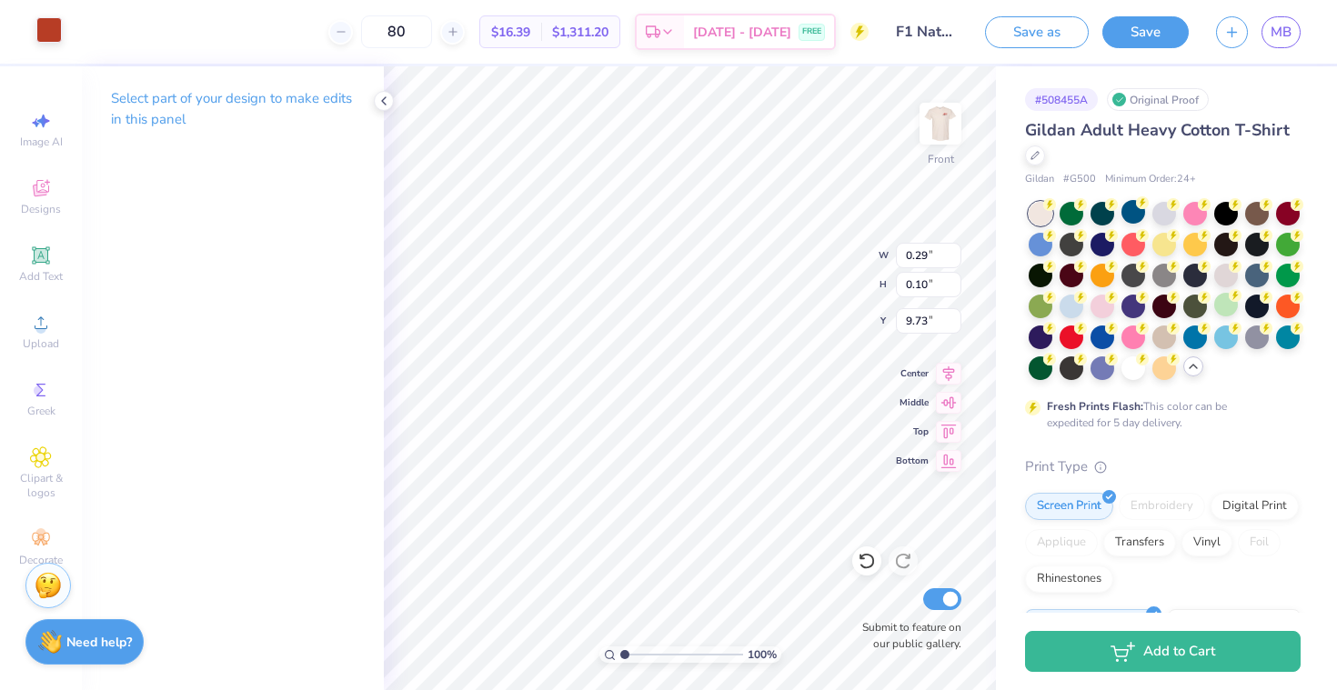
click at [45, 31] on div at bounding box center [48, 29] width 25 height 25
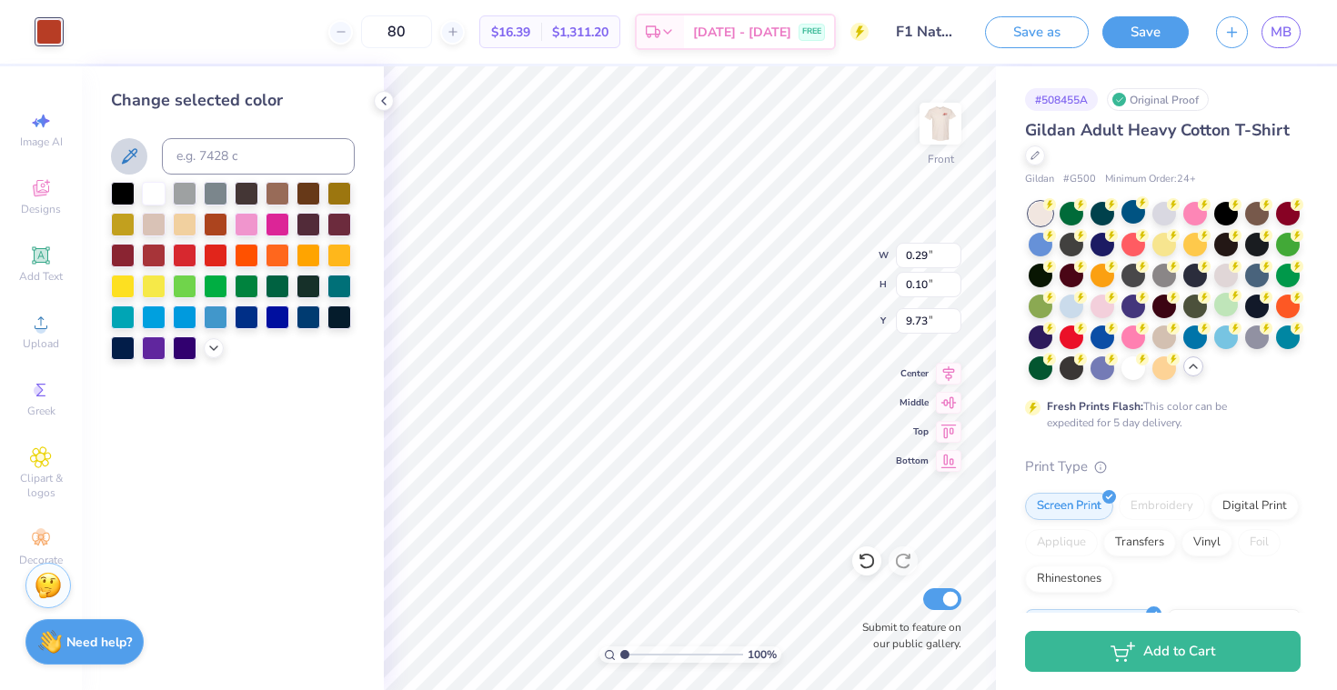
click at [125, 158] on icon at bounding box center [129, 156] width 22 height 22
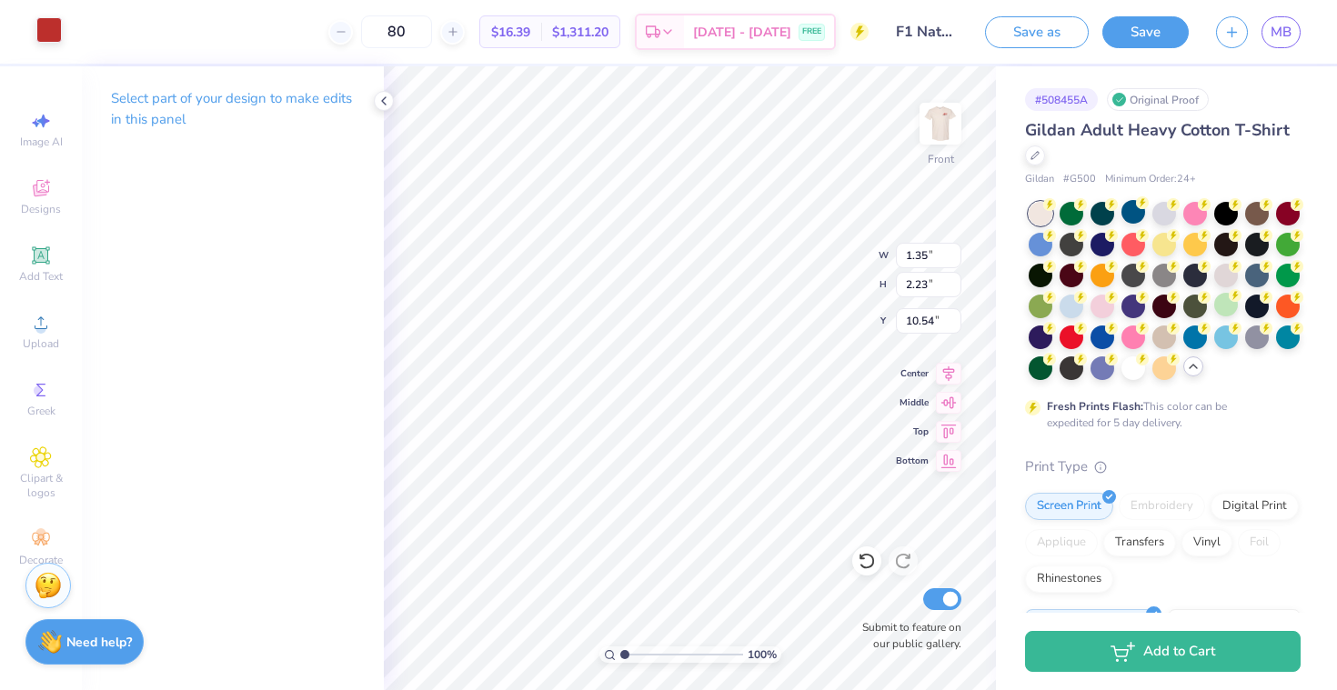
click at [47, 30] on div at bounding box center [48, 29] width 25 height 25
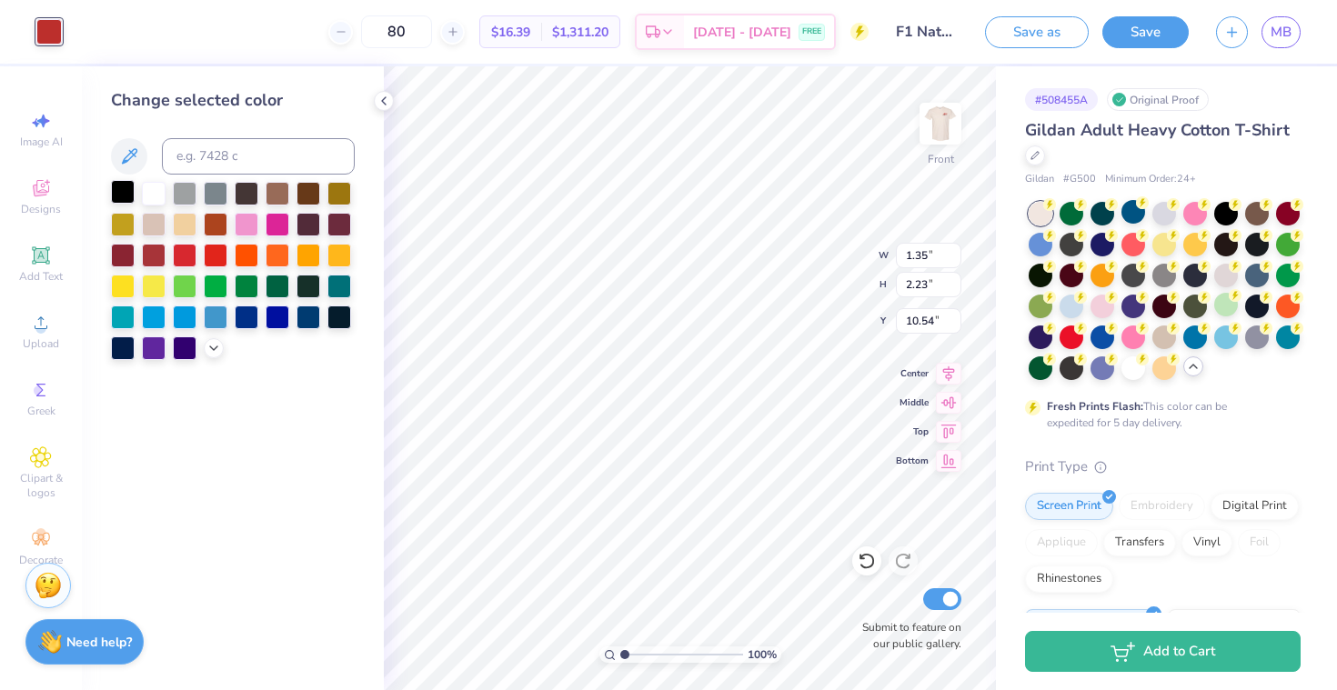
click at [120, 187] on div at bounding box center [123, 192] width 24 height 24
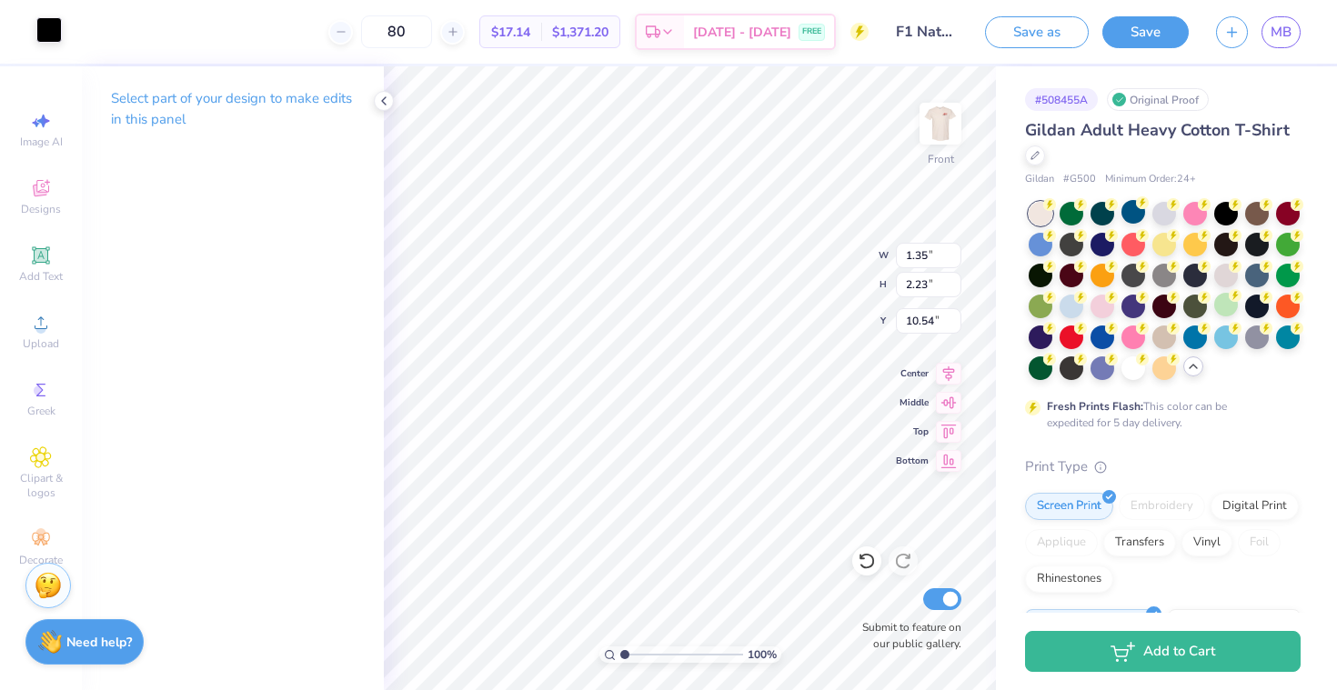
click at [49, 38] on div at bounding box center [48, 29] width 25 height 25
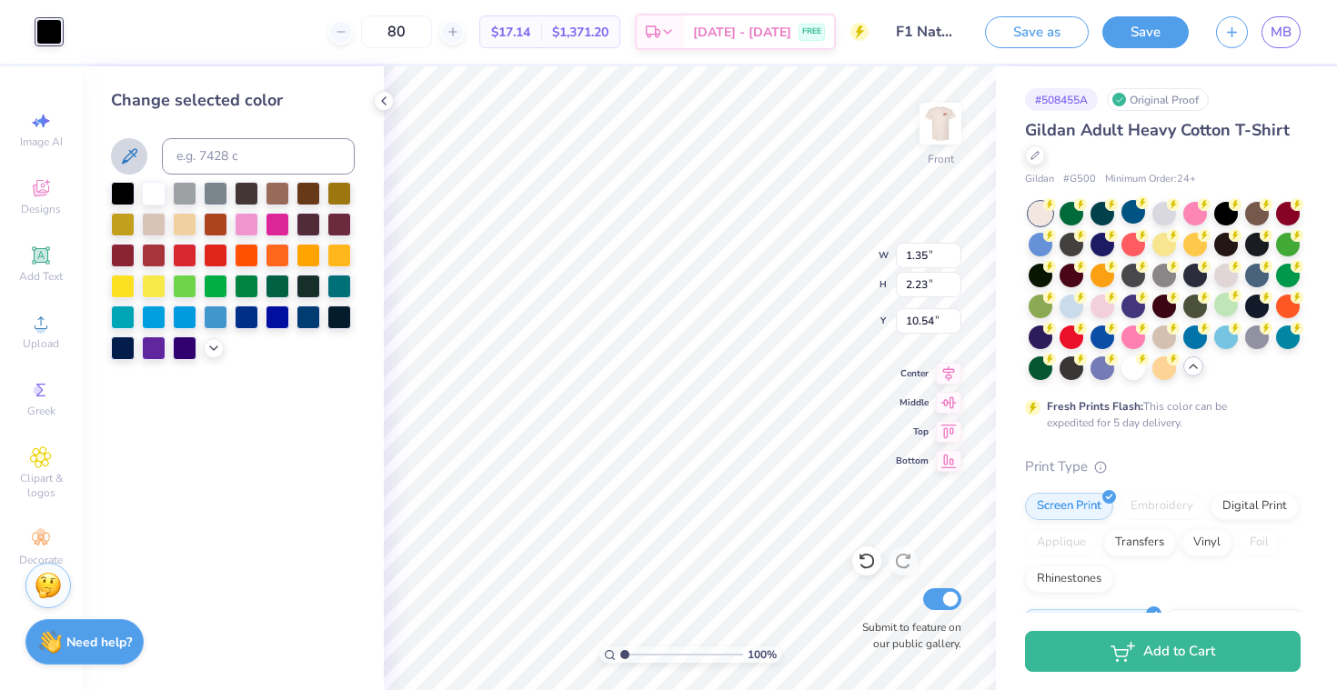
click at [122, 145] on icon at bounding box center [129, 156] width 22 height 22
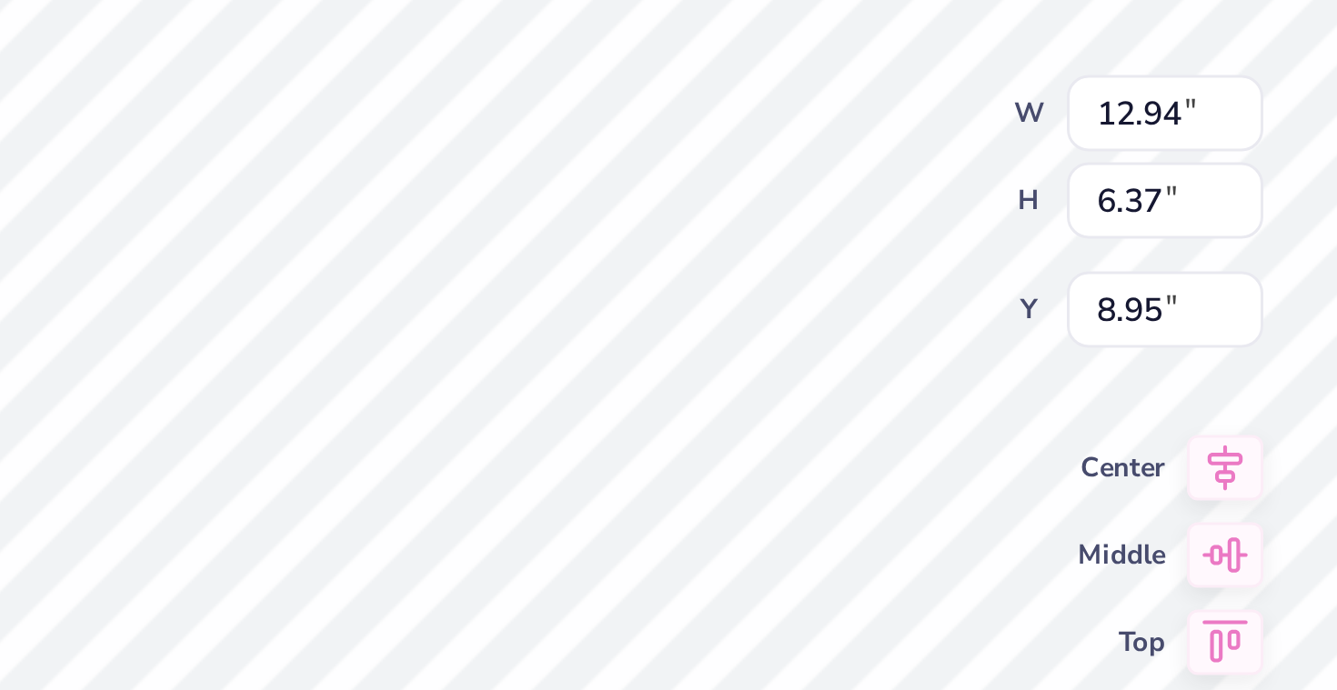
type input "1.35"
type input "2.23"
type input "10.54"
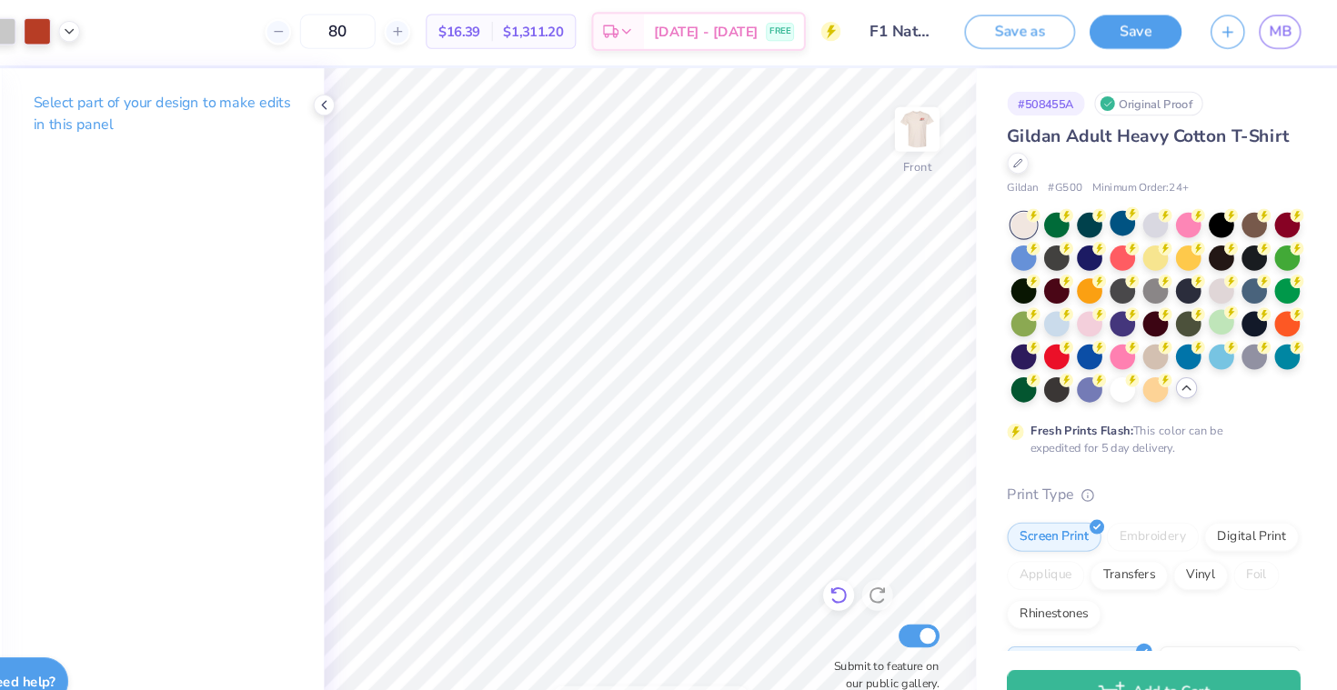
click at [864, 560] on icon at bounding box center [866, 561] width 18 height 18
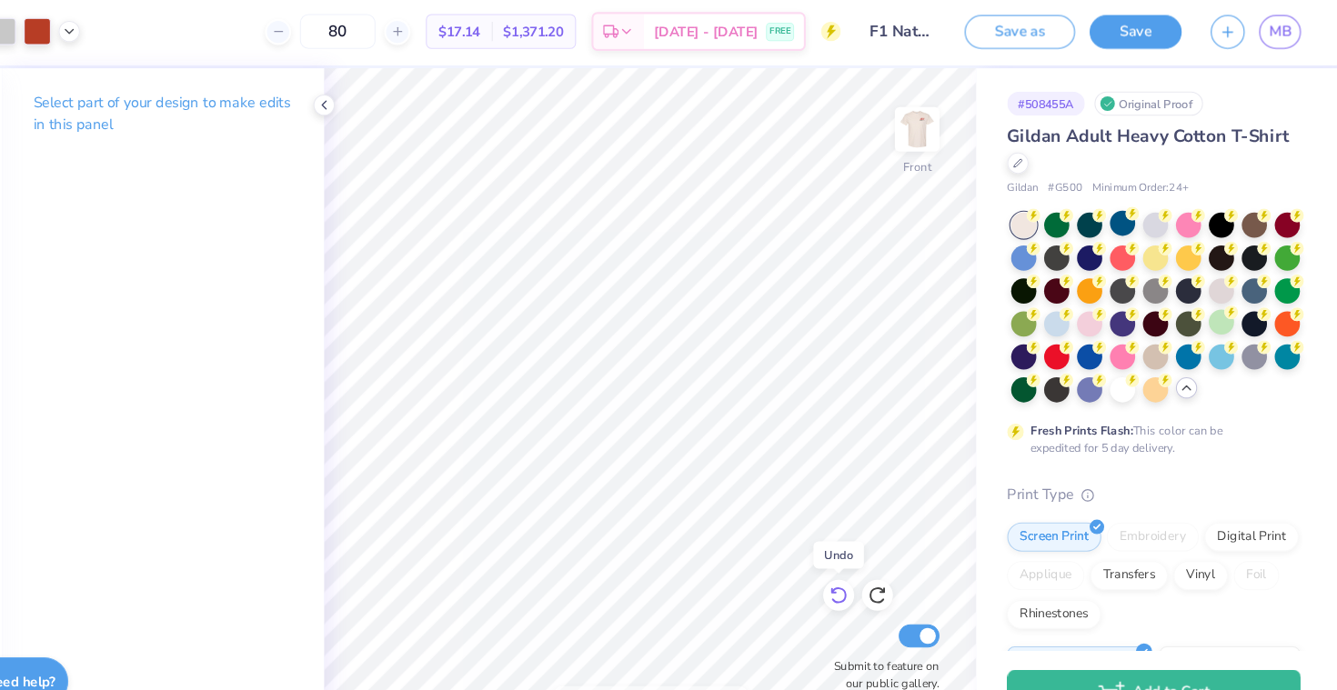
click at [864, 560] on icon at bounding box center [866, 561] width 18 height 18
click at [908, 561] on icon at bounding box center [903, 561] width 18 height 18
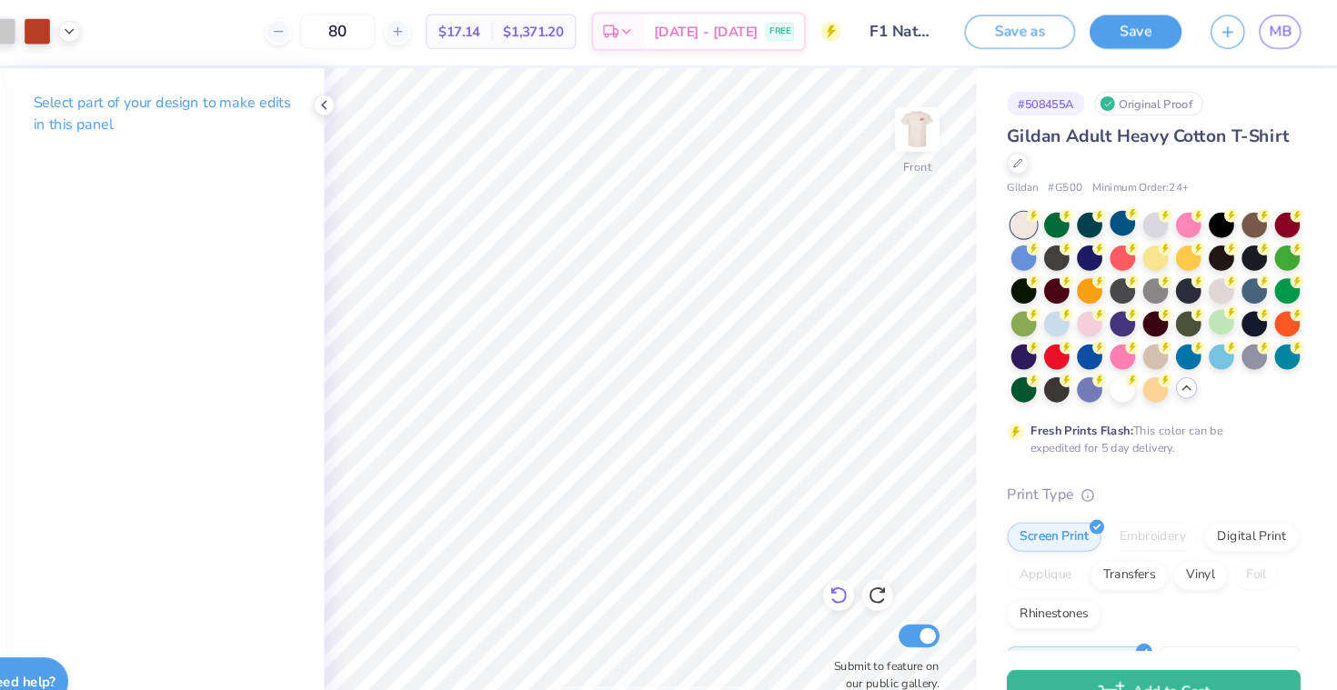
click at [864, 566] on icon at bounding box center [866, 561] width 18 height 18
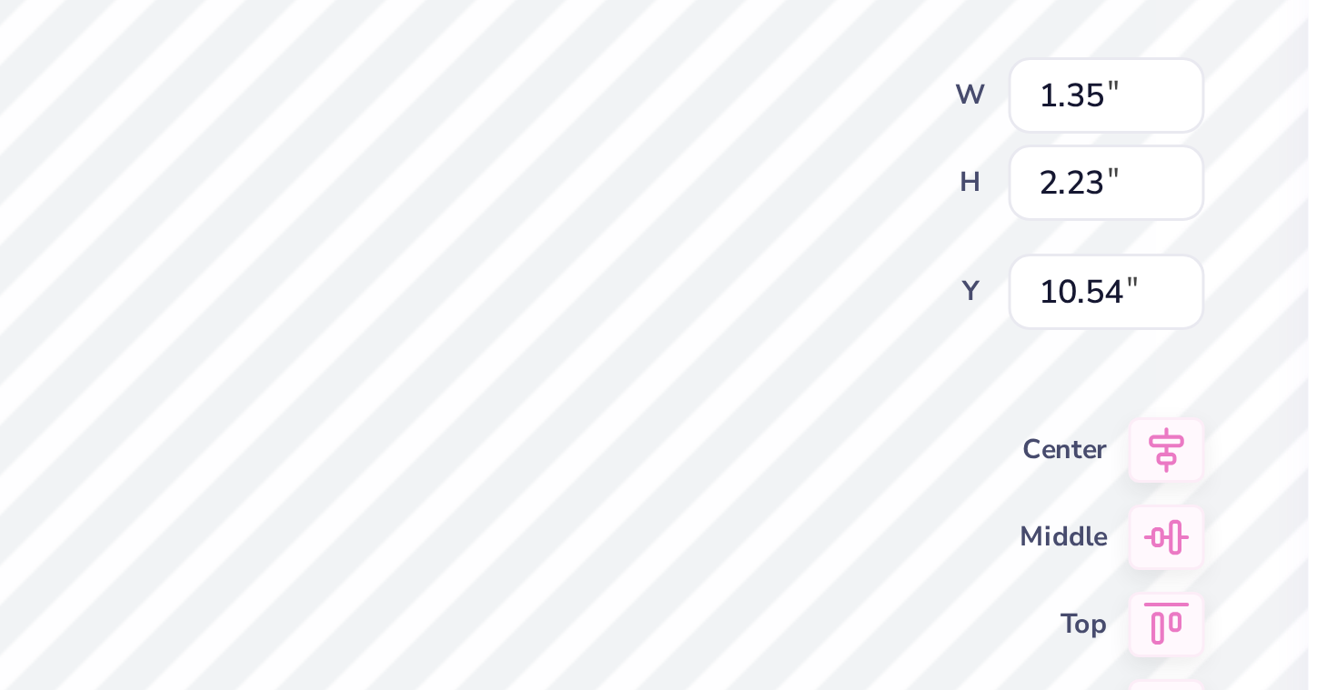
type input "10.71"
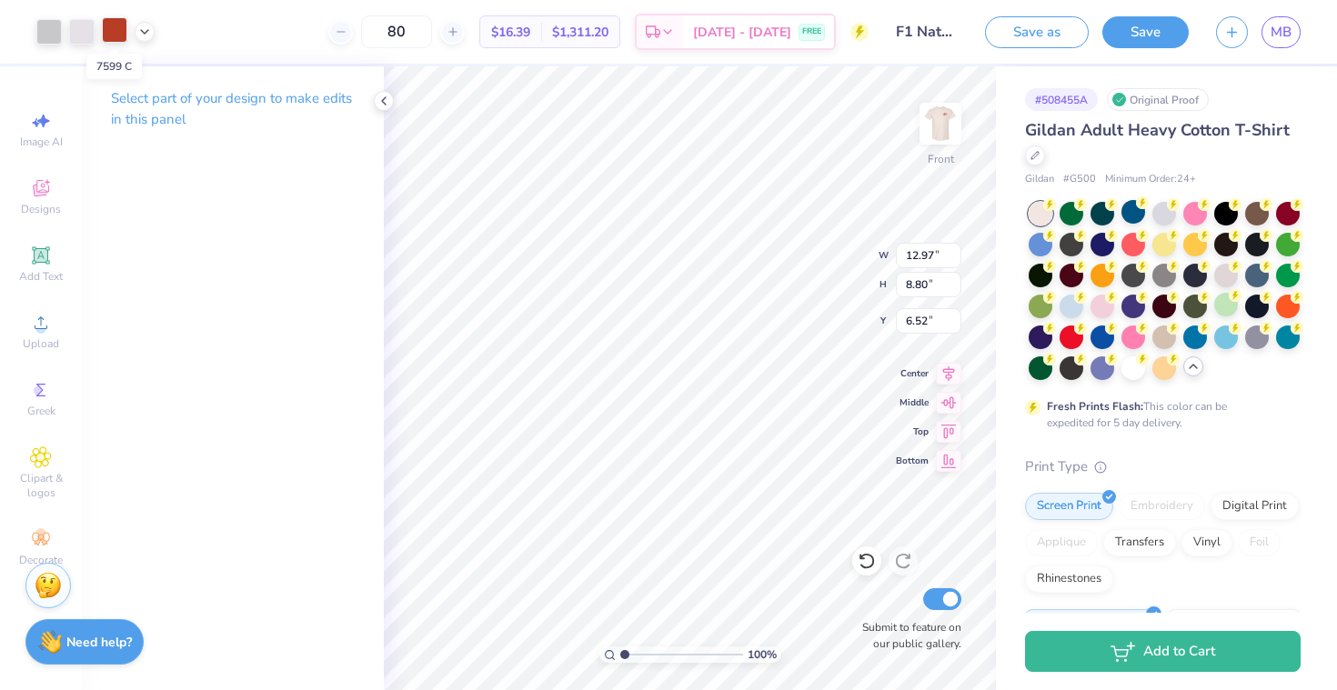
click at [125, 30] on div at bounding box center [114, 29] width 25 height 25
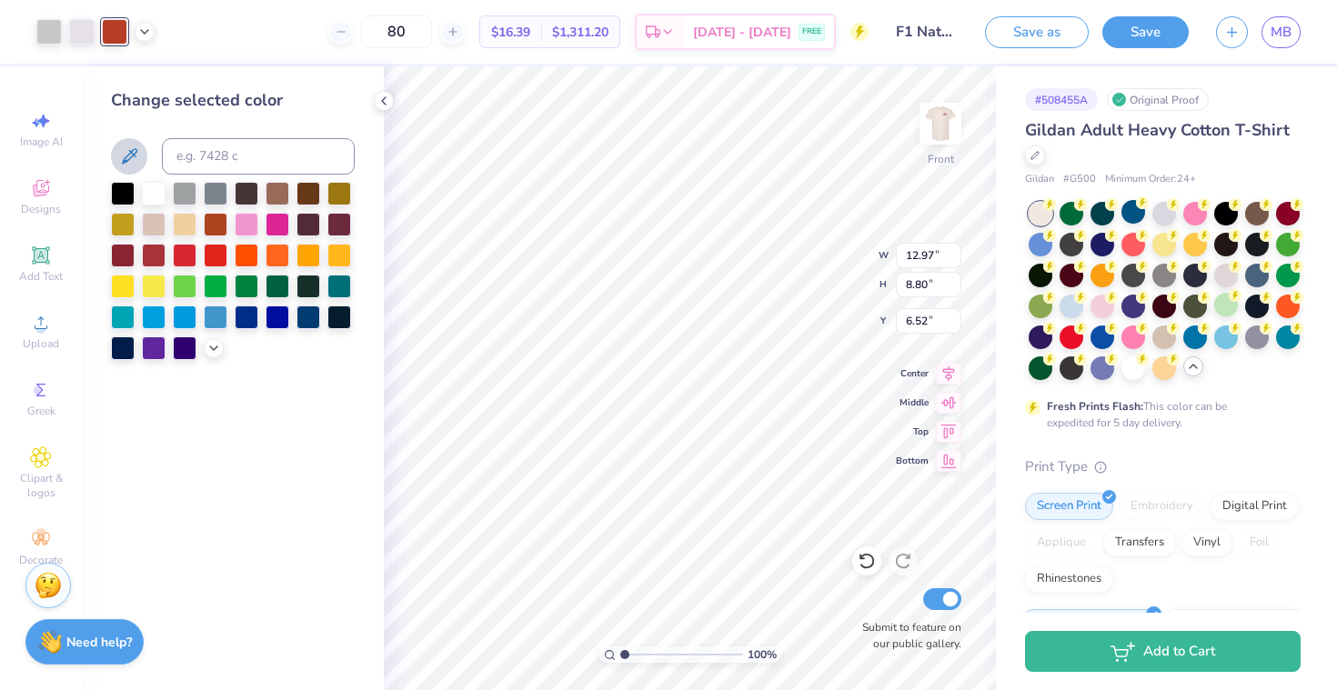
click at [133, 160] on icon at bounding box center [129, 156] width 22 height 22
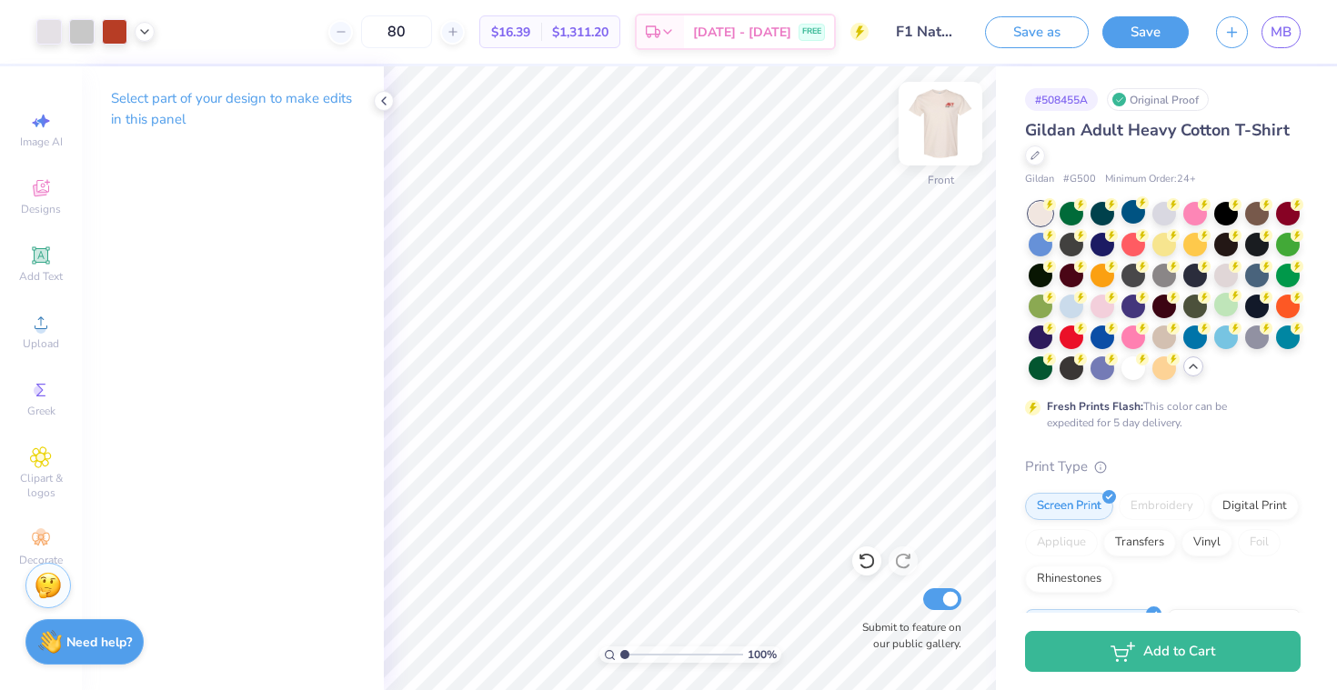
click at [940, 114] on img at bounding box center [940, 123] width 73 height 73
click at [940, 114] on img at bounding box center [940, 123] width 36 height 36
click at [1070, 244] on div at bounding box center [1071, 243] width 24 height 24
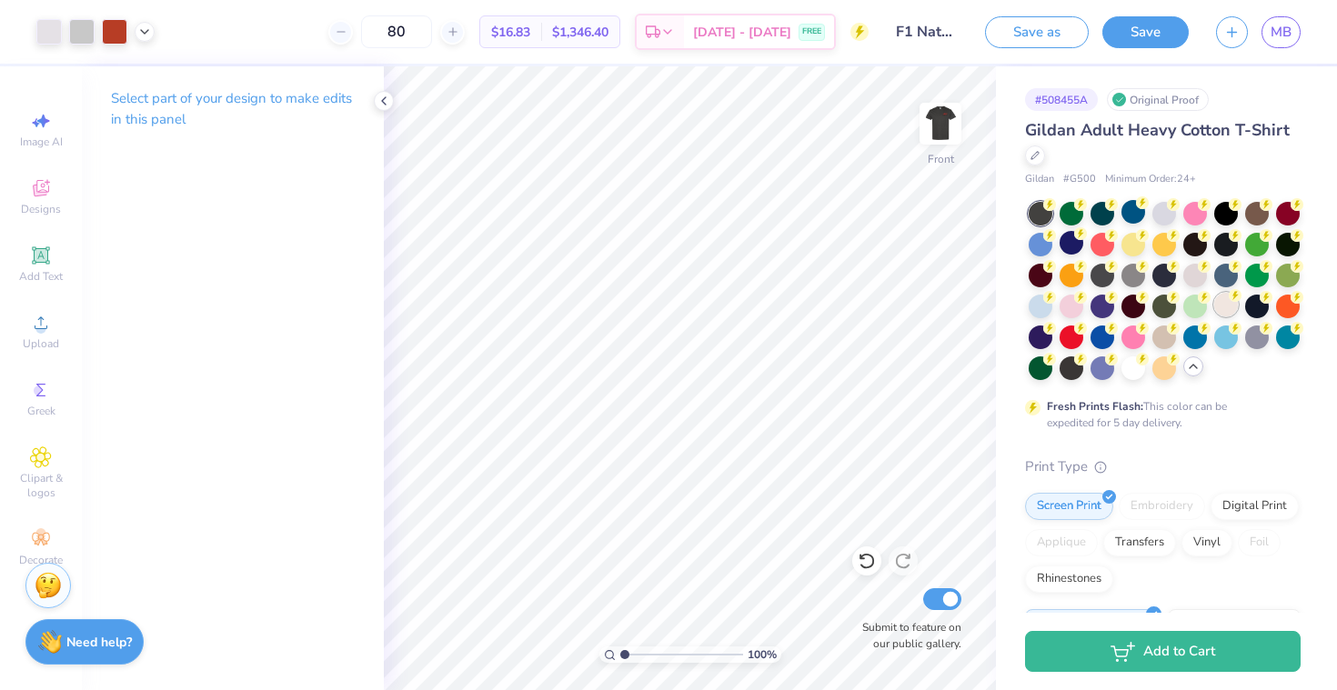
click at [1227, 312] on div at bounding box center [1226, 305] width 24 height 24
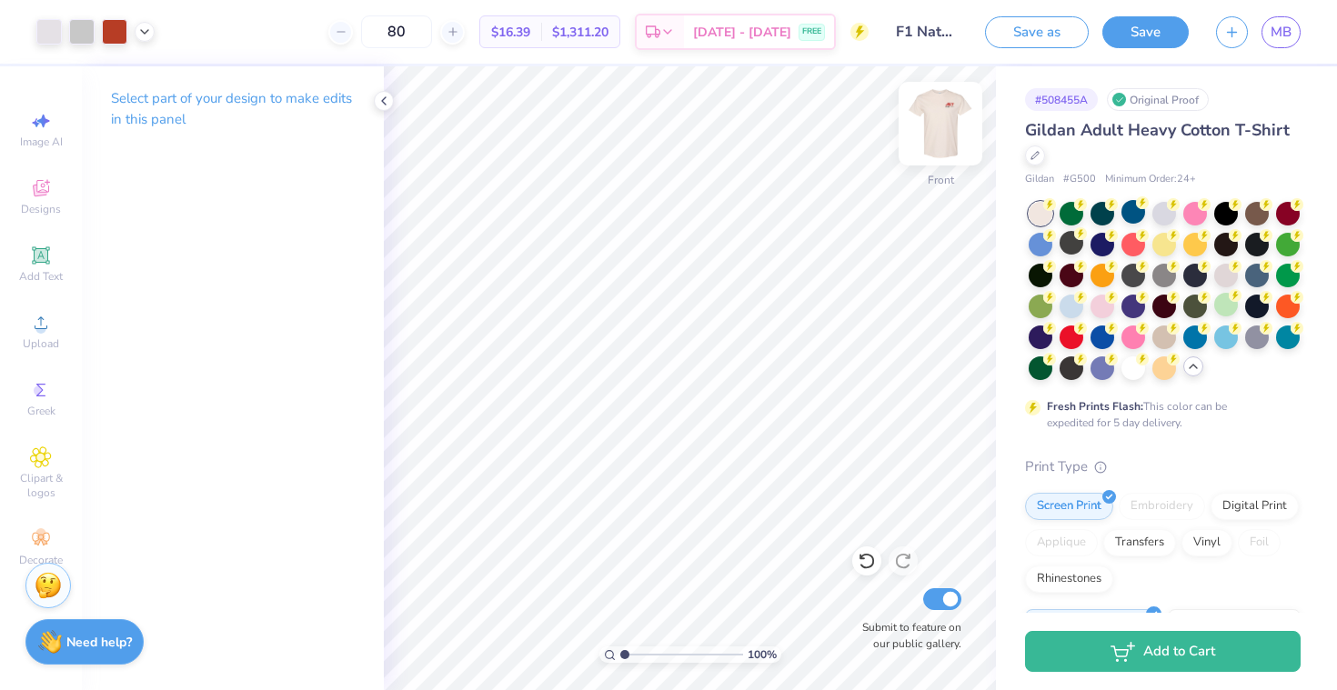
click at [927, 135] on img at bounding box center [940, 123] width 73 height 73
click at [935, 114] on img at bounding box center [940, 123] width 73 height 73
click at [935, 114] on img at bounding box center [940, 123] width 36 height 36
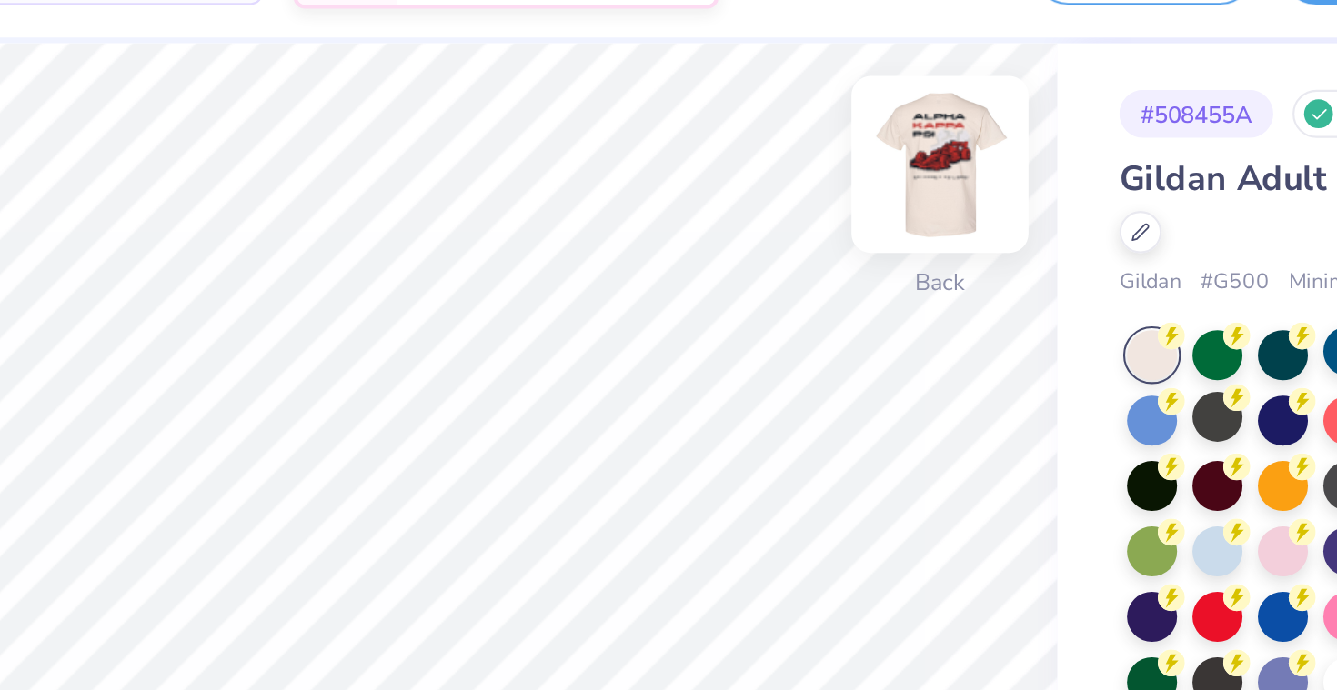
click at [936, 122] on img at bounding box center [940, 123] width 73 height 73
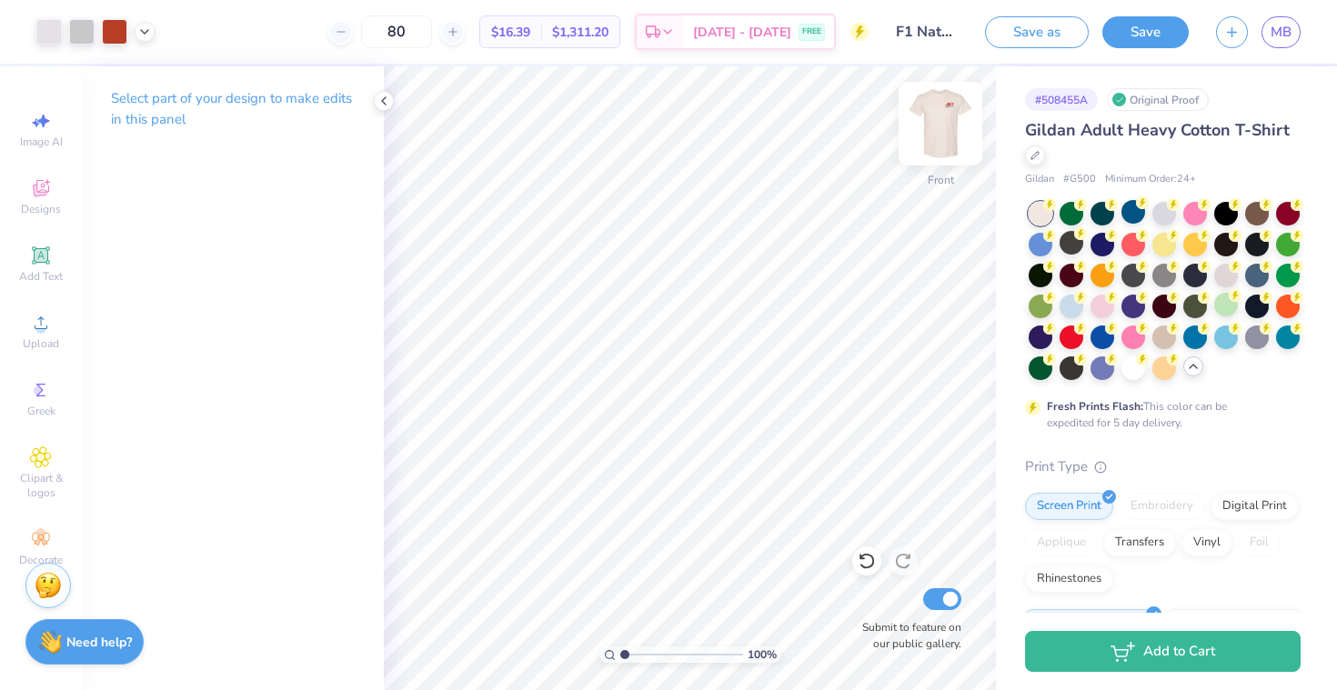
click at [954, 120] on img at bounding box center [940, 123] width 73 height 73
click at [954, 120] on img at bounding box center [940, 123] width 36 height 36
click at [945, 115] on img at bounding box center [940, 123] width 73 height 73
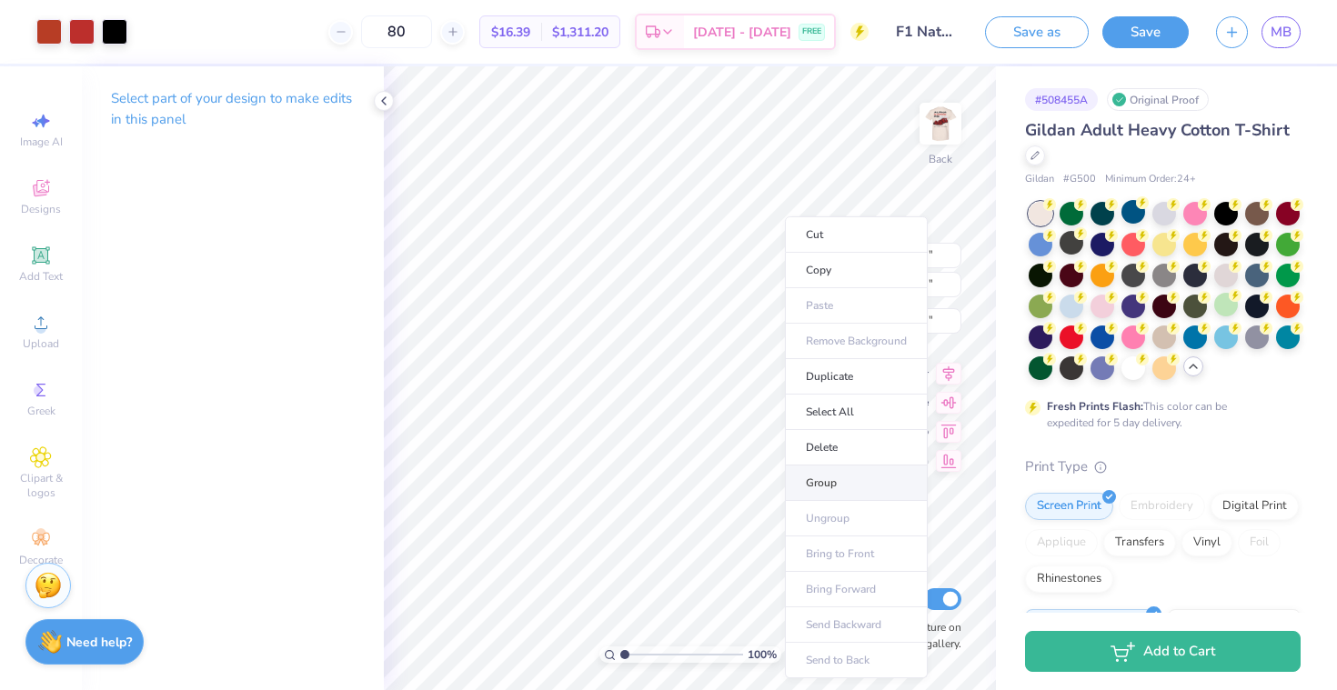
click at [836, 473] on li "Group" at bounding box center [856, 483] width 143 height 35
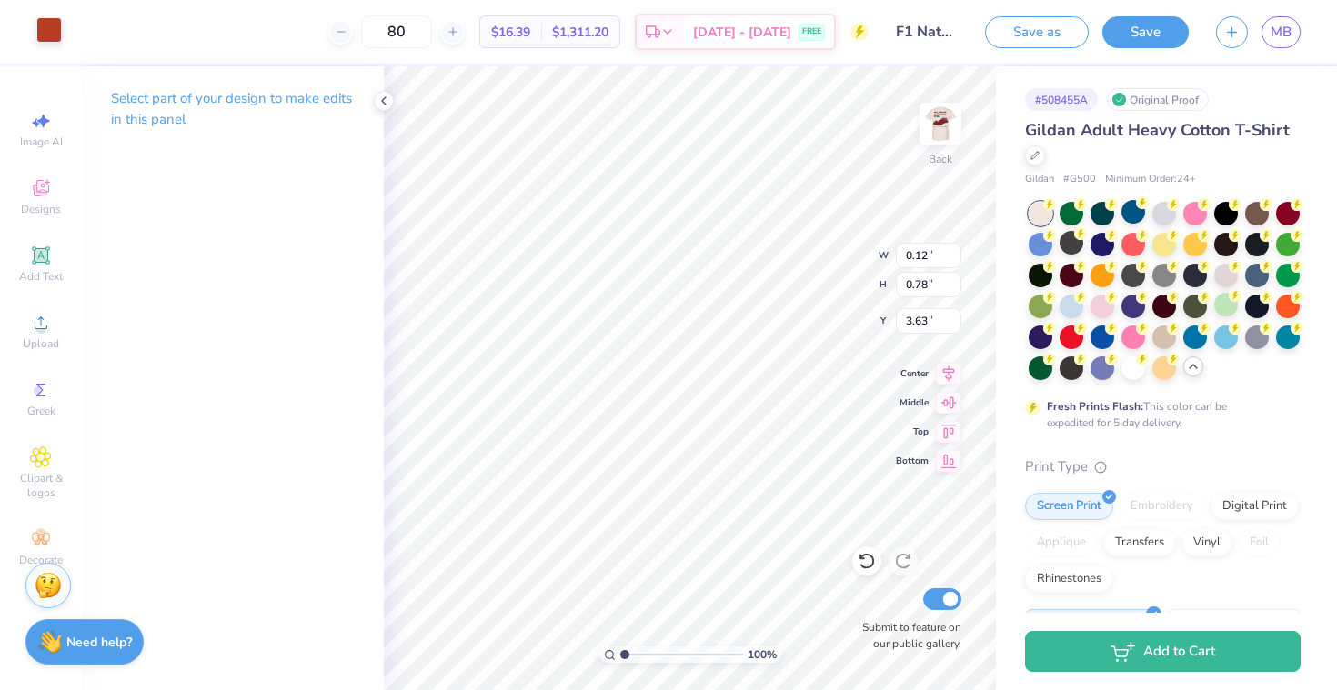
click at [53, 26] on div at bounding box center [48, 29] width 25 height 25
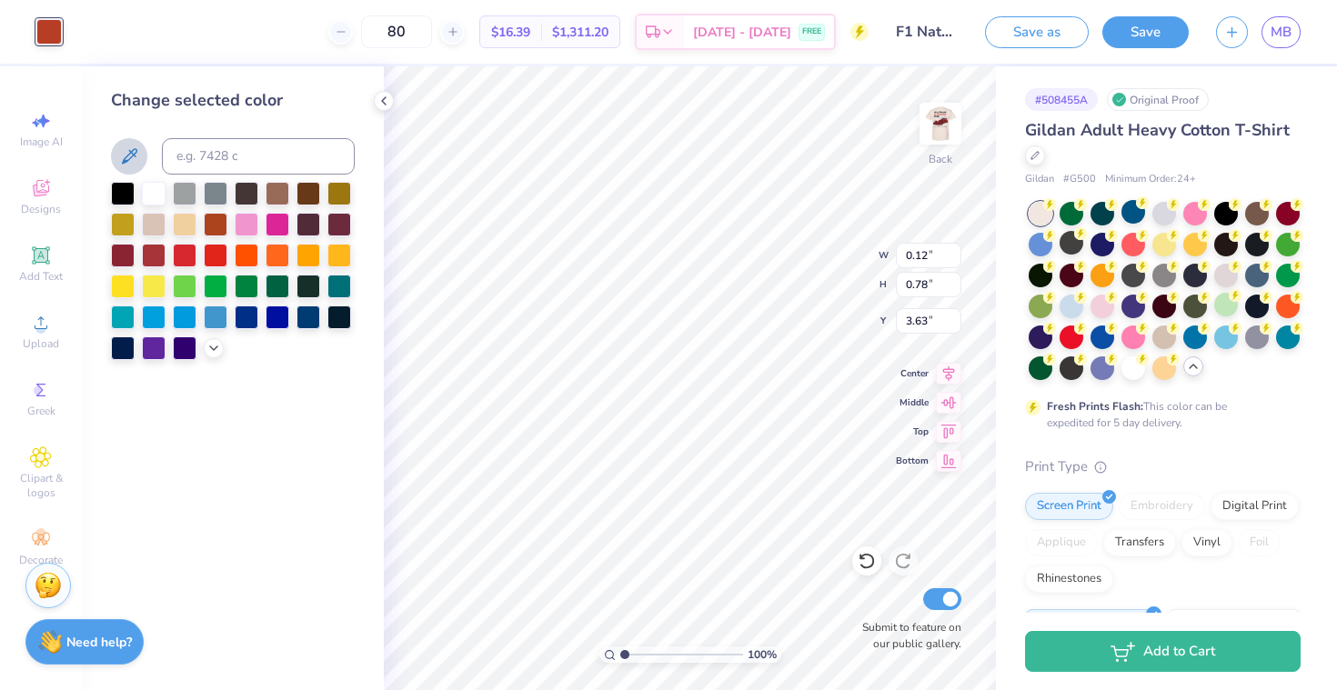
click at [115, 143] on button at bounding box center [129, 156] width 36 height 36
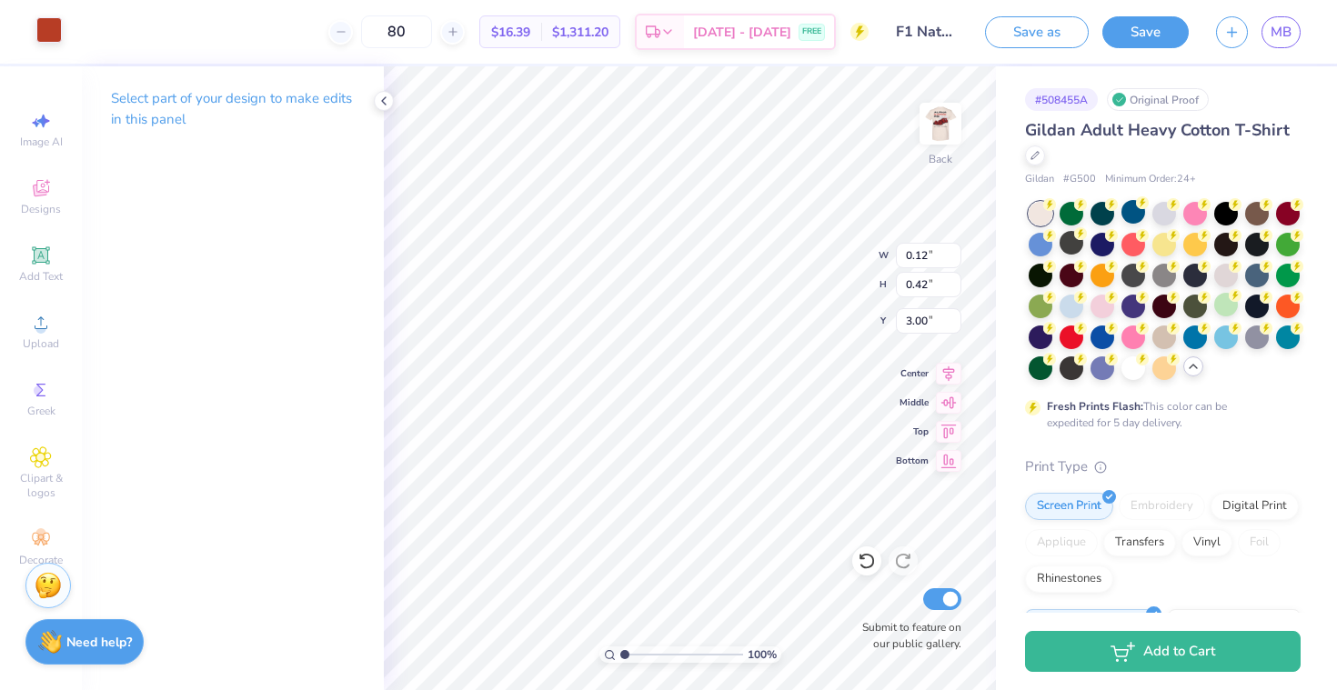
click at [47, 35] on div at bounding box center [48, 29] width 25 height 25
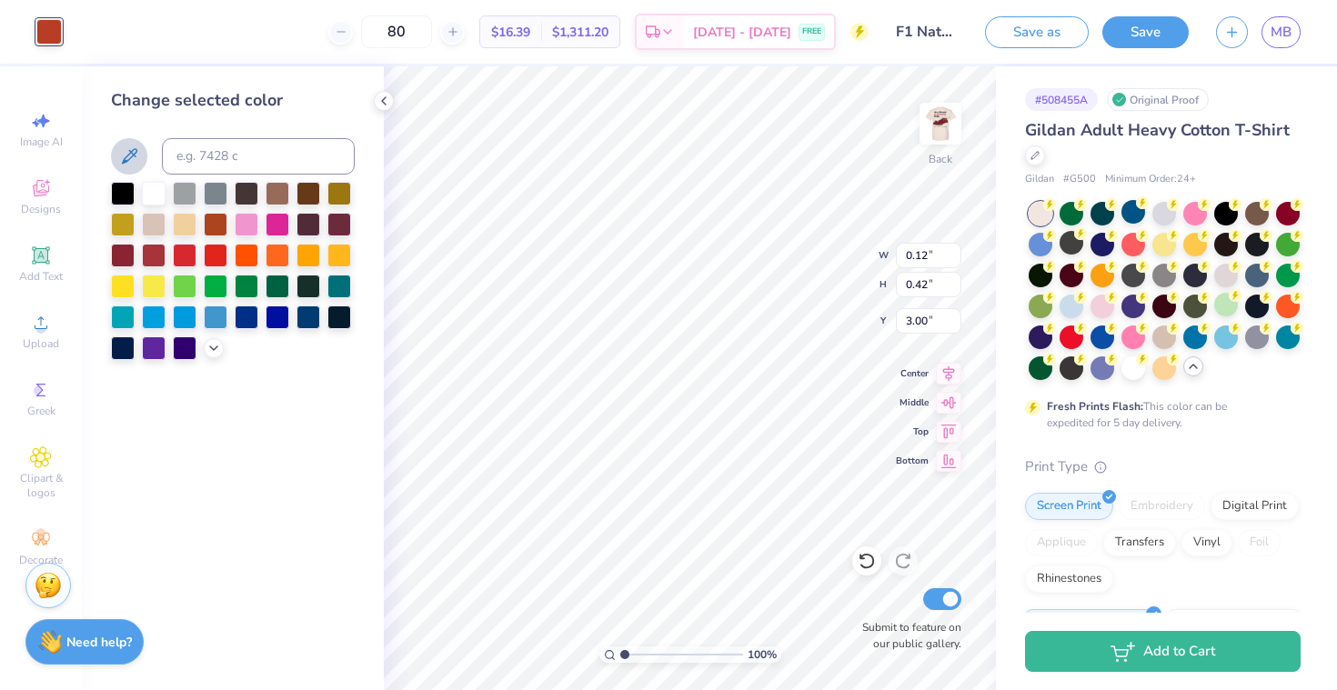
click at [123, 153] on icon at bounding box center [129, 156] width 22 height 22
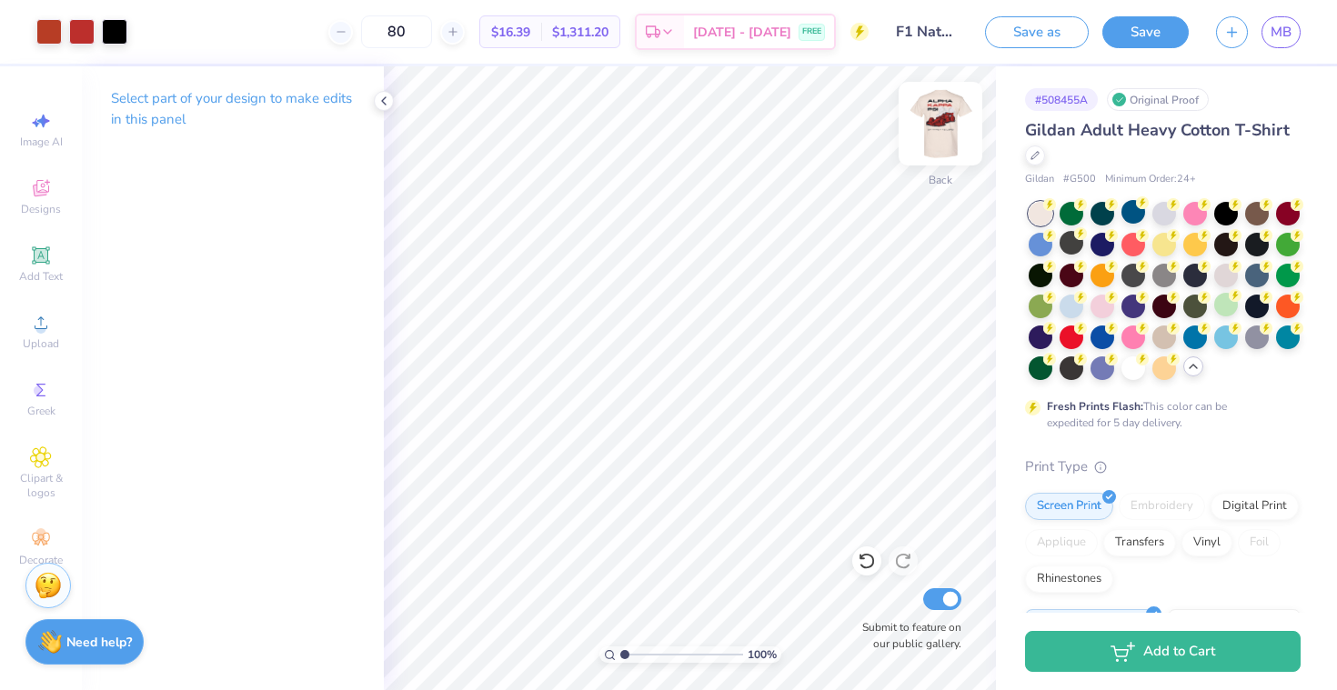
click at [946, 129] on img at bounding box center [940, 123] width 73 height 73
click at [946, 129] on img at bounding box center [940, 123] width 36 height 36
click at [942, 130] on img at bounding box center [940, 123] width 73 height 73
click at [942, 131] on img at bounding box center [940, 123] width 73 height 73
click at [942, 131] on img at bounding box center [940, 123] width 36 height 36
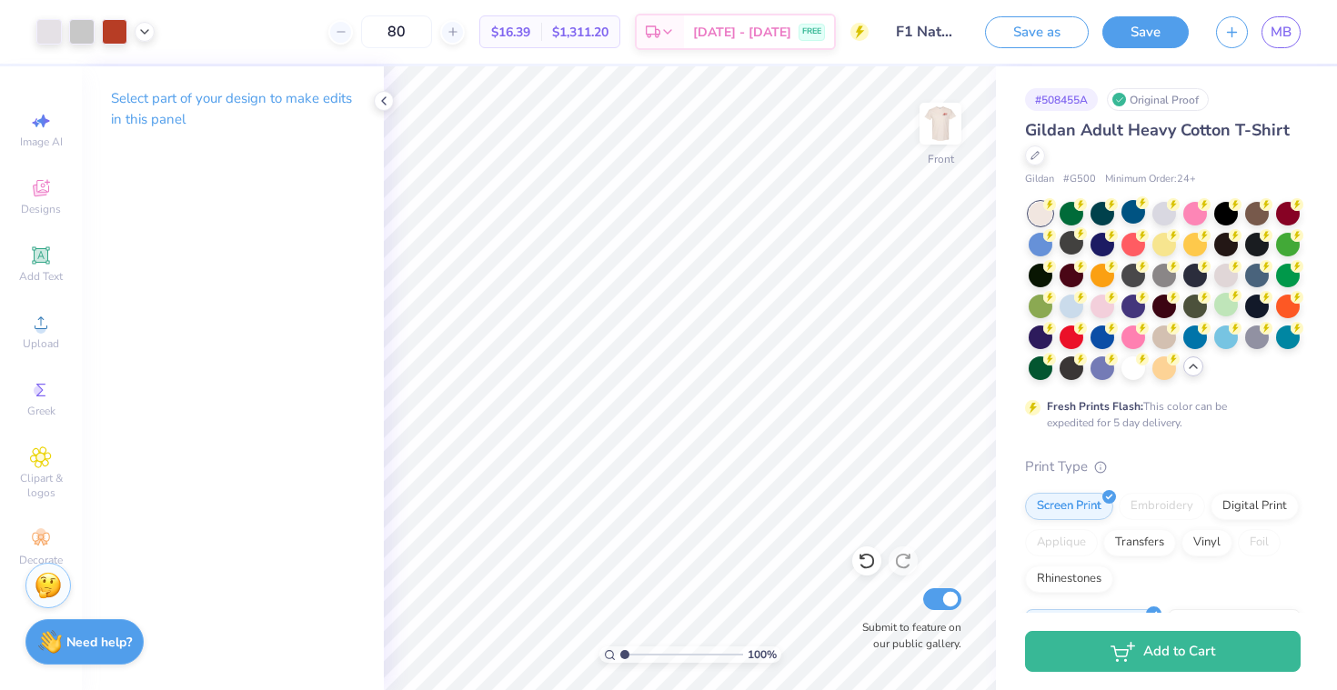
click at [942, 131] on img at bounding box center [940, 123] width 36 height 36
click at [946, 110] on img at bounding box center [940, 123] width 73 height 73
click at [946, 110] on img at bounding box center [940, 123] width 36 height 36
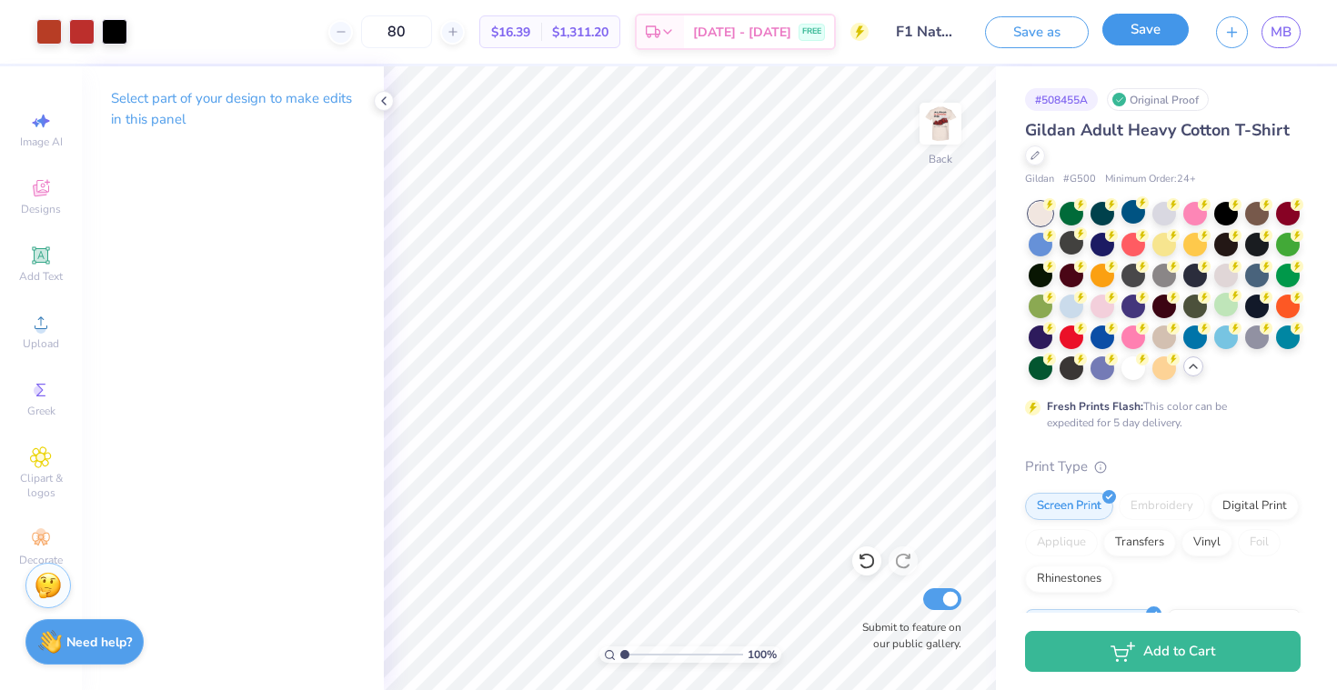
click at [1153, 32] on button "Save" at bounding box center [1145, 30] width 86 height 32
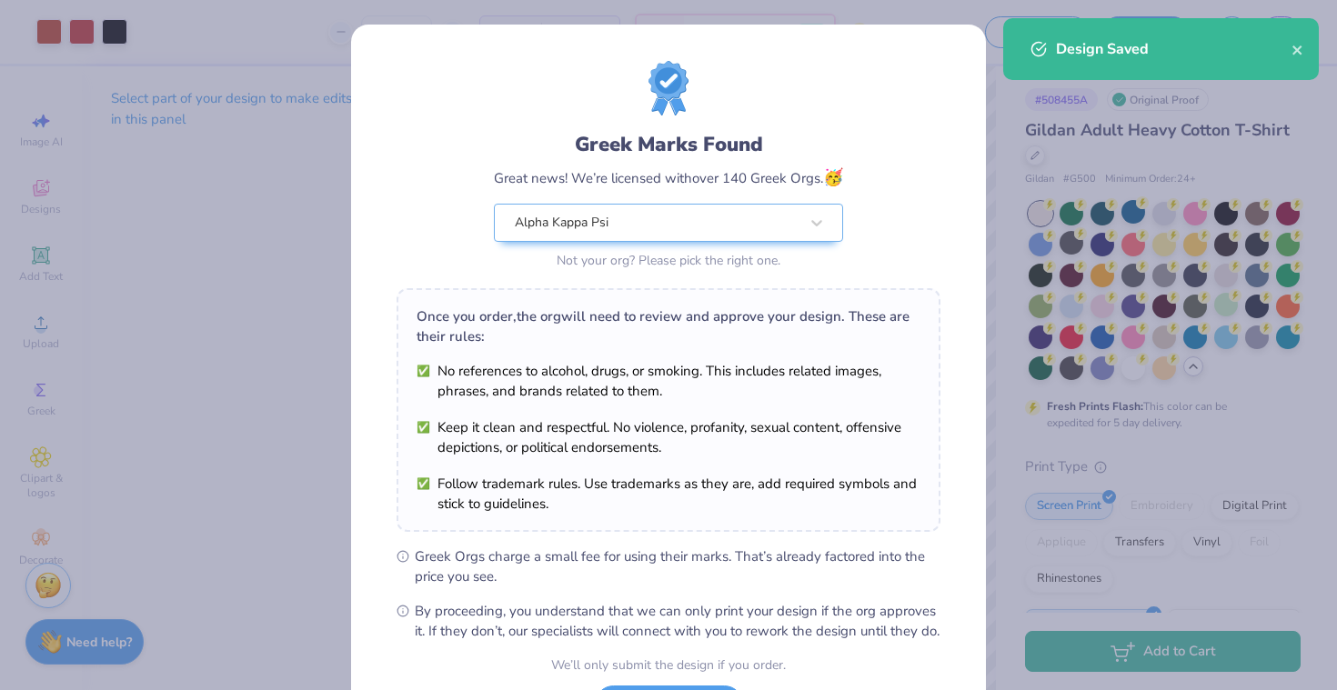
scroll to position [161, 0]
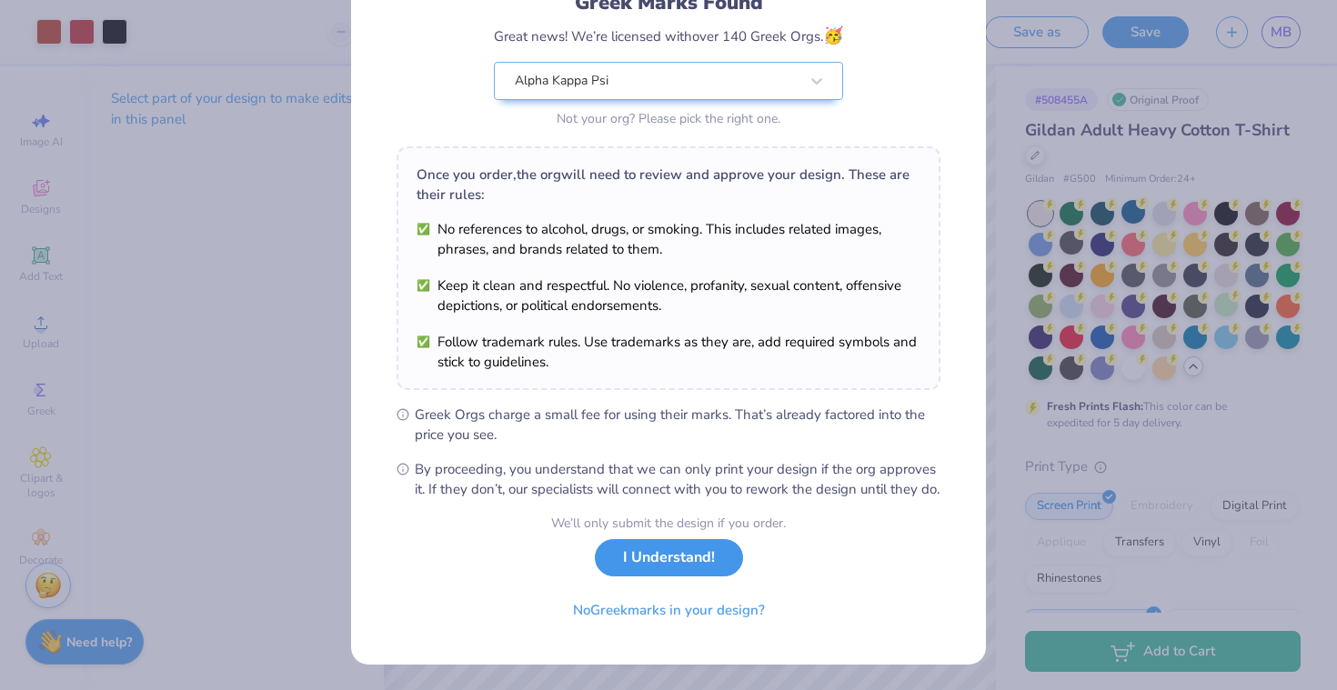
click at [675, 556] on button "I Understand!" at bounding box center [669, 557] width 148 height 37
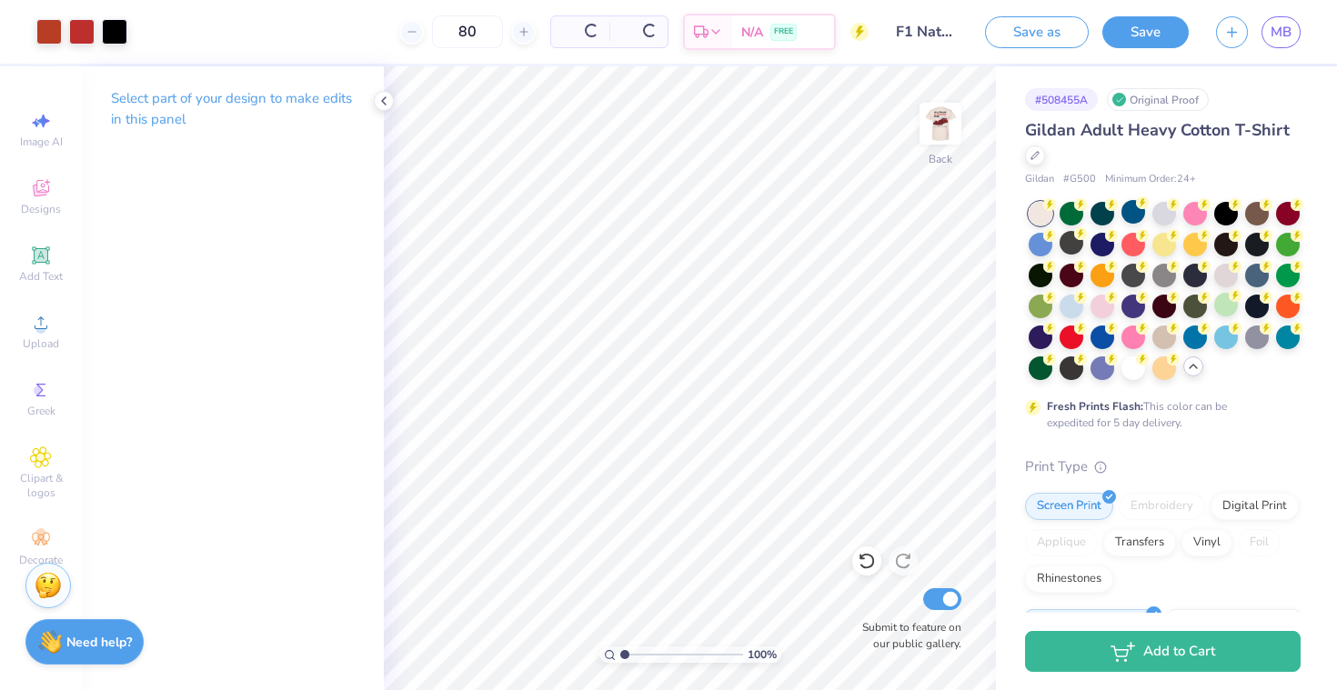
scroll to position [0, 0]
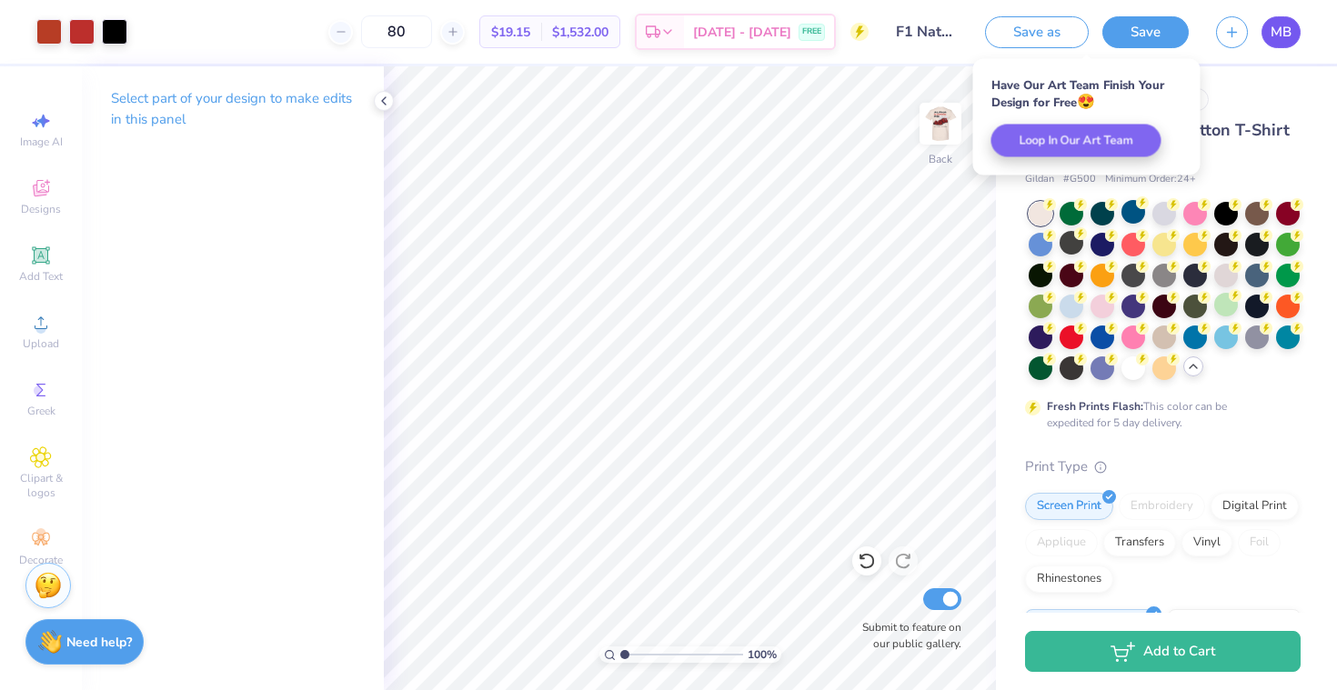
click at [1287, 29] on span "MB" at bounding box center [1280, 32] width 21 height 21
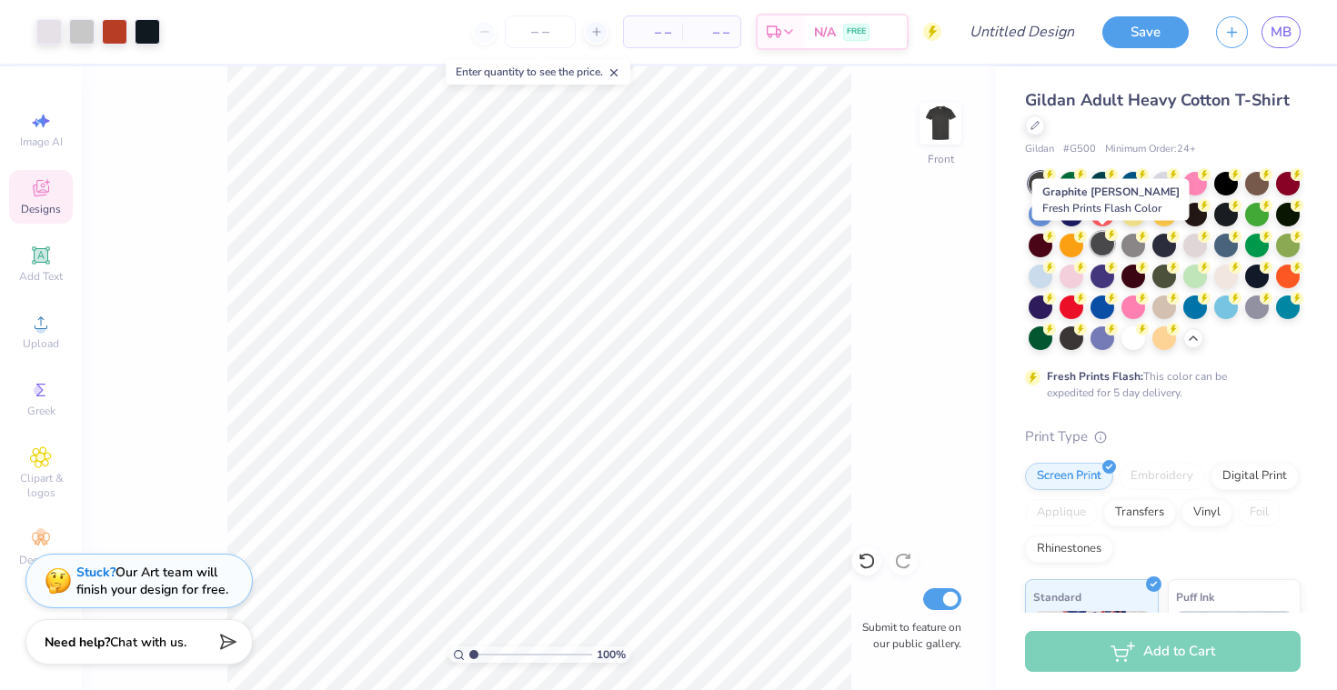
click at [1101, 245] on div at bounding box center [1102, 244] width 24 height 24
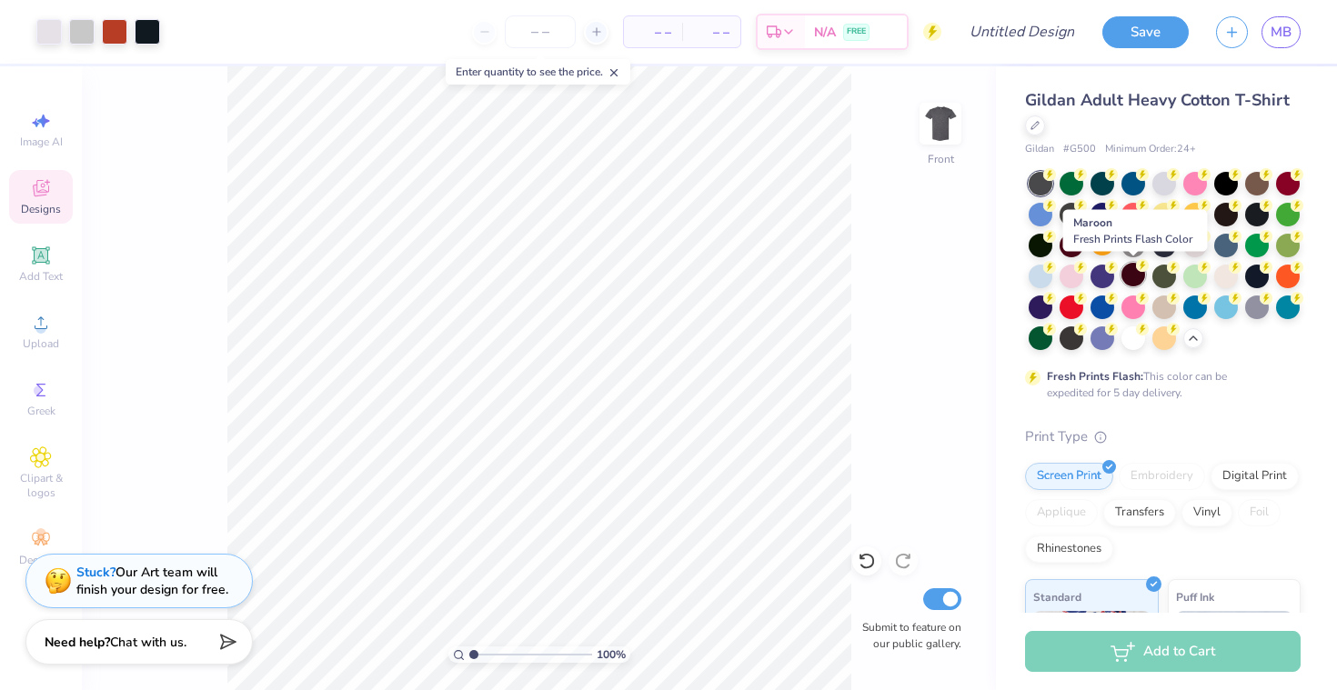
click at [1143, 277] on div at bounding box center [1133, 275] width 24 height 24
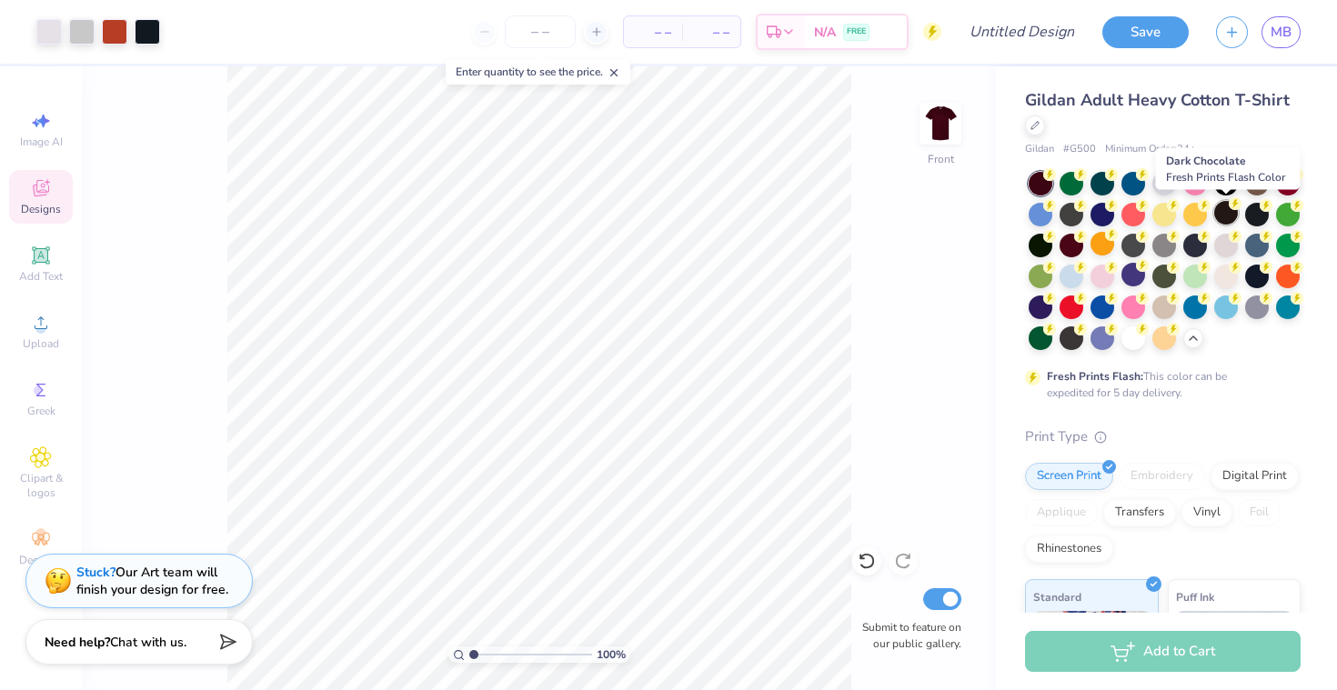
click at [1224, 211] on div at bounding box center [1226, 213] width 24 height 24
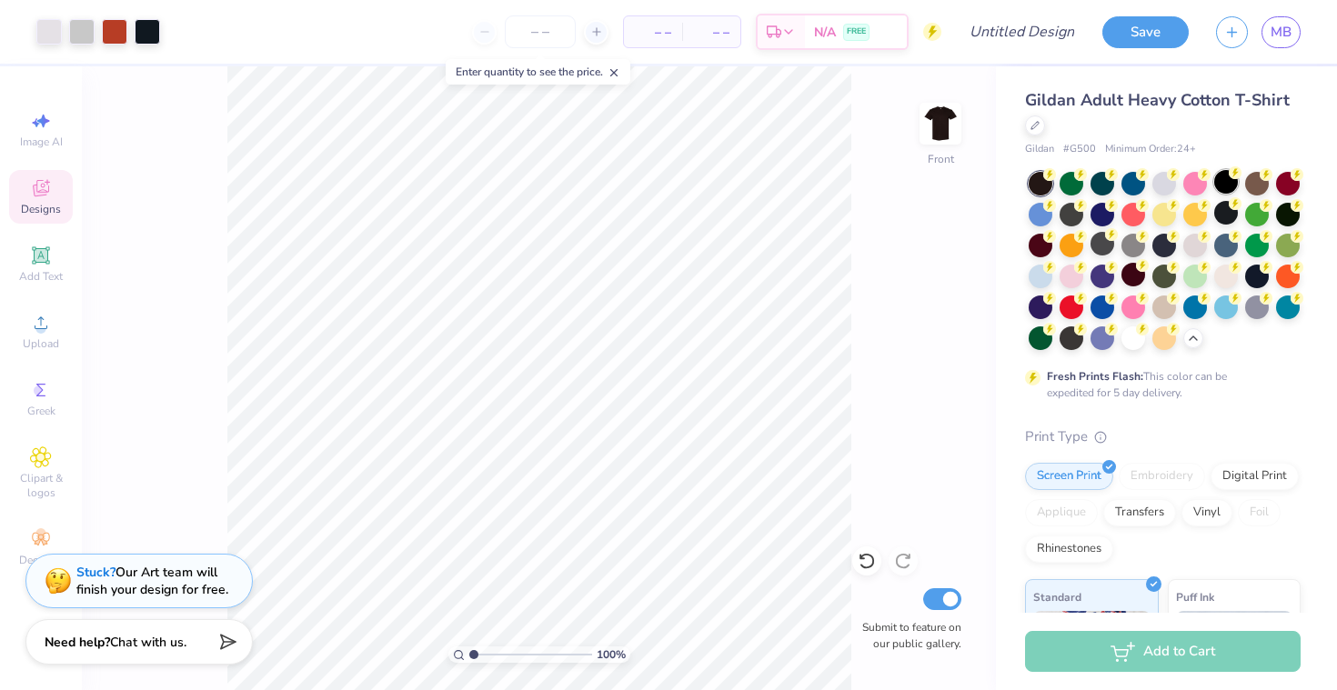
click at [1218, 171] on div at bounding box center [1226, 182] width 24 height 24
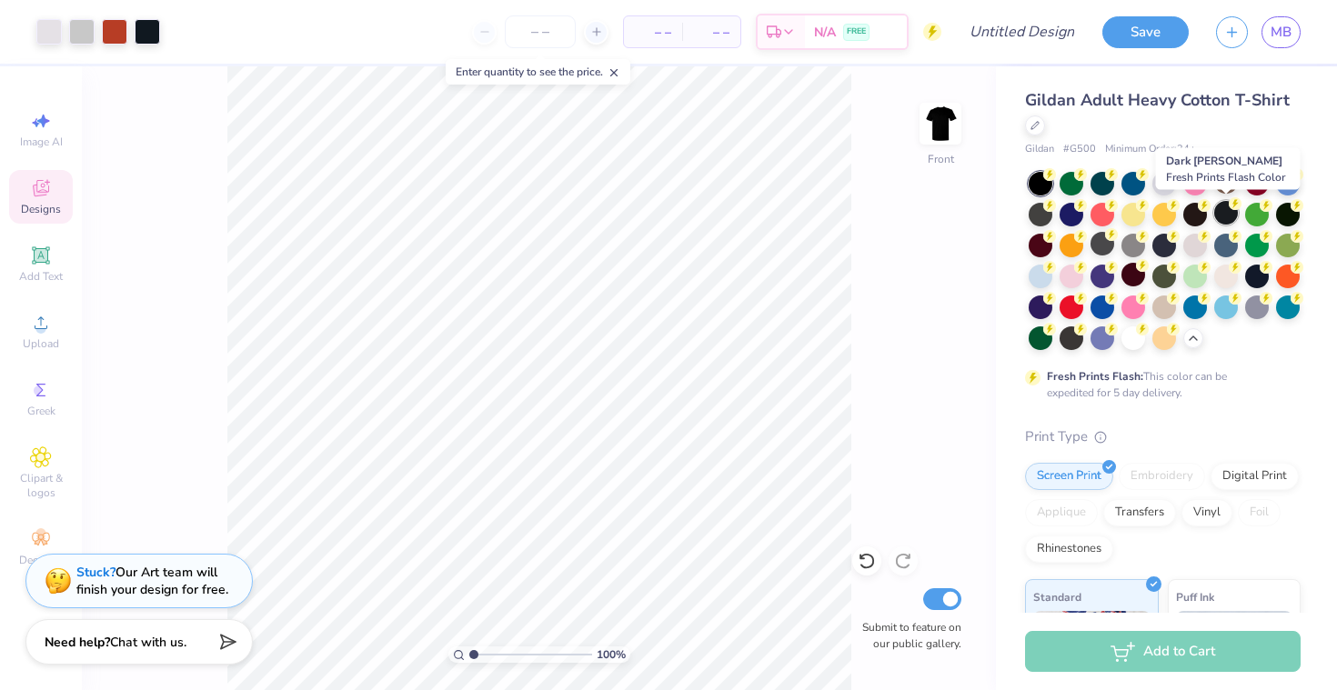
click at [1222, 219] on div at bounding box center [1226, 213] width 24 height 24
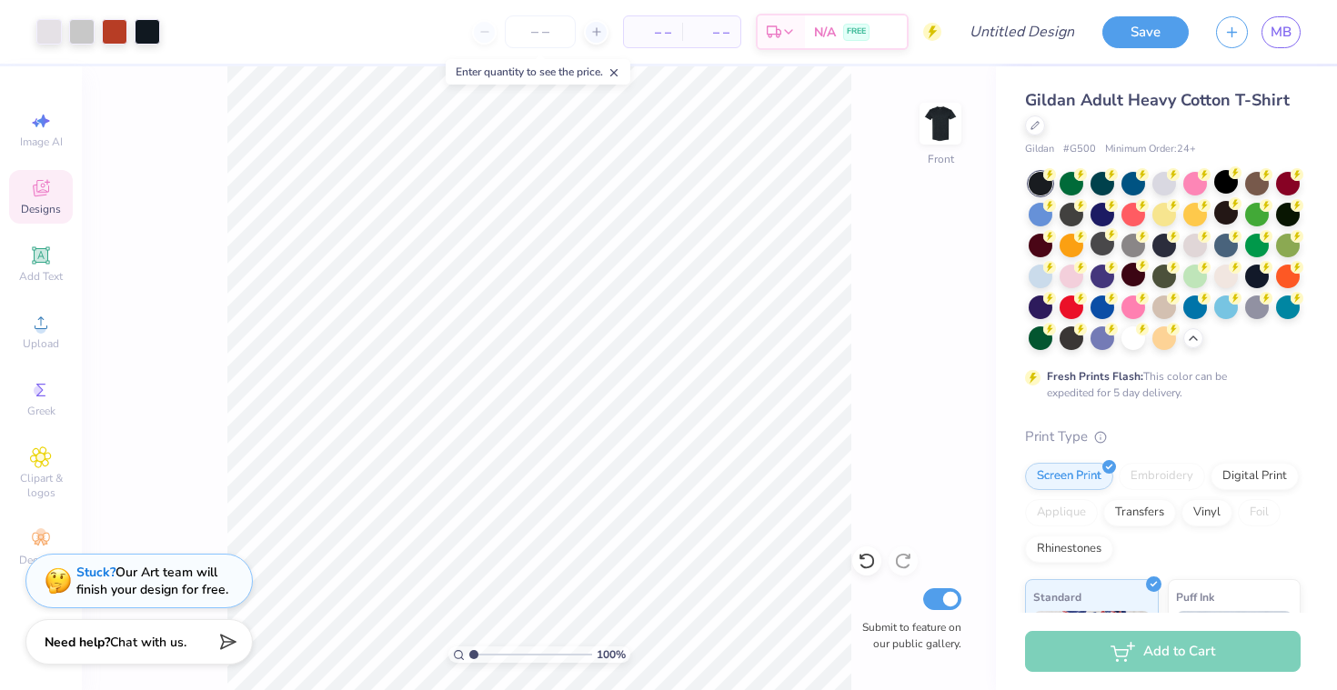
click at [910, 112] on div "100 % Front Submit to feature on our public gallery." at bounding box center [539, 378] width 914 height 624
click at [940, 115] on img at bounding box center [940, 123] width 73 height 73
click at [941, 115] on img at bounding box center [940, 123] width 73 height 73
type input "2.48"
type input "1.17"
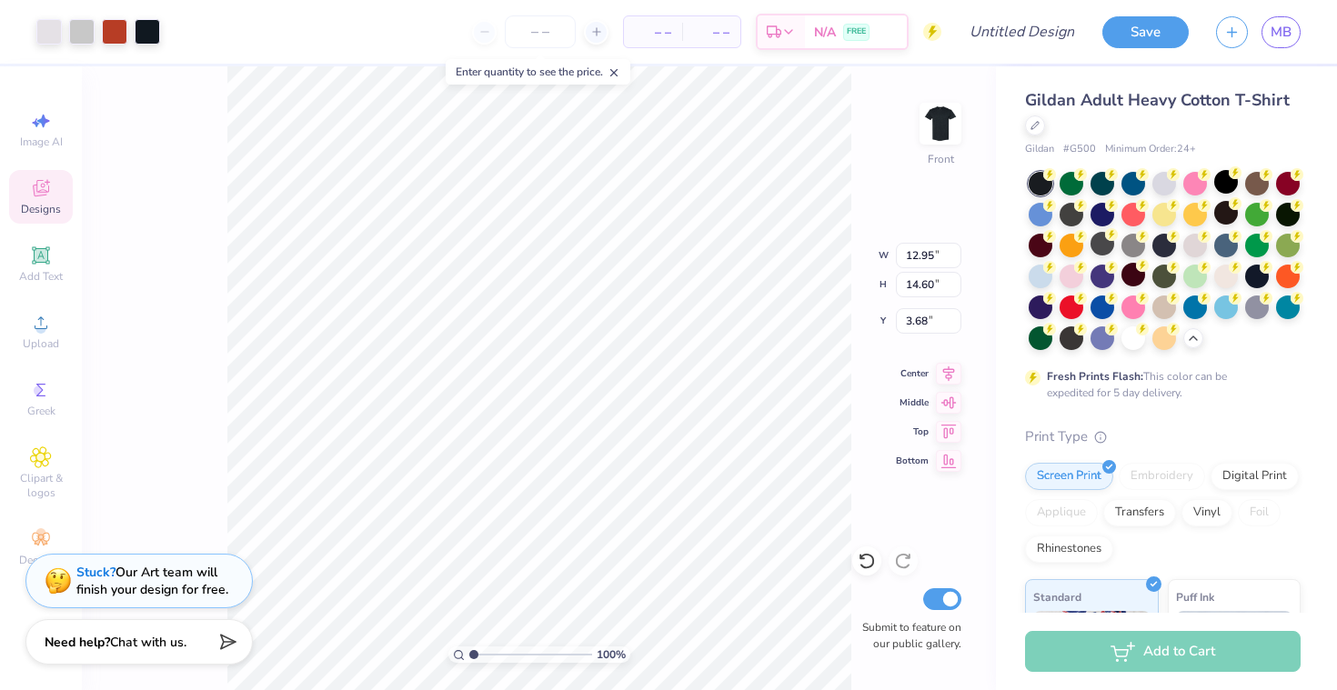
type input "5.52"
click at [52, 33] on div at bounding box center [48, 29] width 25 height 25
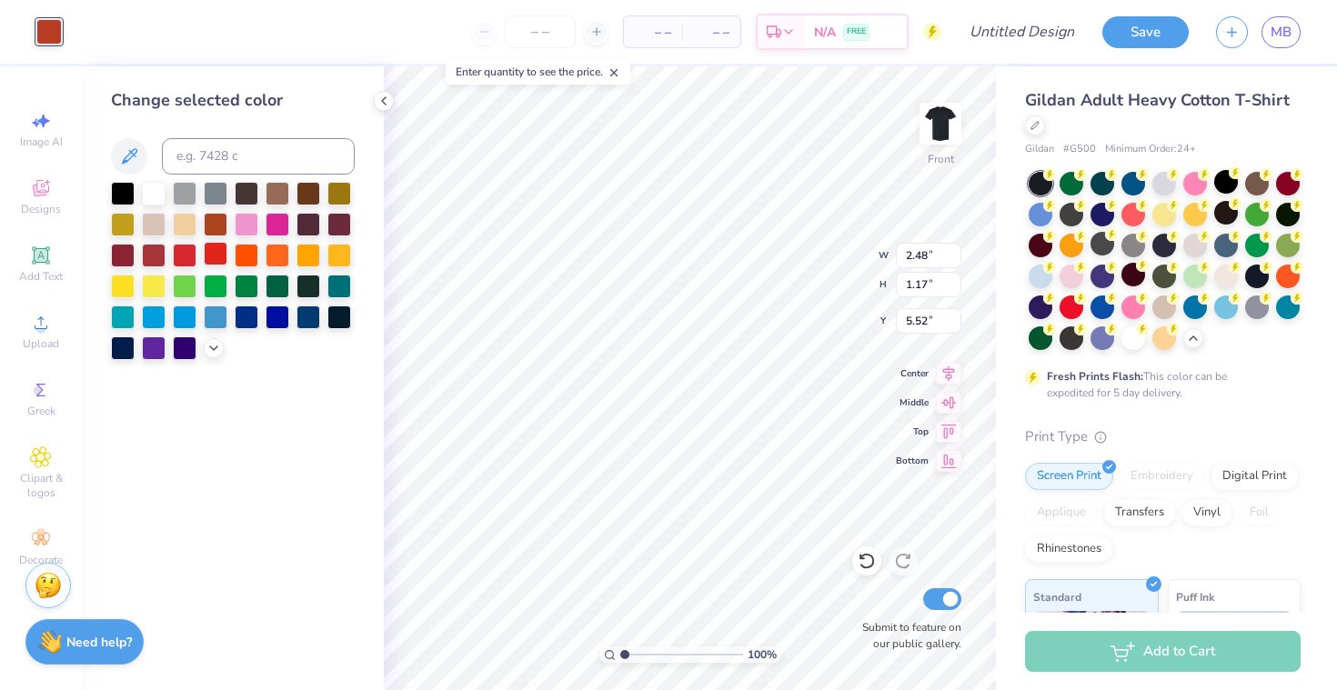
click at [222, 253] on div at bounding box center [216, 254] width 24 height 24
click at [864, 561] on icon at bounding box center [866, 561] width 18 height 18
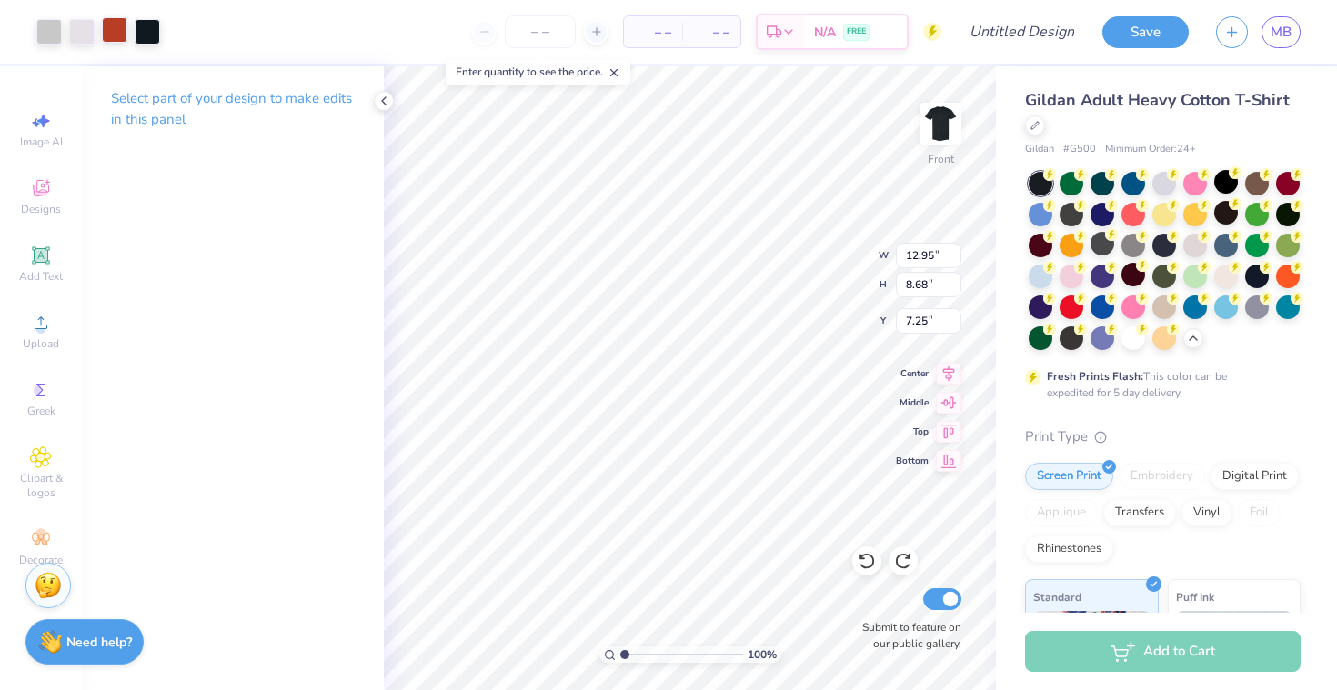
click at [119, 32] on div at bounding box center [114, 29] width 25 height 25
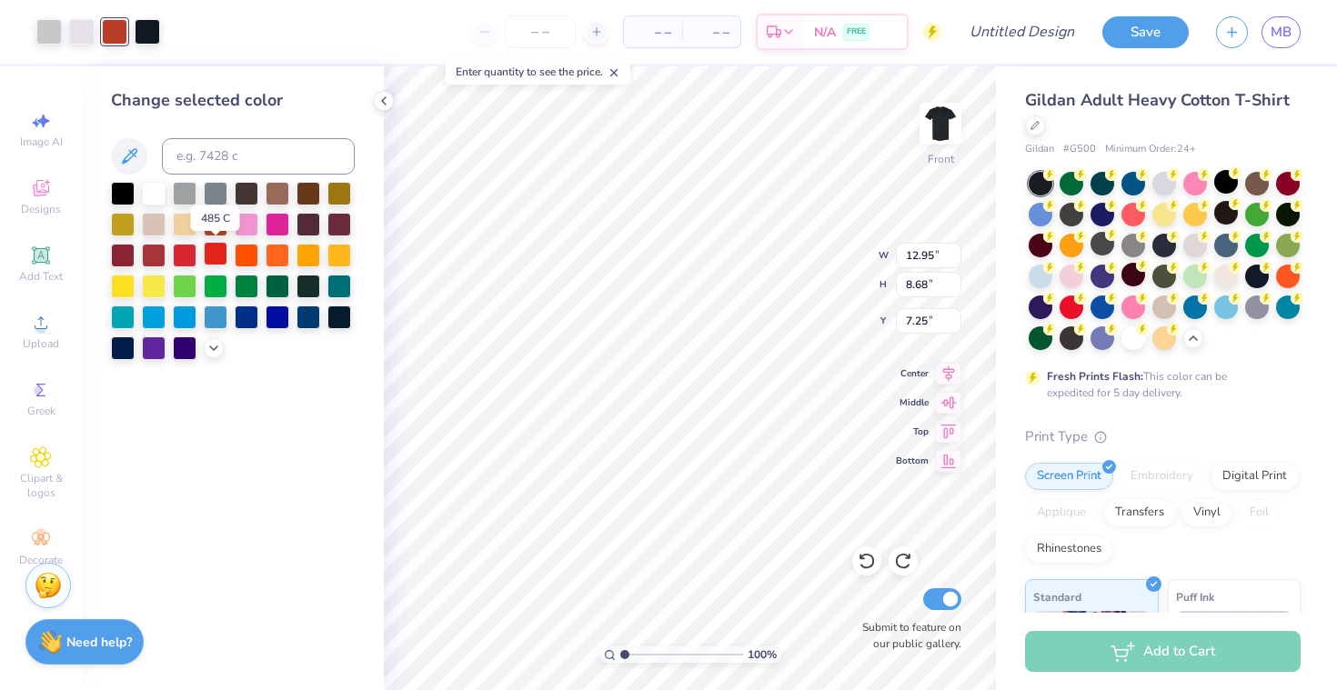
click at [213, 254] on div at bounding box center [216, 254] width 24 height 24
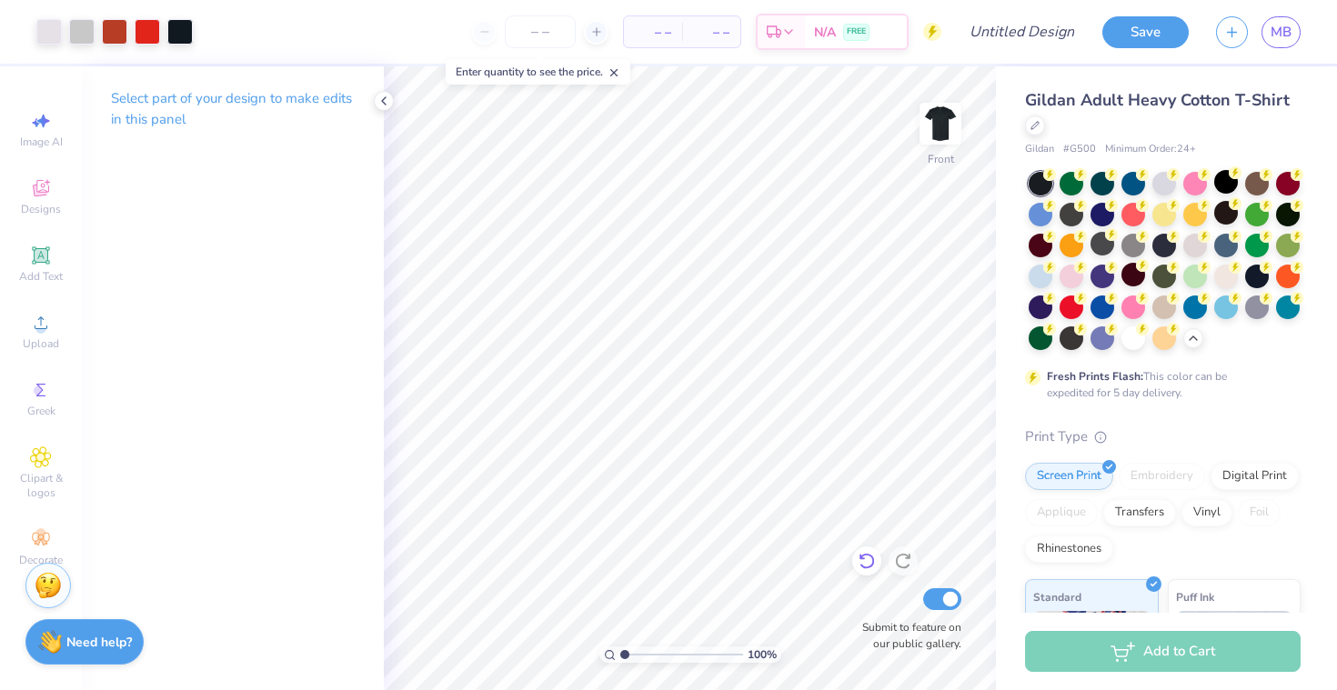
click at [861, 558] on icon at bounding box center [862, 558] width 4 height 4
click at [945, 132] on img at bounding box center [940, 123] width 73 height 73
click at [945, 132] on img at bounding box center [940, 123] width 36 height 36
click at [944, 111] on img at bounding box center [940, 123] width 73 height 73
click at [547, 36] on input "number" at bounding box center [540, 31] width 71 height 33
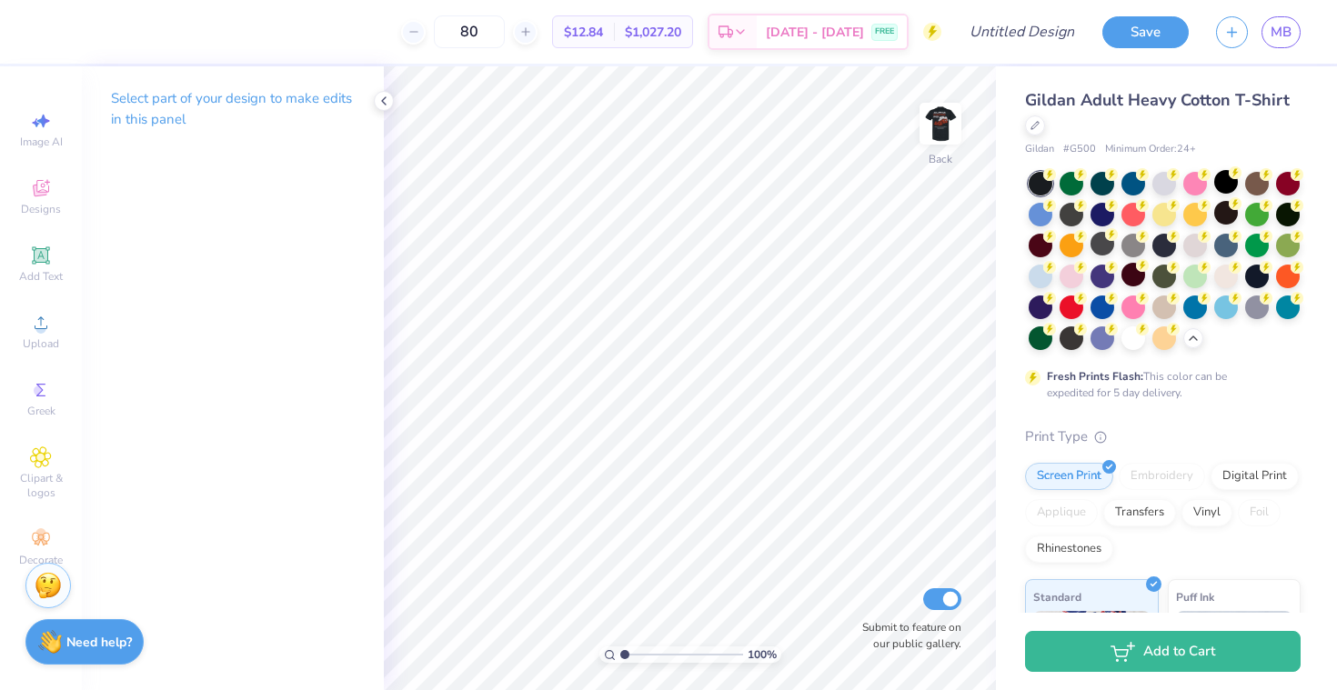
type input "80"
click at [932, 122] on img at bounding box center [940, 123] width 73 height 73
click at [940, 122] on img at bounding box center [940, 123] width 73 height 73
click at [41, 345] on span "Upload" at bounding box center [41, 343] width 36 height 15
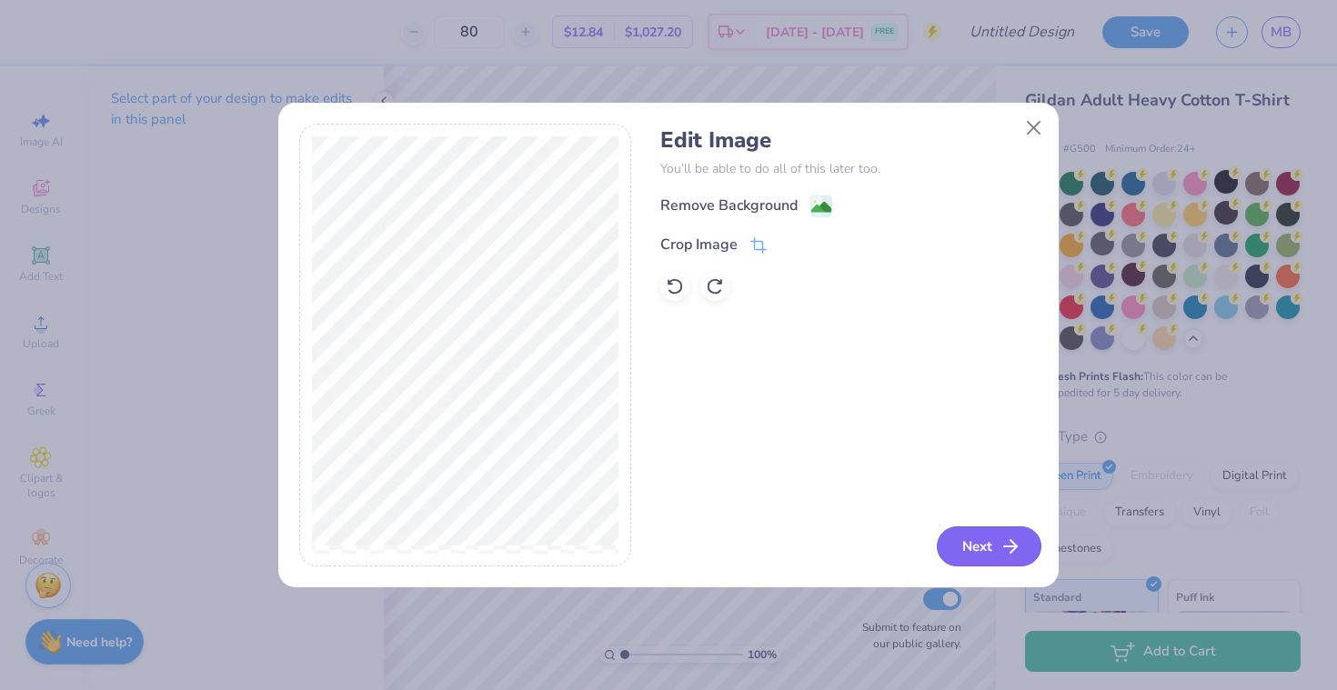
click at [974, 550] on button "Next" at bounding box center [988, 546] width 105 height 40
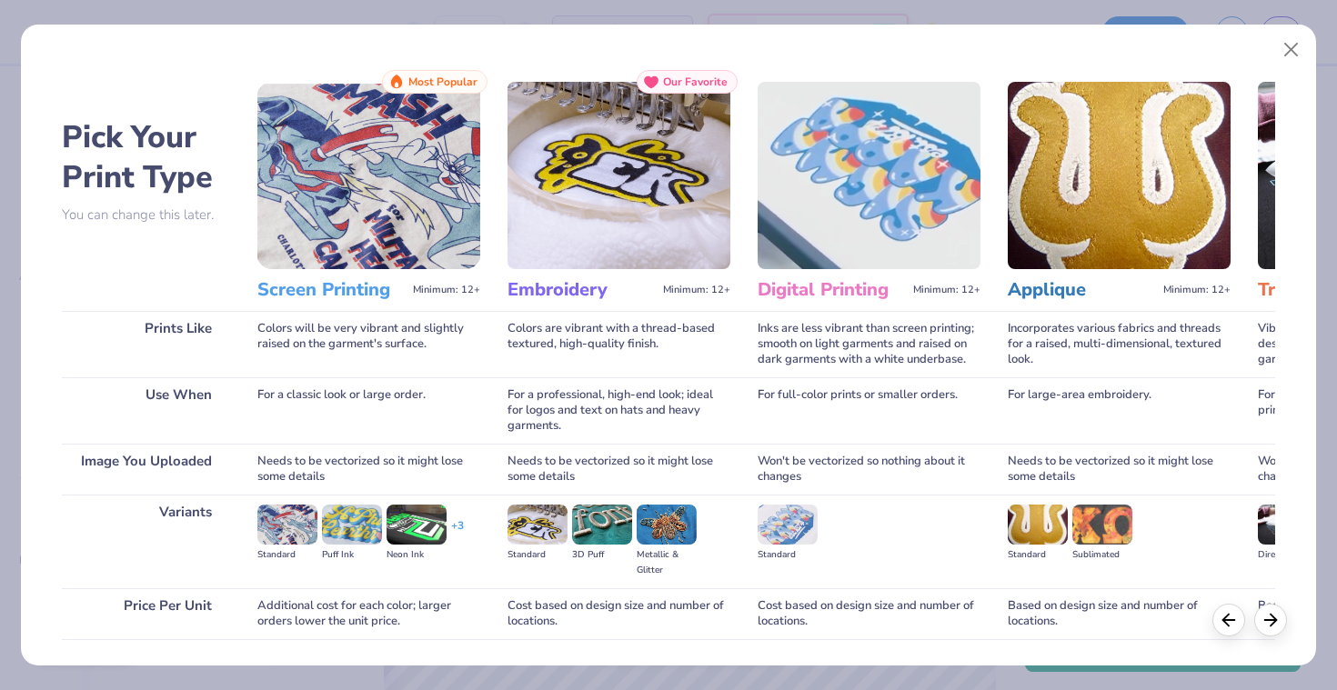
scroll to position [125, 0]
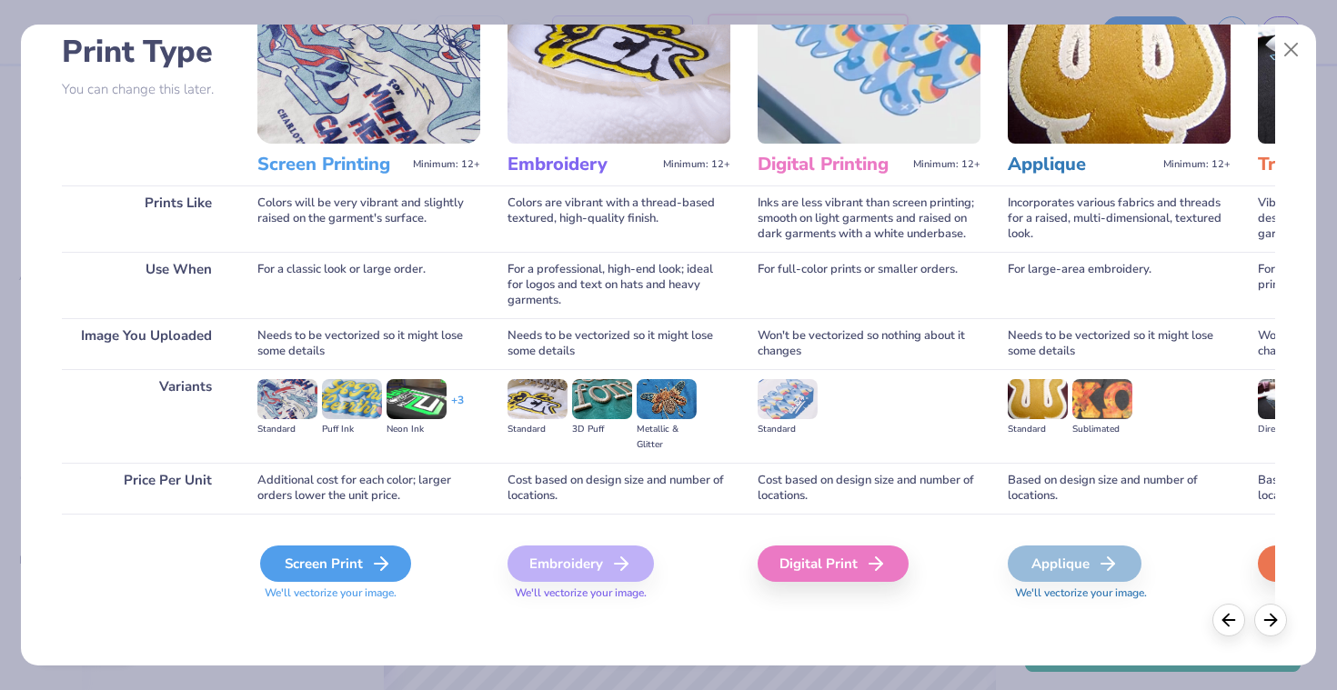
click at [358, 556] on div "Screen Print" at bounding box center [335, 564] width 151 height 36
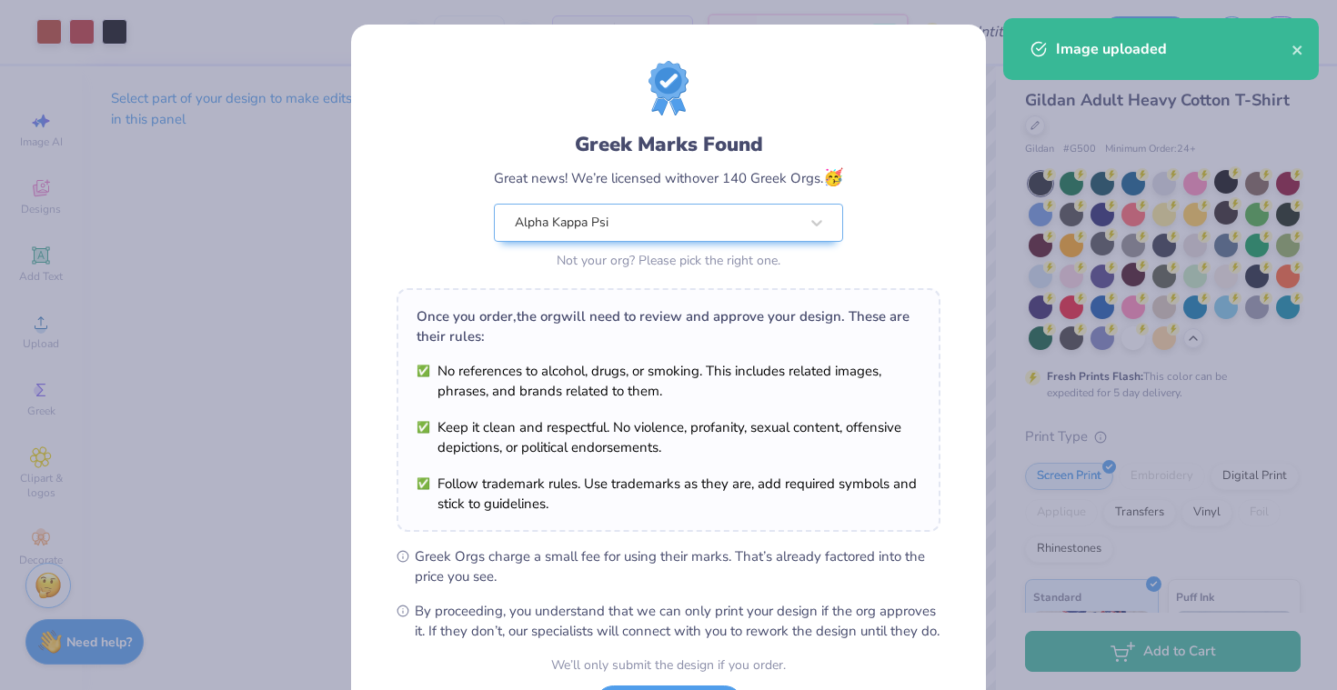
click at [641, 418] on body "Art colors 80 $16.10 Per Item $1,288.00 Total Est. Delivery [DATE] - [DATE] FRE…" at bounding box center [668, 345] width 1337 height 690
type input "10.13"
type input "4.83"
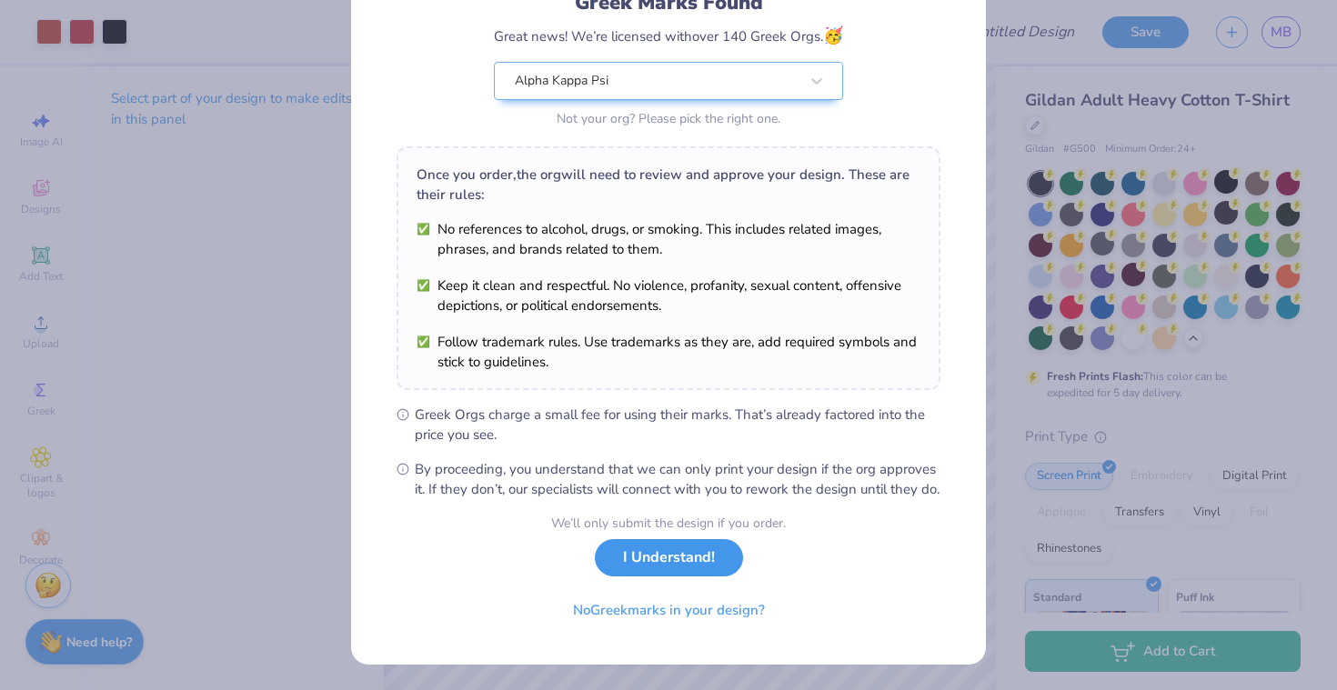
click at [652, 563] on button "I Understand!" at bounding box center [669, 557] width 148 height 37
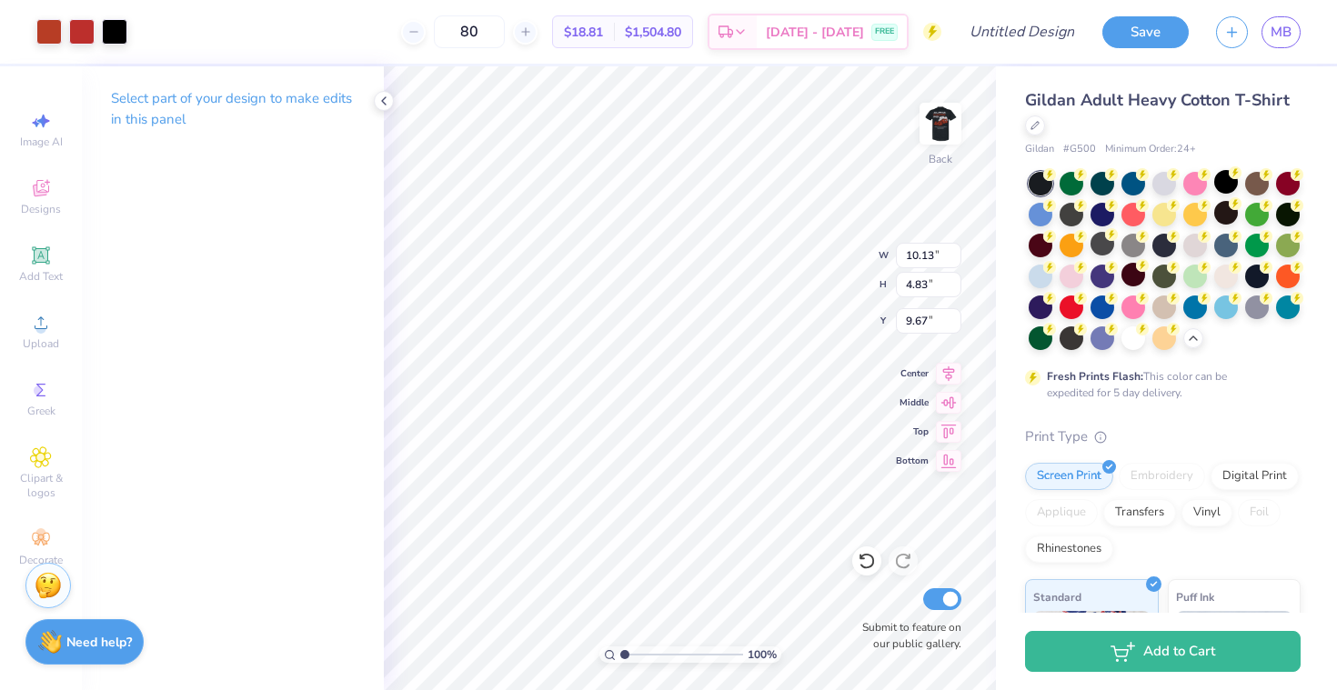
type input "1.05"
type input "0.64"
type input "13.85"
click at [45, 31] on div at bounding box center [48, 29] width 25 height 25
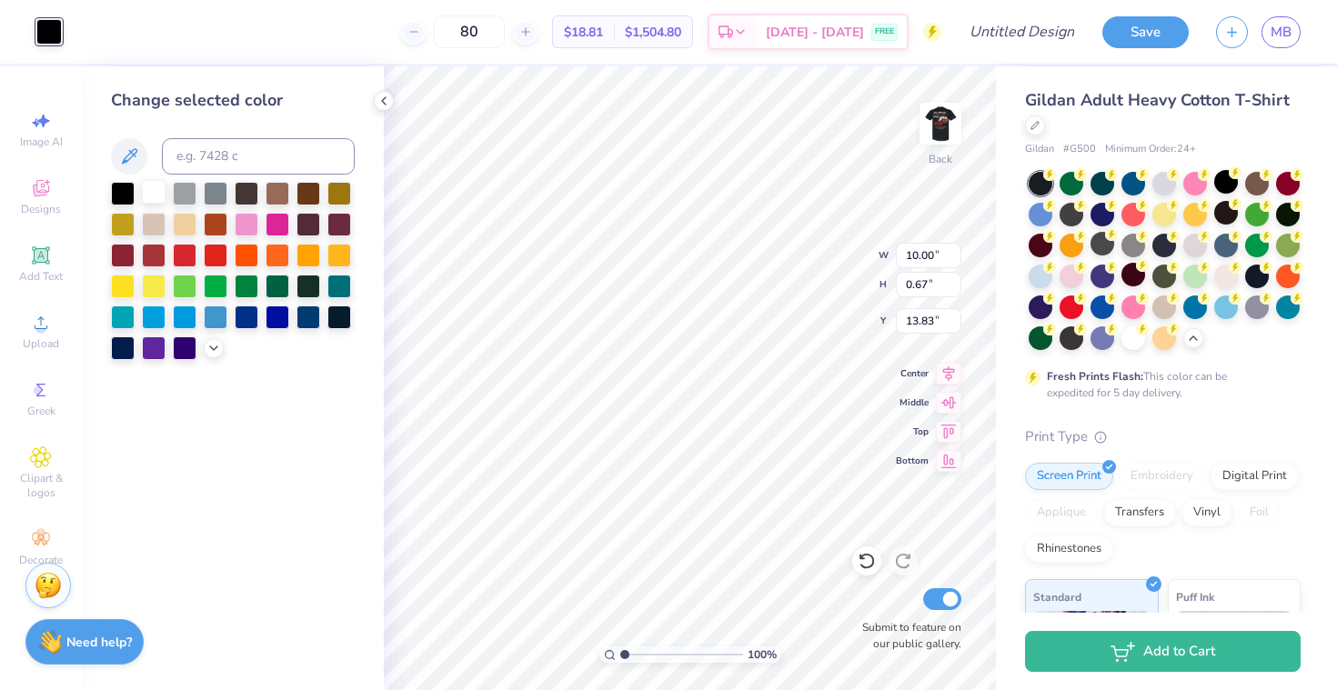
click at [155, 186] on div at bounding box center [154, 192] width 24 height 24
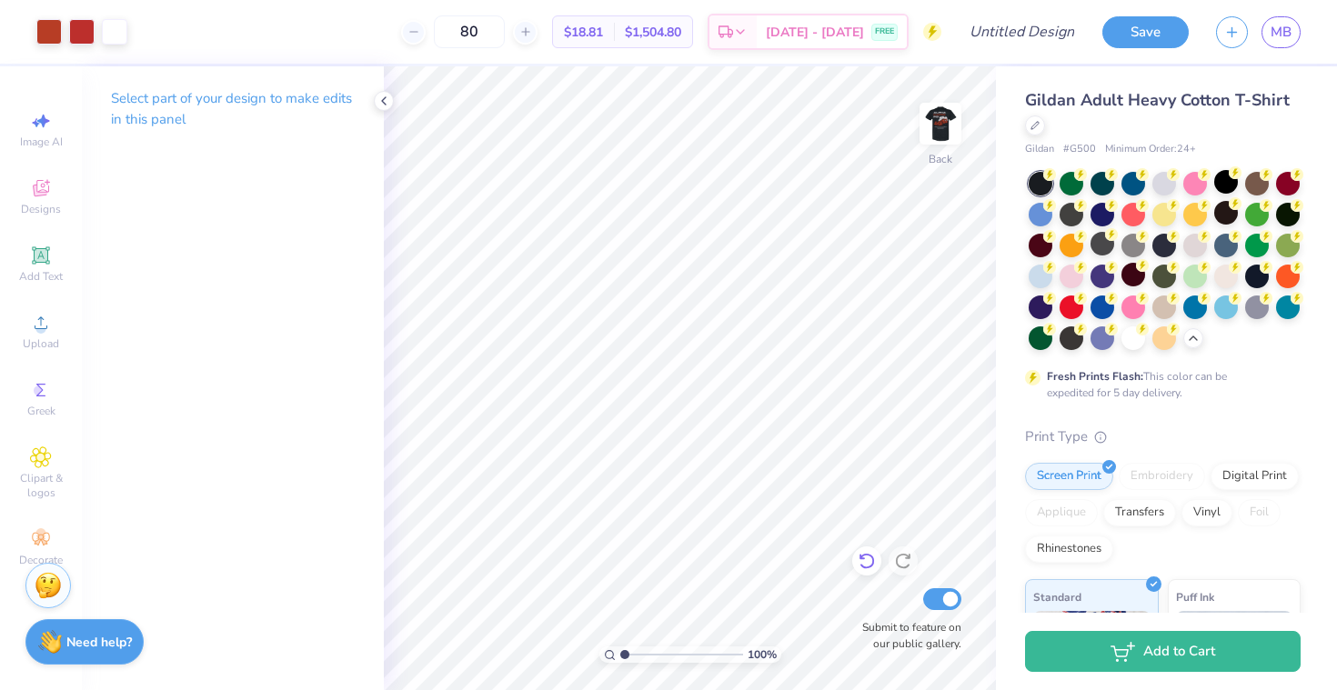
click at [867, 557] on icon at bounding box center [866, 561] width 18 height 18
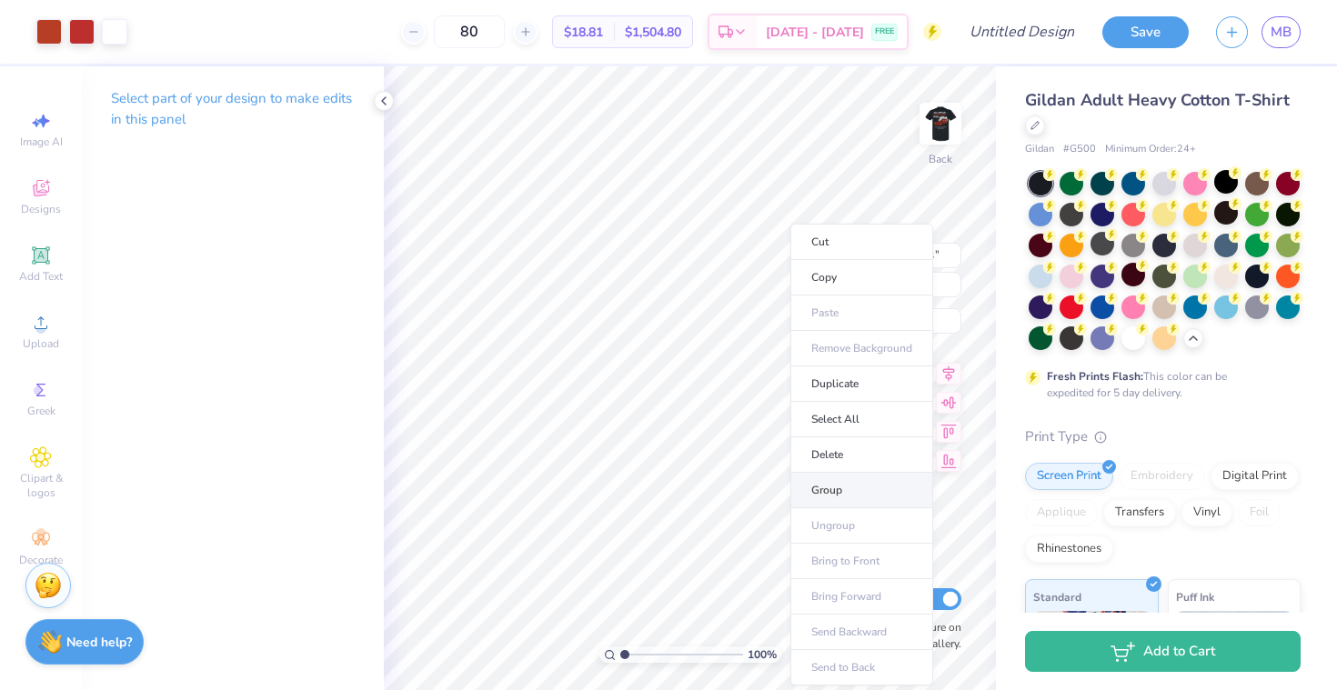
click at [849, 486] on li "Group" at bounding box center [861, 490] width 143 height 35
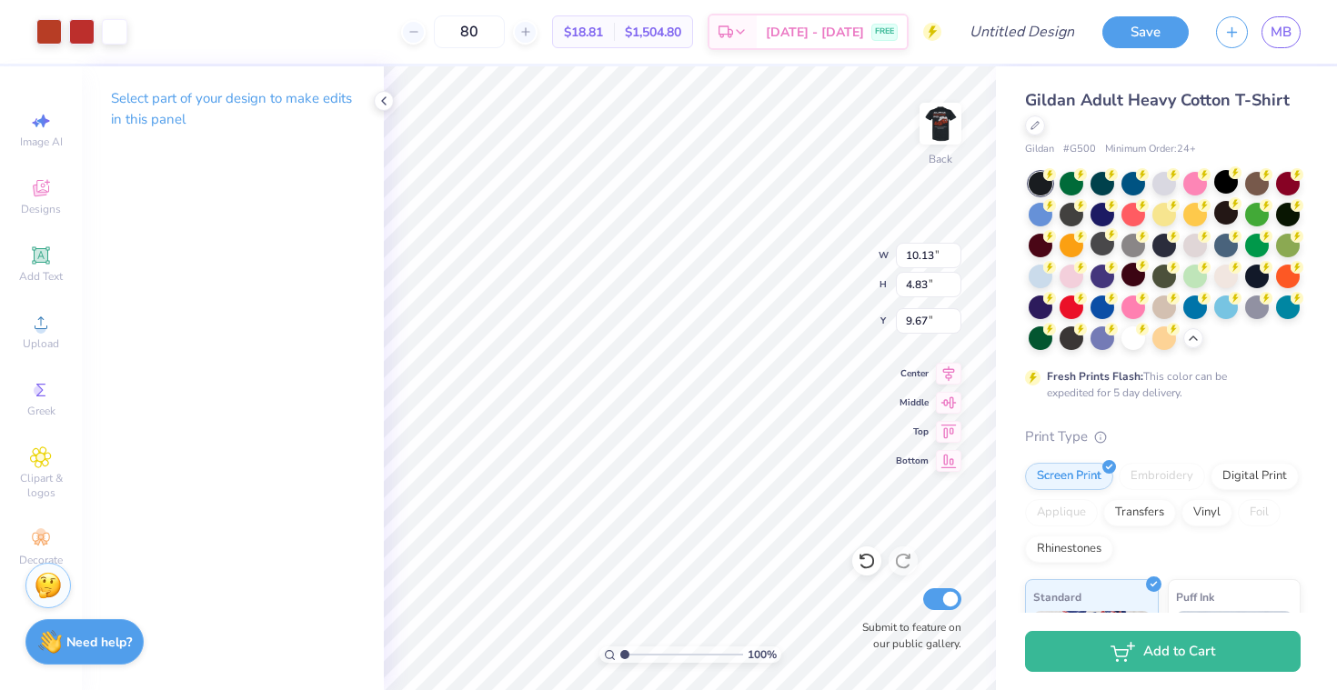
type input "4.34"
type input "2.07"
type input "3.00"
click at [945, 124] on img at bounding box center [940, 123] width 73 height 73
click at [55, 33] on div at bounding box center [48, 29] width 25 height 25
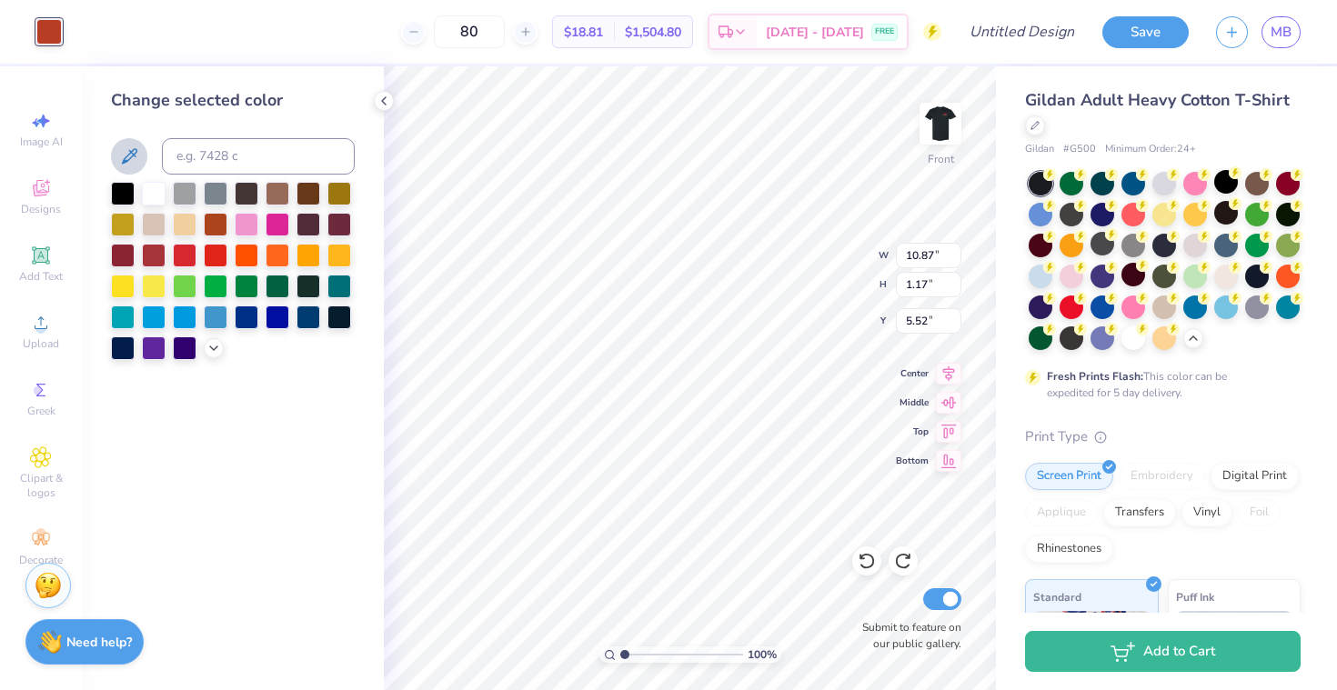
click at [120, 155] on icon at bounding box center [129, 156] width 22 height 22
click at [946, 129] on img at bounding box center [940, 123] width 73 height 73
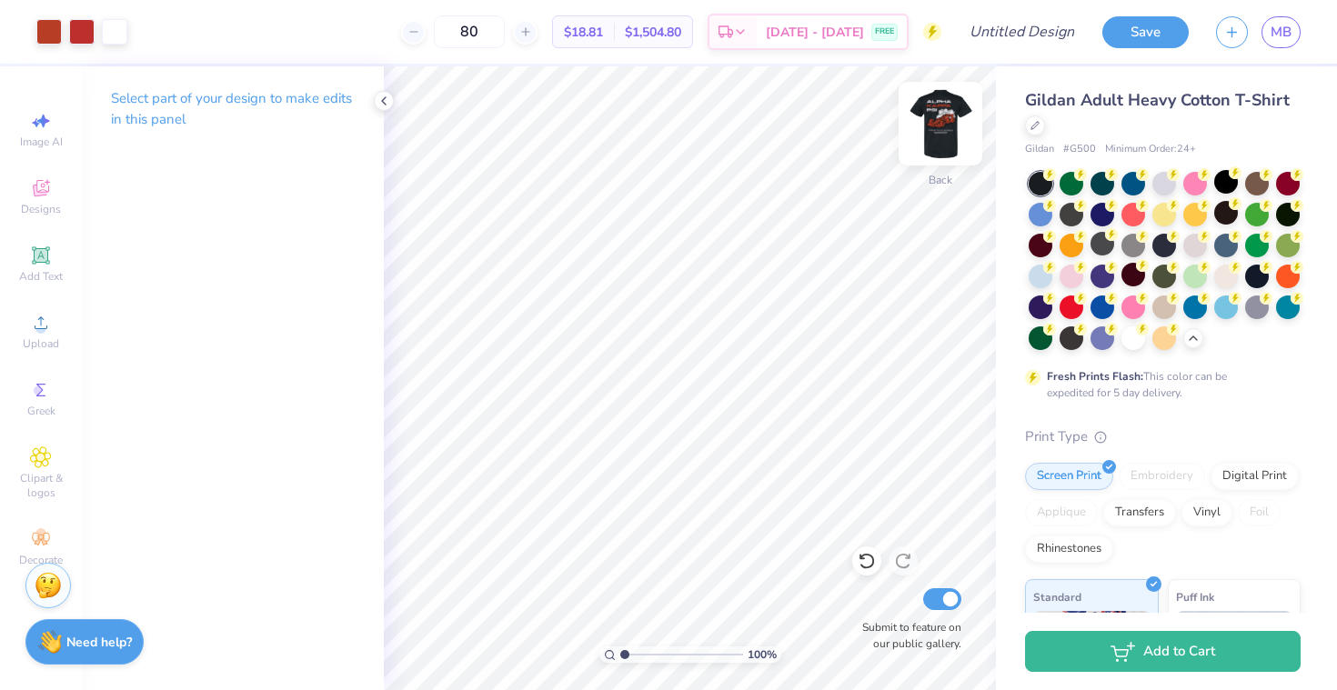
click at [948, 112] on img at bounding box center [940, 123] width 73 height 73
click at [938, 114] on img at bounding box center [940, 123] width 73 height 73
click at [865, 561] on icon at bounding box center [866, 561] width 18 height 18
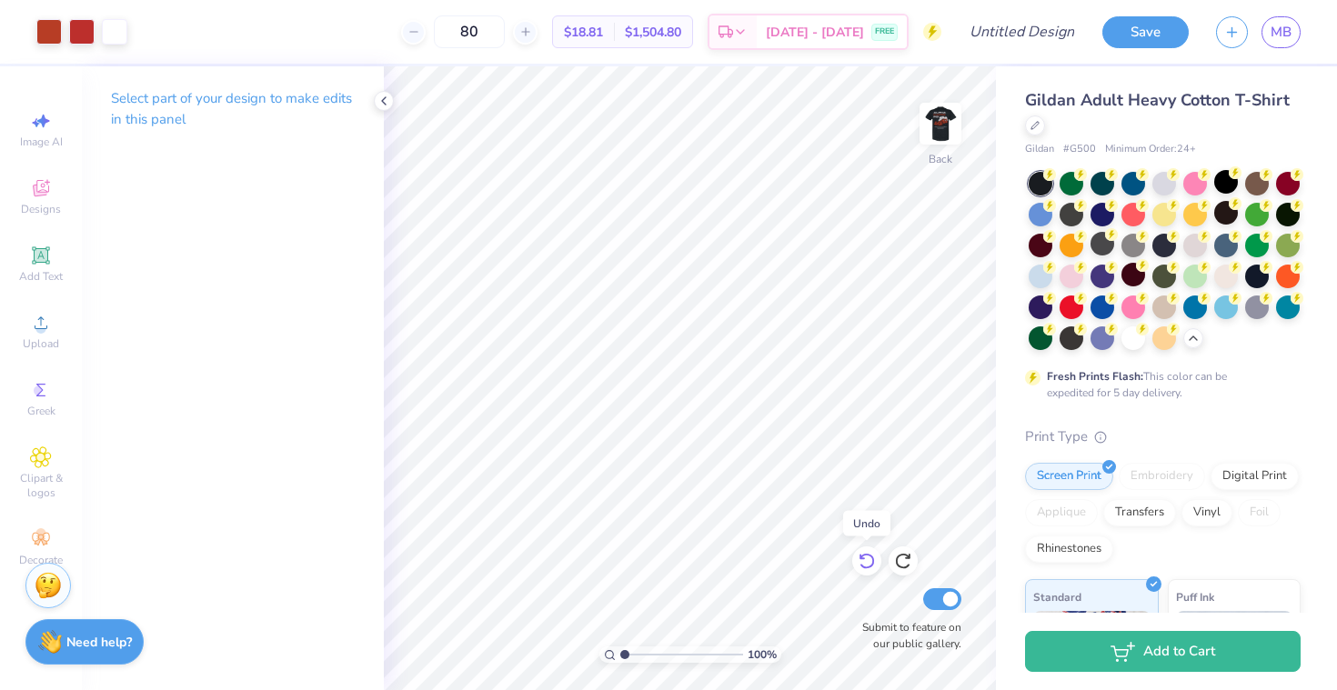
click at [865, 561] on icon at bounding box center [866, 561] width 18 height 18
click at [898, 554] on icon at bounding box center [903, 561] width 18 height 18
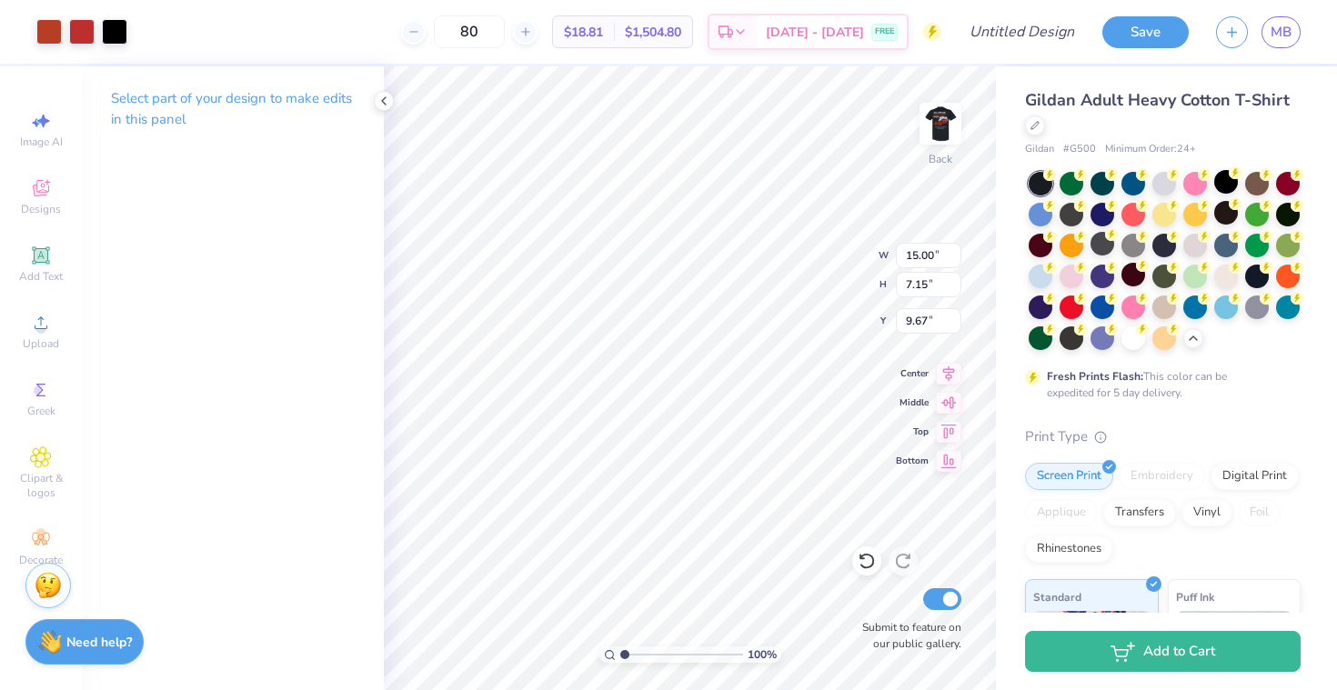
type input "0.45"
type input "2.93"
type input "12.06"
click at [55, 38] on div at bounding box center [48, 29] width 25 height 25
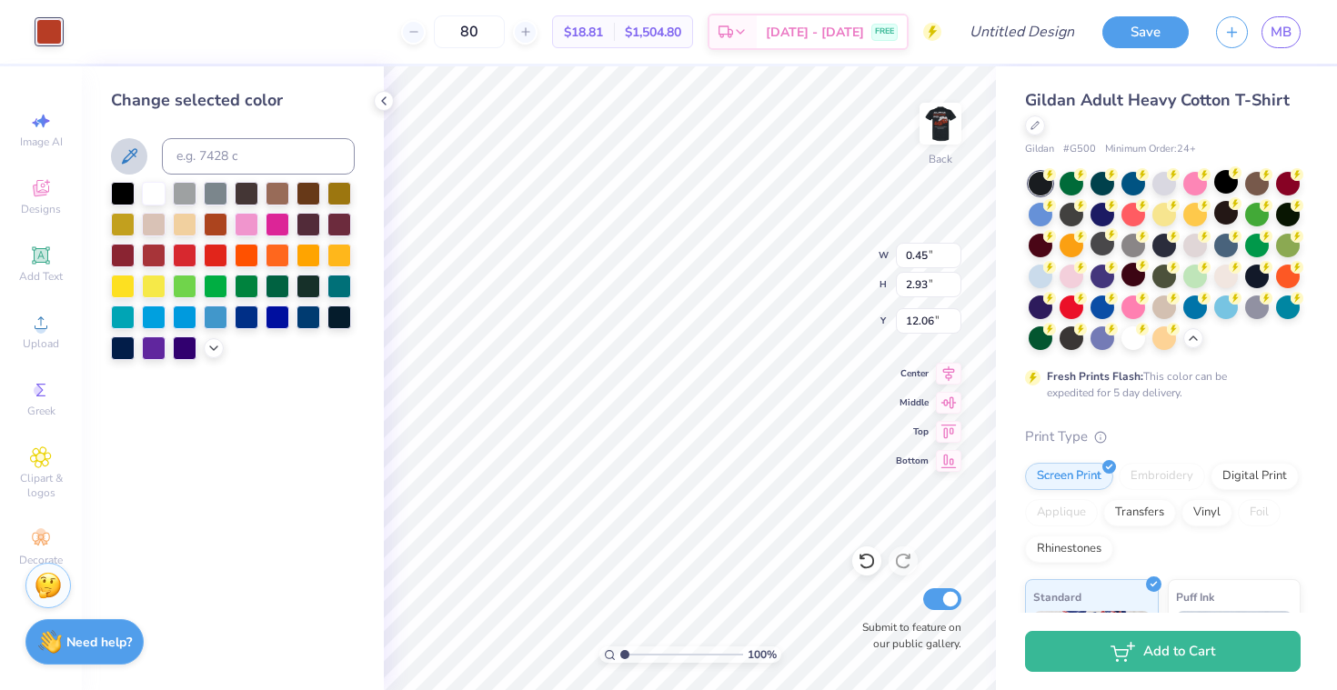
click at [134, 152] on icon at bounding box center [129, 156] width 22 height 22
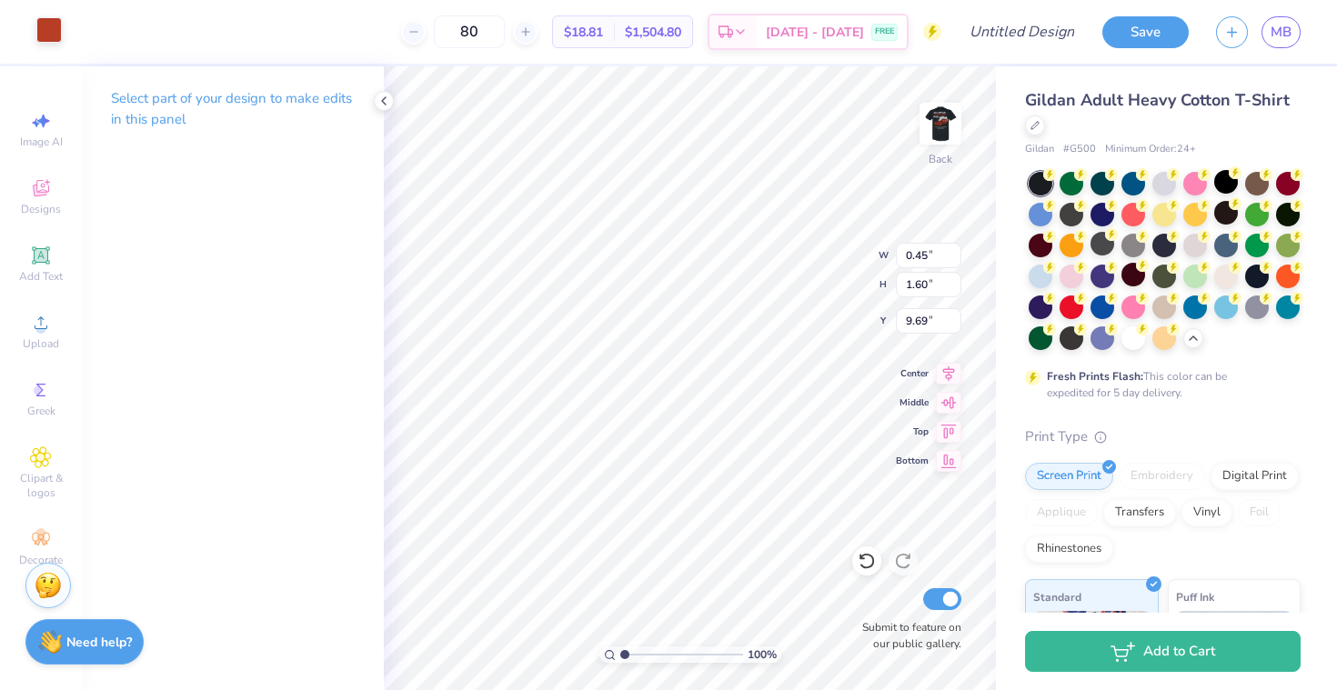
click at [48, 34] on div at bounding box center [48, 29] width 25 height 25
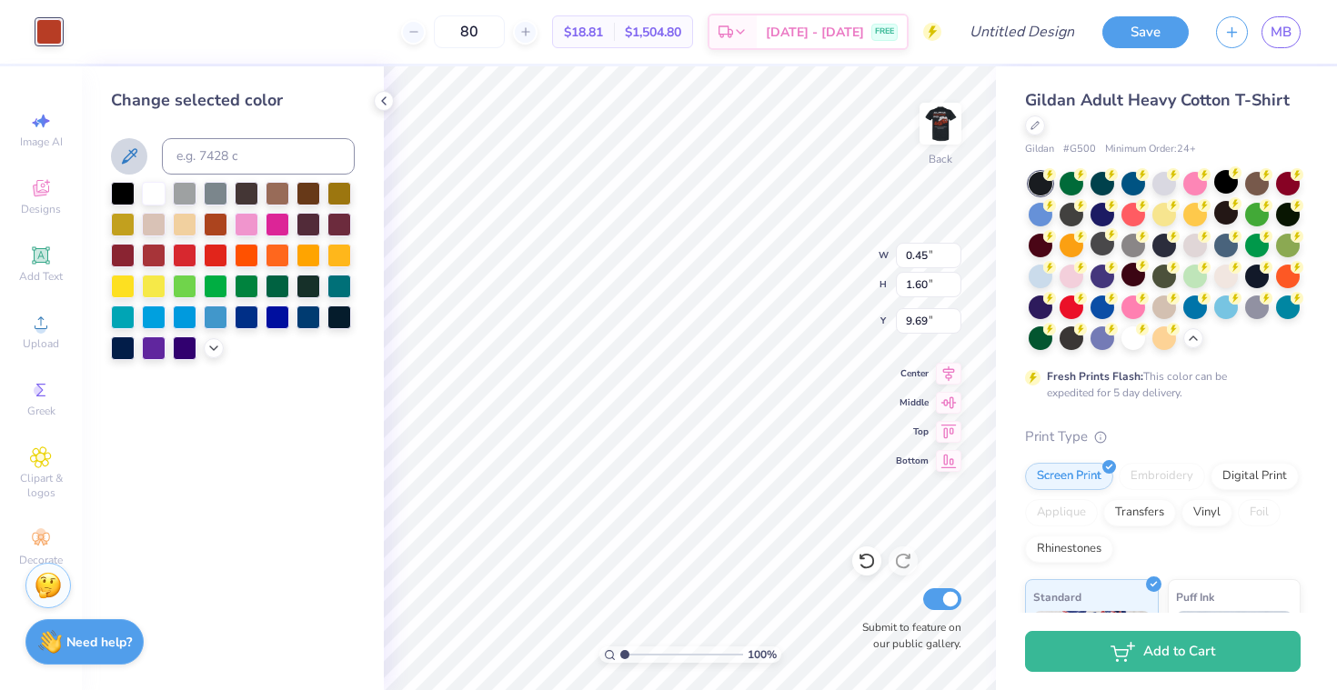
click at [132, 155] on icon at bounding box center [129, 155] width 15 height 15
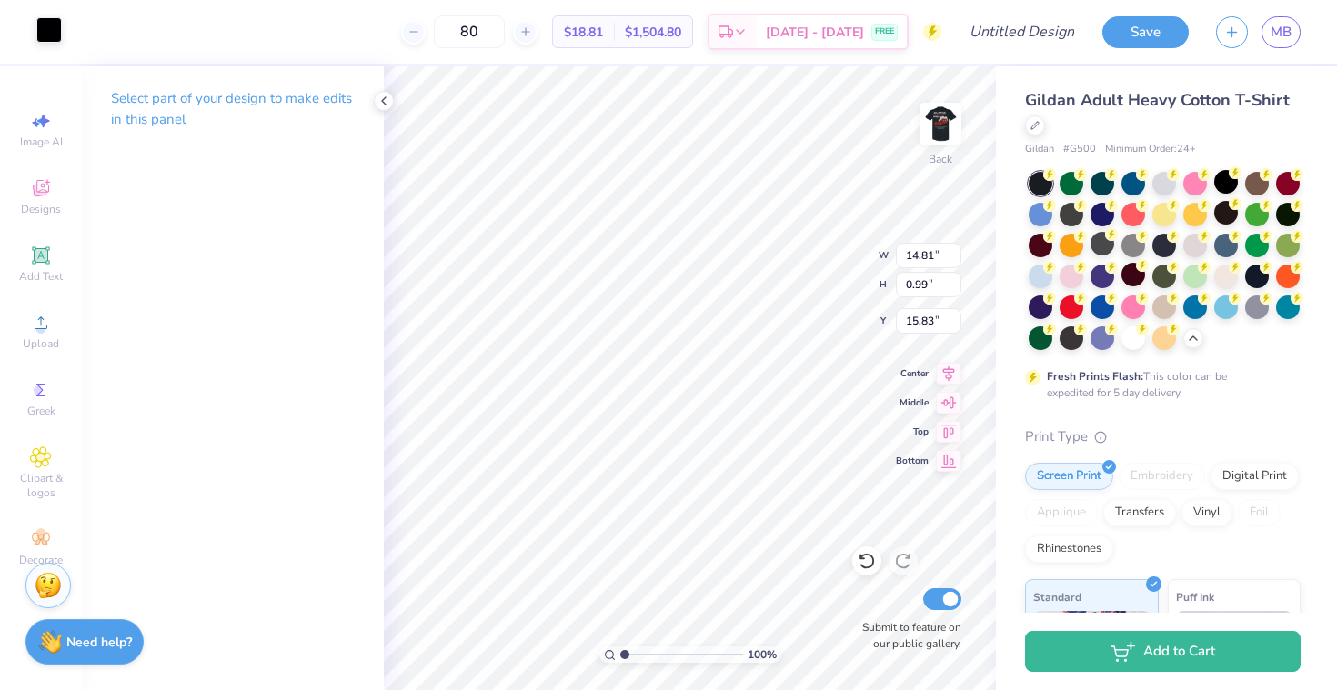
click at [56, 21] on div at bounding box center [48, 29] width 25 height 25
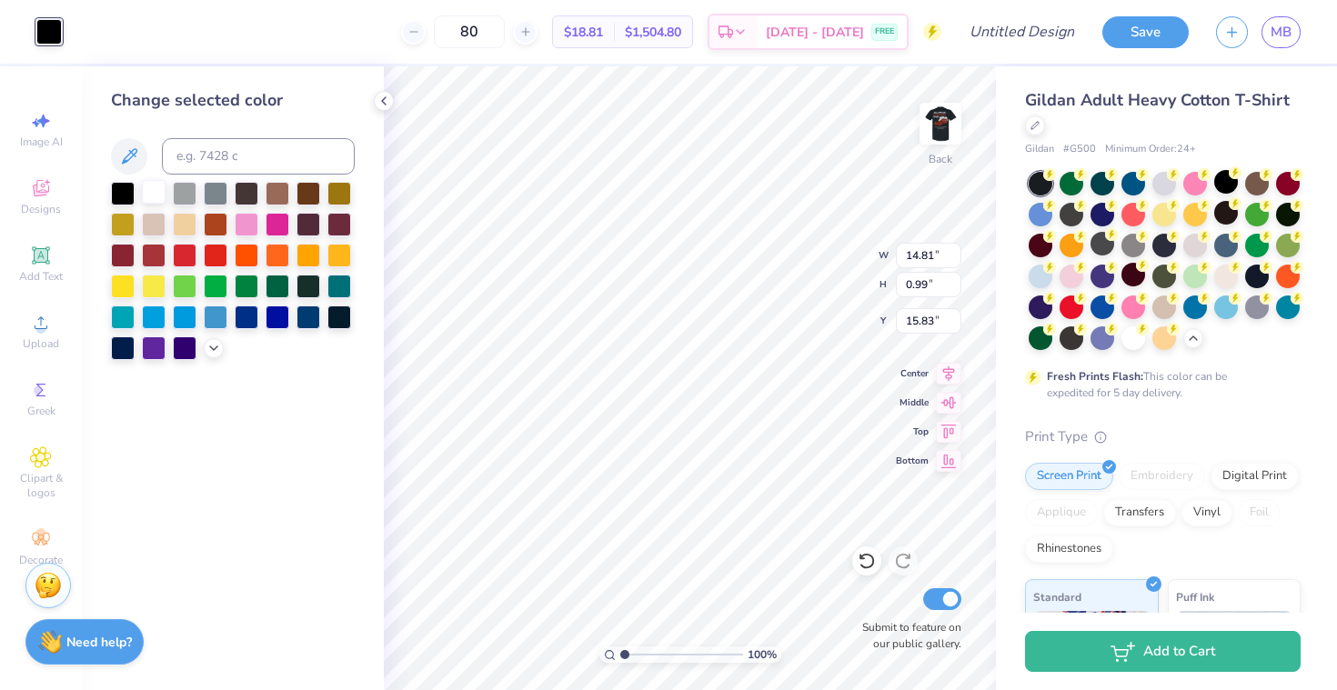
click at [147, 185] on div at bounding box center [154, 192] width 24 height 24
click at [322, 325] on div at bounding box center [233, 271] width 244 height 178
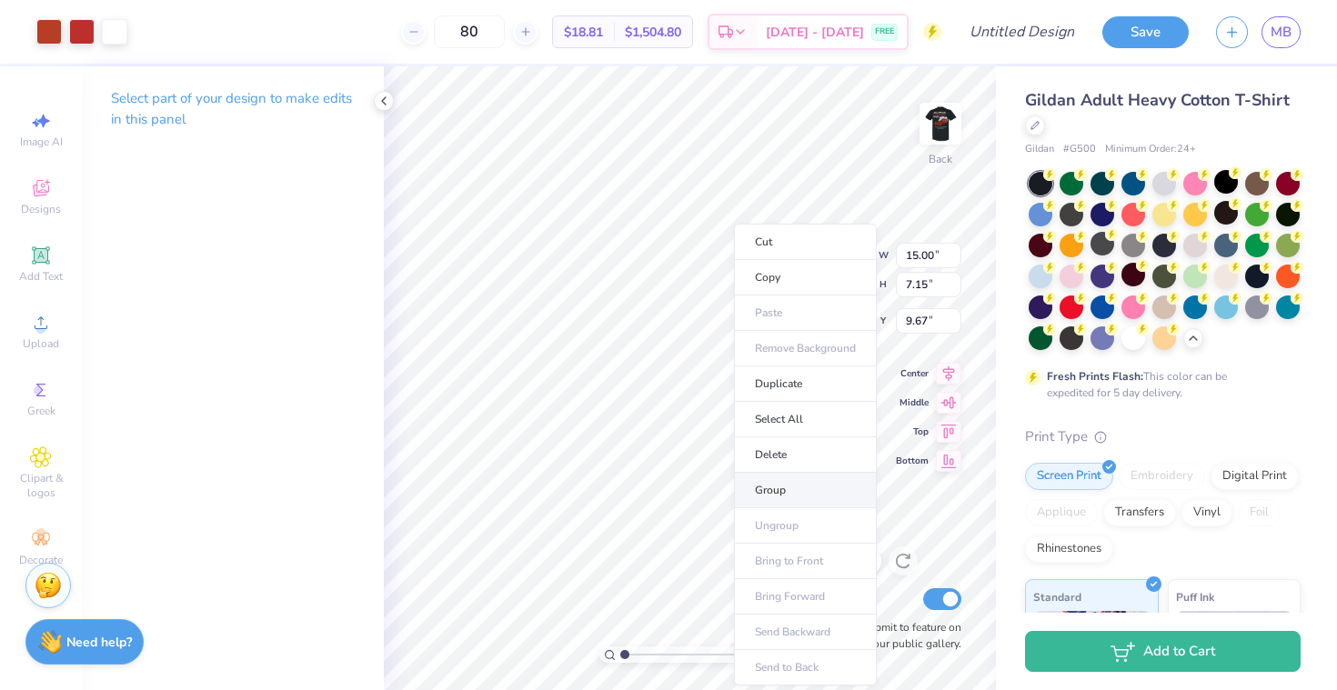
click at [781, 482] on li "Group" at bounding box center [805, 490] width 143 height 35
type input "5.18"
type input "2.47"
type input "3.00"
type input "4.13"
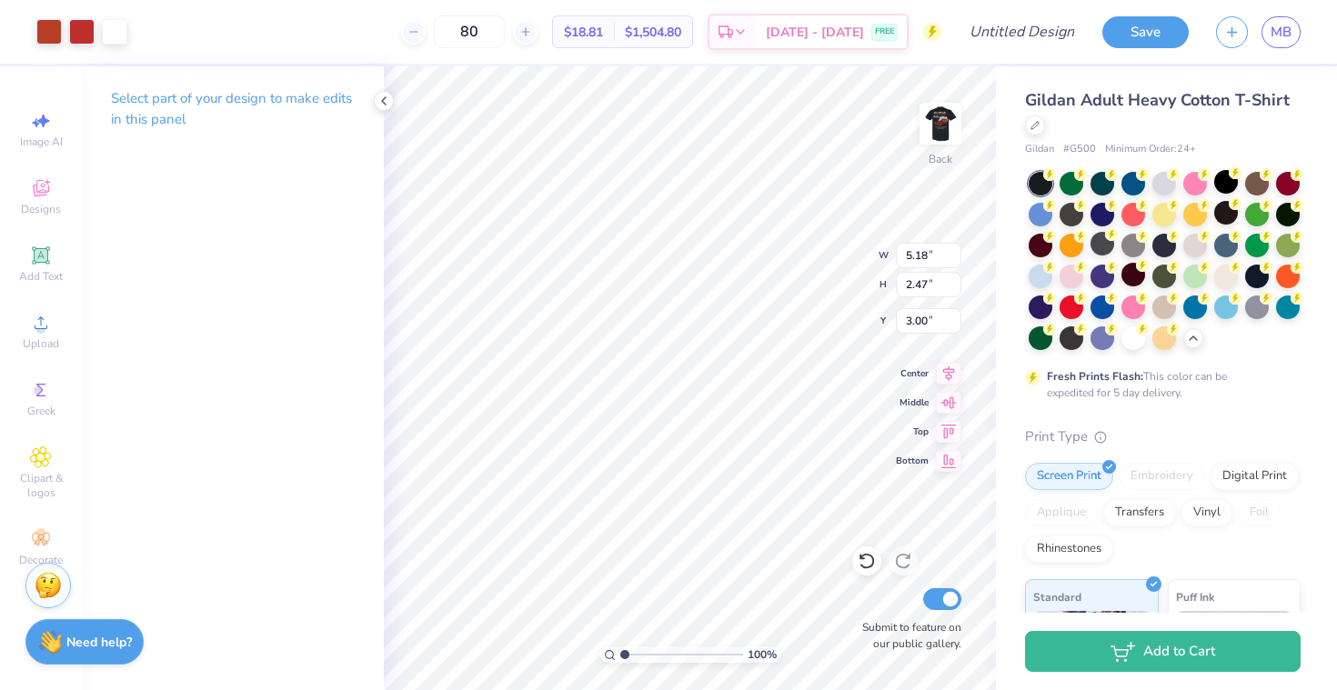
type input "1.97"
type input "3.00"
click at [1220, 181] on div at bounding box center [1226, 182] width 24 height 24
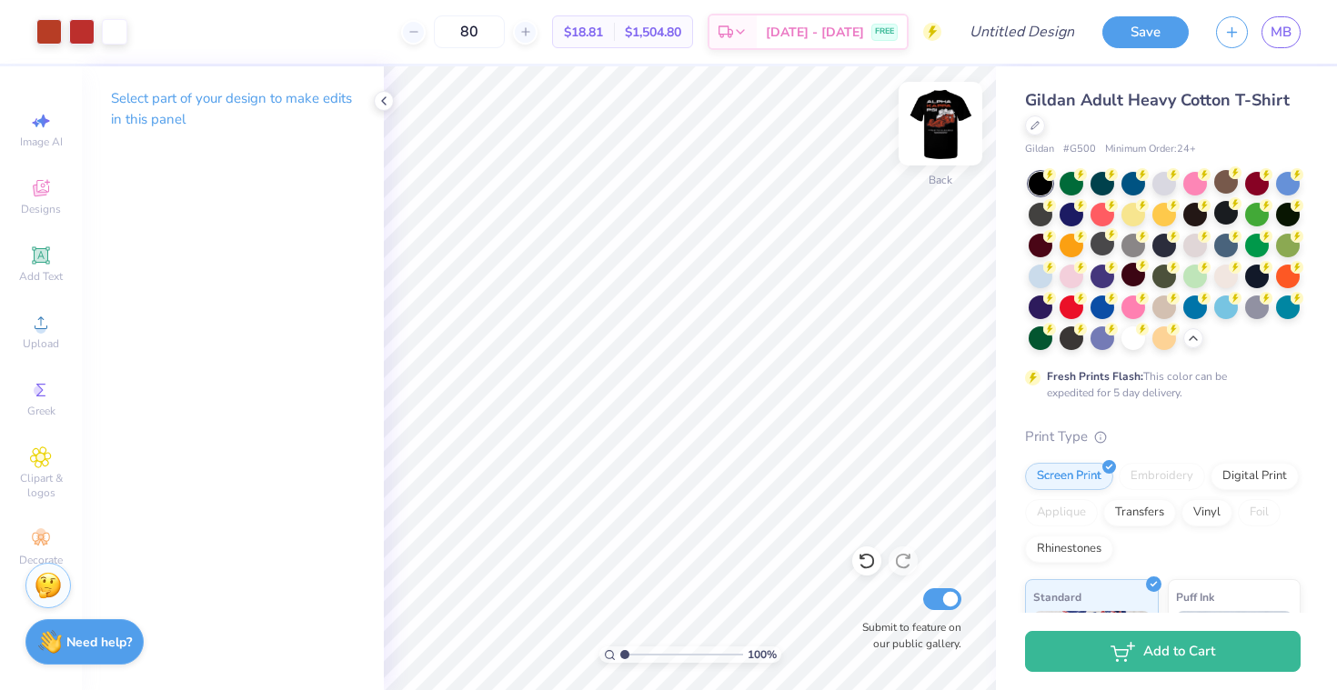
click at [948, 113] on img at bounding box center [940, 123] width 73 height 73
click at [952, 115] on img at bounding box center [940, 123] width 73 height 73
click at [81, 33] on div at bounding box center [81, 29] width 25 height 25
click at [85, 33] on div at bounding box center [81, 29] width 25 height 25
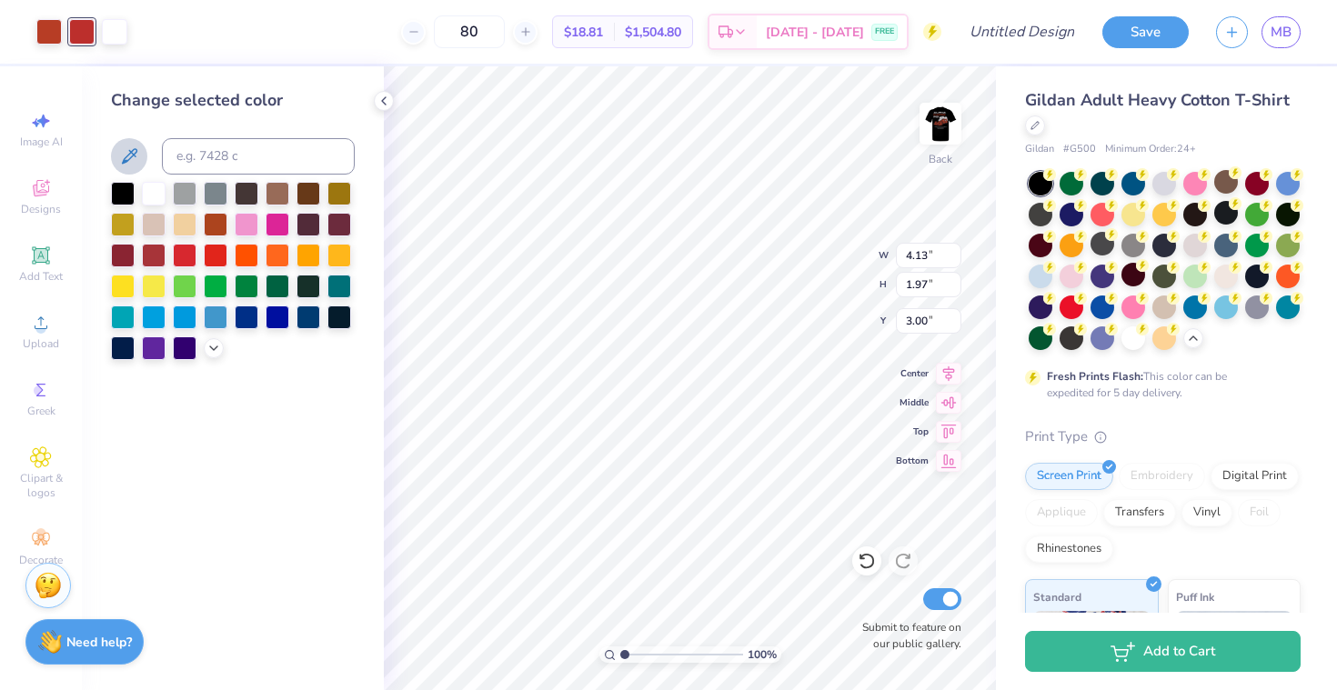
click at [138, 164] on icon at bounding box center [129, 156] width 22 height 22
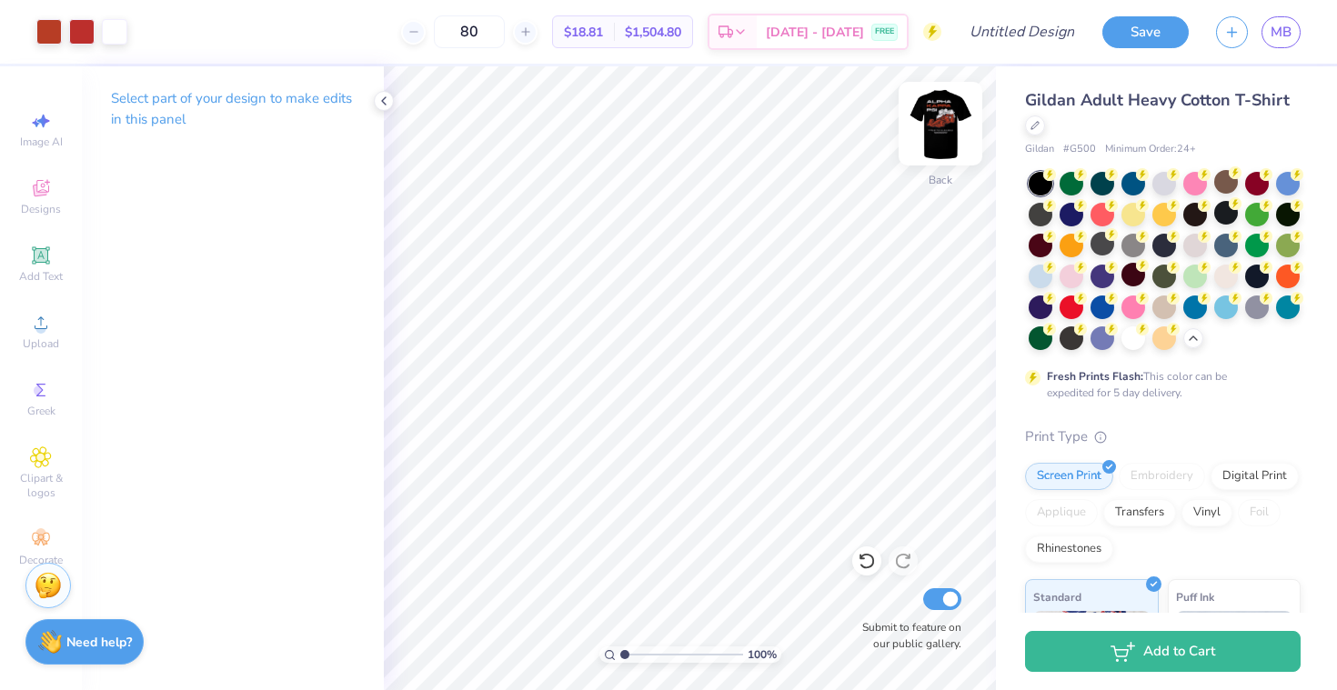
click at [923, 138] on img at bounding box center [940, 123] width 73 height 73
click at [949, 131] on img at bounding box center [940, 123] width 73 height 73
click at [949, 131] on img at bounding box center [940, 123] width 36 height 36
click at [49, 30] on div at bounding box center [48, 29] width 25 height 25
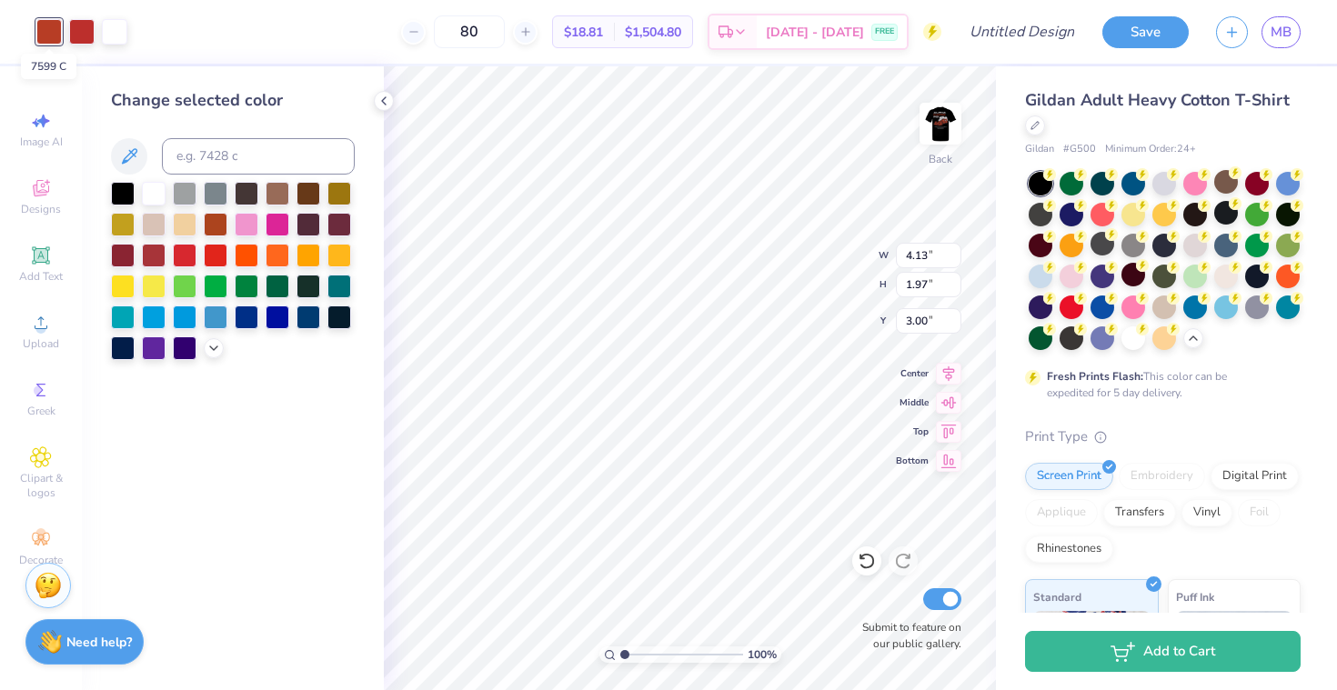
click at [49, 30] on div at bounding box center [48, 31] width 25 height 25
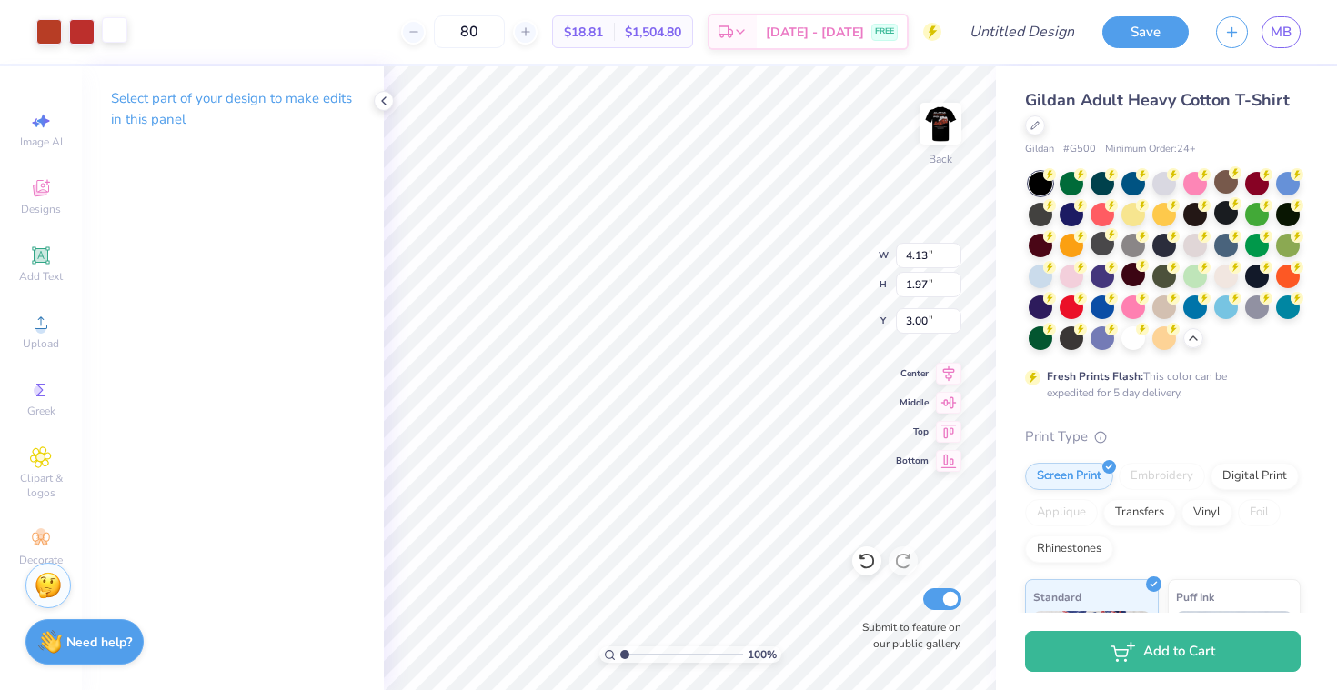
click at [112, 33] on div at bounding box center [114, 29] width 25 height 25
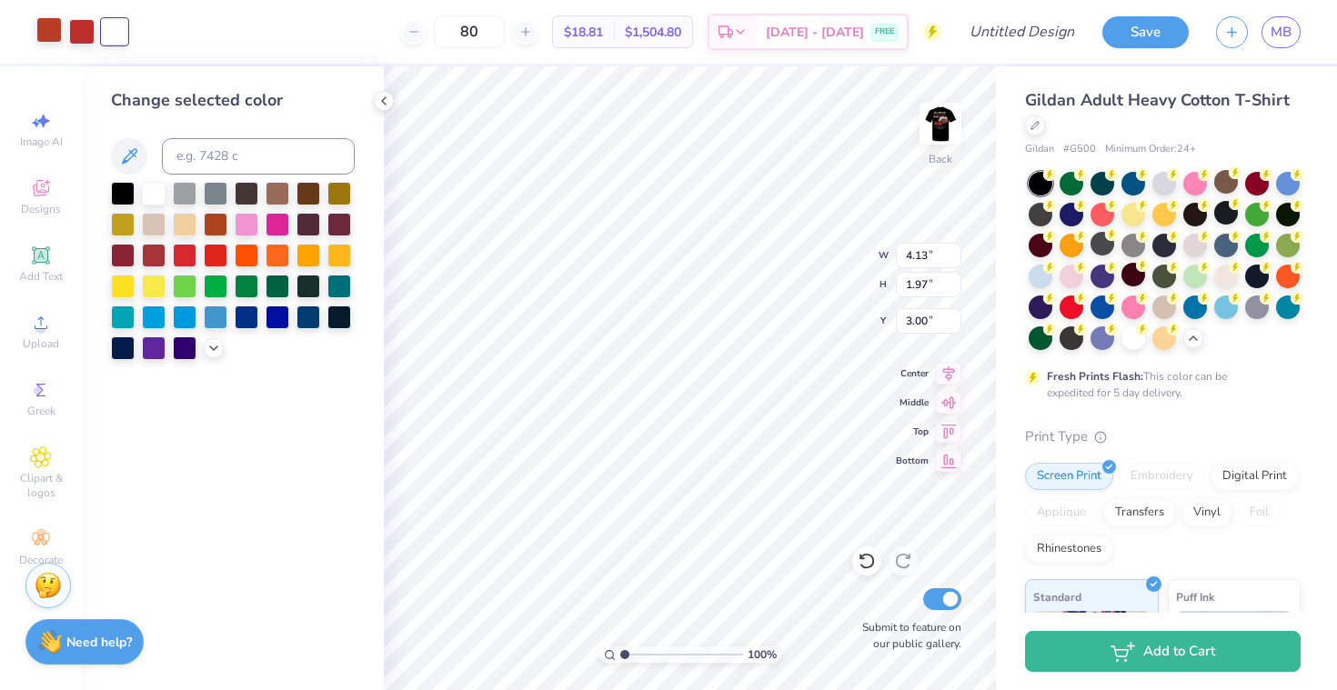
click at [51, 27] on div at bounding box center [48, 29] width 25 height 25
click at [51, 27] on div at bounding box center [48, 31] width 25 height 25
click at [230, 155] on input at bounding box center [258, 156] width 193 height 36
type input "7599"
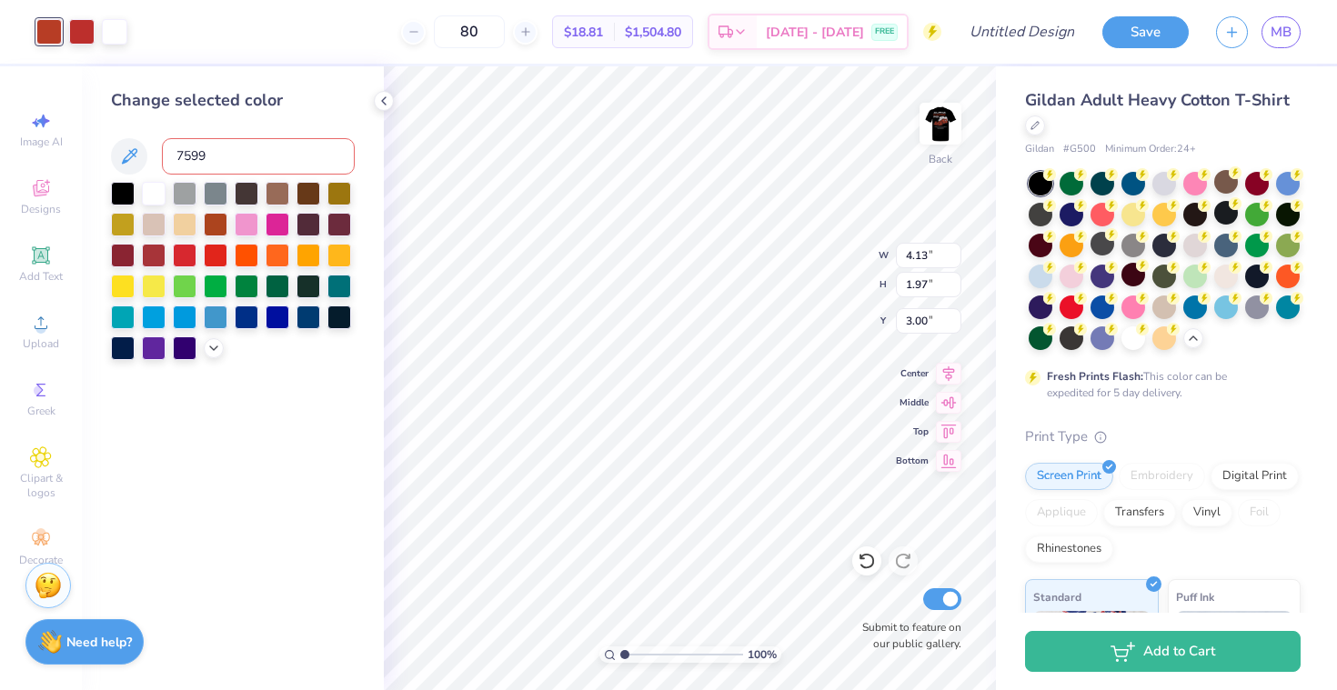
type input "7599"
click at [252, 130] on div "Change selected color 7599" at bounding box center [233, 224] width 244 height 272
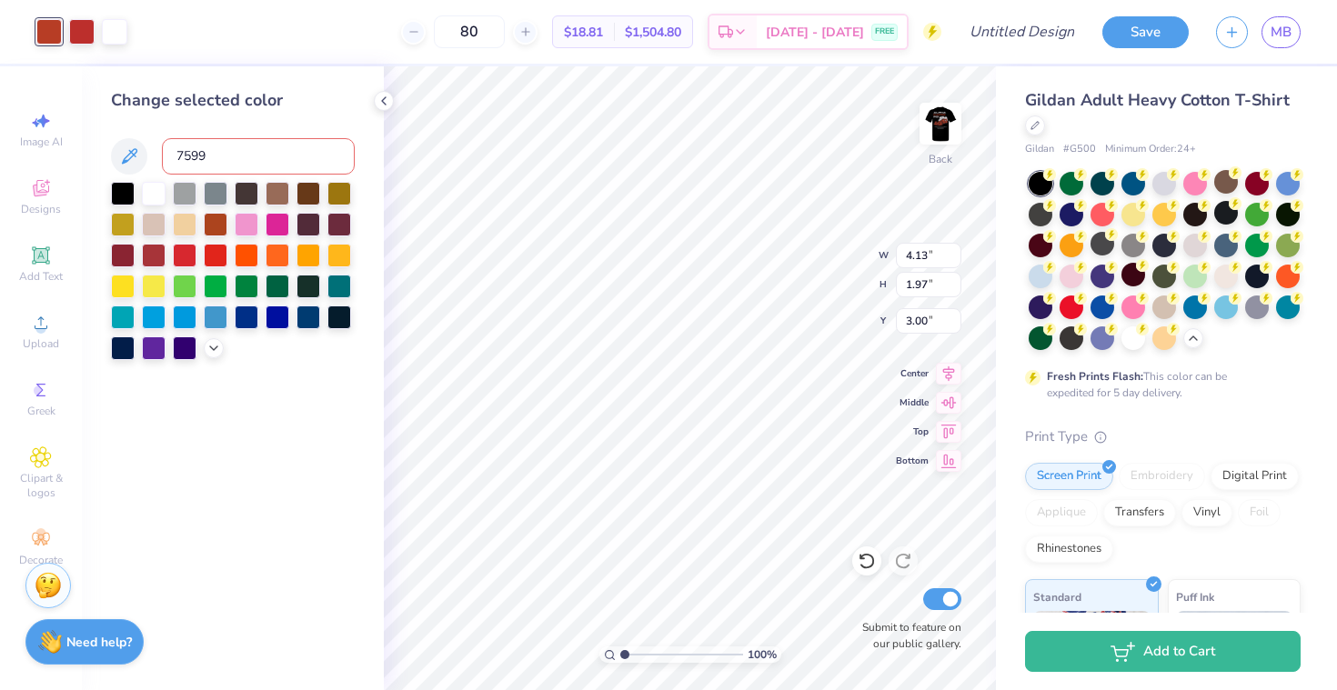
click at [252, 134] on div "Change selected color 7599" at bounding box center [233, 224] width 244 height 272
click at [258, 144] on input "7599" at bounding box center [258, 156] width 193 height 36
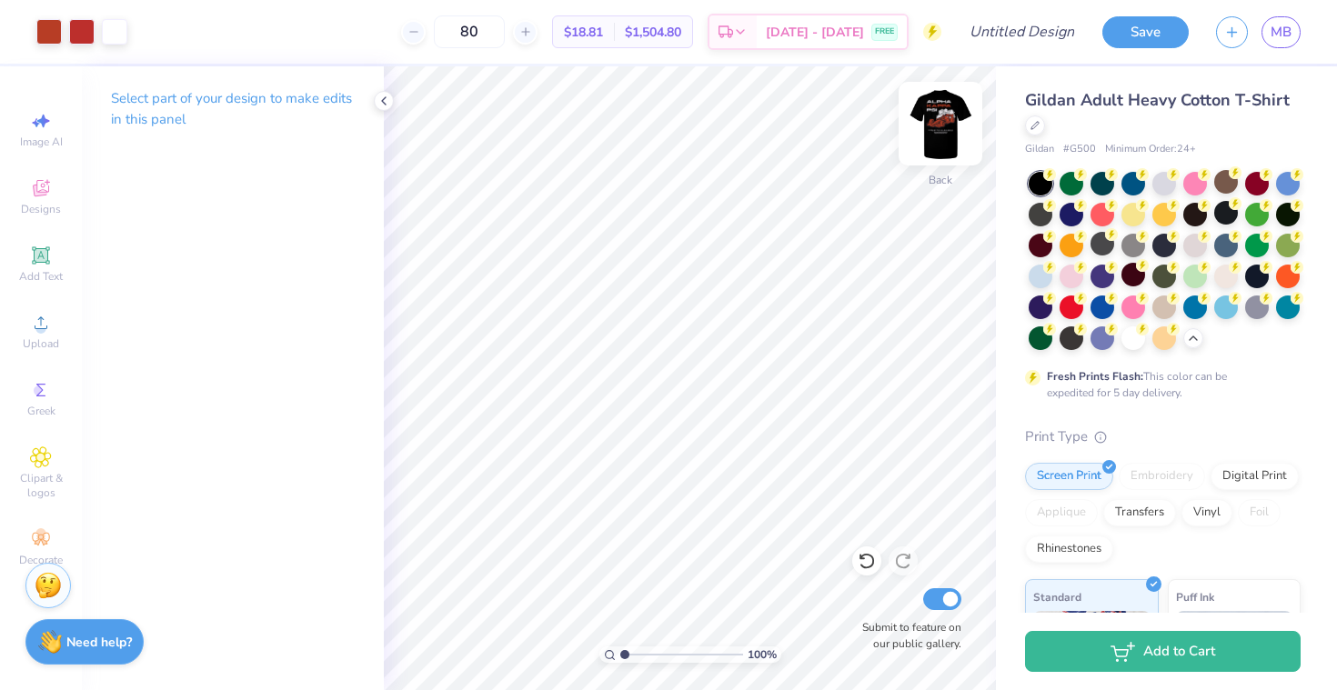
click at [935, 108] on img at bounding box center [940, 123] width 73 height 73
click at [950, 137] on img at bounding box center [940, 123] width 73 height 73
